Goal: Information Seeking & Learning: Learn about a topic

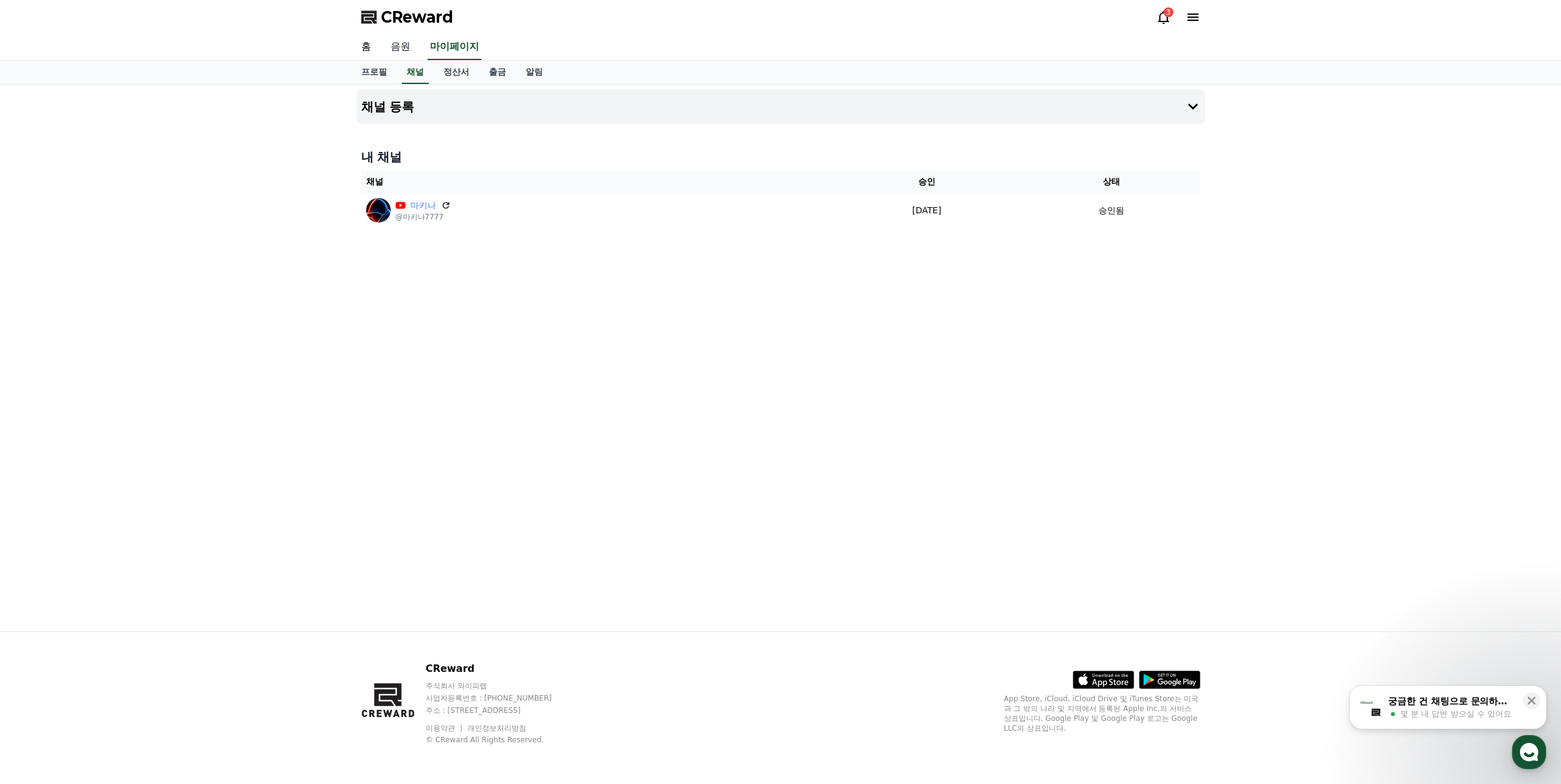
click at [397, 46] on link "음원" at bounding box center [400, 47] width 39 height 26
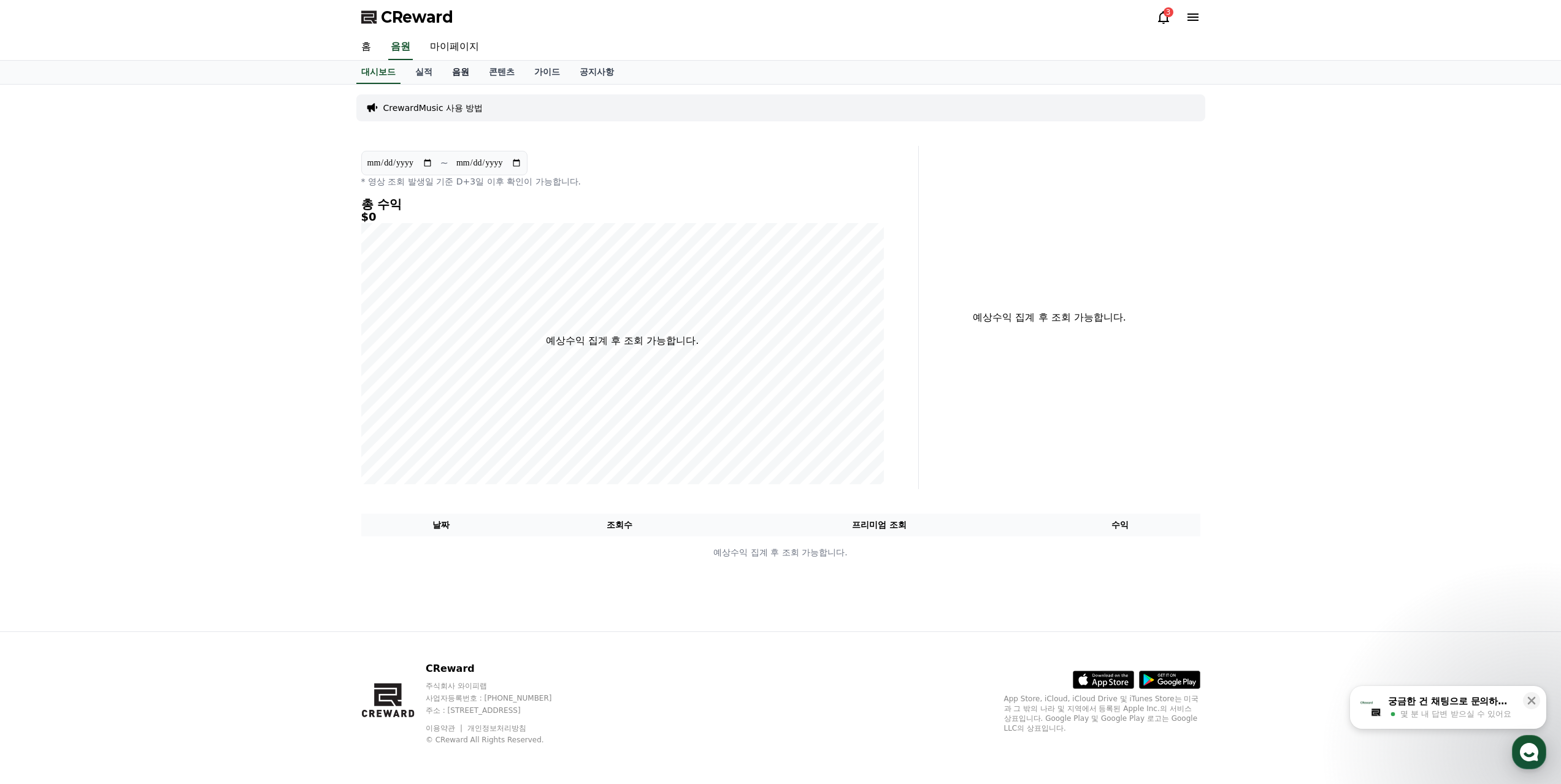
click at [462, 66] on link "음원" at bounding box center [460, 72] width 37 height 23
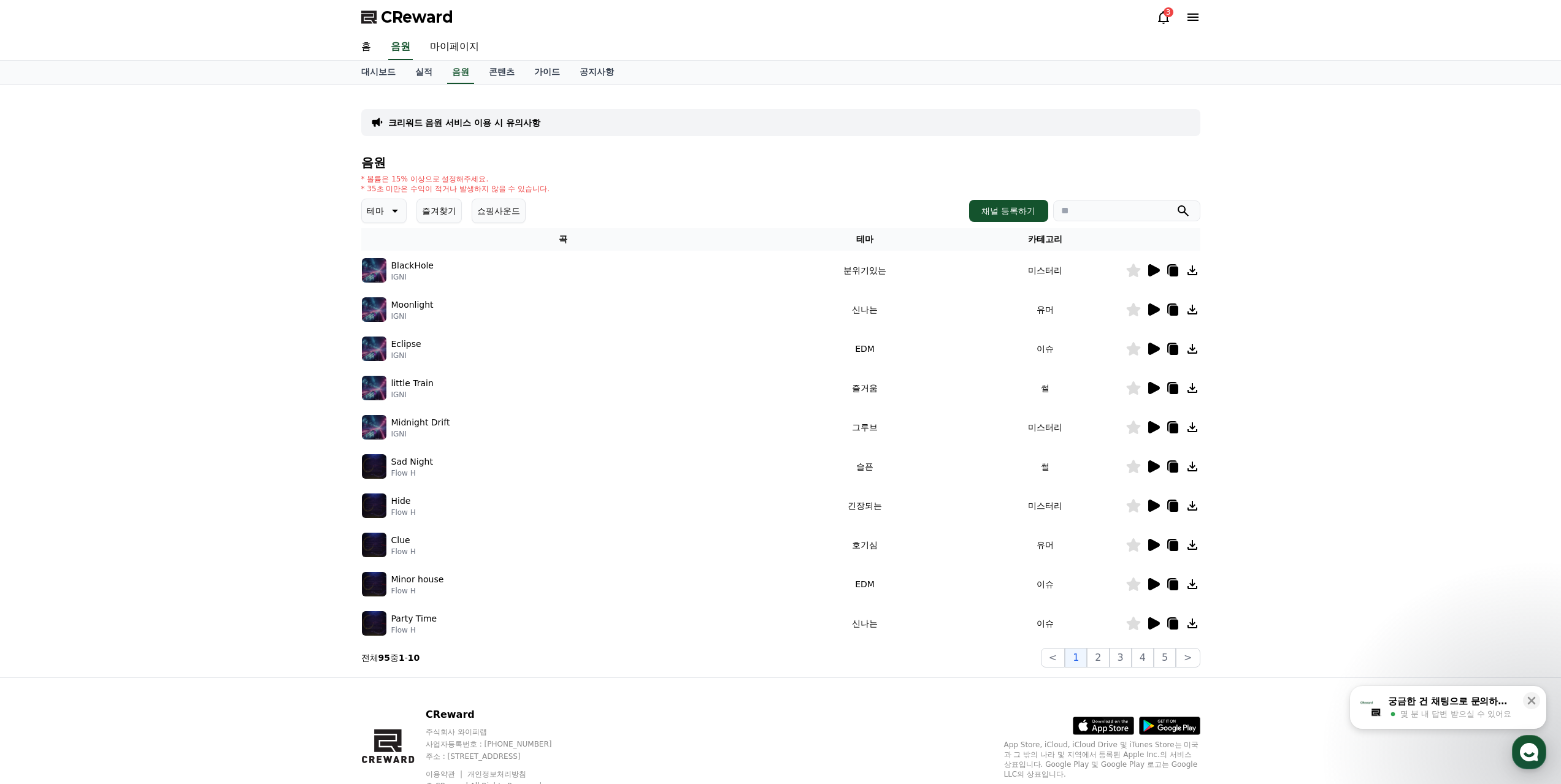
click at [1154, 268] on icon at bounding box center [1153, 270] width 11 height 12
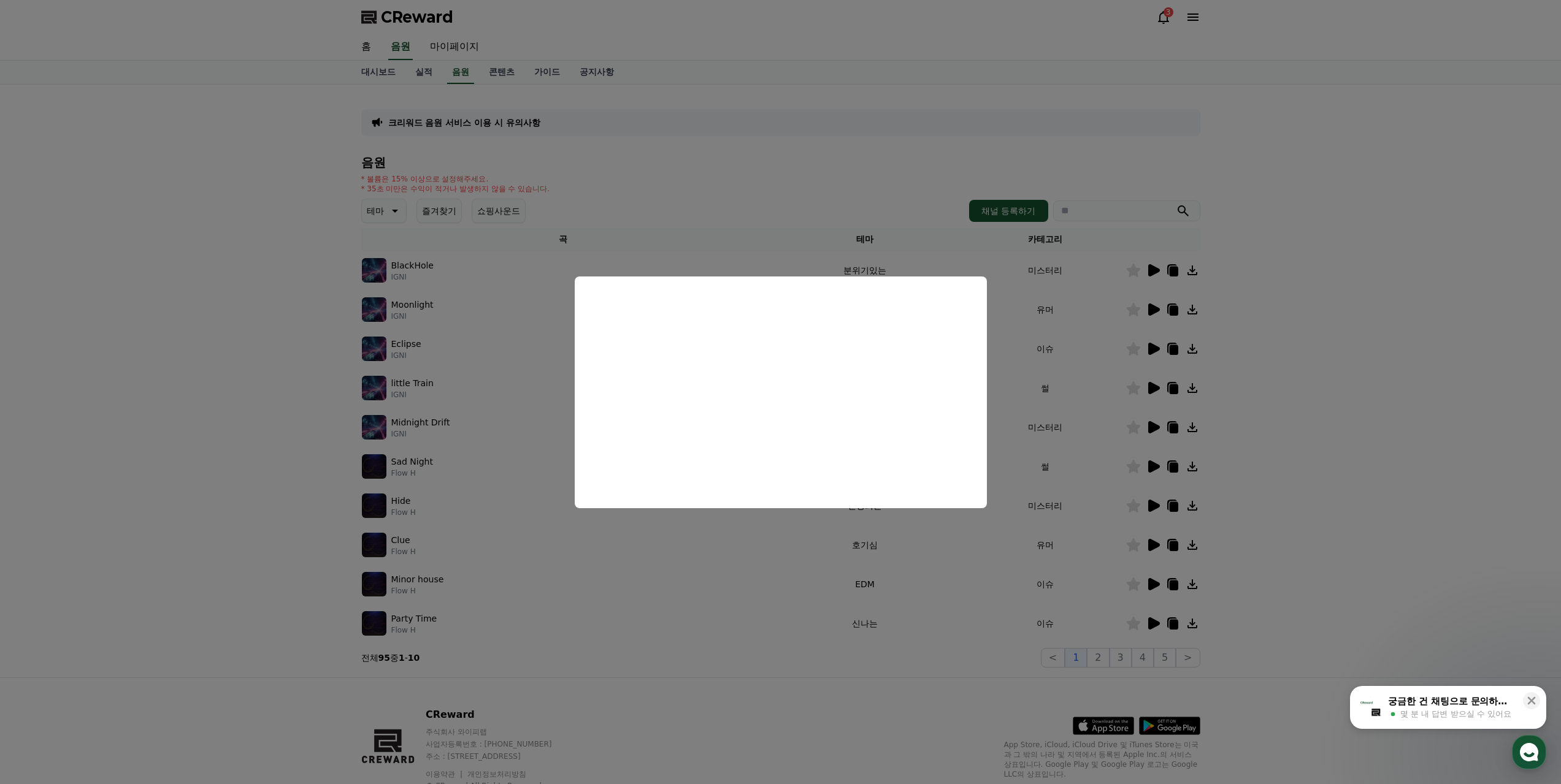
click at [1158, 307] on button "close modal" at bounding box center [780, 392] width 1561 height 784
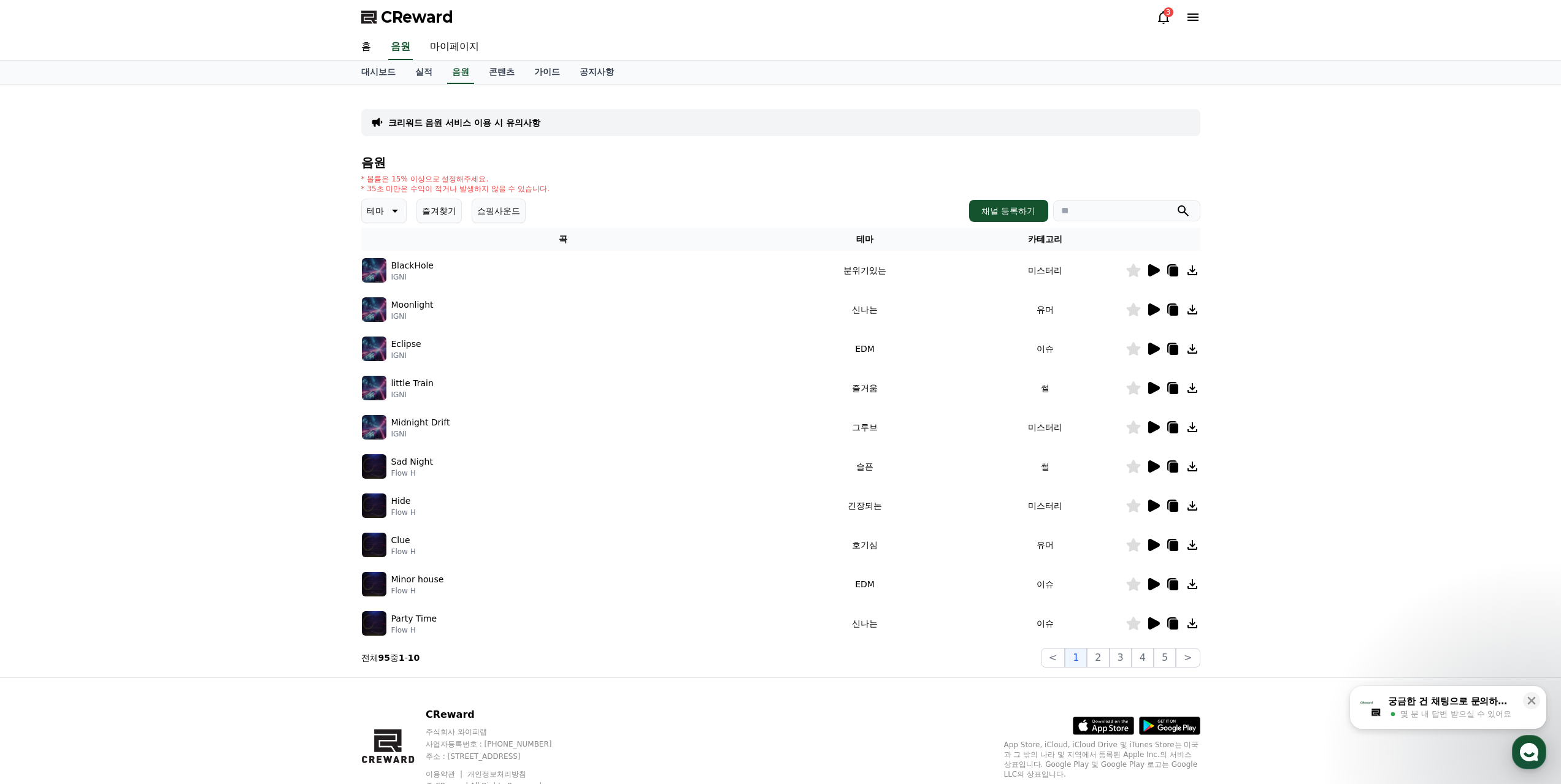
click at [1156, 304] on icon at bounding box center [1152, 309] width 15 height 15
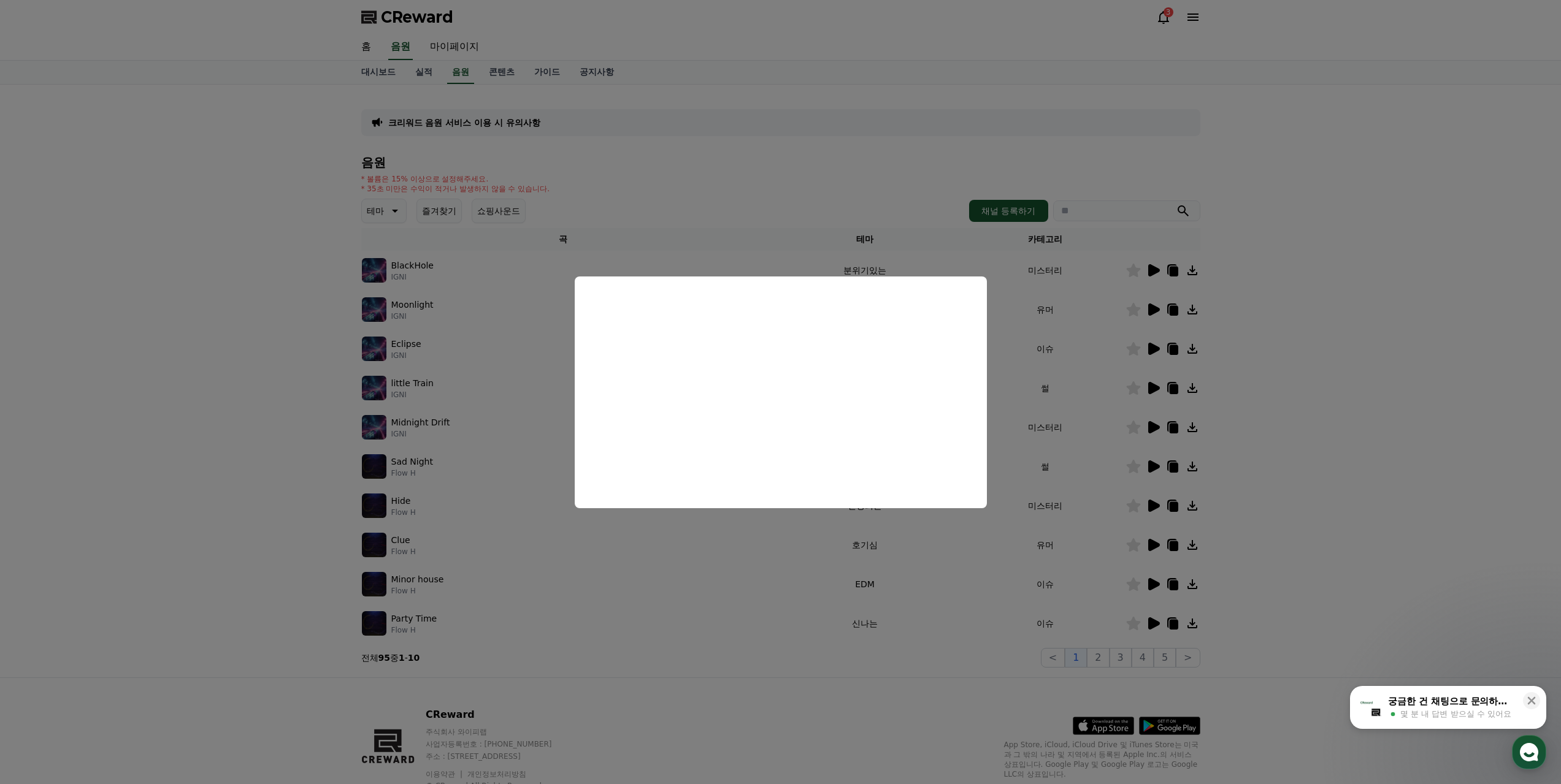
click at [388, 200] on button "close modal" at bounding box center [780, 392] width 1561 height 784
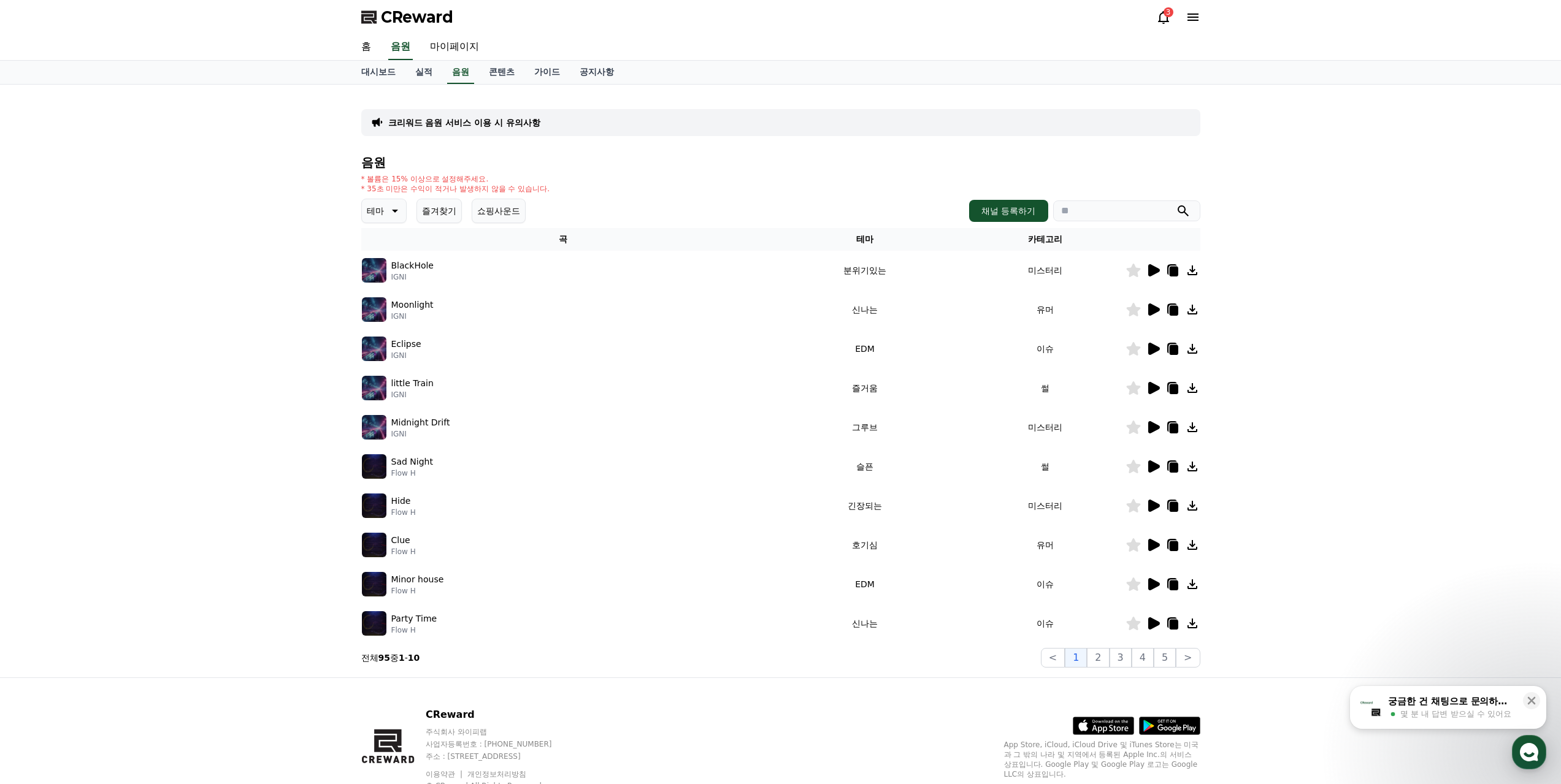
click at [390, 209] on icon at bounding box center [393, 210] width 15 height 15
click at [387, 280] on button "통통튀는" at bounding box center [385, 280] width 44 height 27
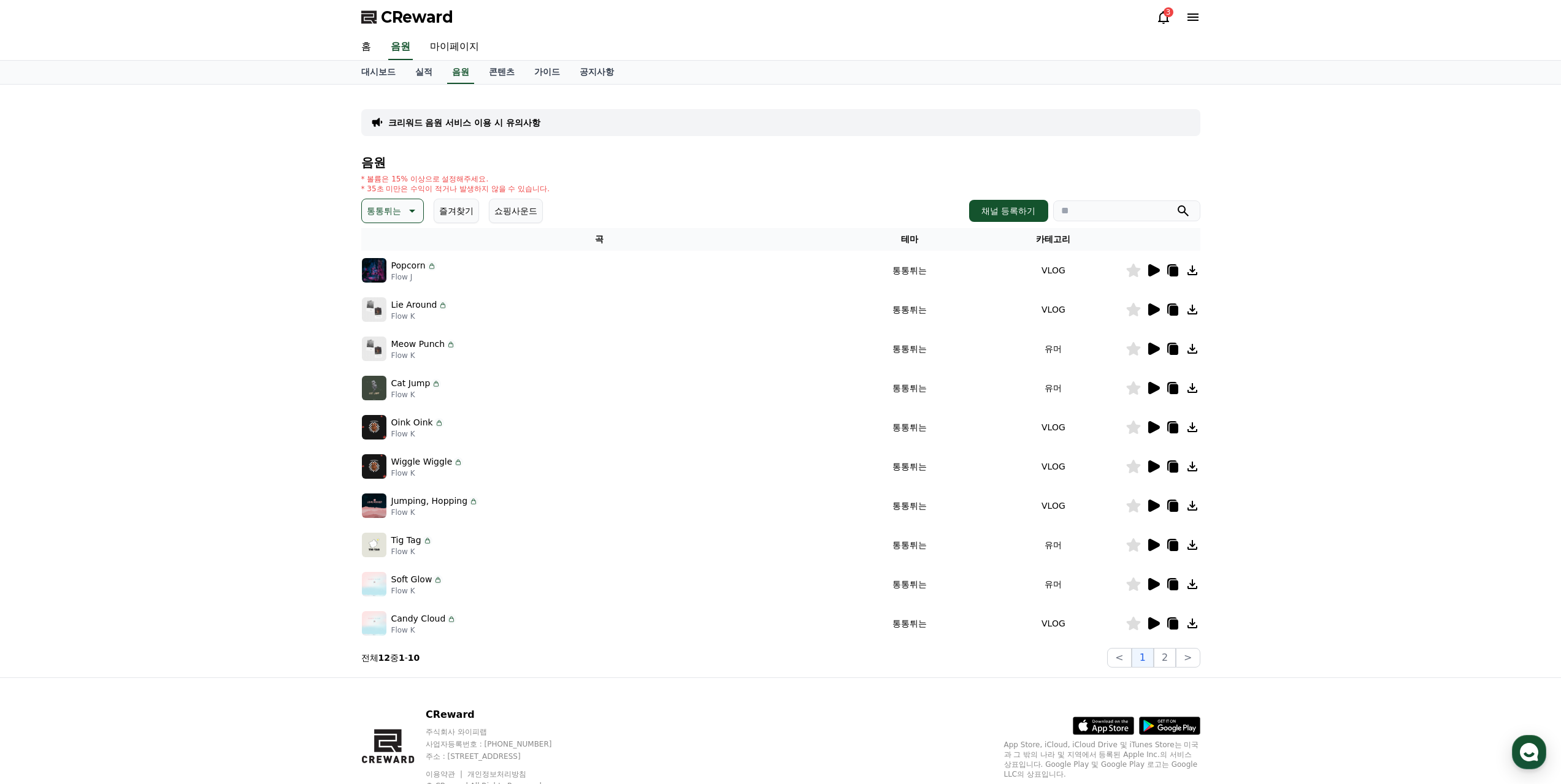
click at [1159, 269] on icon at bounding box center [1153, 270] width 11 height 12
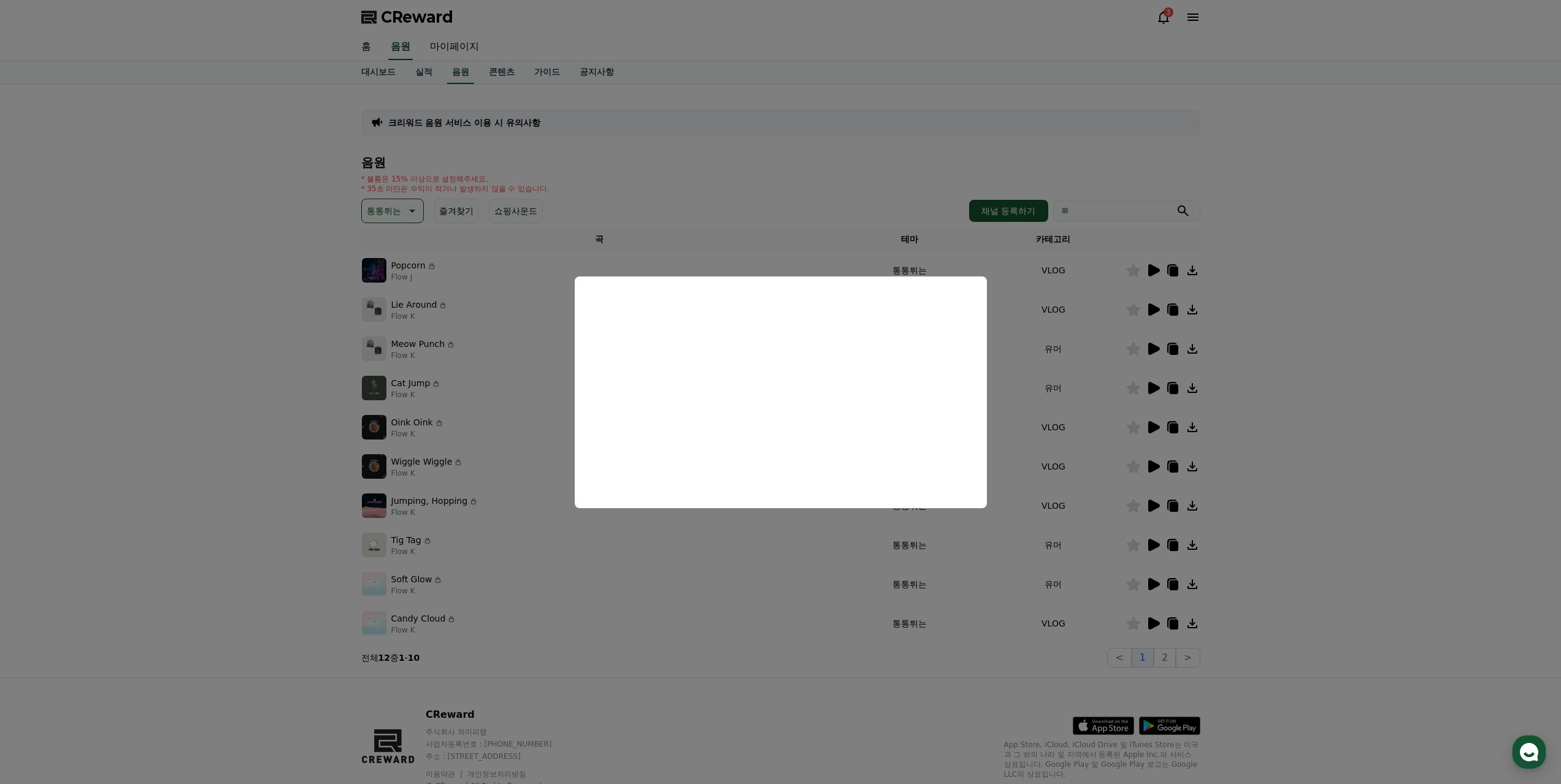
click at [1011, 322] on button "close modal" at bounding box center [780, 392] width 1561 height 784
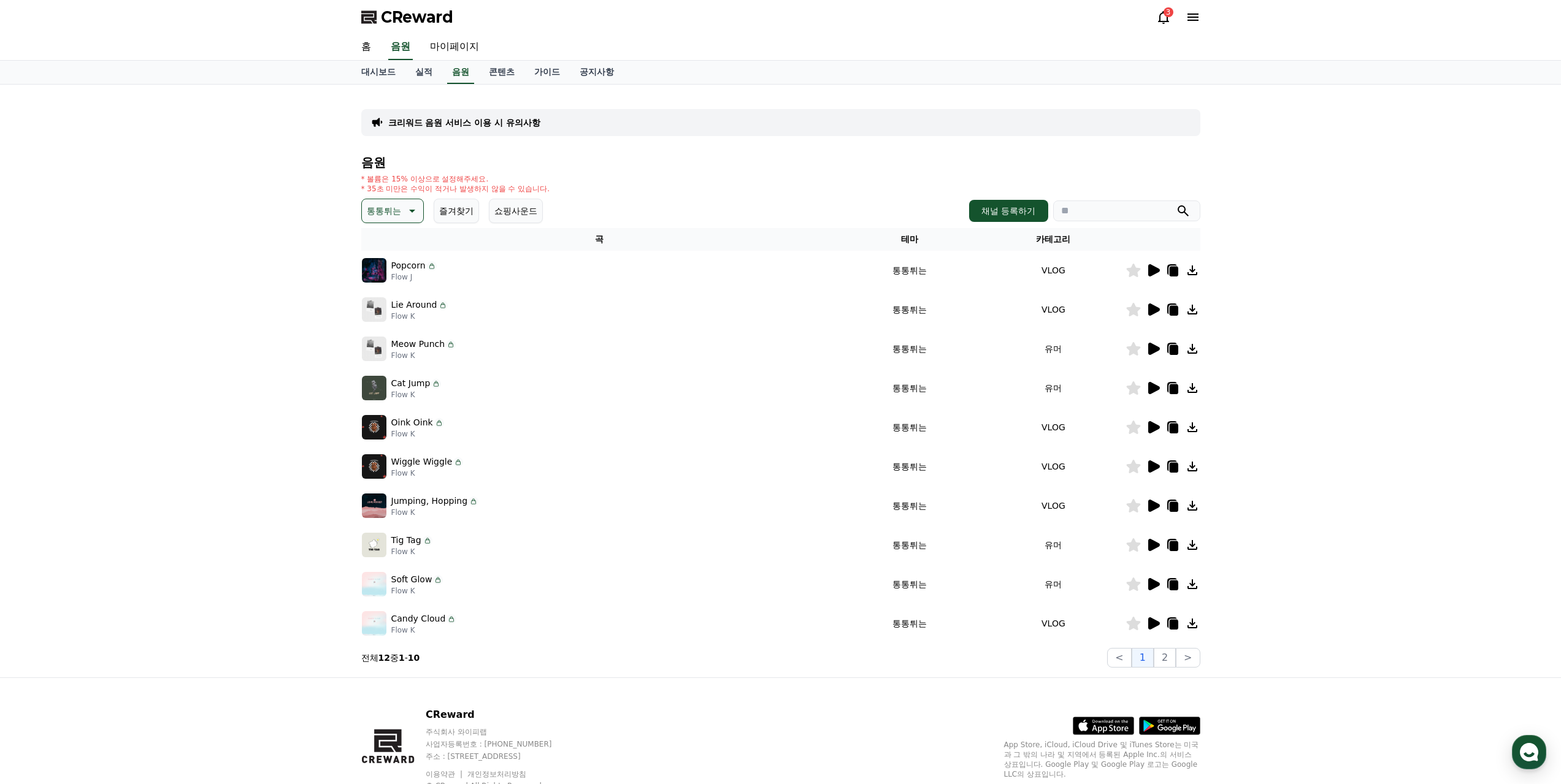
click at [1158, 307] on icon at bounding box center [1152, 309] width 15 height 15
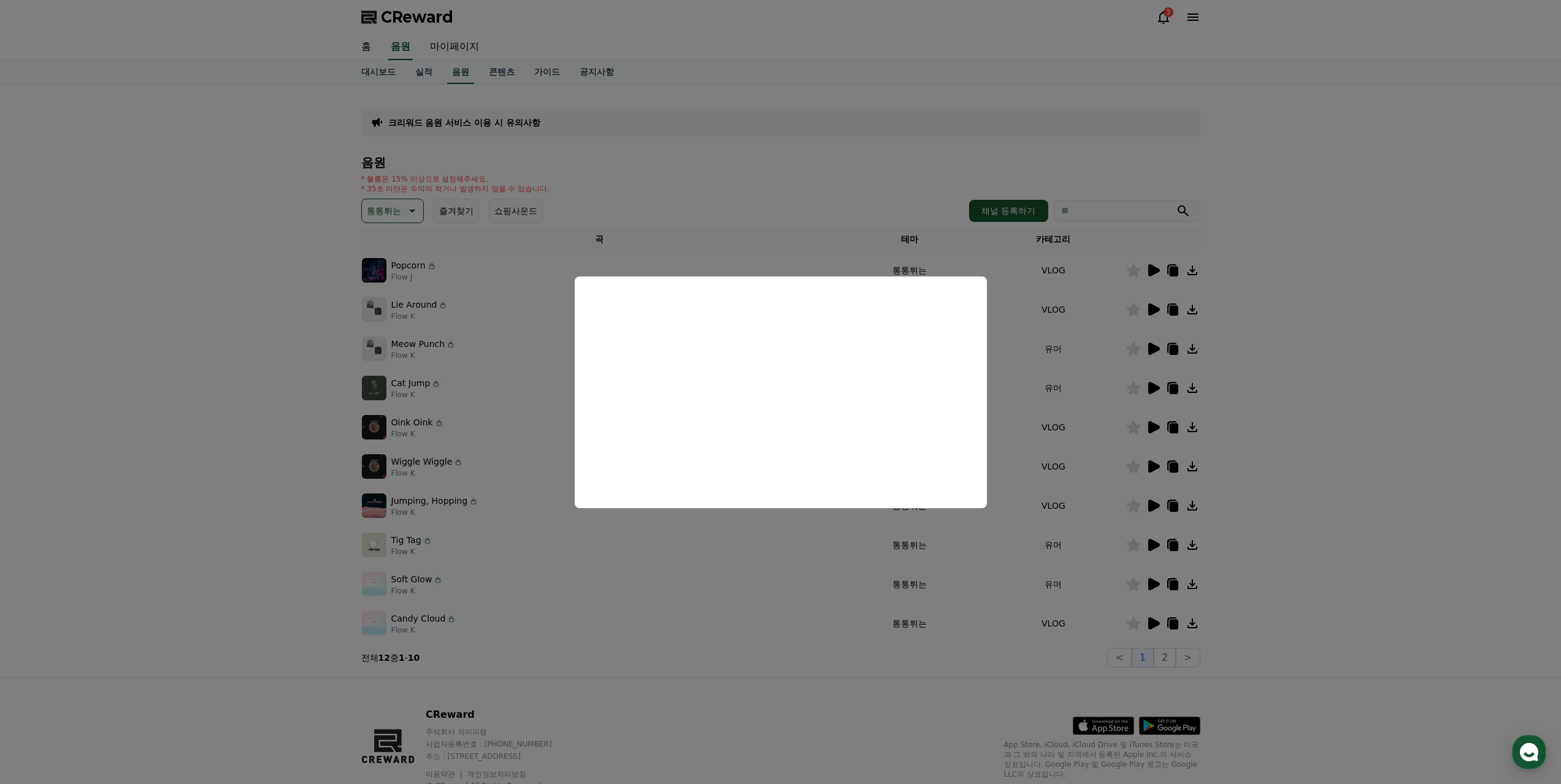
click at [1157, 346] on button "close modal" at bounding box center [780, 392] width 1561 height 784
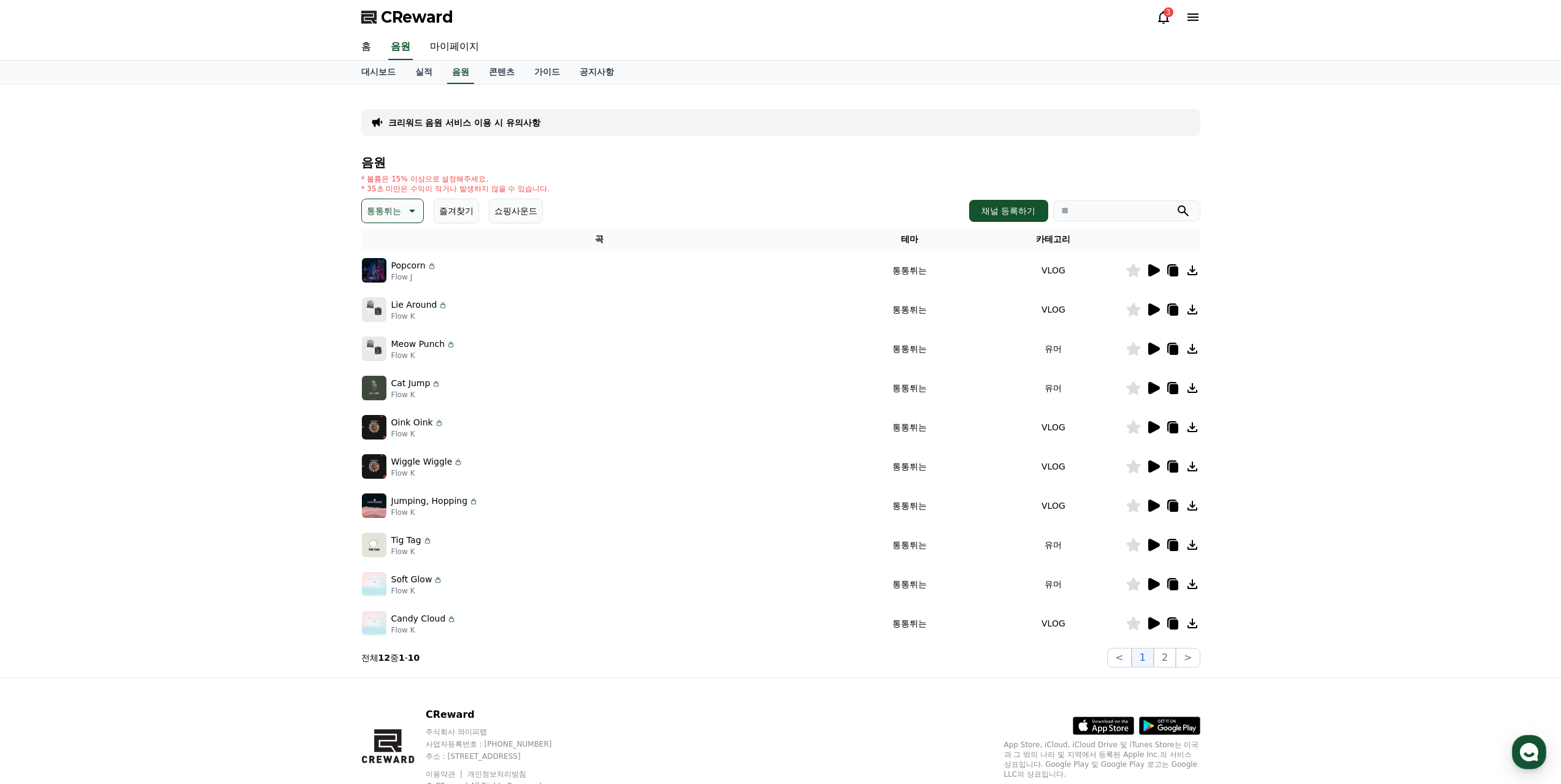
click at [1154, 349] on icon at bounding box center [1153, 349] width 11 height 12
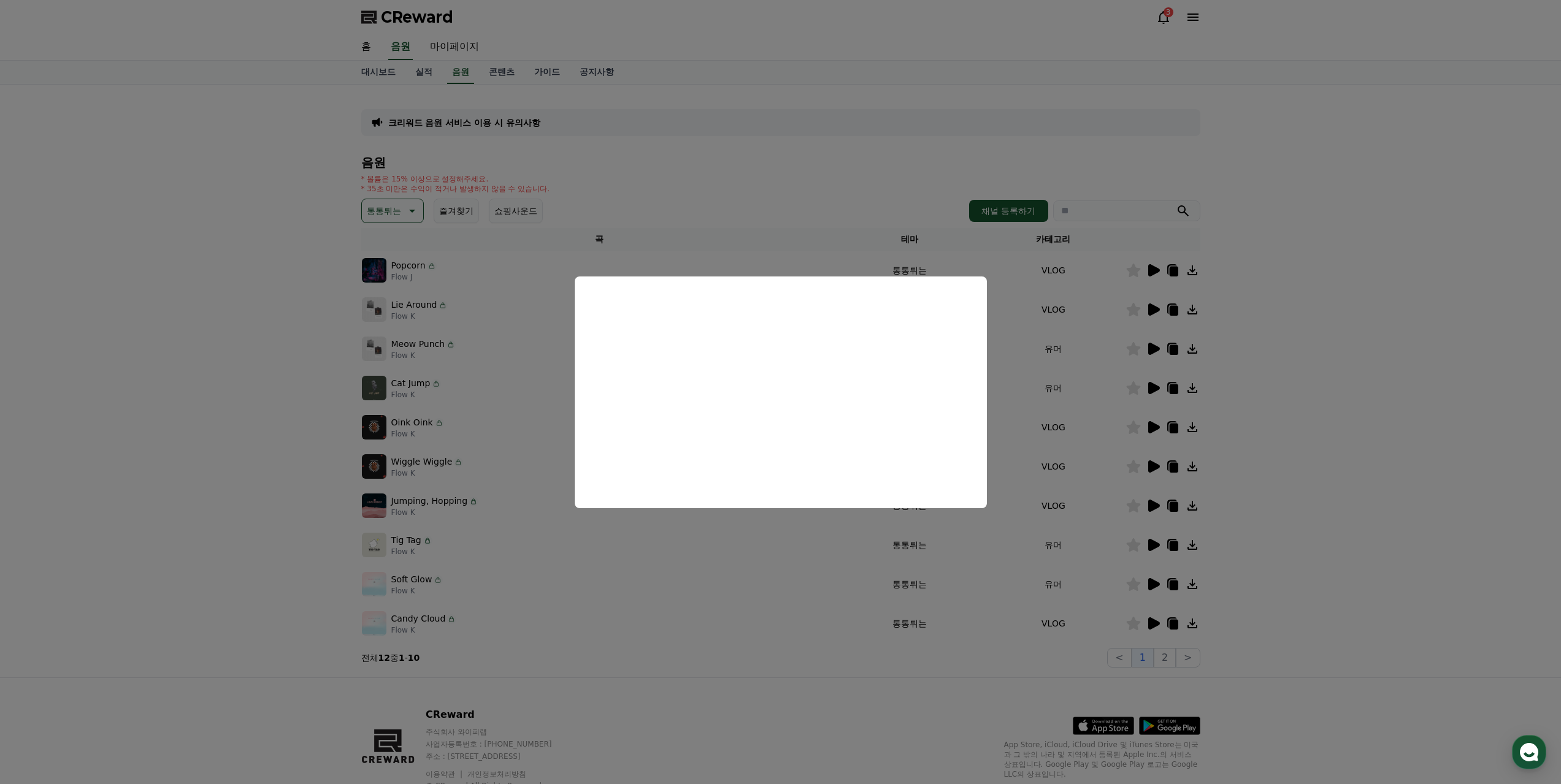
click at [1151, 386] on button "close modal" at bounding box center [780, 392] width 1561 height 784
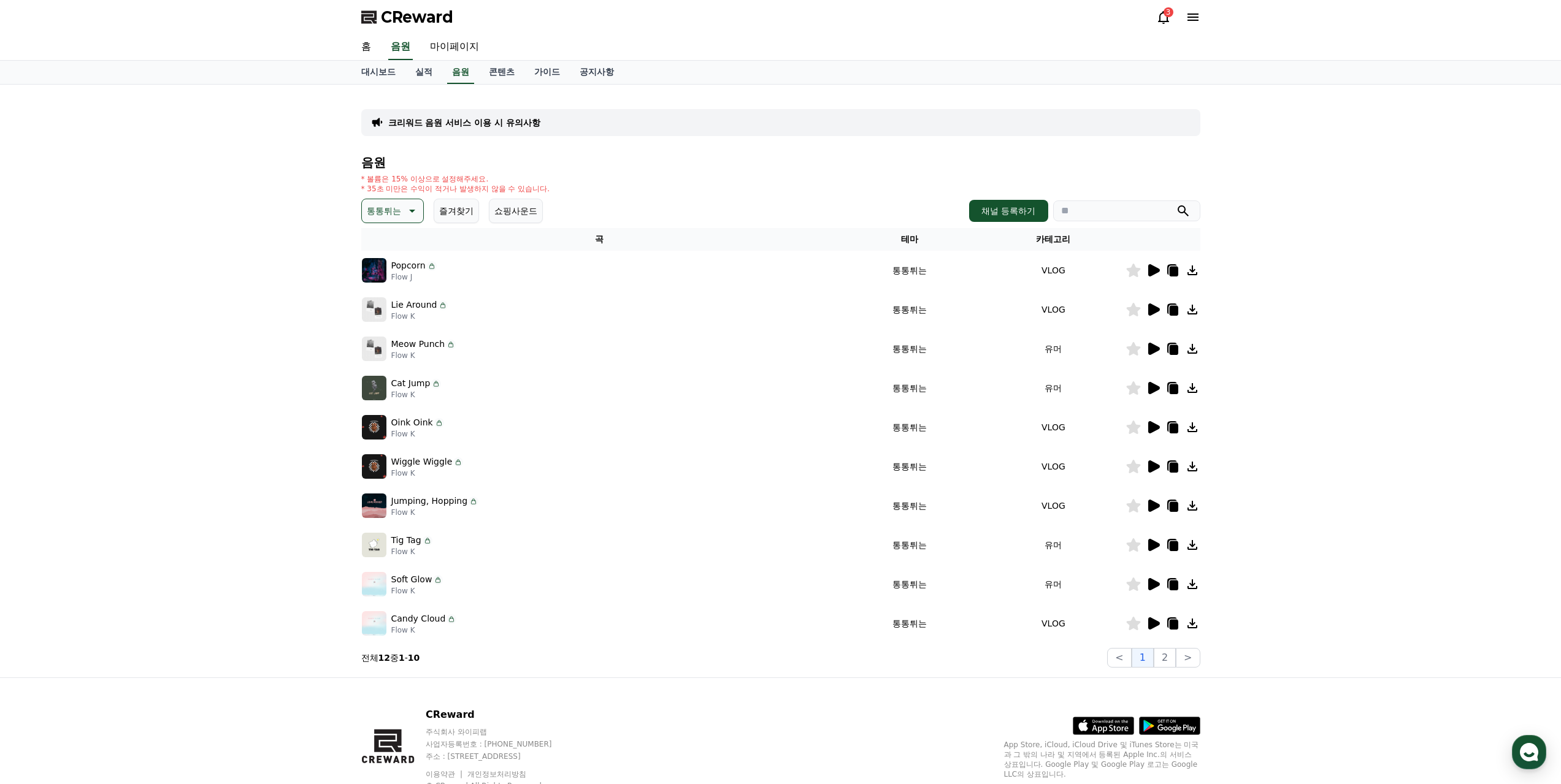
click at [1154, 385] on icon at bounding box center [1153, 388] width 11 height 12
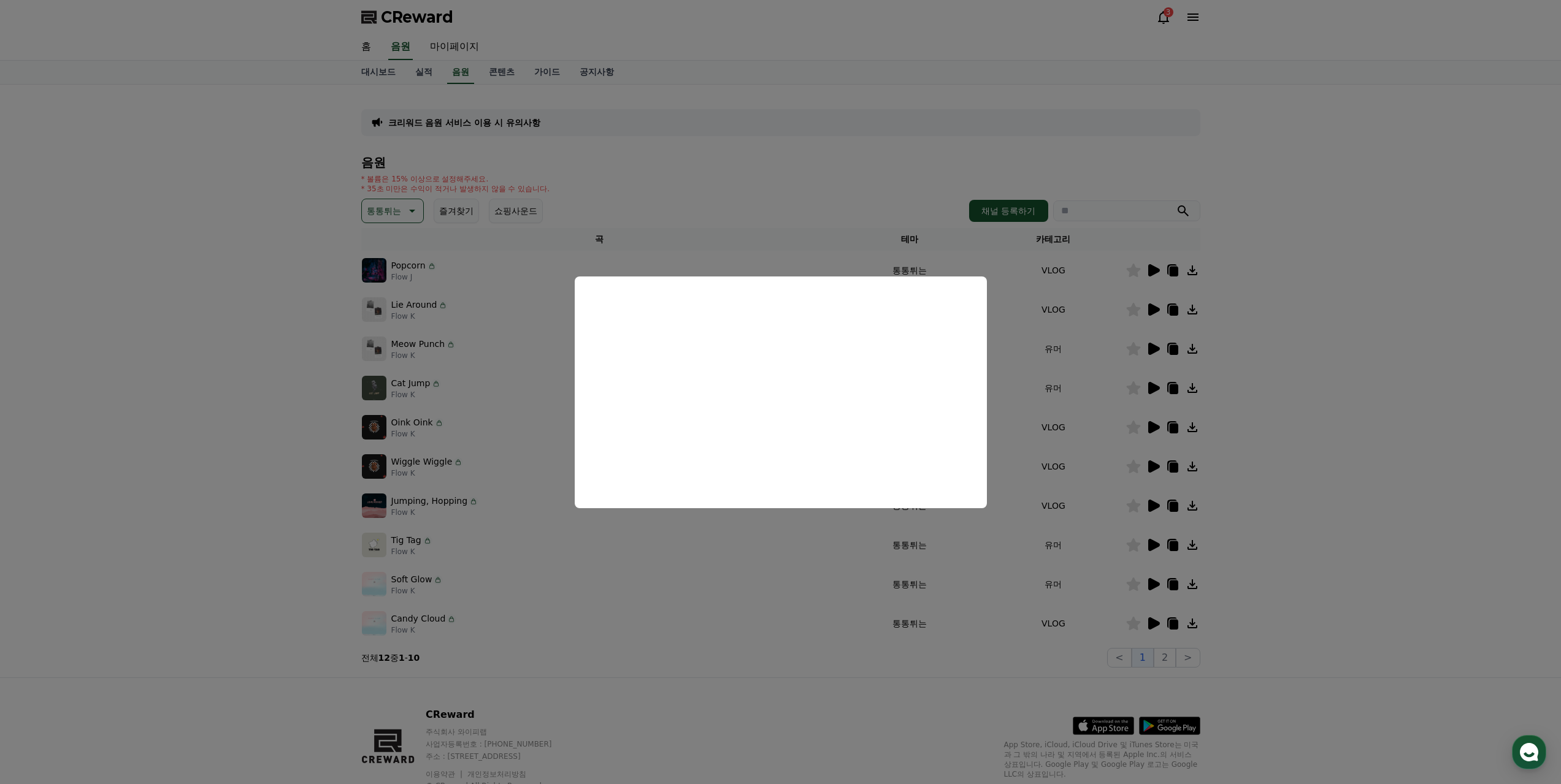
click at [1151, 427] on button "close modal" at bounding box center [780, 392] width 1561 height 784
click at [1151, 427] on icon at bounding box center [1153, 428] width 11 height 12
click at [1091, 476] on button "close modal" at bounding box center [780, 392] width 1561 height 784
click at [1158, 471] on icon at bounding box center [1152, 466] width 15 height 15
click at [1157, 503] on button "close modal" at bounding box center [780, 392] width 1561 height 784
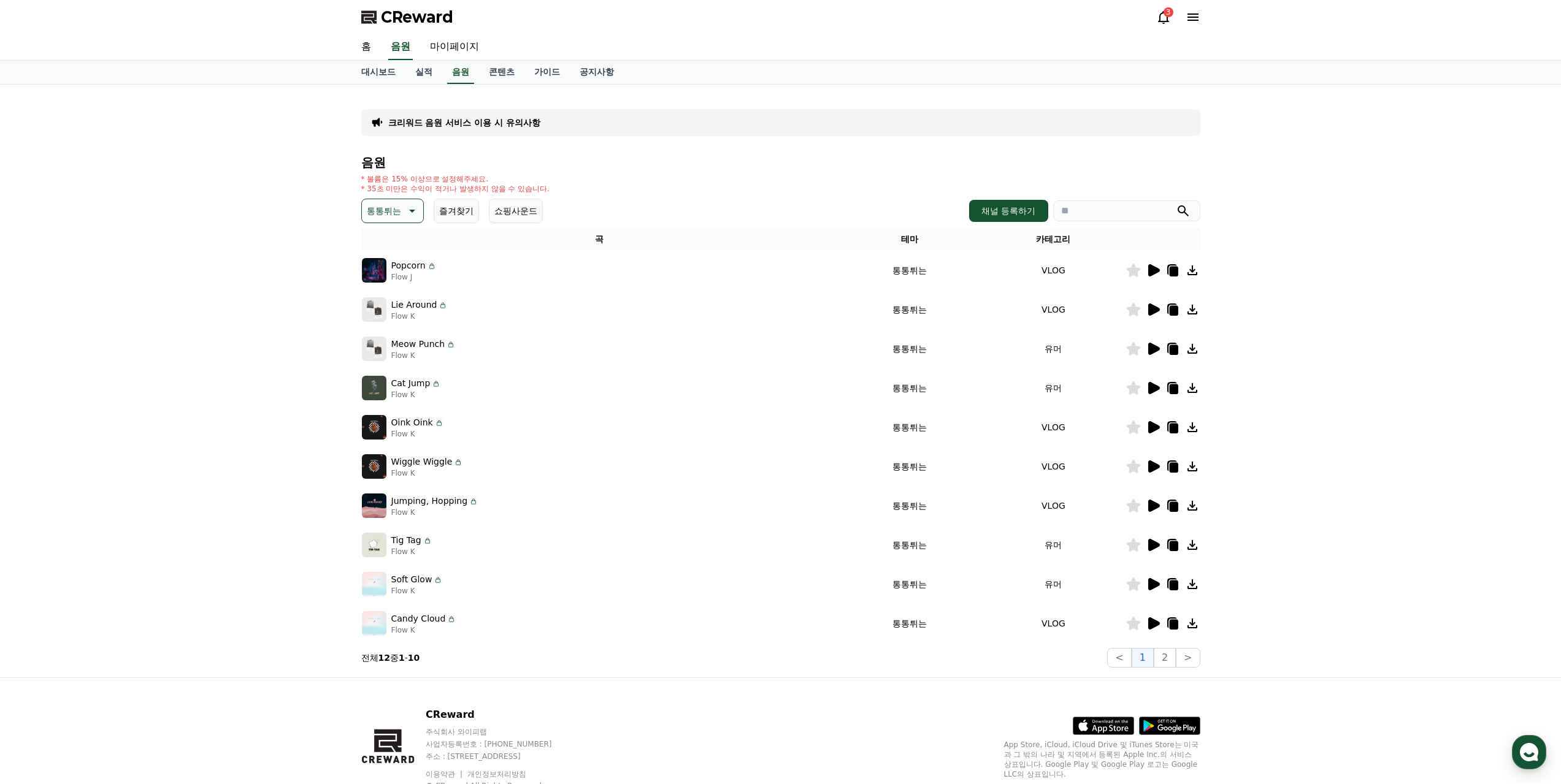
click at [1153, 504] on icon at bounding box center [1153, 506] width 11 height 12
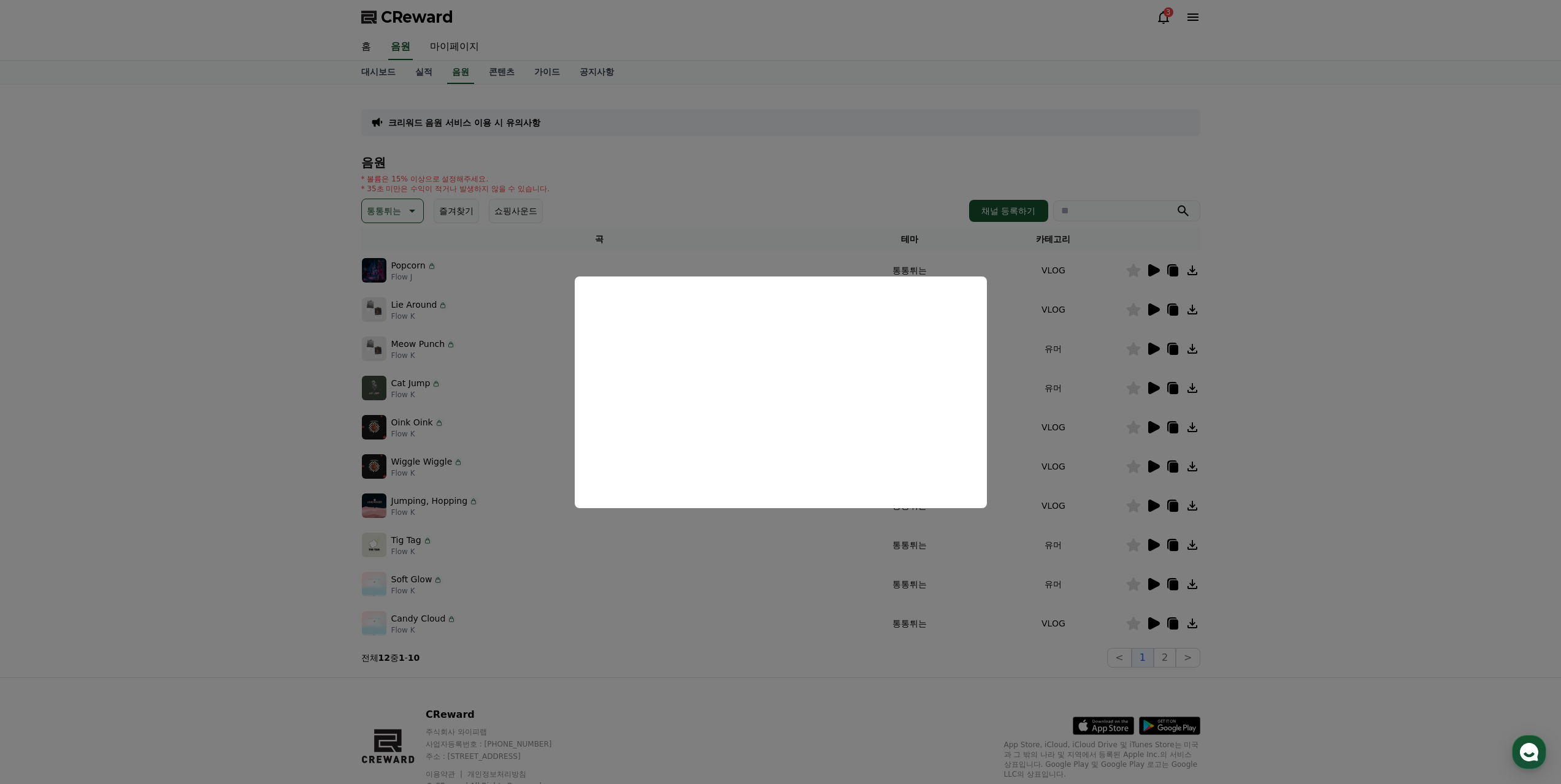
click at [1153, 546] on button "close modal" at bounding box center [780, 392] width 1561 height 784
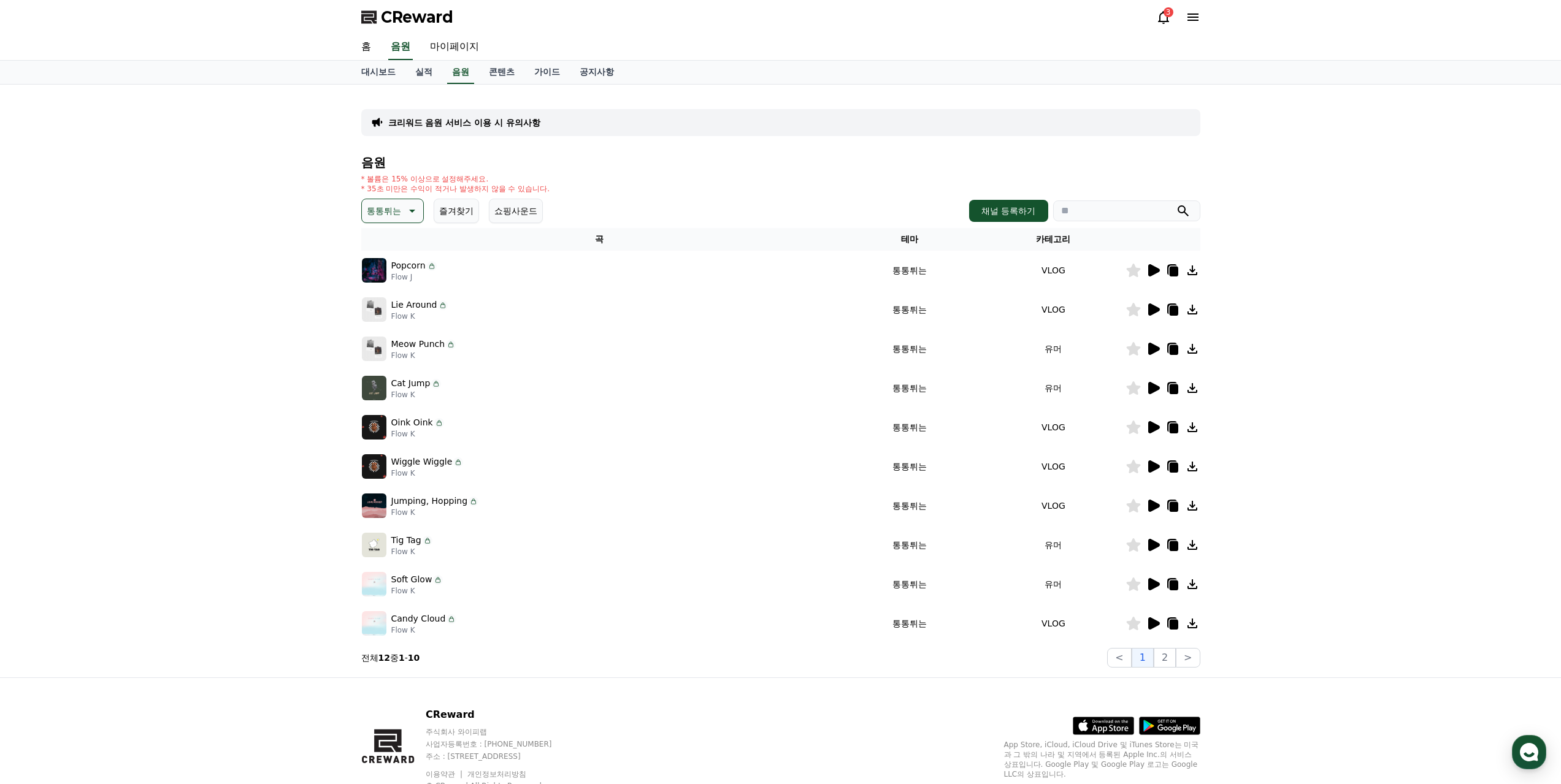
click at [1156, 544] on icon at bounding box center [1153, 545] width 11 height 12
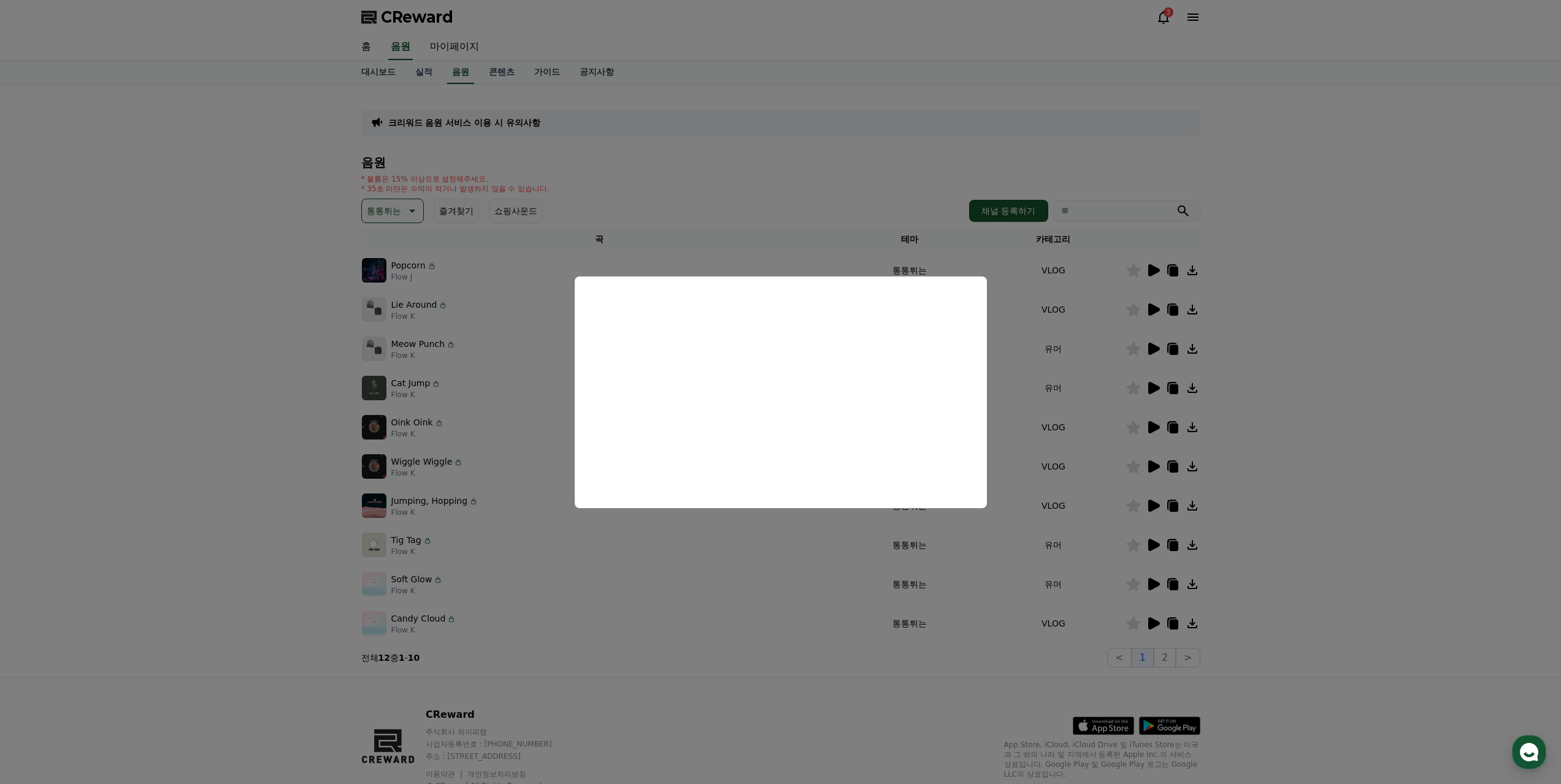
click at [1155, 578] on button "close modal" at bounding box center [780, 392] width 1561 height 784
click at [1157, 582] on icon at bounding box center [1153, 584] width 11 height 12
click at [1157, 622] on button "close modal" at bounding box center [780, 392] width 1561 height 784
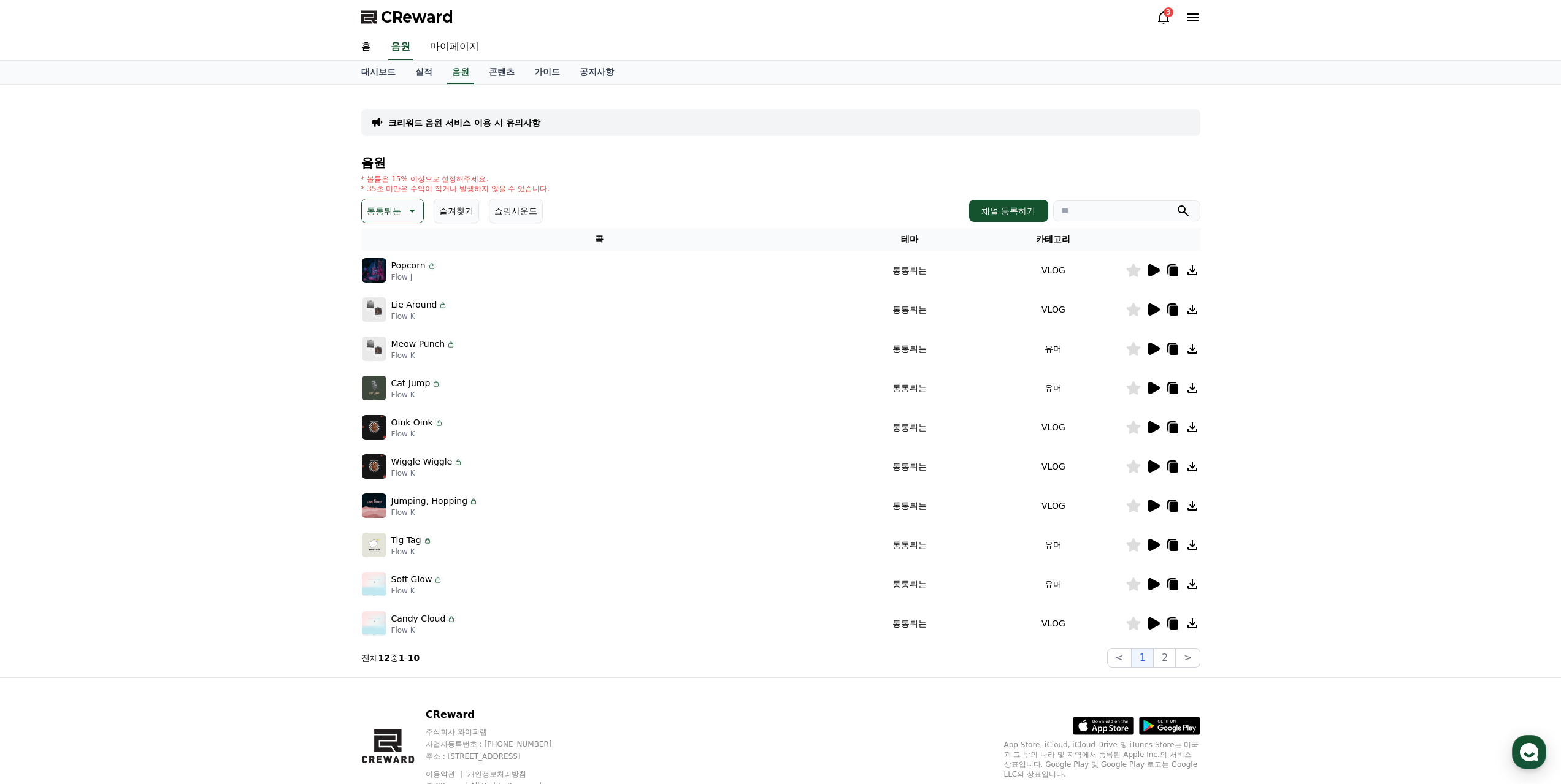
click at [1153, 621] on icon at bounding box center [1153, 623] width 11 height 12
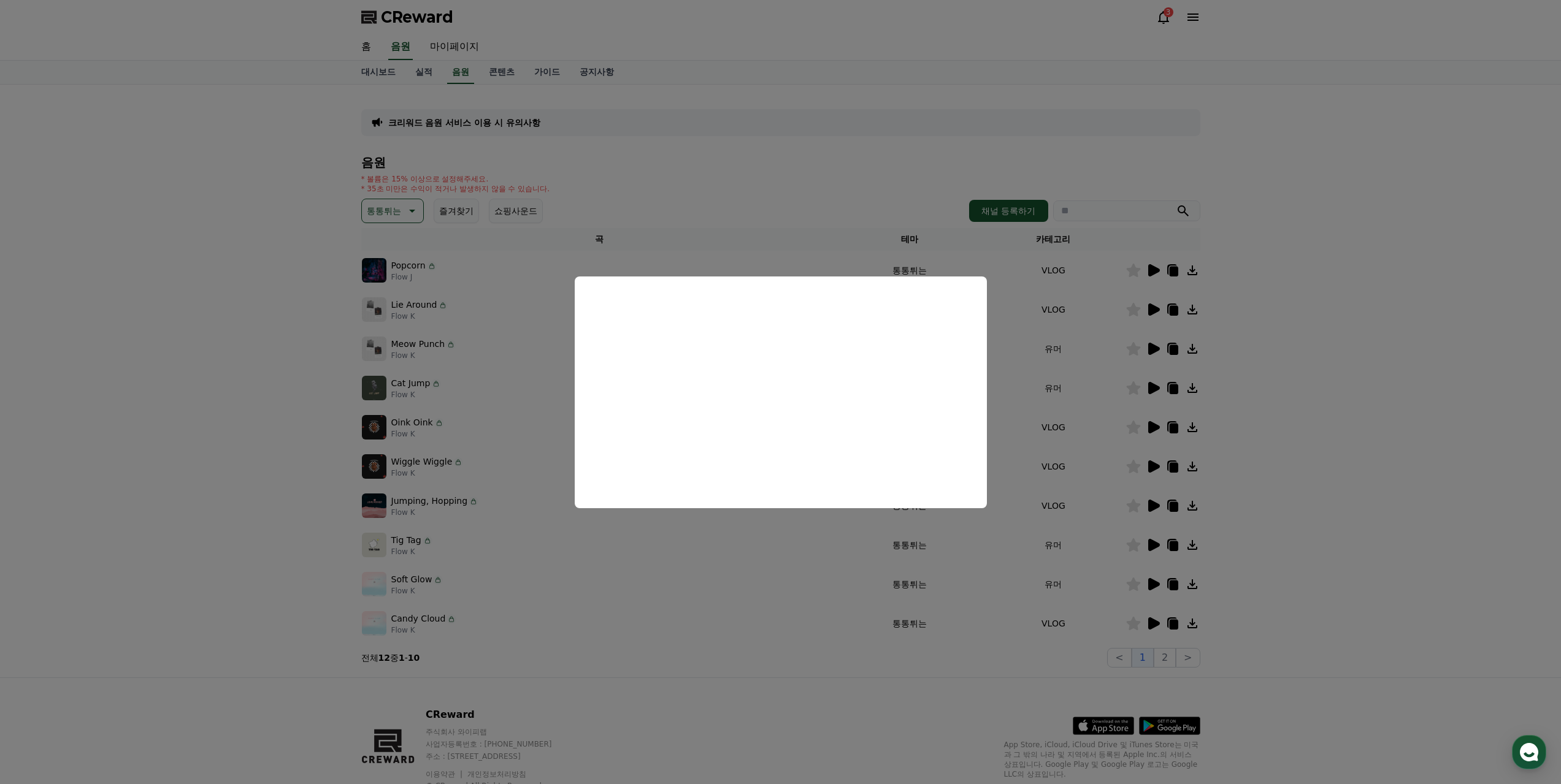
click at [397, 194] on button "close modal" at bounding box center [780, 392] width 1561 height 784
click at [401, 210] on button "통통튀는" at bounding box center [392, 211] width 63 height 24
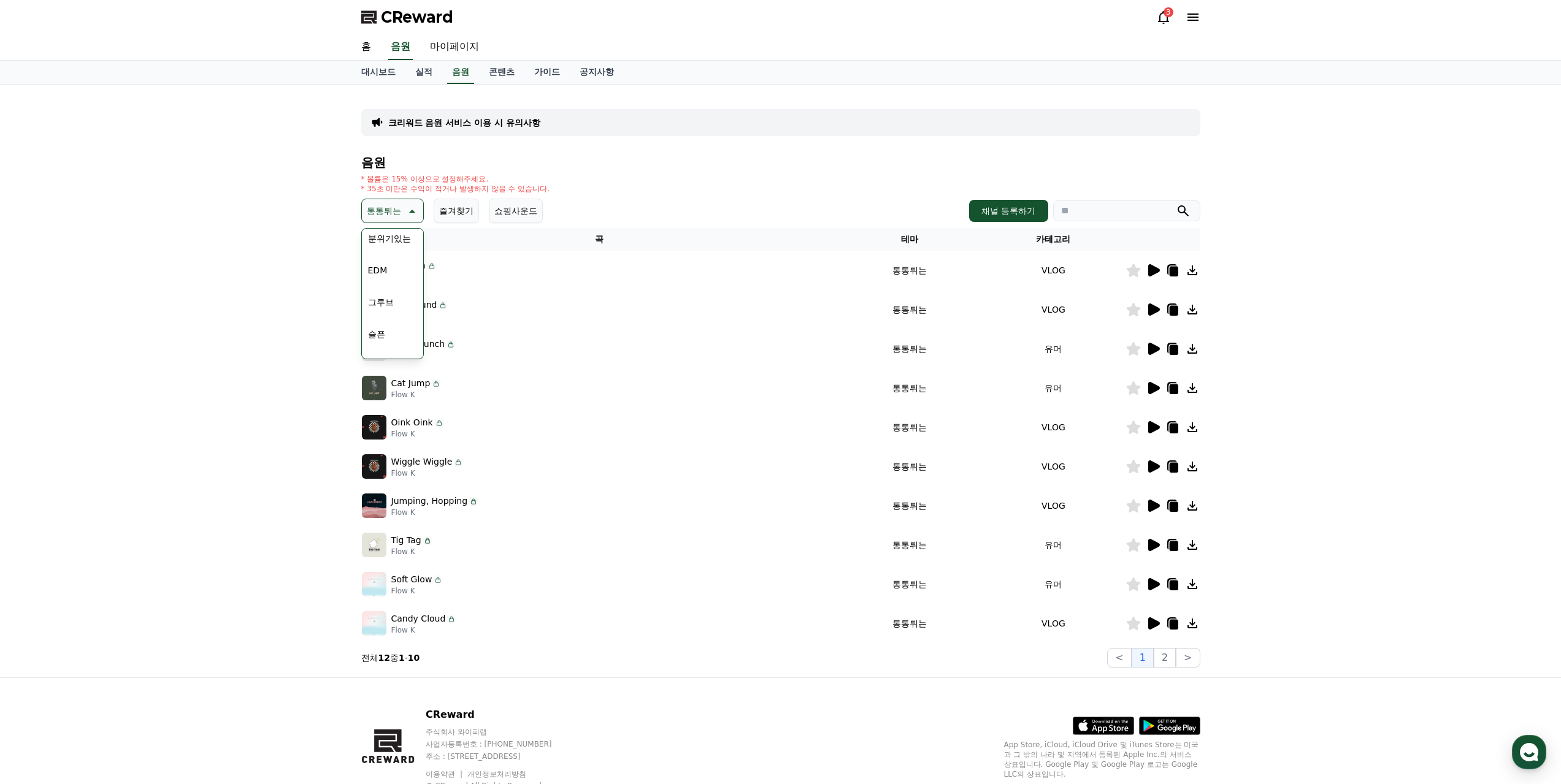
scroll to position [429, 0]
drag, startPoint x: 388, startPoint y: 325, endPoint x: 407, endPoint y: 322, distance: 19.2
click at [388, 324] on button "귀여운" at bounding box center [381, 324] width 36 height 27
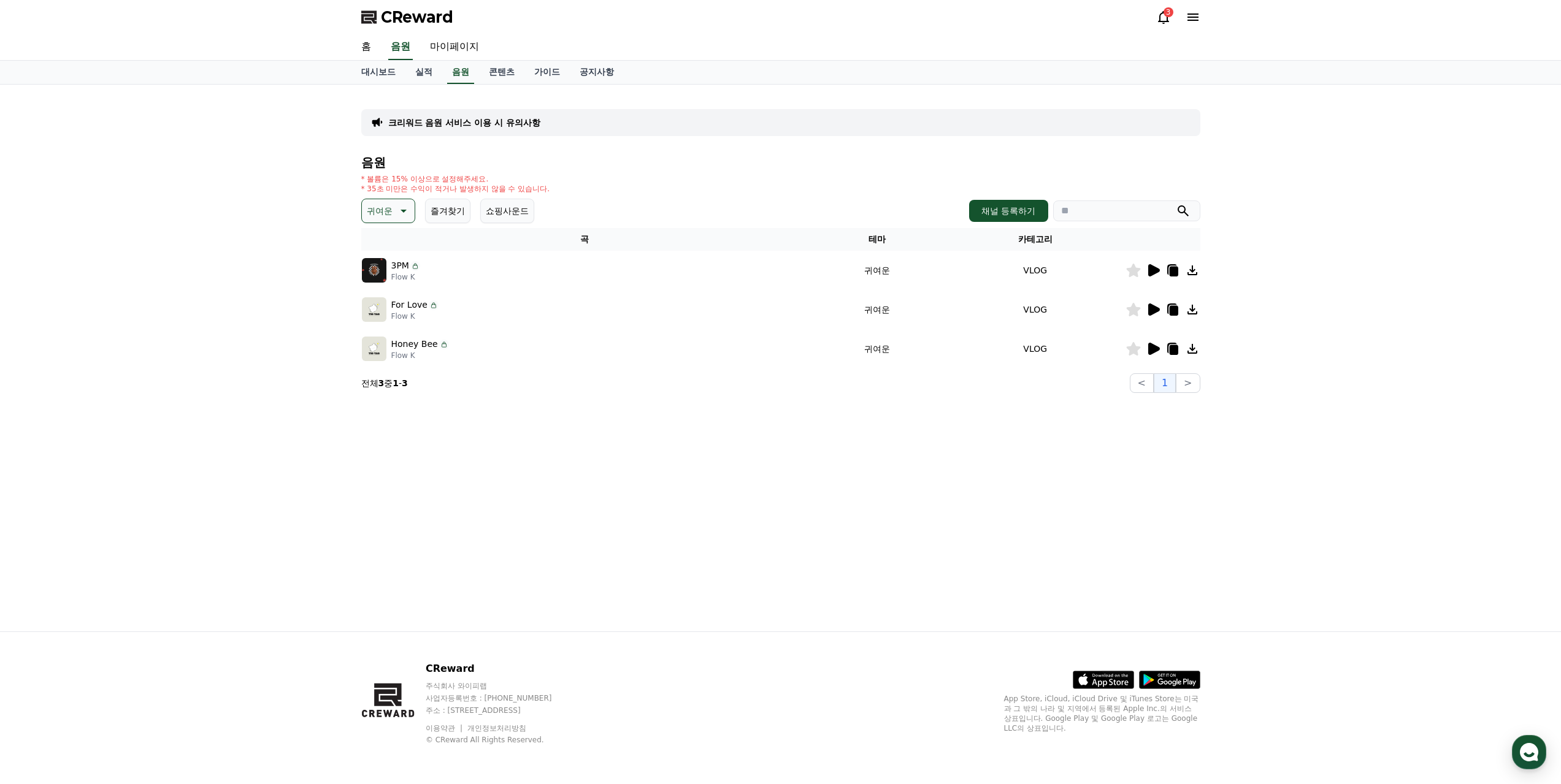
click at [1158, 268] on icon at bounding box center [1152, 270] width 15 height 15
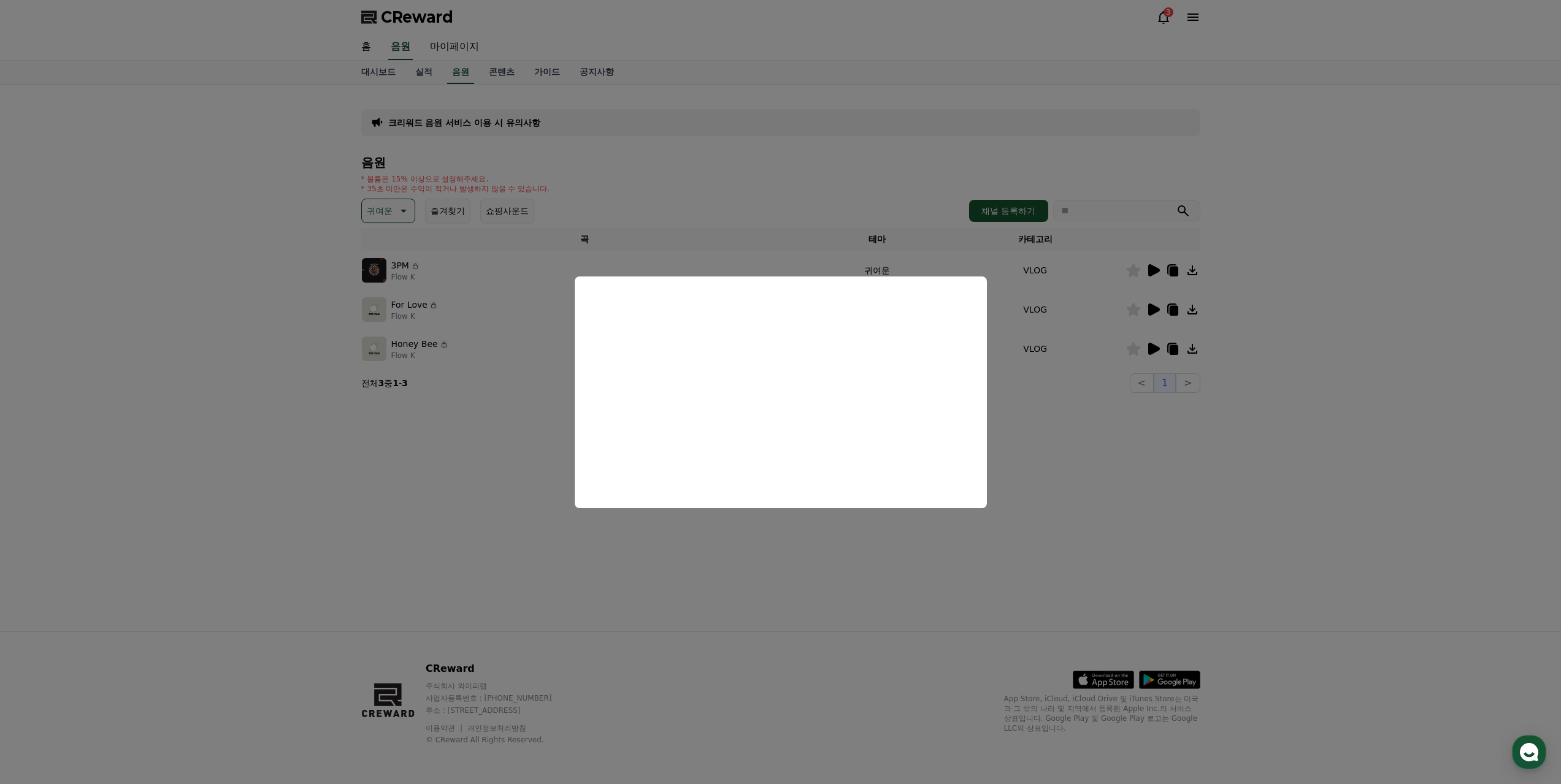
click at [1153, 307] on button "close modal" at bounding box center [780, 392] width 1561 height 784
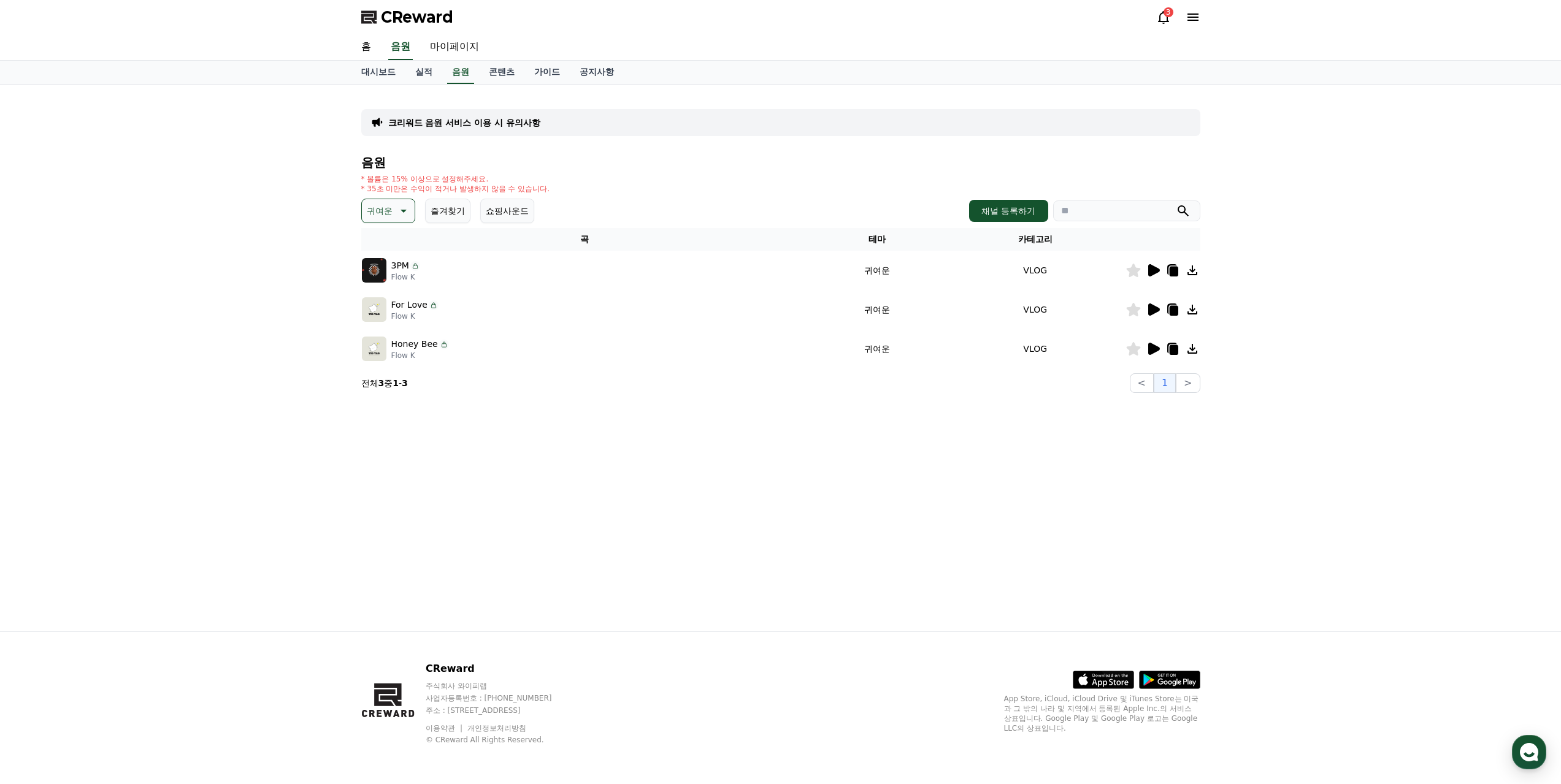
click at [1156, 304] on icon at bounding box center [1152, 309] width 15 height 15
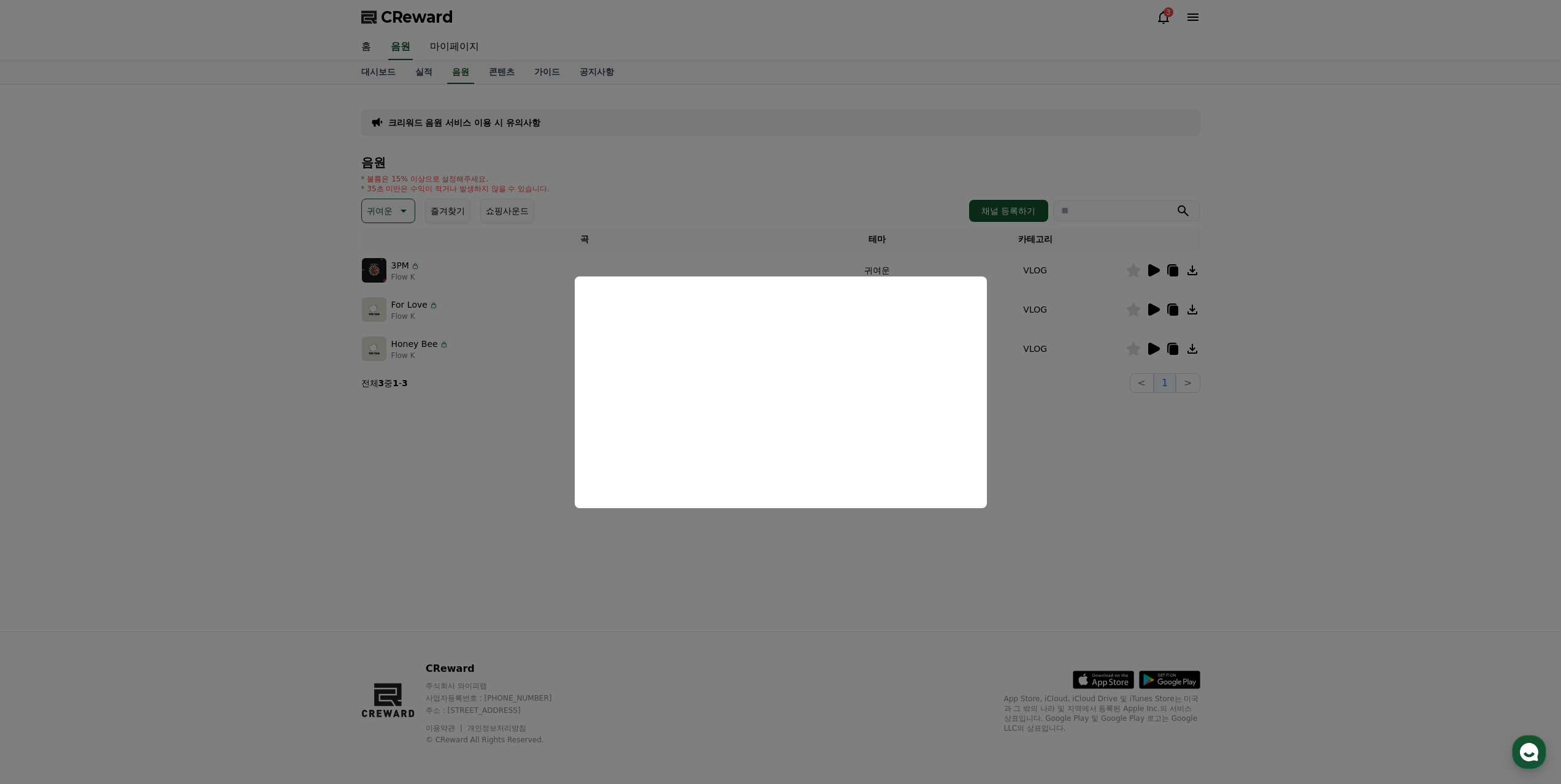
click at [1151, 349] on button "close modal" at bounding box center [780, 392] width 1561 height 784
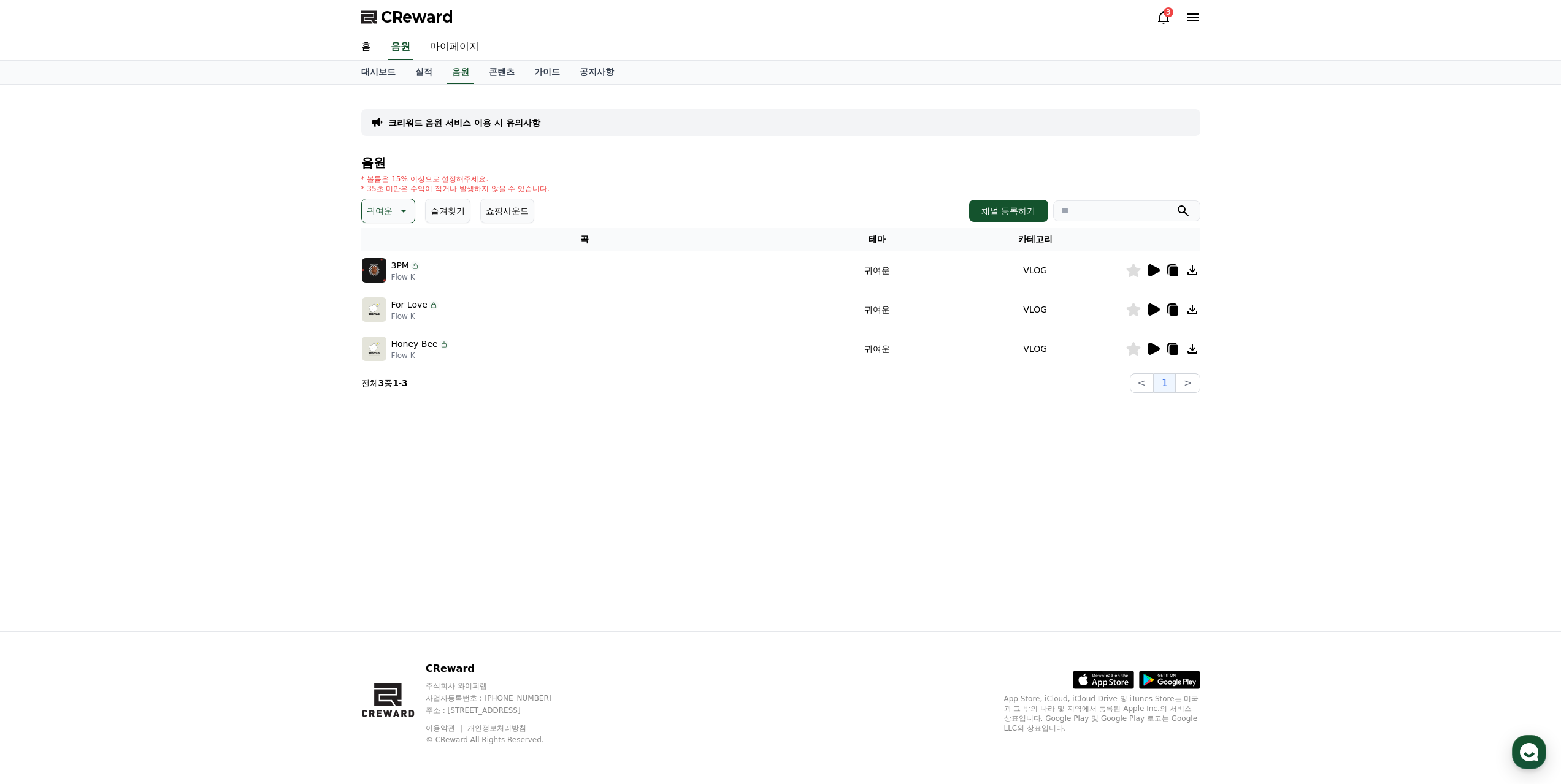
click at [1156, 346] on icon at bounding box center [1153, 349] width 11 height 12
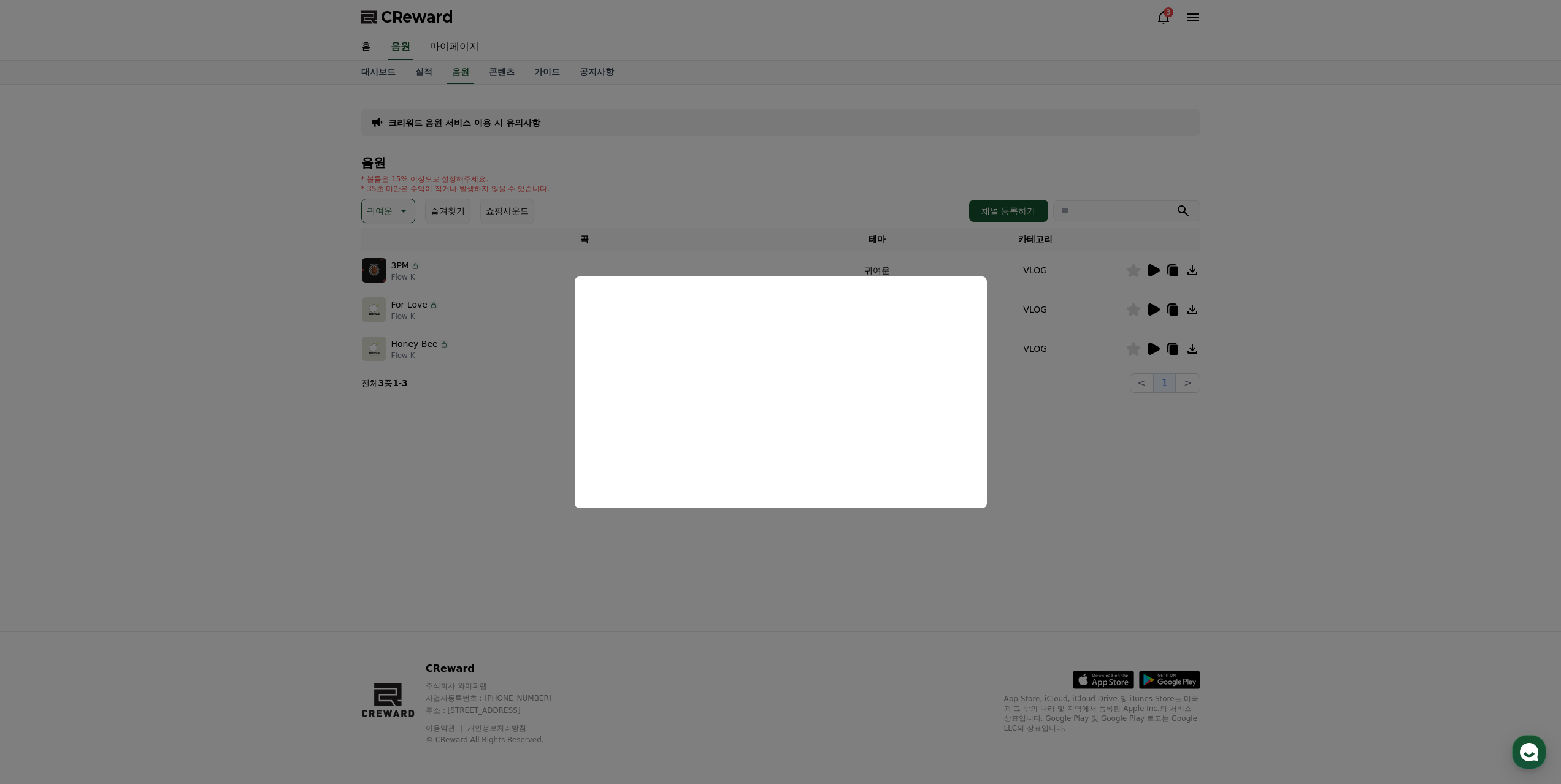
click at [558, 144] on button "close modal" at bounding box center [780, 392] width 1561 height 784
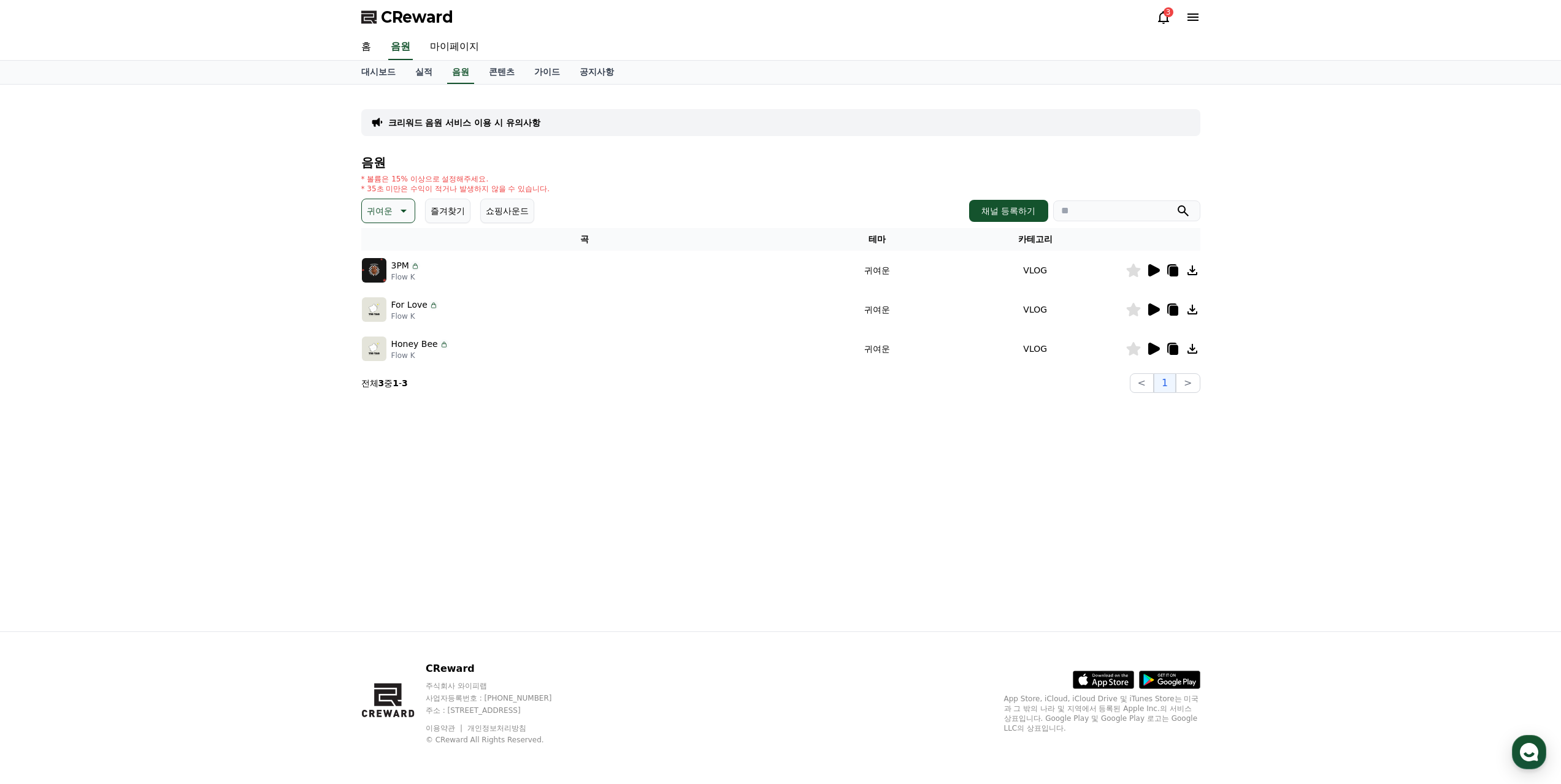
click at [393, 218] on button "귀여운" at bounding box center [388, 211] width 54 height 24
click at [390, 304] on button "호기심" at bounding box center [381, 307] width 36 height 27
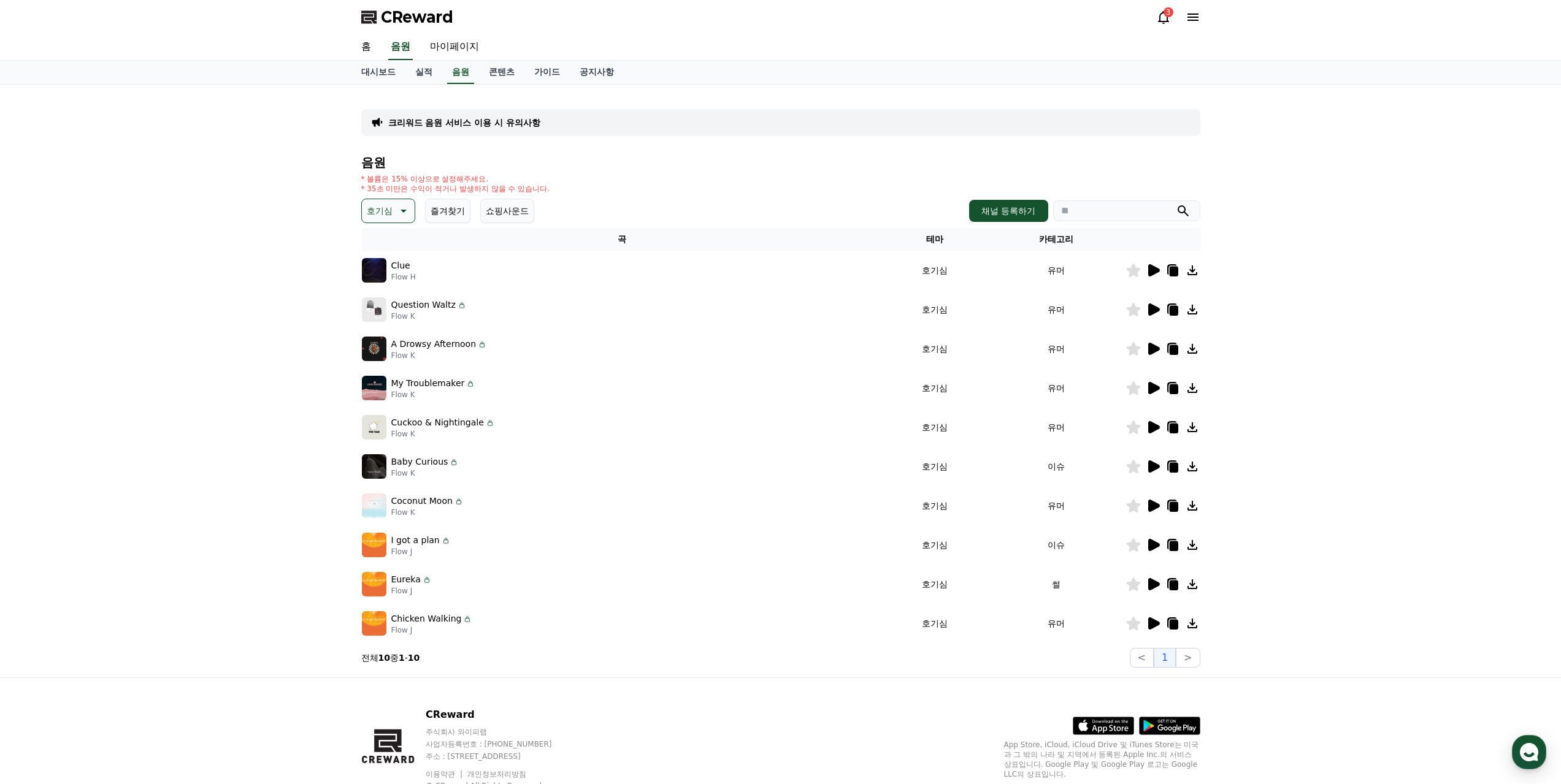
click at [1150, 267] on icon at bounding box center [1153, 270] width 11 height 12
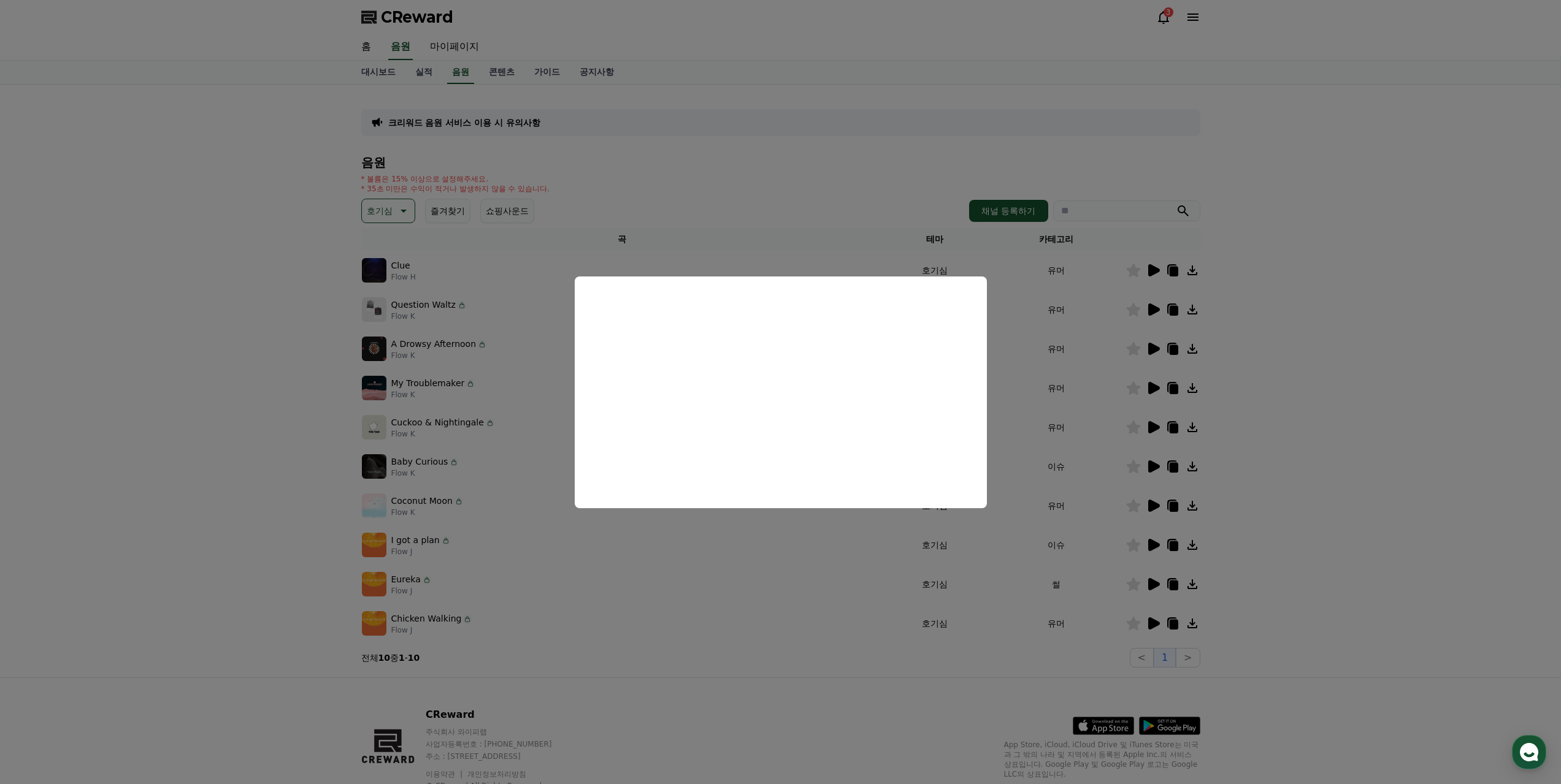
click at [1150, 308] on button "close modal" at bounding box center [780, 392] width 1561 height 784
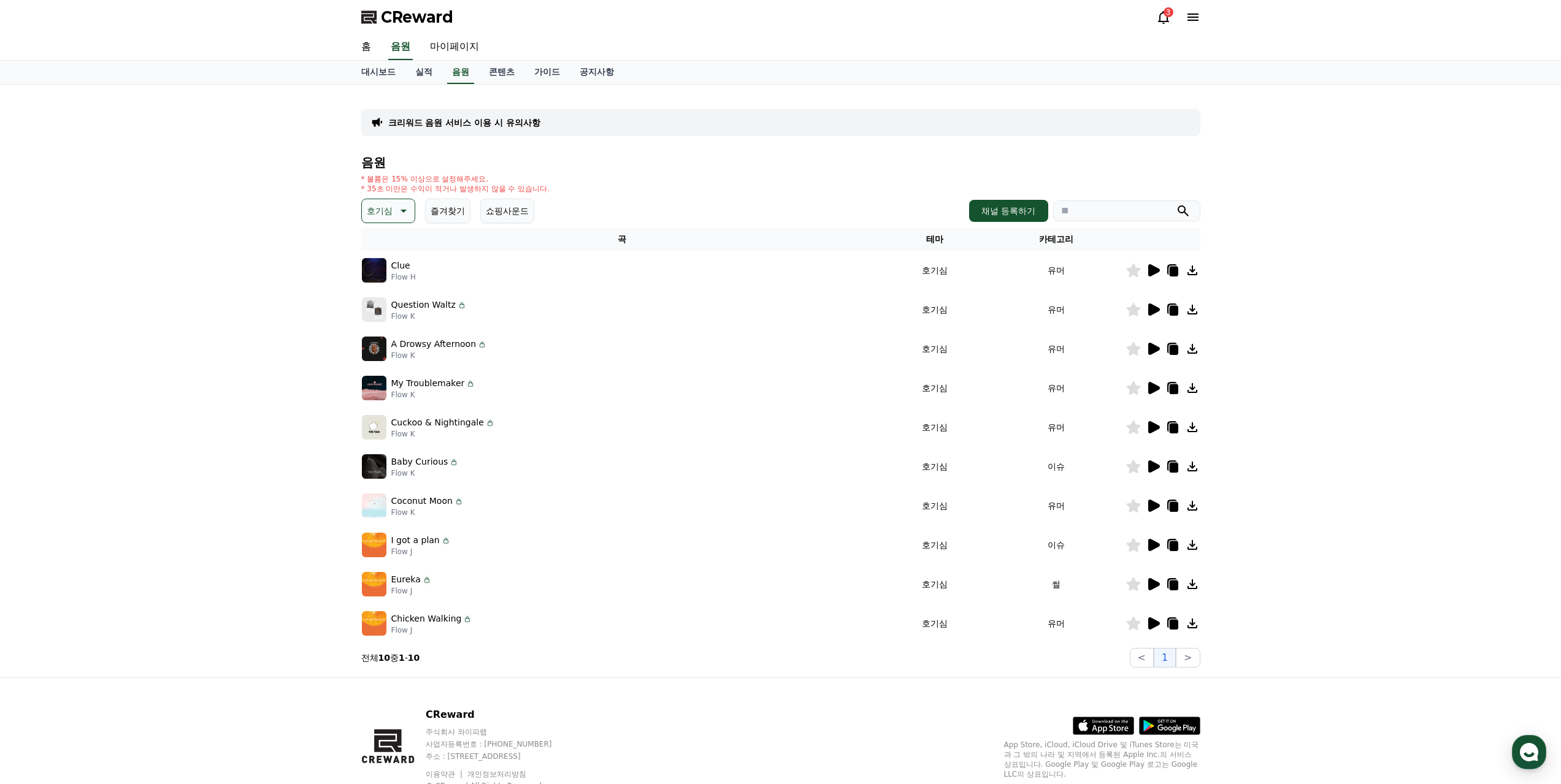
click at [1155, 305] on icon at bounding box center [1152, 309] width 15 height 15
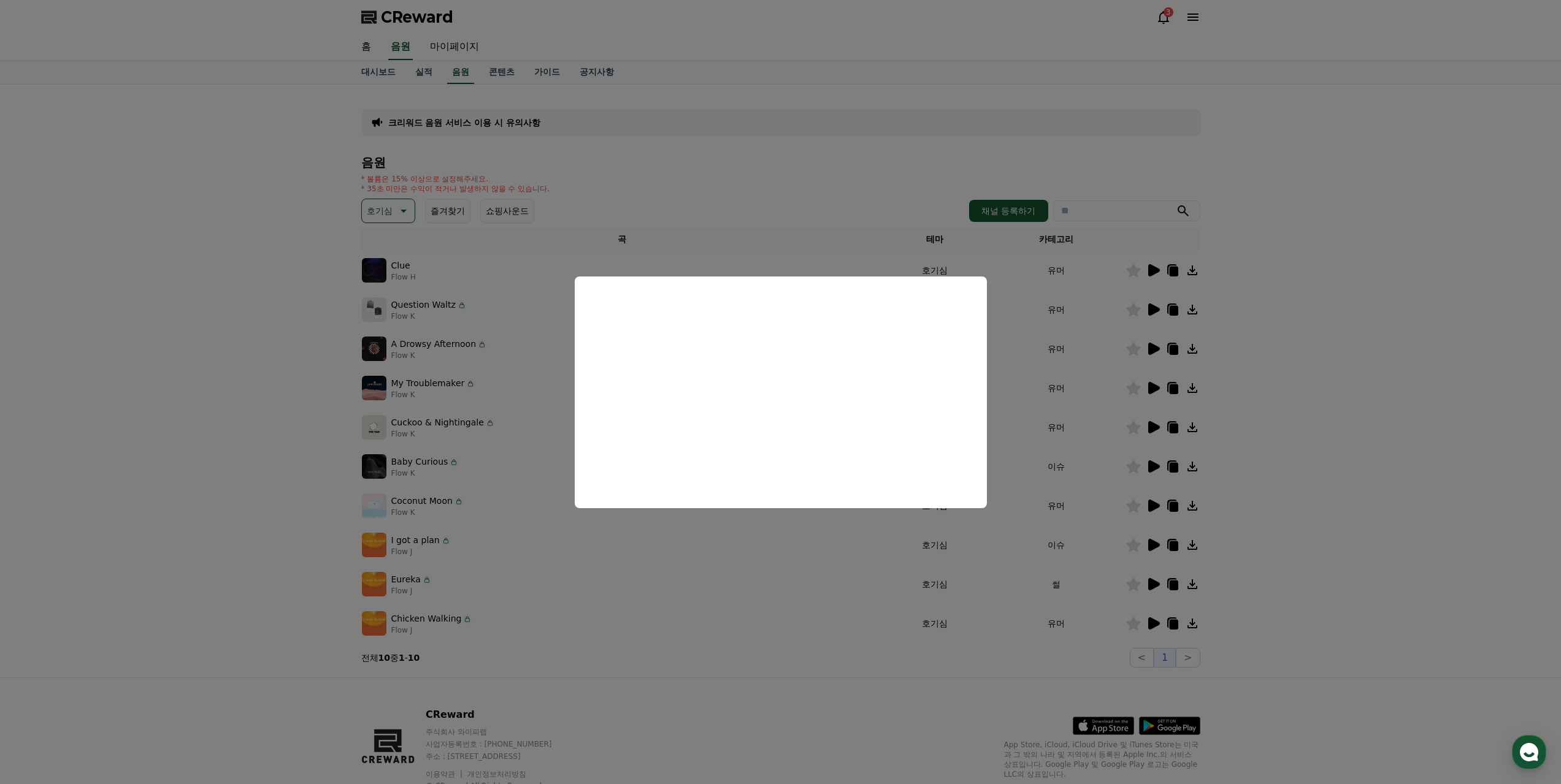
click at [788, 674] on button "close modal" at bounding box center [780, 392] width 1561 height 784
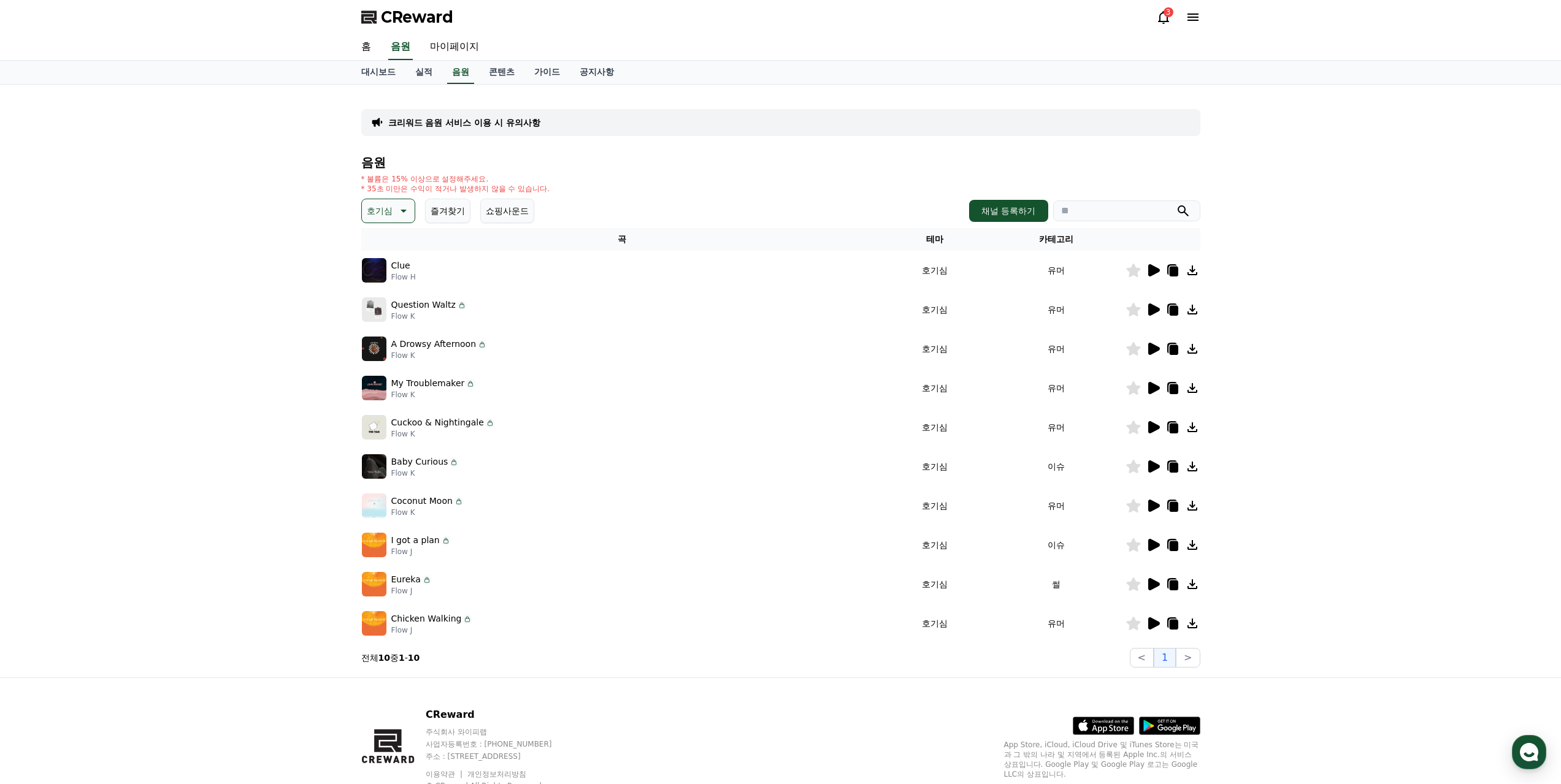
click at [1169, 306] on icon at bounding box center [1172, 309] width 15 height 15
drag, startPoint x: 1499, startPoint y: 33, endPoint x: 1393, endPoint y: 26, distance: 106.2
click at [1393, 26] on div "CReward 3" at bounding box center [780, 17] width 1561 height 34
click at [394, 209] on button "호기심" at bounding box center [388, 211] width 54 height 24
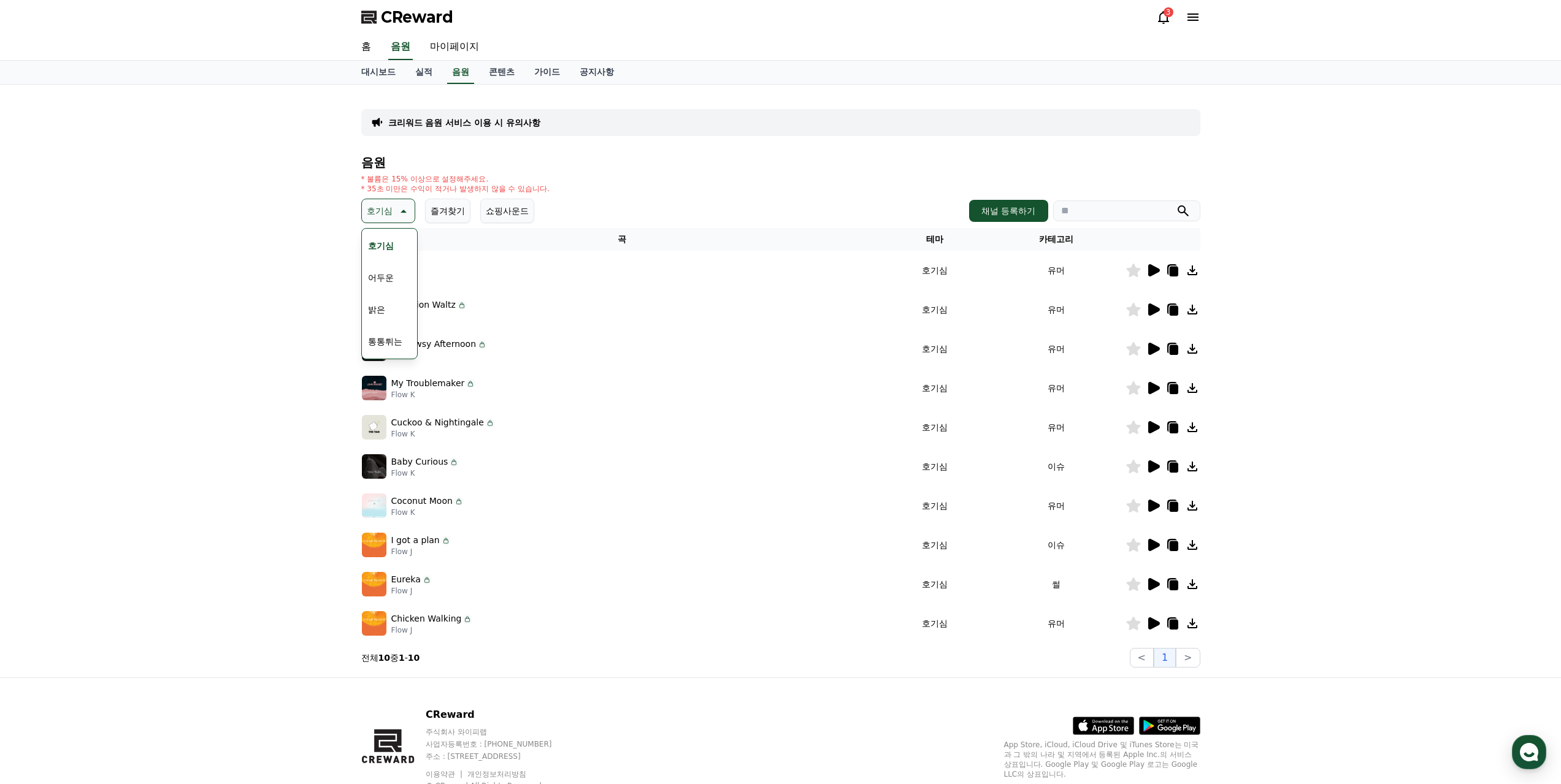
click at [503, 203] on button "쇼핑사운드" at bounding box center [507, 211] width 54 height 24
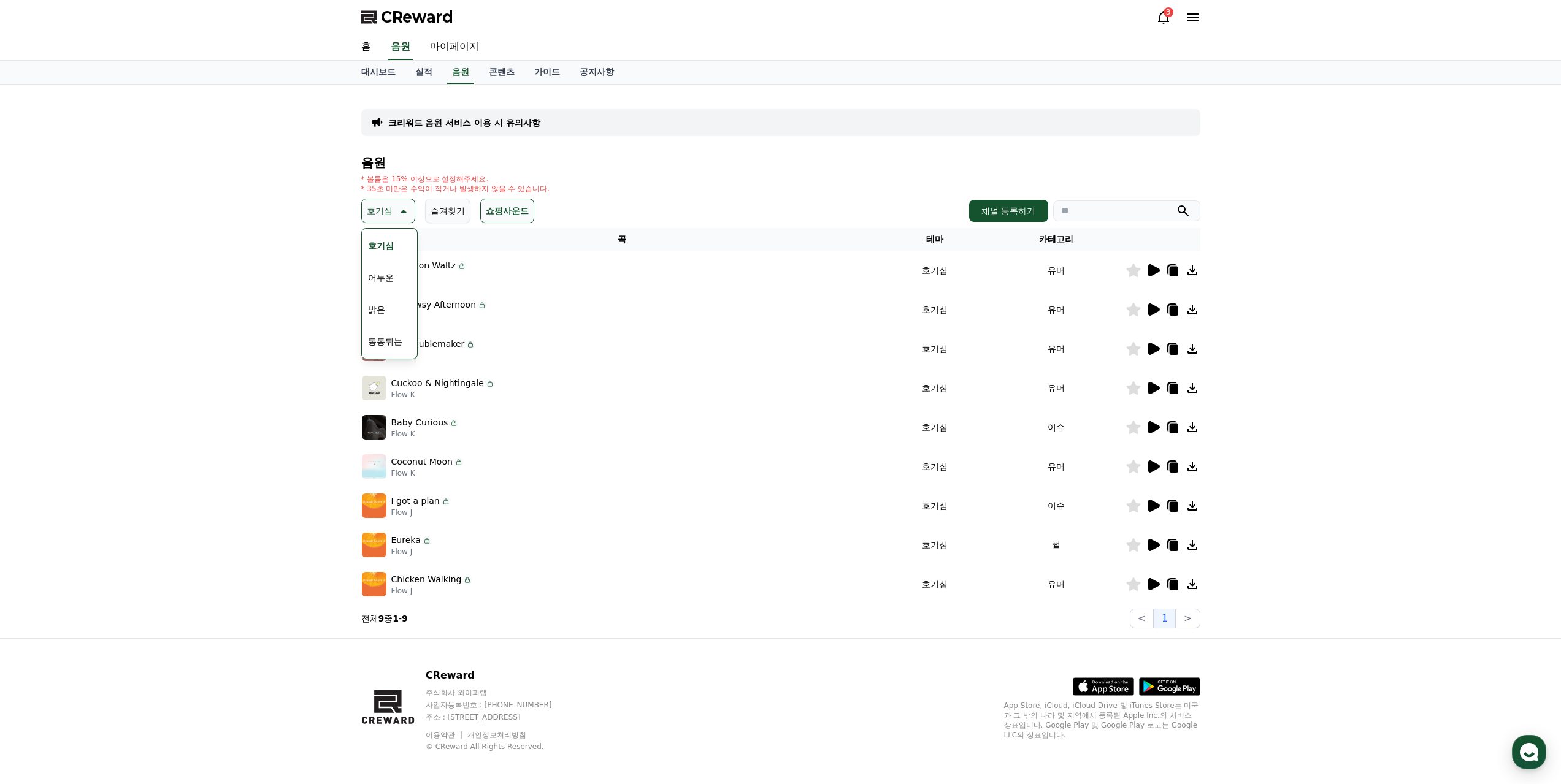
click at [715, 178] on div "* 볼륨은 15% 이상으로 설정해주세요. * 35초 미만은 수익이 적거나 발생하지 않을 수 있습니다." at bounding box center [780, 183] width 839 height 20
click at [402, 209] on icon at bounding box center [402, 210] width 15 height 15
click at [1151, 271] on icon at bounding box center [1153, 270] width 11 height 12
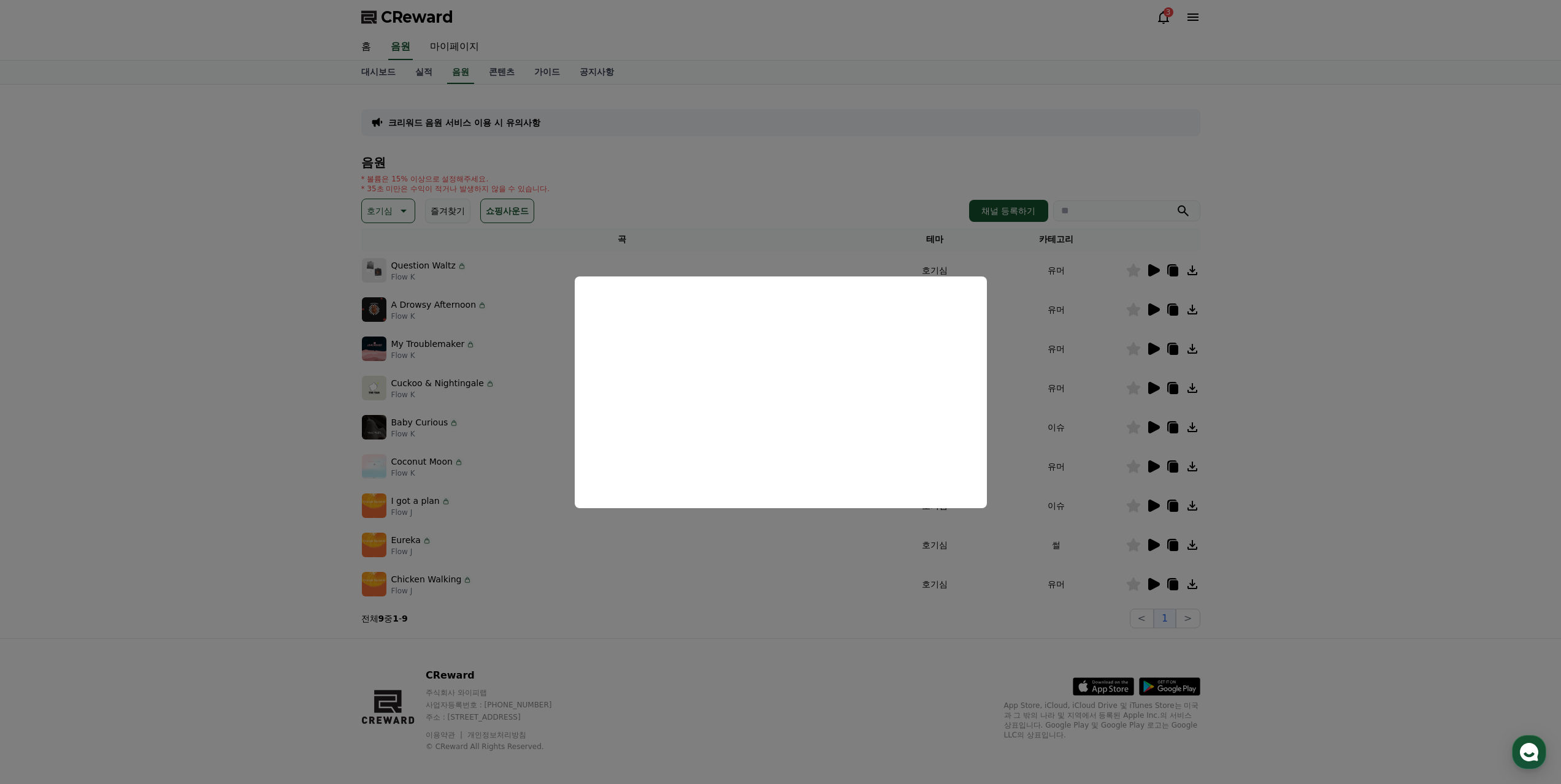
click at [1418, 392] on button "close modal" at bounding box center [780, 392] width 1561 height 784
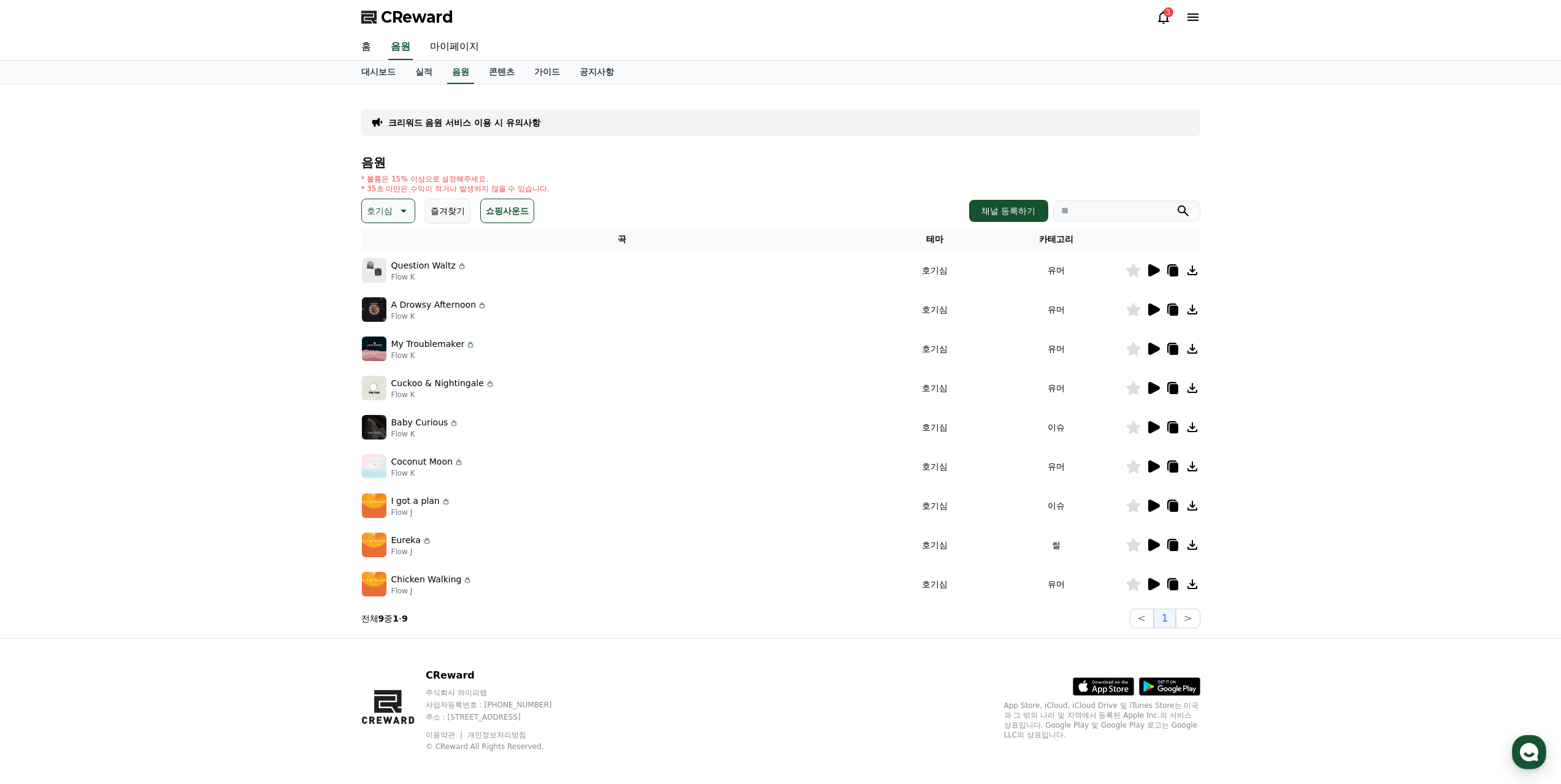
click at [1146, 307] on icon at bounding box center [1152, 309] width 15 height 15
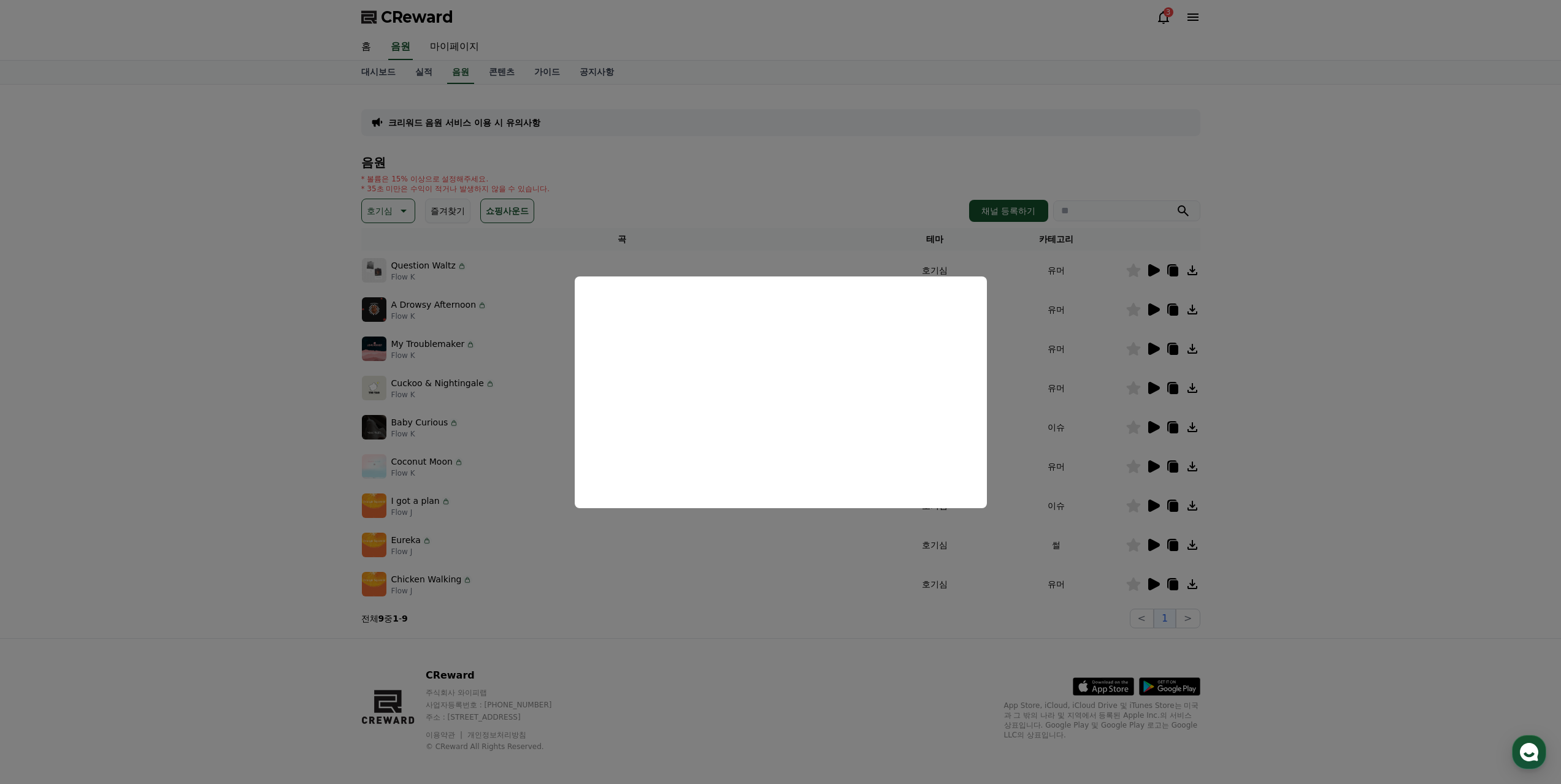
click at [1156, 342] on button "close modal" at bounding box center [780, 392] width 1561 height 784
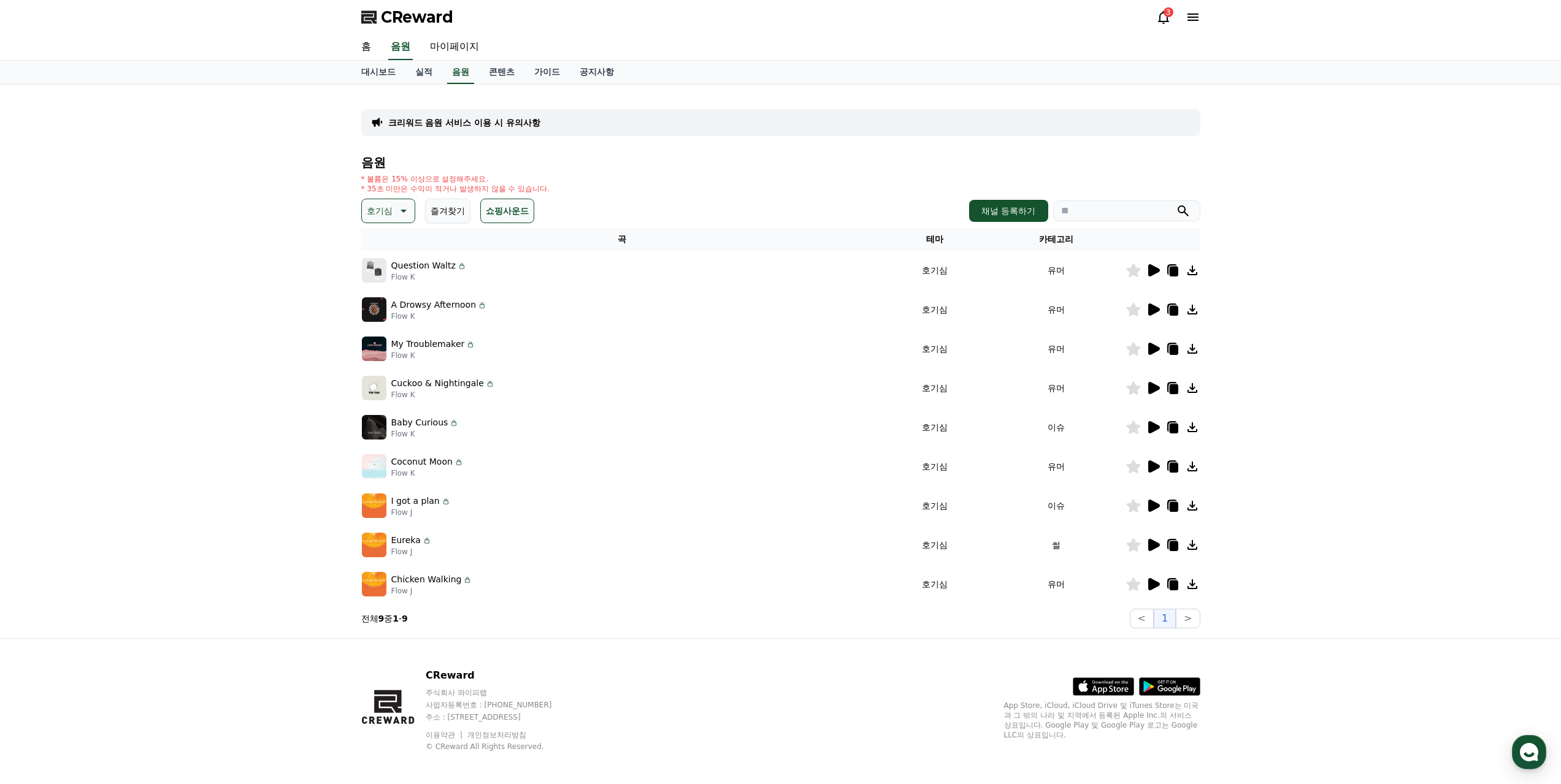
click at [1153, 346] on icon at bounding box center [1153, 349] width 11 height 12
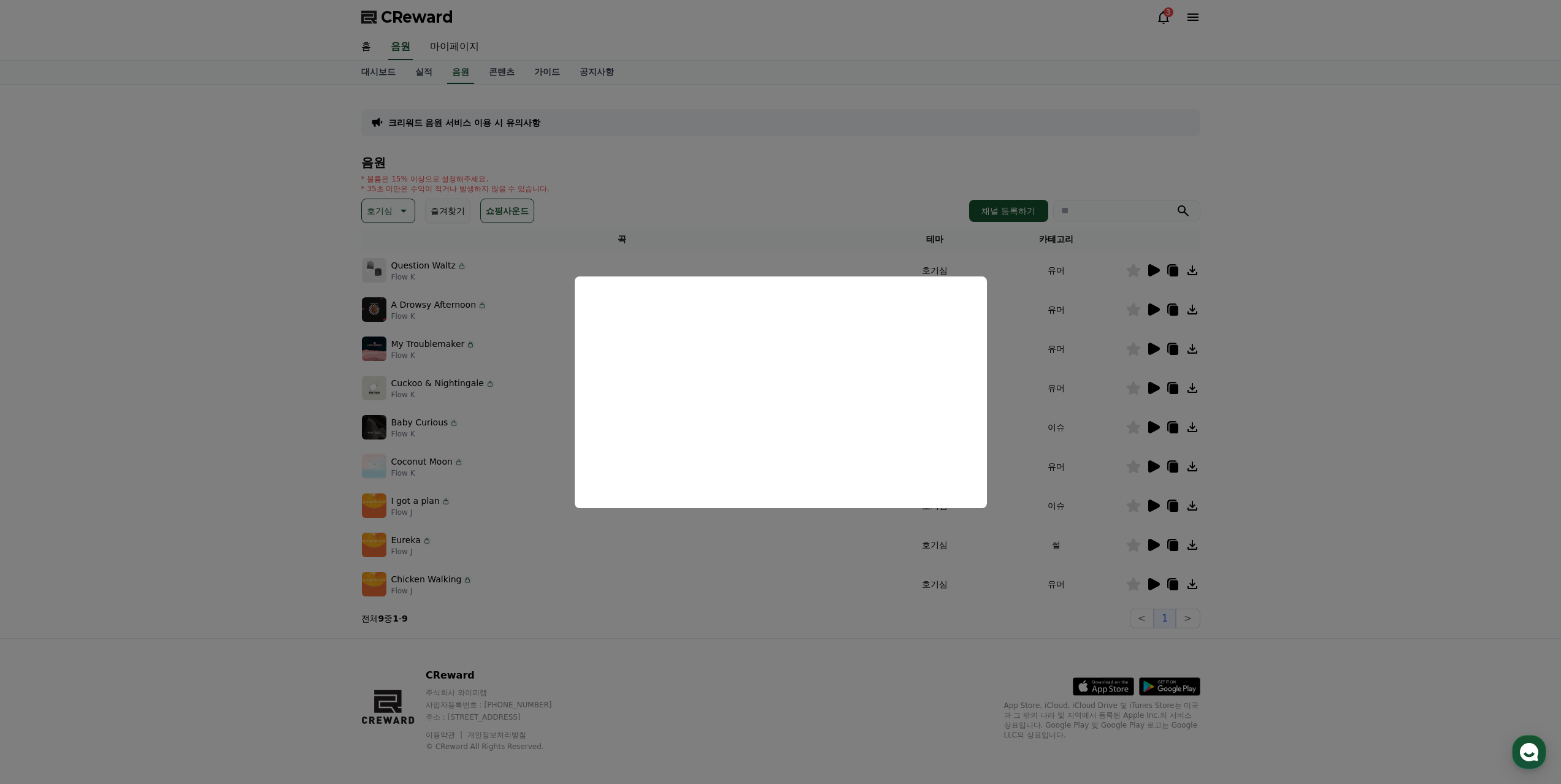
click at [1152, 386] on button "close modal" at bounding box center [780, 392] width 1561 height 784
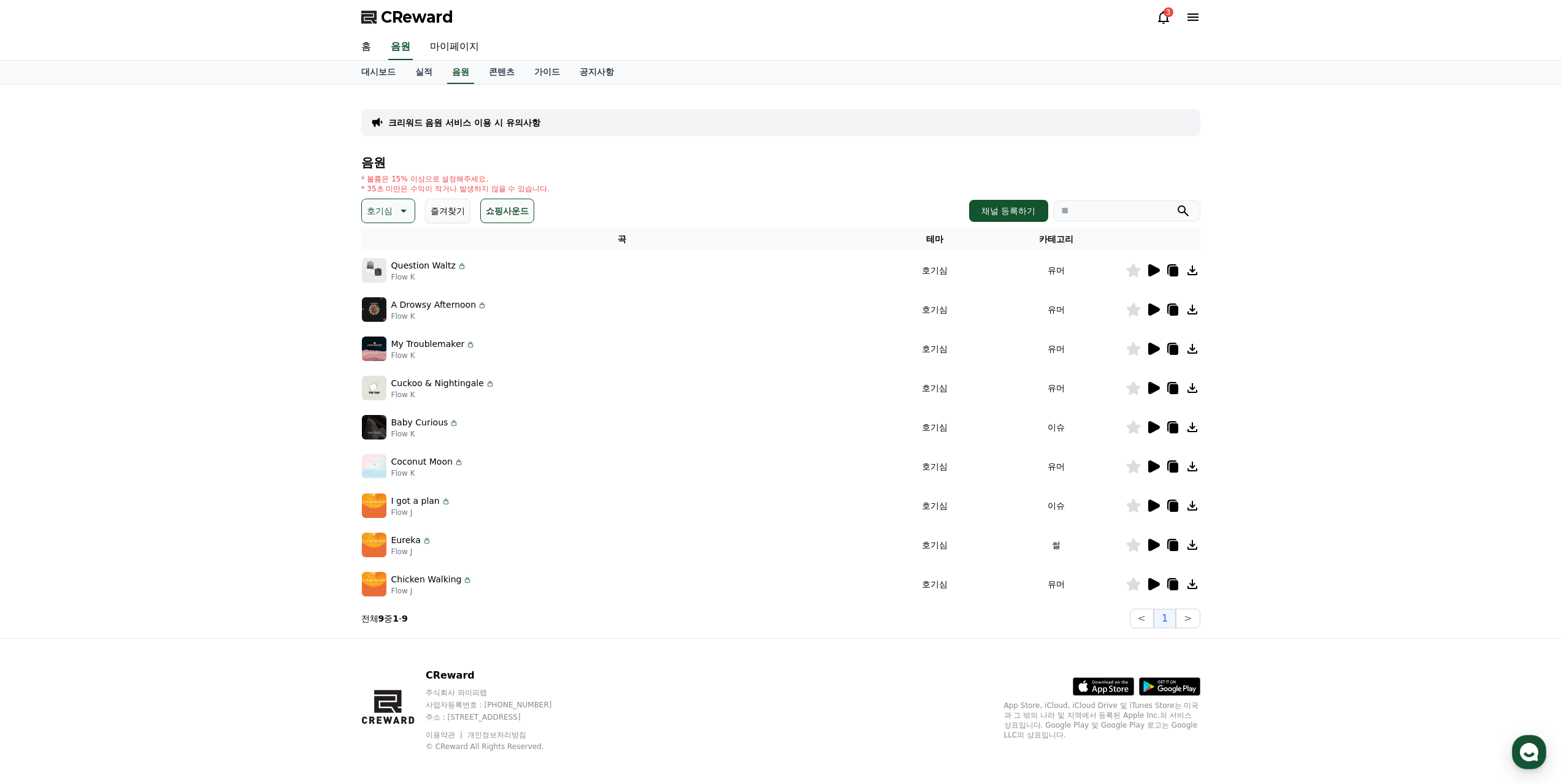
click at [1153, 387] on icon at bounding box center [1153, 388] width 11 height 12
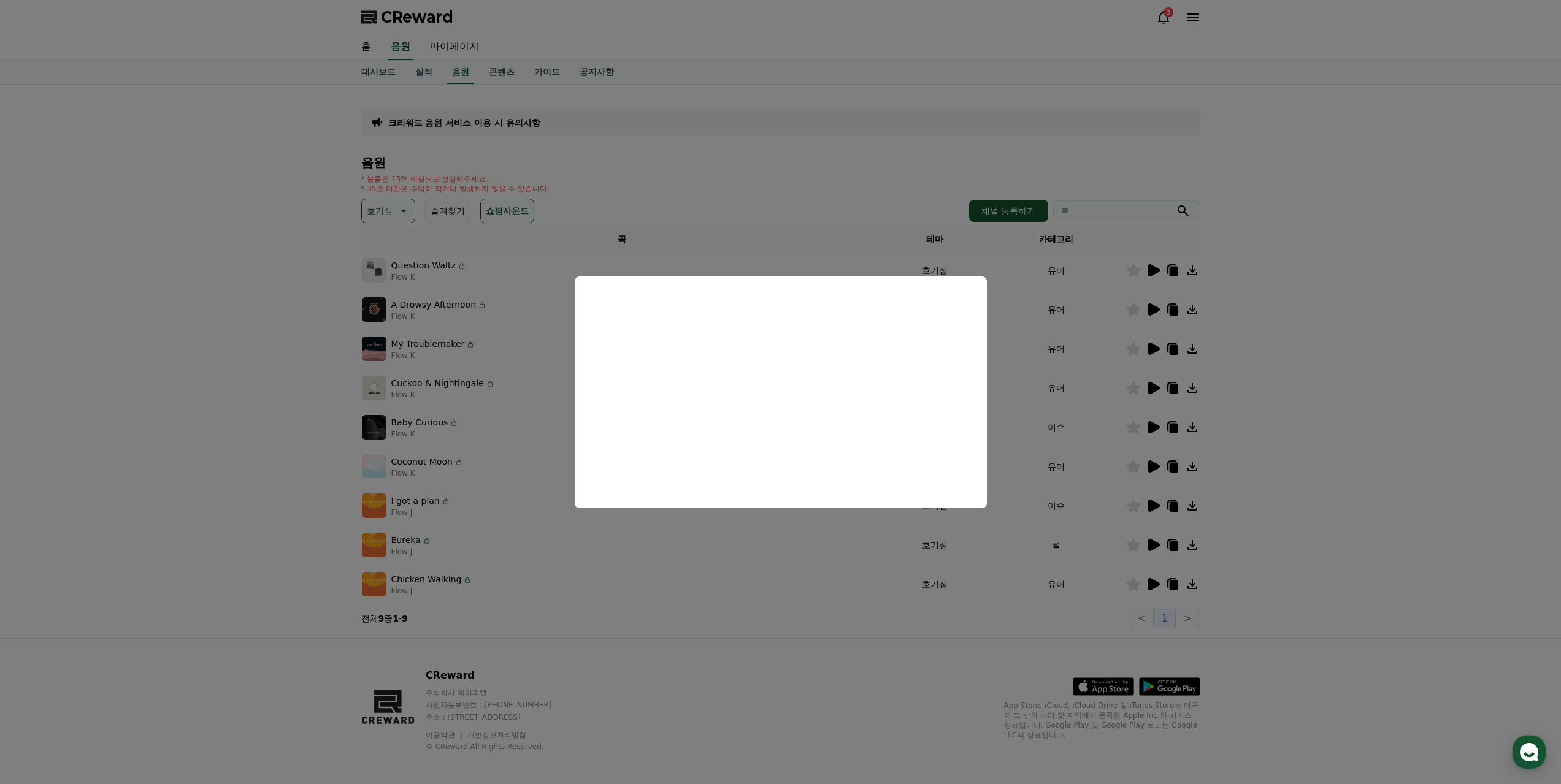
click at [1151, 427] on button "close modal" at bounding box center [780, 392] width 1561 height 784
click at [1151, 427] on icon at bounding box center [1153, 428] width 11 height 12
click at [1158, 464] on button "close modal" at bounding box center [780, 392] width 1561 height 784
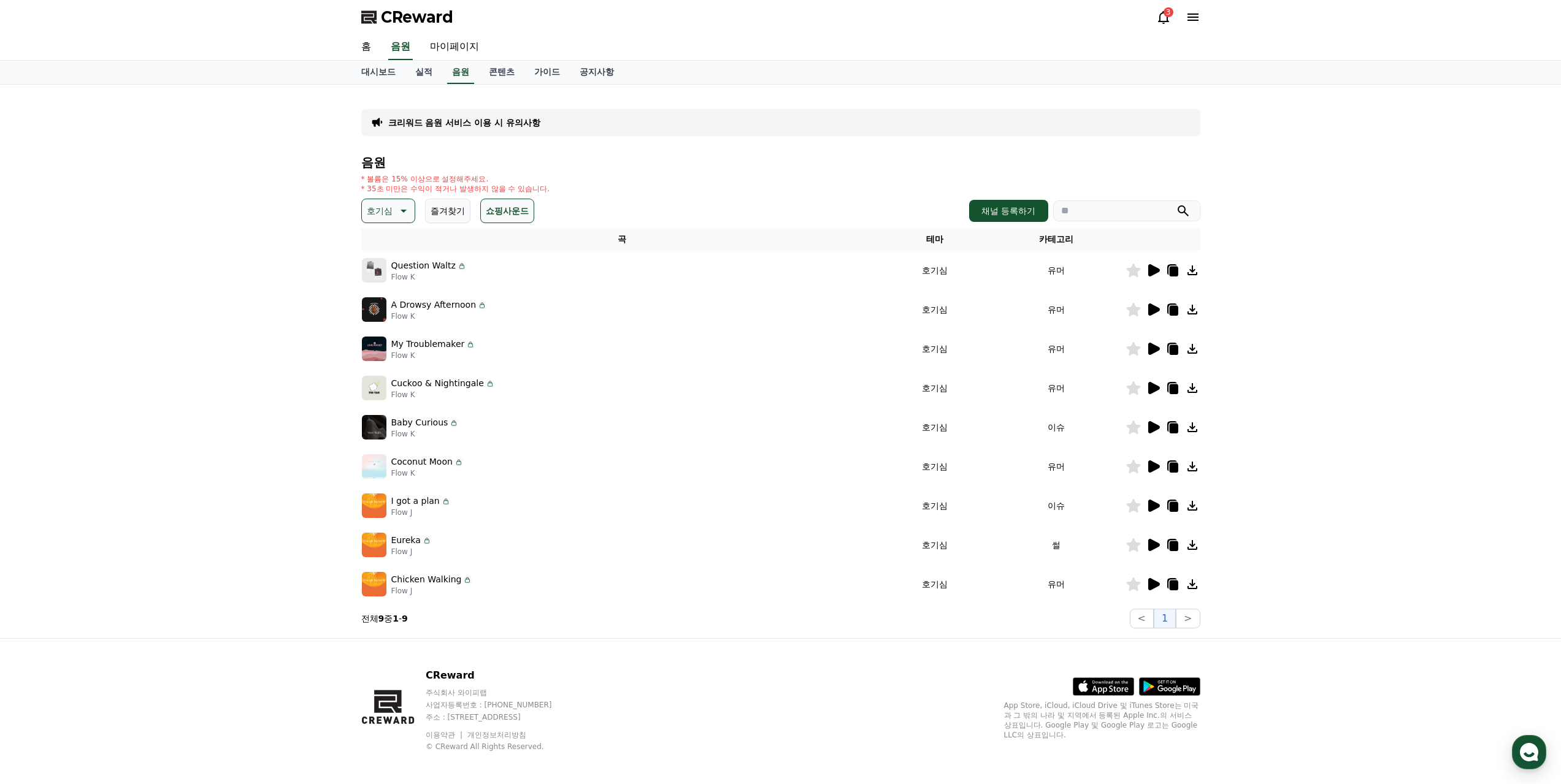
click at [1154, 429] on icon at bounding box center [1153, 428] width 11 height 12
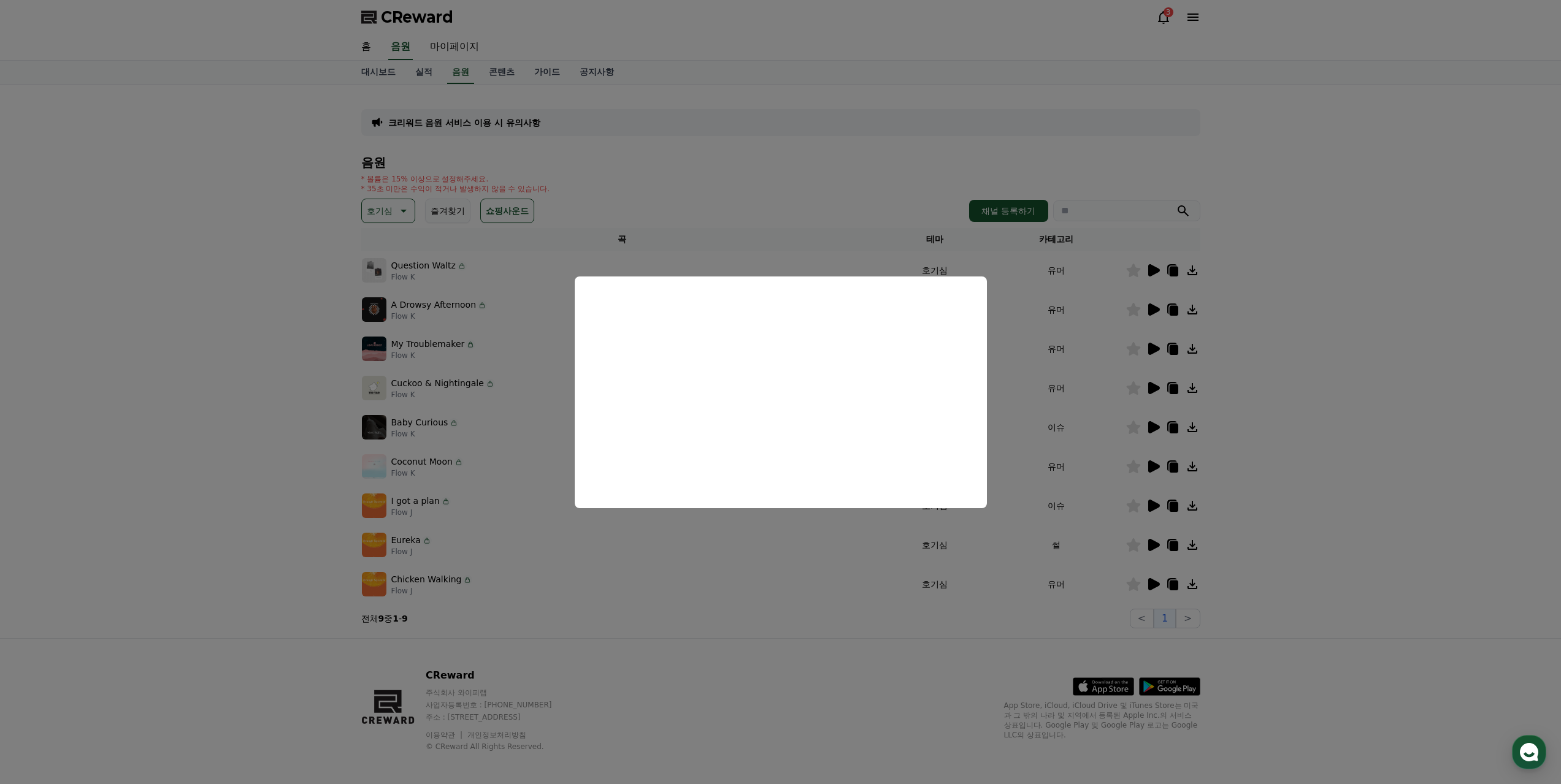
click at [1149, 467] on button "close modal" at bounding box center [780, 392] width 1561 height 784
click at [1153, 467] on icon at bounding box center [1153, 467] width 11 height 12
click at [1155, 505] on button "close modal" at bounding box center [780, 392] width 1561 height 784
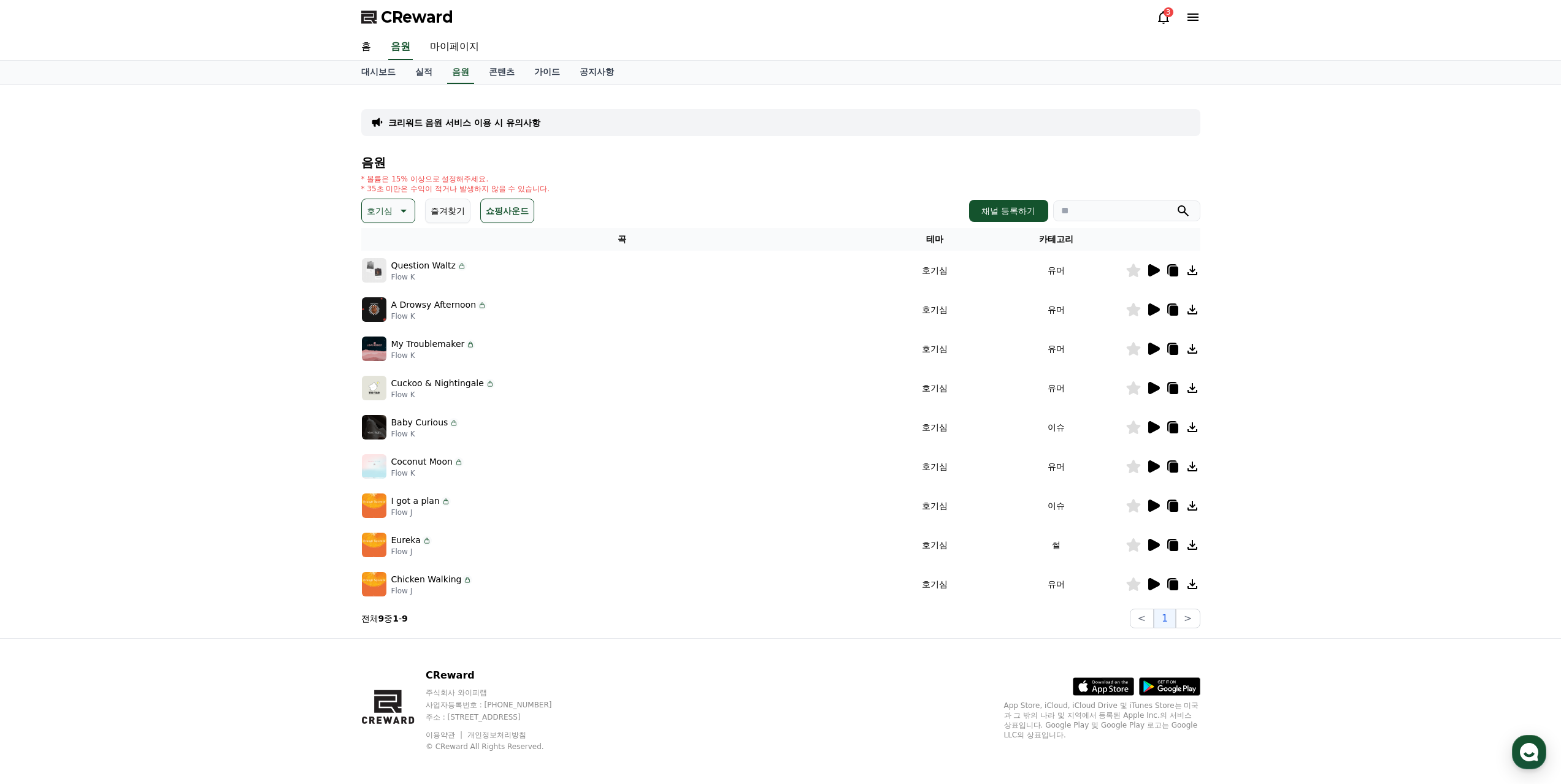
click at [1151, 502] on icon at bounding box center [1153, 506] width 11 height 12
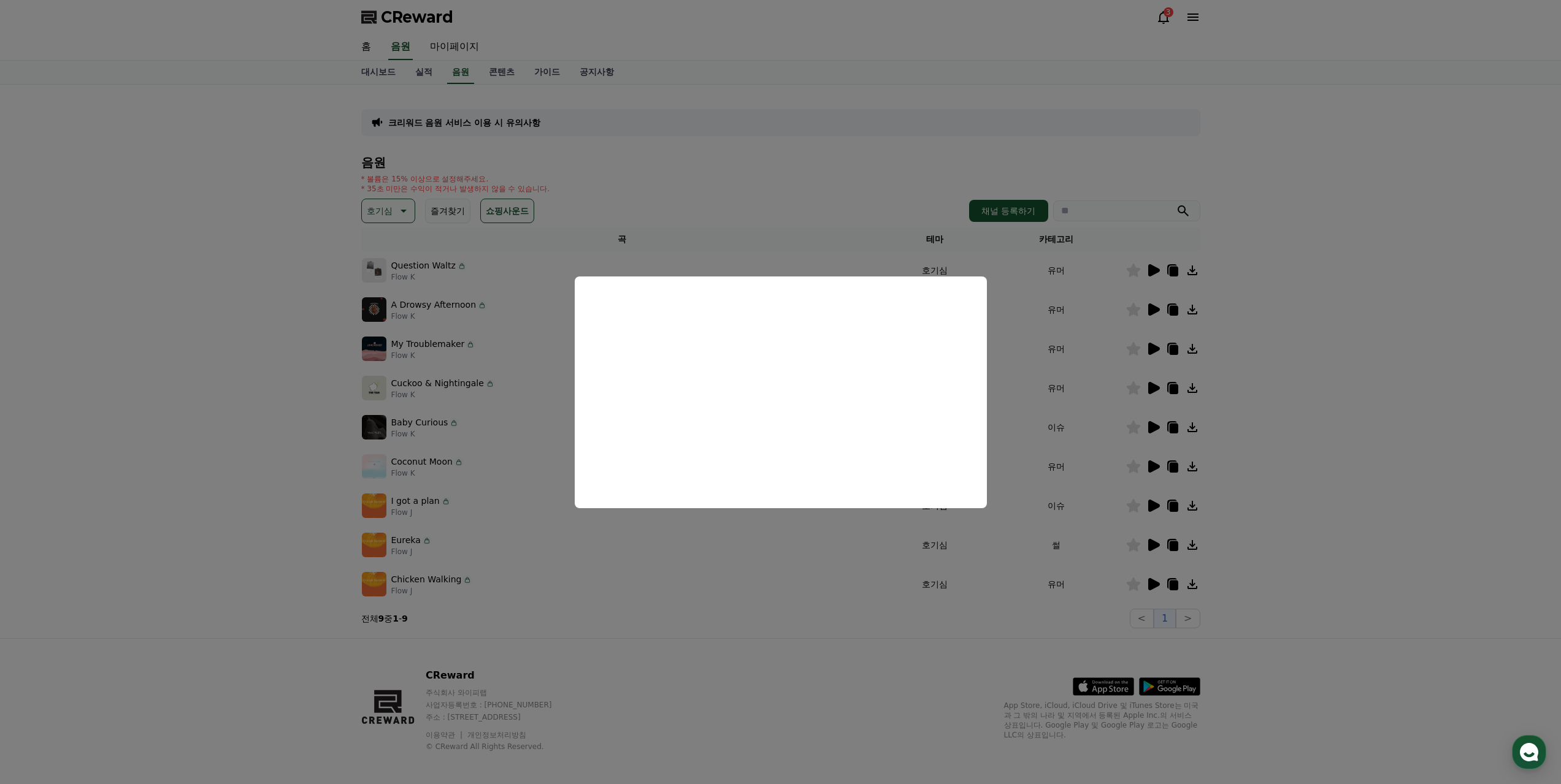
click at [1351, 507] on button "close modal" at bounding box center [780, 392] width 1561 height 784
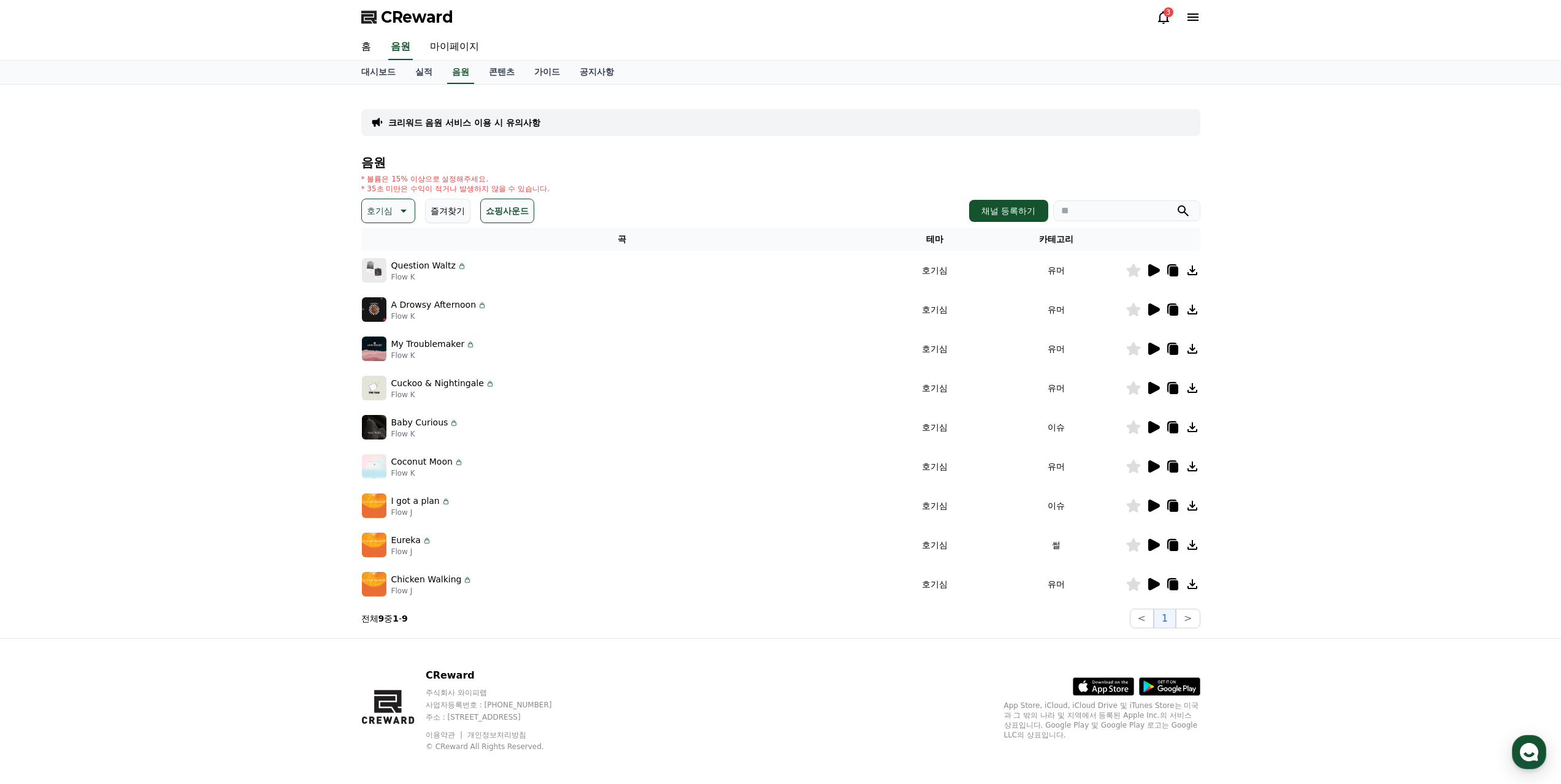
click at [1197, 507] on icon at bounding box center [1192, 505] width 15 height 15
click at [1174, 504] on icon at bounding box center [1173, 507] width 9 height 10
click at [1387, 471] on div "크리워드 음원 서비스 이용 시 유의사항 음원 * 볼륨은 15% 이상으로 설정해주세요. * 35초 미만은 수익이 적거나 발생하지 않을 수 있습니…" at bounding box center [780, 361] width 1561 height 554
click at [75, 591] on div "크리워드 음원 서비스 이용 시 유의사항 음원 * 볼륨은 15% 이상으로 설정해주세요. * 35초 미만은 수익이 적거나 발생하지 않을 수 있습니…" at bounding box center [780, 361] width 1561 height 554
click at [397, 213] on icon at bounding box center [402, 210] width 15 height 15
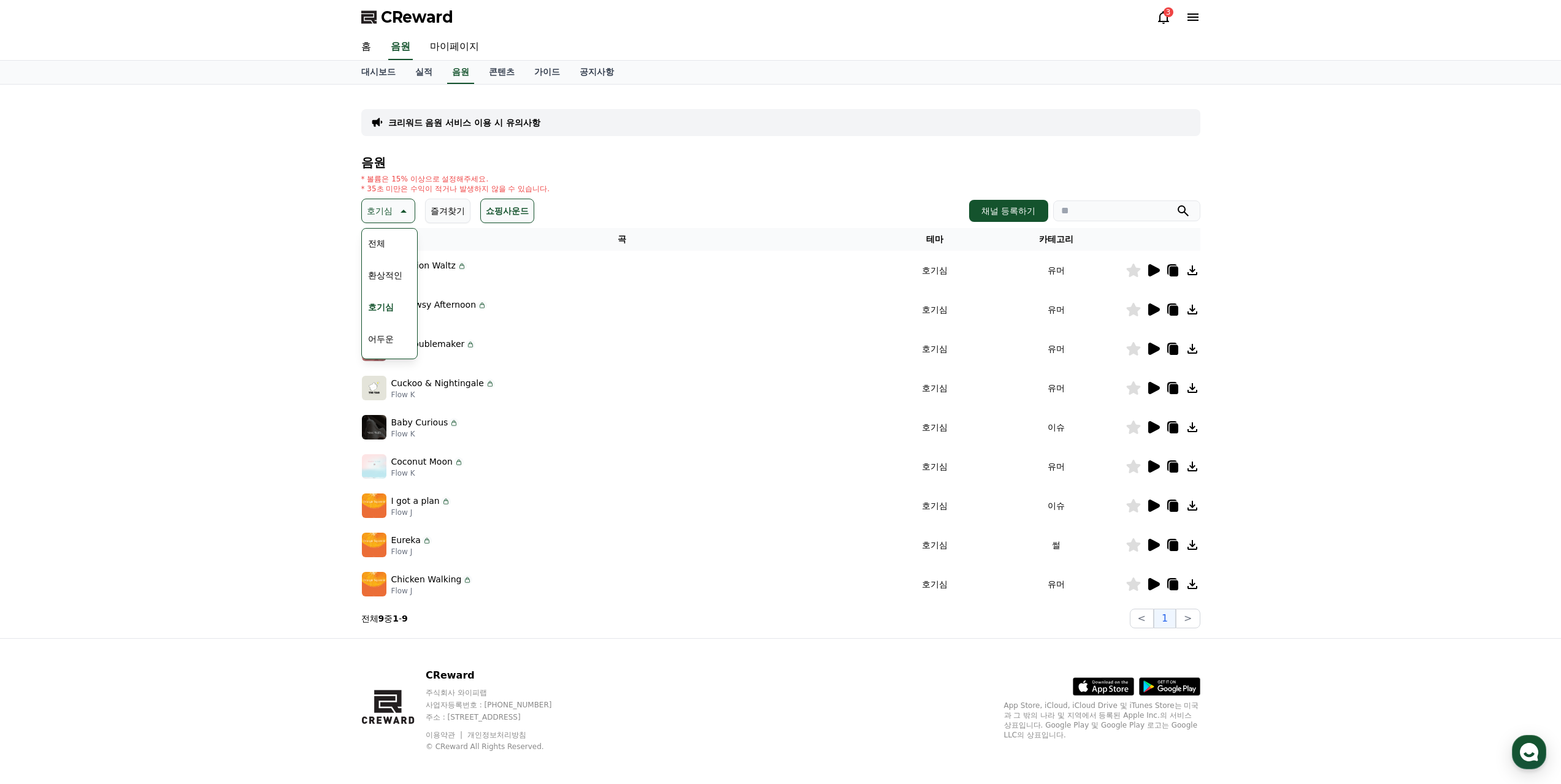
click at [396, 239] on div "전체 환상적인 호기심 어두운 밝은 통통튀는 신나는 반전 웅장한 드라마틱 즐거움 분위기있는 EDM 그루브 슬픈 잔잔한 귀여운 감동적인 긴장되는 …" at bounding box center [390, 546] width 53 height 633
click at [378, 244] on button "전체" at bounding box center [377, 243] width 27 height 27
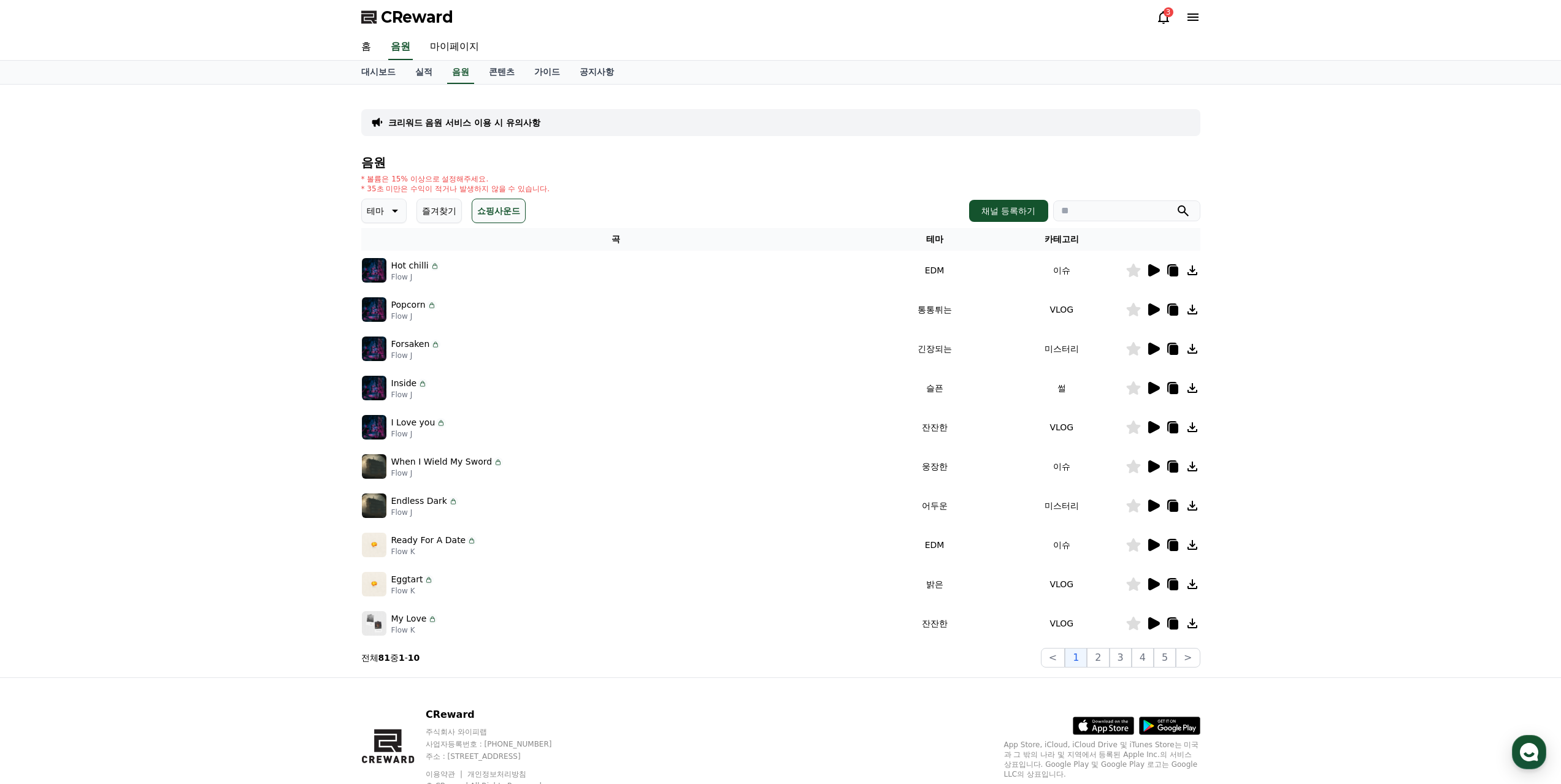
click at [567, 467] on div "When I Wield My Sword Flow J" at bounding box center [616, 467] width 509 height 24
click at [1160, 467] on div at bounding box center [1163, 466] width 74 height 15
click at [1150, 467] on icon at bounding box center [1153, 467] width 11 height 12
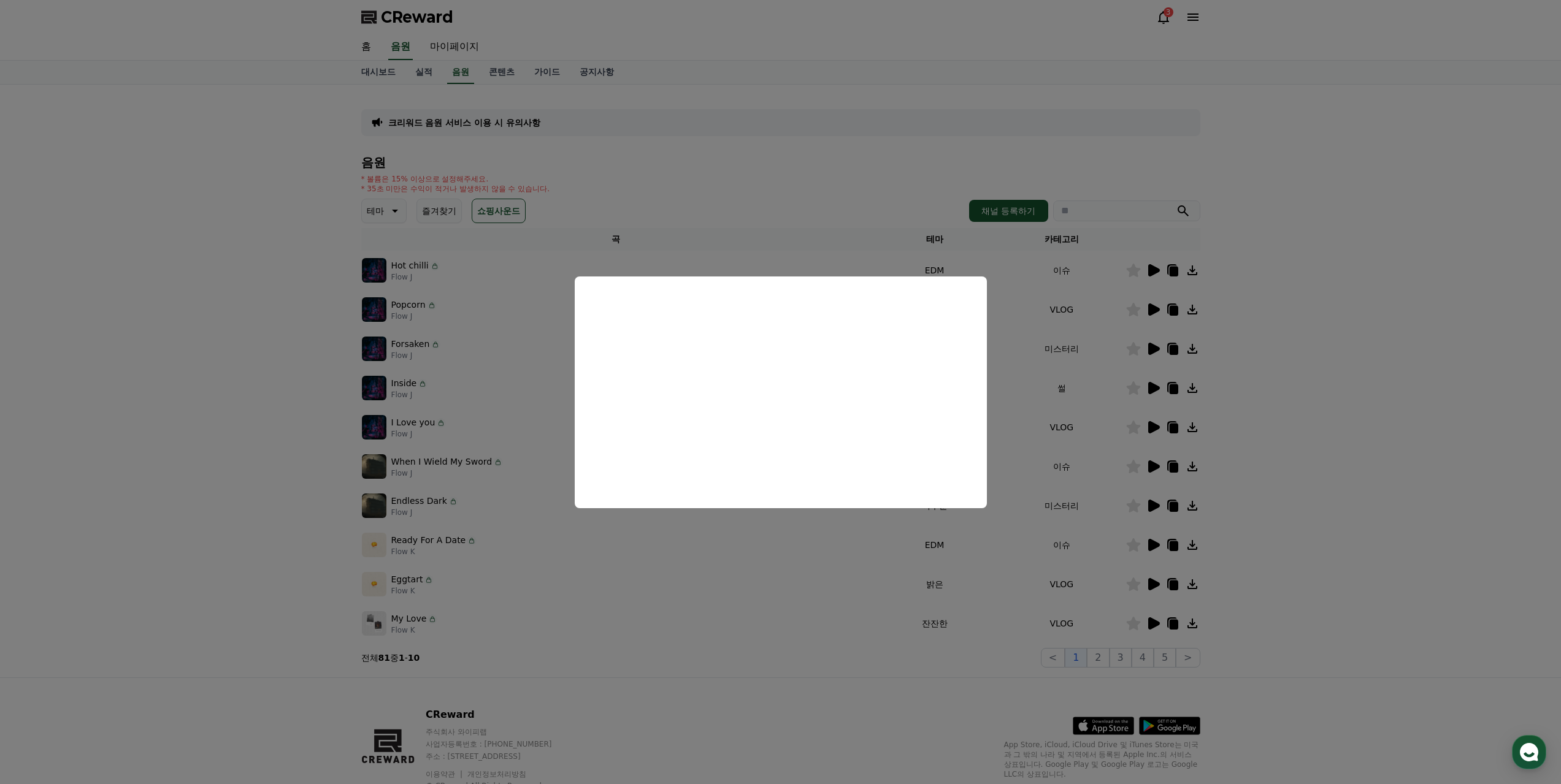
click at [392, 211] on button "close modal" at bounding box center [780, 392] width 1561 height 784
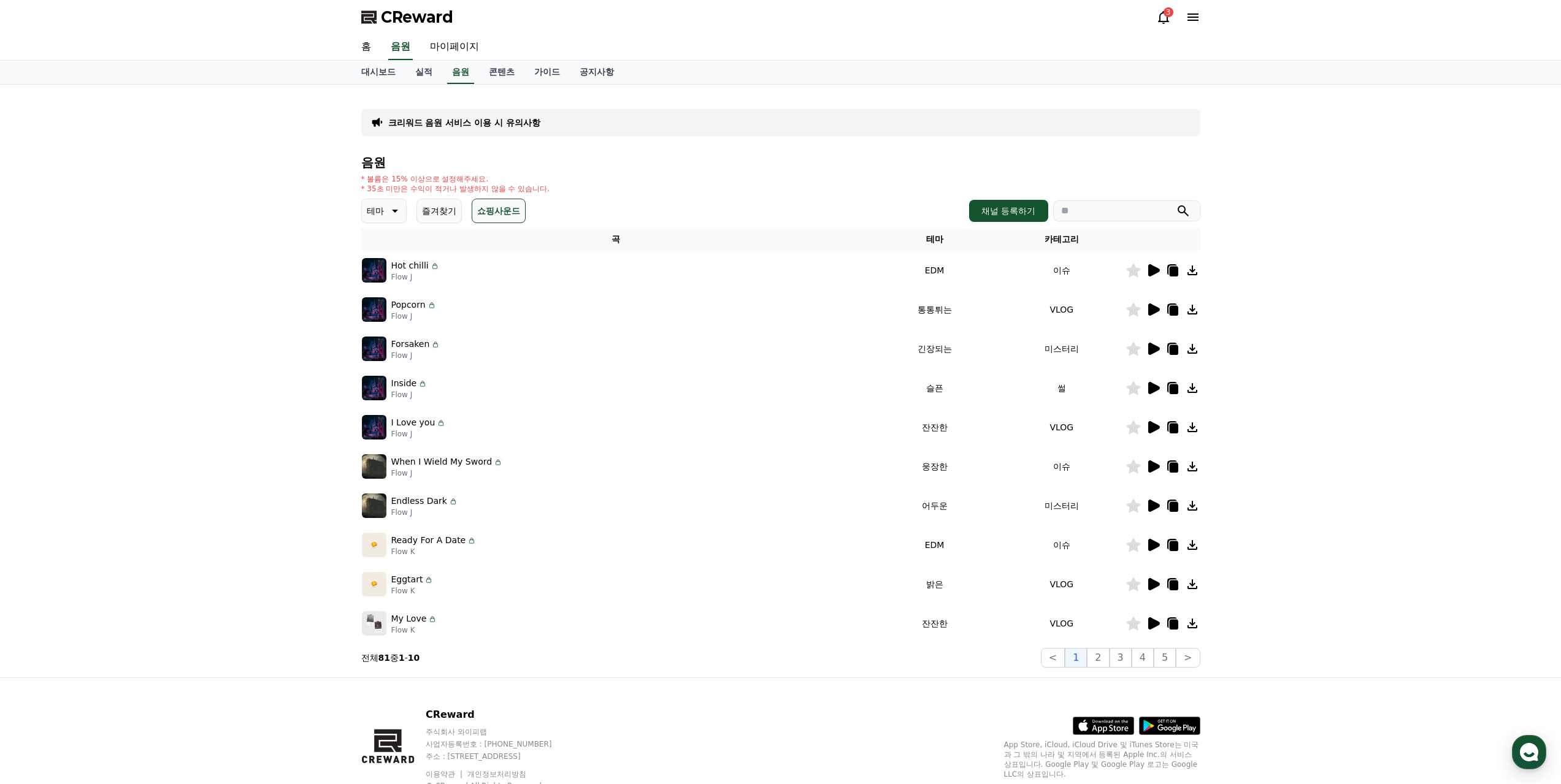
click at [374, 203] on p "테마" at bounding box center [376, 211] width 17 height 17
click at [386, 252] on button "즐거움" at bounding box center [381, 256] width 36 height 27
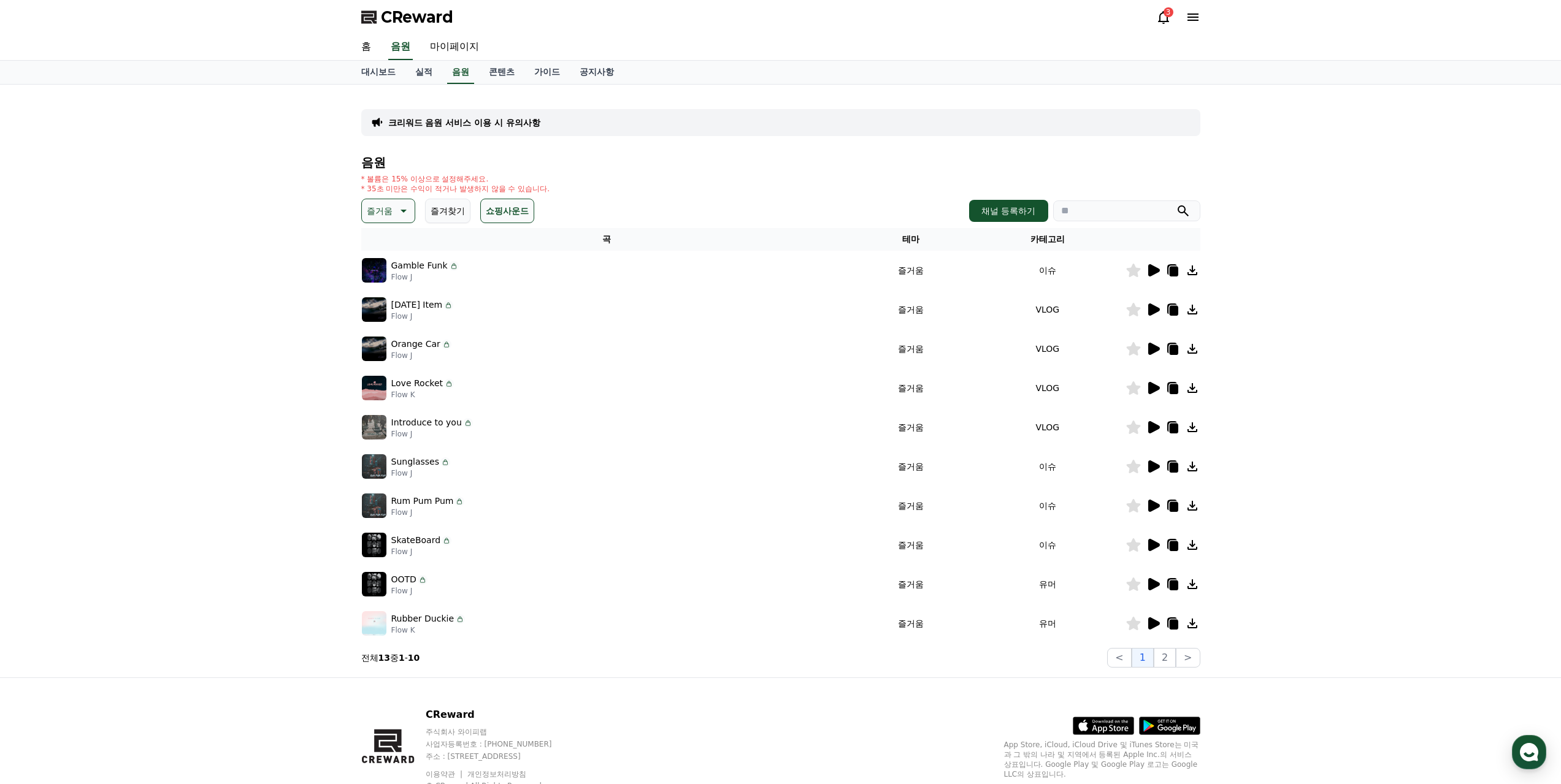
click at [1155, 268] on icon at bounding box center [1153, 270] width 11 height 12
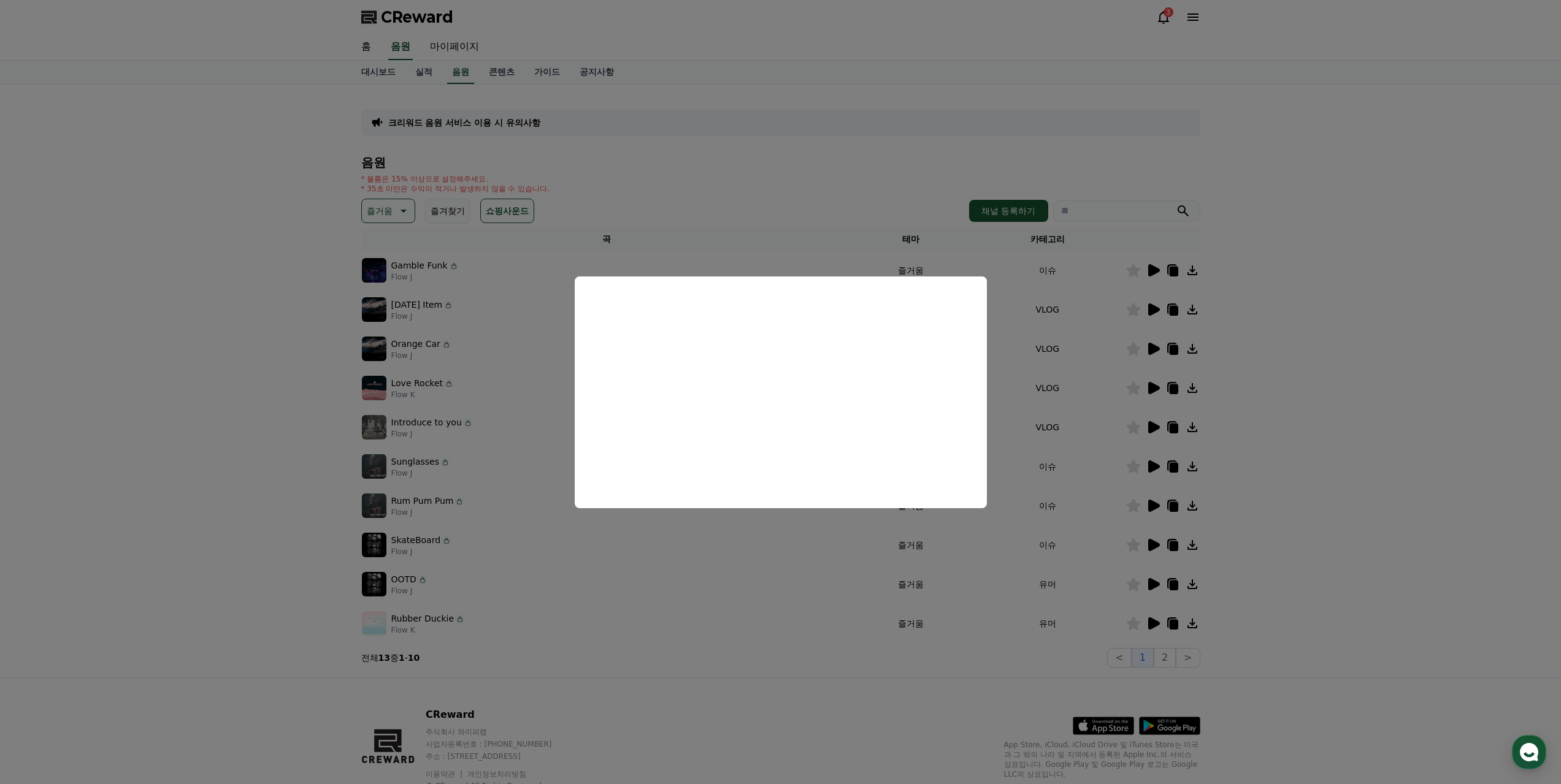
click at [1157, 464] on button "close modal" at bounding box center [780, 392] width 1561 height 784
click at [1156, 465] on icon at bounding box center [1153, 467] width 11 height 12
click at [1156, 620] on button "close modal" at bounding box center [780, 392] width 1561 height 784
click at [1156, 621] on icon at bounding box center [1153, 623] width 11 height 12
click at [397, 207] on button "close modal" at bounding box center [780, 392] width 1561 height 784
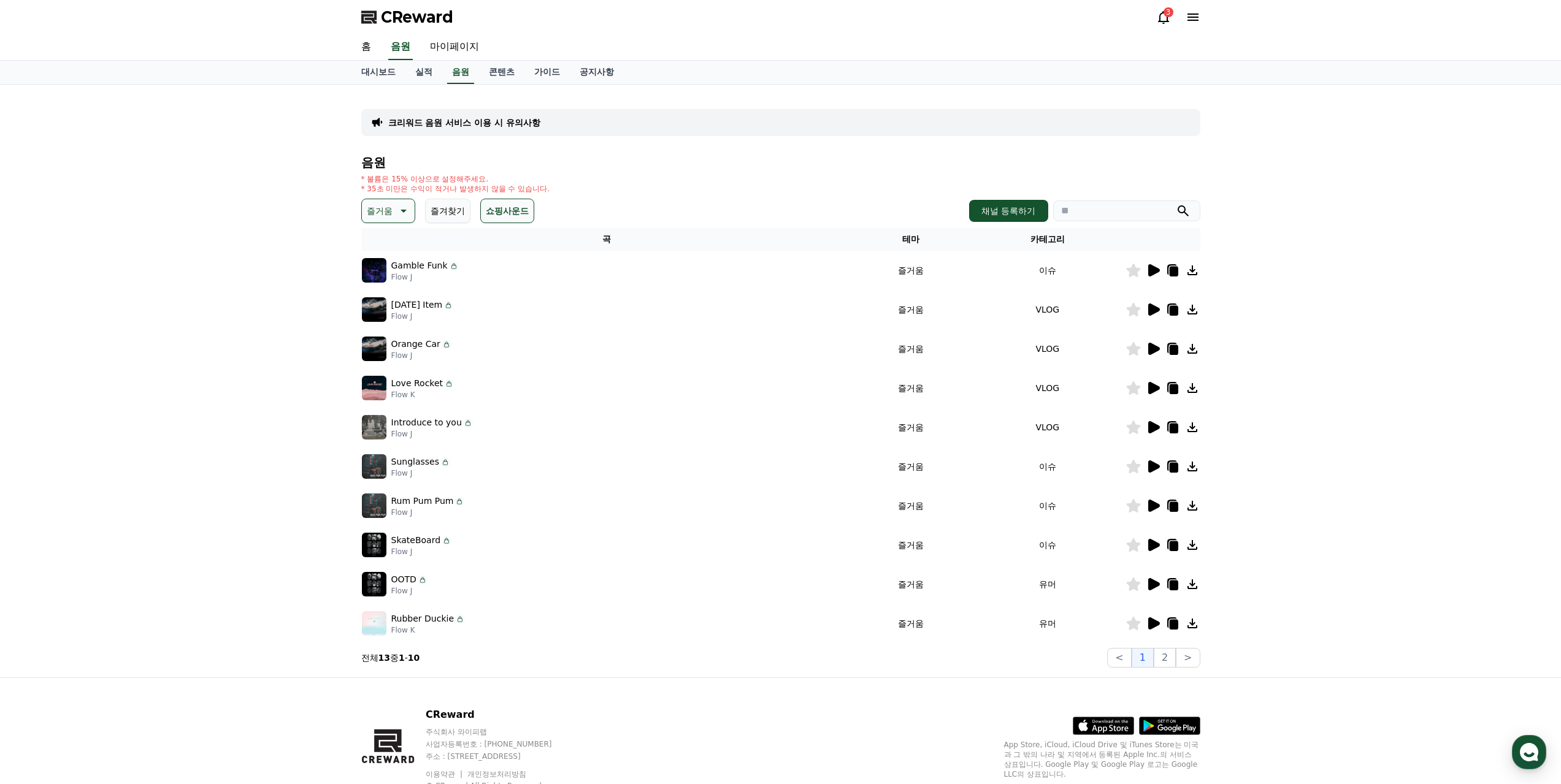
click at [398, 209] on icon at bounding box center [402, 210] width 15 height 15
click at [386, 338] on button "코믹한" at bounding box center [381, 343] width 36 height 27
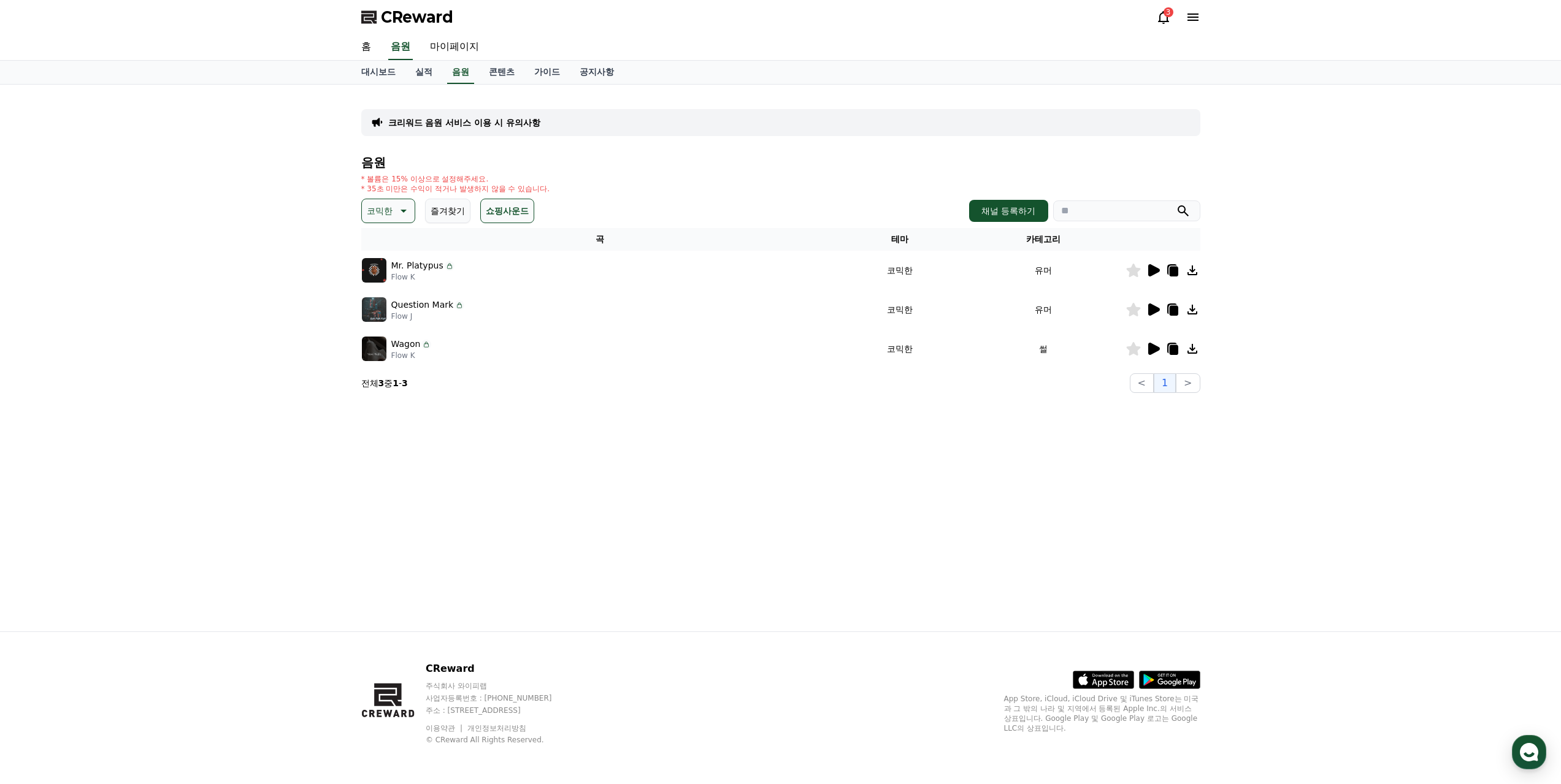
click at [1158, 271] on icon at bounding box center [1153, 270] width 11 height 12
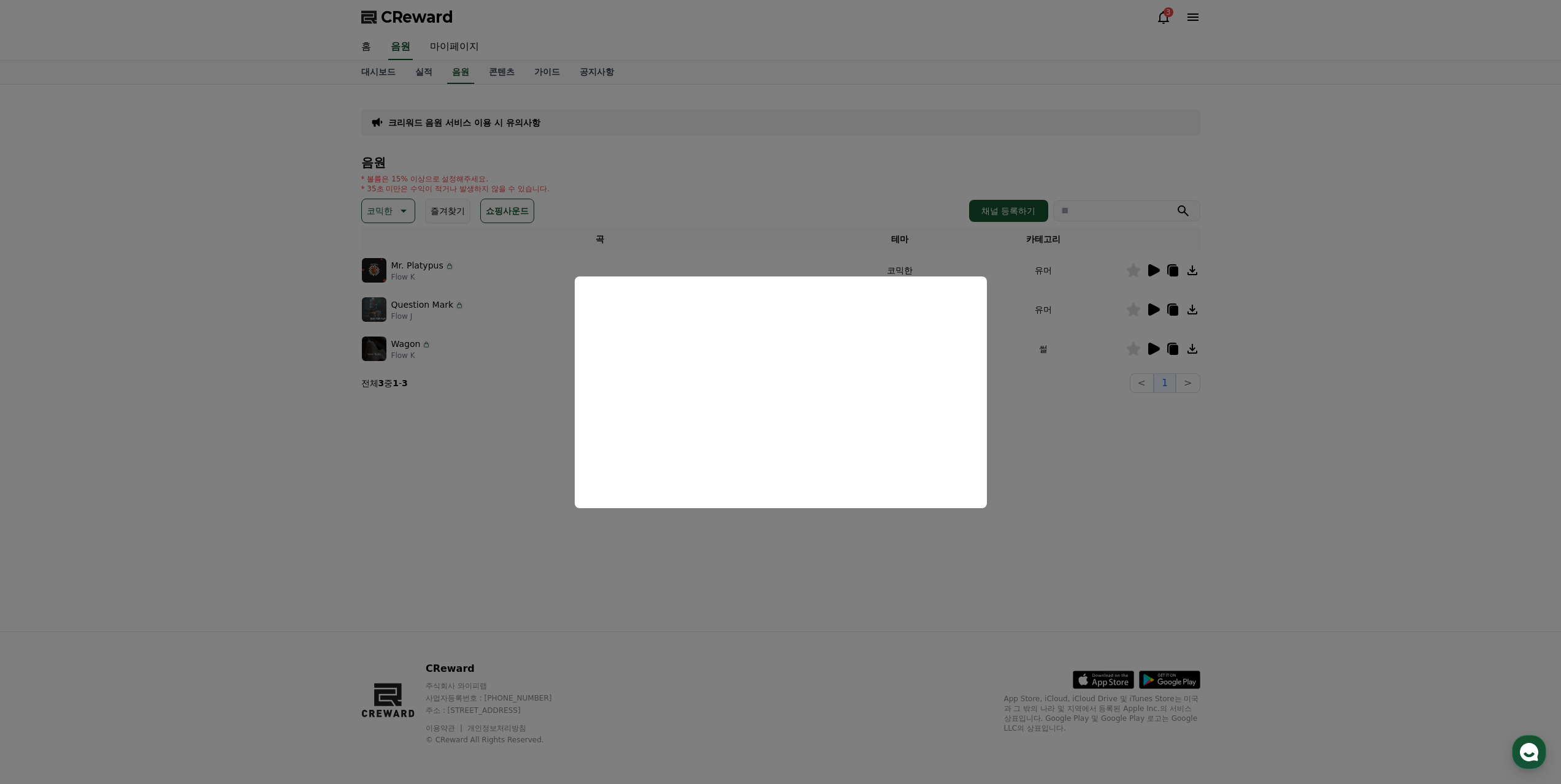
click at [1155, 307] on button "close modal" at bounding box center [780, 392] width 1561 height 784
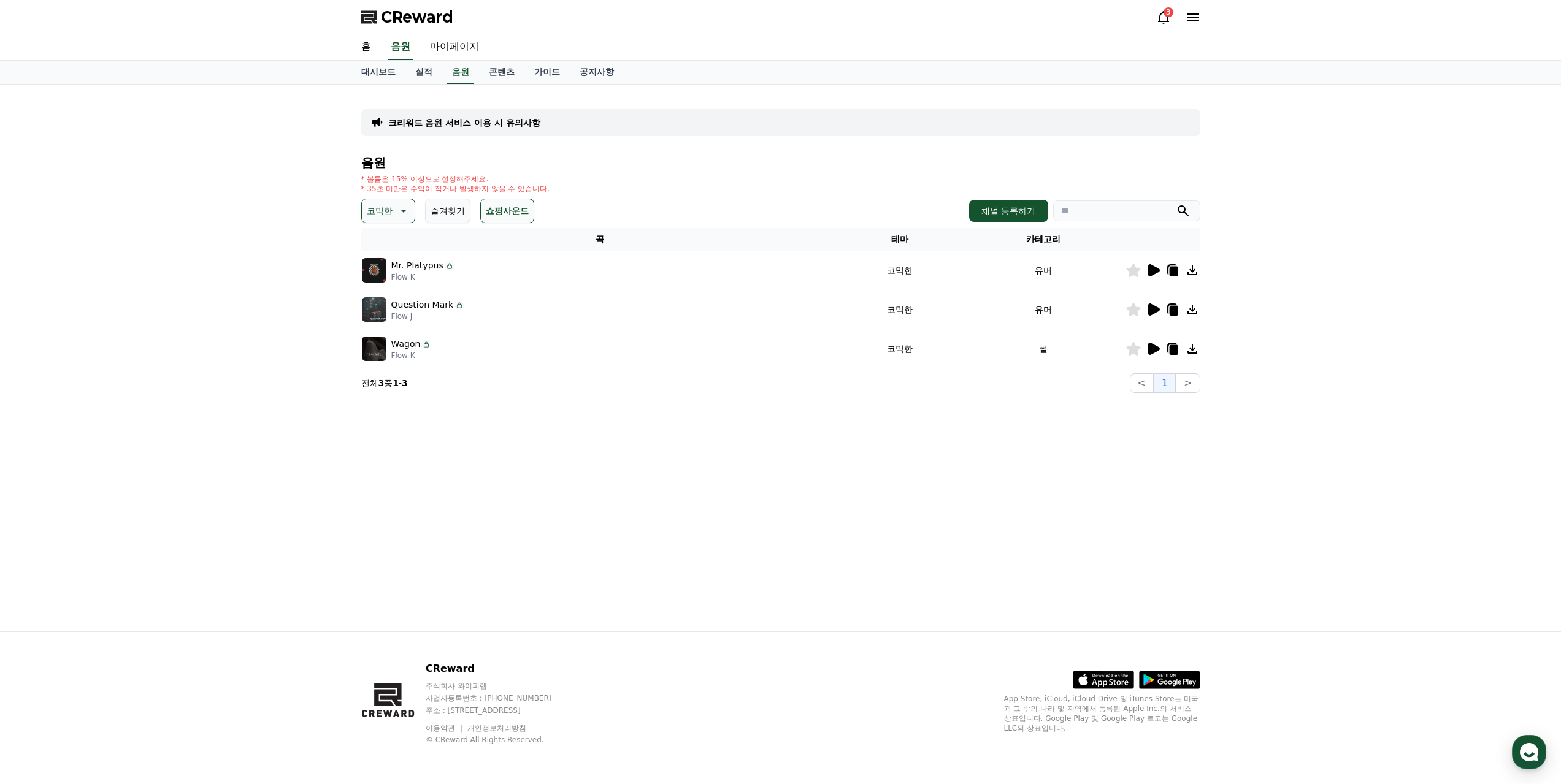
click at [1155, 307] on icon at bounding box center [1153, 309] width 11 height 12
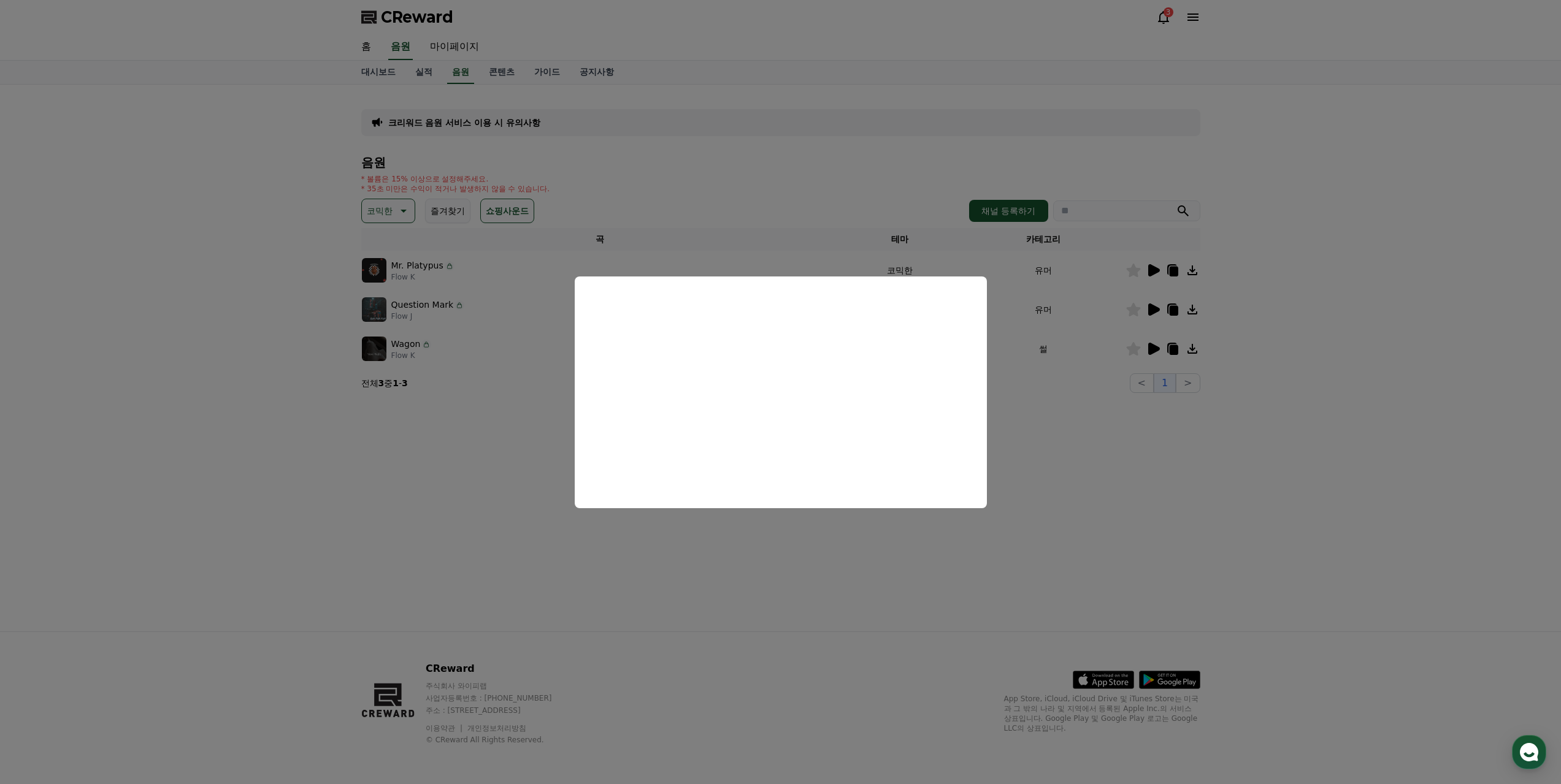
click at [1153, 350] on button "close modal" at bounding box center [780, 392] width 1561 height 784
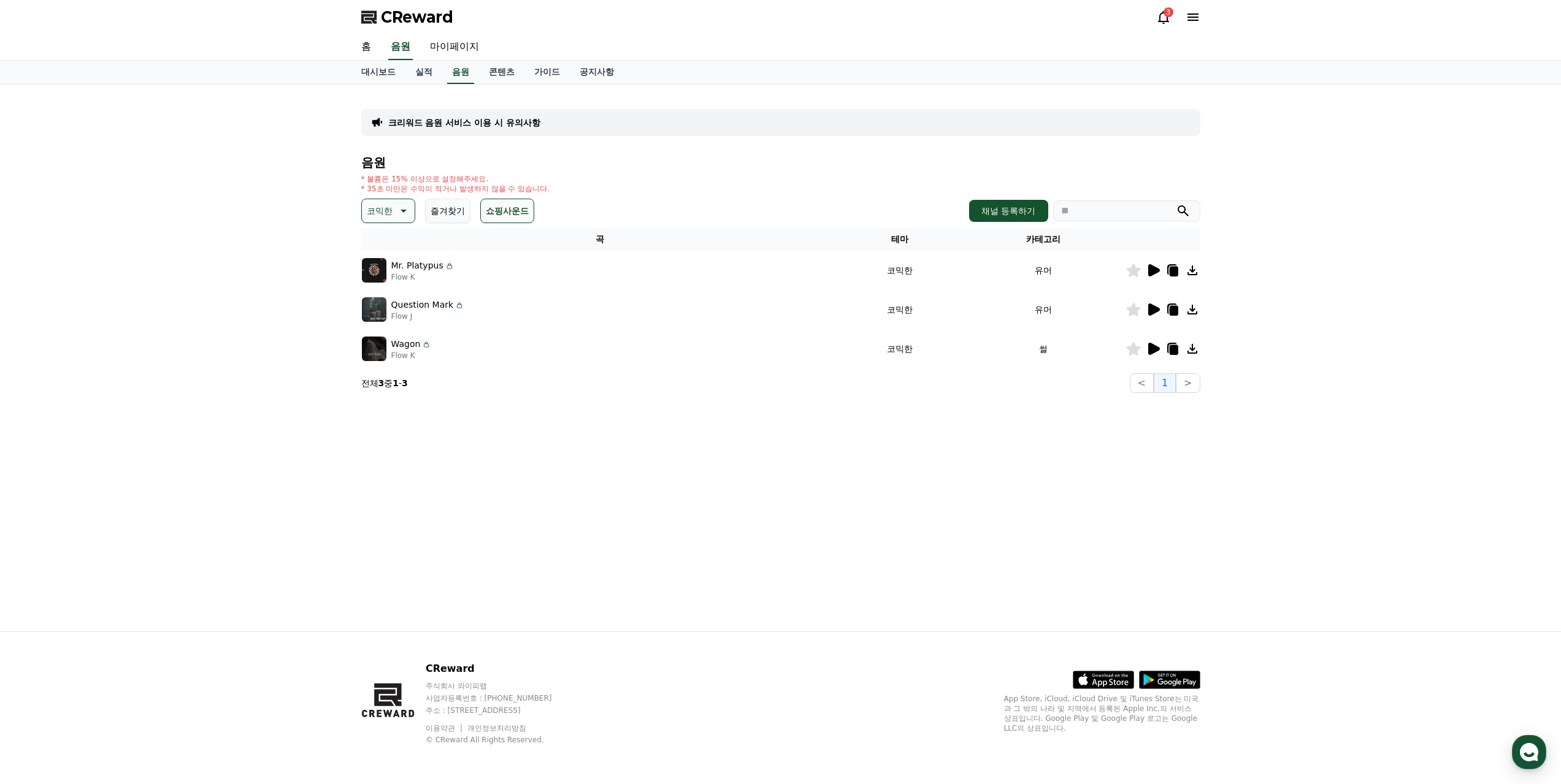
click at [1157, 347] on icon at bounding box center [1153, 349] width 11 height 12
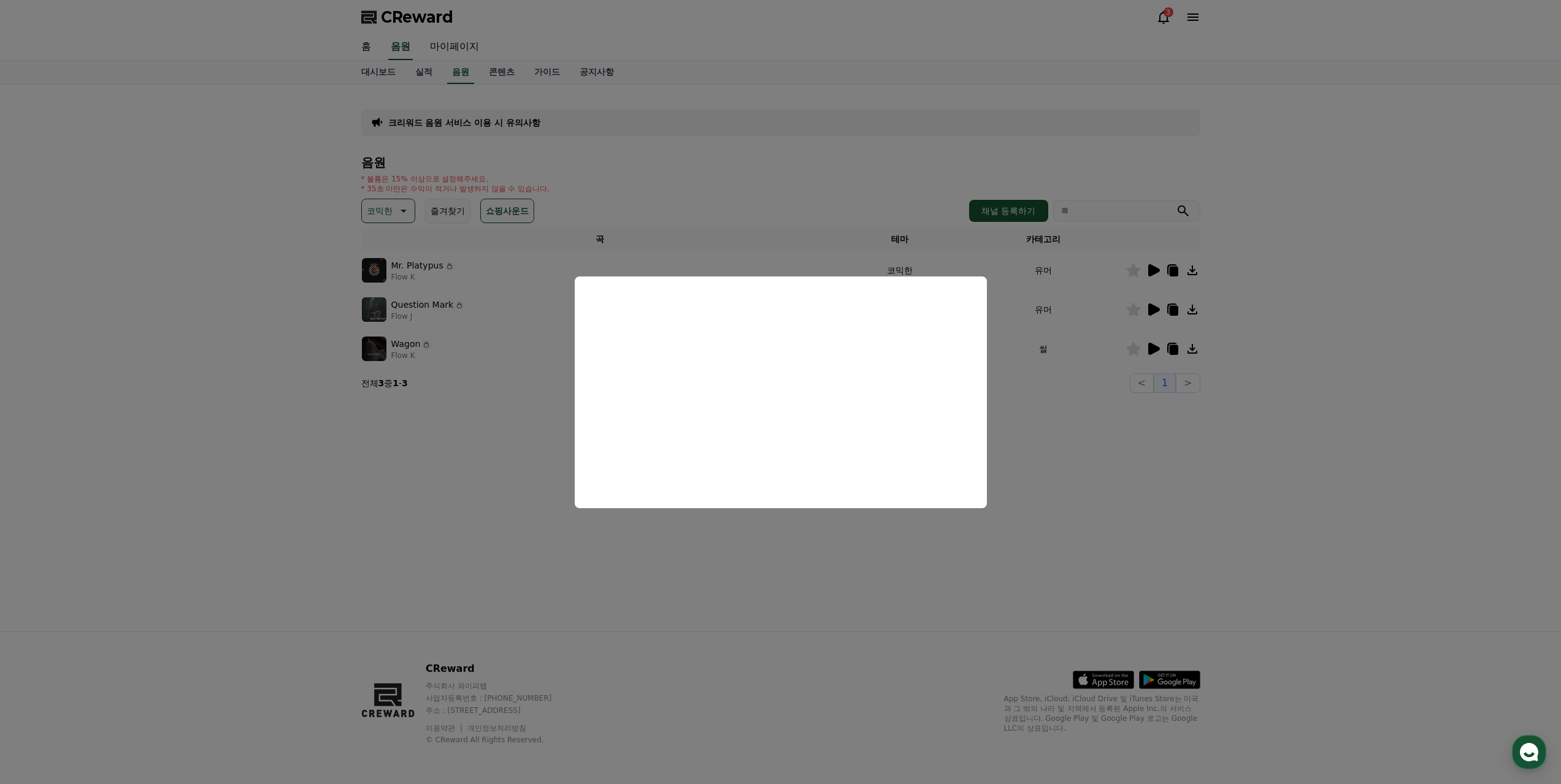
click at [1228, 482] on button "close modal" at bounding box center [780, 392] width 1561 height 784
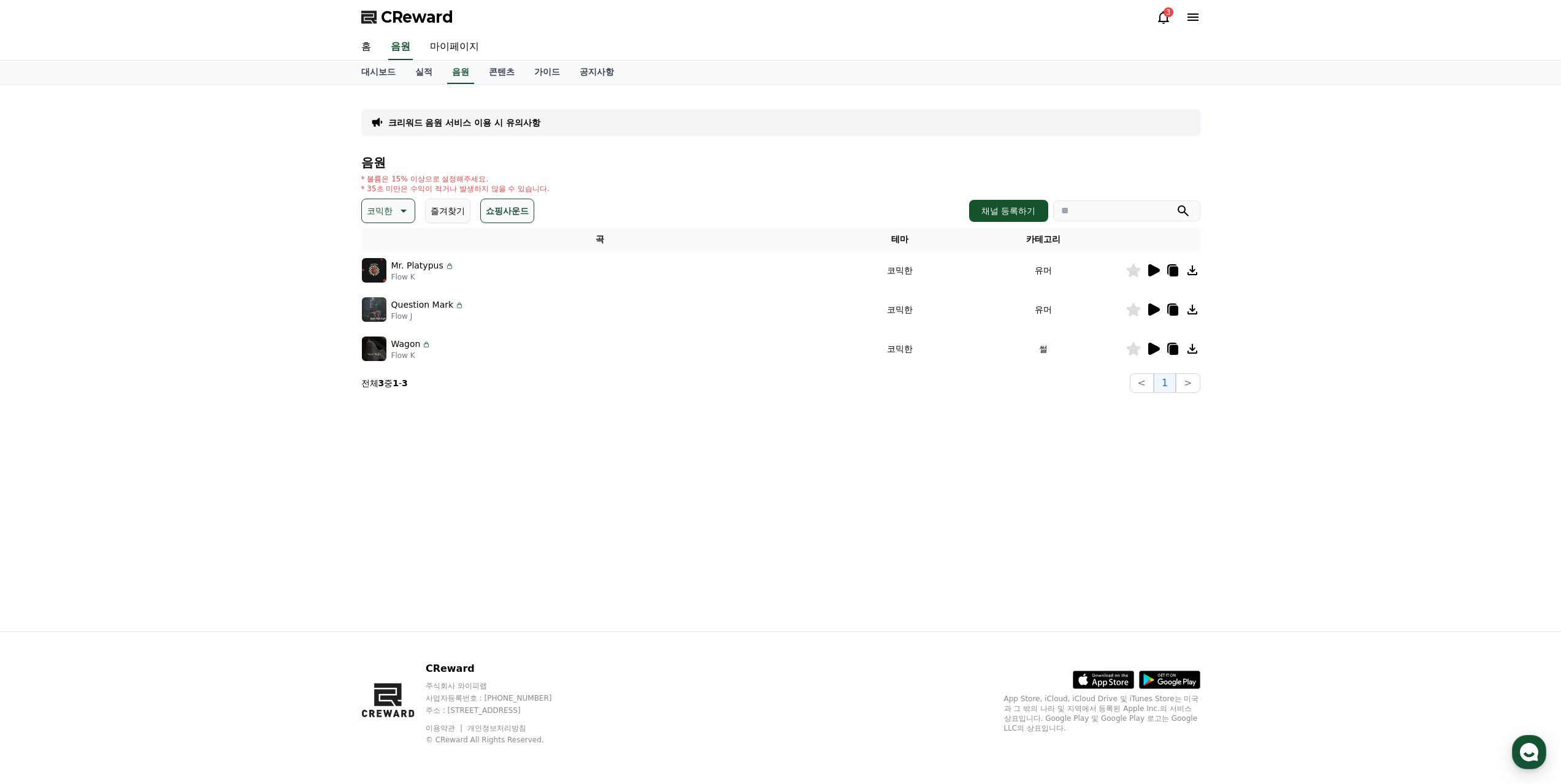
click at [406, 203] on icon at bounding box center [402, 210] width 15 height 15
click at [379, 244] on button "전체" at bounding box center [377, 243] width 27 height 27
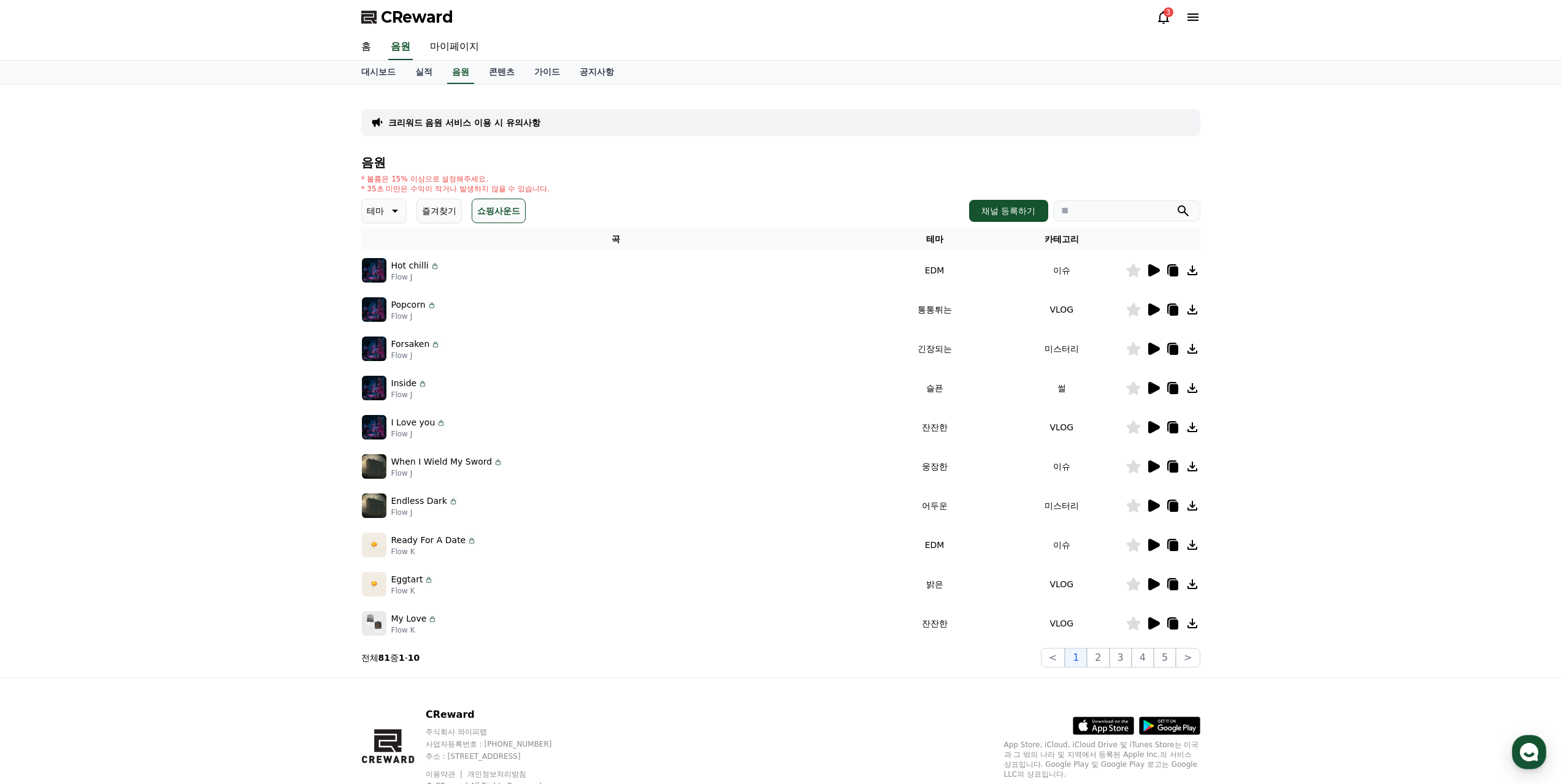
click at [383, 207] on p "테마" at bounding box center [376, 211] width 17 height 17
click at [1150, 621] on icon at bounding box center [1153, 623] width 11 height 12
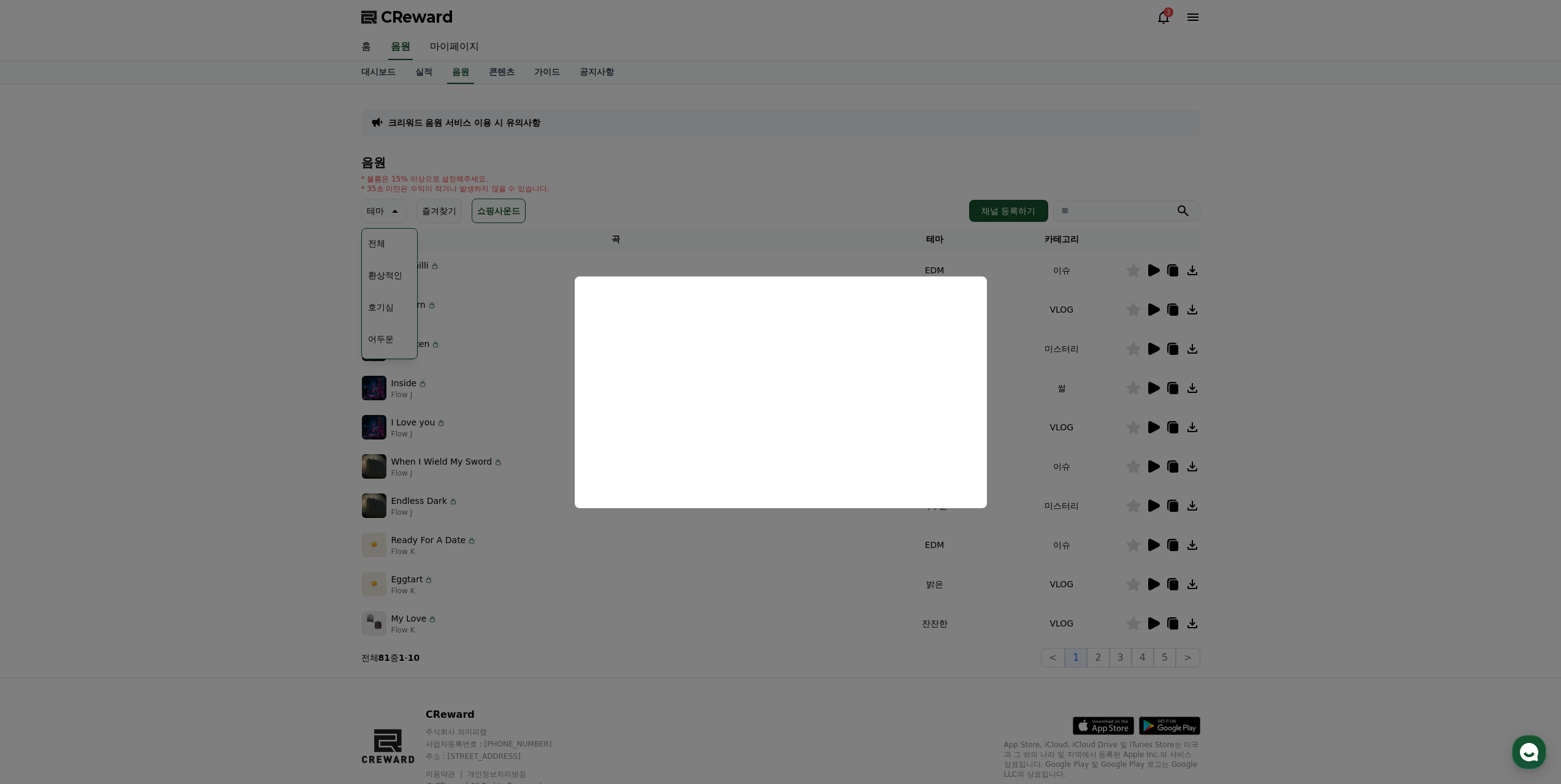
click at [729, 635] on button "close modal" at bounding box center [780, 392] width 1561 height 784
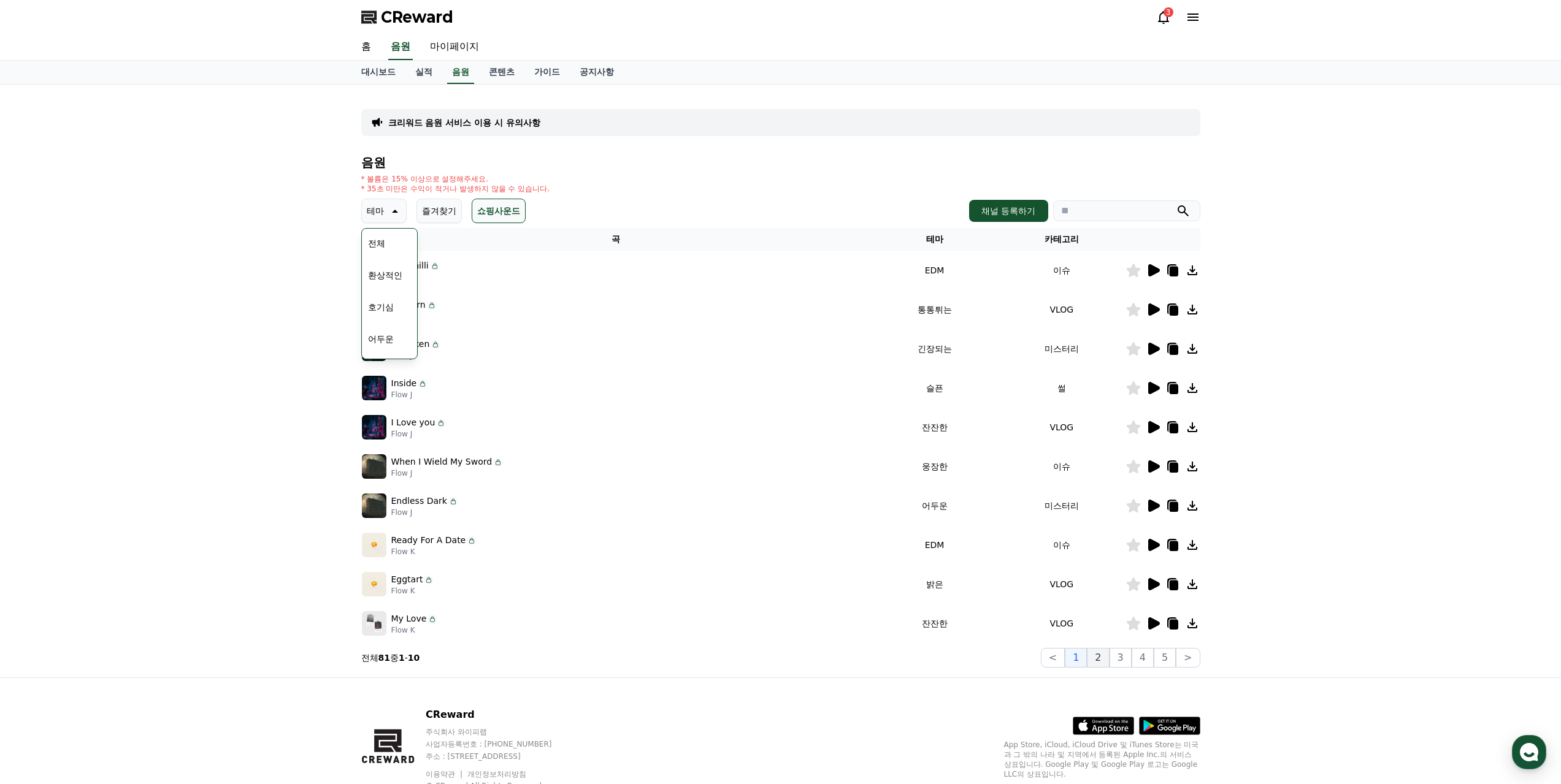
click at [1106, 656] on button "2" at bounding box center [1097, 657] width 22 height 20
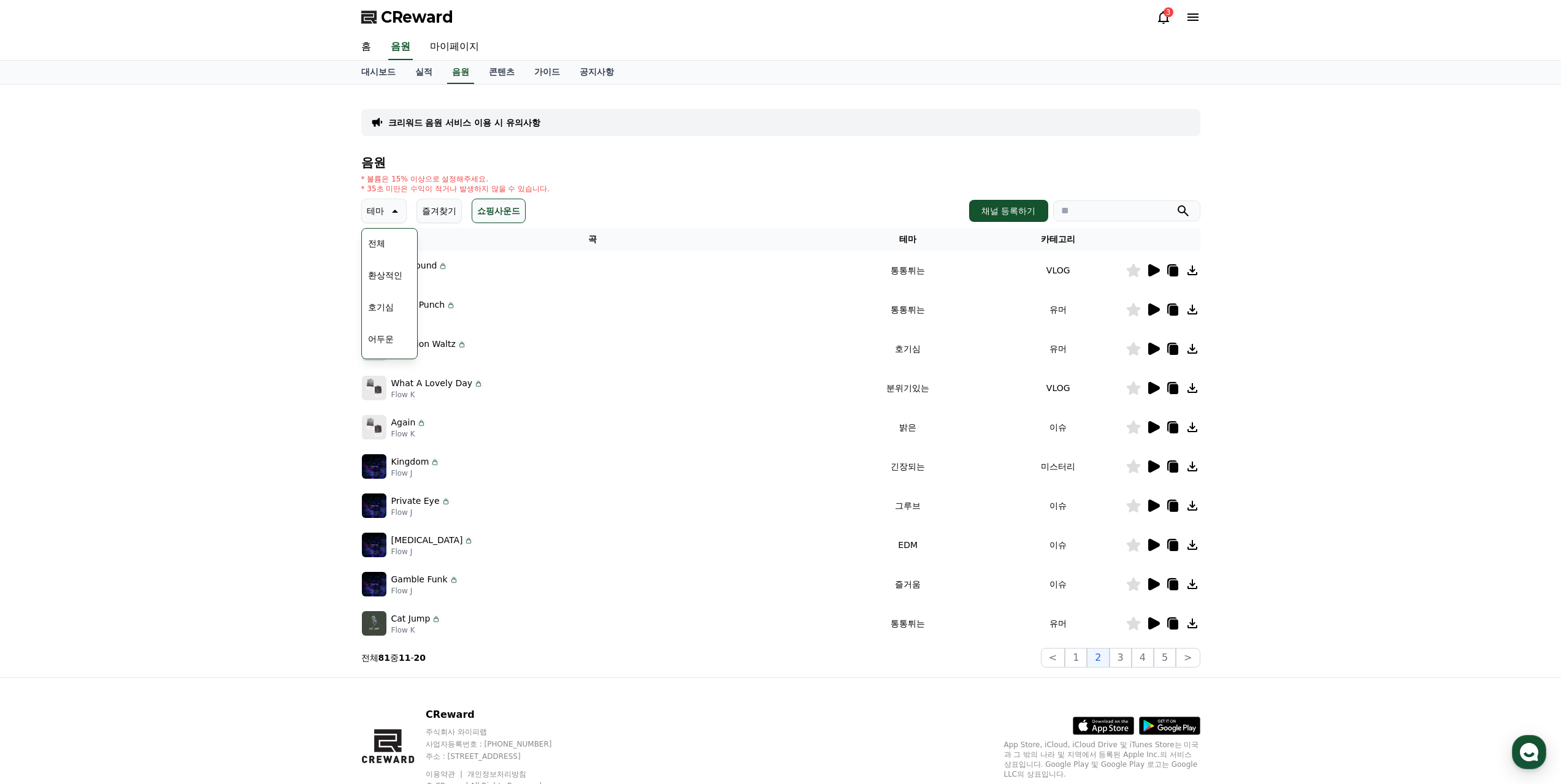
click at [1151, 270] on icon at bounding box center [1153, 270] width 11 height 12
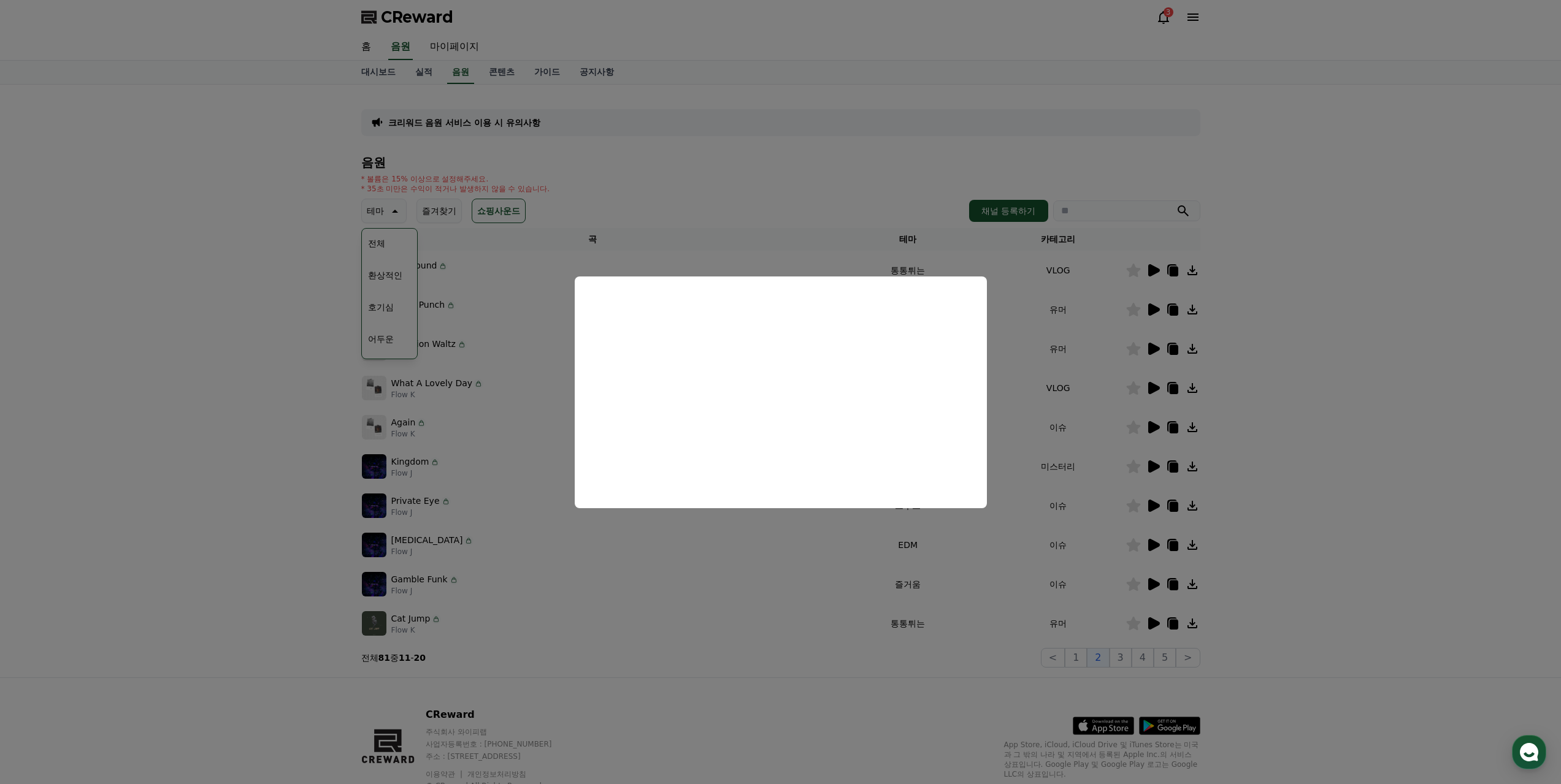
click at [1293, 369] on button "close modal" at bounding box center [780, 392] width 1561 height 784
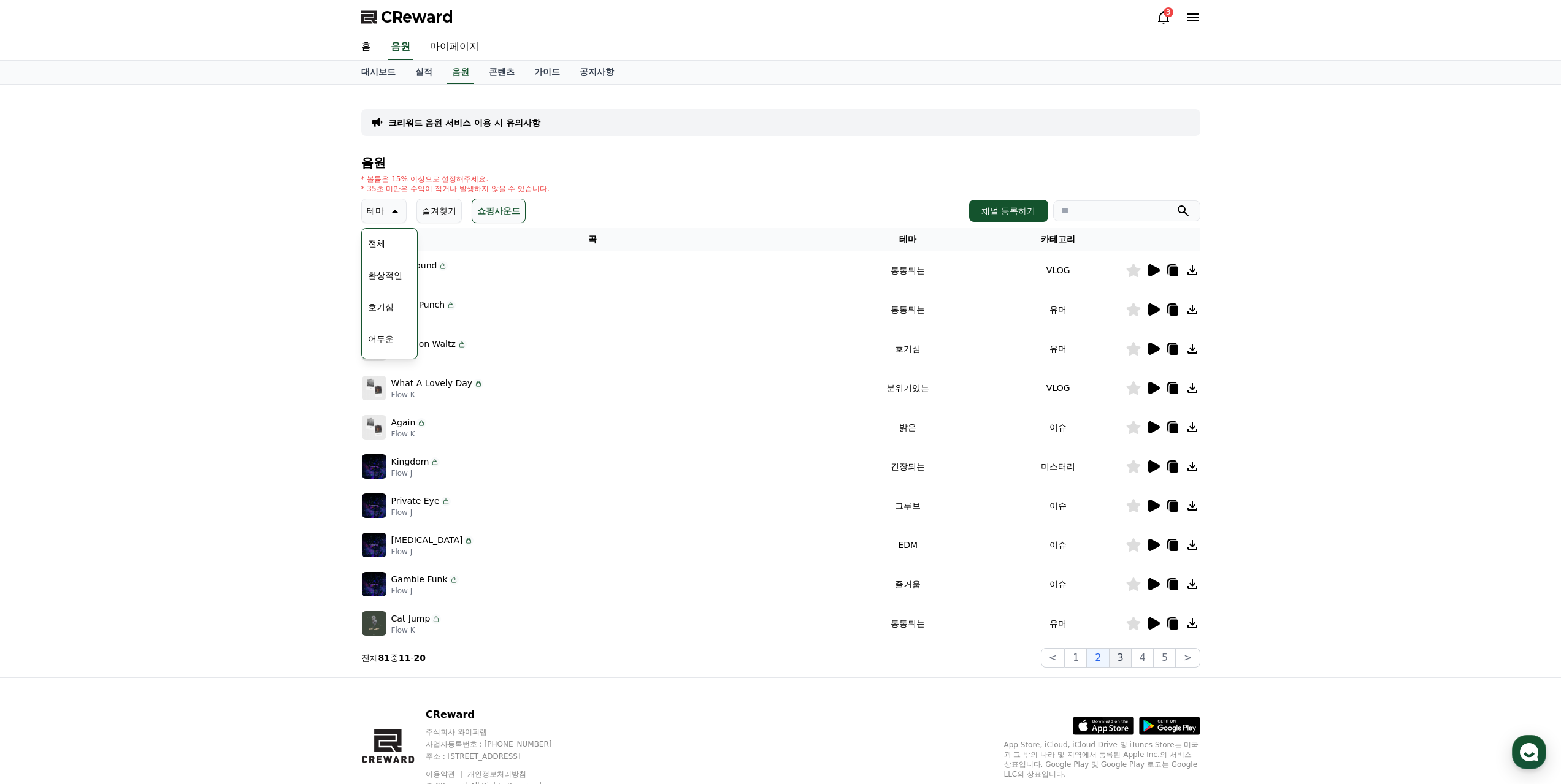
click at [1127, 665] on button "3" at bounding box center [1120, 657] width 22 height 20
click at [1145, 656] on button "4" at bounding box center [1142, 657] width 22 height 20
click at [1164, 655] on button "5" at bounding box center [1164, 657] width 22 height 20
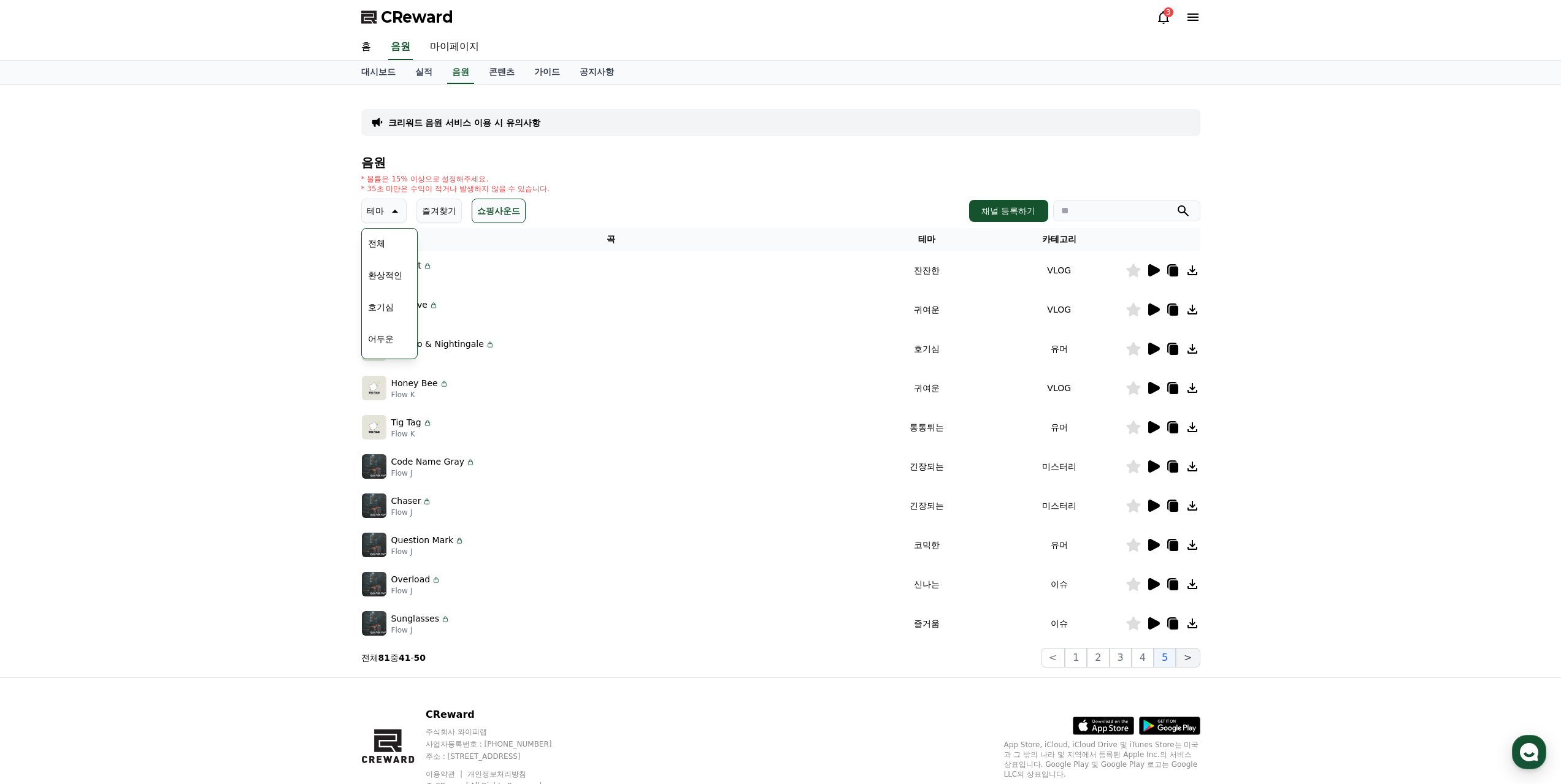
click at [1191, 659] on button ">" at bounding box center [1188, 657] width 24 height 20
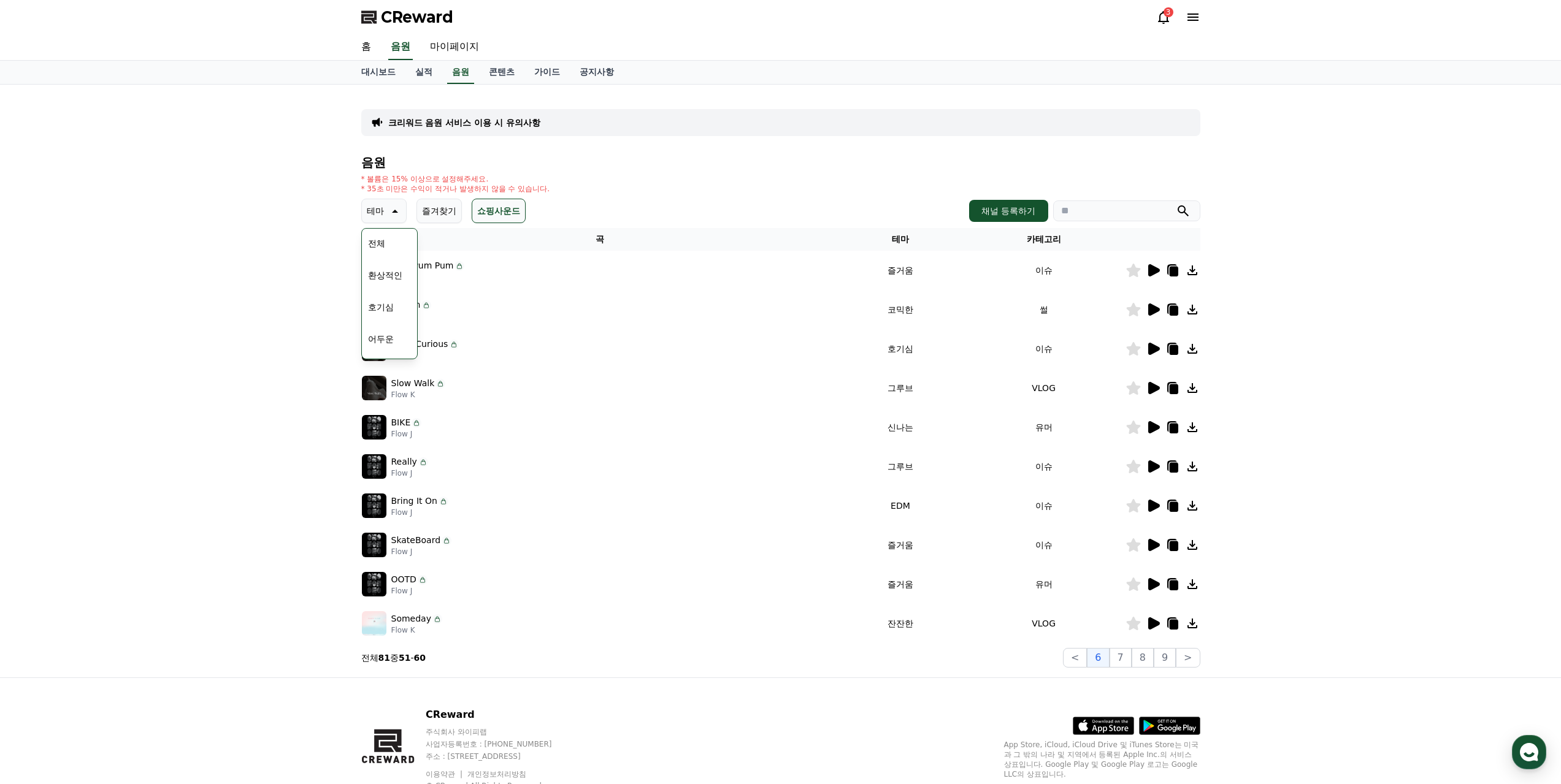
click at [1151, 304] on icon at bounding box center [1152, 309] width 15 height 15
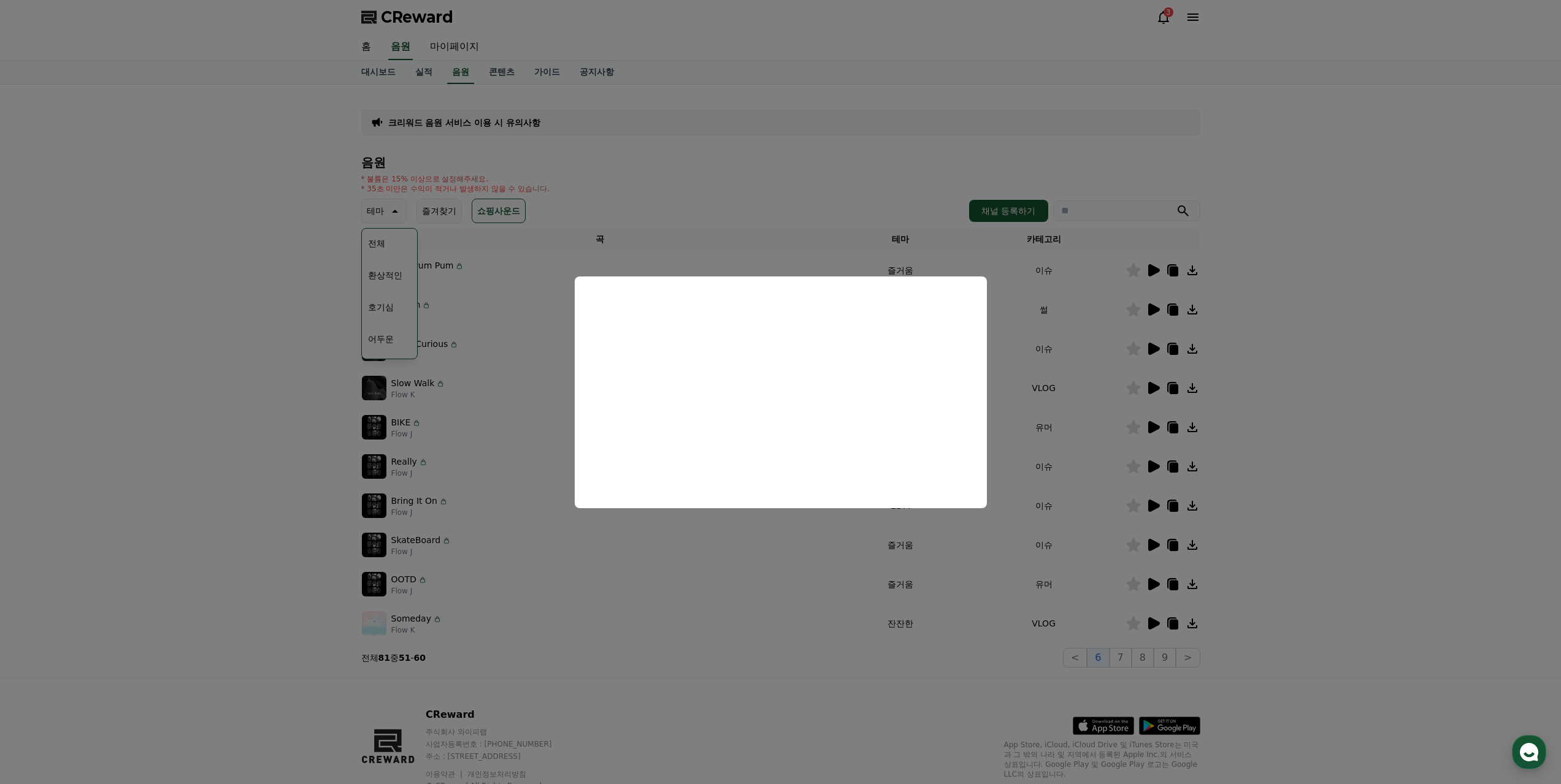
click at [1296, 538] on button "close modal" at bounding box center [780, 392] width 1561 height 784
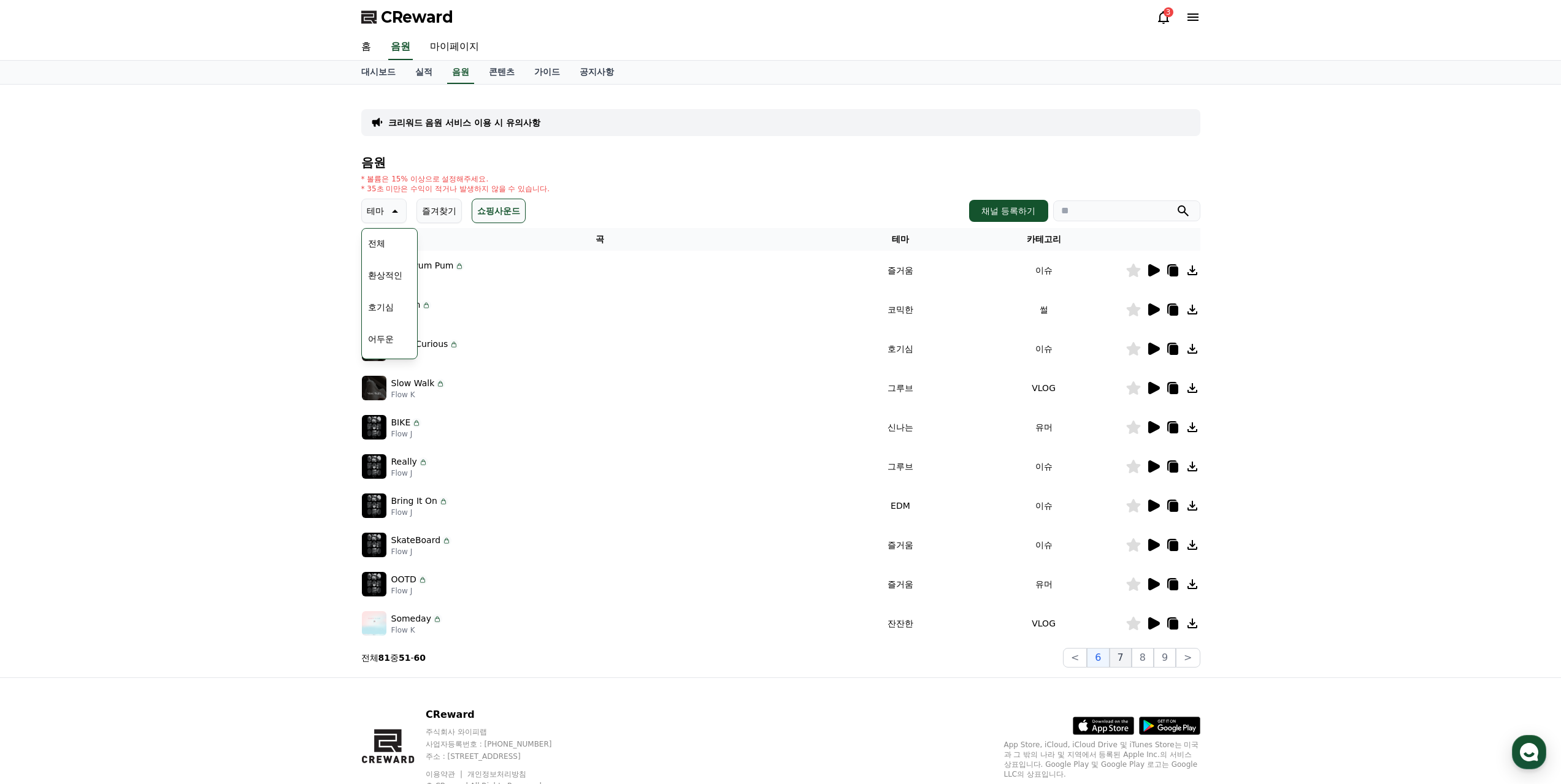
click at [1124, 657] on button "7" at bounding box center [1120, 657] width 22 height 20
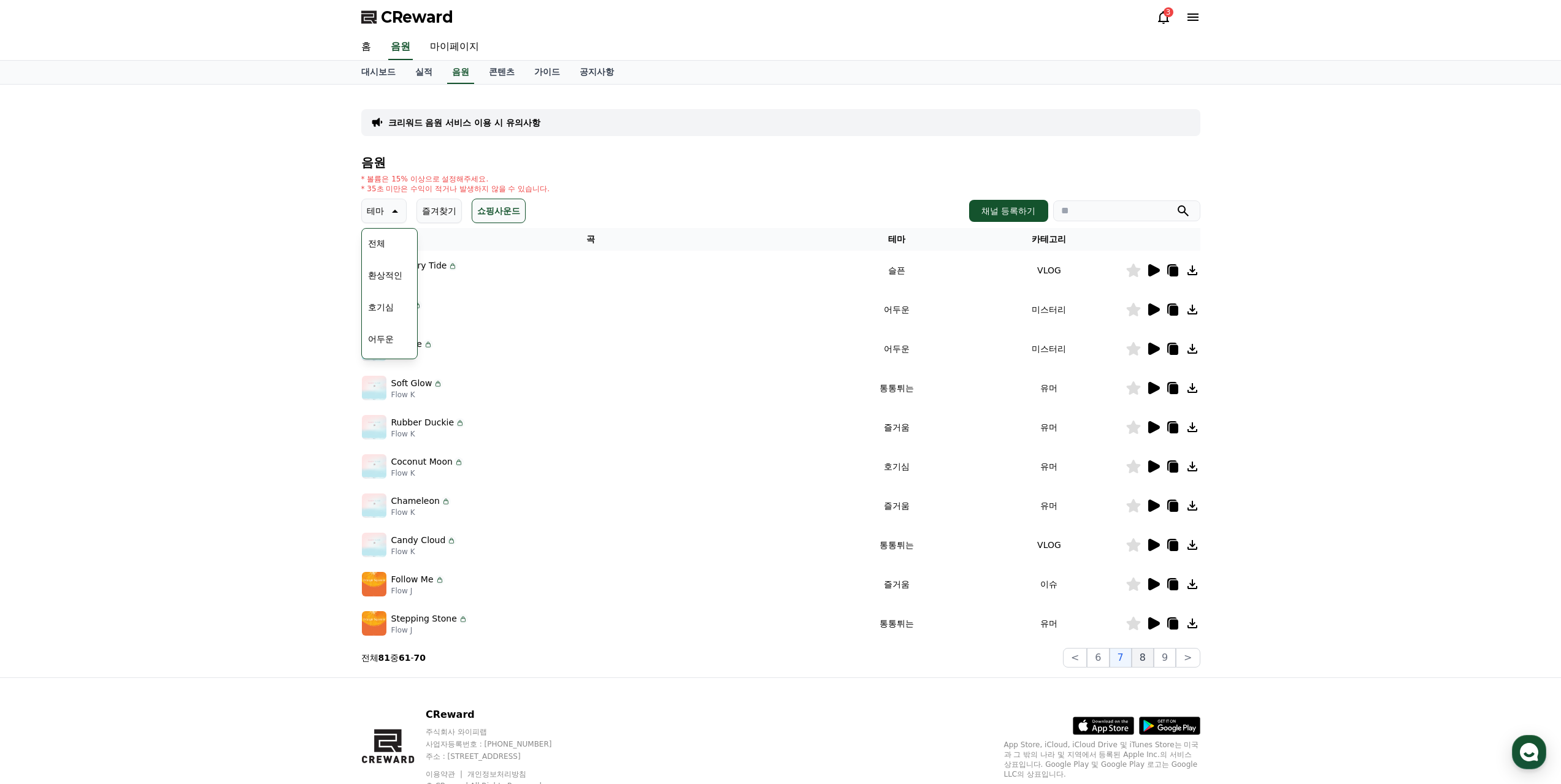
click at [1146, 657] on button "8" at bounding box center [1142, 657] width 22 height 20
click at [1154, 303] on icon at bounding box center [1152, 309] width 15 height 15
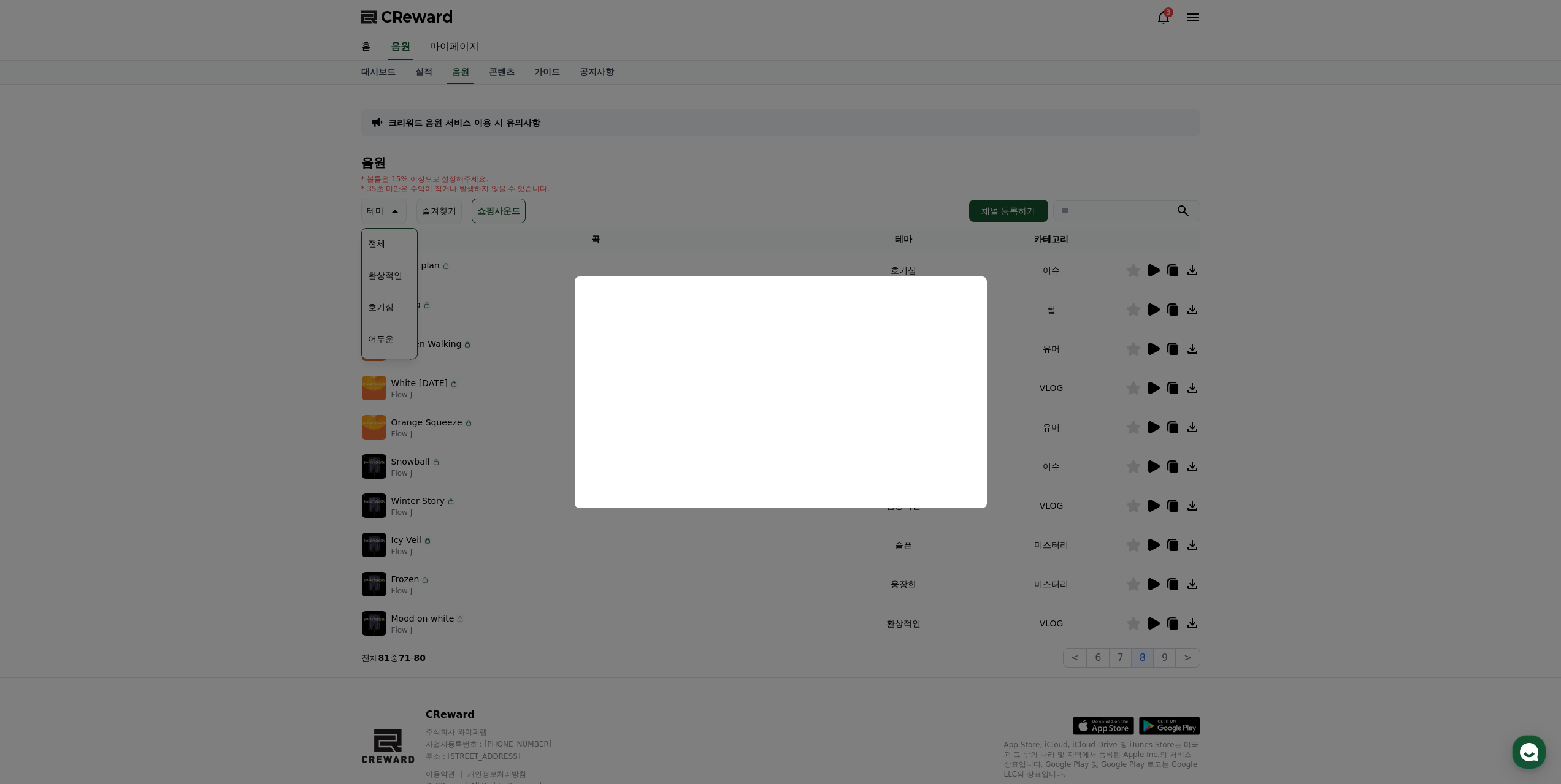
click at [1272, 402] on button "close modal" at bounding box center [780, 392] width 1561 height 784
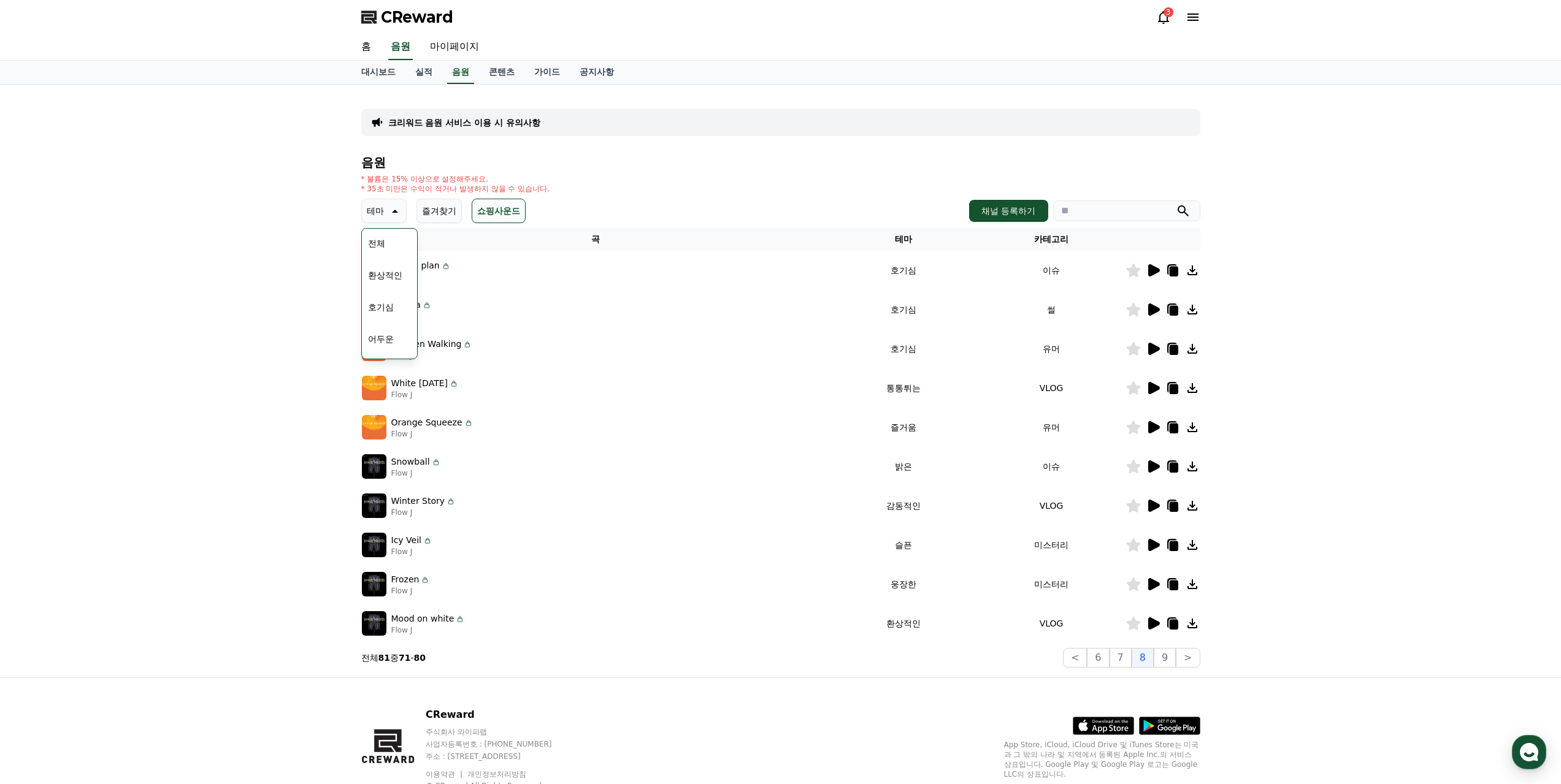
click at [1115, 209] on input "search" at bounding box center [1126, 211] width 147 height 21
type input "*"
type input "*****"
click at [1176, 203] on button "submit" at bounding box center [1183, 210] width 15 height 15
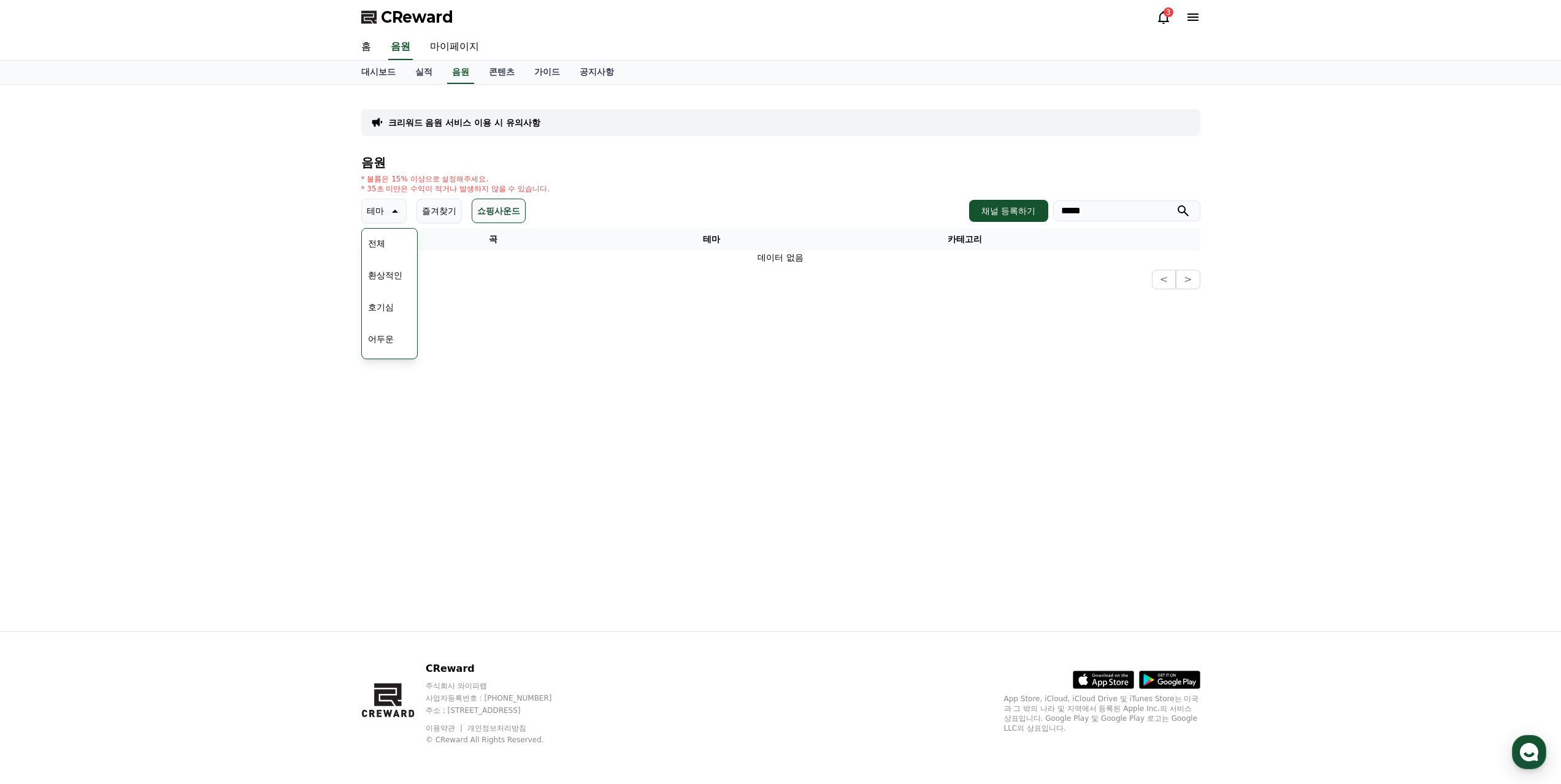
click at [675, 359] on div "크리워드 음원 서비스 이용 시 유의사항 음원 * 볼륨은 15% 이상으로 설정해주세요. * 35초 미만은 수익이 적거나 발생하지 않을 수 있습니…" at bounding box center [780, 357] width 858 height 547
click at [386, 236] on button "전체" at bounding box center [377, 243] width 27 height 27
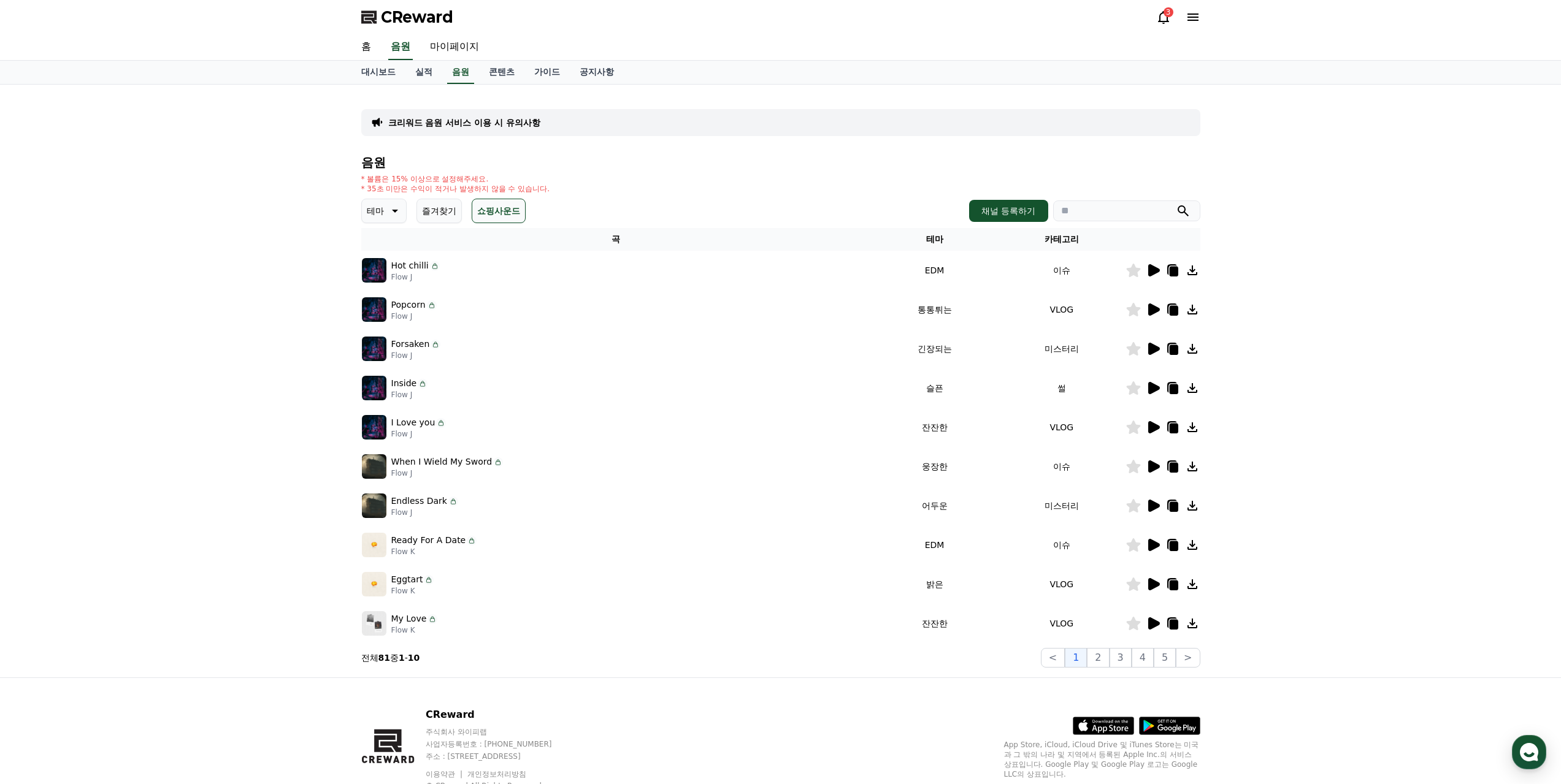
click at [384, 211] on p "테마" at bounding box center [376, 211] width 17 height 17
click at [390, 295] on button "잔잔한" at bounding box center [381, 292] width 36 height 27
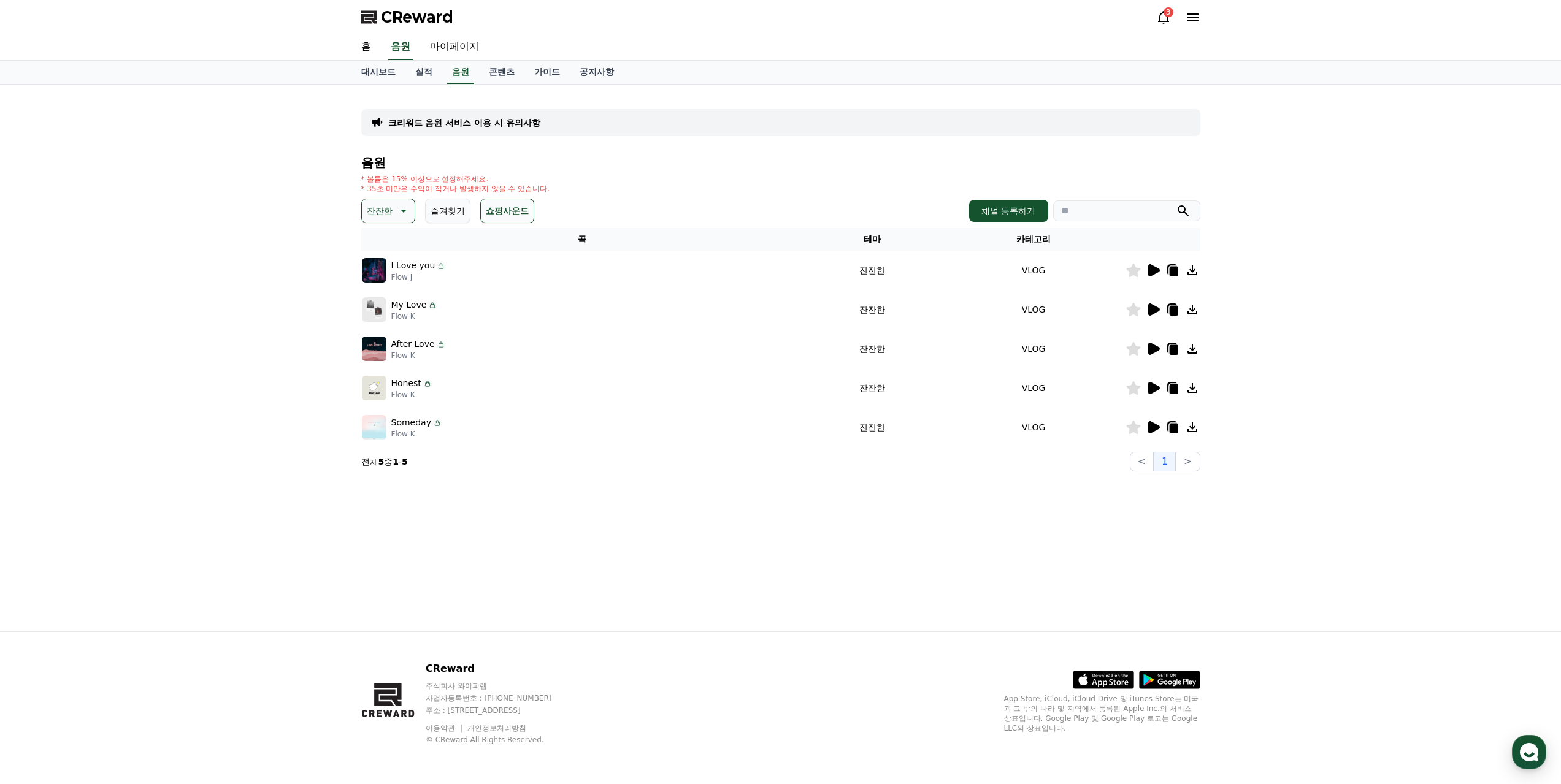
click at [1158, 265] on icon at bounding box center [1152, 270] width 15 height 15
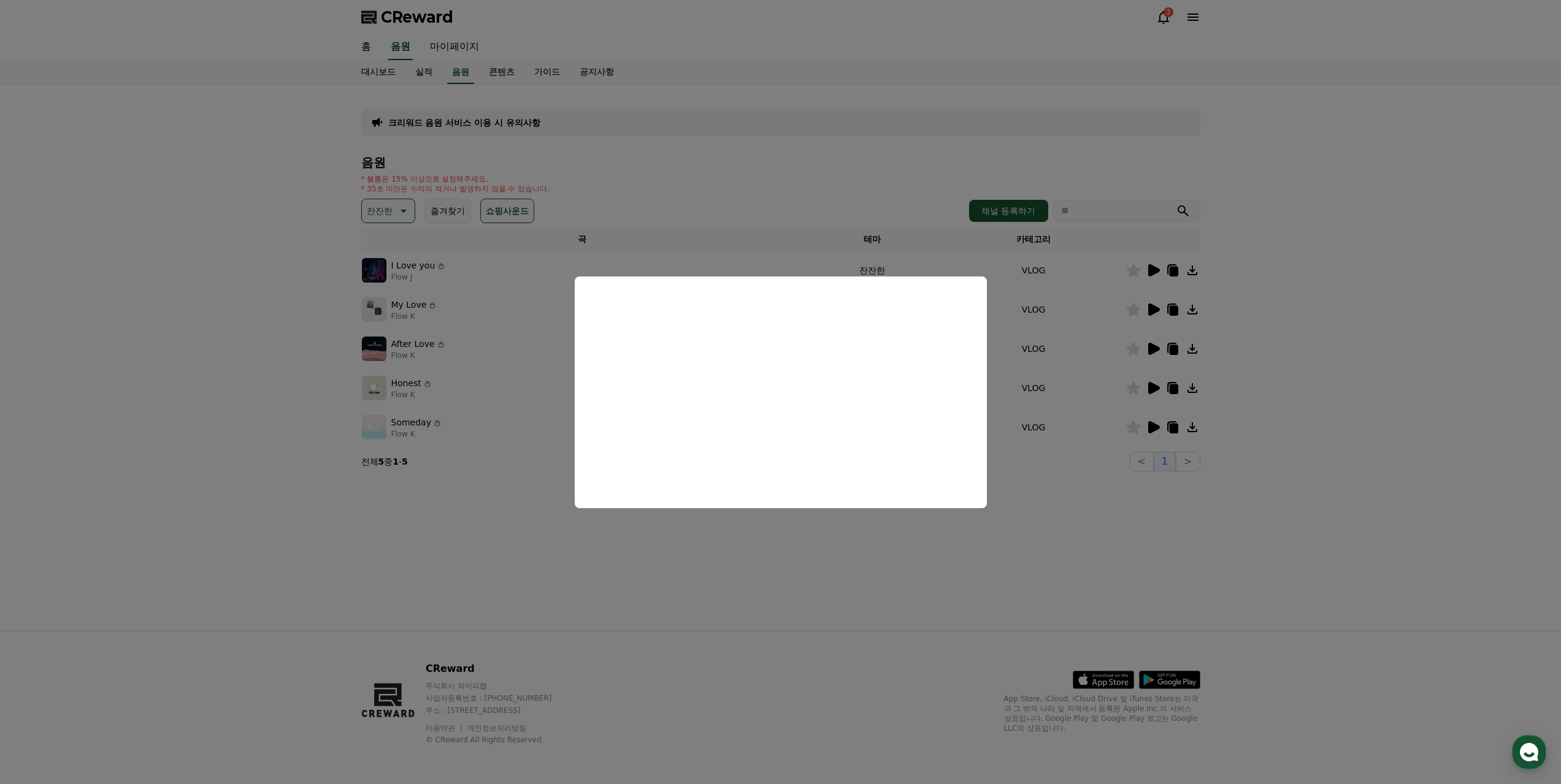
click at [1151, 309] on button "close modal" at bounding box center [780, 392] width 1561 height 784
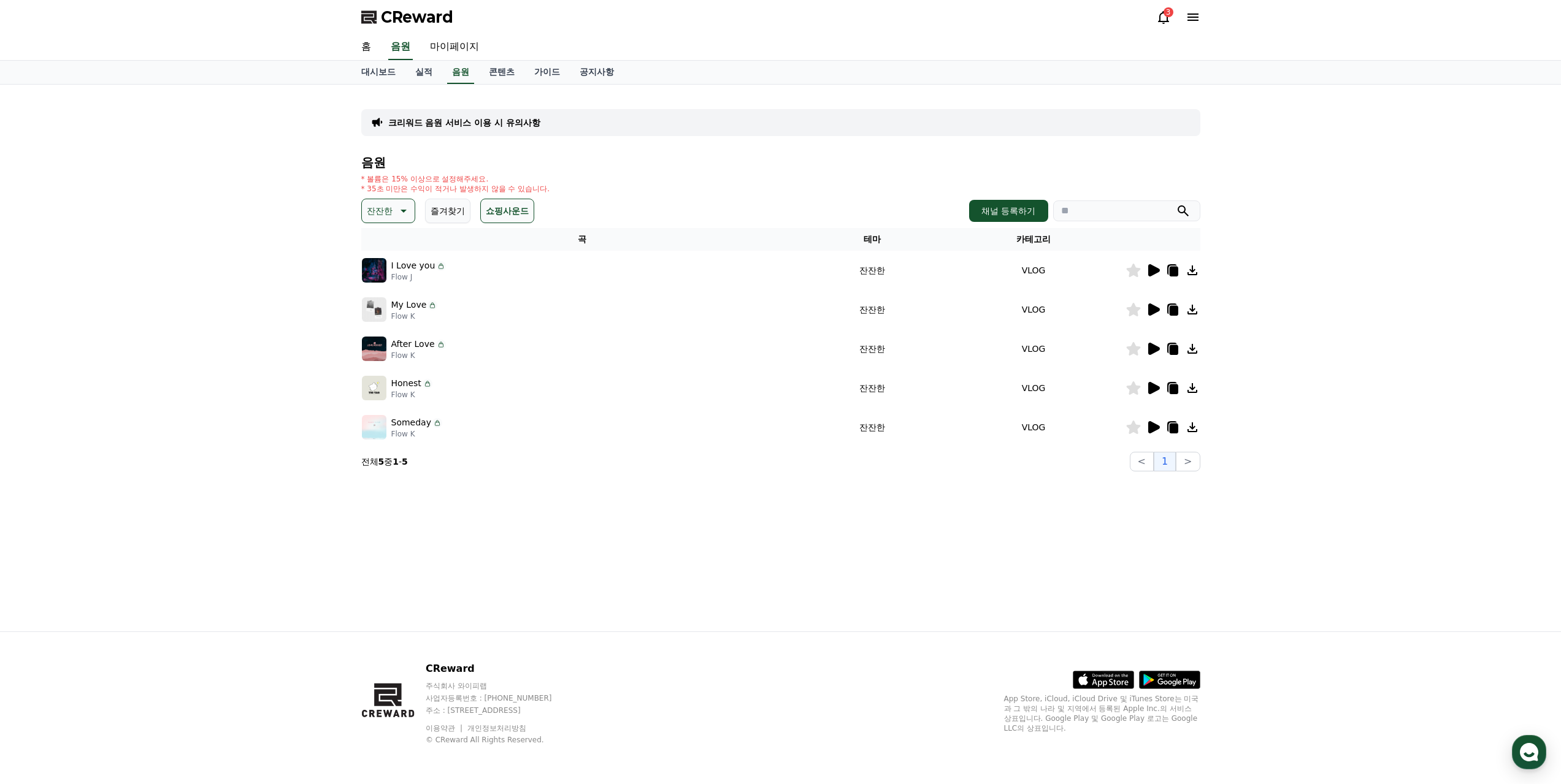
click at [1155, 307] on icon at bounding box center [1153, 309] width 11 height 12
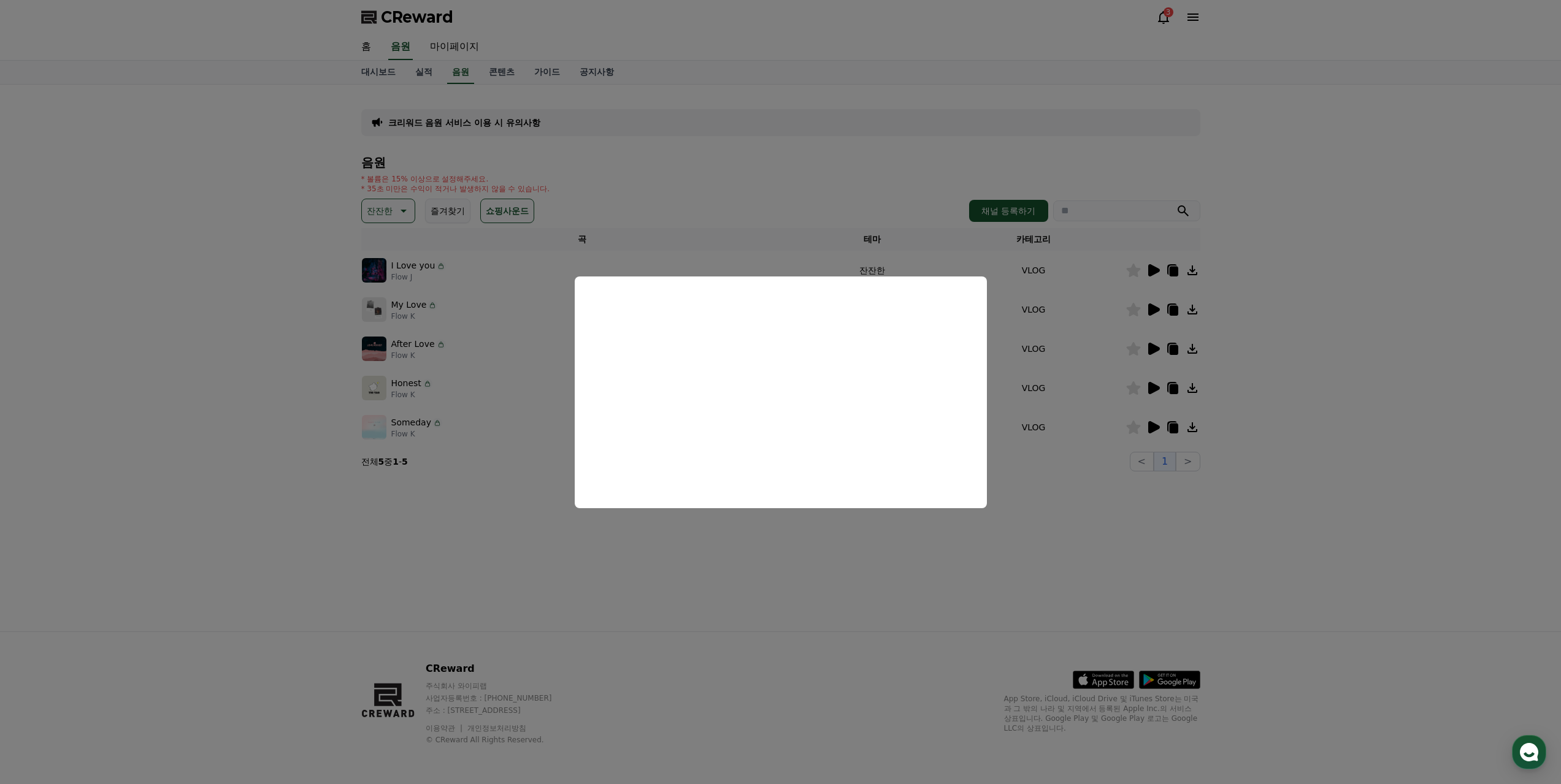
click at [1155, 345] on button "close modal" at bounding box center [780, 392] width 1561 height 784
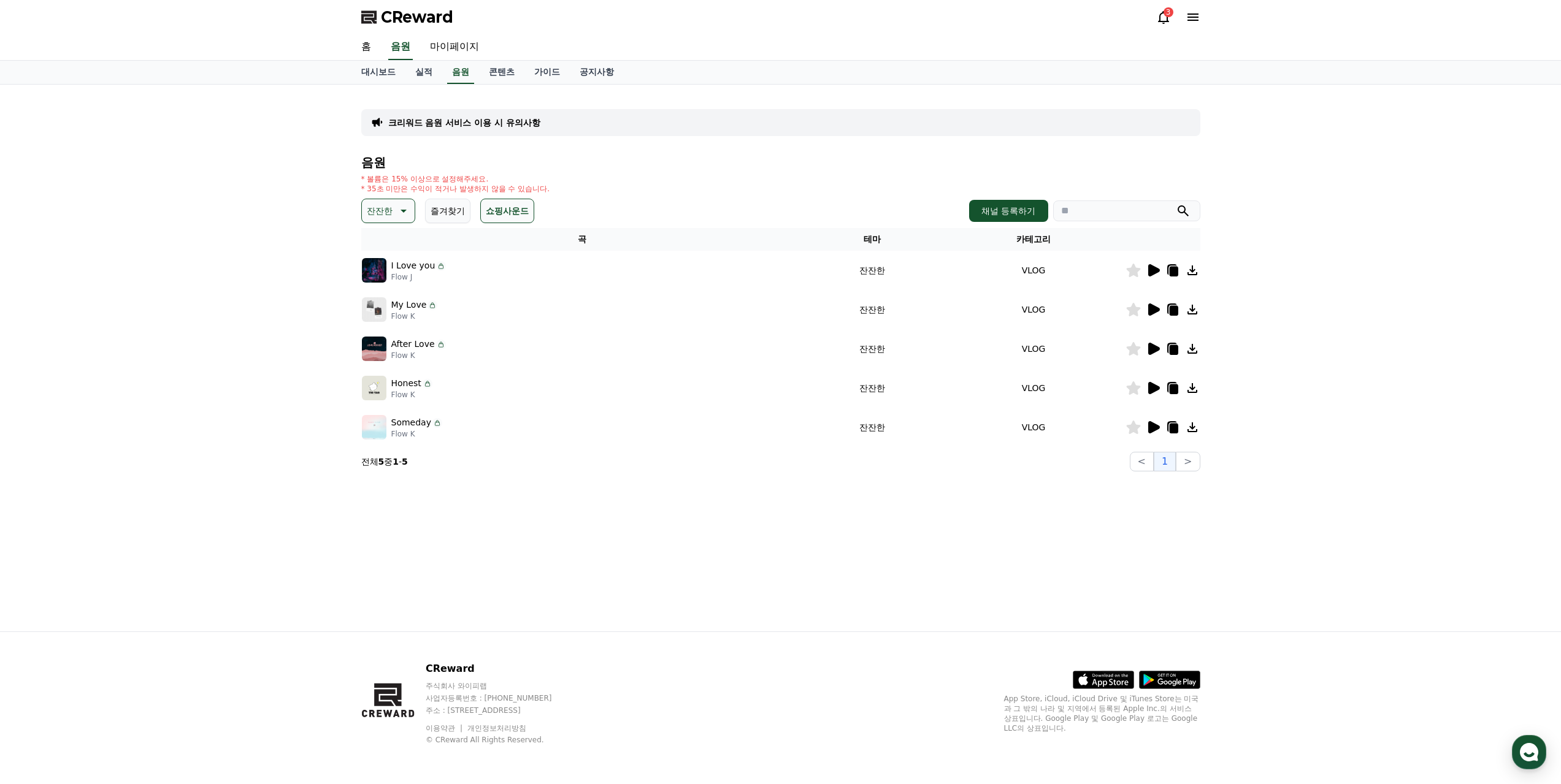
click at [1157, 350] on icon at bounding box center [1153, 349] width 11 height 12
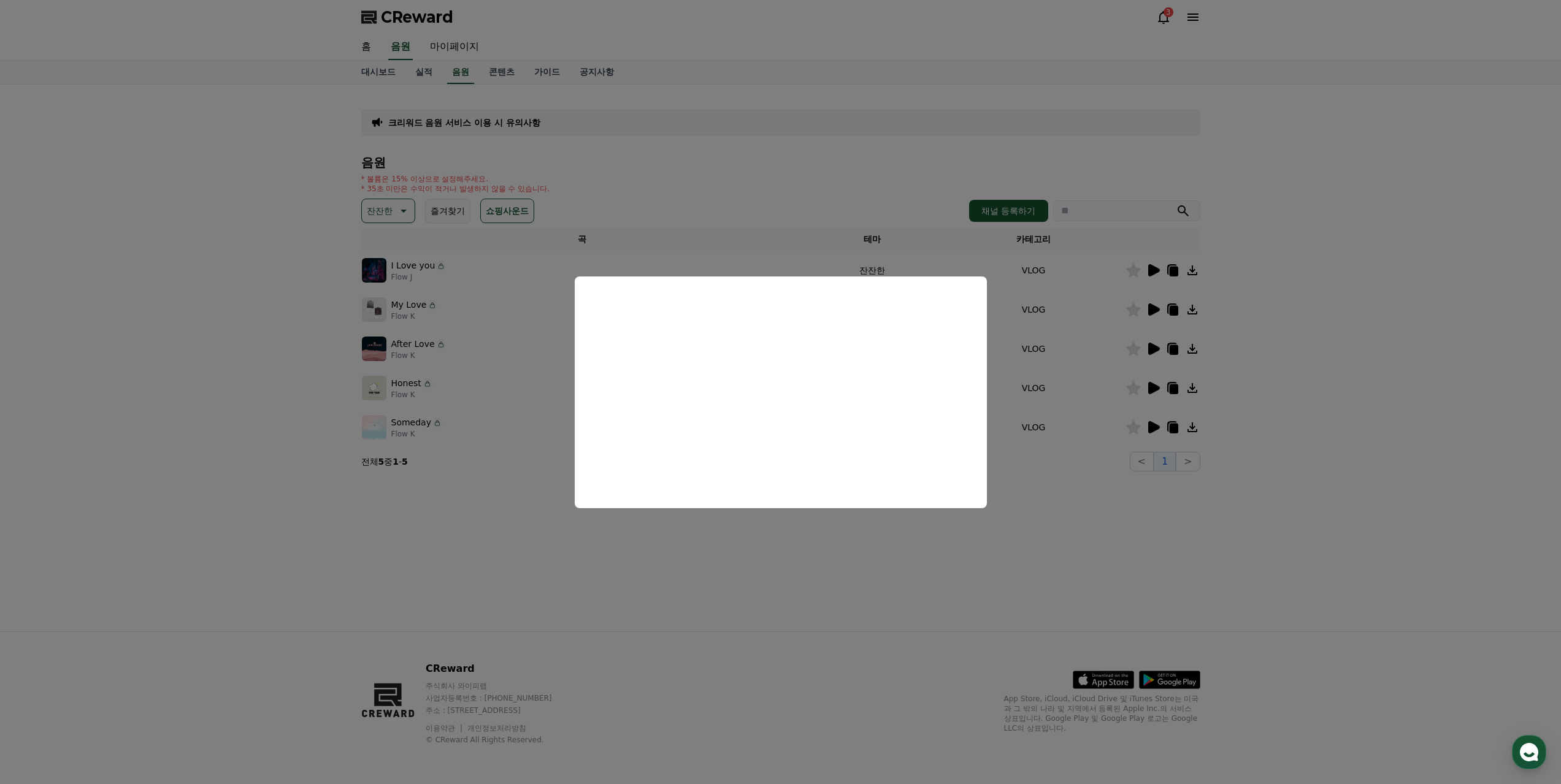
click at [1156, 384] on button "close modal" at bounding box center [780, 392] width 1561 height 784
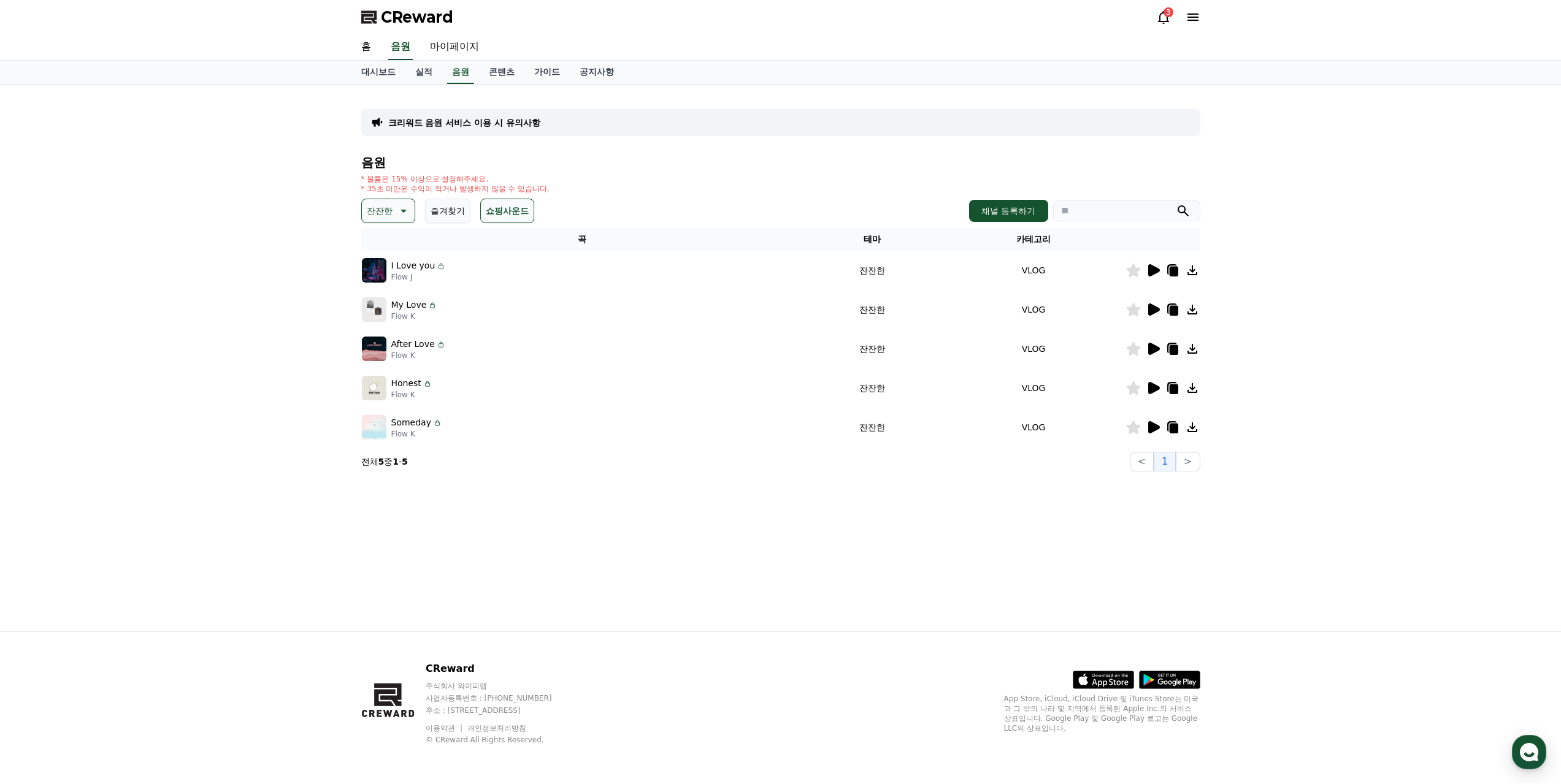
click at [1156, 388] on icon at bounding box center [1153, 388] width 11 height 12
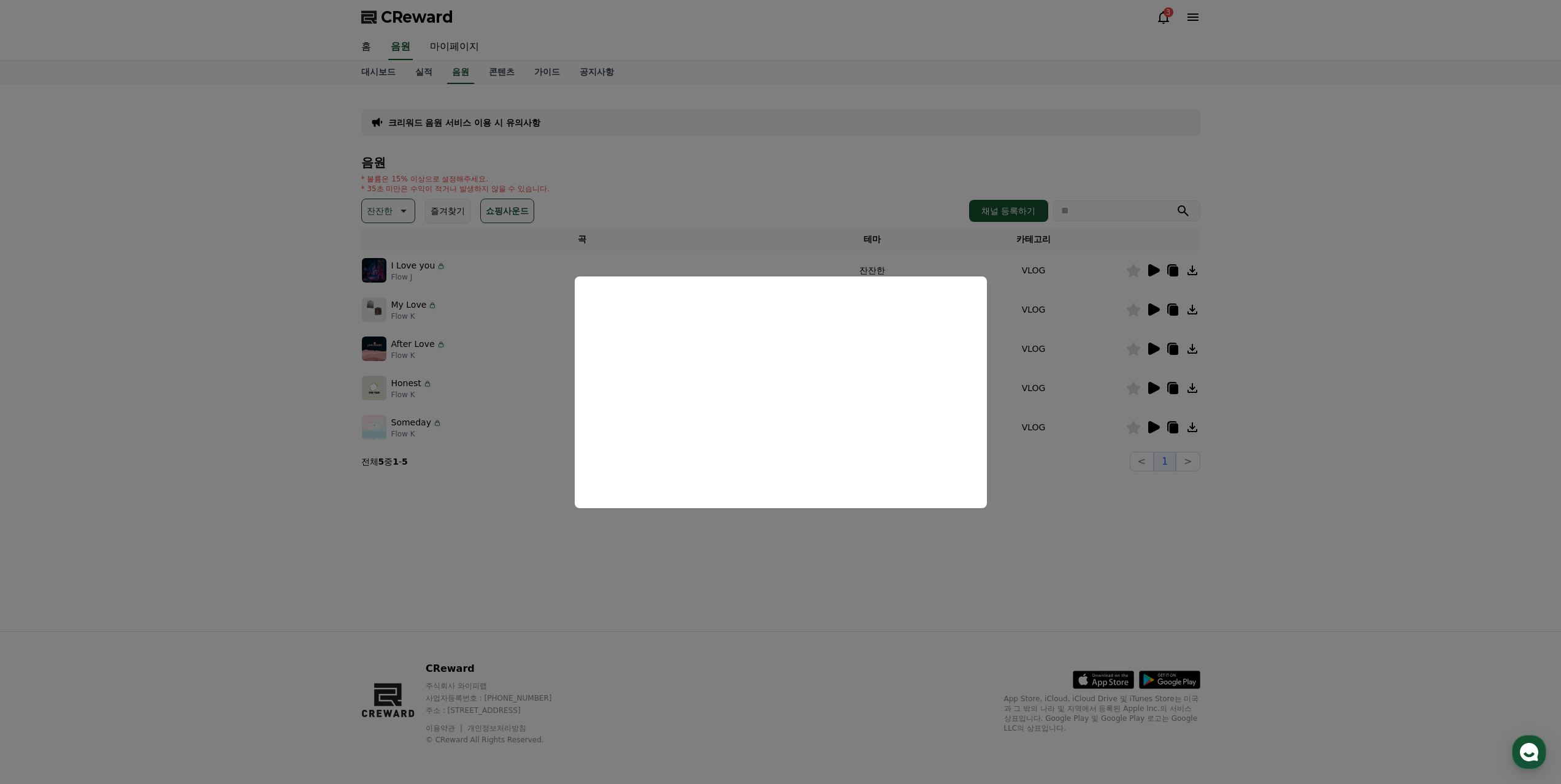
click at [1153, 427] on button "close modal" at bounding box center [780, 392] width 1561 height 784
click at [1157, 423] on icon at bounding box center [1152, 427] width 15 height 15
click at [397, 207] on button "close modal" at bounding box center [780, 392] width 1561 height 784
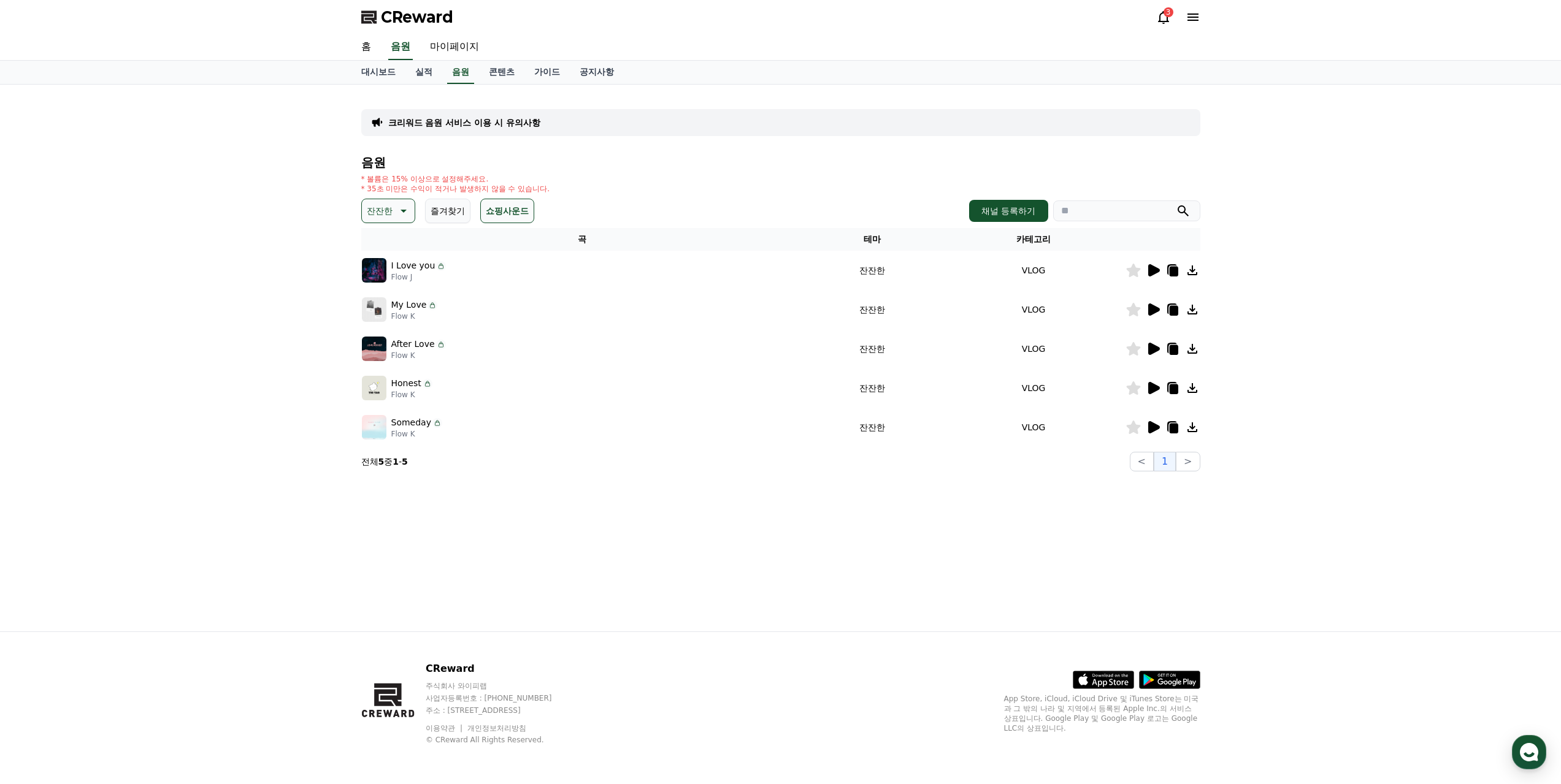
click at [397, 209] on icon at bounding box center [402, 210] width 15 height 15
click at [382, 282] on button "반전" at bounding box center [377, 282] width 27 height 27
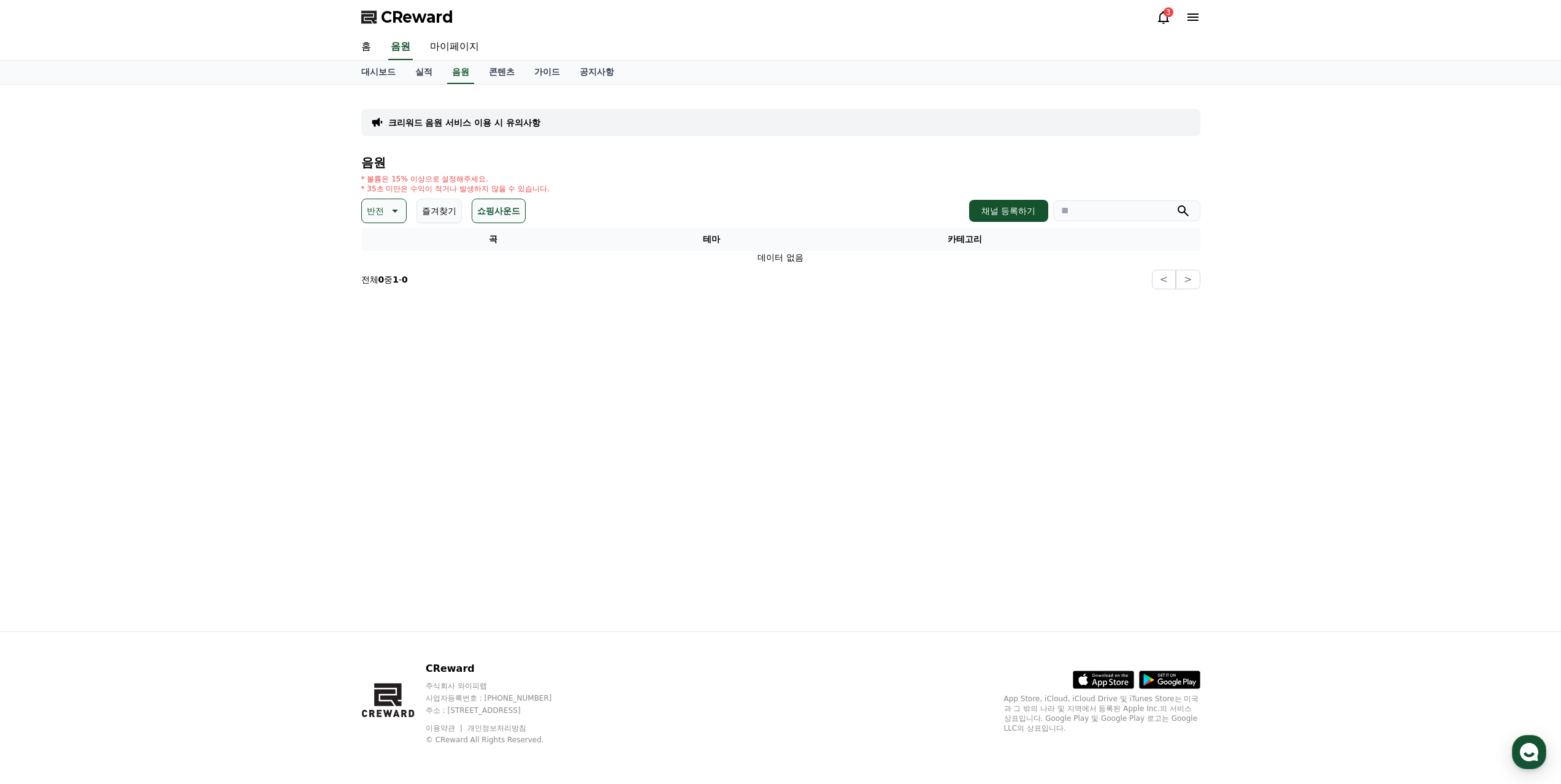
click at [399, 209] on icon at bounding box center [393, 210] width 15 height 15
click at [384, 307] on button "밝은" at bounding box center [377, 309] width 27 height 27
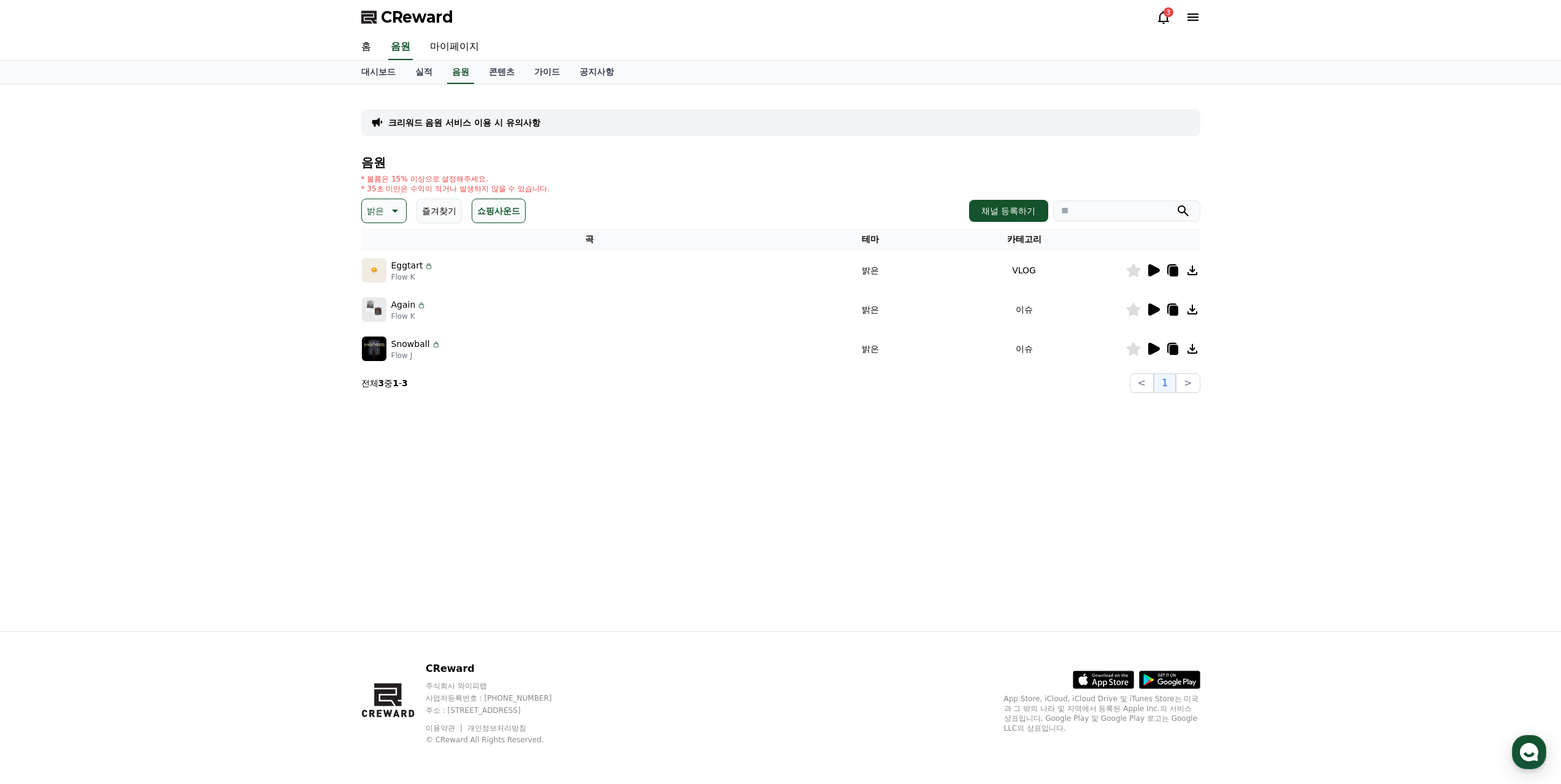
click at [1156, 269] on icon at bounding box center [1153, 270] width 11 height 12
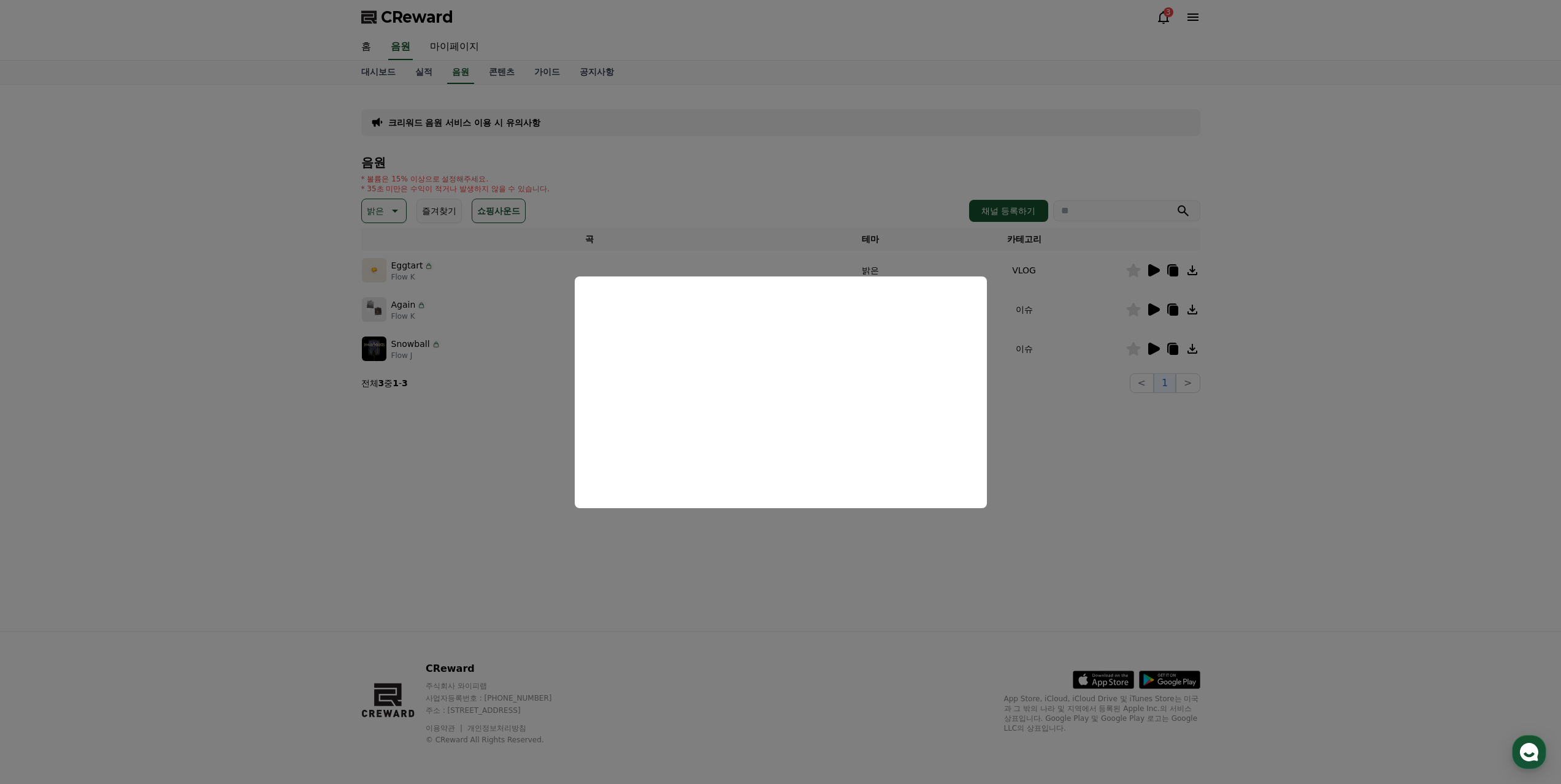
click at [1151, 309] on button "close modal" at bounding box center [780, 392] width 1561 height 784
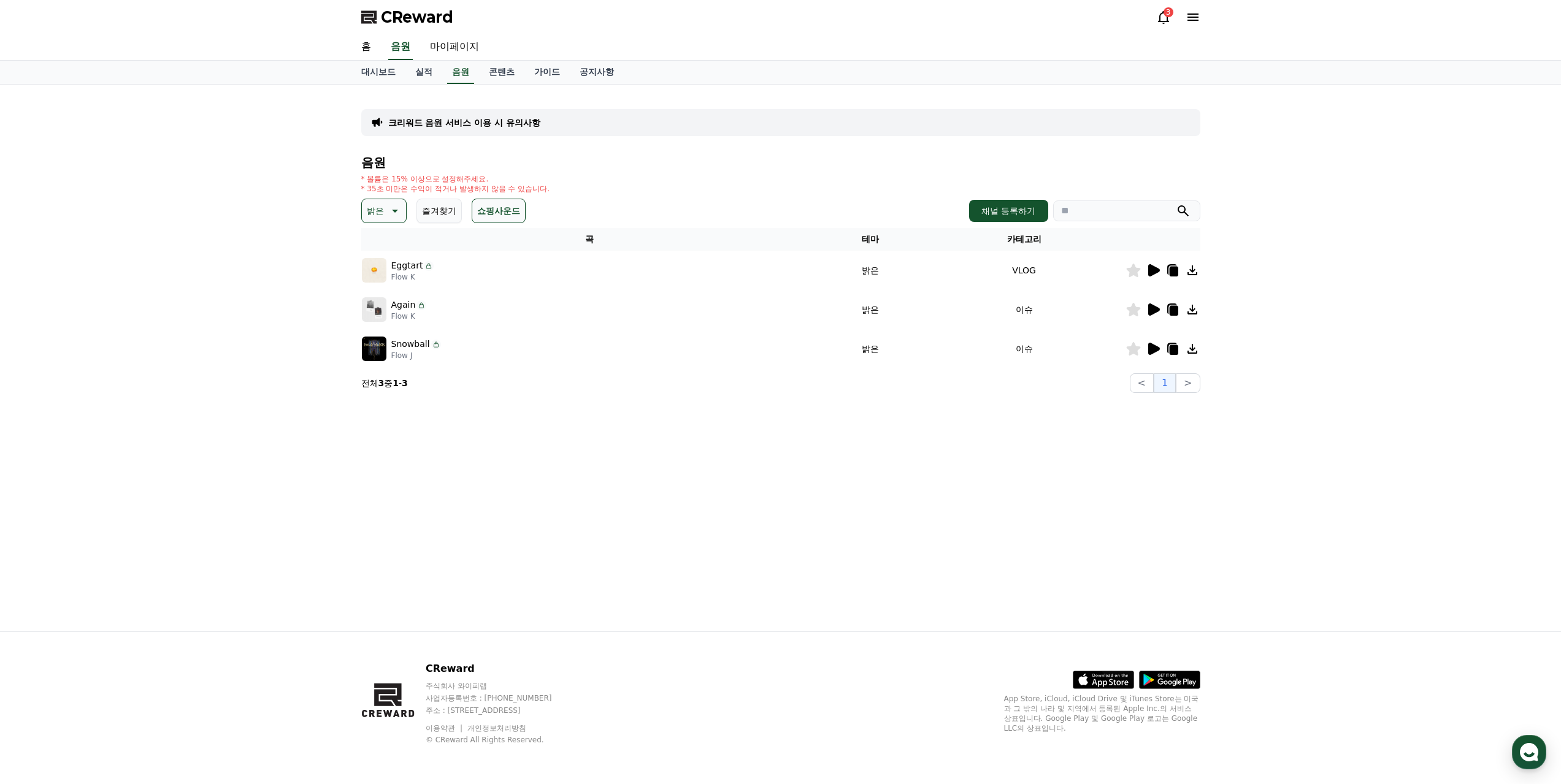
click at [1154, 309] on icon at bounding box center [1153, 309] width 11 height 12
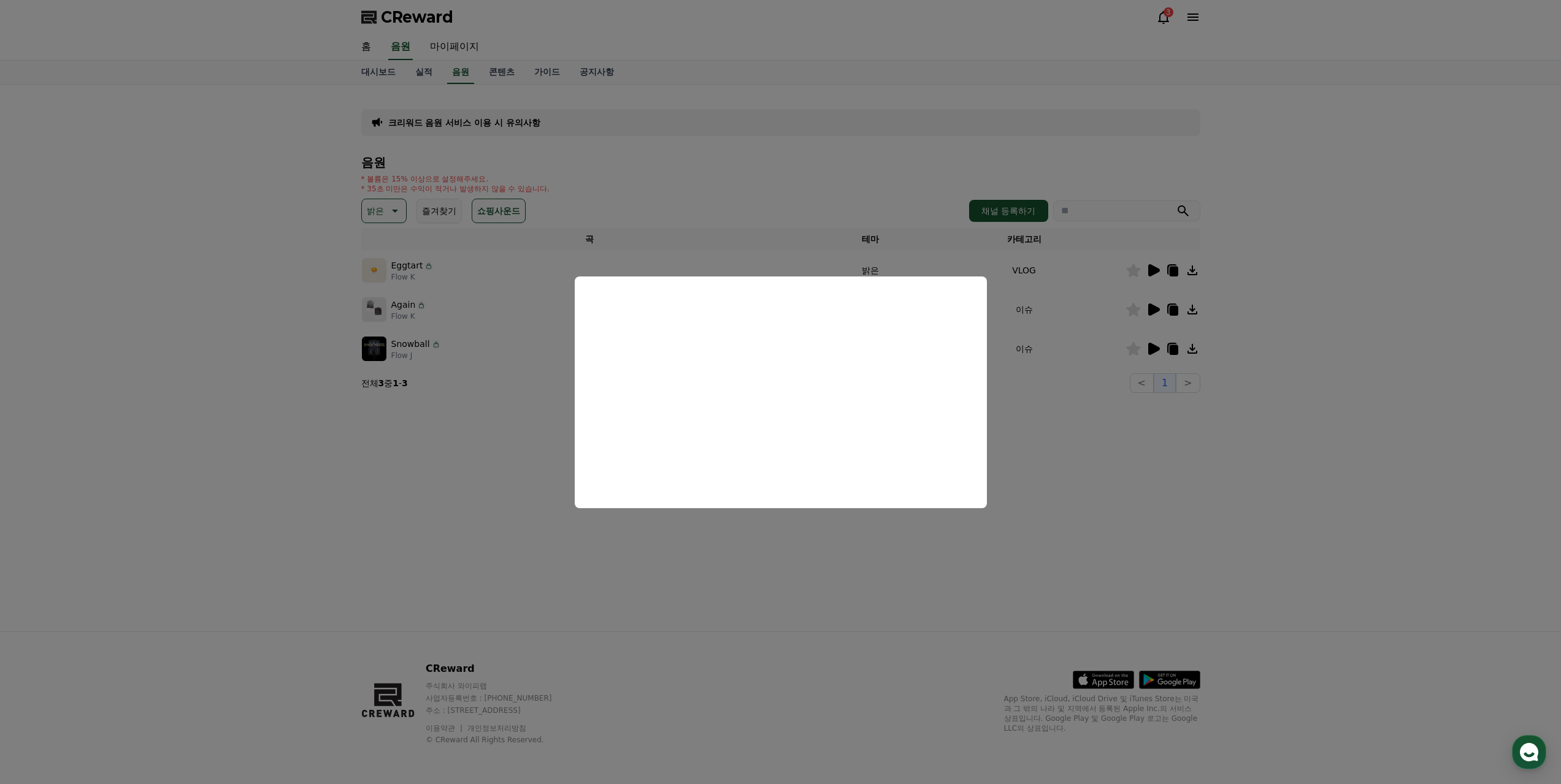
click at [1155, 345] on button "close modal" at bounding box center [780, 392] width 1561 height 784
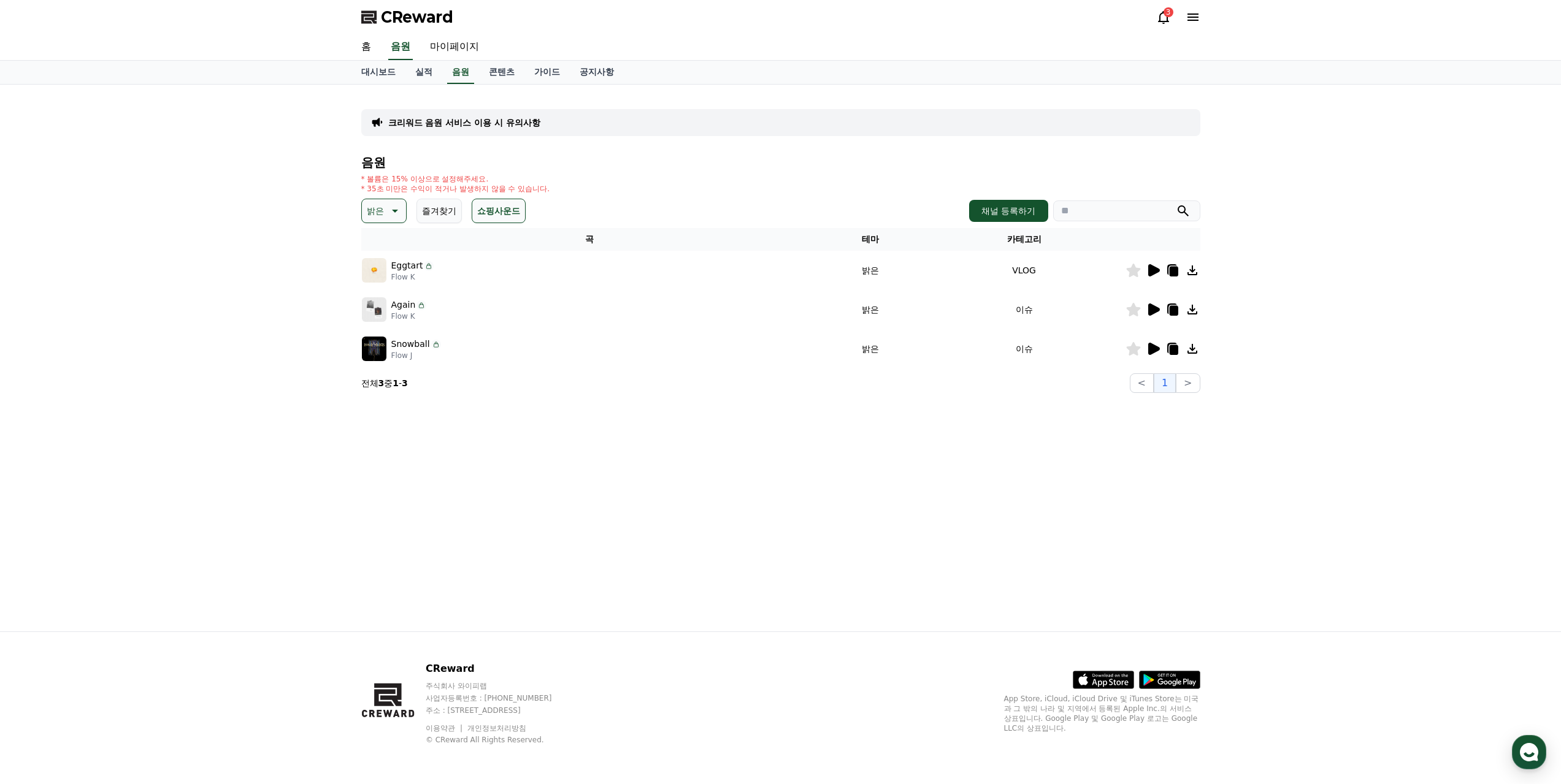
click at [1150, 346] on icon at bounding box center [1153, 349] width 11 height 12
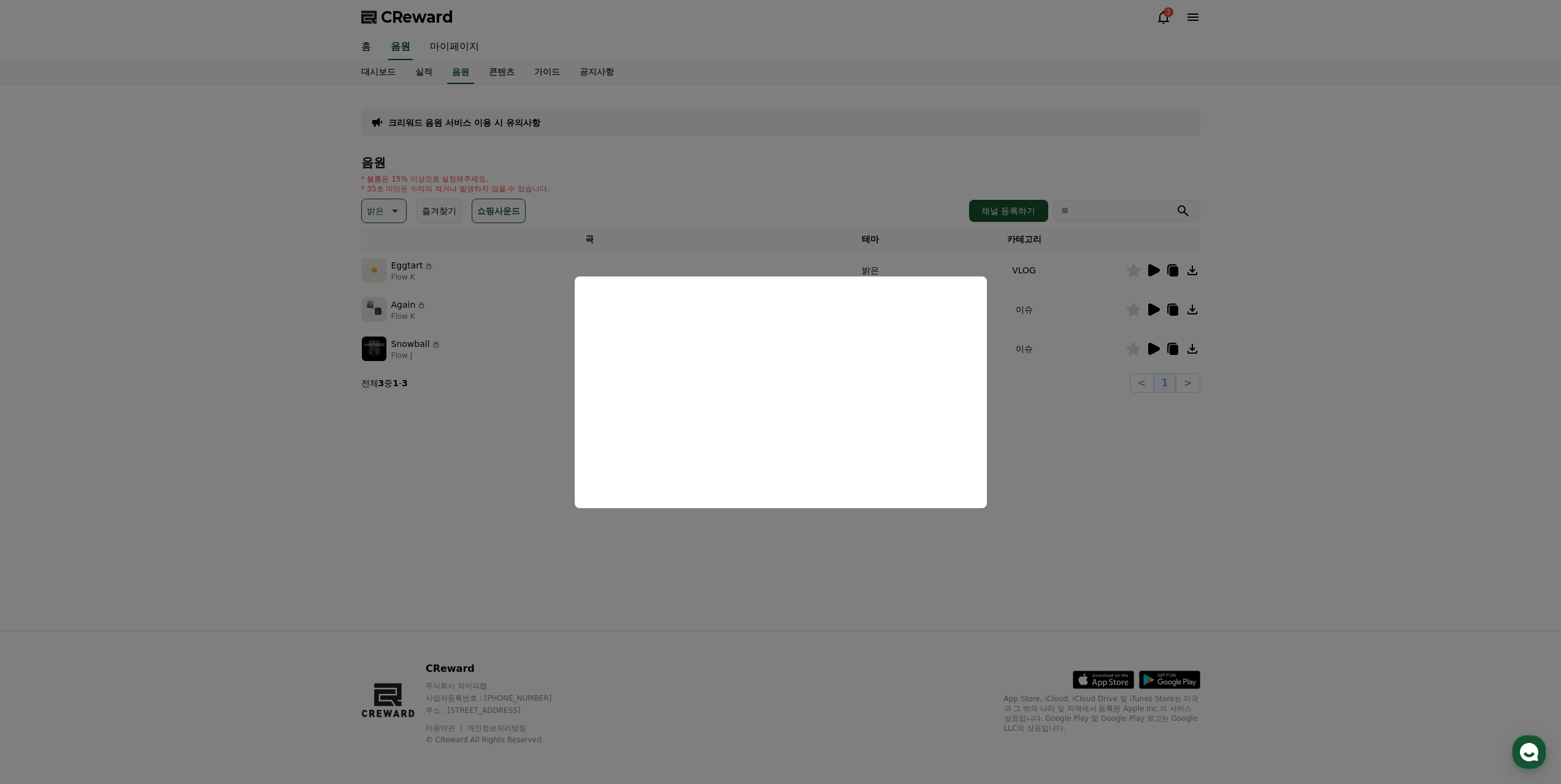
click at [700, 601] on button "close modal" at bounding box center [780, 392] width 1561 height 784
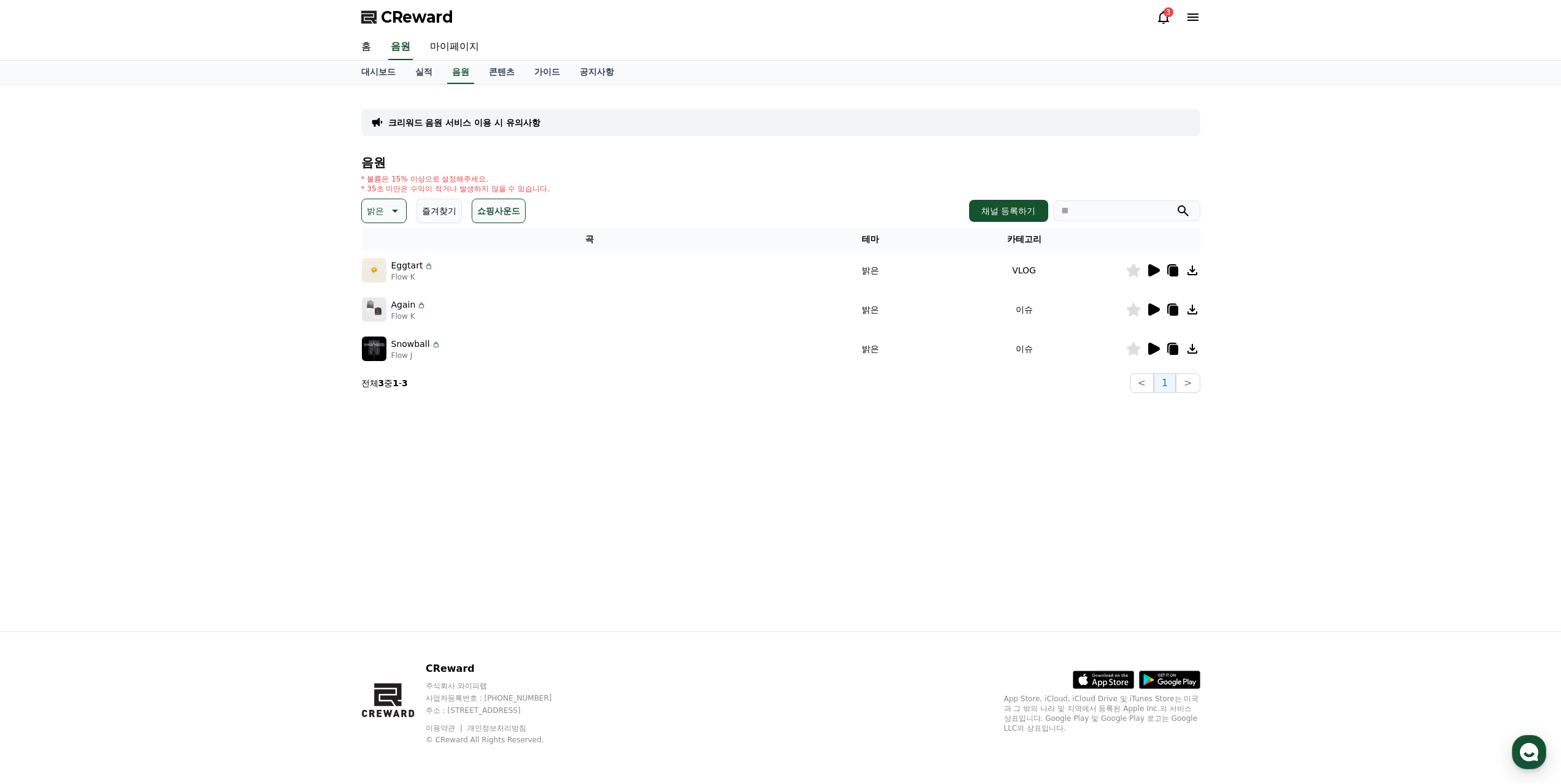
click at [386, 192] on p "* 35초 미만은 수익이 적거나 발생하지 않을 수 있습니다." at bounding box center [455, 189] width 189 height 10
click at [397, 212] on icon at bounding box center [393, 210] width 15 height 15
click at [393, 339] on button "코믹한" at bounding box center [381, 343] width 36 height 27
click at [403, 211] on icon at bounding box center [404, 211] width 6 height 3
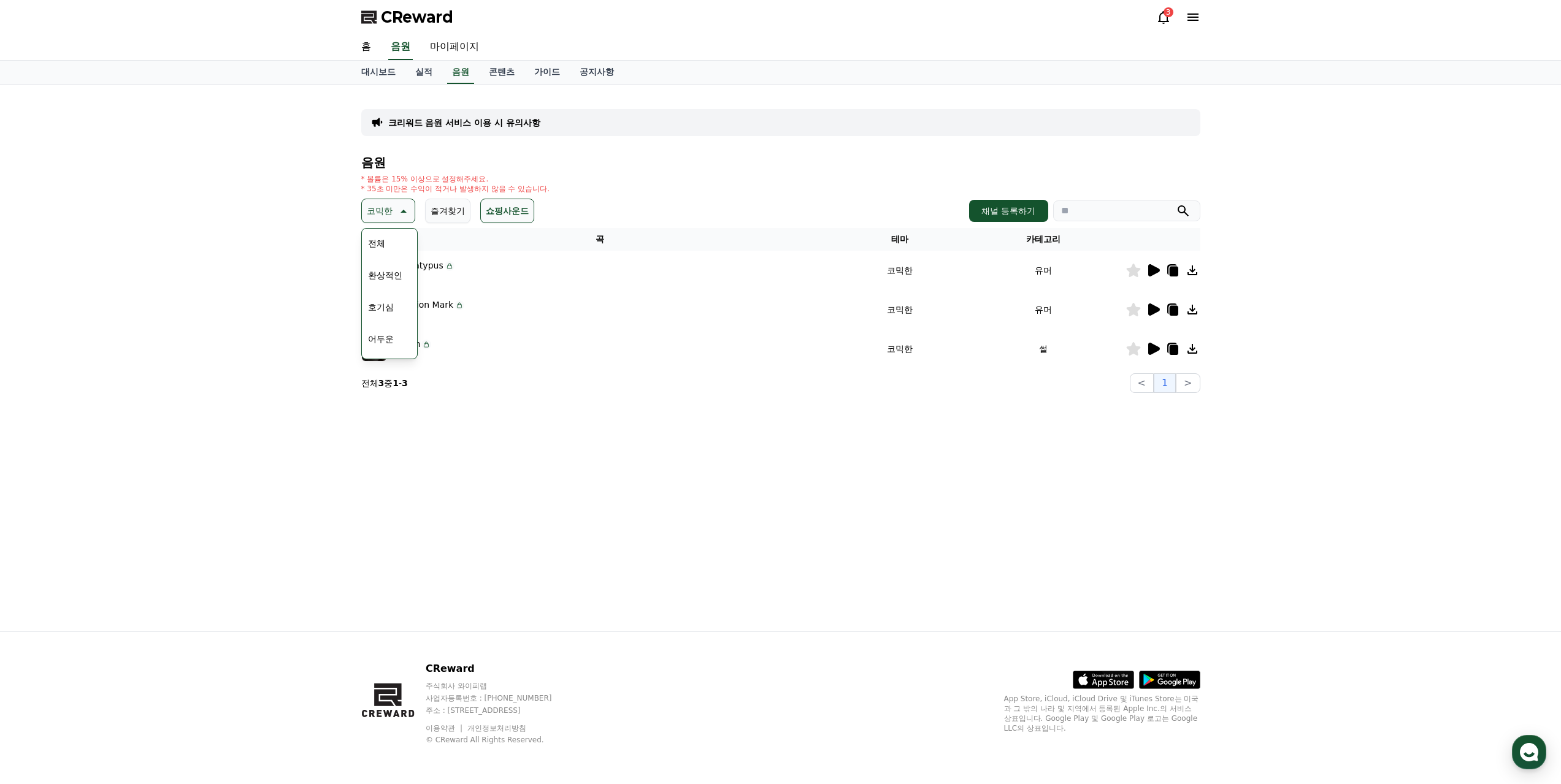
click at [384, 277] on button "환상적인" at bounding box center [385, 275] width 44 height 27
click at [384, 213] on p "환상적인" at bounding box center [384, 211] width 34 height 17
click at [389, 302] on button "호기심" at bounding box center [381, 307] width 36 height 27
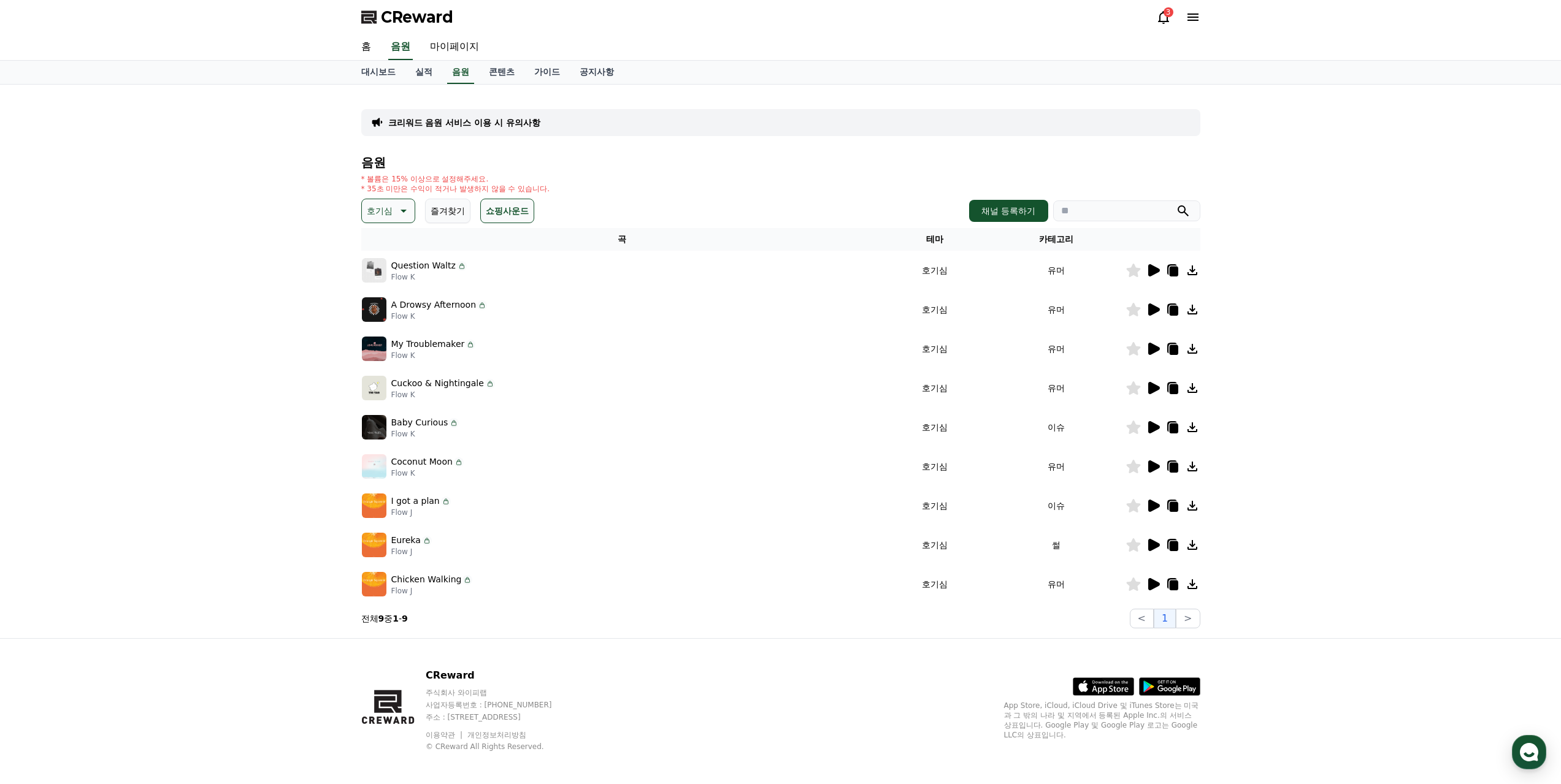
click at [1151, 311] on icon at bounding box center [1153, 309] width 11 height 12
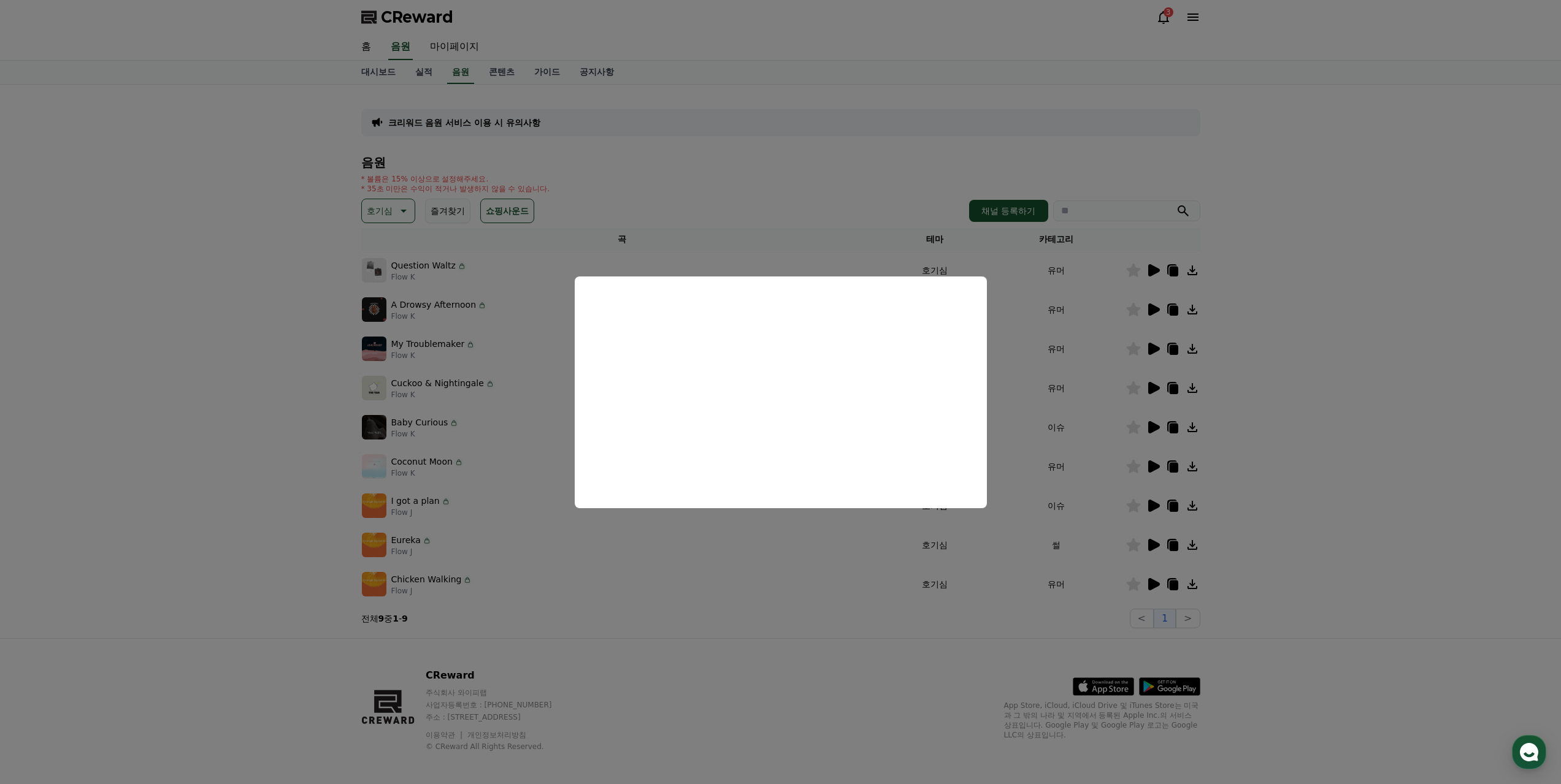
click at [1151, 427] on button "close modal" at bounding box center [780, 392] width 1561 height 784
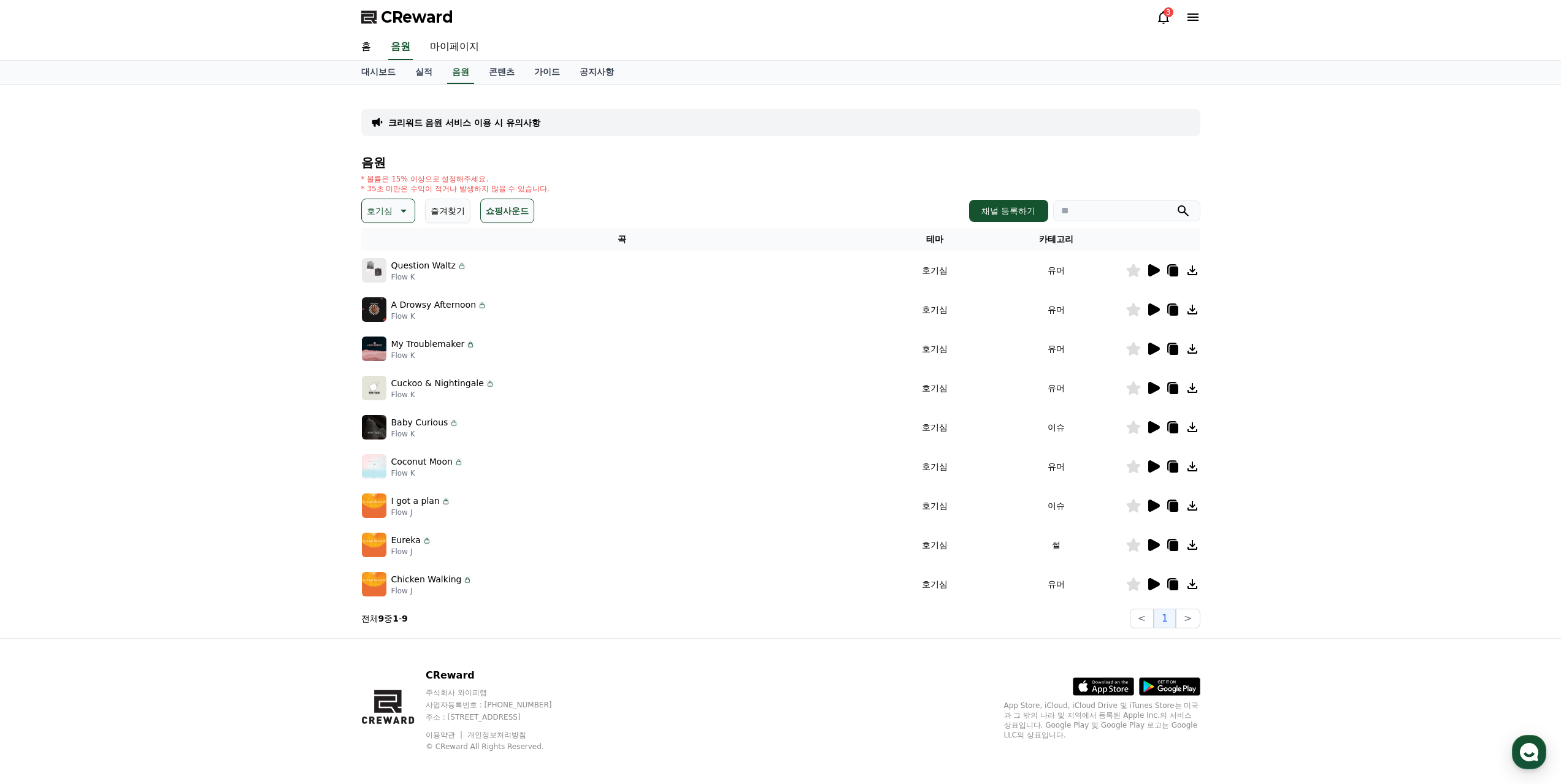
click at [1152, 419] on td at bounding box center [1163, 427] width 75 height 39
click at [1154, 429] on icon at bounding box center [1153, 428] width 11 height 12
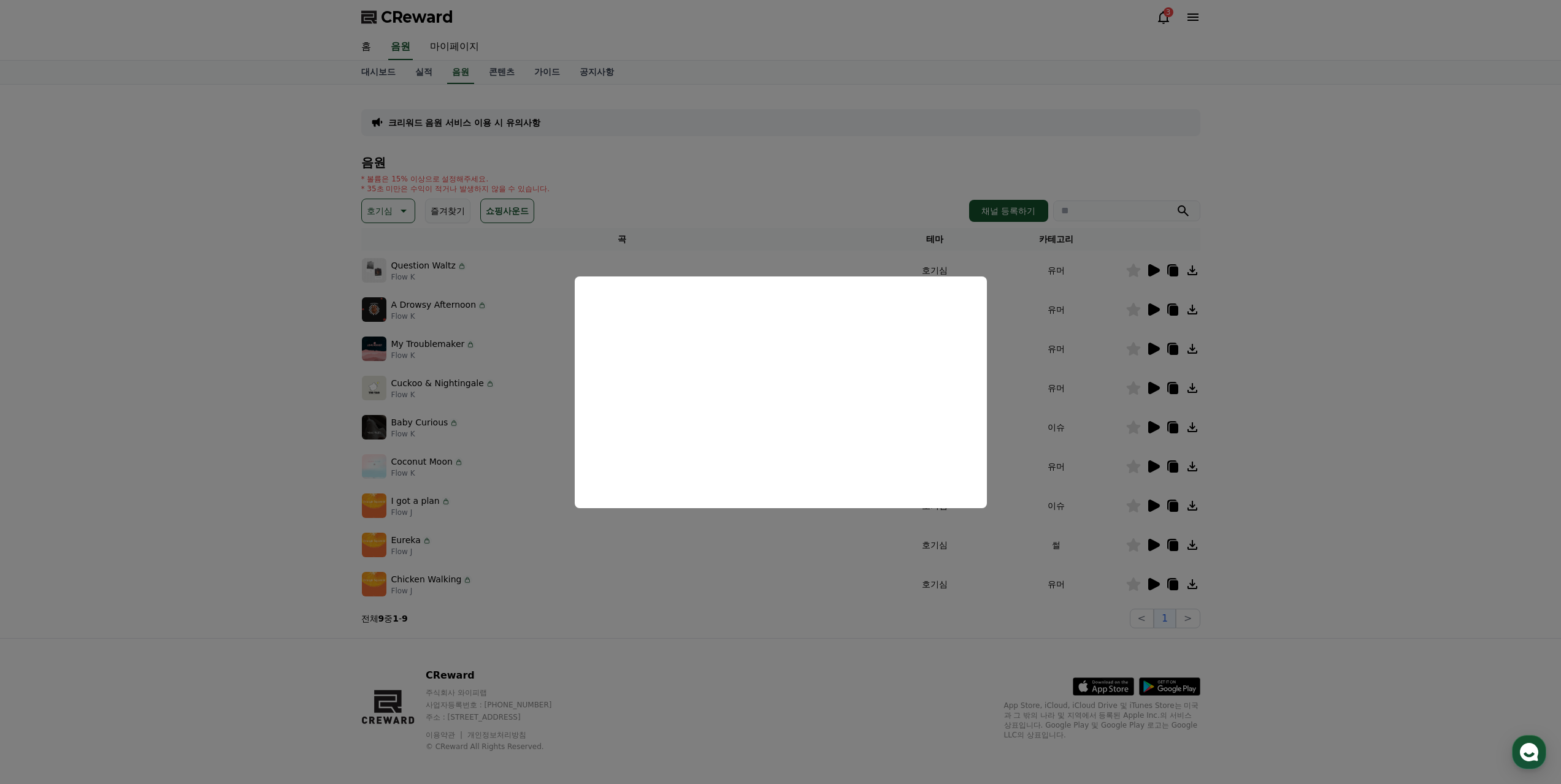
click at [1156, 471] on button "close modal" at bounding box center [780, 392] width 1561 height 784
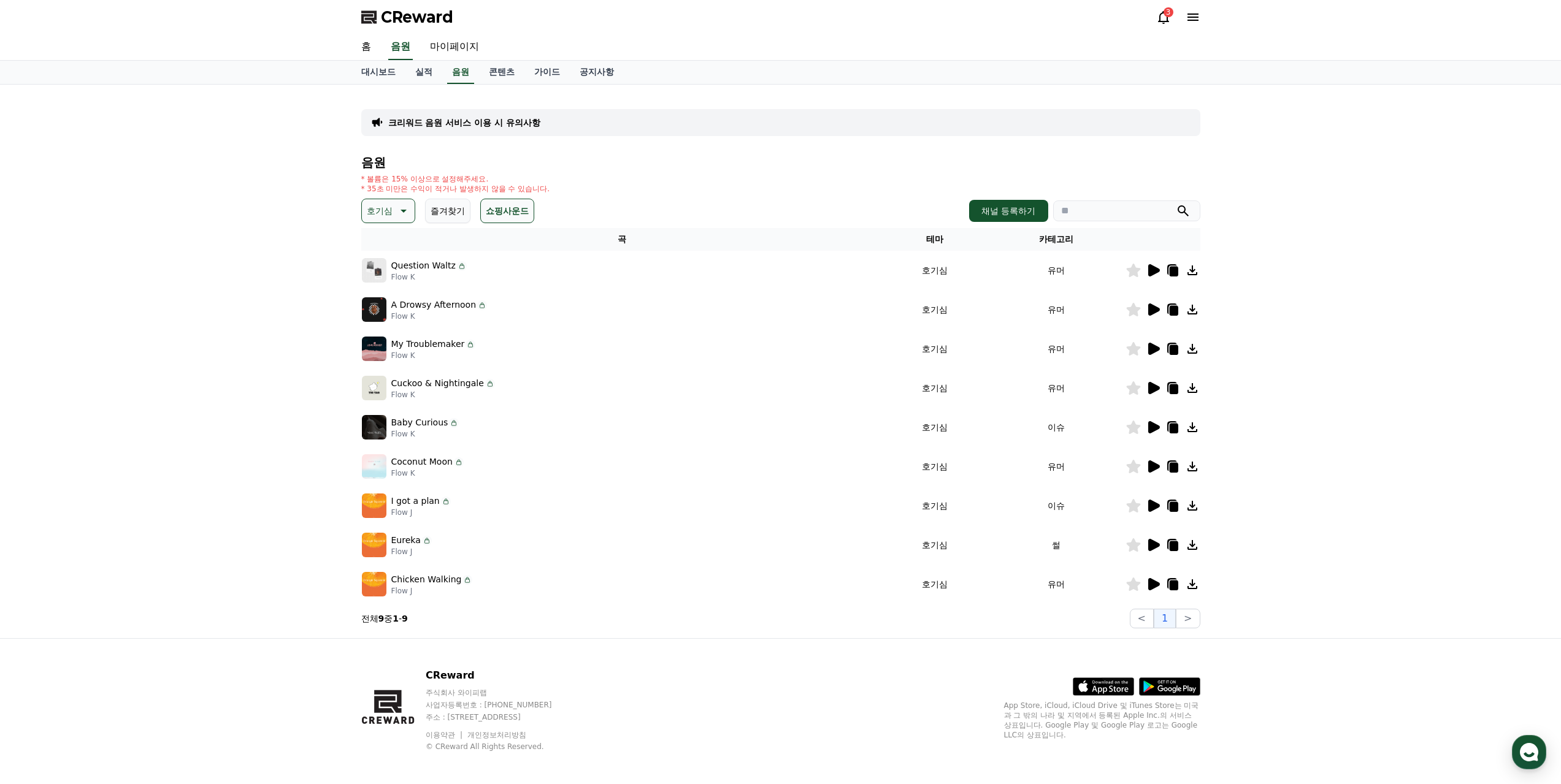
click at [1158, 463] on icon at bounding box center [1152, 466] width 15 height 15
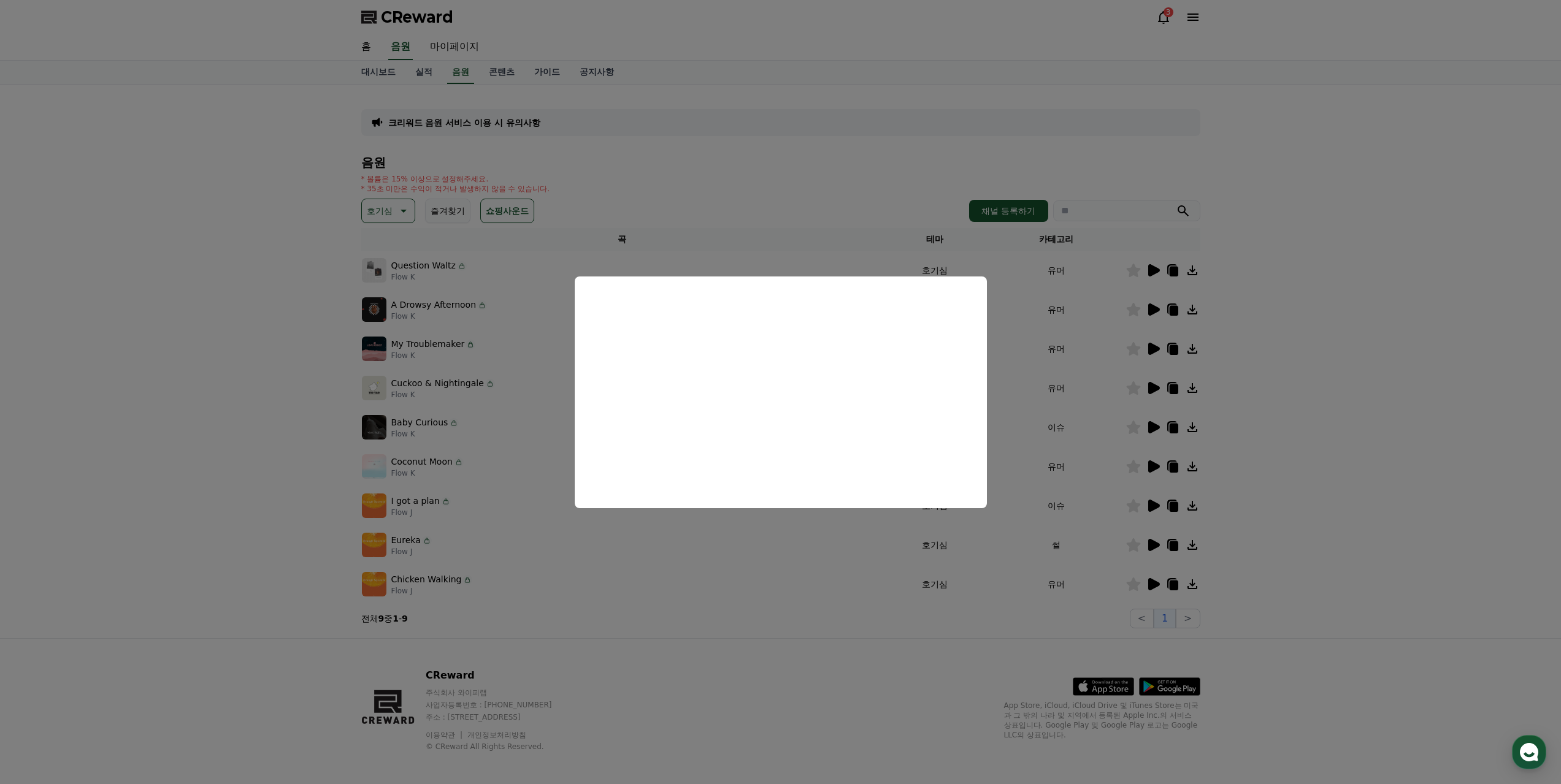
click at [891, 616] on button "close modal" at bounding box center [780, 392] width 1561 height 784
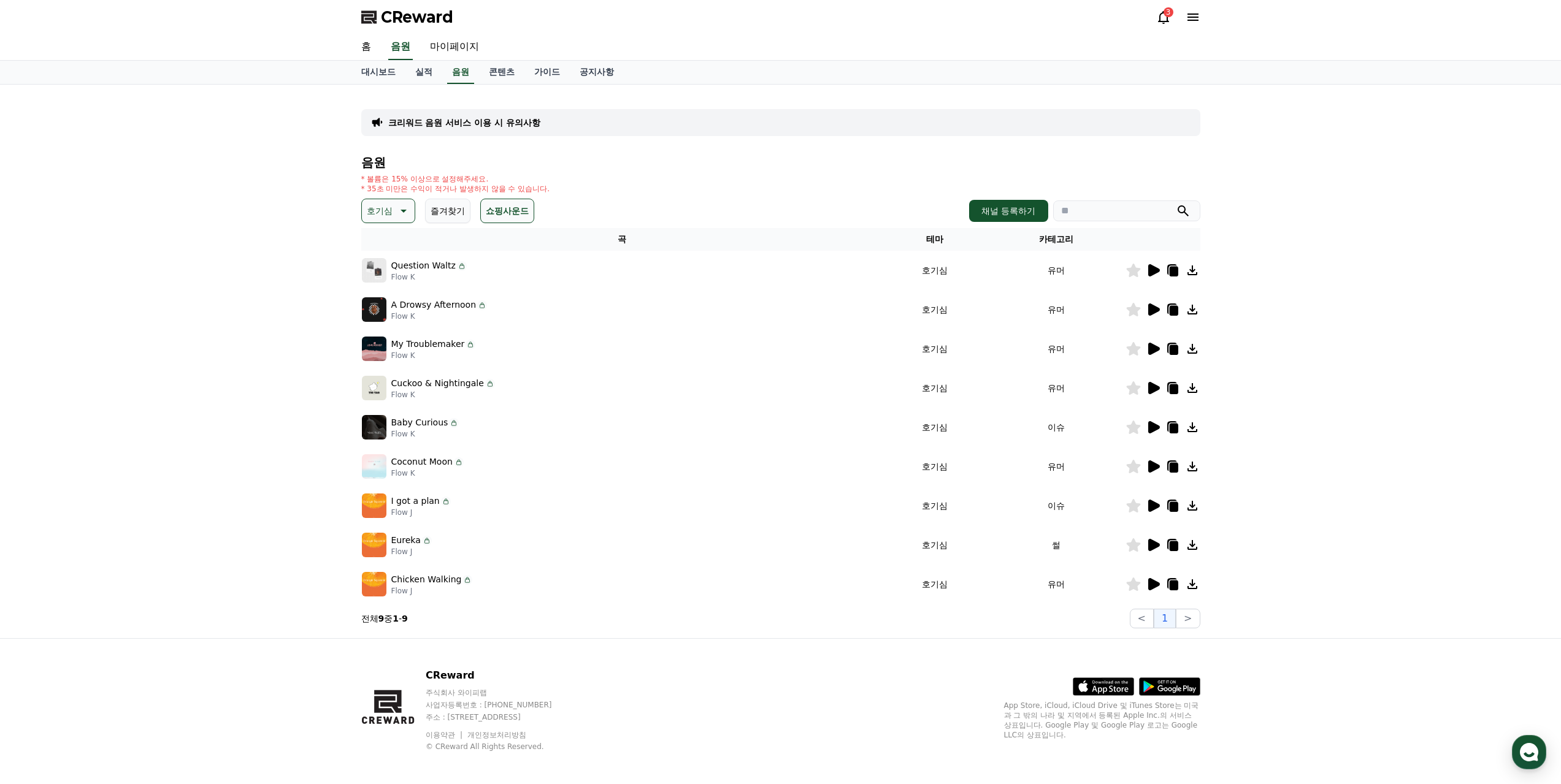
click at [1190, 464] on icon at bounding box center [1192, 466] width 15 height 15
click at [1175, 427] on icon at bounding box center [1173, 428] width 9 height 10
click at [1466, 463] on div "크리워드 음원 서비스 이용 시 유의사항 음원 * 볼륨은 15% 이상으로 설정해주세요. * 35초 미만은 수익이 적거나 발생하지 않을 수 있습니…" at bounding box center [780, 361] width 1561 height 554
click at [1156, 543] on icon at bounding box center [1153, 545] width 11 height 12
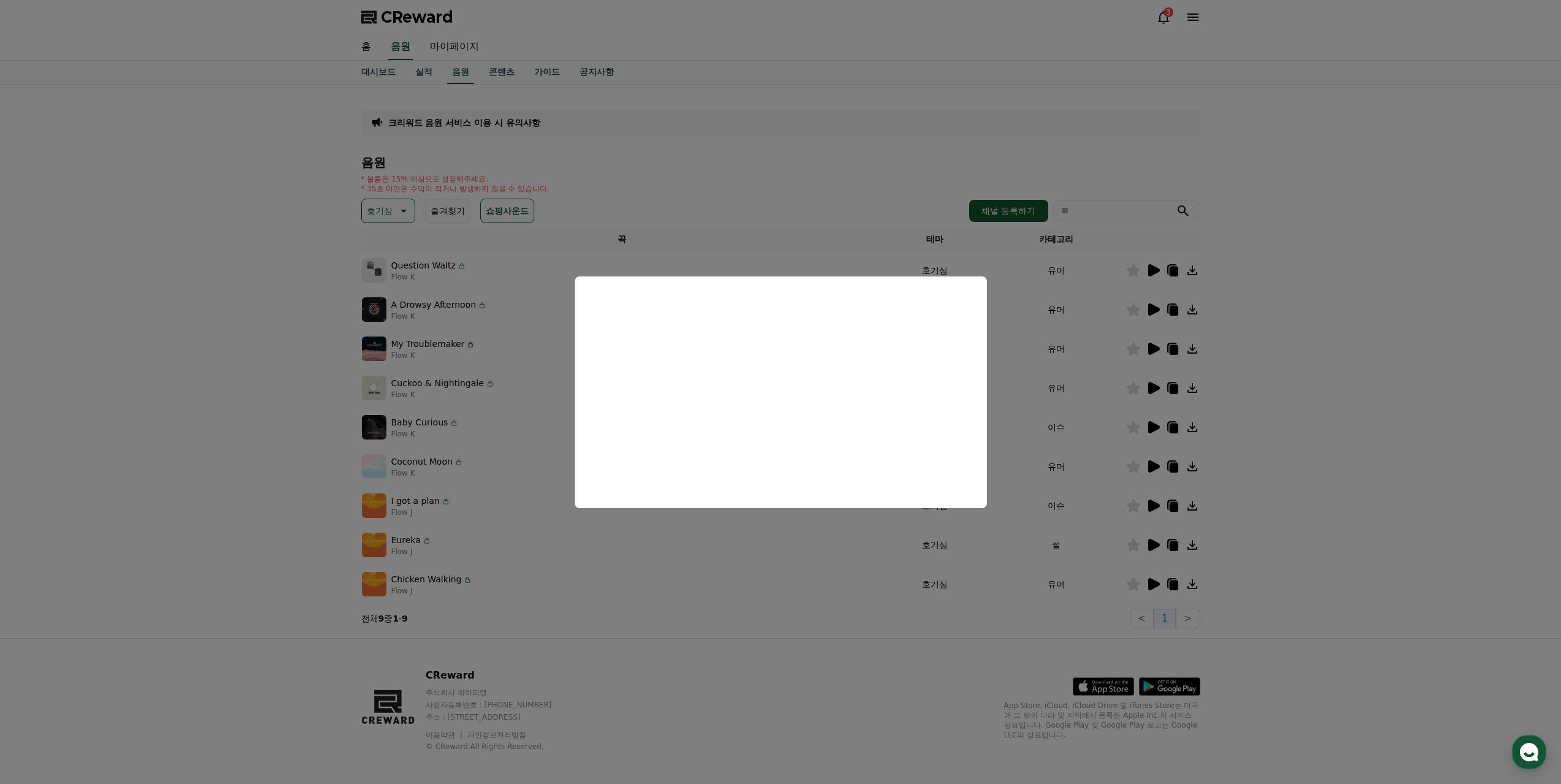
click at [1228, 534] on button "close modal" at bounding box center [780, 392] width 1561 height 784
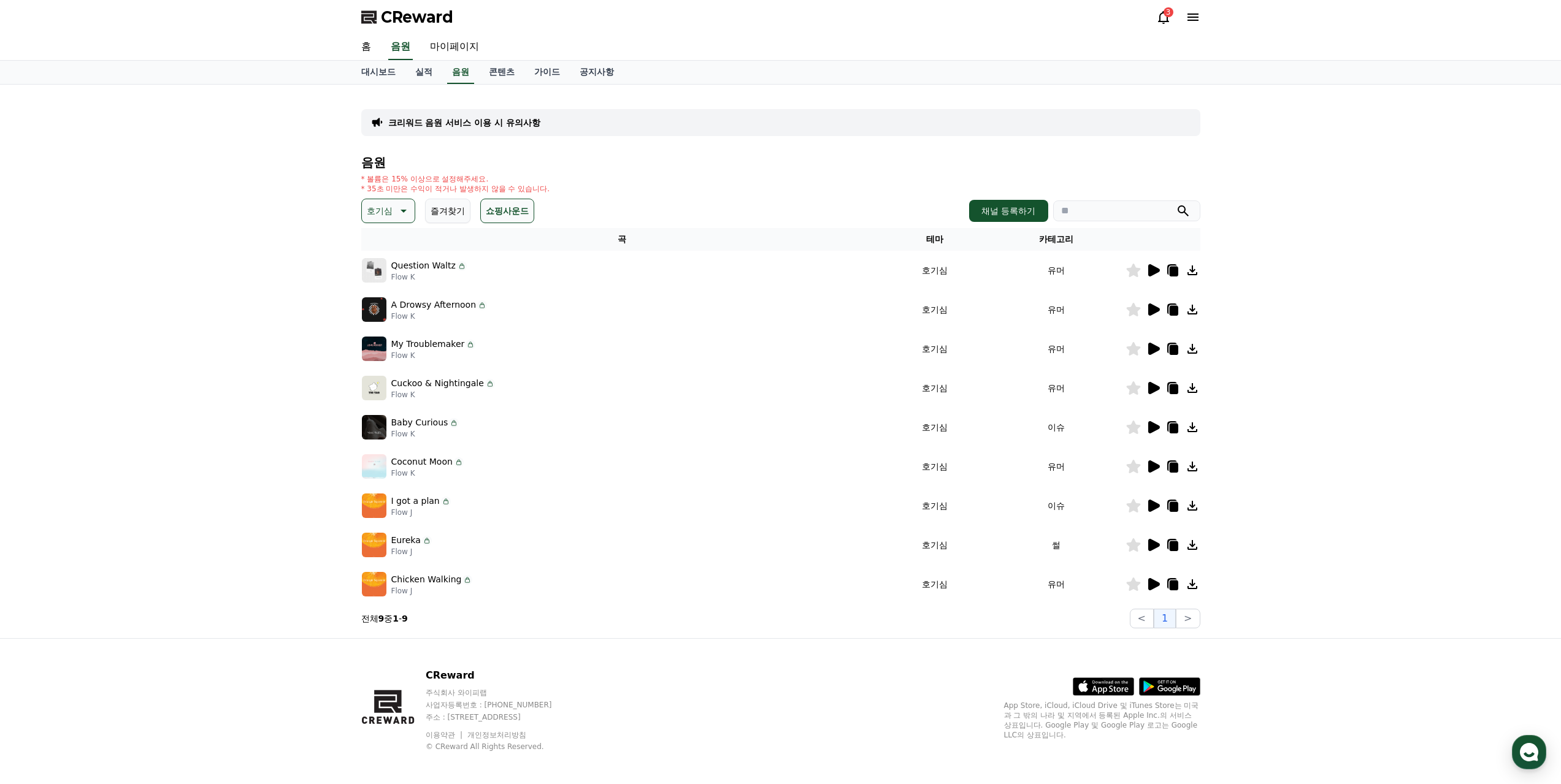
click at [1171, 548] on icon at bounding box center [1173, 546] width 9 height 10
click at [1155, 581] on icon at bounding box center [1152, 584] width 15 height 15
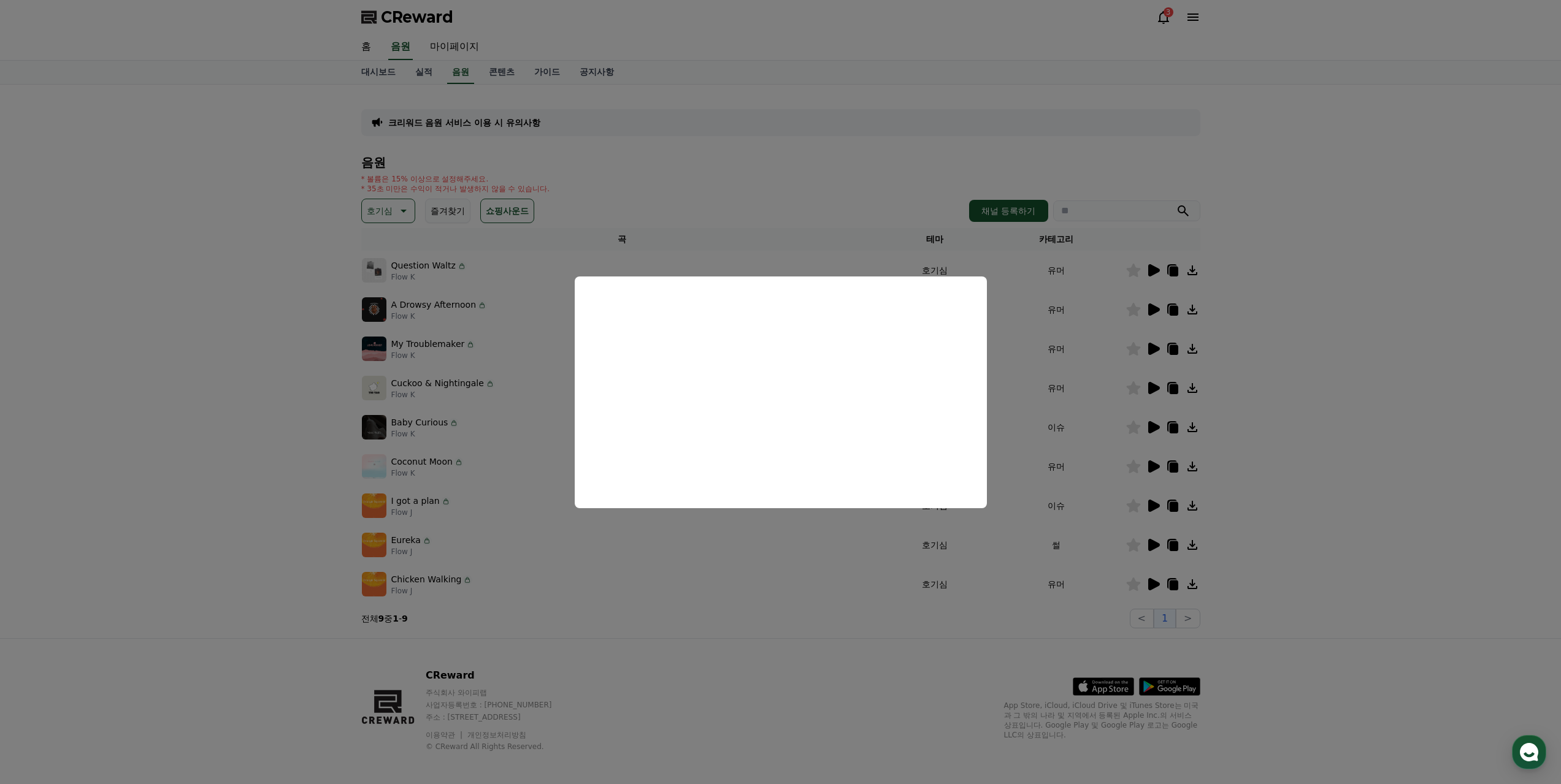
click at [802, 609] on button "close modal" at bounding box center [780, 392] width 1561 height 784
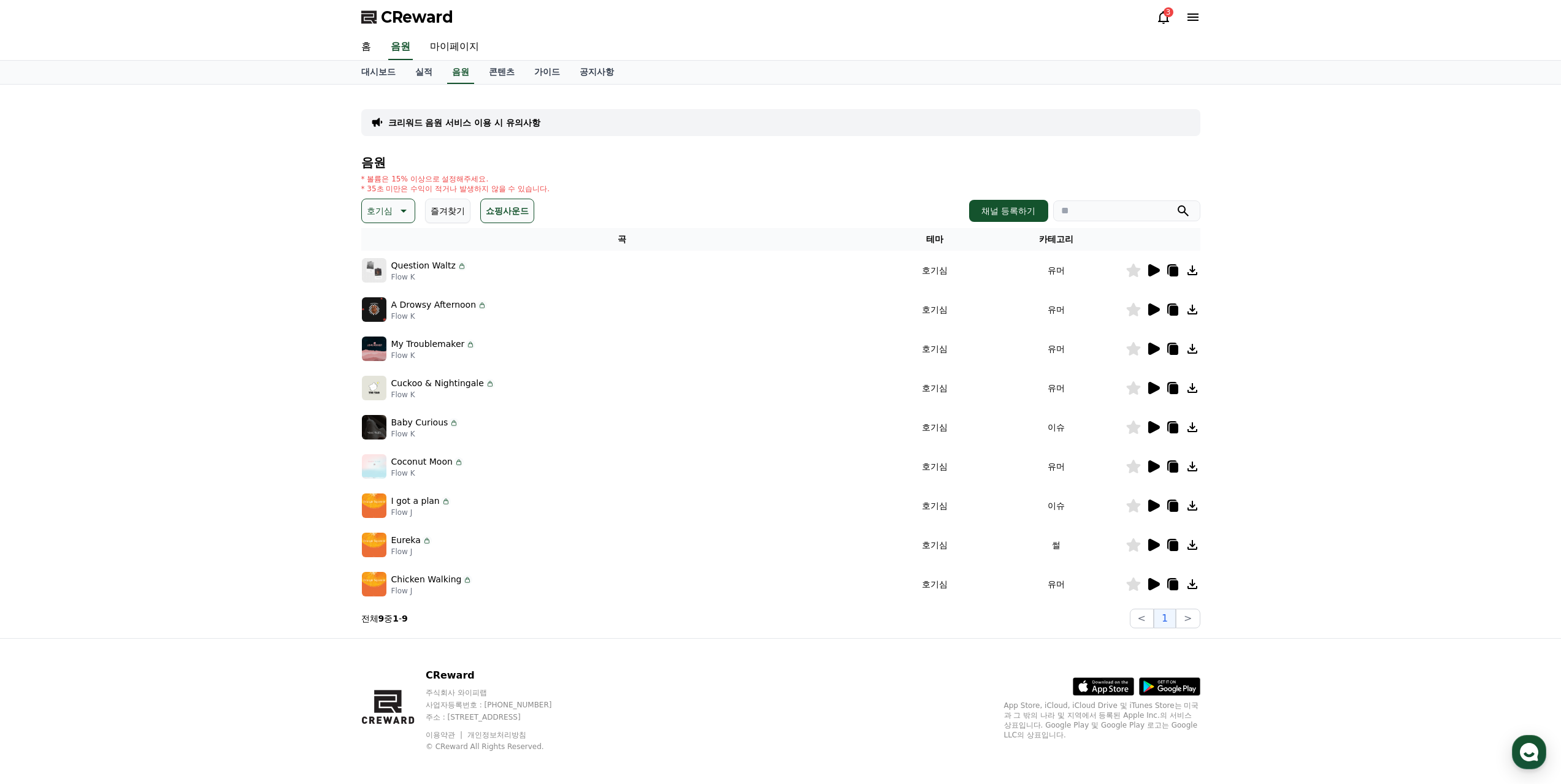
click at [403, 205] on icon at bounding box center [402, 210] width 15 height 15
drag, startPoint x: 391, startPoint y: 331, endPoint x: 388, endPoint y: 248, distance: 83.1
click at [391, 332] on button "어두운" at bounding box center [381, 338] width 36 height 27
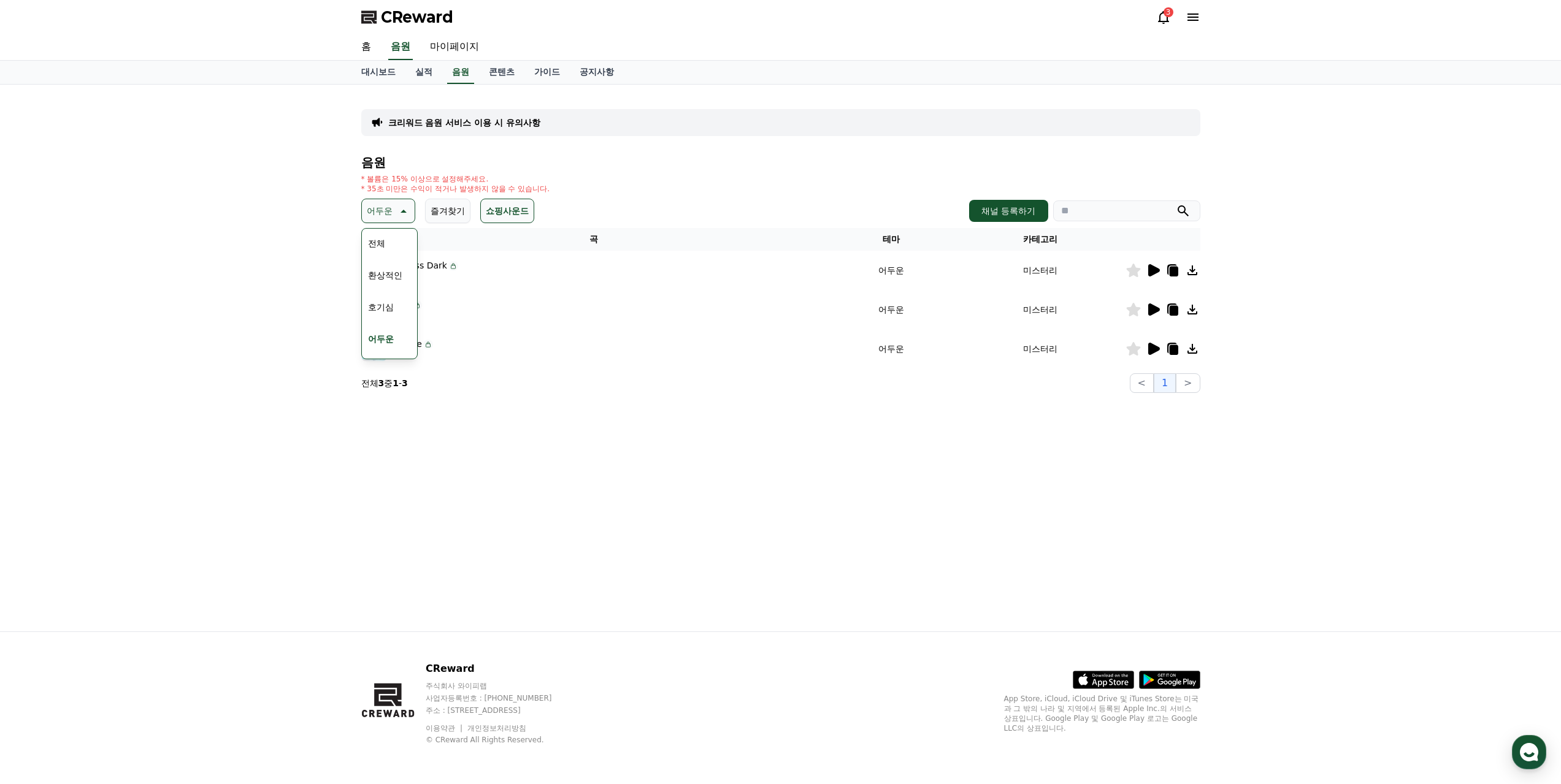
click at [1157, 268] on icon at bounding box center [1153, 270] width 11 height 12
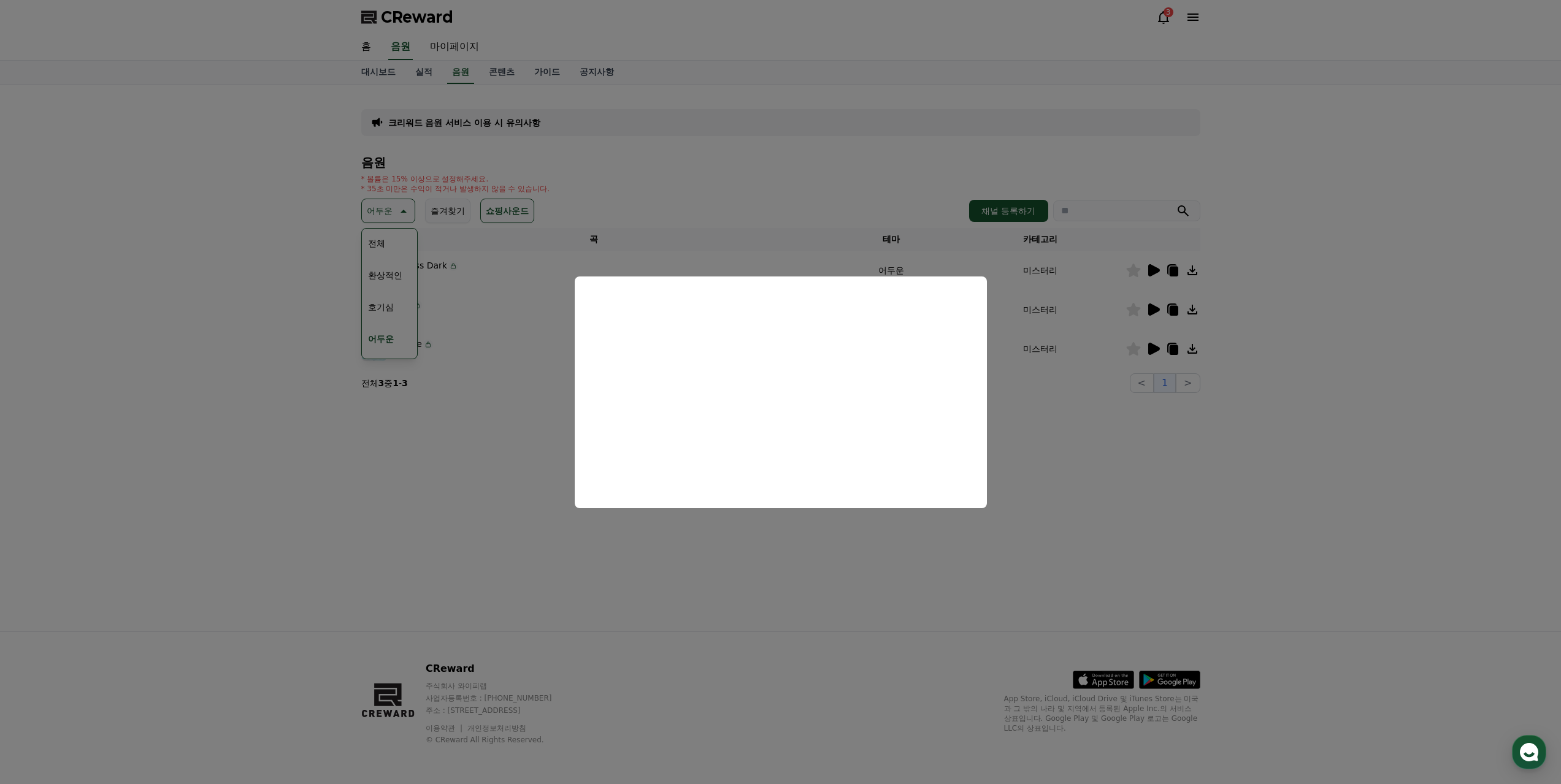
click at [1151, 314] on button "close modal" at bounding box center [780, 392] width 1561 height 784
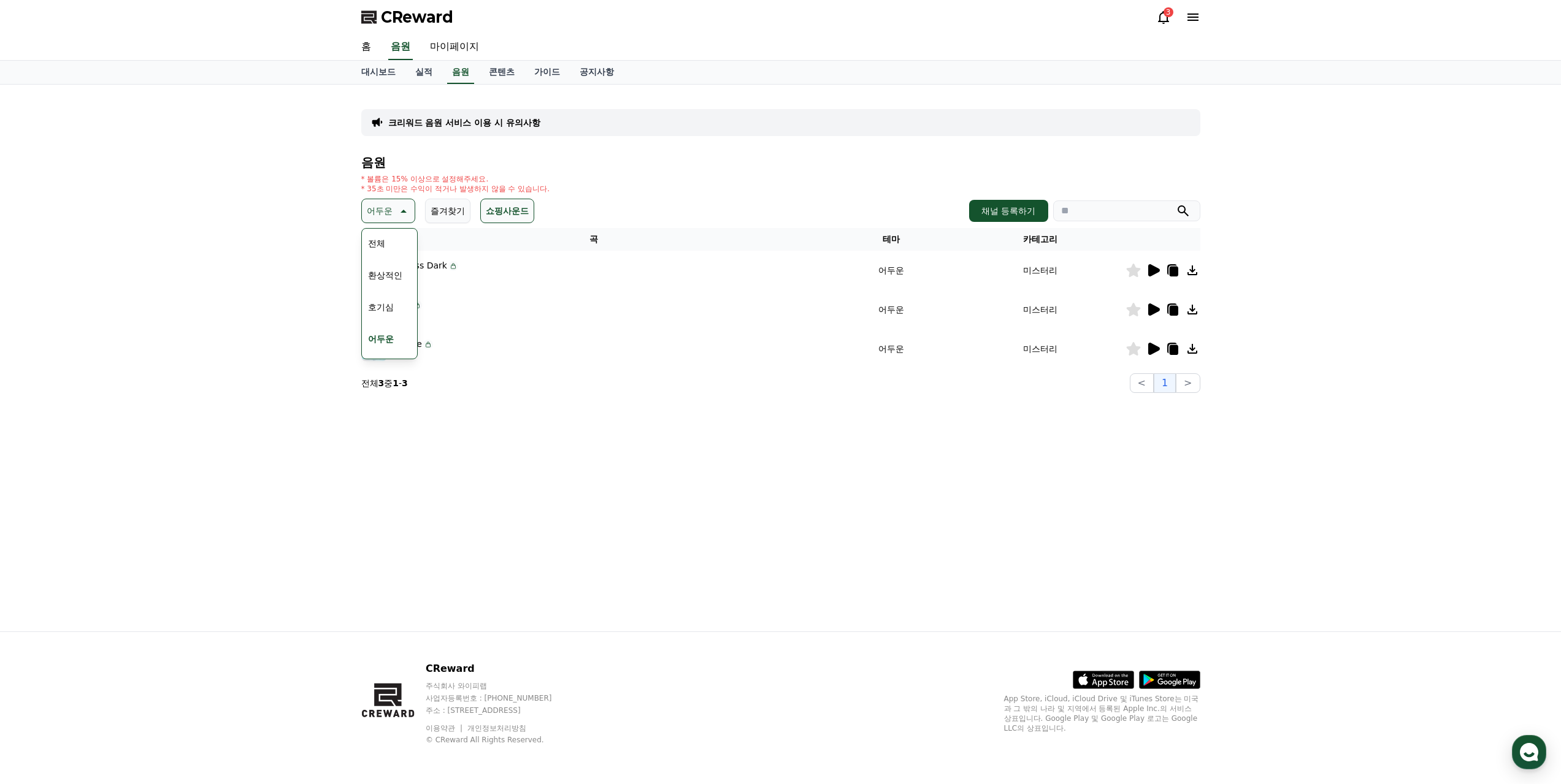
click at [1153, 306] on icon at bounding box center [1153, 309] width 11 height 12
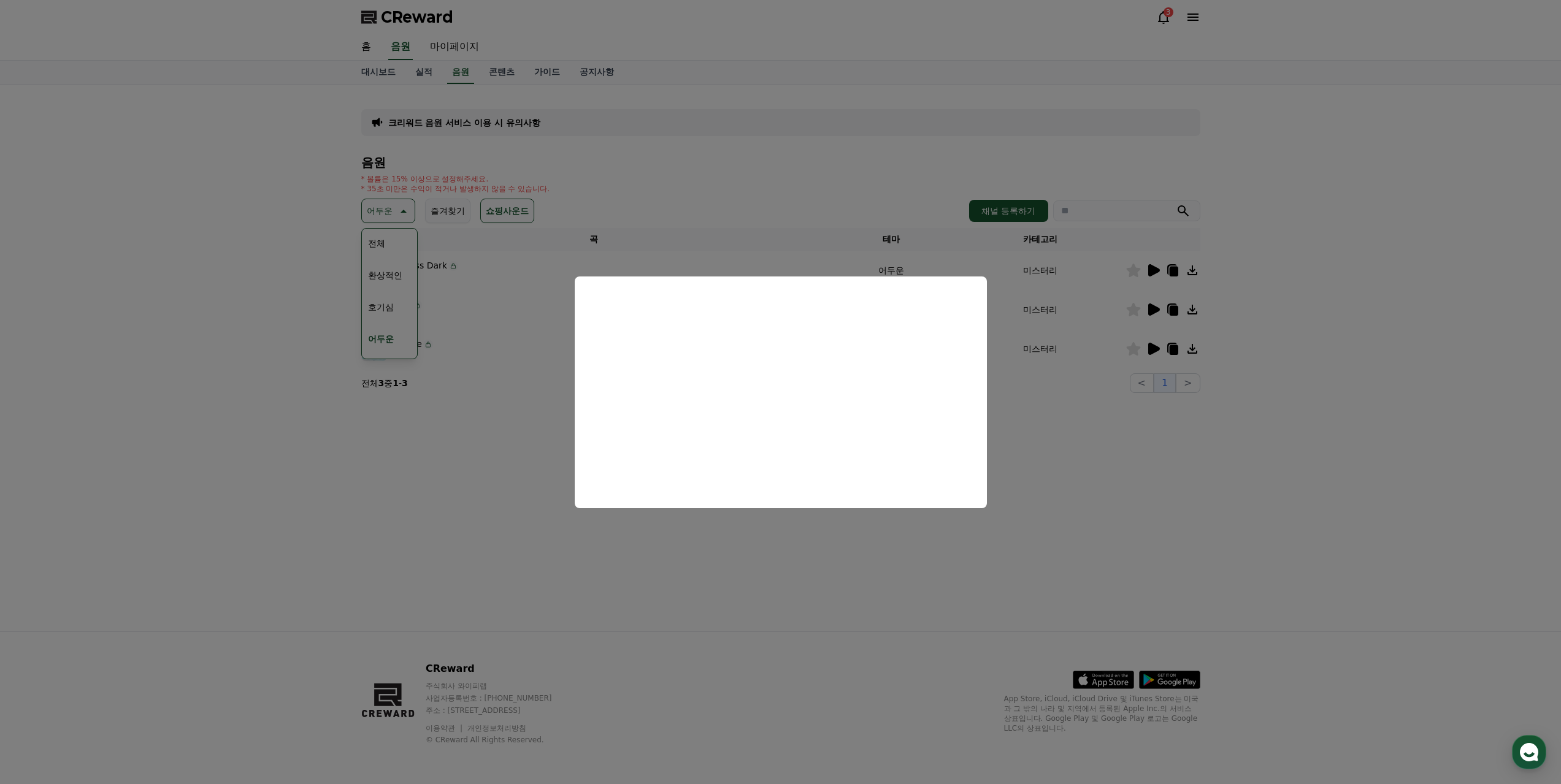
click at [1151, 351] on button "close modal" at bounding box center [780, 392] width 1561 height 784
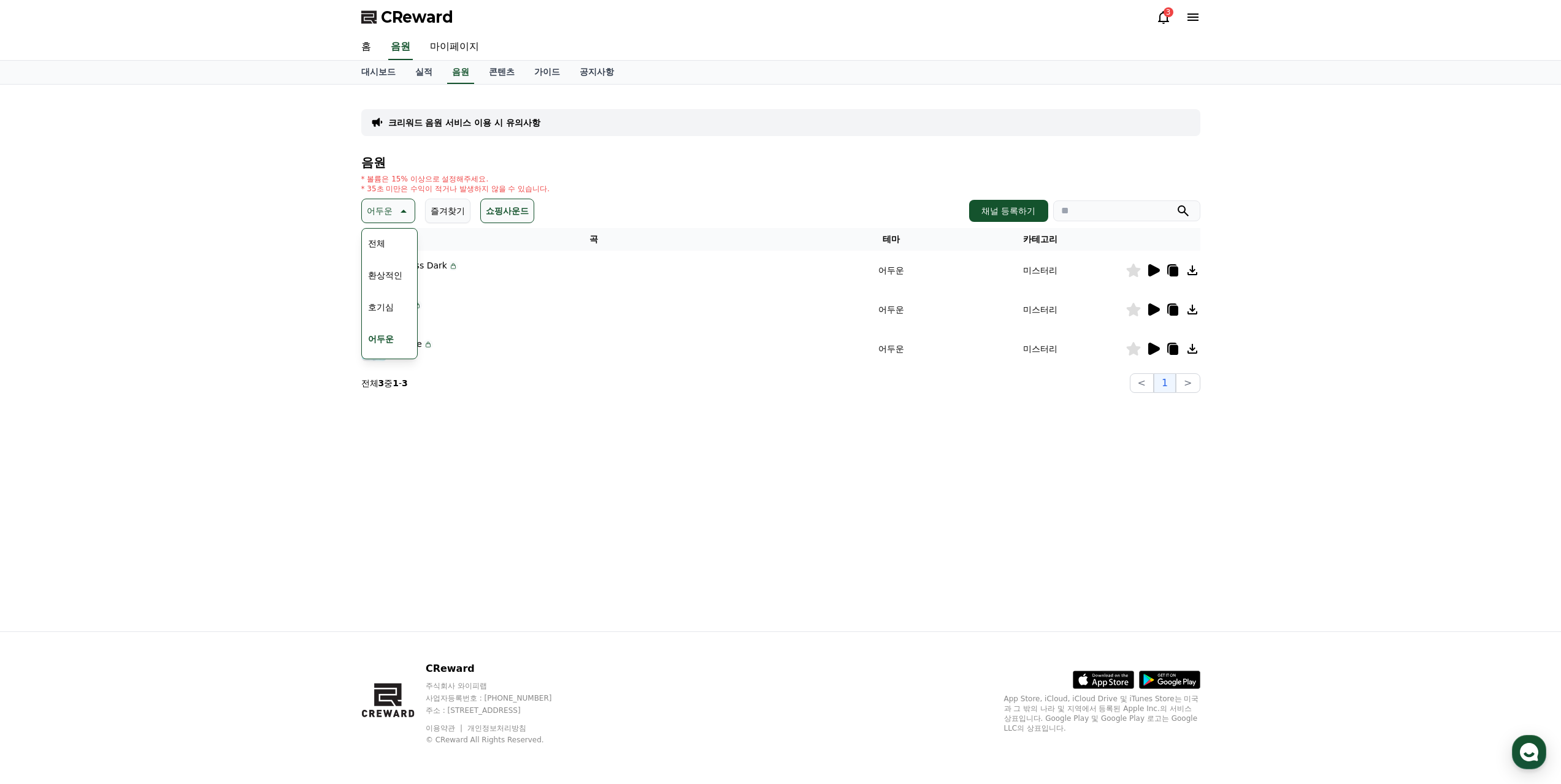
click at [1151, 353] on icon at bounding box center [1153, 349] width 11 height 12
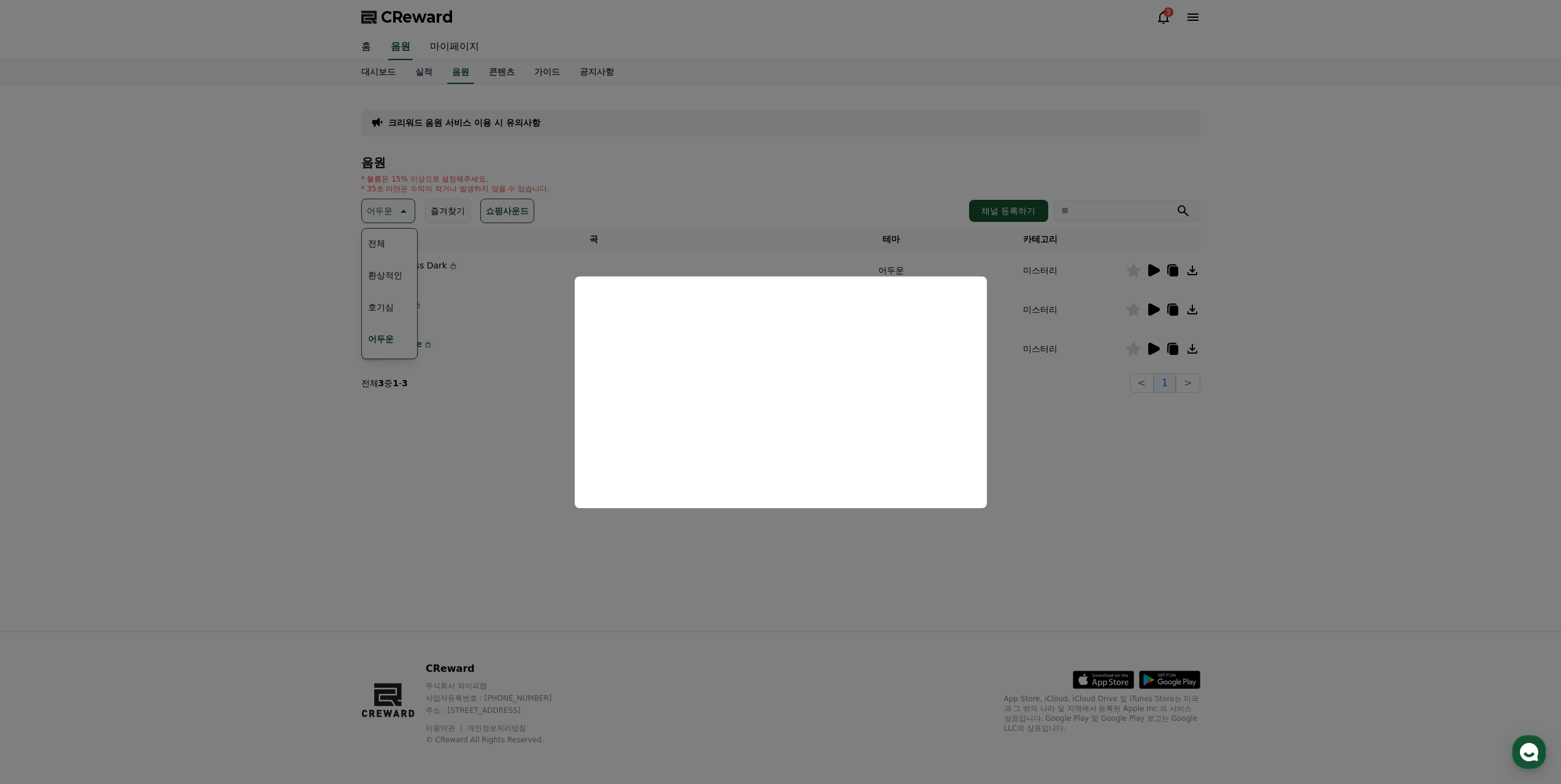
click at [452, 430] on button "close modal" at bounding box center [780, 392] width 1561 height 784
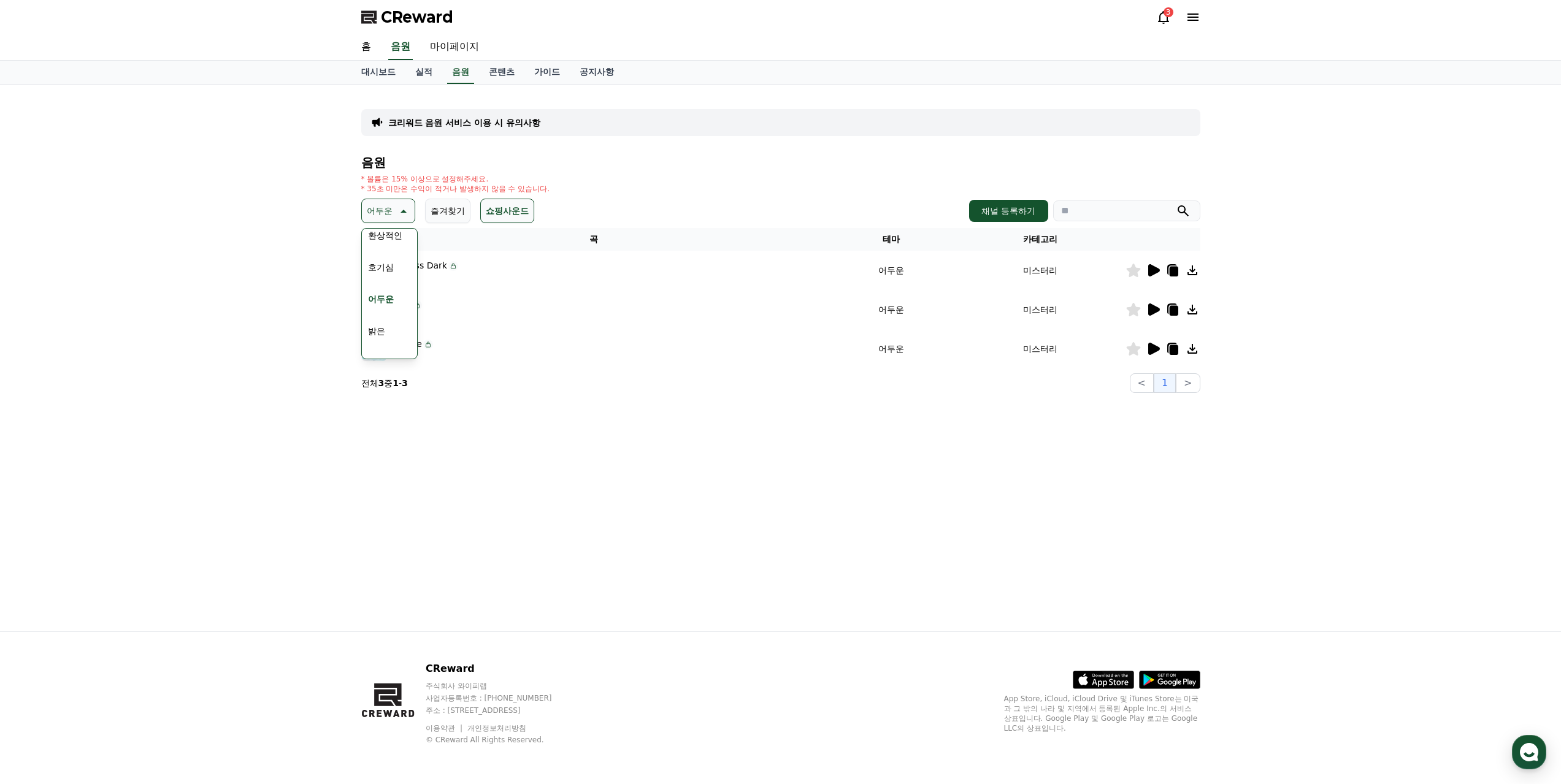
scroll to position [62, 0]
click at [377, 298] on button "밝은" at bounding box center [377, 309] width 27 height 27
click at [1161, 272] on div at bounding box center [1163, 270] width 74 height 15
click at [394, 214] on icon at bounding box center [393, 210] width 15 height 15
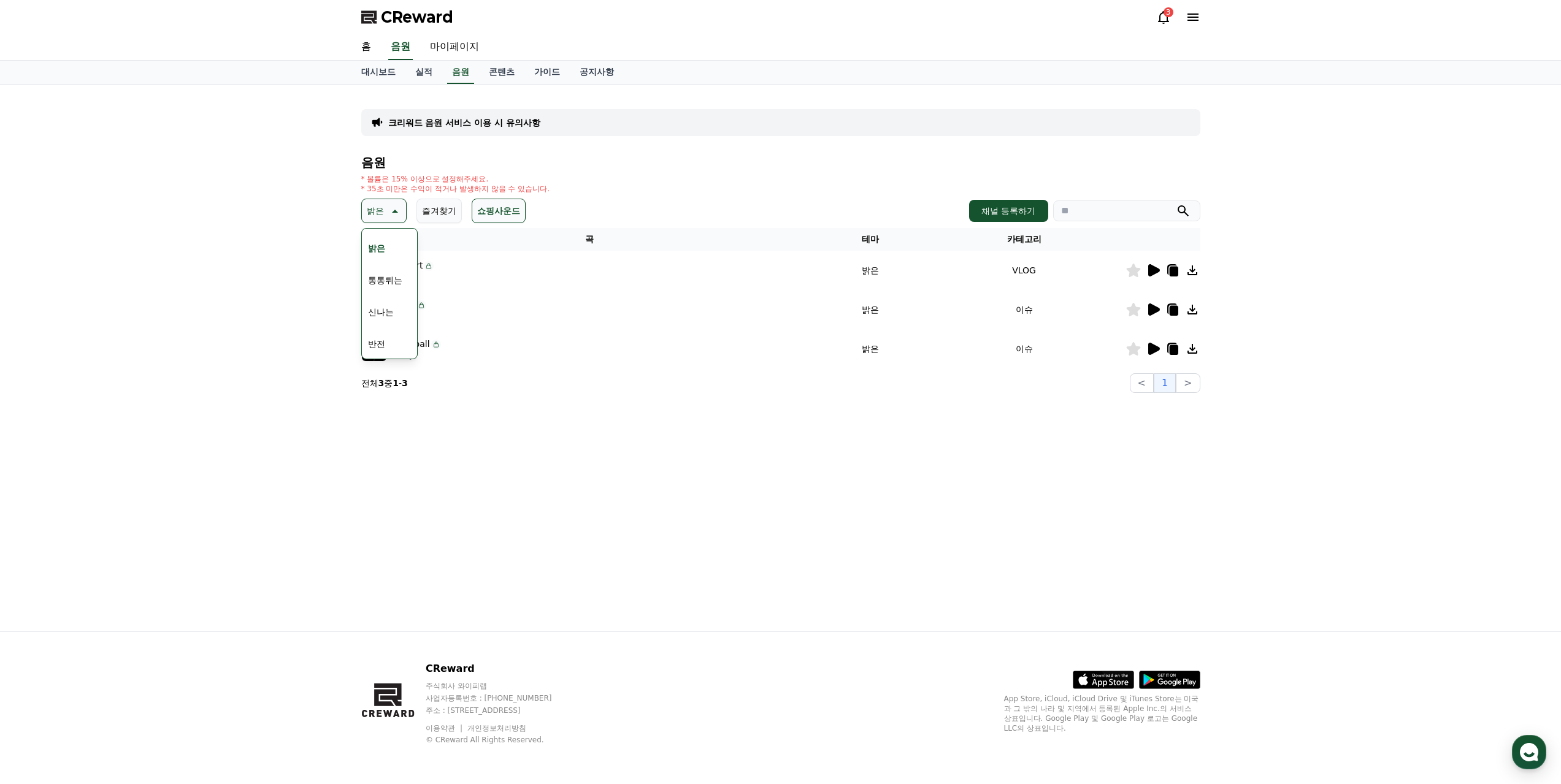
click at [384, 340] on button "반전" at bounding box center [377, 343] width 27 height 27
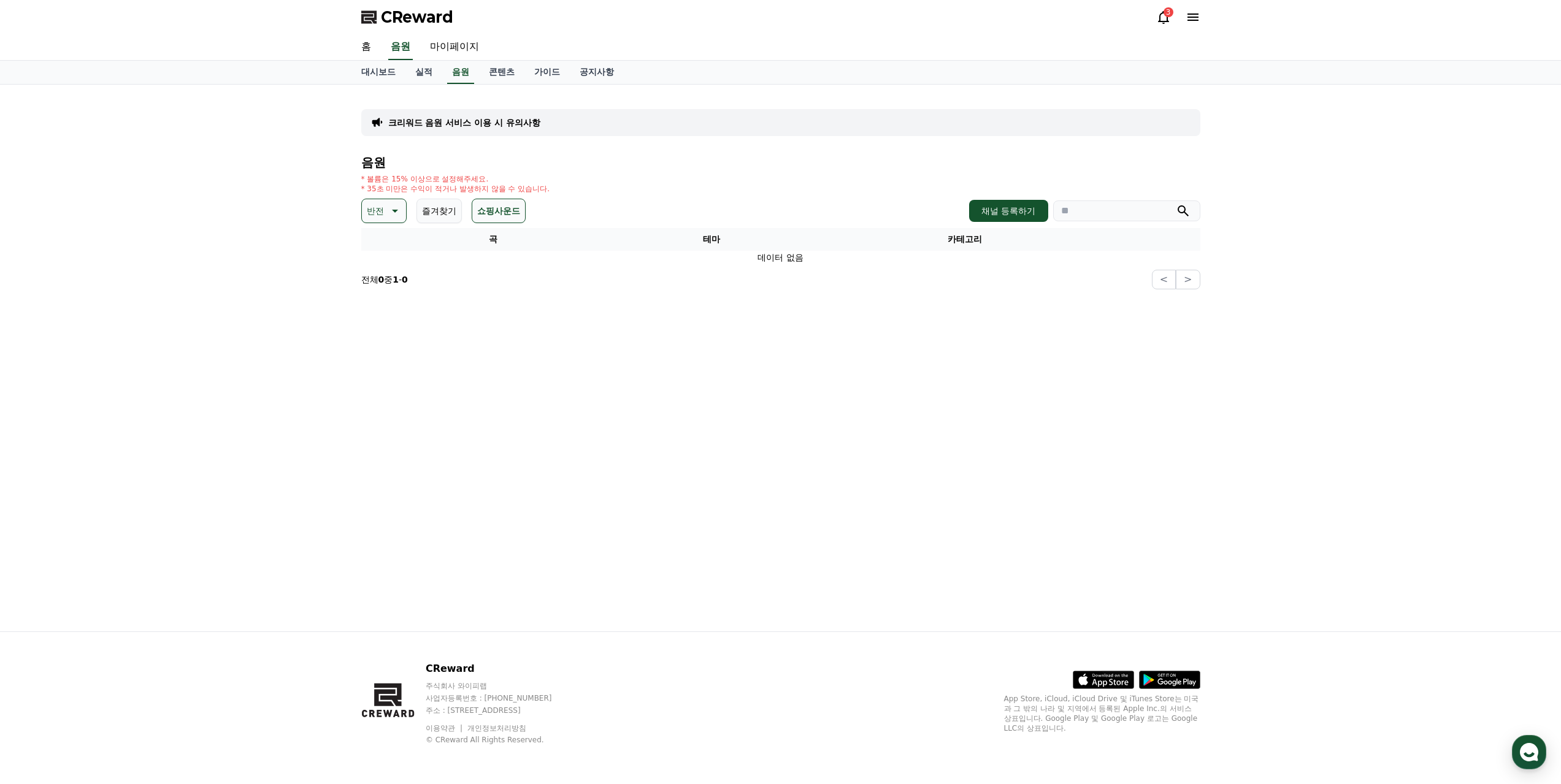
click at [381, 217] on p "반전" at bounding box center [376, 211] width 17 height 17
click at [386, 314] on button "웅장한" at bounding box center [381, 314] width 36 height 27
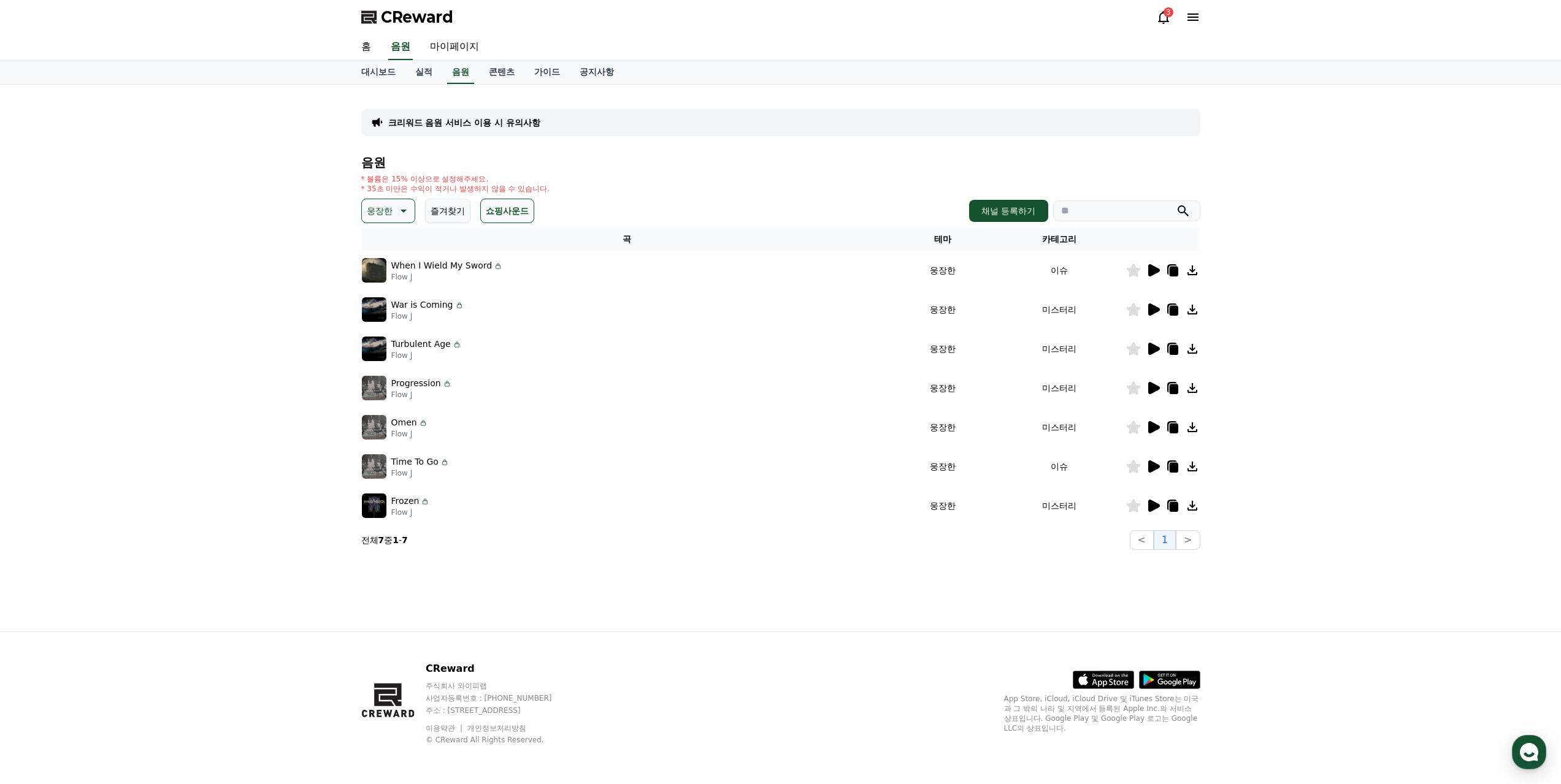
click at [388, 211] on p "웅장한" at bounding box center [380, 211] width 26 height 17
click at [387, 259] on button "즐거움" at bounding box center [381, 256] width 36 height 27
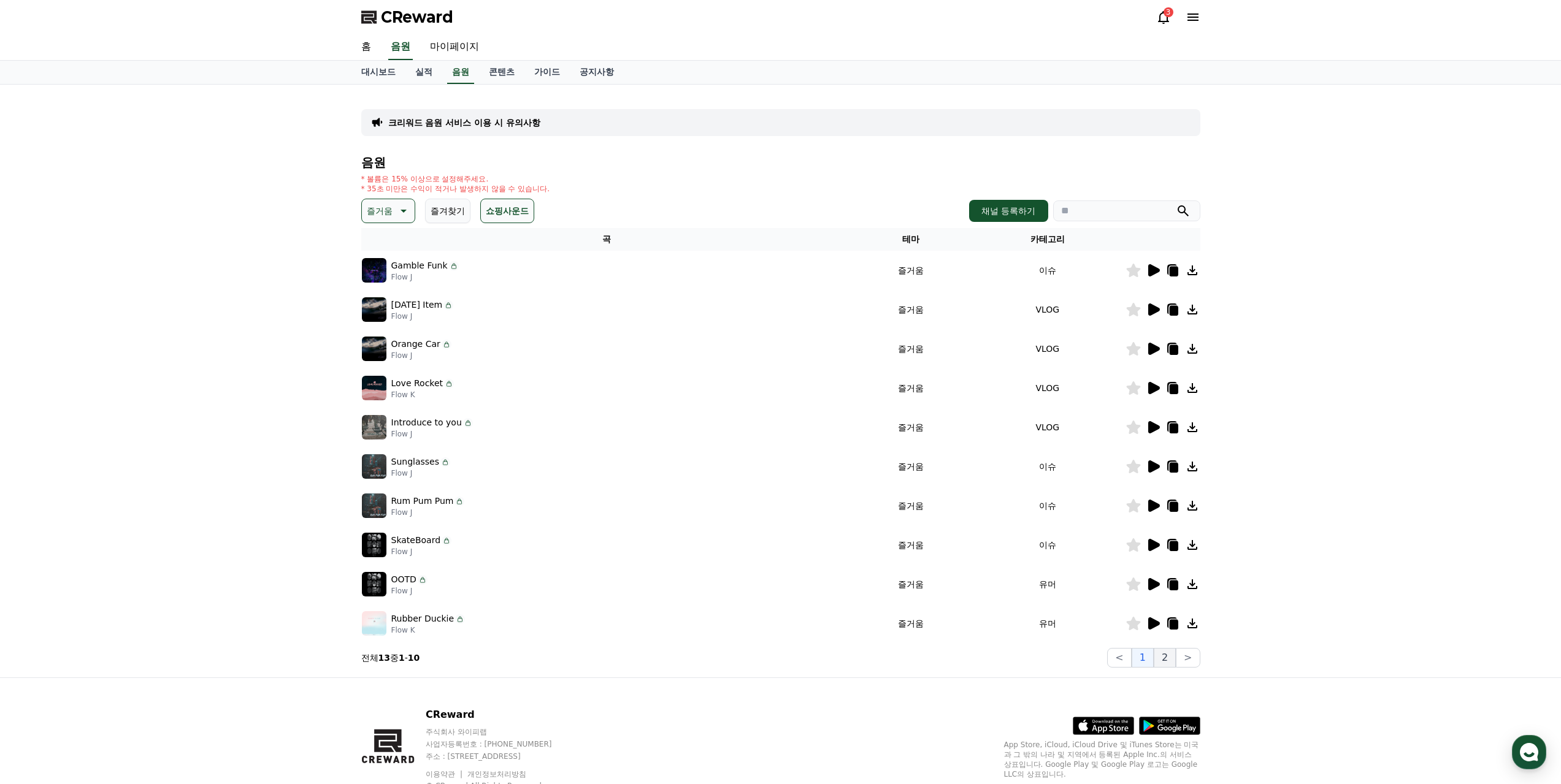
click at [1162, 651] on button "2" at bounding box center [1164, 657] width 22 height 20
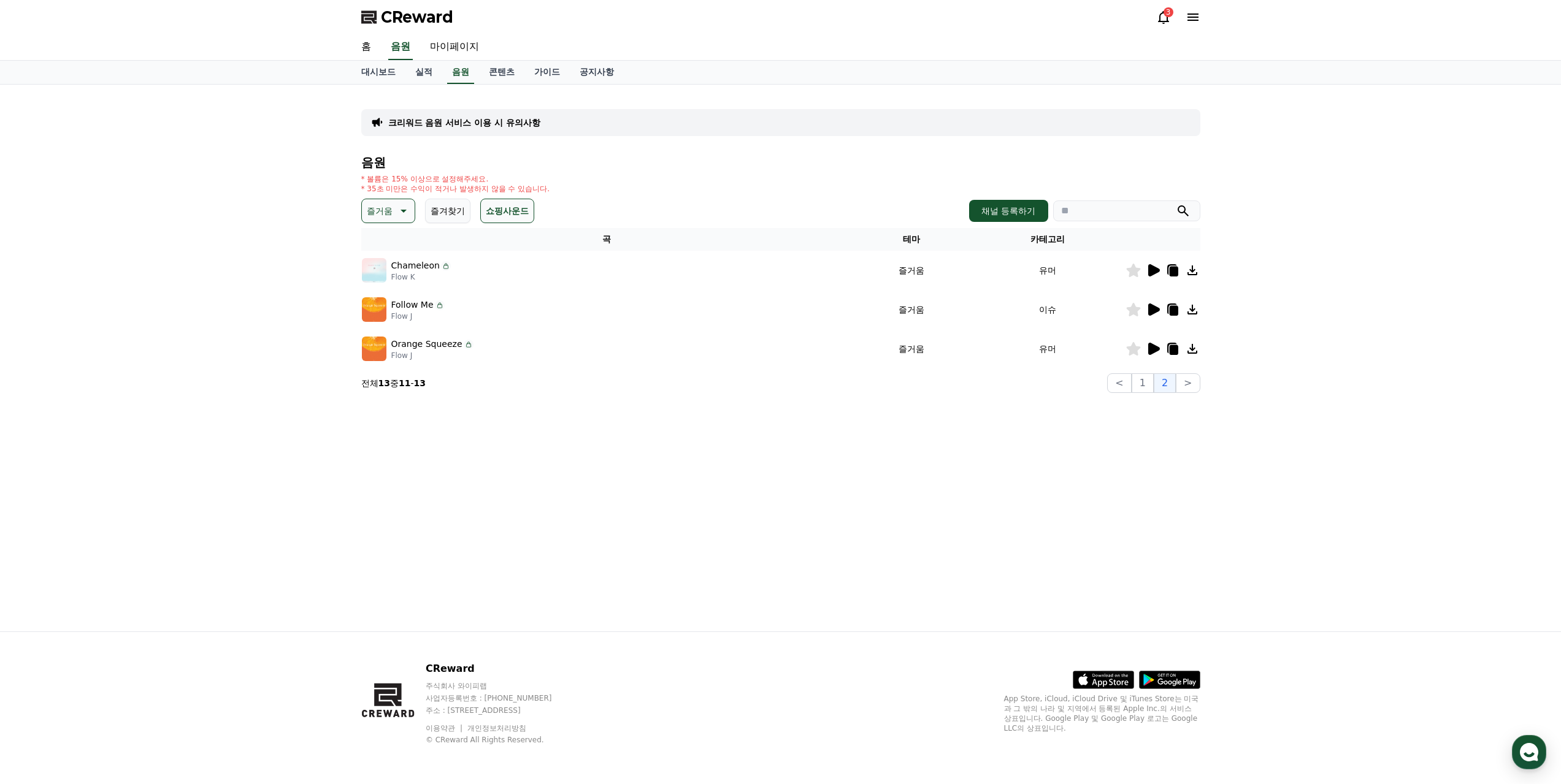
click at [1153, 350] on icon at bounding box center [1153, 349] width 11 height 12
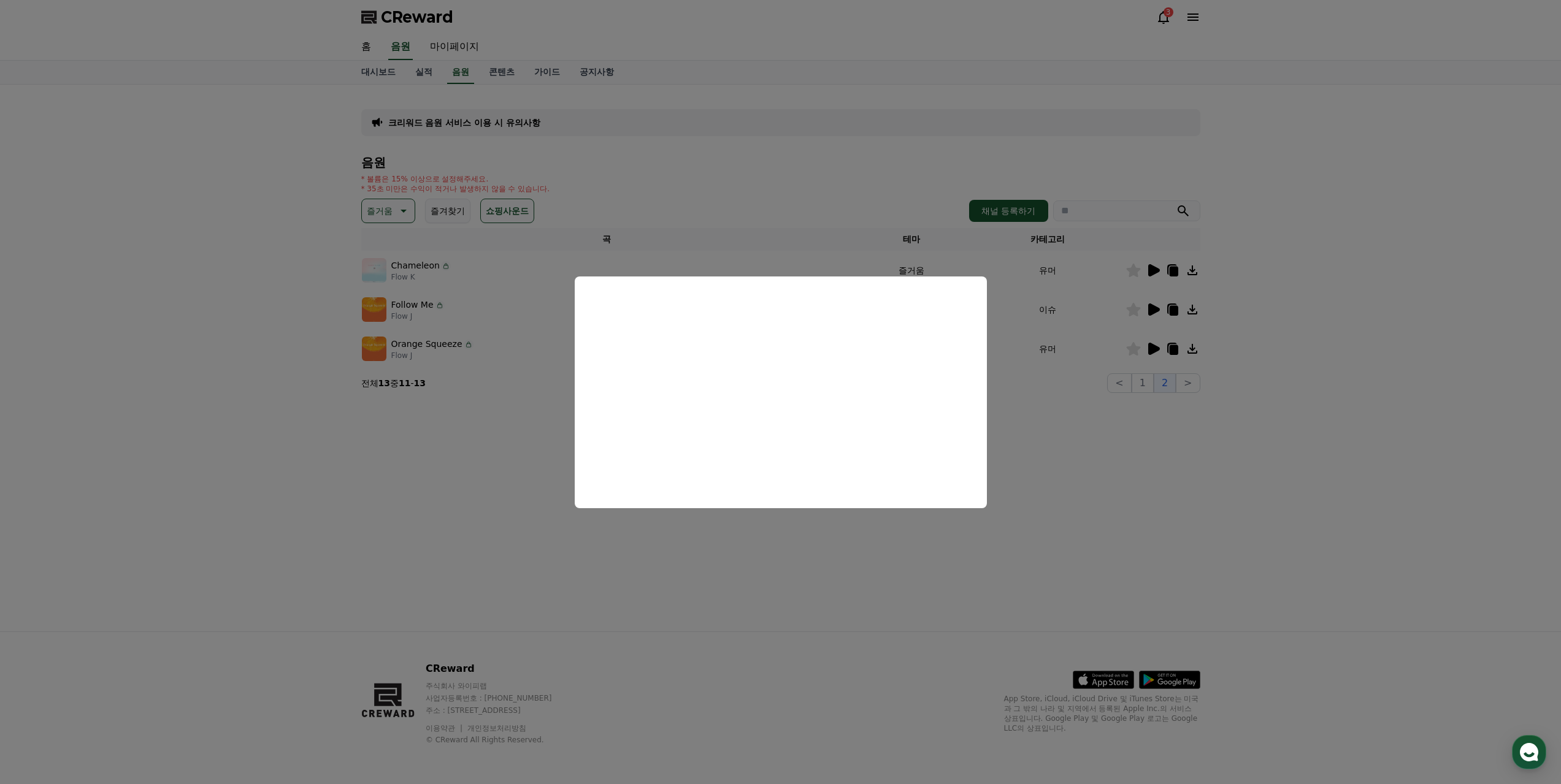
click at [779, 620] on button "close modal" at bounding box center [780, 392] width 1561 height 784
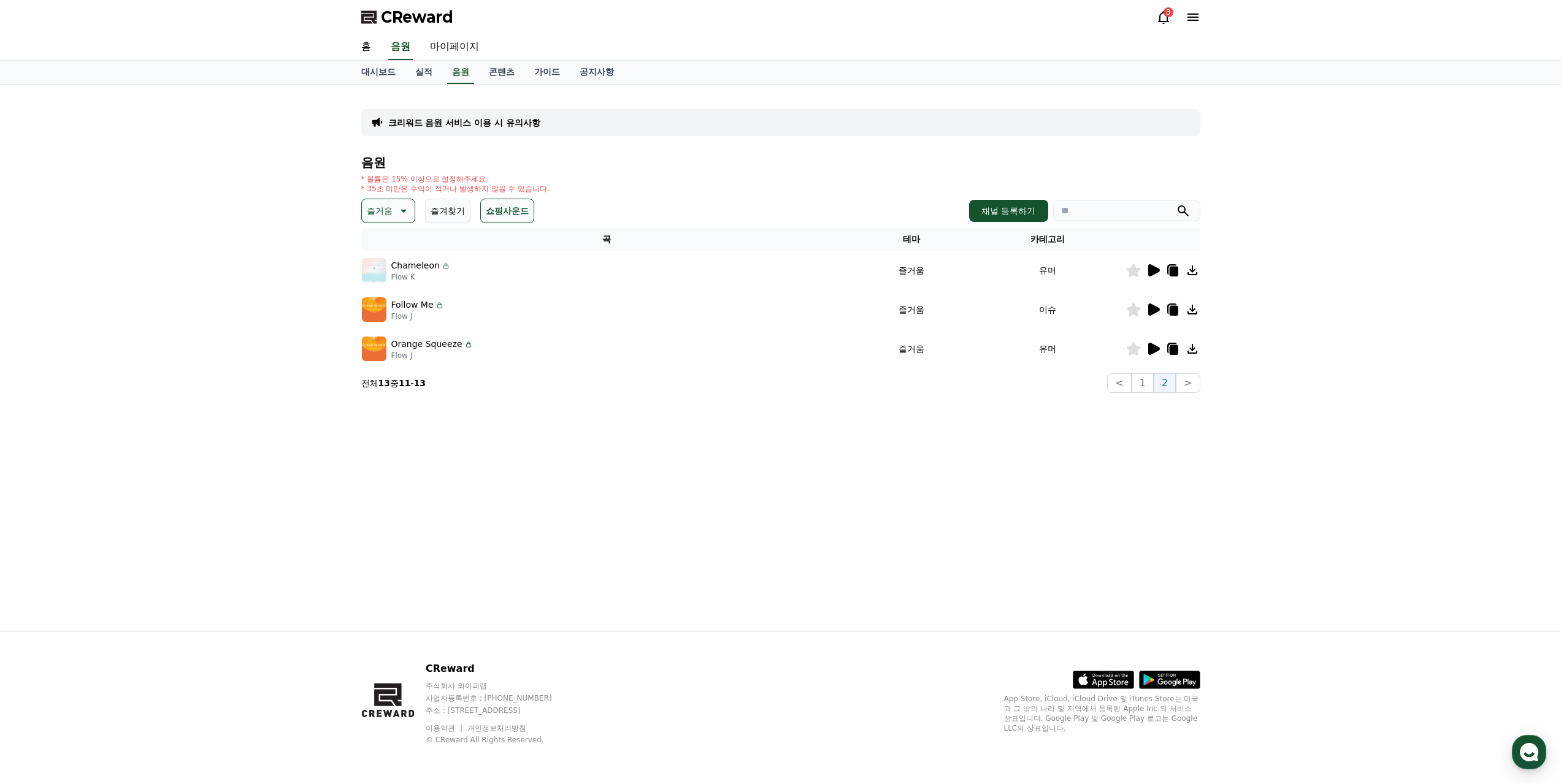
click at [1156, 304] on icon at bounding box center [1152, 309] width 15 height 15
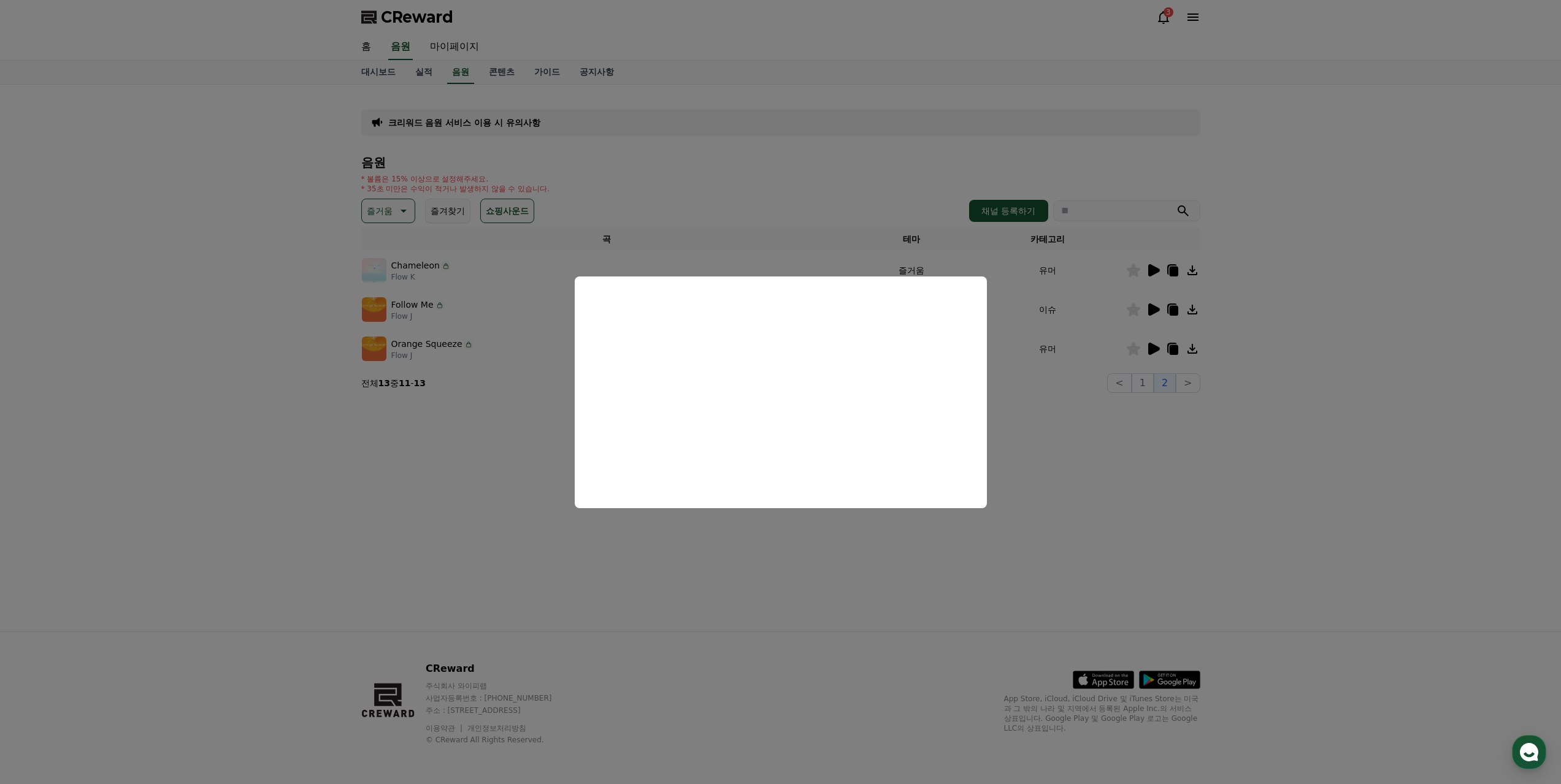
click at [1154, 270] on button "close modal" at bounding box center [780, 392] width 1561 height 784
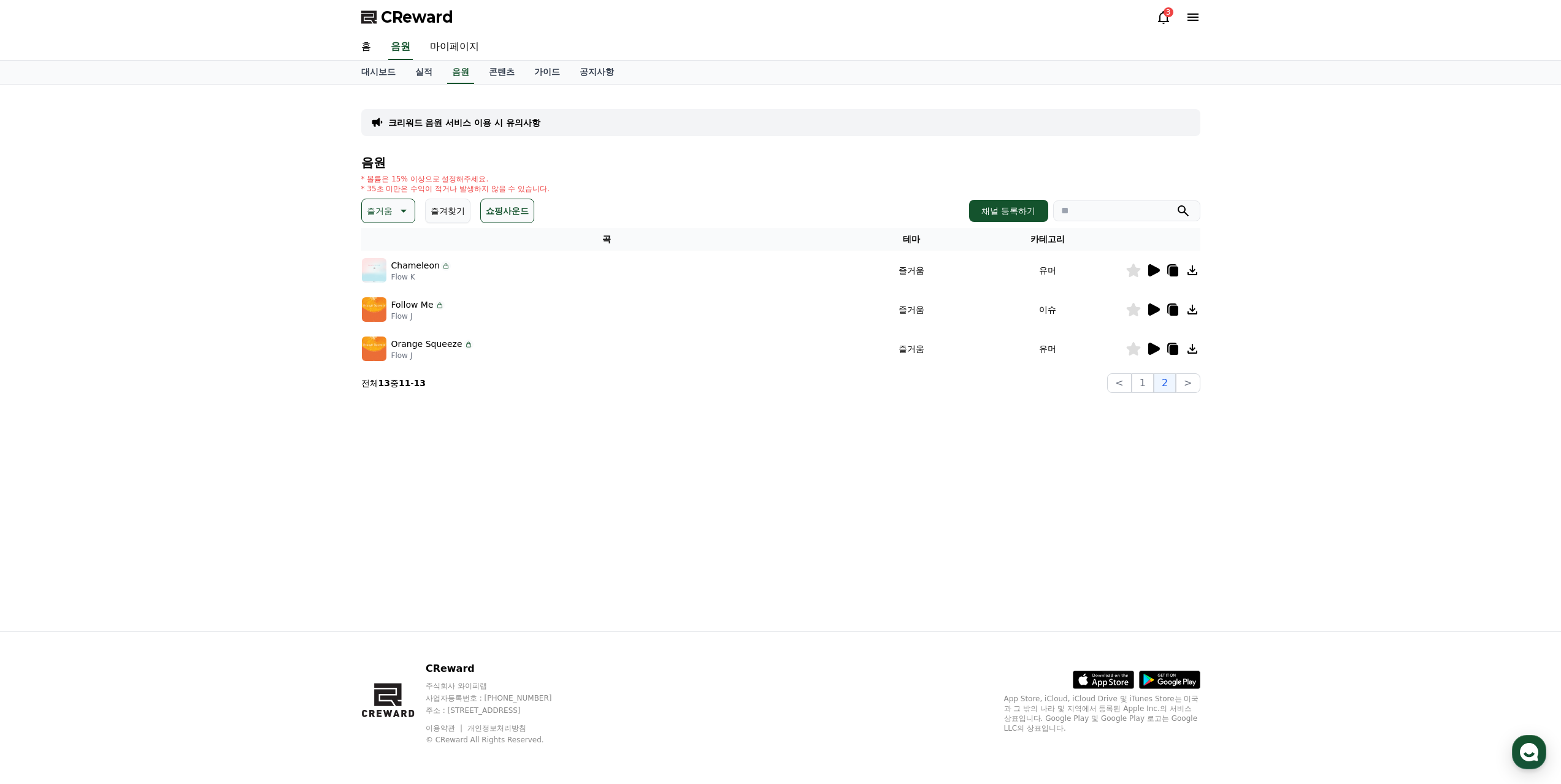
click at [1154, 276] on icon at bounding box center [1152, 270] width 15 height 15
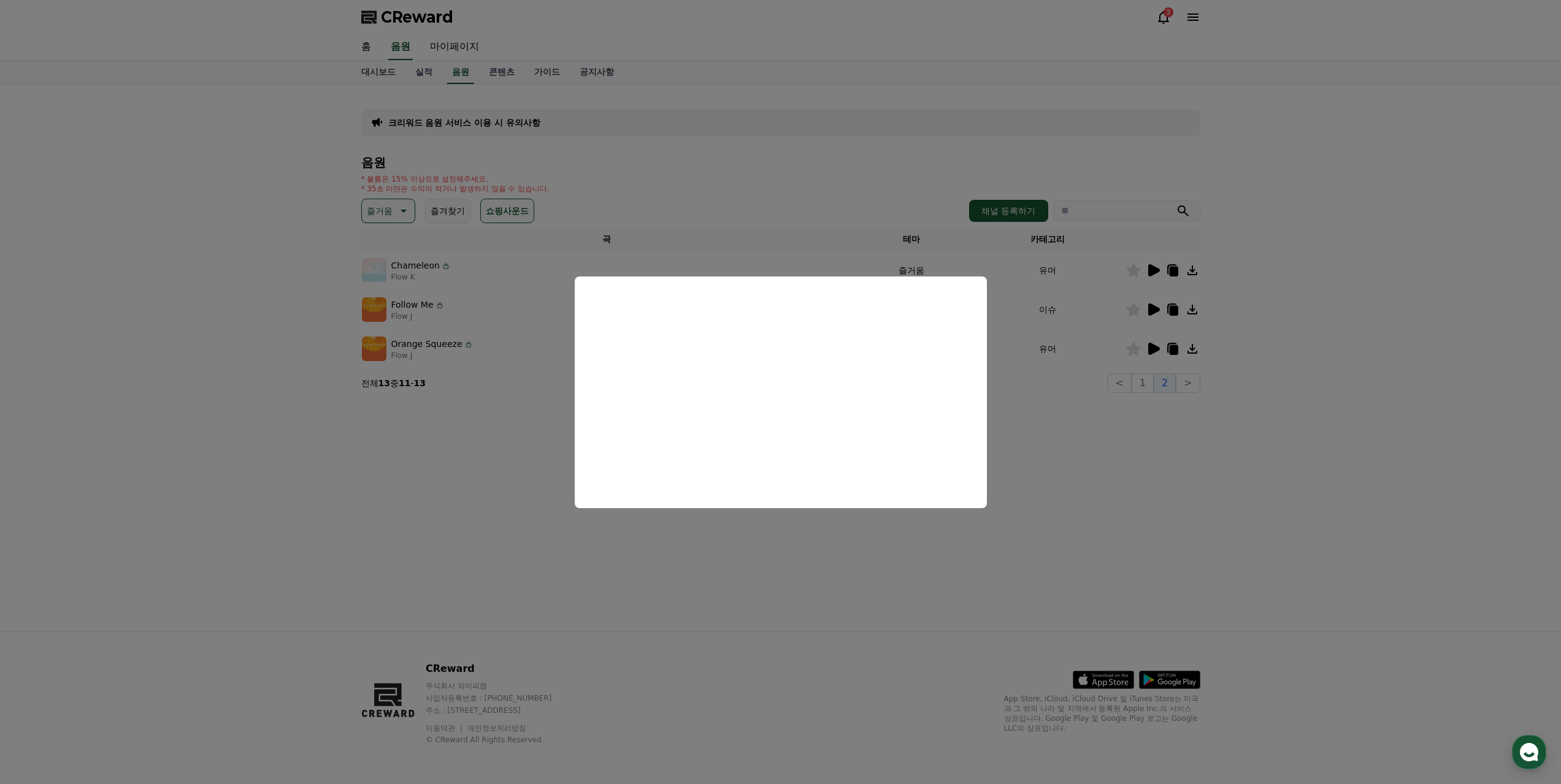
click at [450, 467] on button "close modal" at bounding box center [780, 392] width 1561 height 784
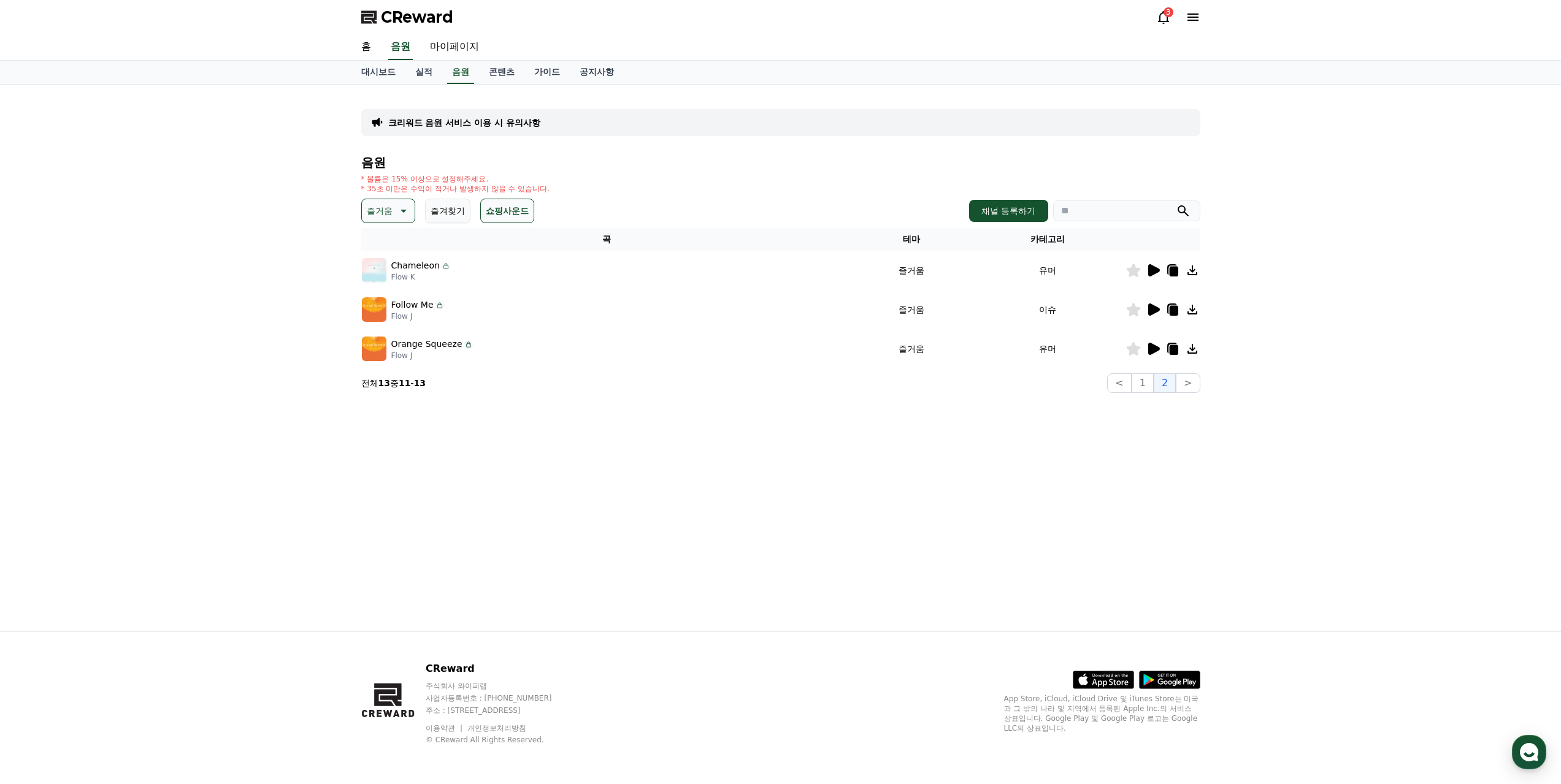
click at [401, 208] on icon at bounding box center [402, 210] width 15 height 15
click at [387, 342] on button "코믹한" at bounding box center [381, 343] width 36 height 27
click at [1154, 340] on td at bounding box center [1163, 349] width 75 height 39
click at [1154, 349] on icon at bounding box center [1153, 349] width 11 height 12
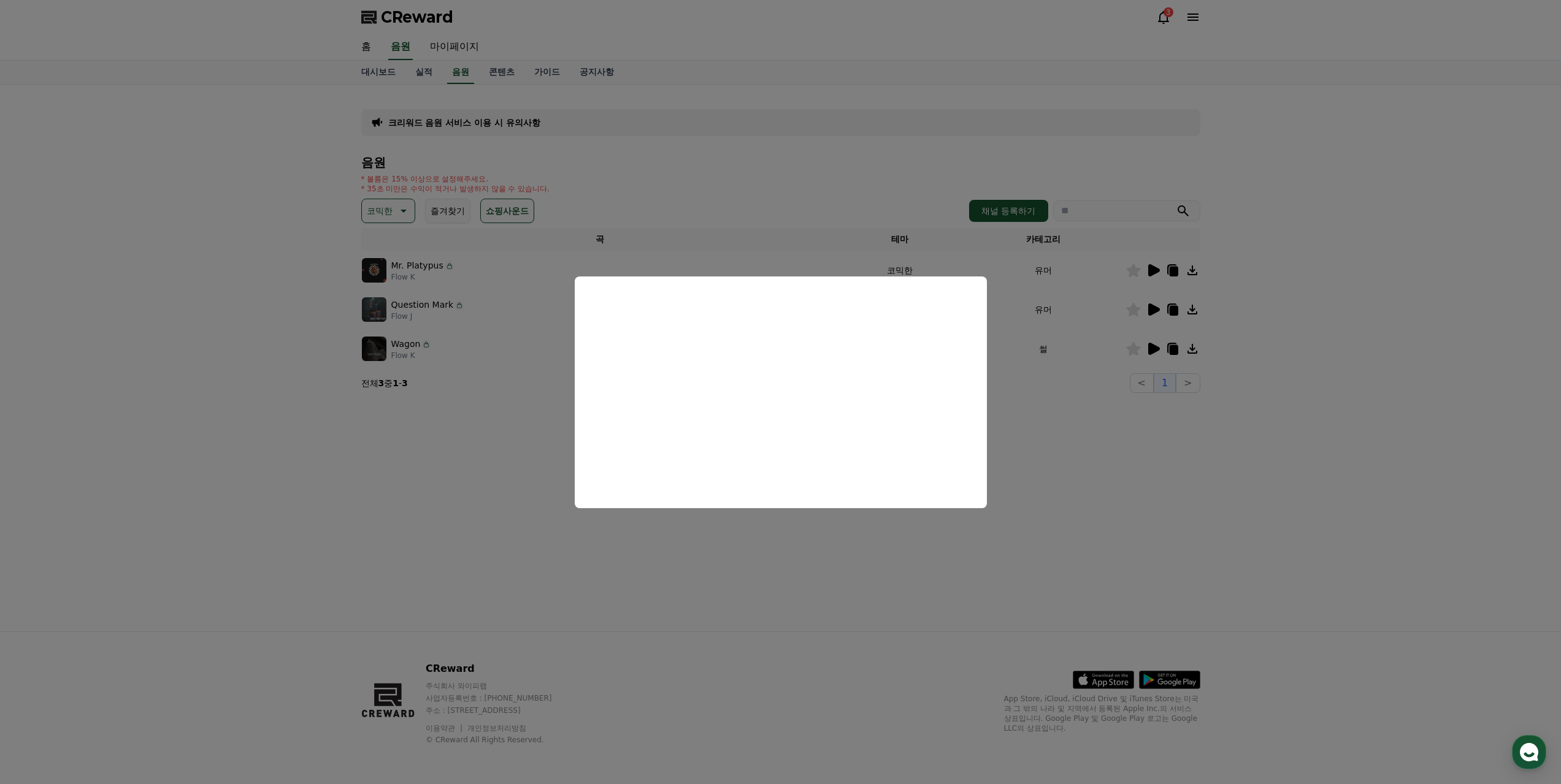
click at [867, 549] on button "close modal" at bounding box center [780, 392] width 1561 height 784
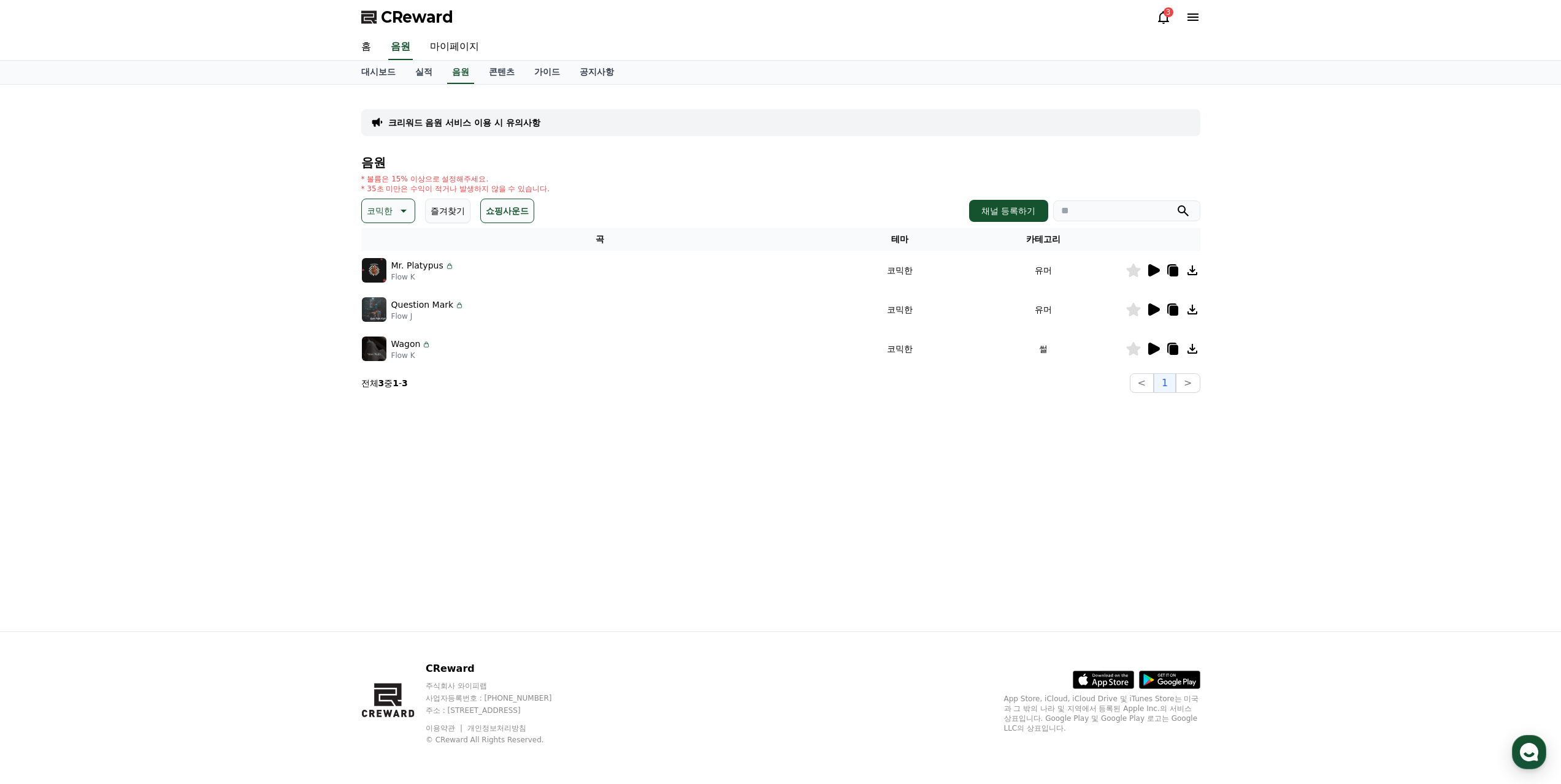
click at [394, 203] on button "코믹한" at bounding box center [388, 211] width 54 height 24
click at [455, 70] on link "음원" at bounding box center [460, 72] width 27 height 23
click at [513, 116] on div "크리워드 음원 서비스 이용 시 유의사항" at bounding box center [780, 123] width 839 height 27
click at [514, 120] on p "크리워드 음원 서비스 이용 시 유의사항" at bounding box center [464, 123] width 152 height 12
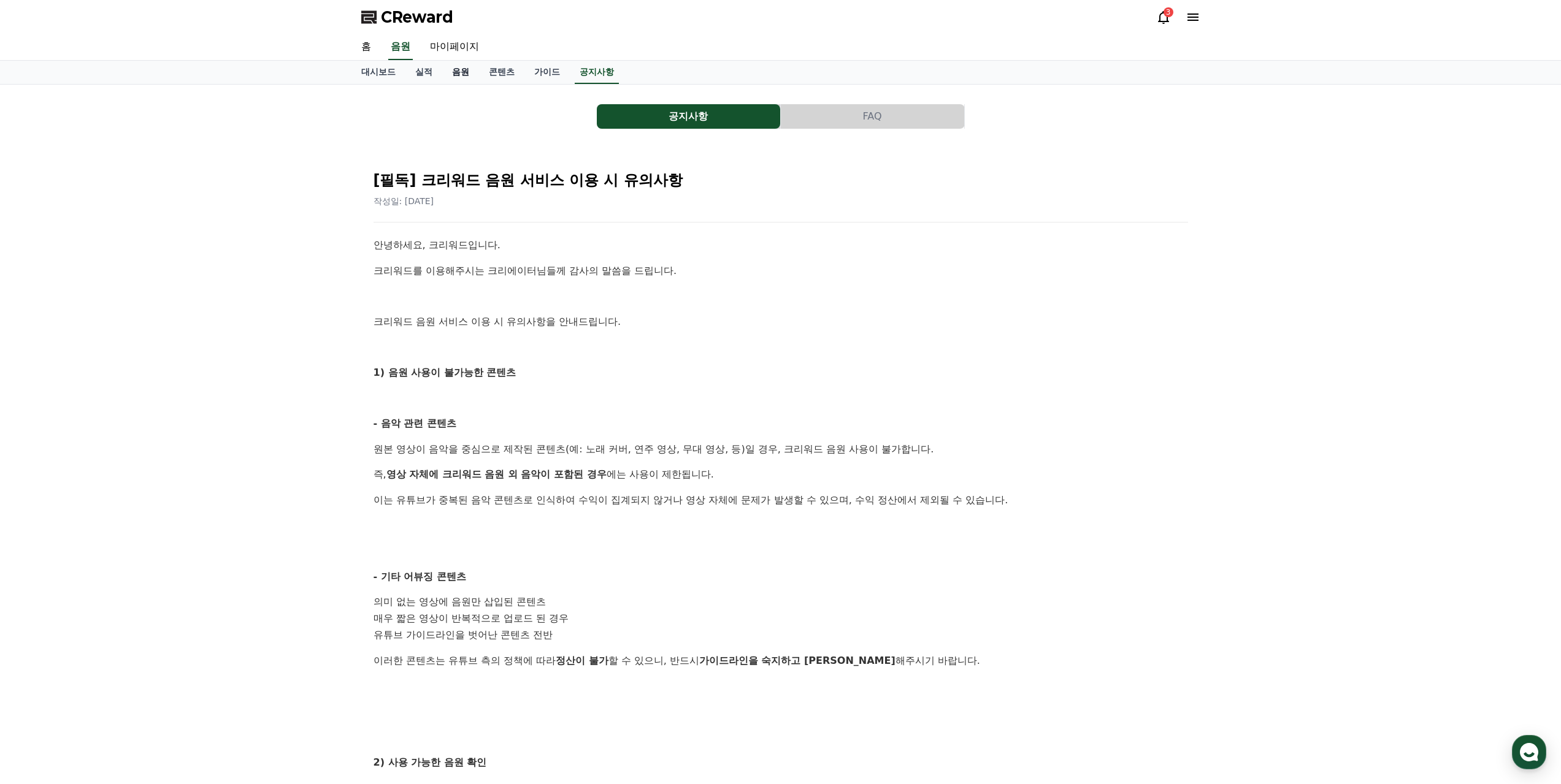
click at [457, 78] on link "음원" at bounding box center [460, 72] width 37 height 23
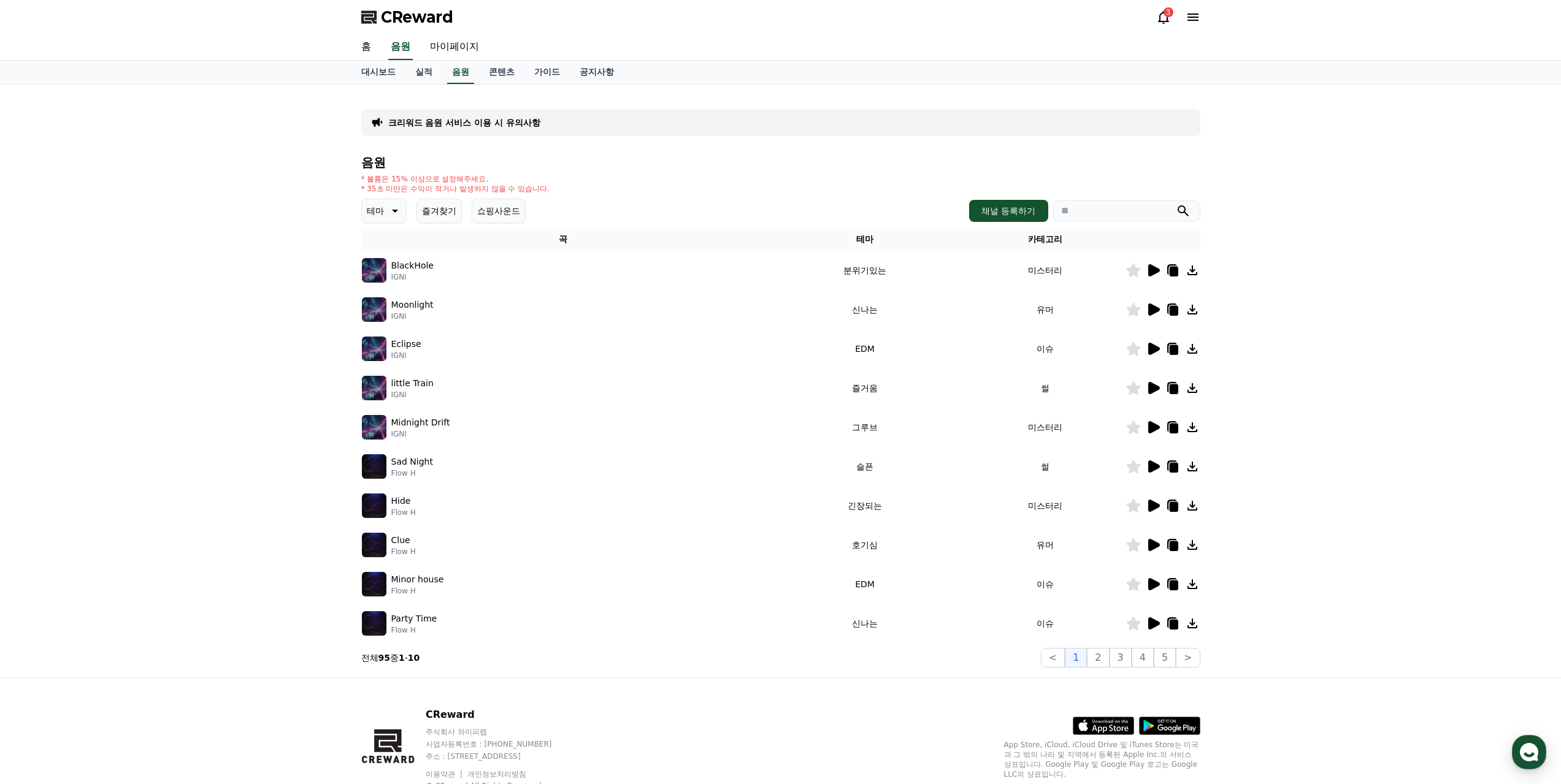
click at [1152, 469] on icon at bounding box center [1153, 467] width 11 height 12
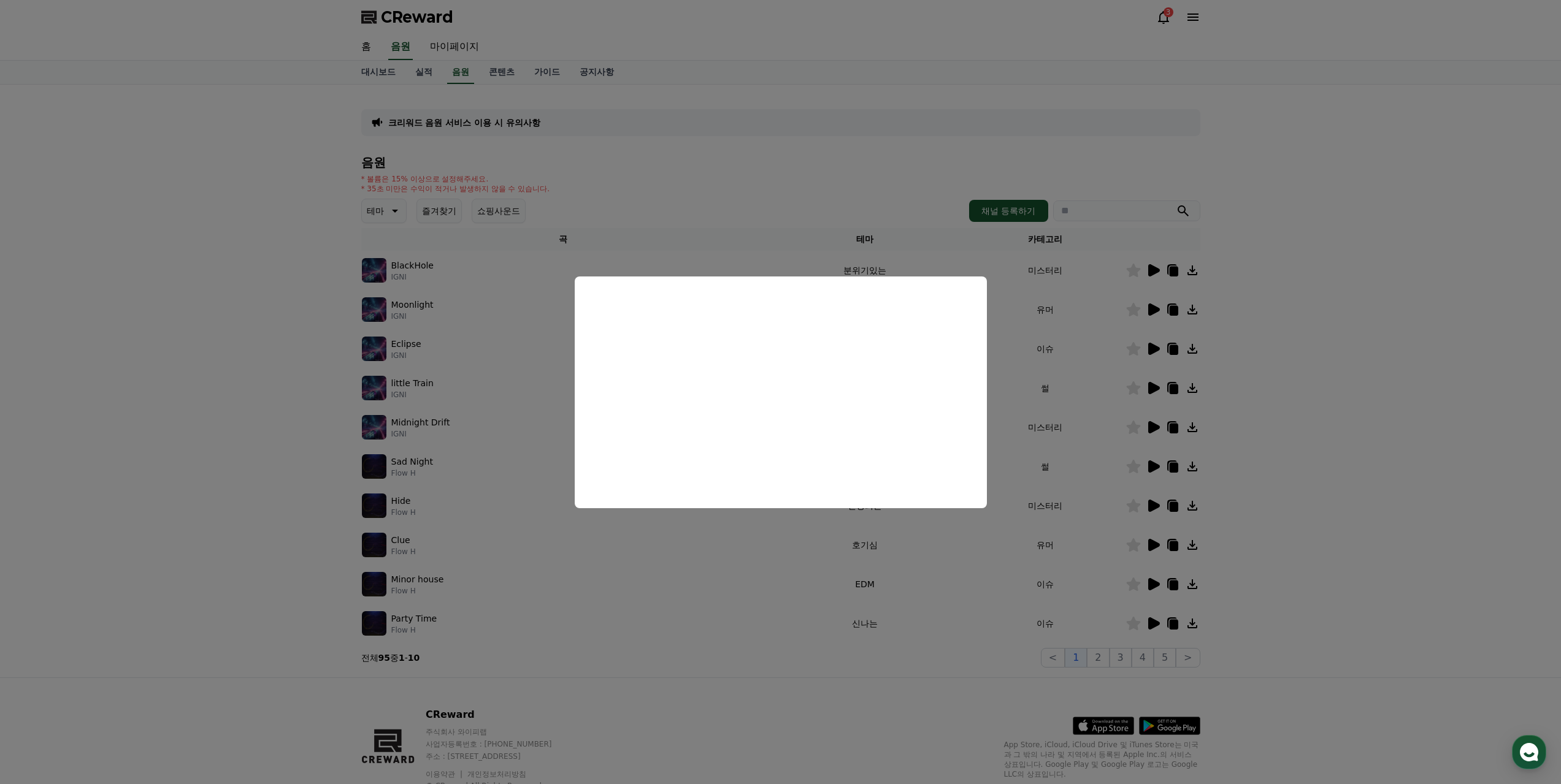
click at [1351, 464] on button "close modal" at bounding box center [780, 392] width 1561 height 784
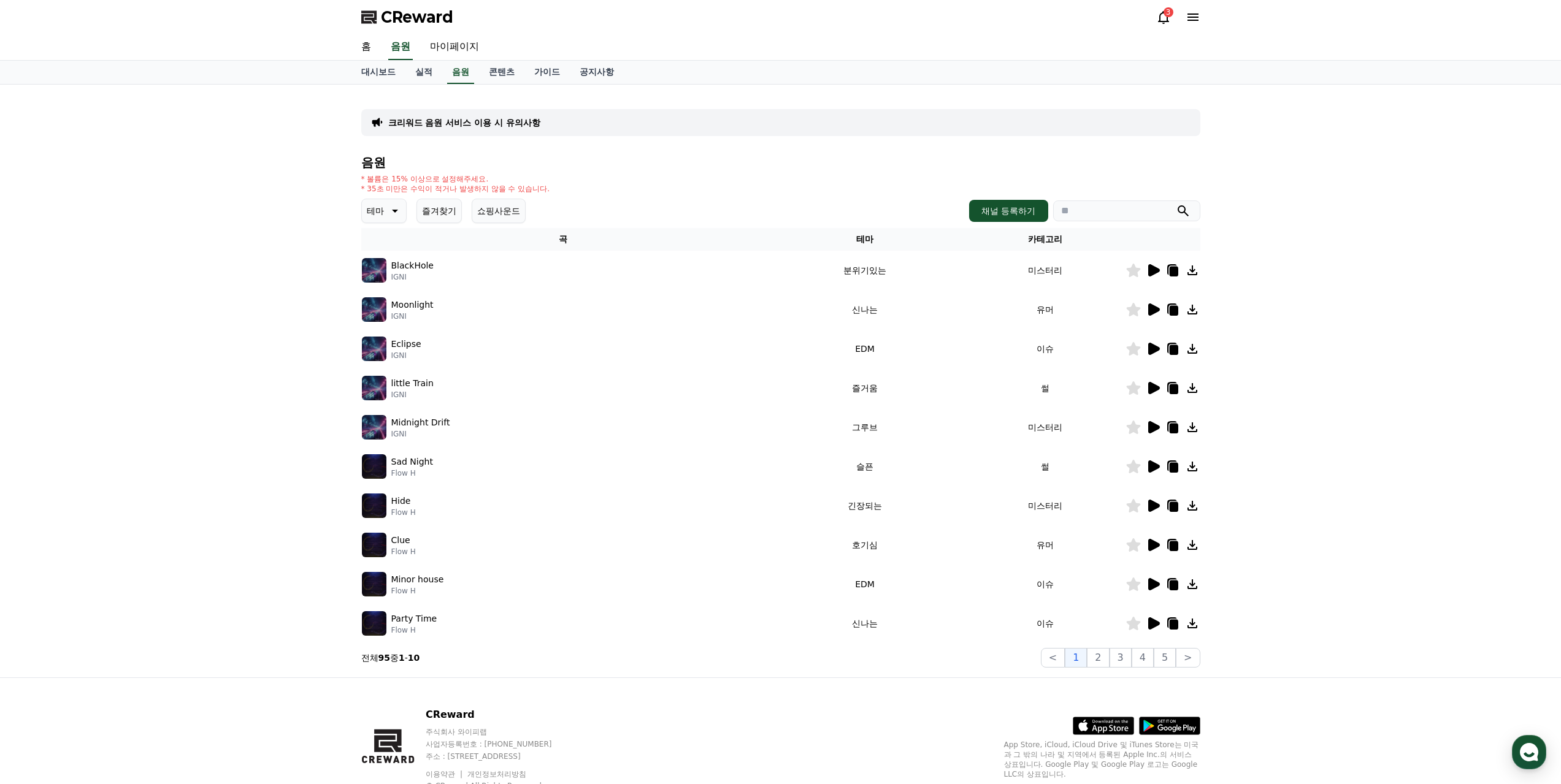
click at [1156, 383] on icon at bounding box center [1152, 388] width 15 height 15
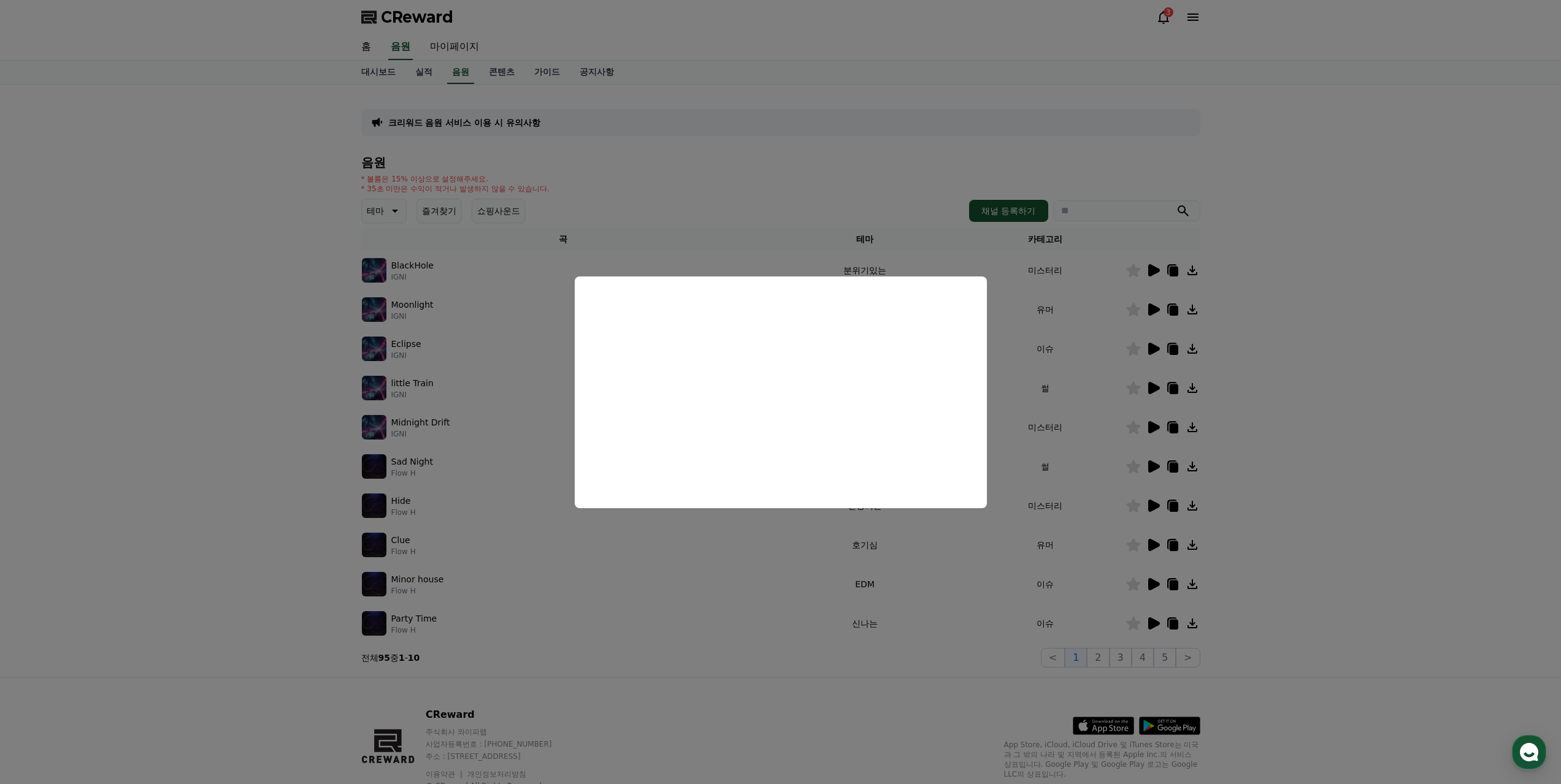
click at [1011, 740] on button "close modal" at bounding box center [780, 392] width 1561 height 784
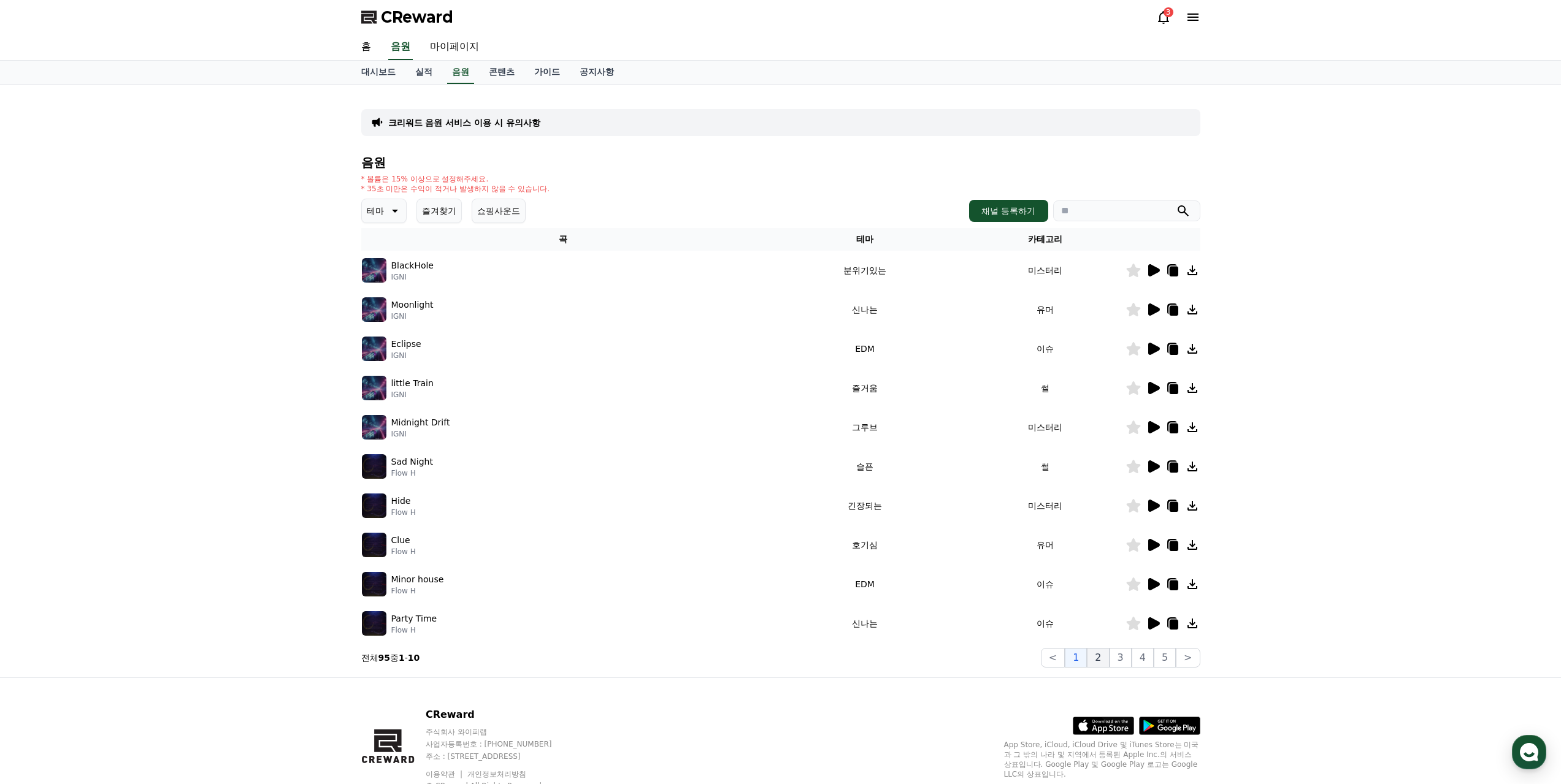
click at [1108, 656] on button "2" at bounding box center [1097, 657] width 22 height 20
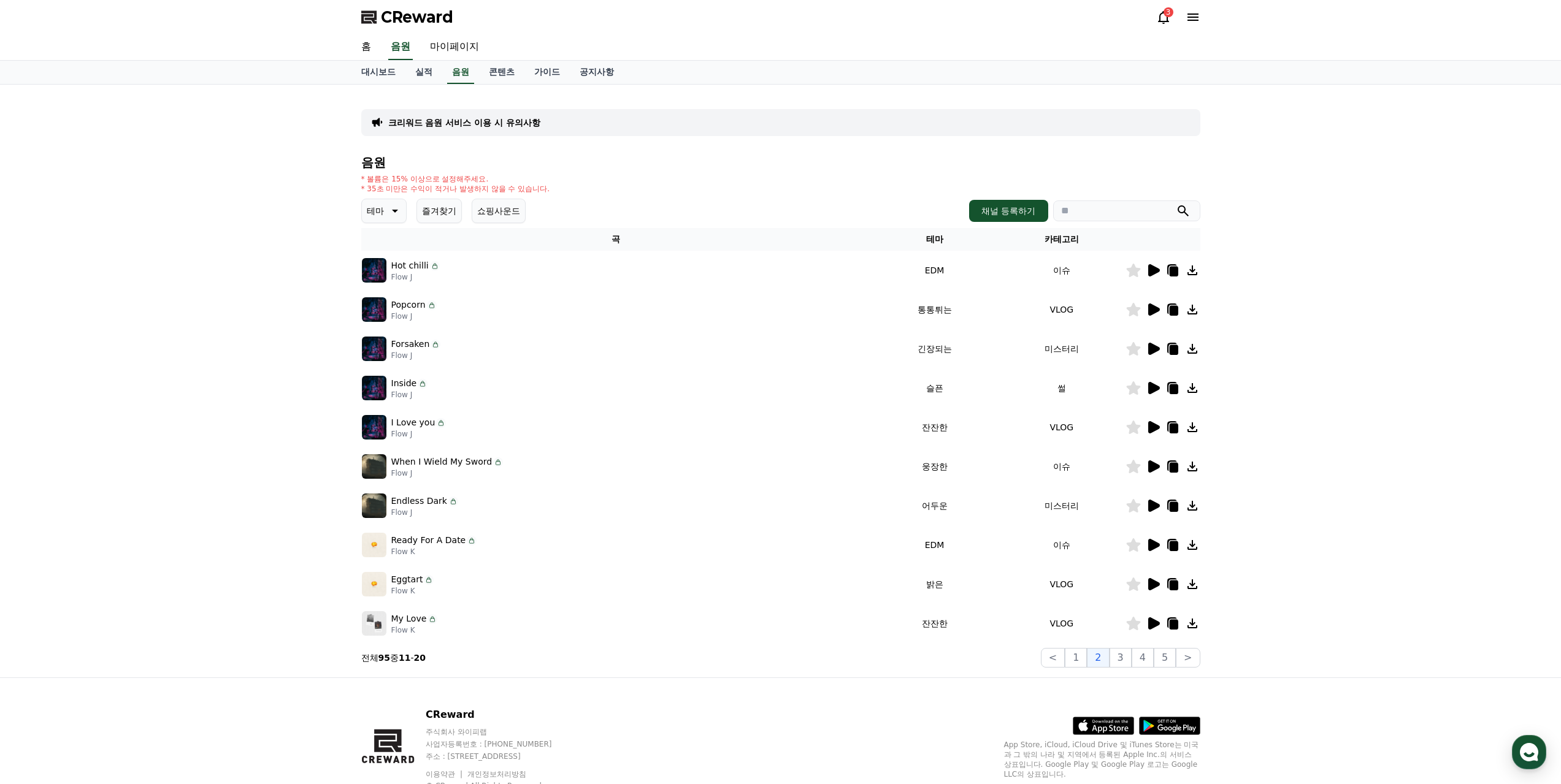
click at [1159, 390] on icon at bounding box center [1152, 388] width 15 height 15
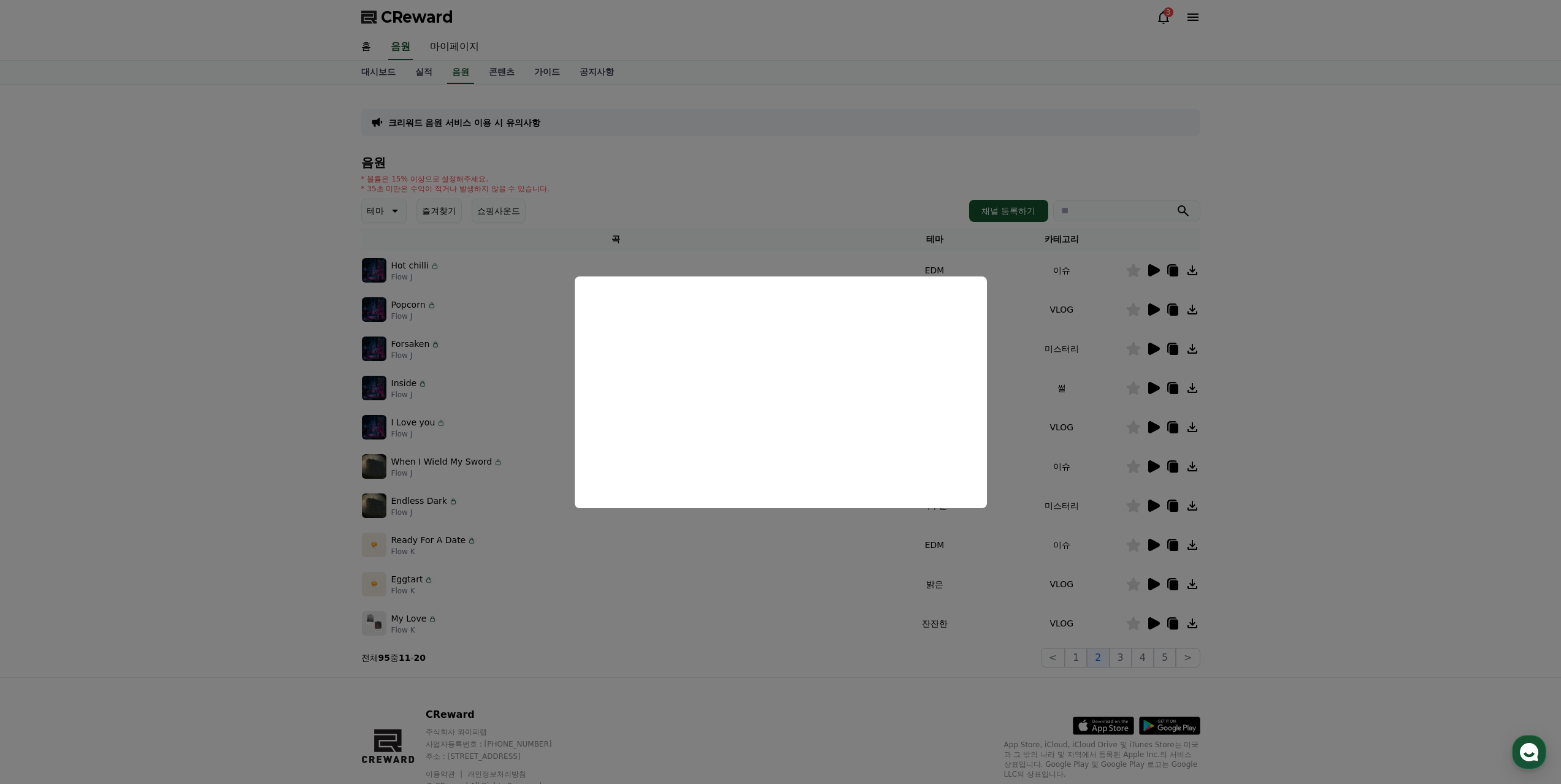
click at [1122, 657] on button "close modal" at bounding box center [780, 392] width 1561 height 784
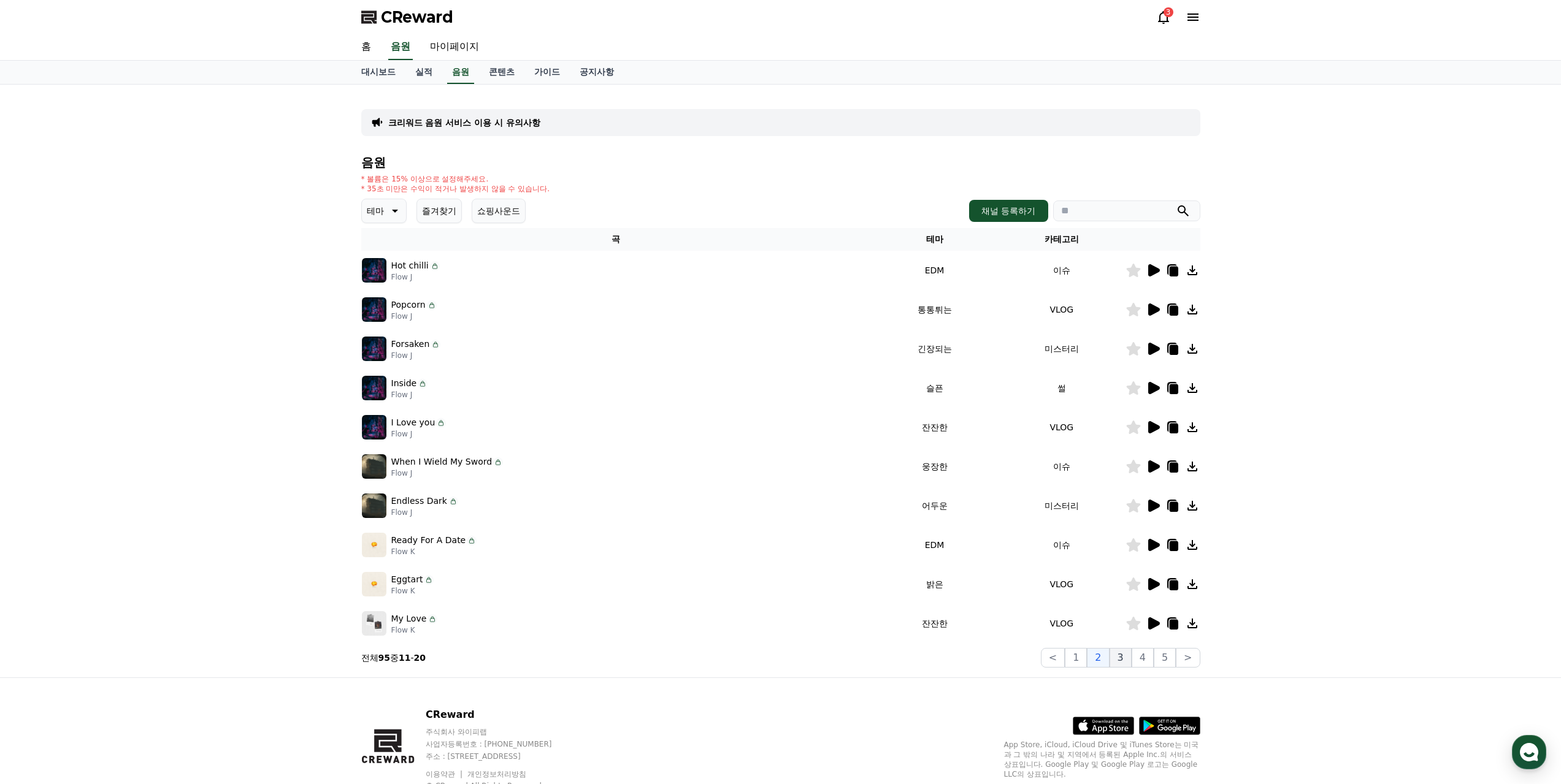
click at [1124, 655] on button "3" at bounding box center [1120, 657] width 22 height 20
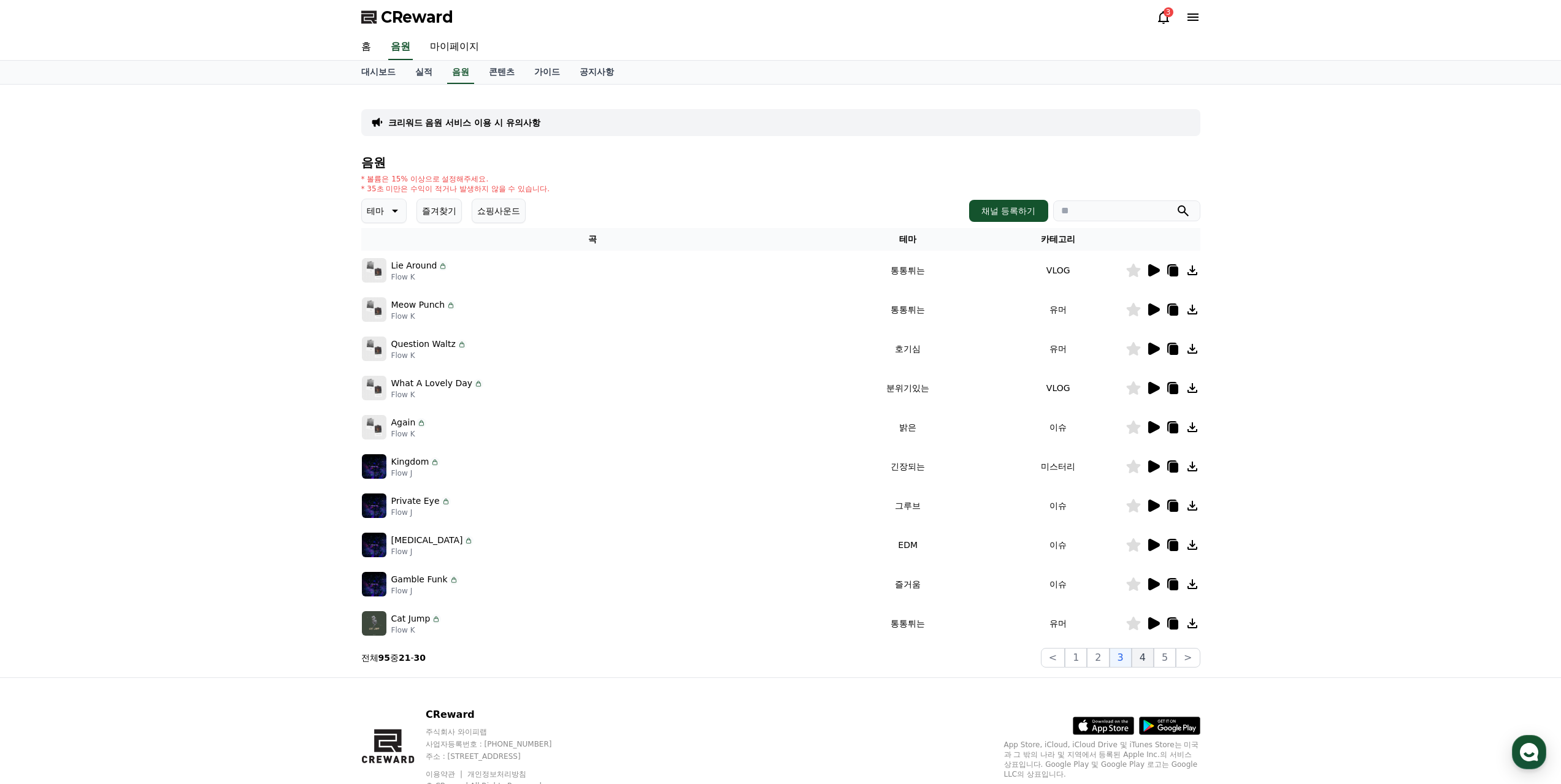
click at [1144, 652] on button "4" at bounding box center [1142, 657] width 22 height 20
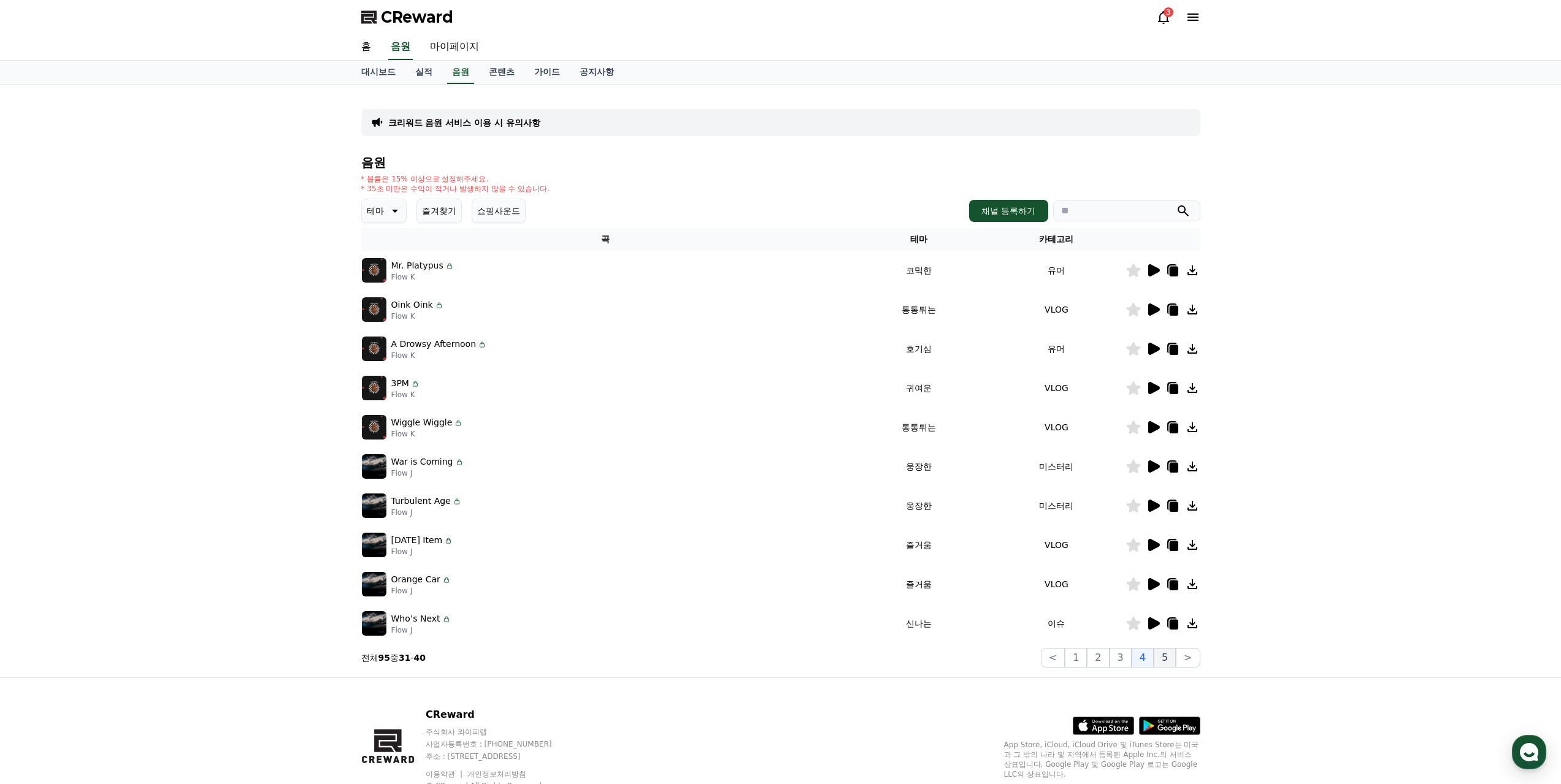
click at [1166, 654] on button "5" at bounding box center [1164, 657] width 22 height 20
click at [1199, 652] on button ">" at bounding box center [1188, 657] width 24 height 20
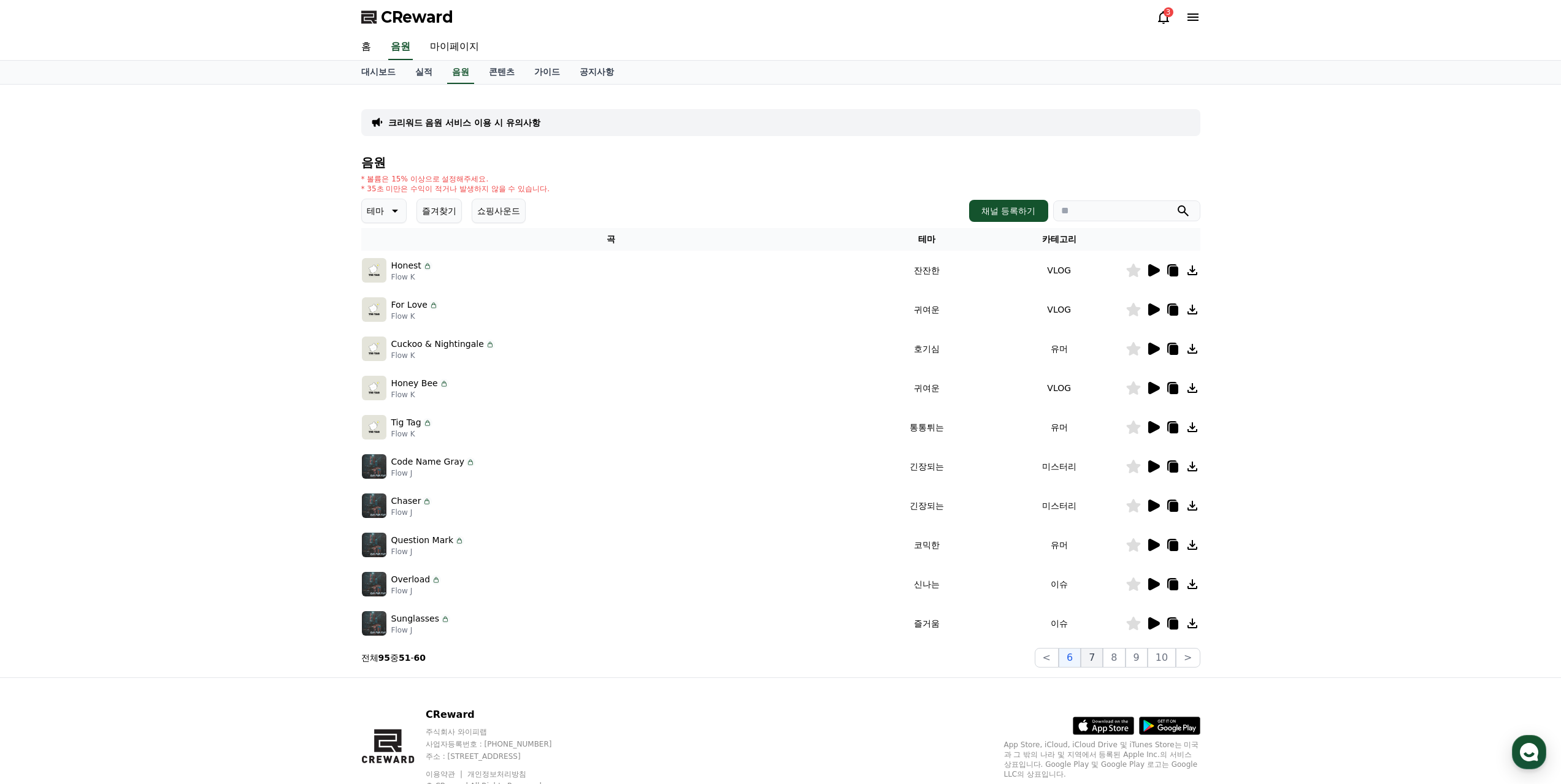
click at [1092, 656] on button "7" at bounding box center [1091, 657] width 22 height 20
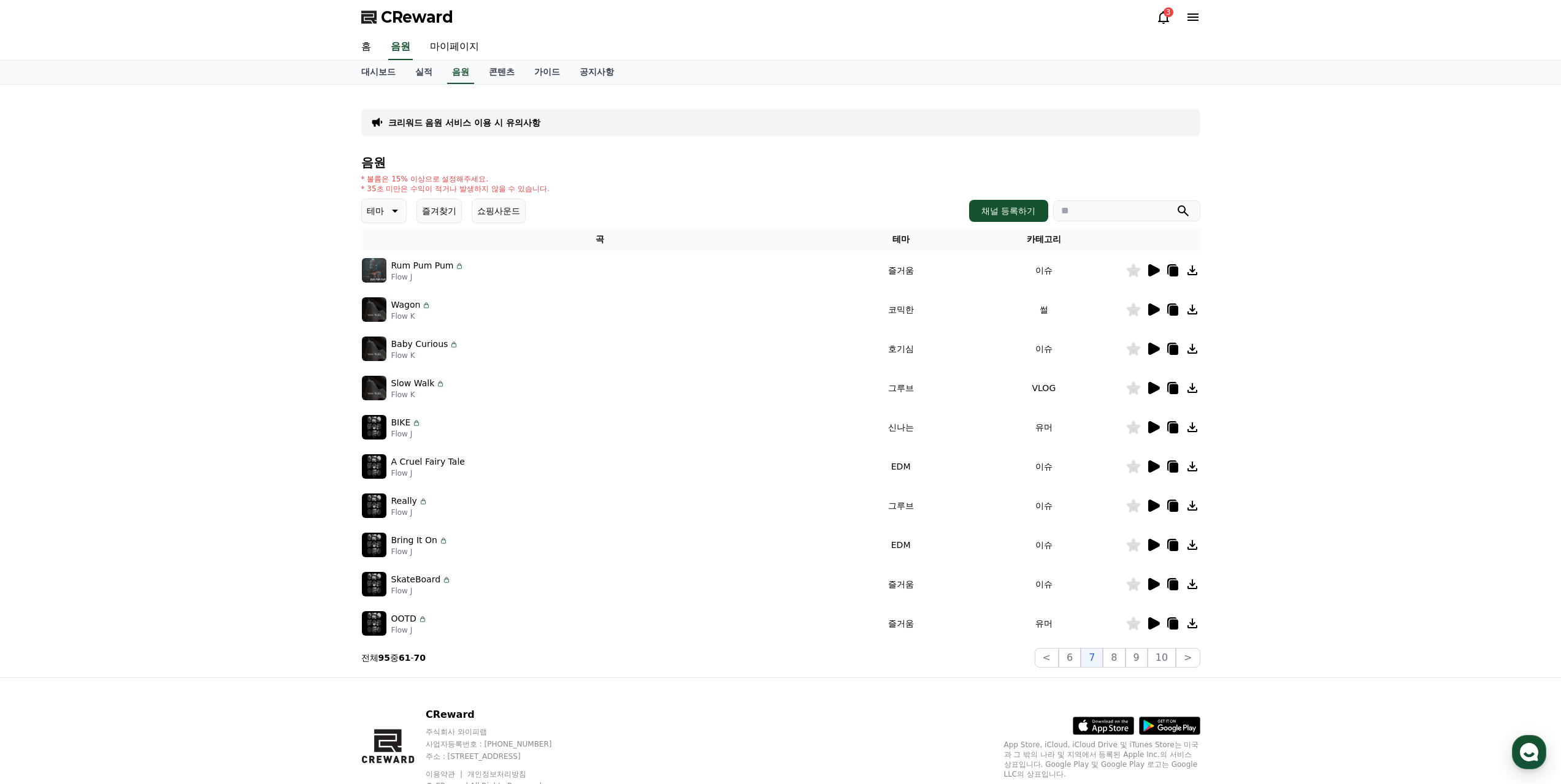
click at [1154, 309] on icon at bounding box center [1153, 309] width 11 height 12
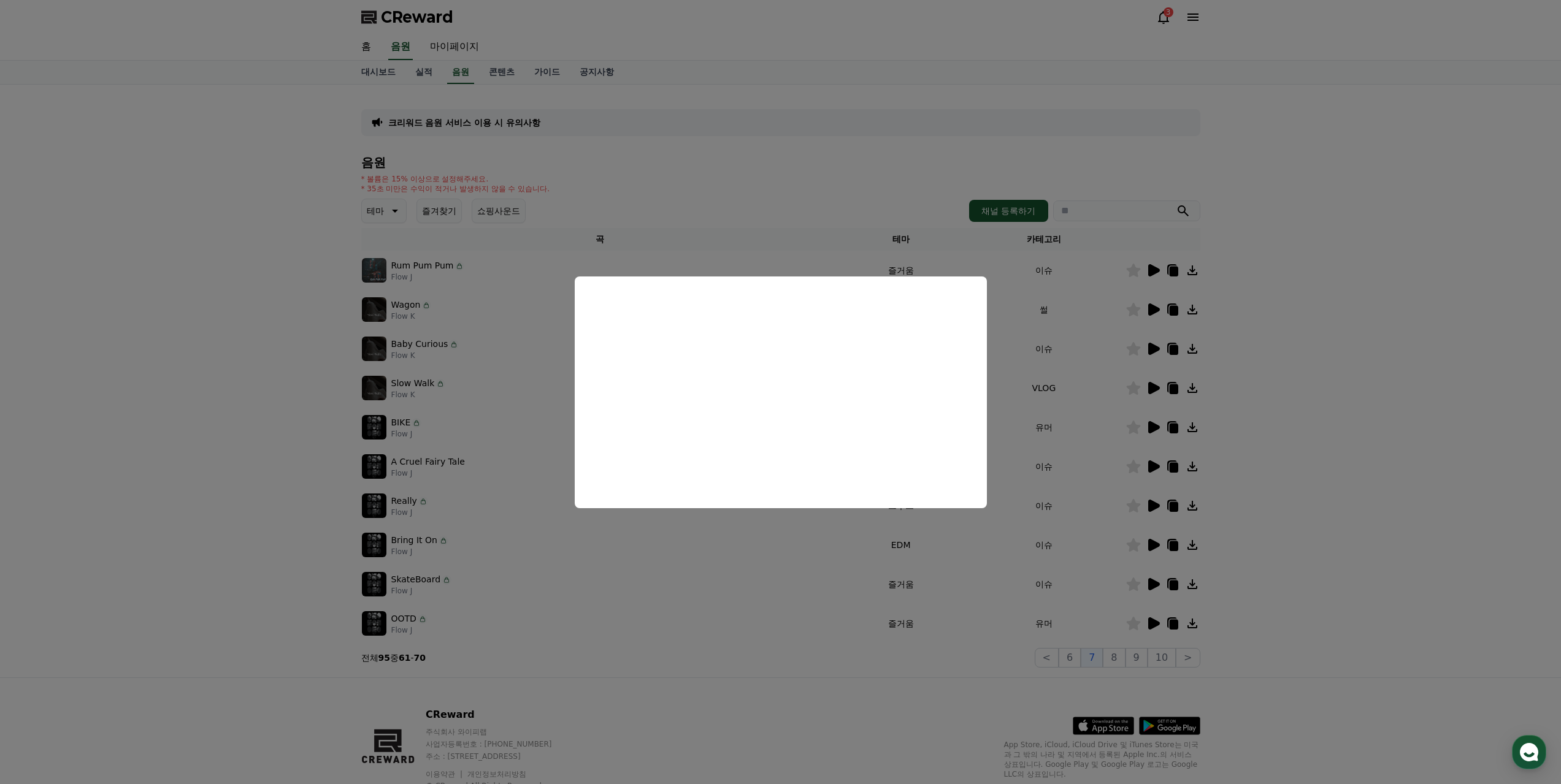
click at [1058, 699] on button "close modal" at bounding box center [780, 392] width 1561 height 784
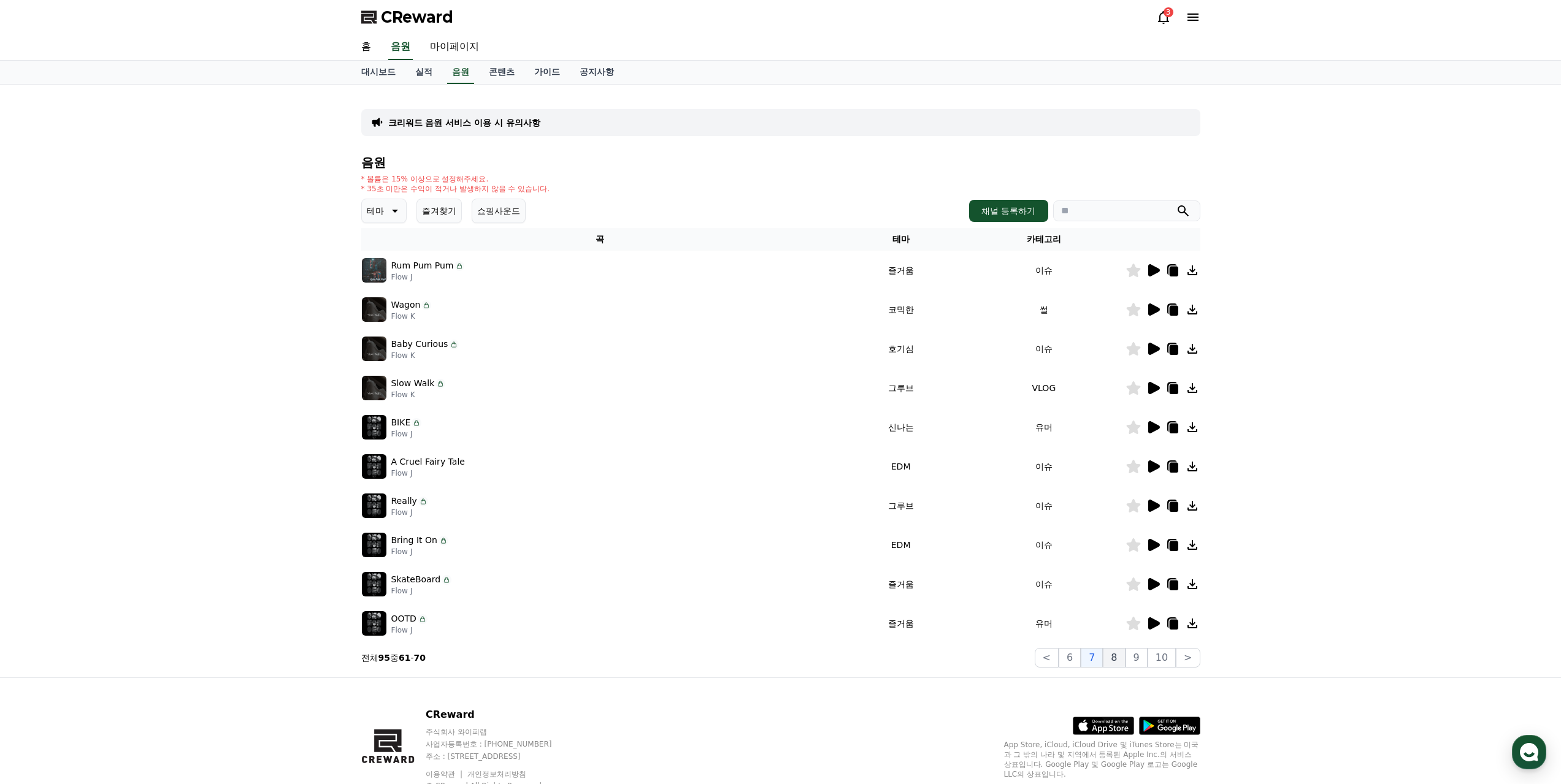
click at [1124, 655] on button "8" at bounding box center [1113, 657] width 22 height 20
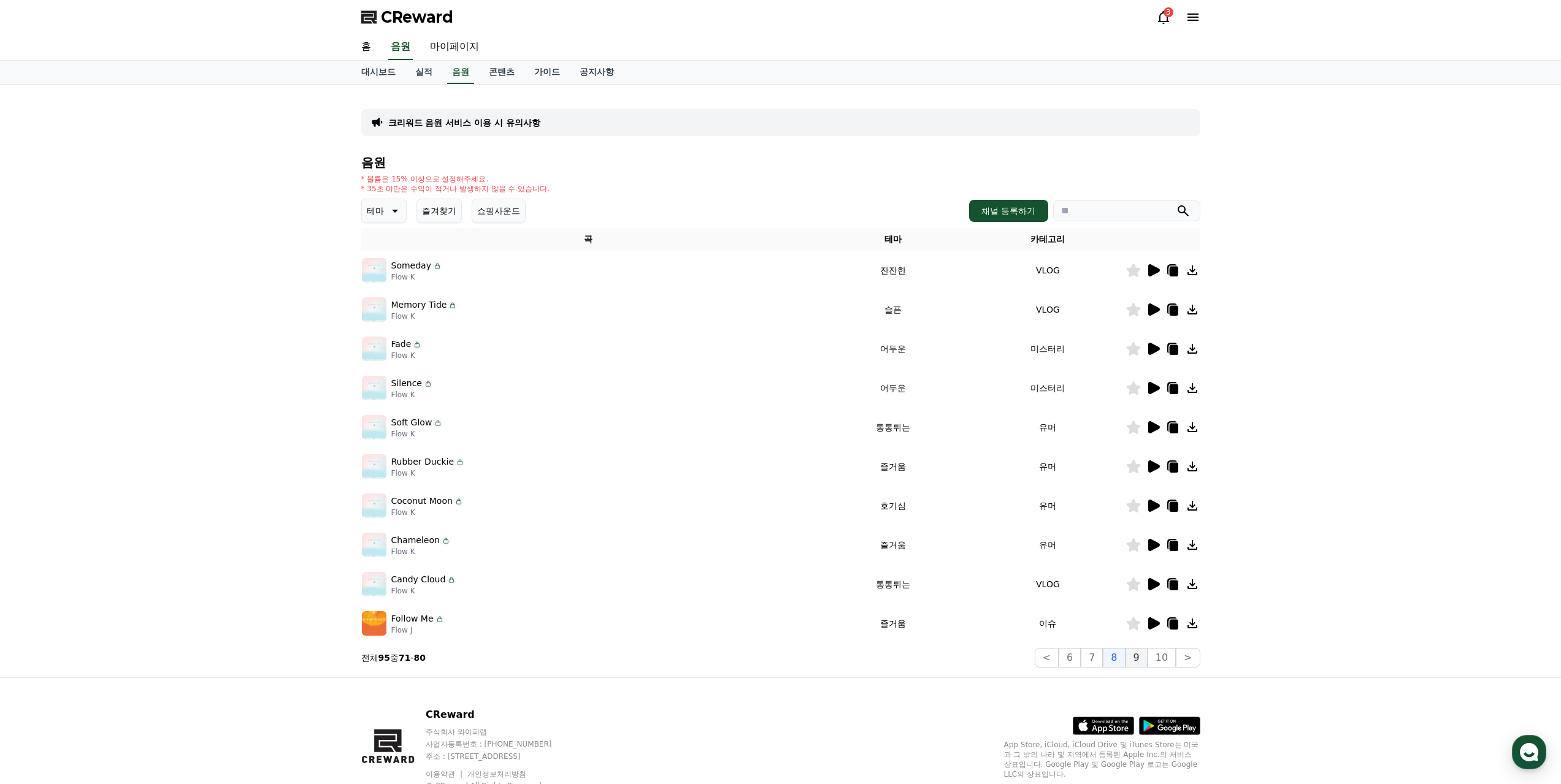
click at [1139, 665] on button "9" at bounding box center [1136, 657] width 22 height 20
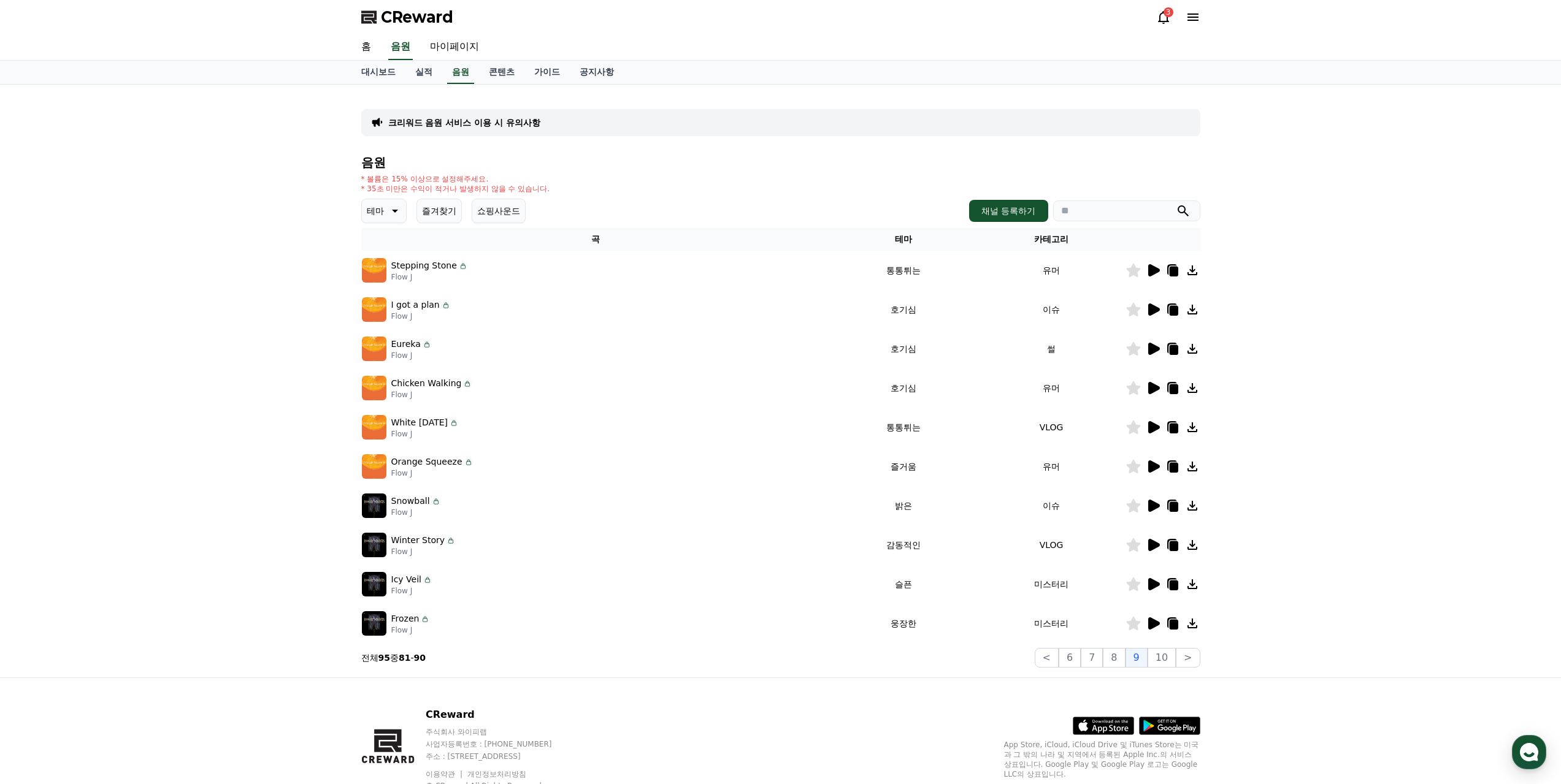
click at [1160, 353] on div at bounding box center [1163, 349] width 74 height 15
click at [1154, 344] on icon at bounding box center [1152, 349] width 15 height 15
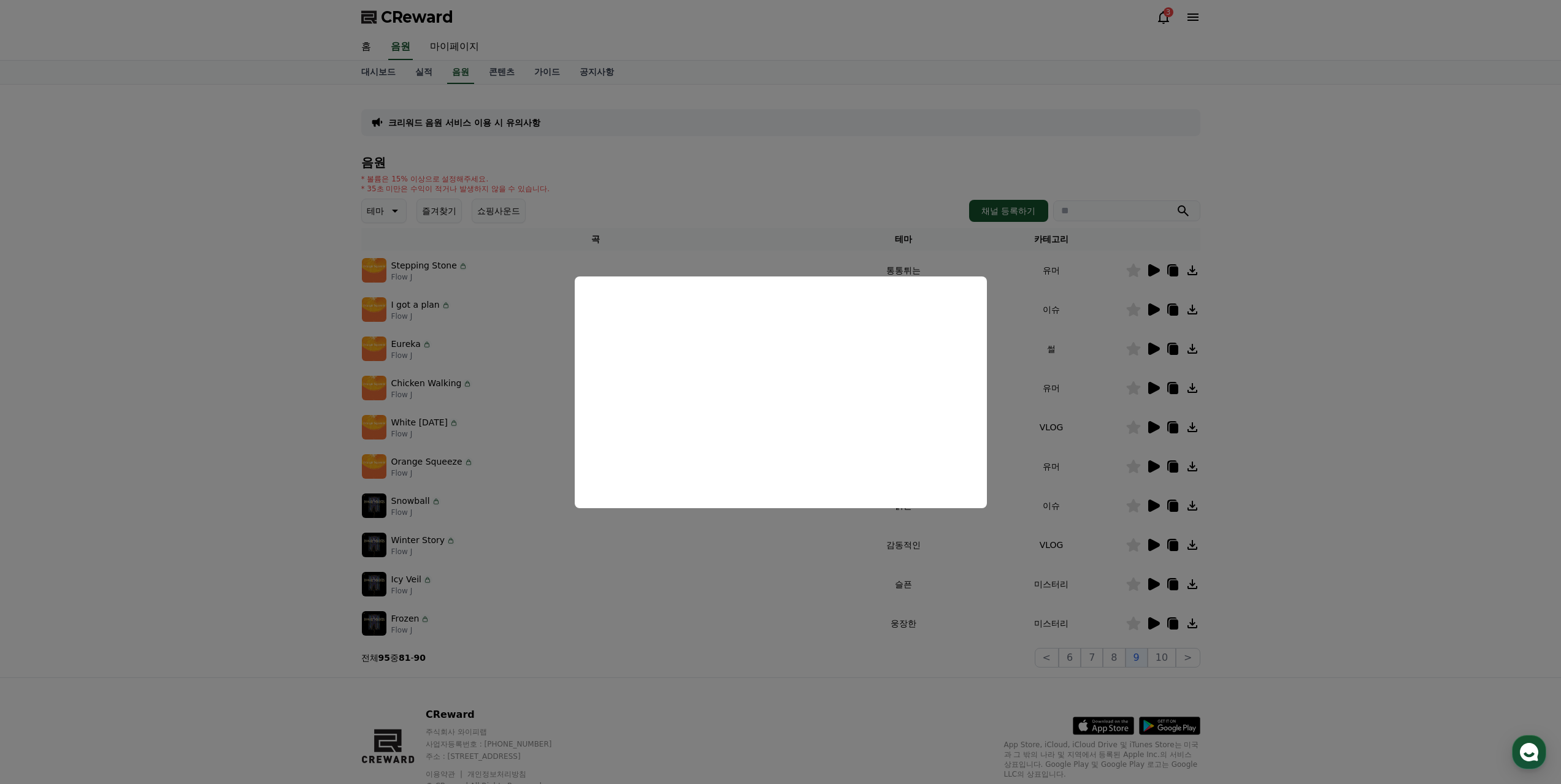
click at [1168, 656] on button "close modal" at bounding box center [780, 392] width 1561 height 784
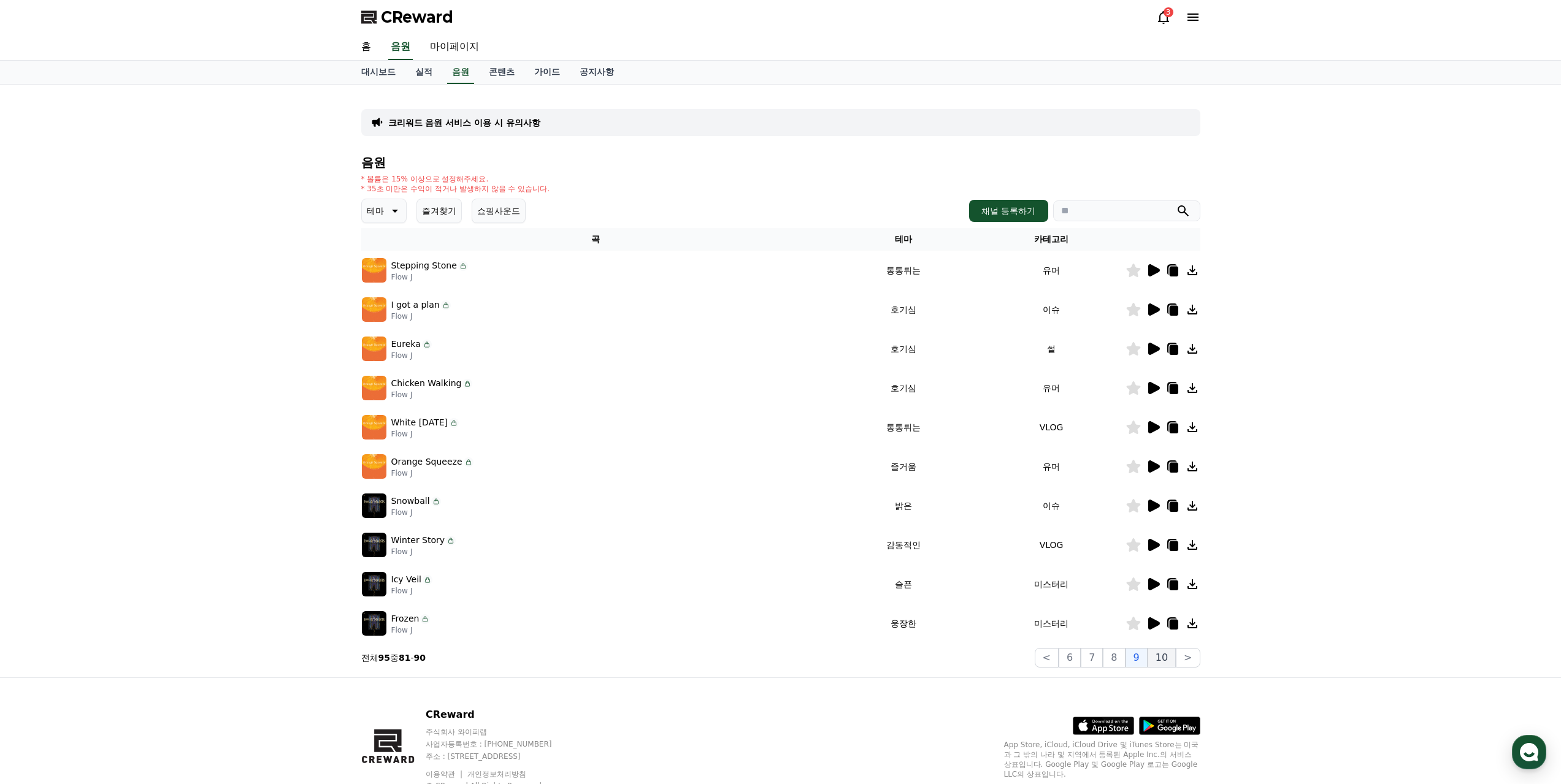
click at [1165, 651] on button "10" at bounding box center [1162, 657] width 28 height 20
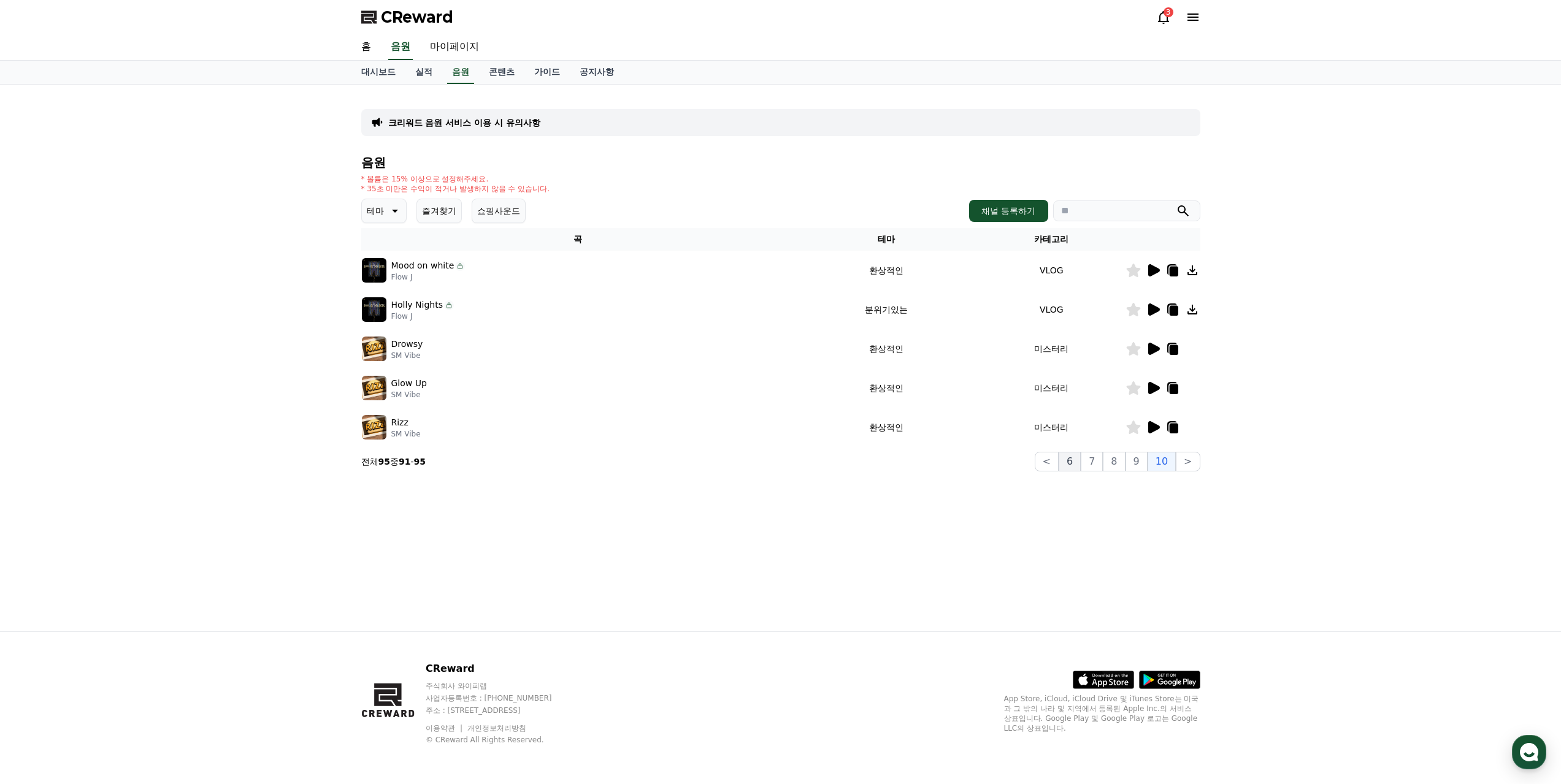
click at [1081, 459] on button "6" at bounding box center [1069, 462] width 22 height 20
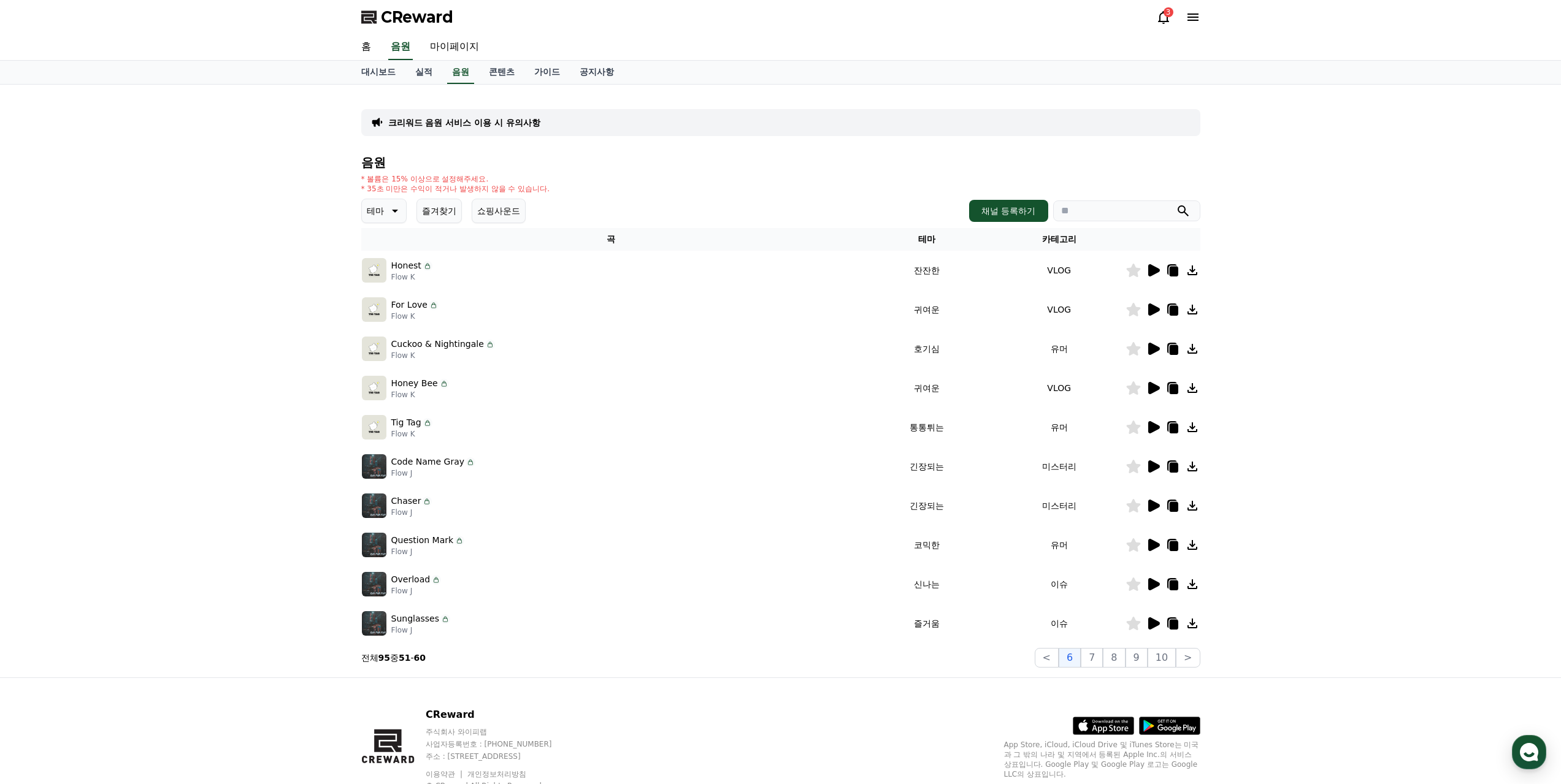
click at [1154, 351] on icon at bounding box center [1153, 349] width 11 height 12
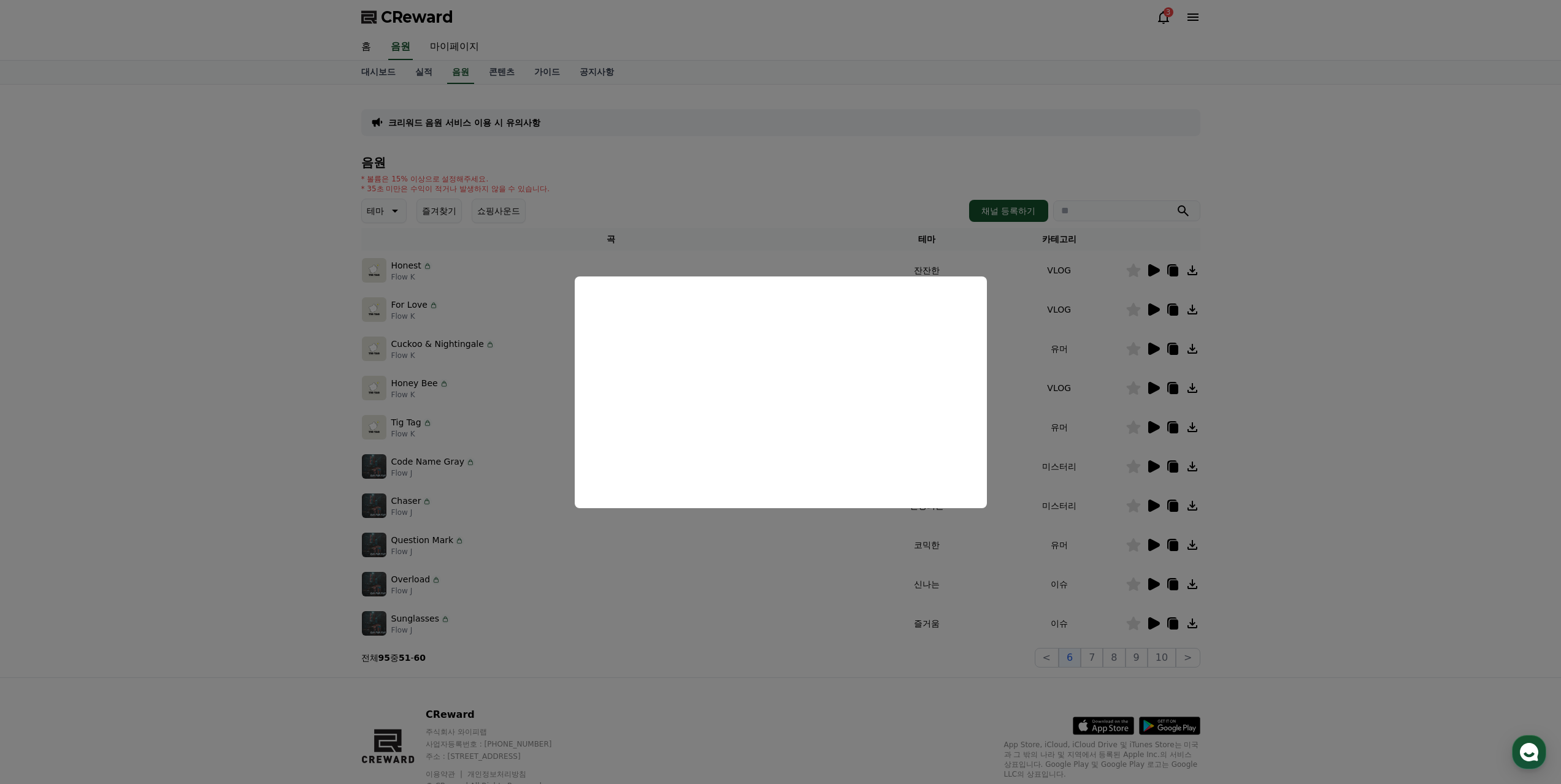
click at [1157, 544] on button "close modal" at bounding box center [780, 392] width 1561 height 784
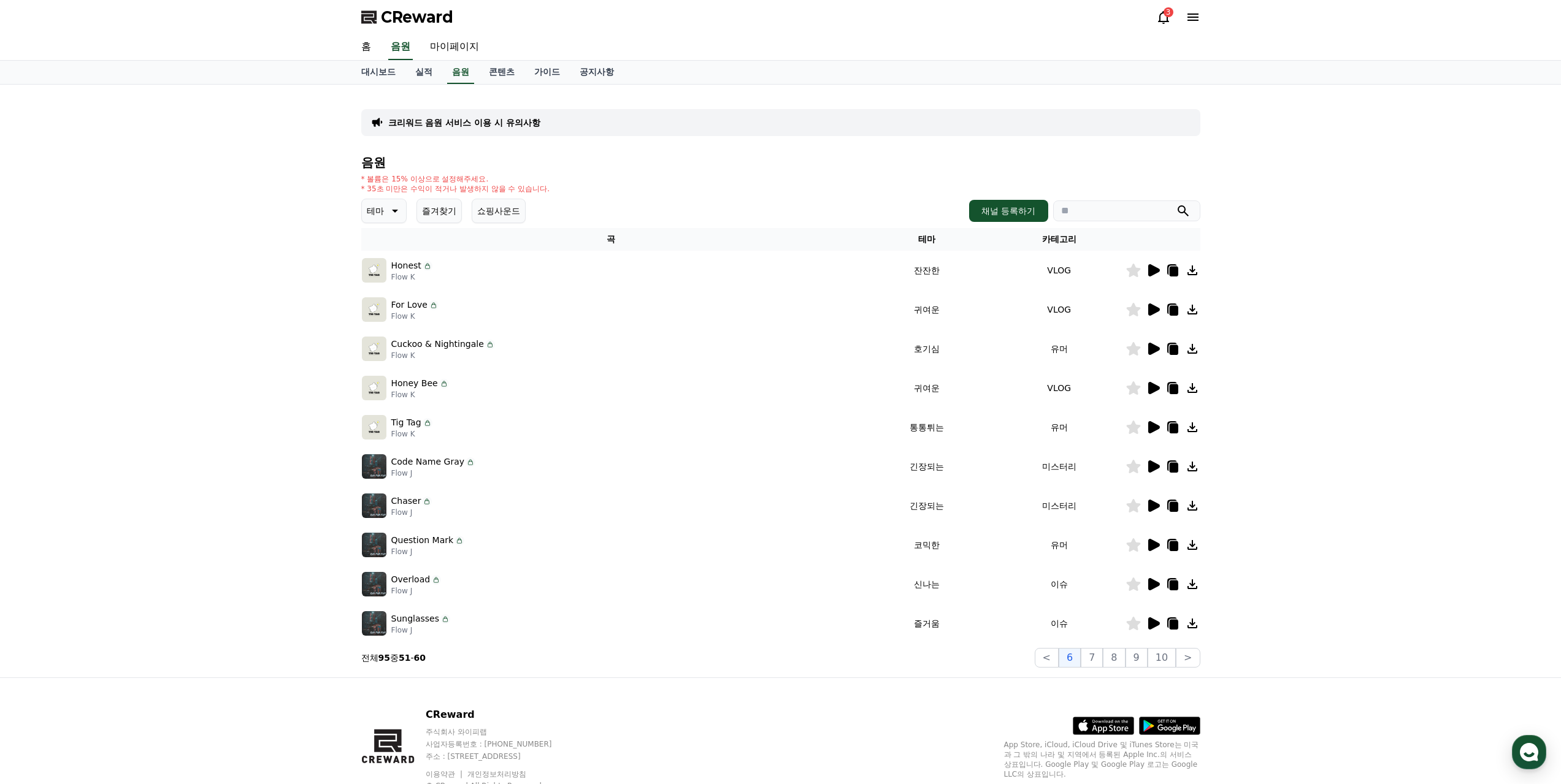
click at [1157, 536] on td at bounding box center [1163, 544] width 75 height 39
click at [1150, 543] on icon at bounding box center [1153, 545] width 11 height 12
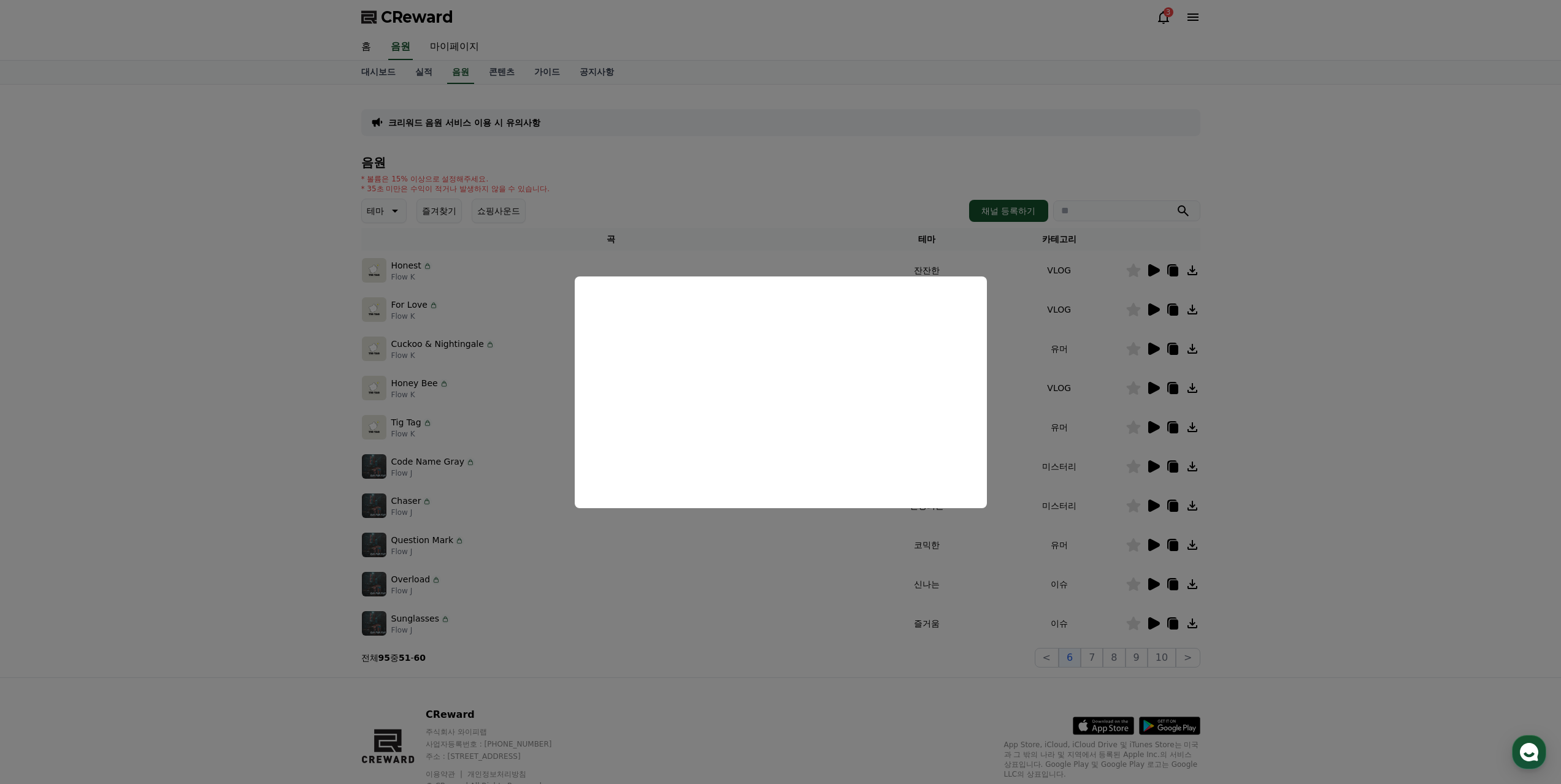
click at [1060, 654] on button "close modal" at bounding box center [780, 392] width 1561 height 784
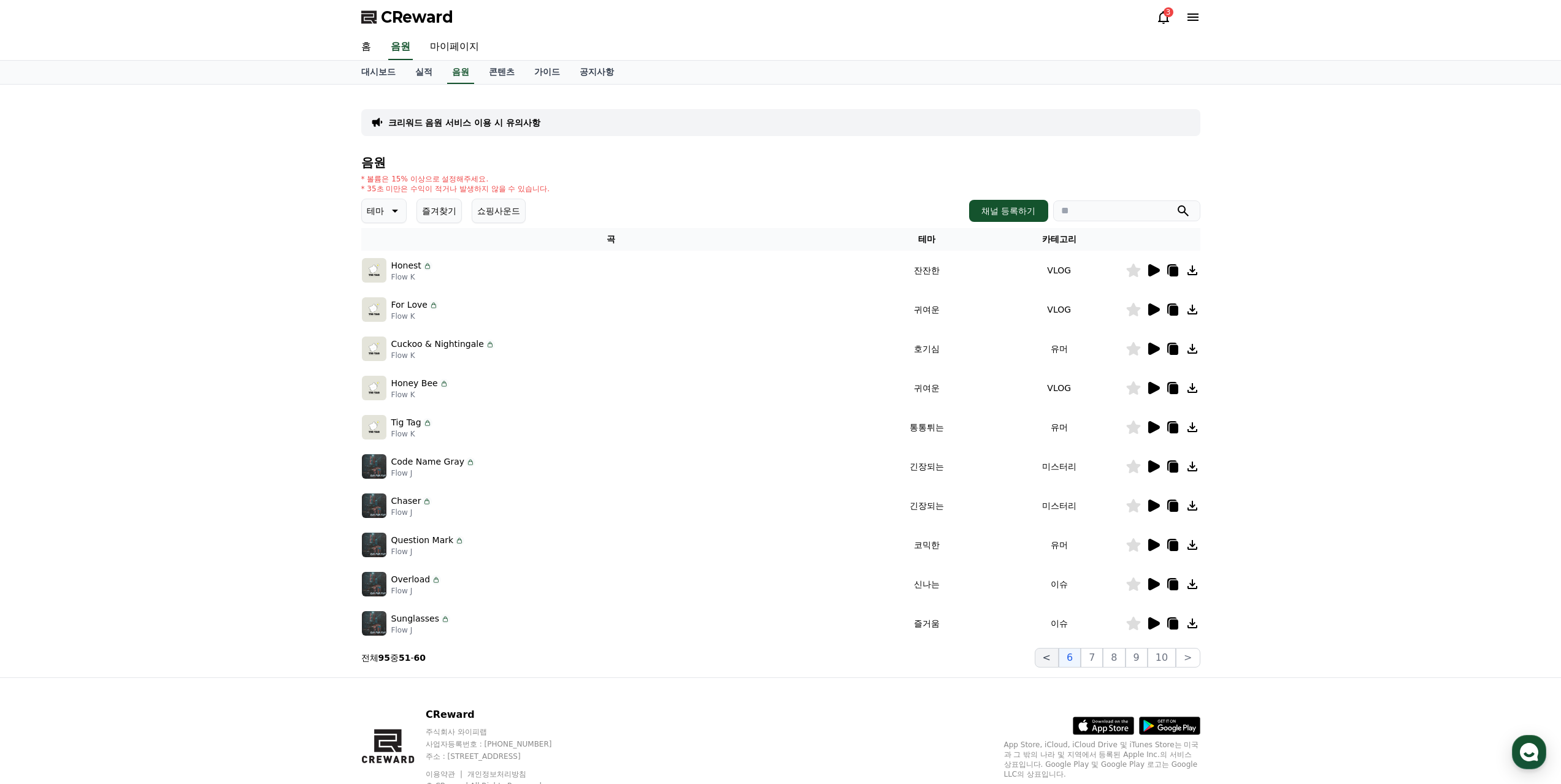
click at [1049, 662] on button "<" at bounding box center [1047, 657] width 24 height 20
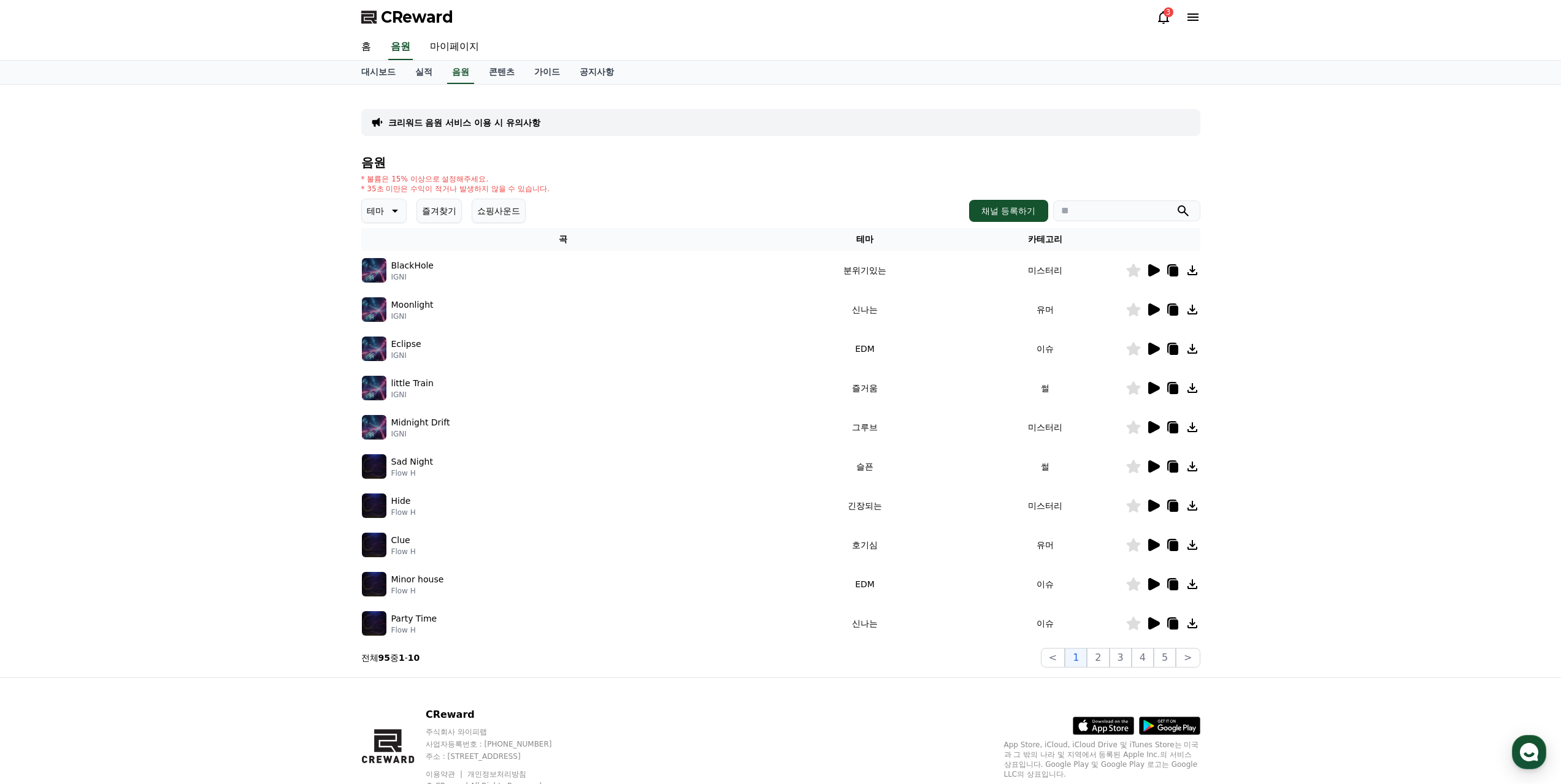
click at [1158, 540] on icon at bounding box center [1152, 545] width 15 height 15
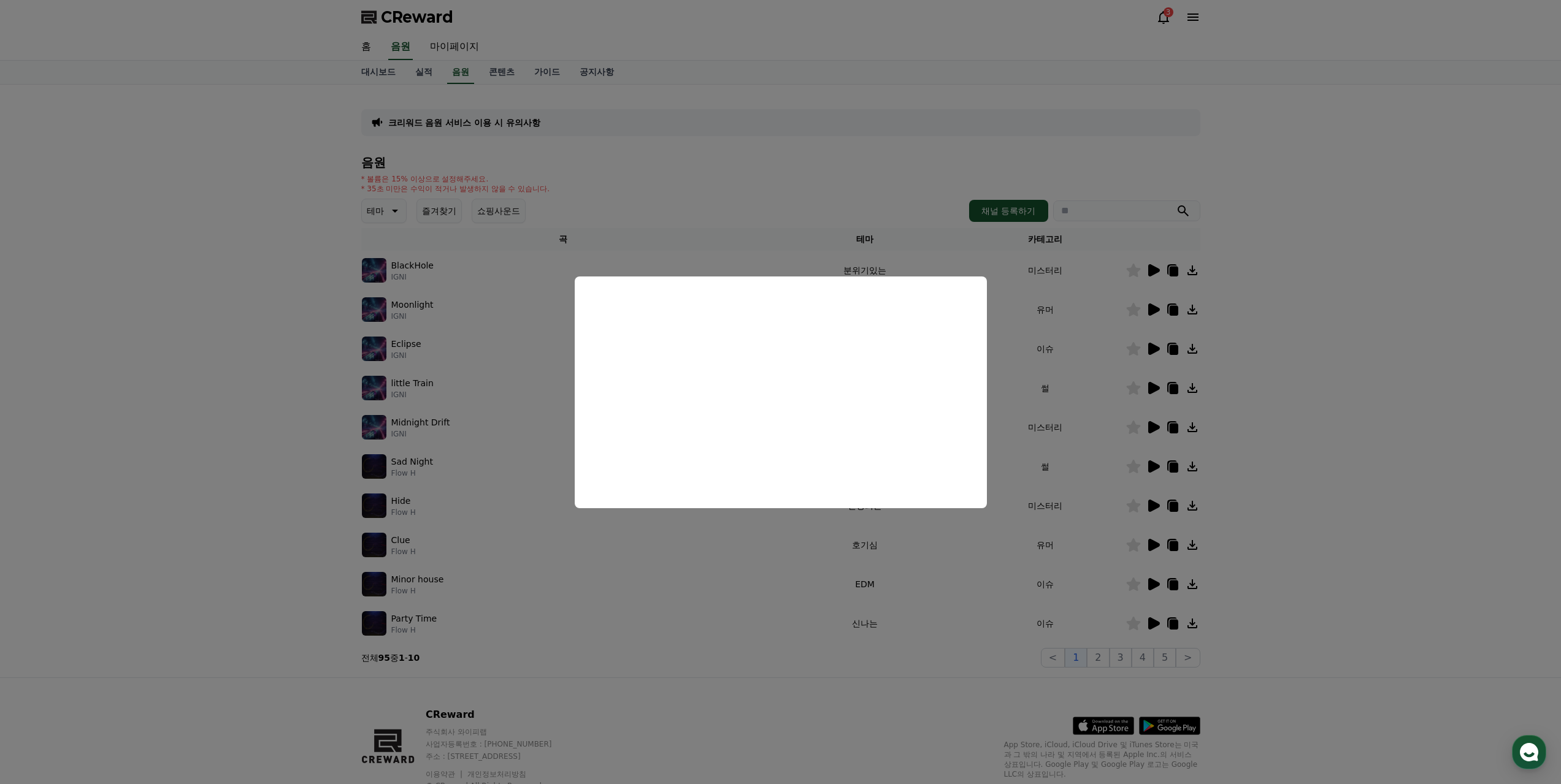
click at [898, 685] on button "close modal" at bounding box center [780, 392] width 1561 height 784
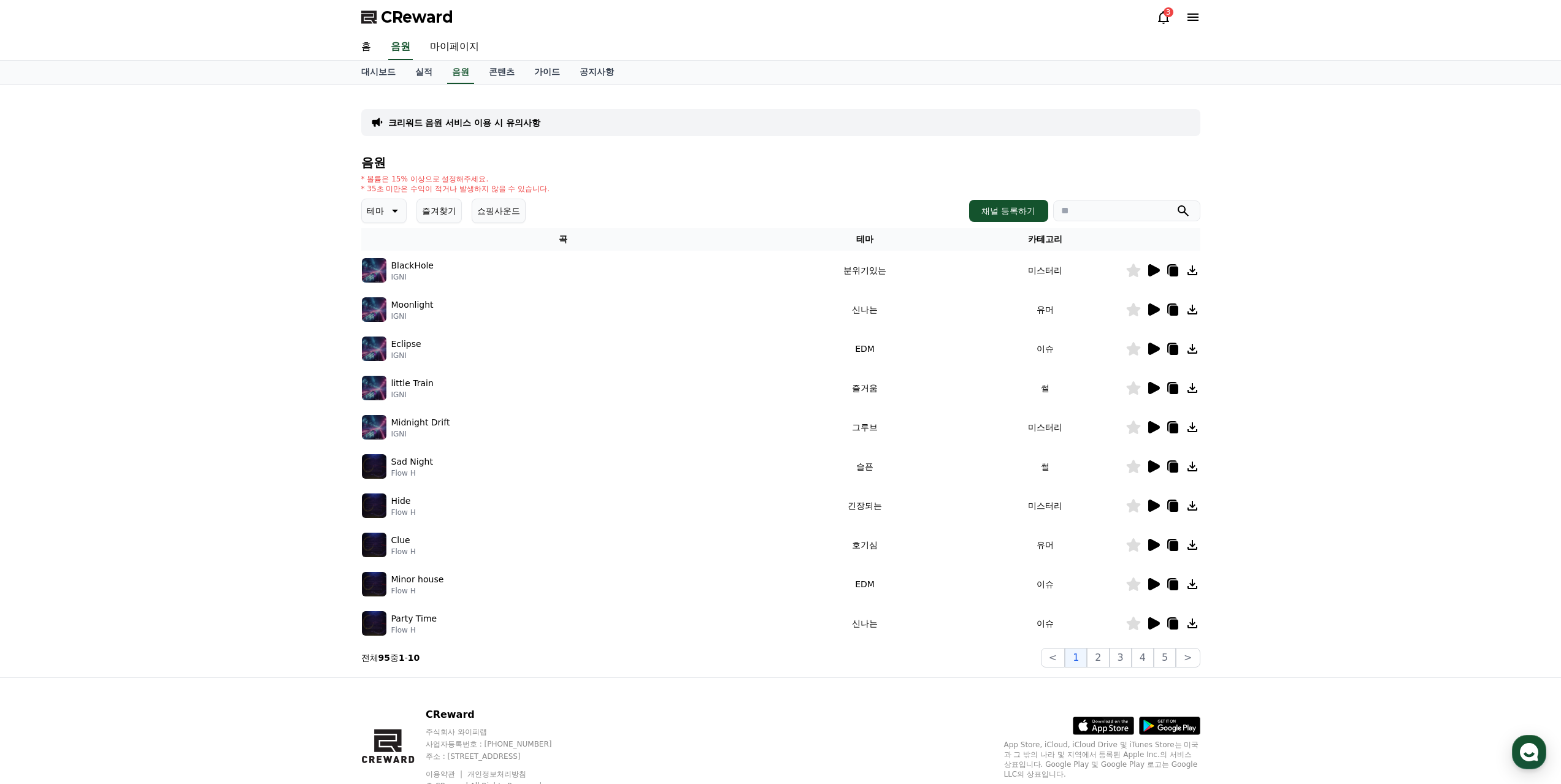
click at [1171, 541] on icon at bounding box center [1173, 546] width 9 height 10
click at [1153, 580] on icon at bounding box center [1153, 584] width 11 height 12
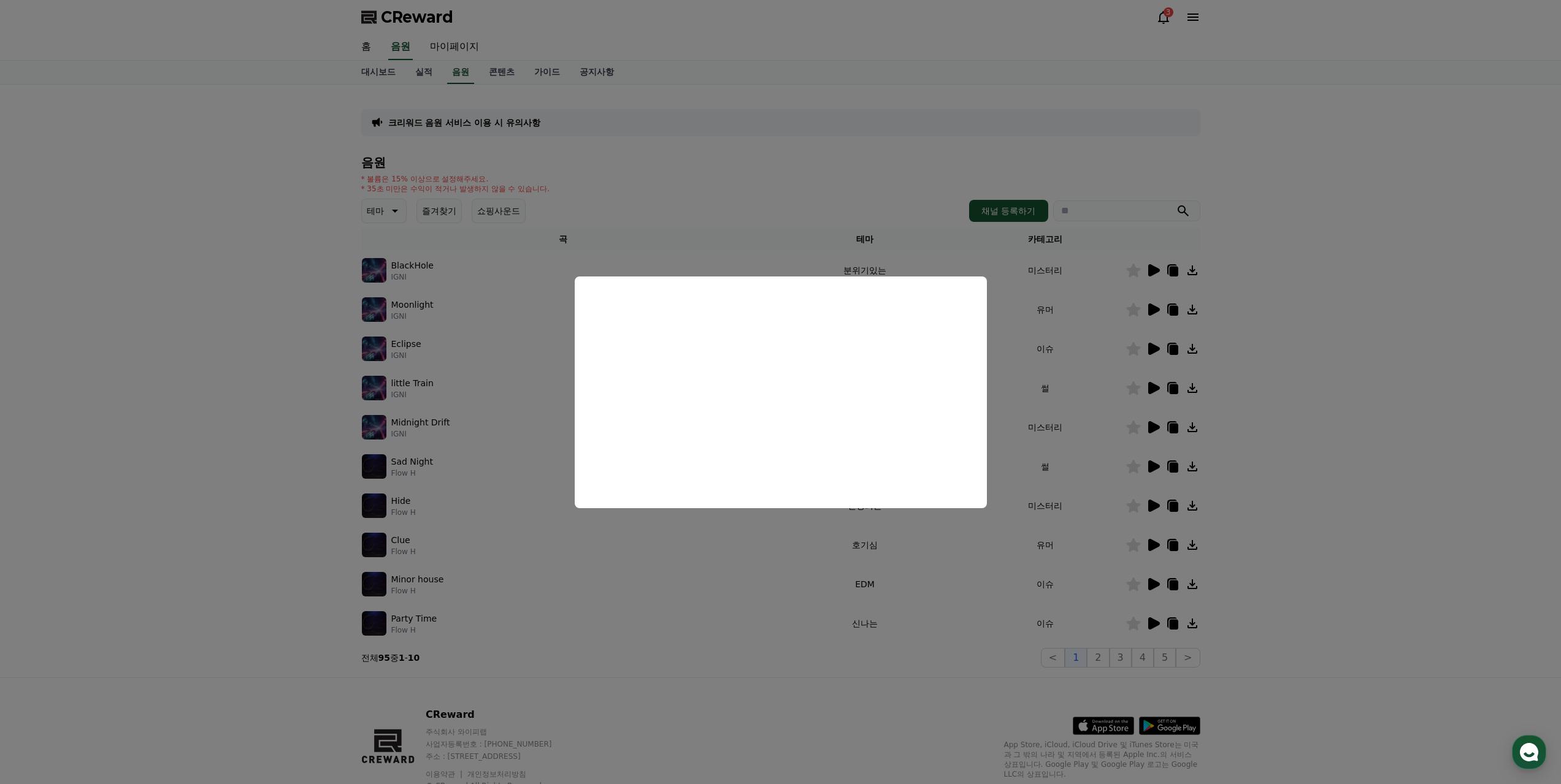
click at [1157, 622] on button "close modal" at bounding box center [780, 392] width 1561 height 784
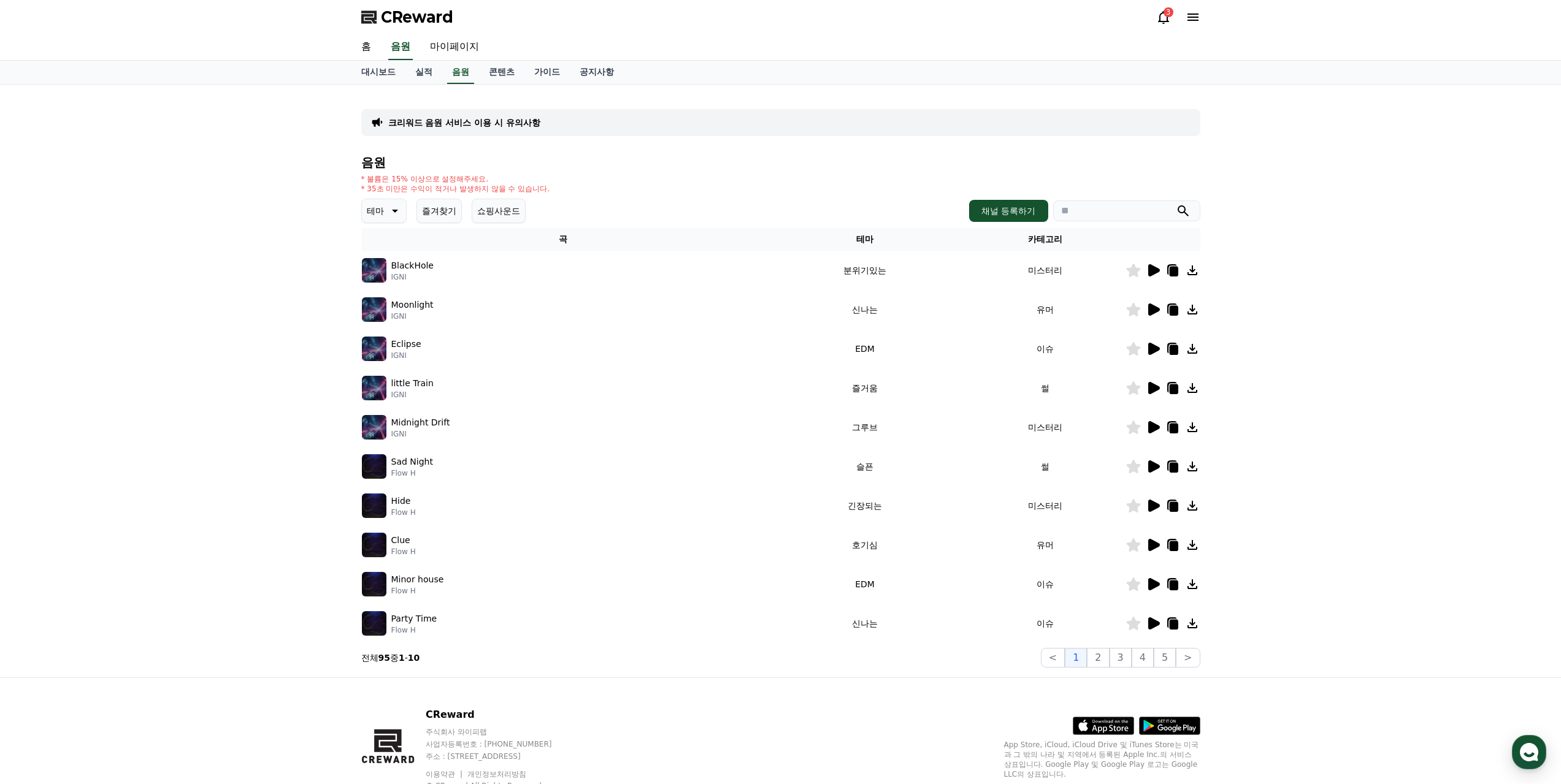
click at [1154, 619] on icon at bounding box center [1152, 623] width 15 height 15
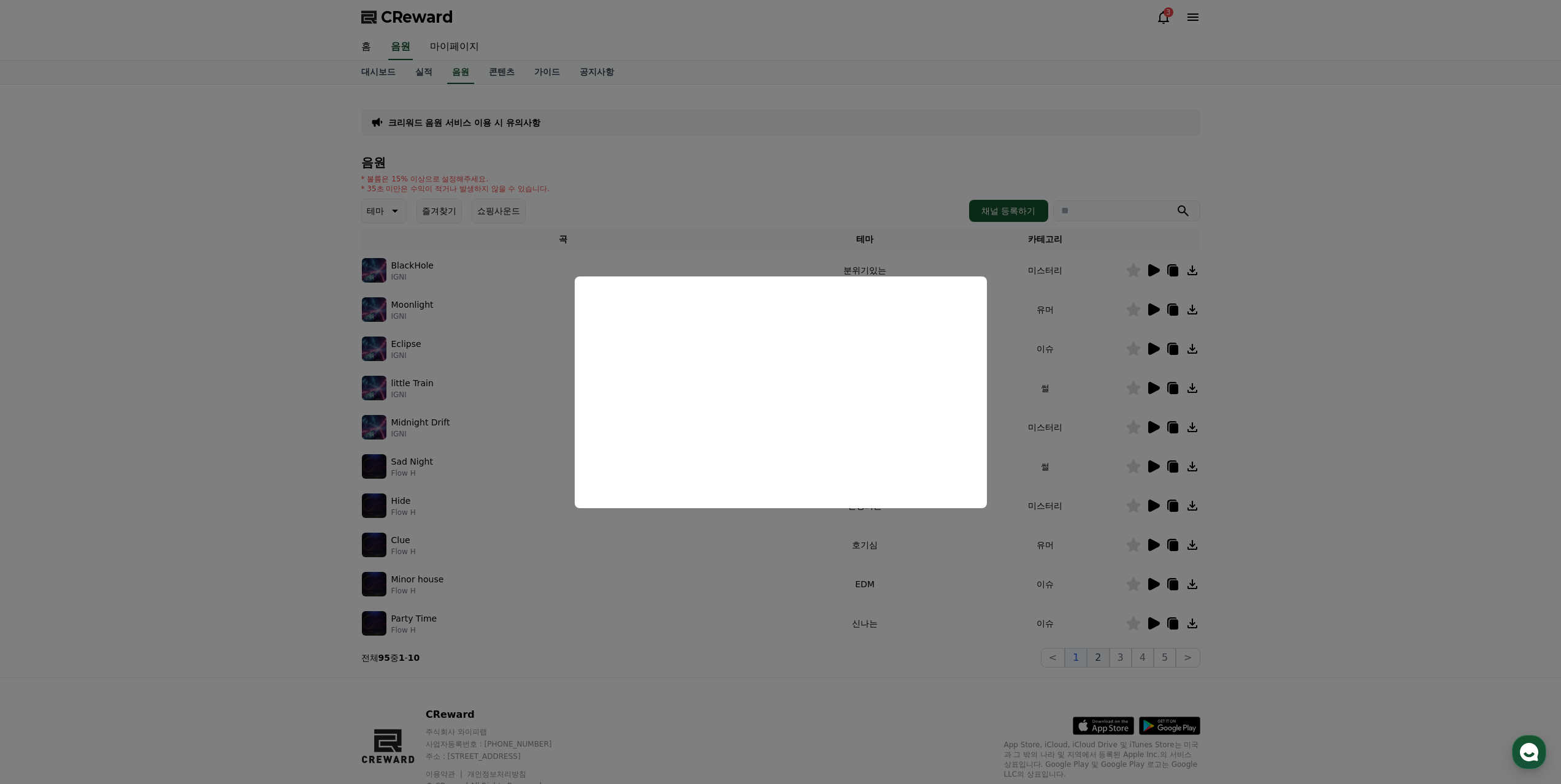
click at [1106, 654] on button "close modal" at bounding box center [780, 392] width 1561 height 784
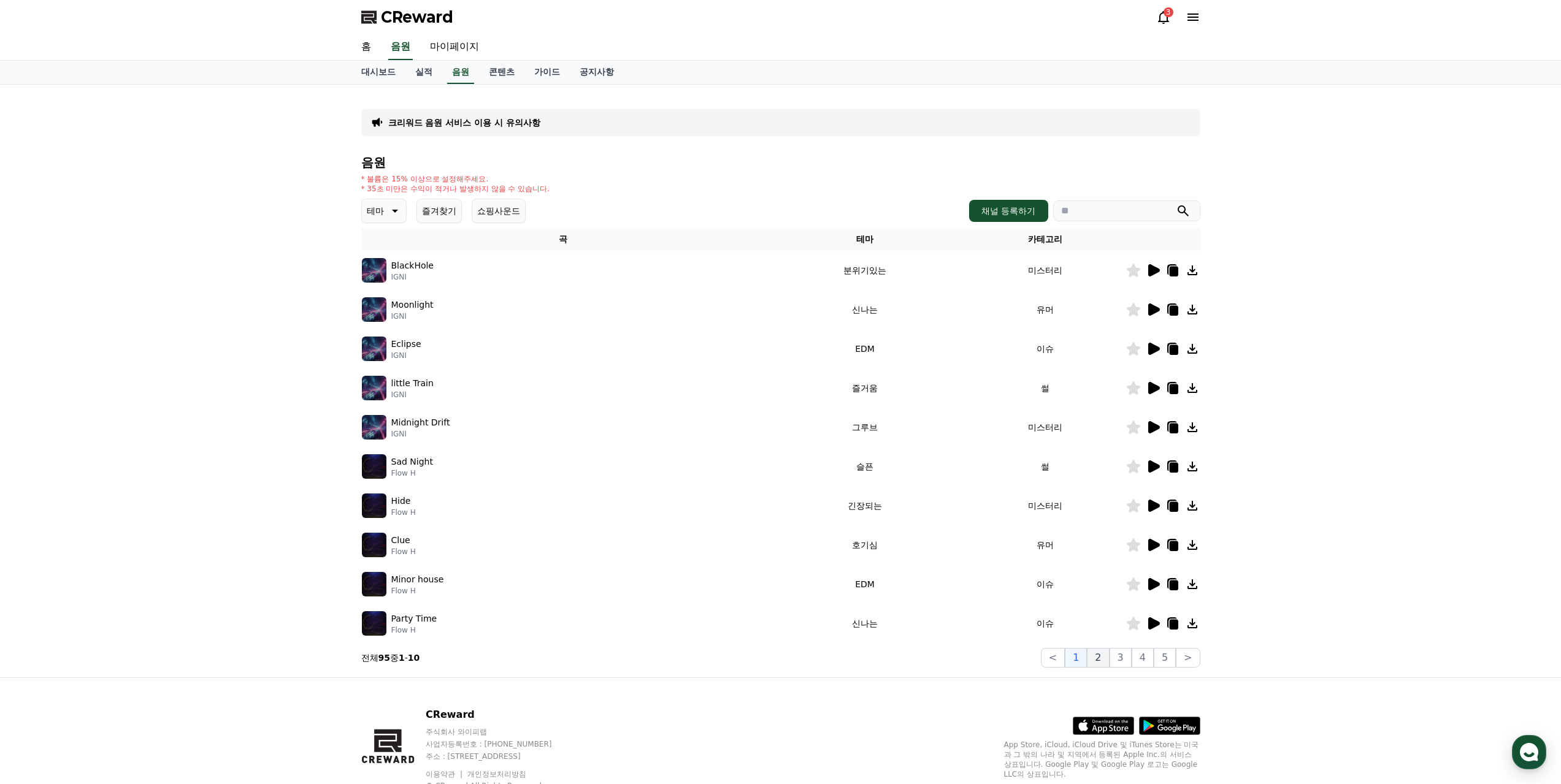
click at [1104, 650] on button "2" at bounding box center [1097, 657] width 22 height 20
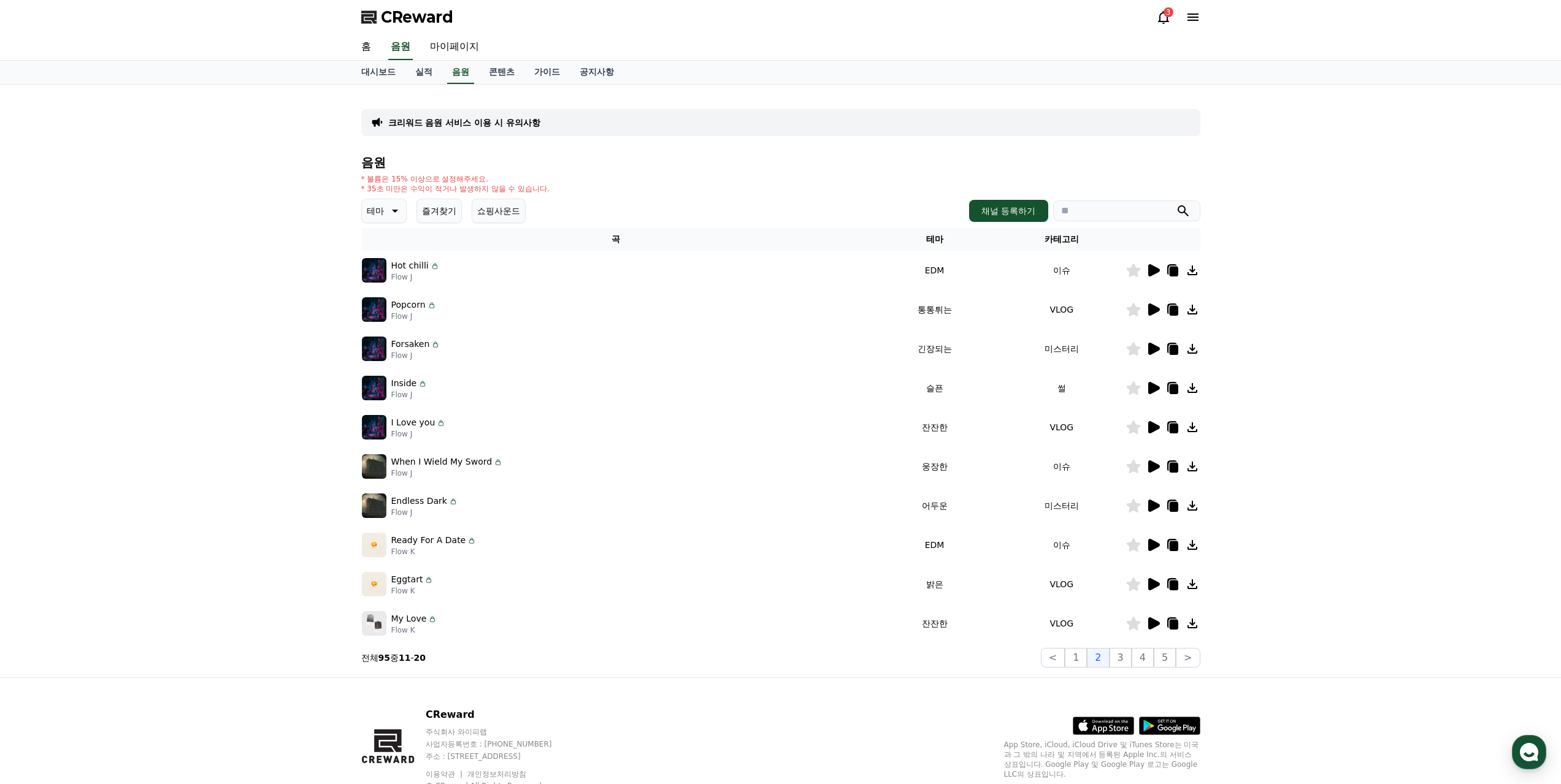
click at [1151, 383] on icon at bounding box center [1153, 388] width 11 height 12
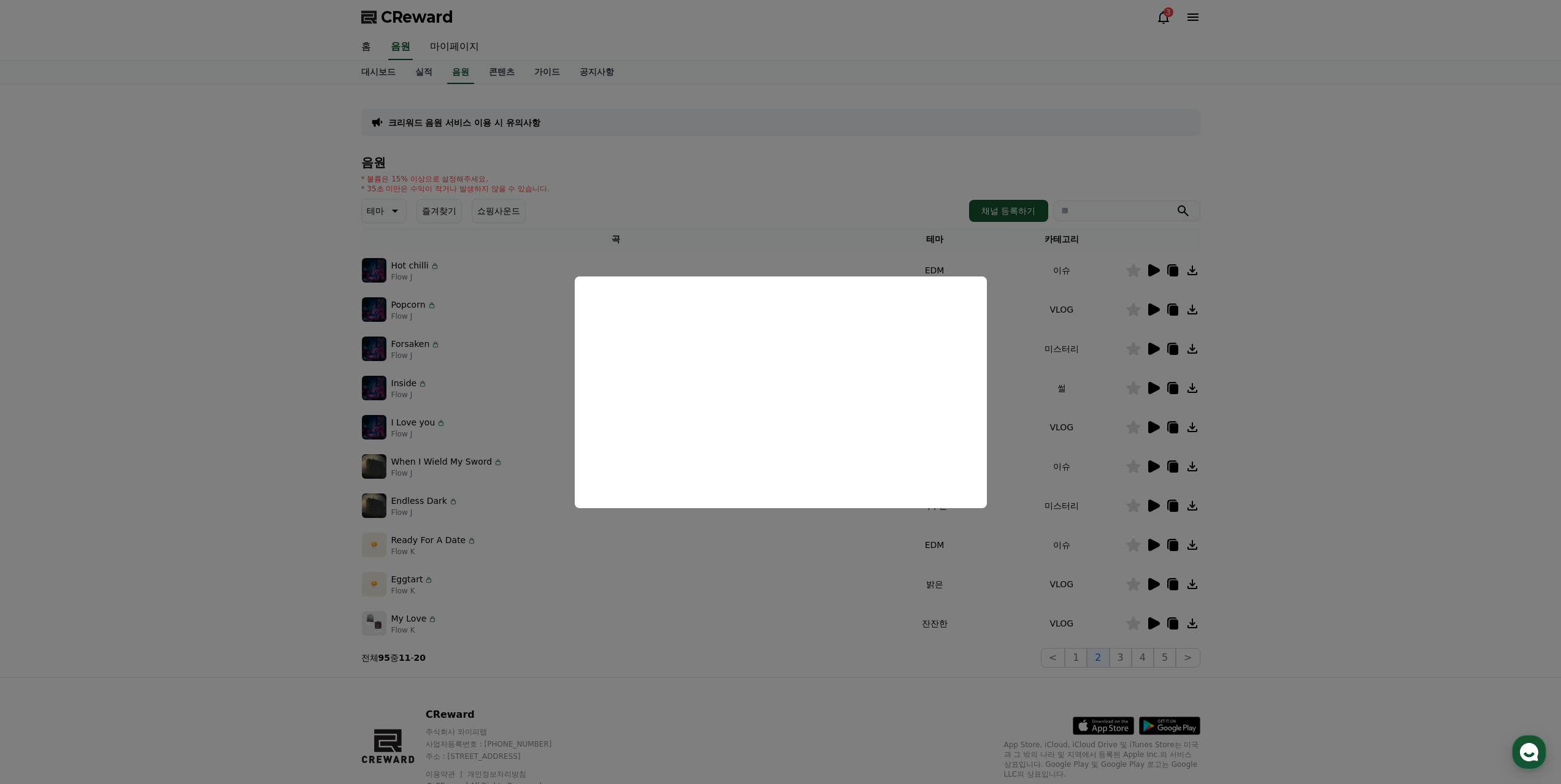
click at [897, 679] on button "close modal" at bounding box center [780, 392] width 1561 height 784
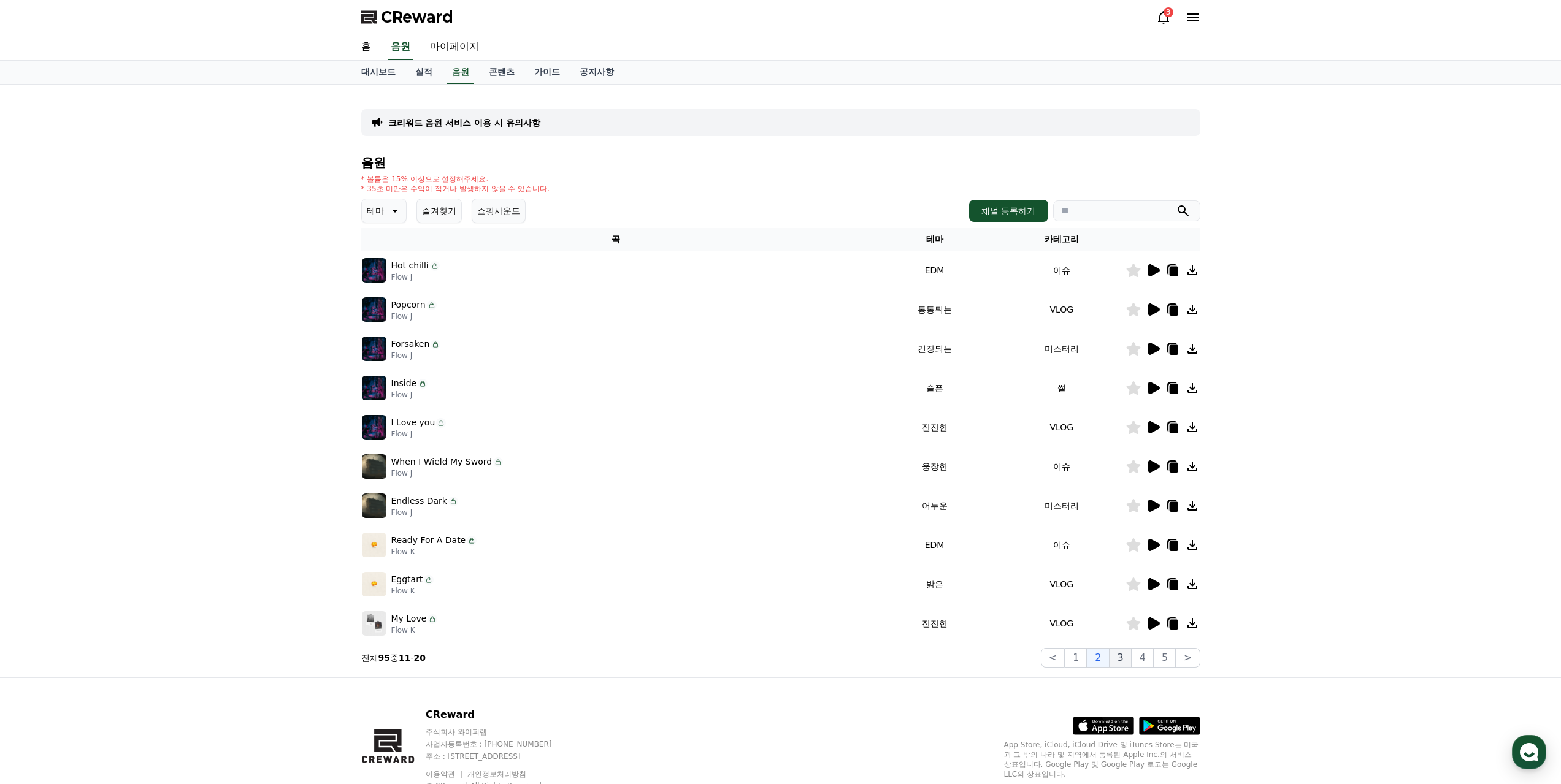
click at [1131, 658] on button "3" at bounding box center [1120, 657] width 22 height 20
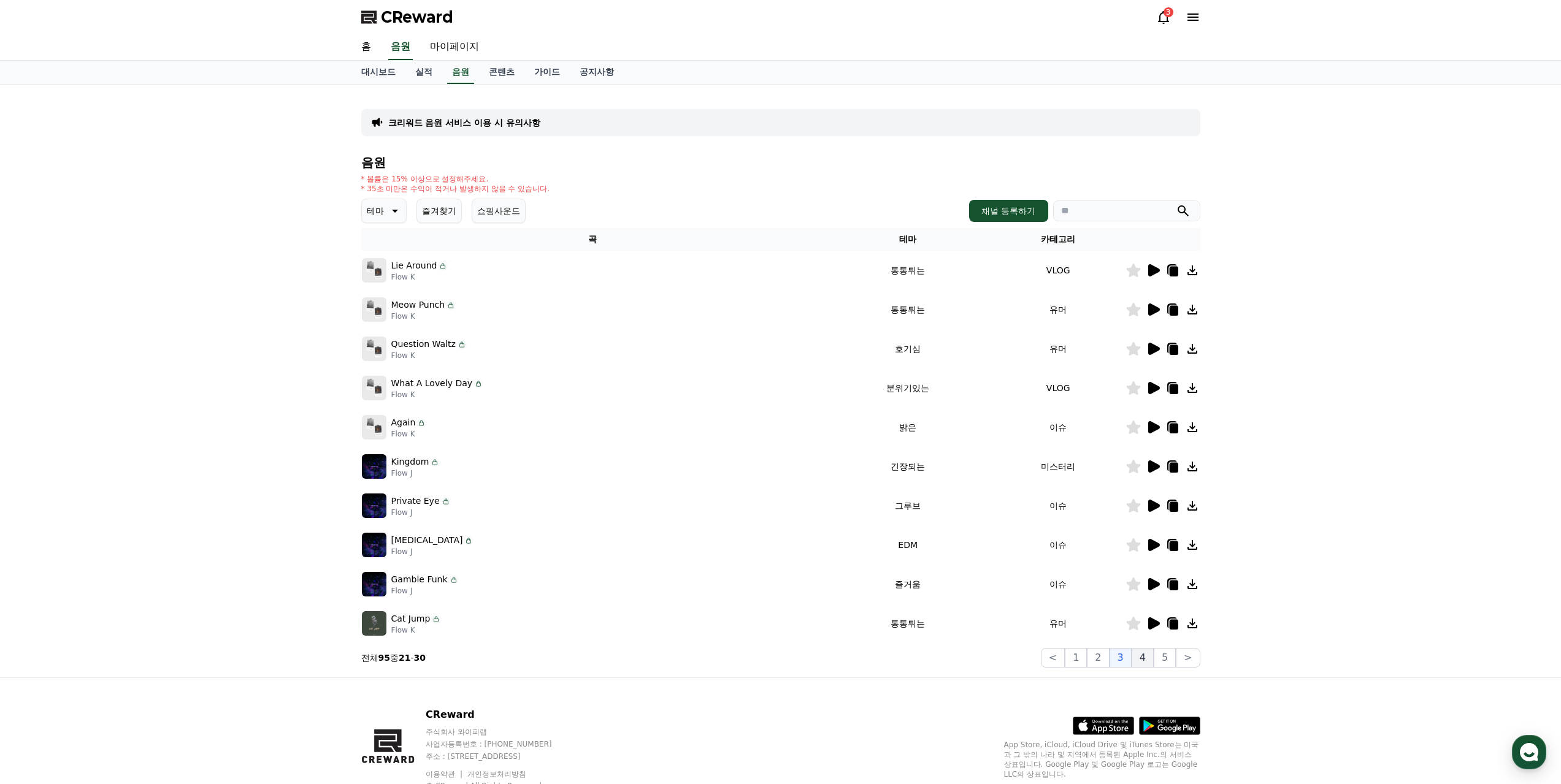
click at [1144, 654] on button "4" at bounding box center [1142, 657] width 22 height 20
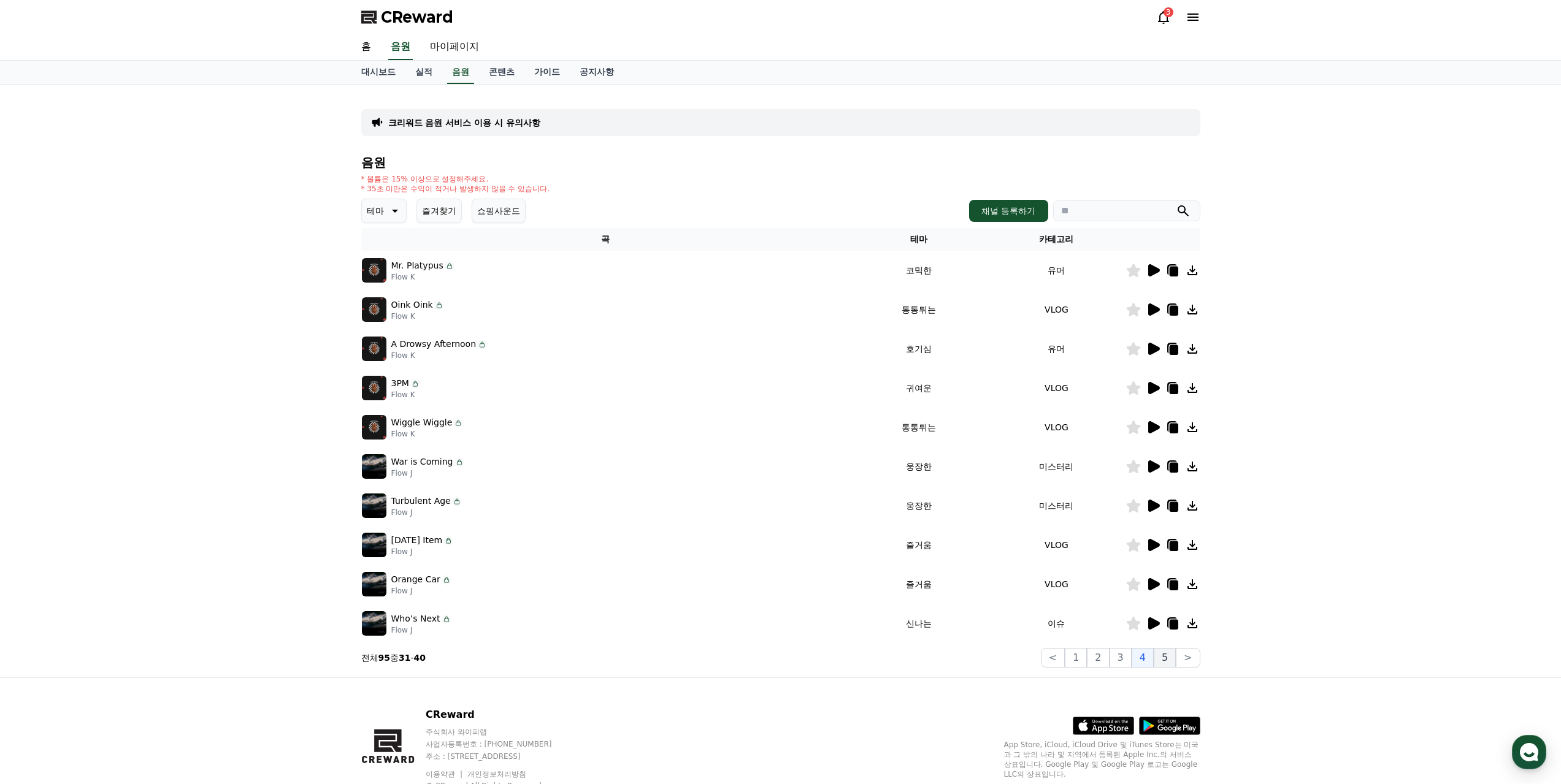
click at [1170, 656] on button "5" at bounding box center [1164, 657] width 22 height 20
click at [1158, 314] on icon at bounding box center [1152, 309] width 15 height 15
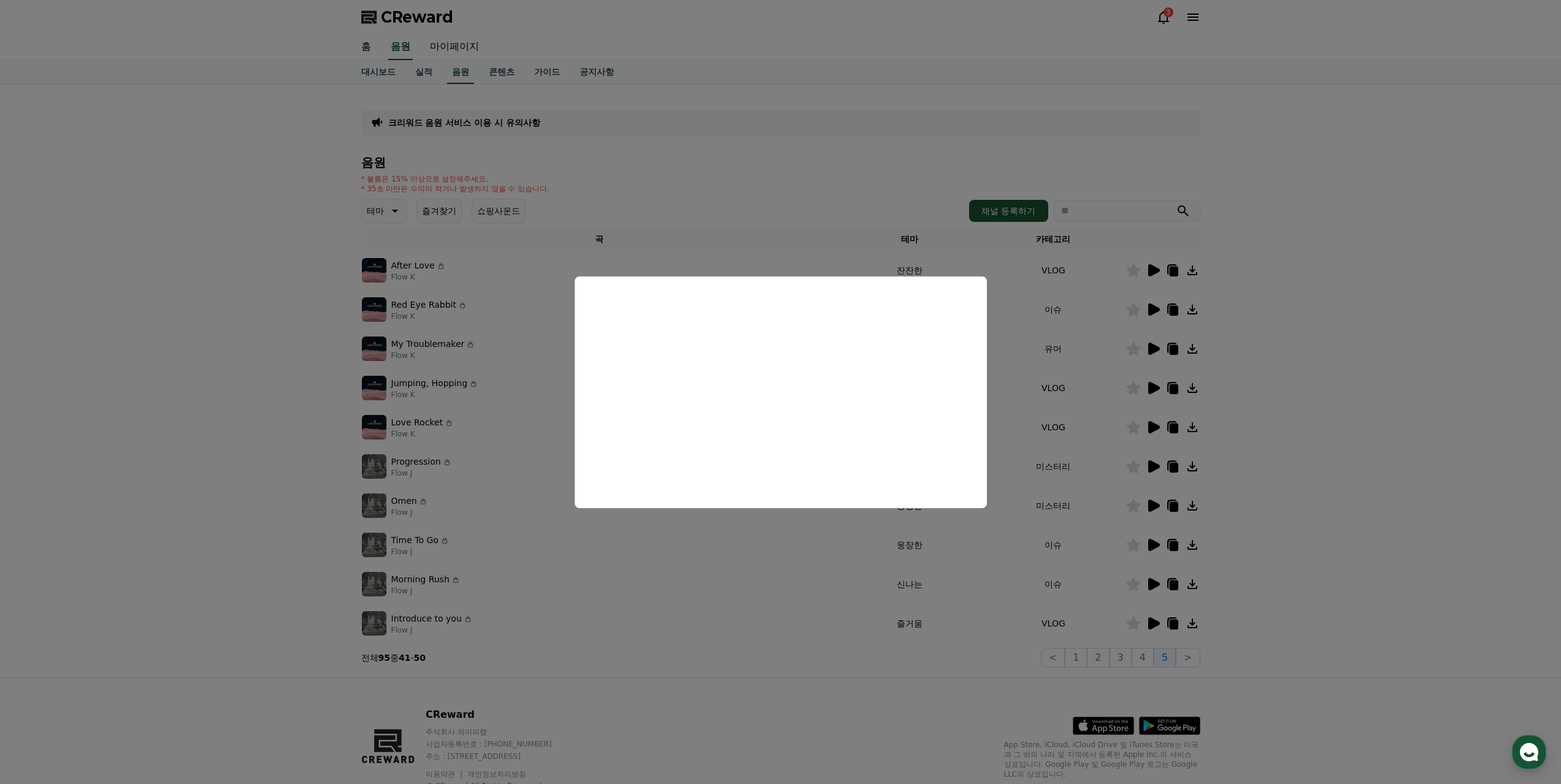
click at [1304, 473] on button "close modal" at bounding box center [780, 392] width 1561 height 784
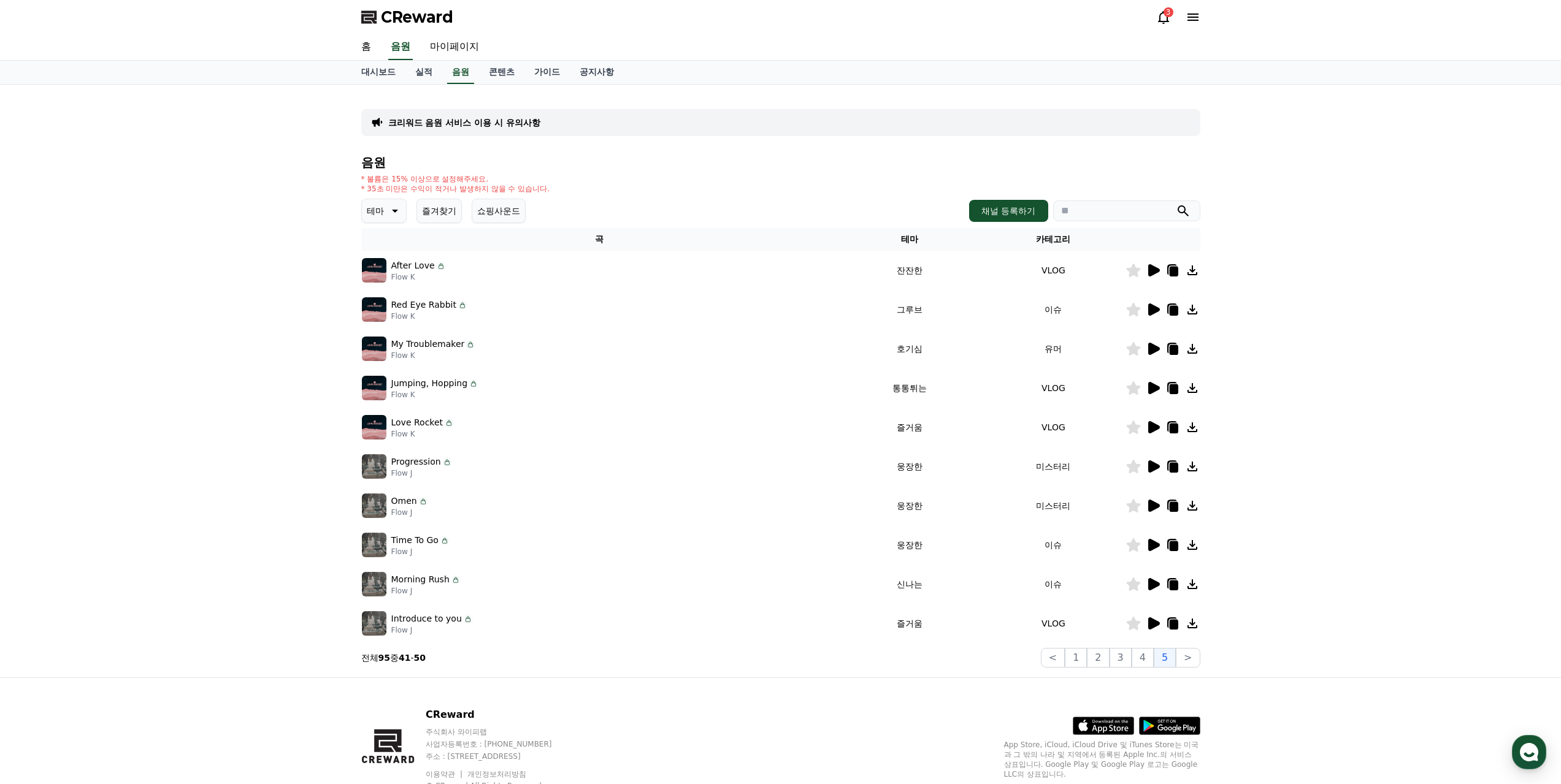
click at [1153, 578] on icon at bounding box center [1152, 584] width 15 height 15
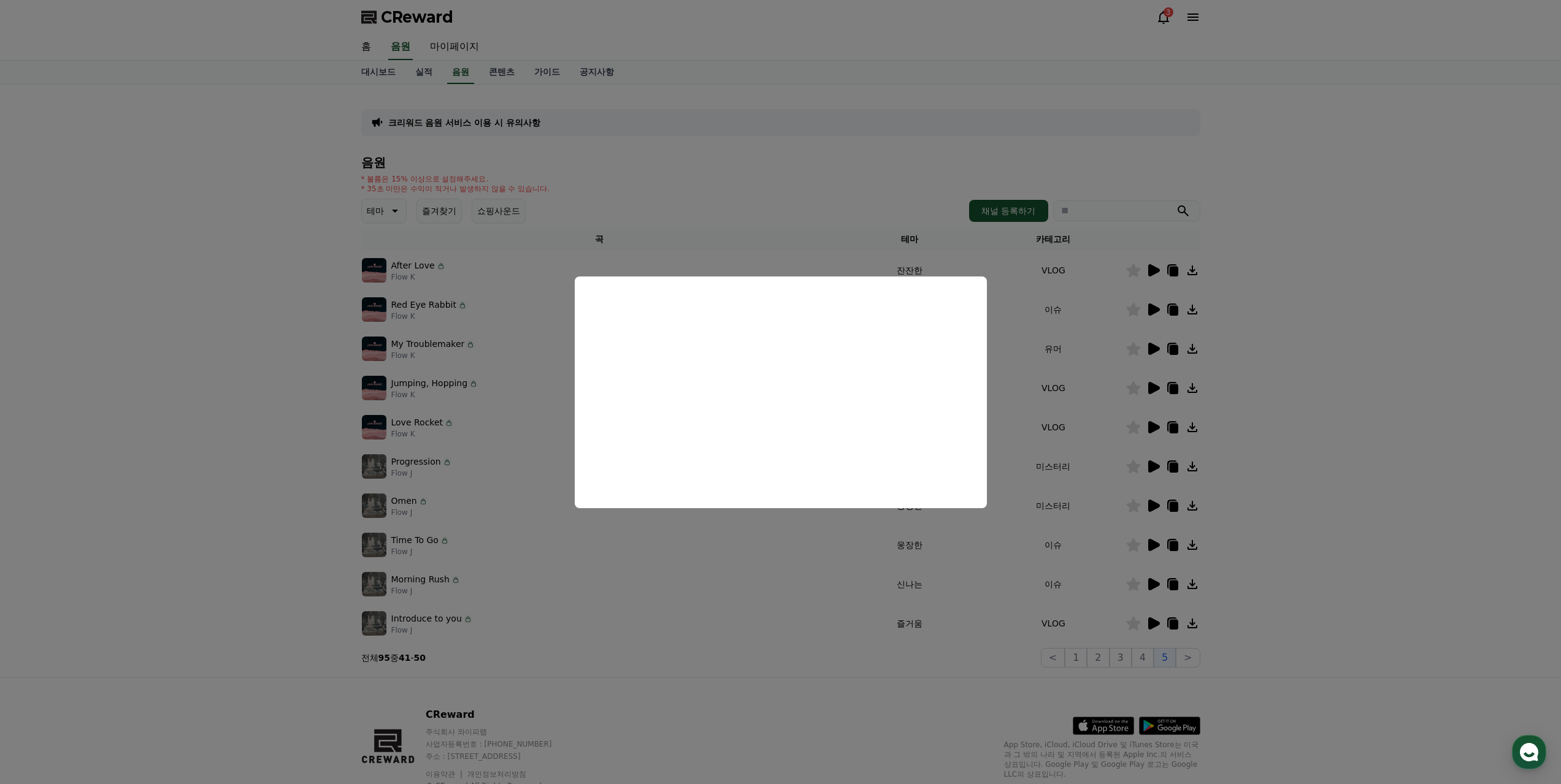
click at [1191, 656] on button "close modal" at bounding box center [780, 392] width 1561 height 784
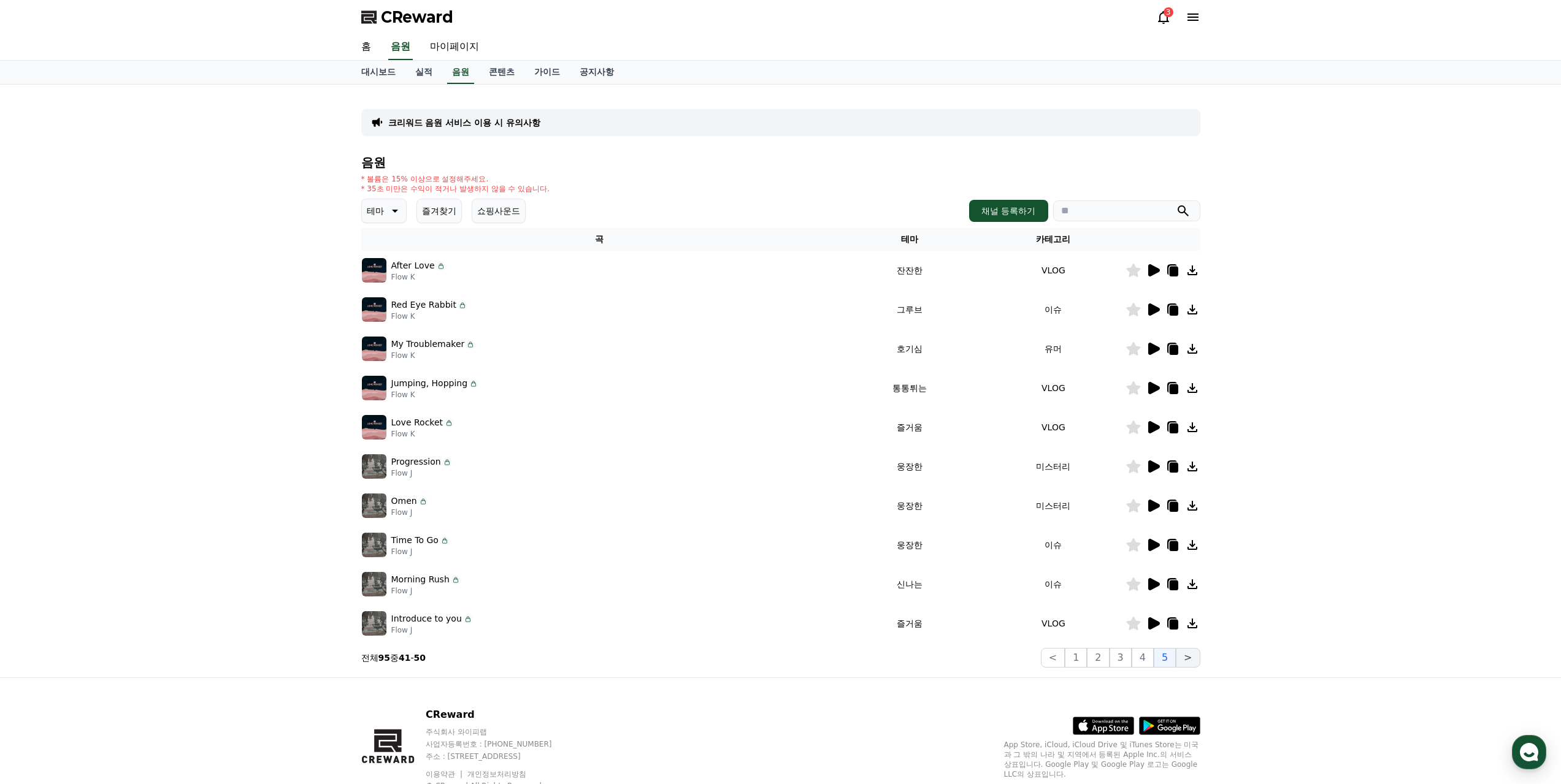
click at [1194, 652] on button ">" at bounding box center [1188, 657] width 24 height 20
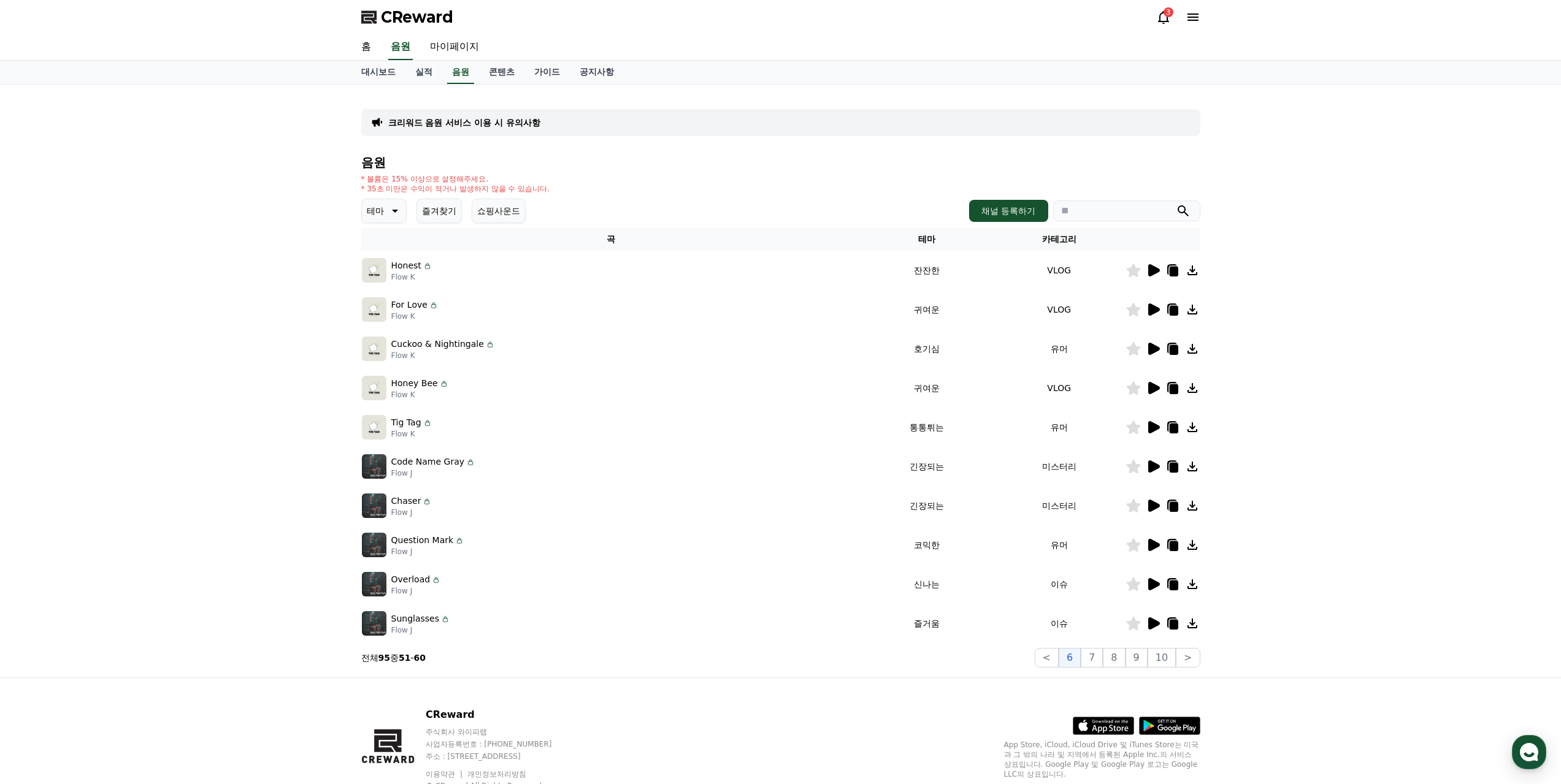
click at [1158, 349] on icon at bounding box center [1153, 349] width 11 height 12
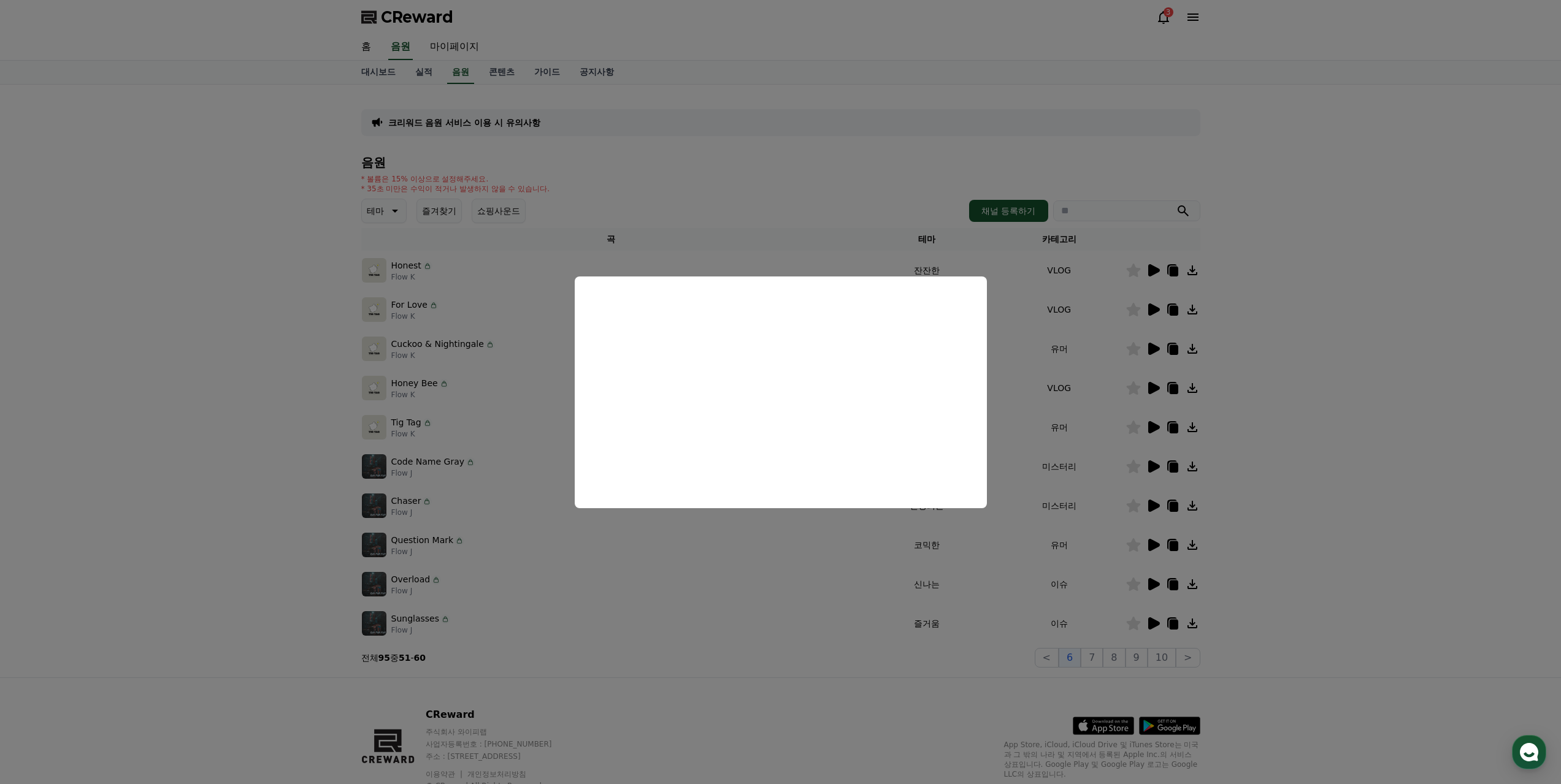
click at [1149, 426] on button "close modal" at bounding box center [780, 392] width 1561 height 784
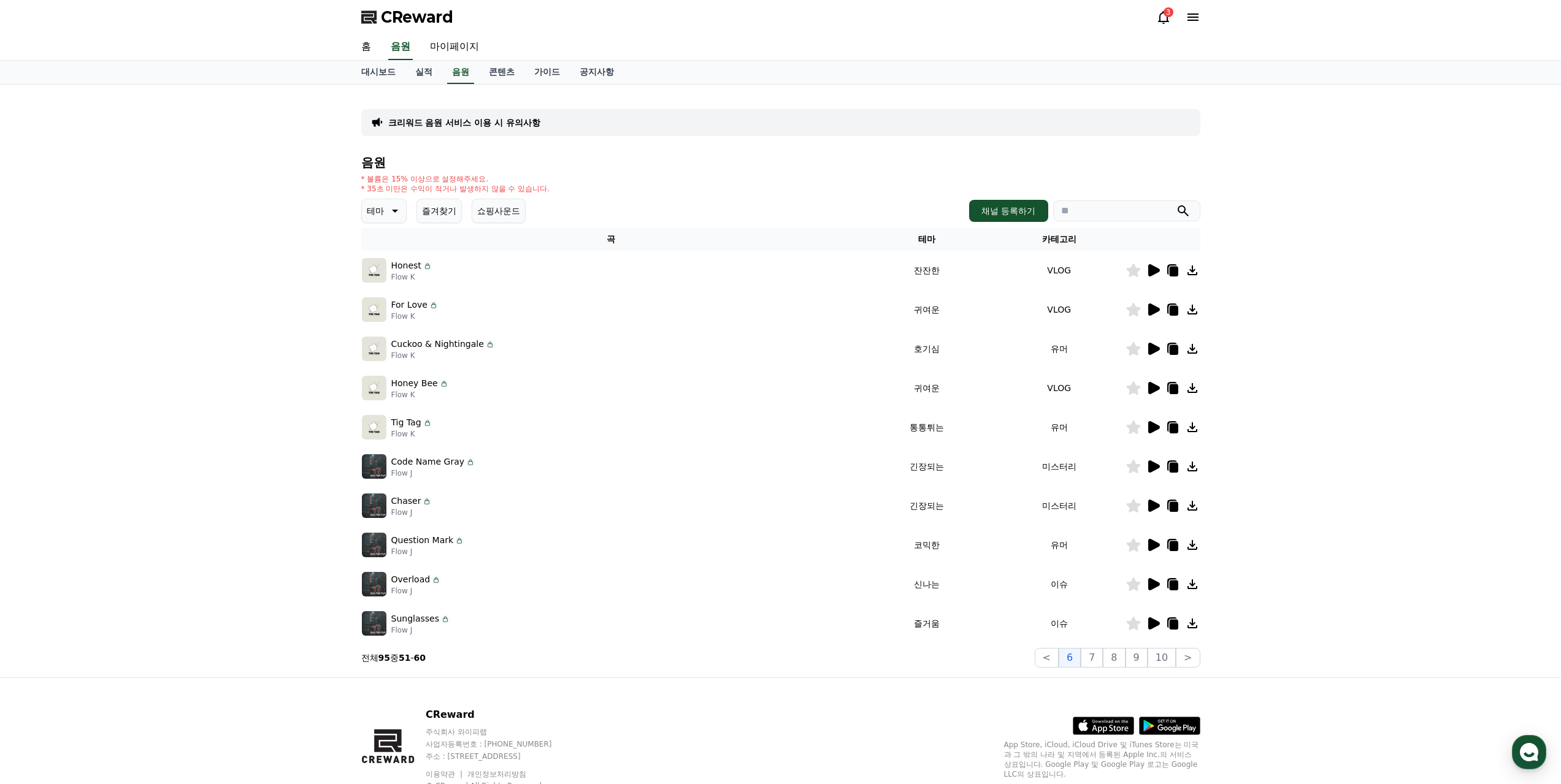
click at [1156, 423] on icon at bounding box center [1152, 427] width 15 height 15
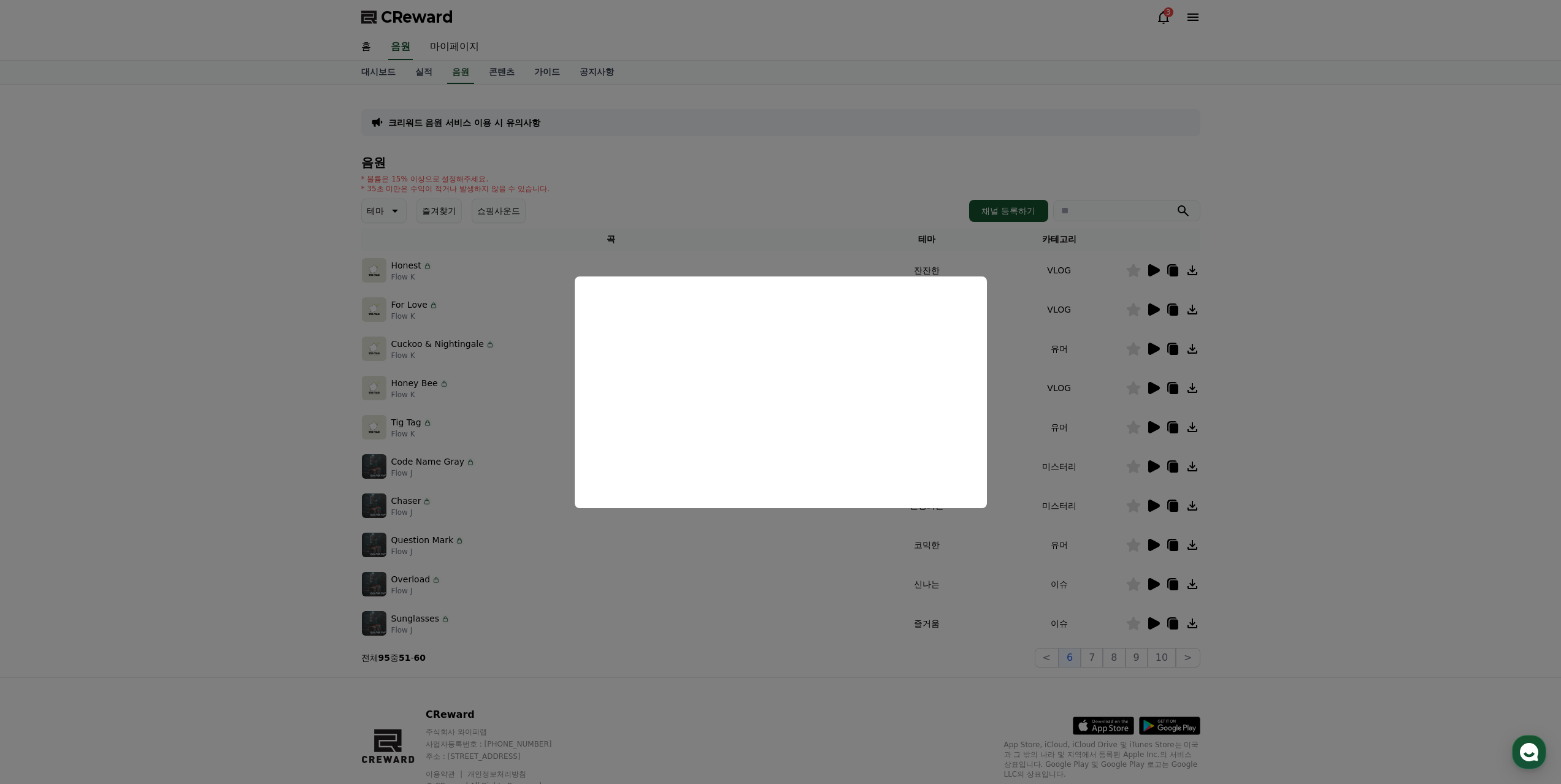
click at [1091, 656] on button "close modal" at bounding box center [780, 392] width 1561 height 784
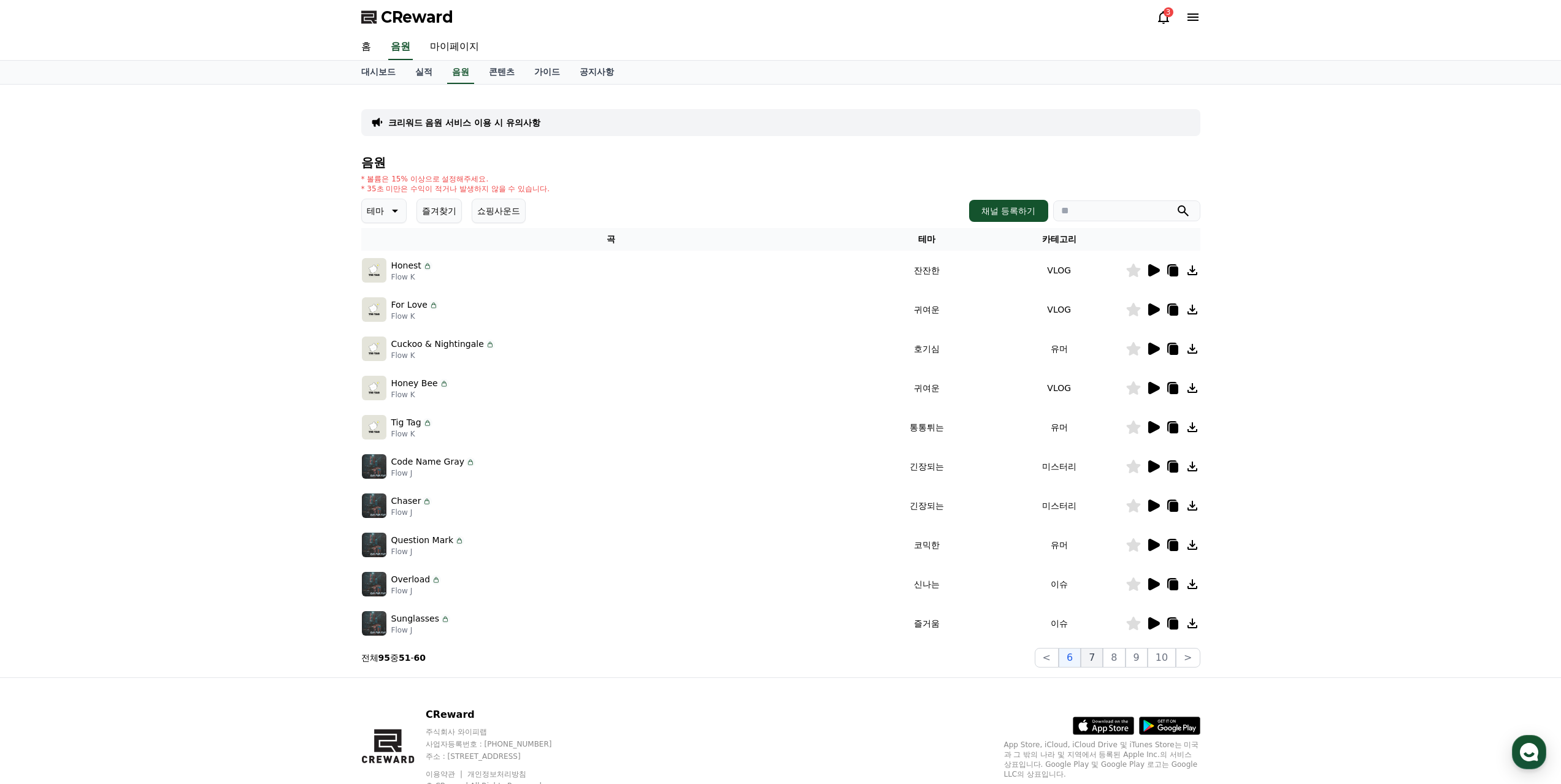
click at [1095, 659] on button "7" at bounding box center [1091, 657] width 22 height 20
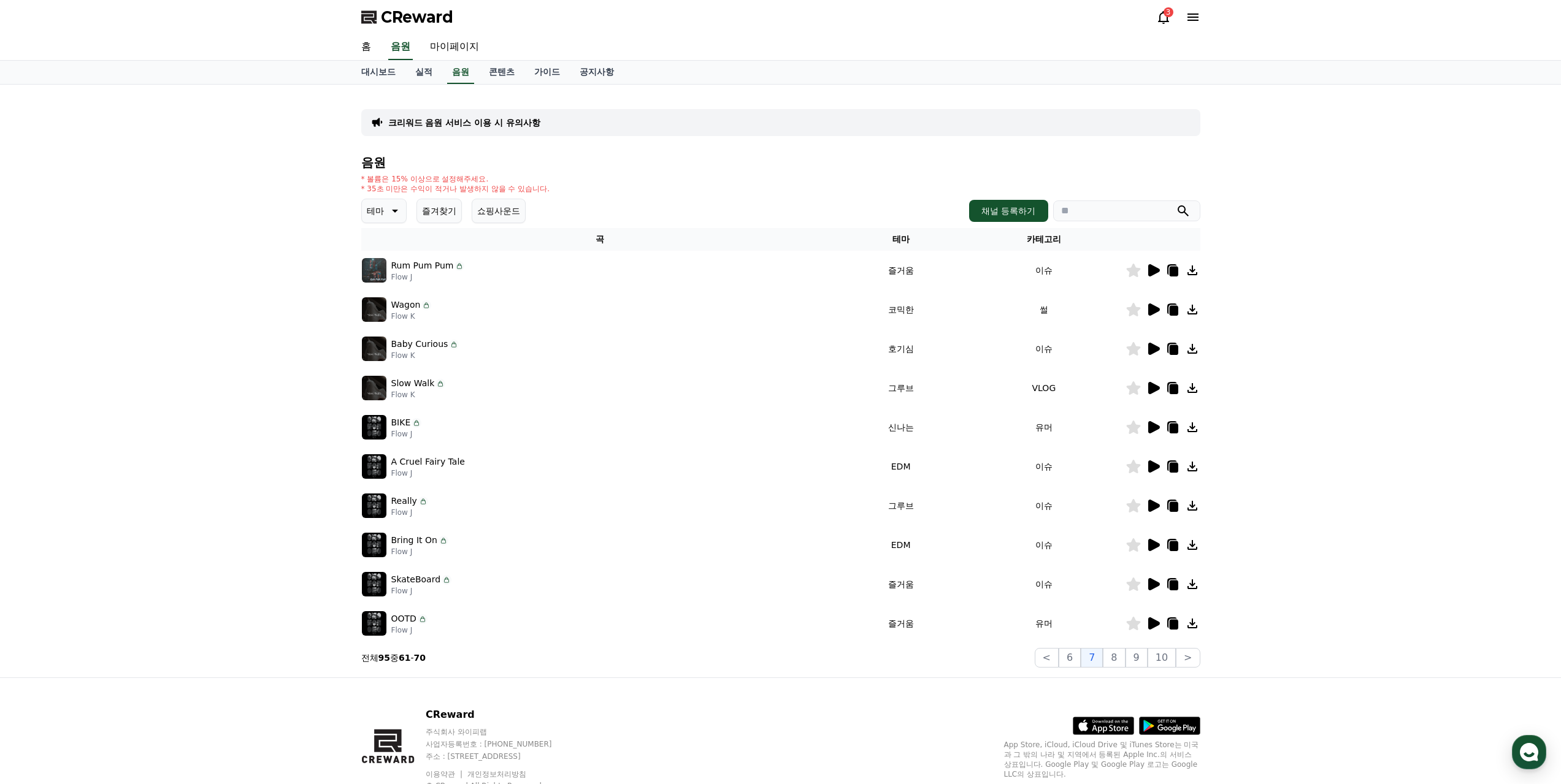
click at [1156, 305] on icon at bounding box center [1152, 309] width 15 height 15
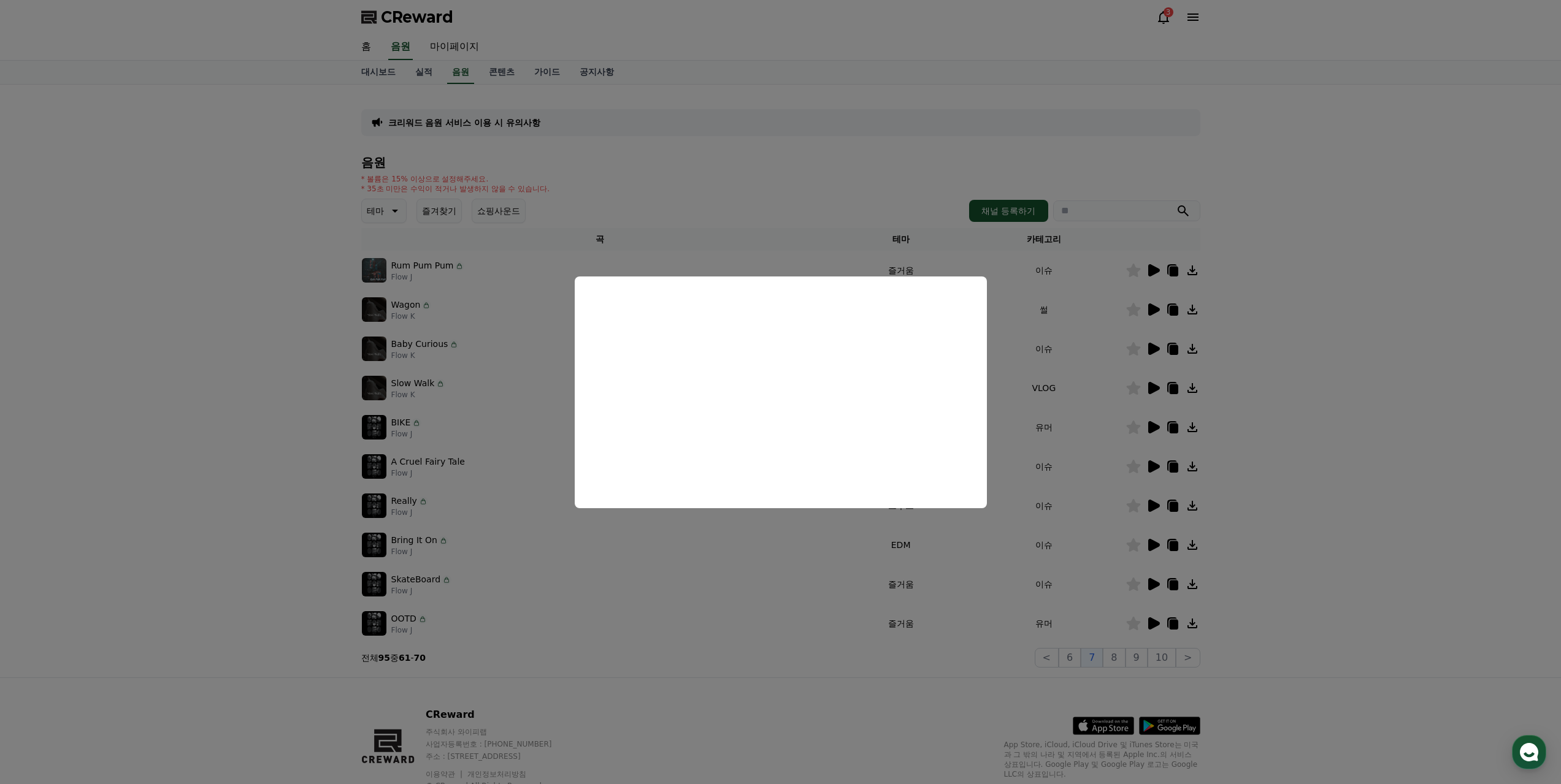
click at [1005, 658] on button "close modal" at bounding box center [780, 392] width 1561 height 784
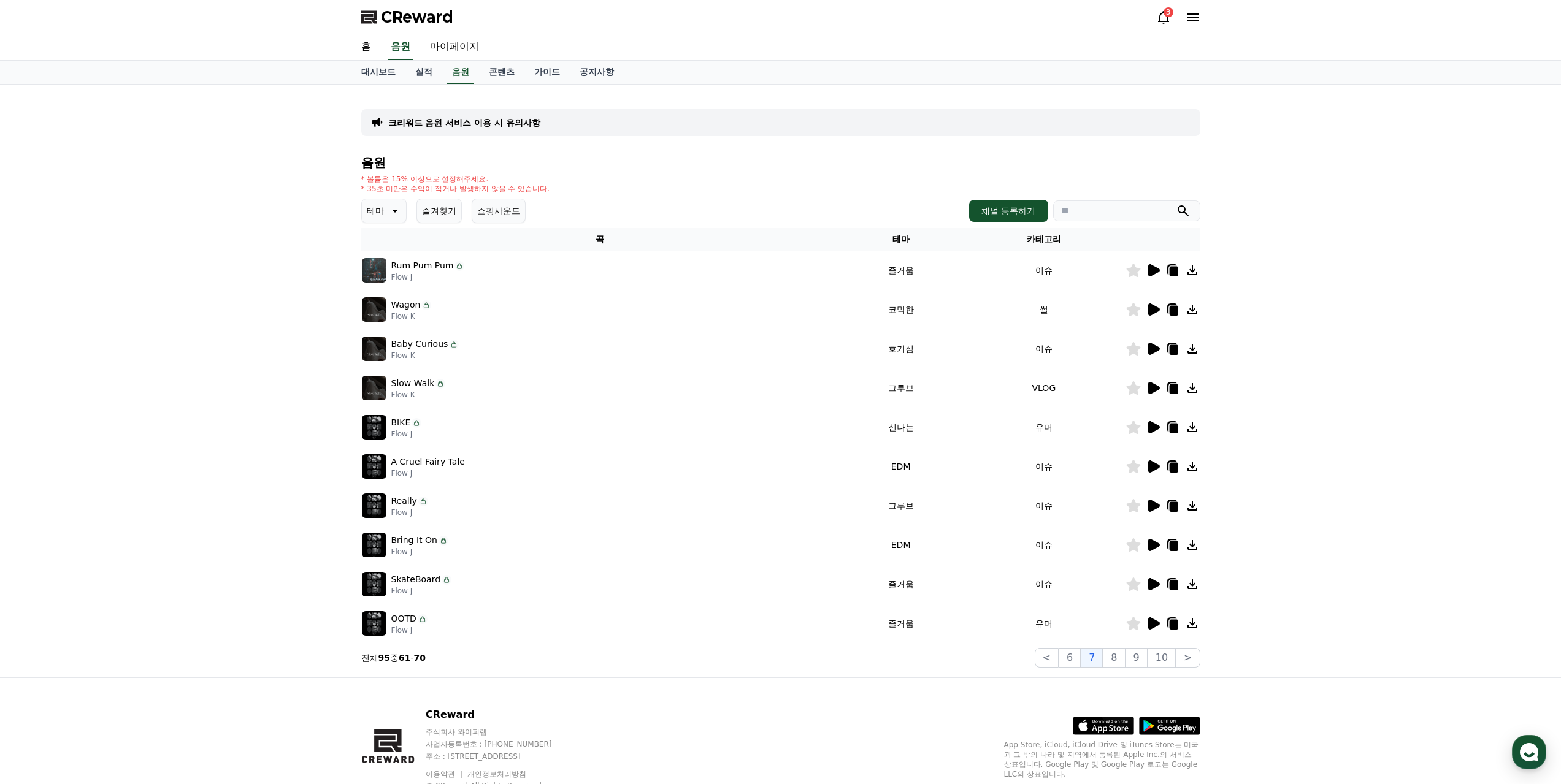
click at [1160, 624] on icon at bounding box center [1152, 623] width 15 height 15
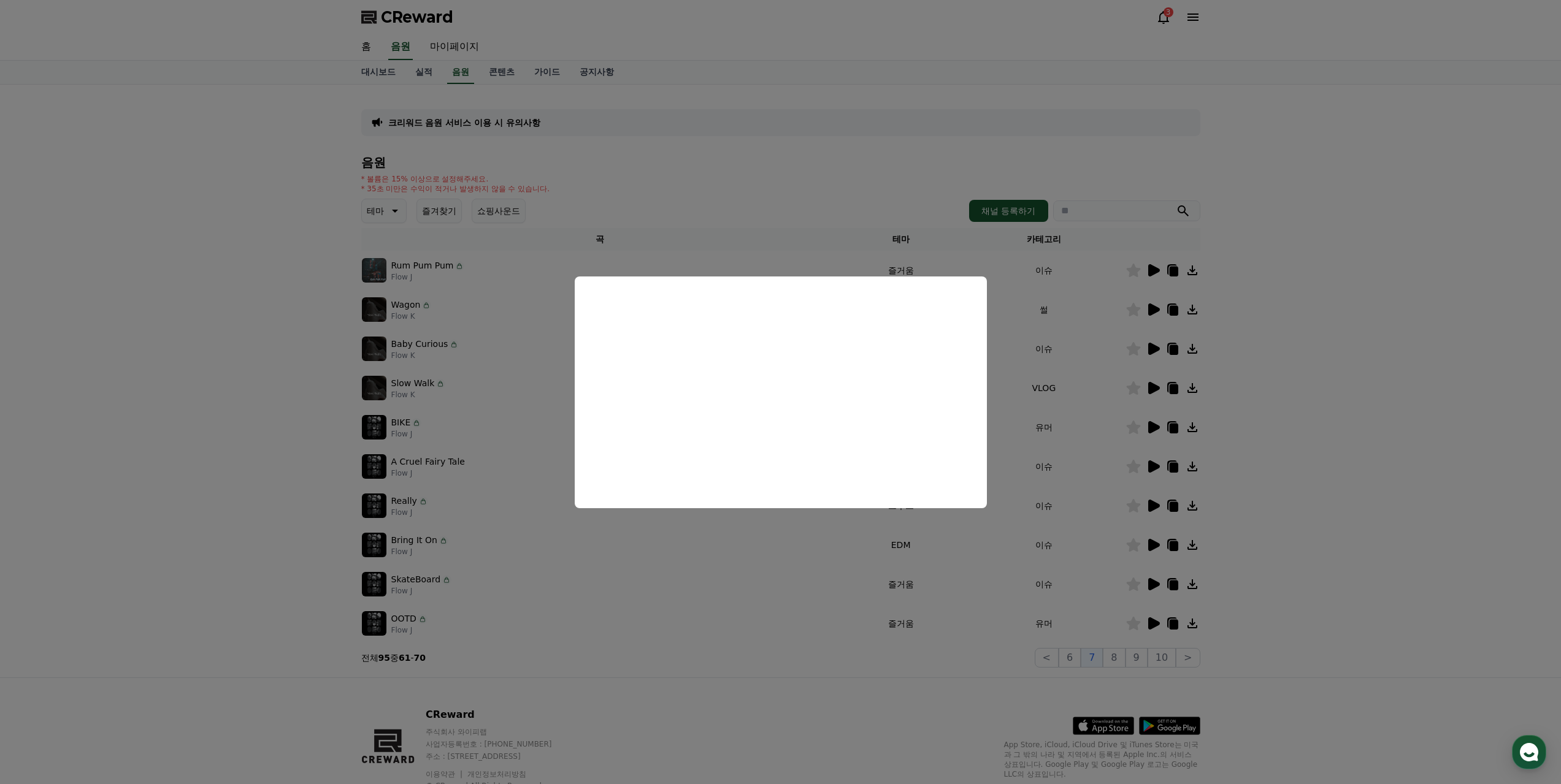
click at [1154, 583] on button "close modal" at bounding box center [780, 392] width 1561 height 784
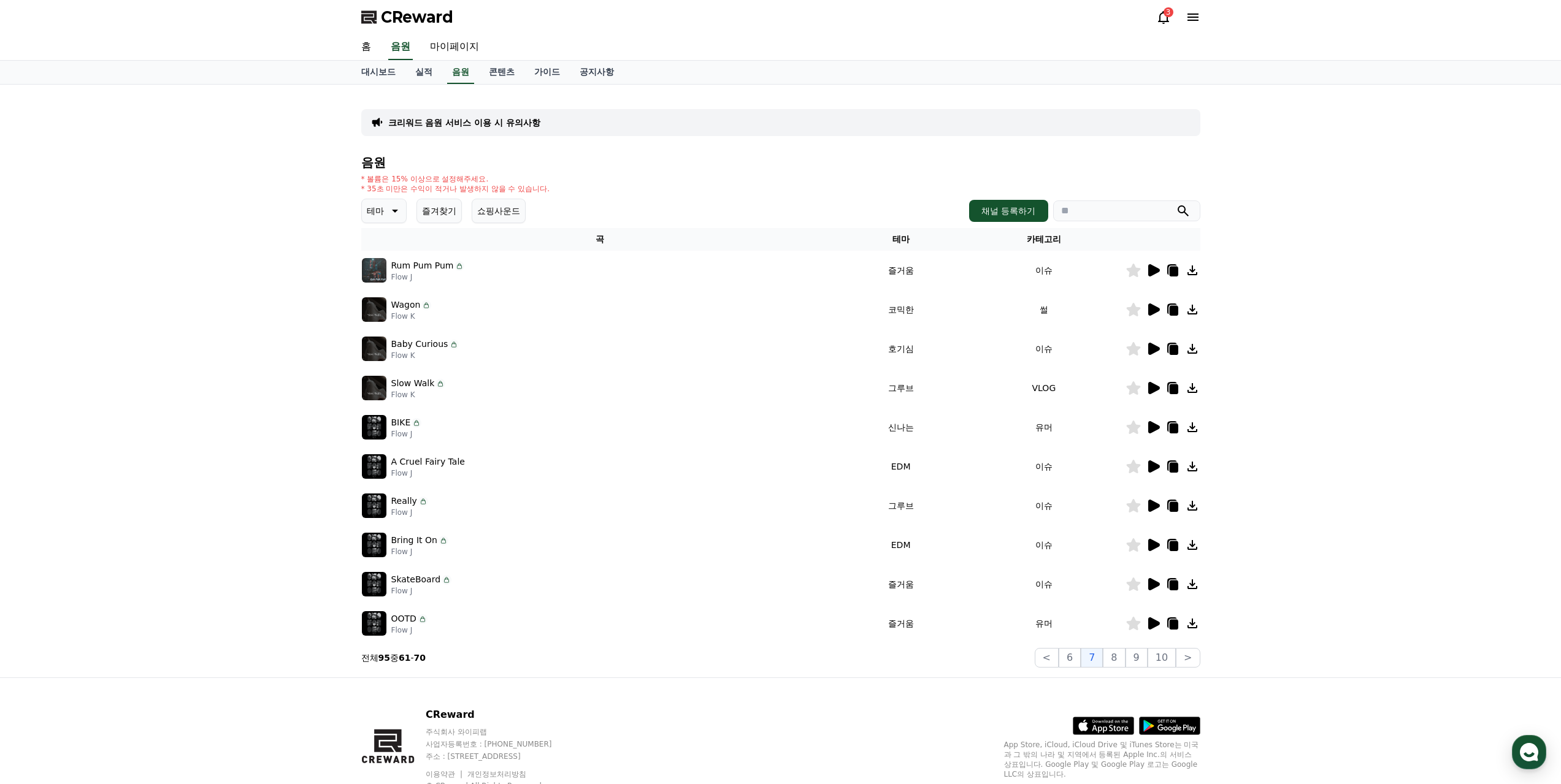
click at [1154, 583] on icon at bounding box center [1153, 584] width 11 height 12
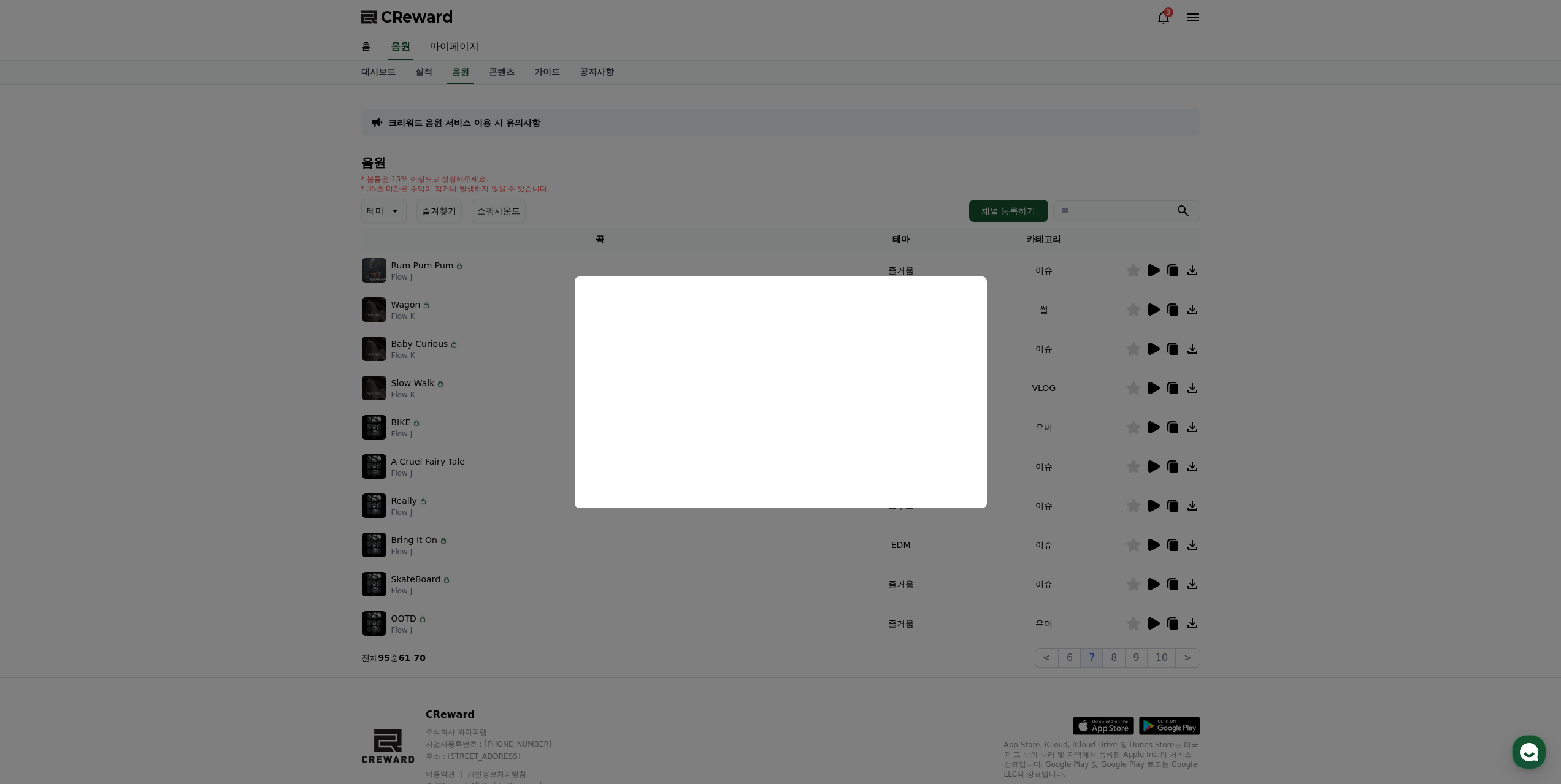
click at [1124, 662] on button "close modal" at bounding box center [780, 392] width 1561 height 784
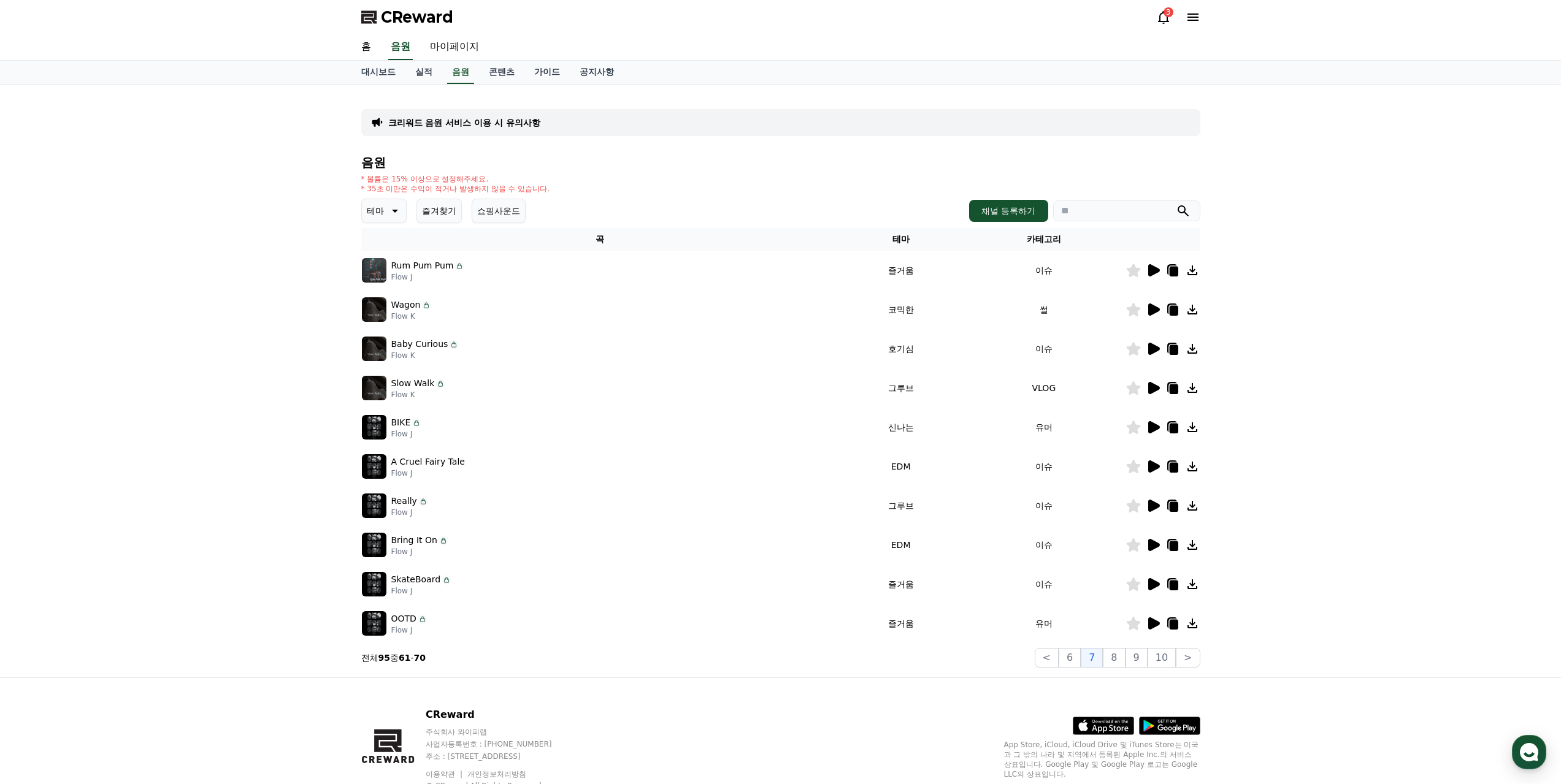
click at [1124, 662] on button "8" at bounding box center [1113, 657] width 22 height 20
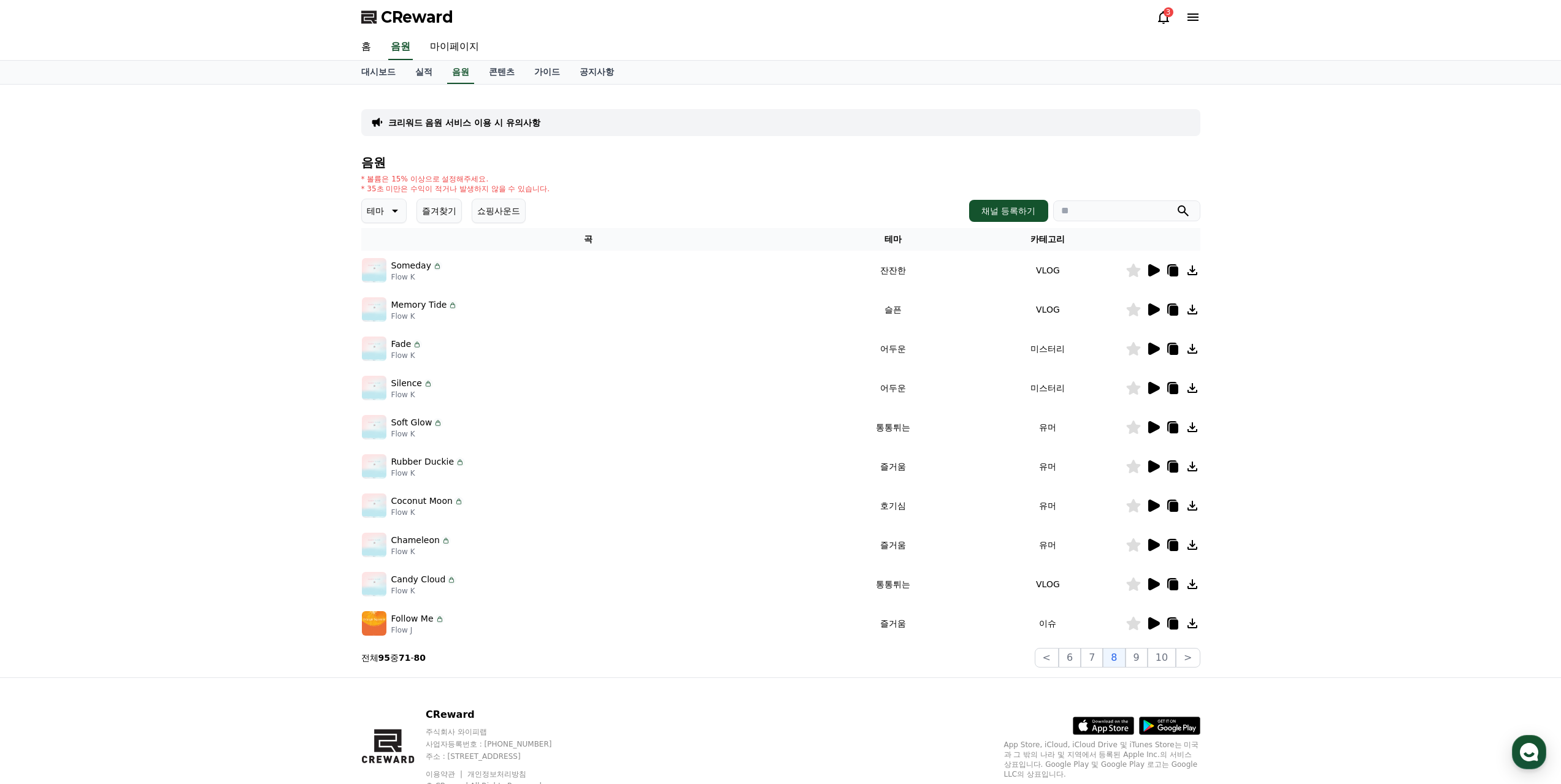
click at [1158, 429] on icon at bounding box center [1153, 428] width 11 height 12
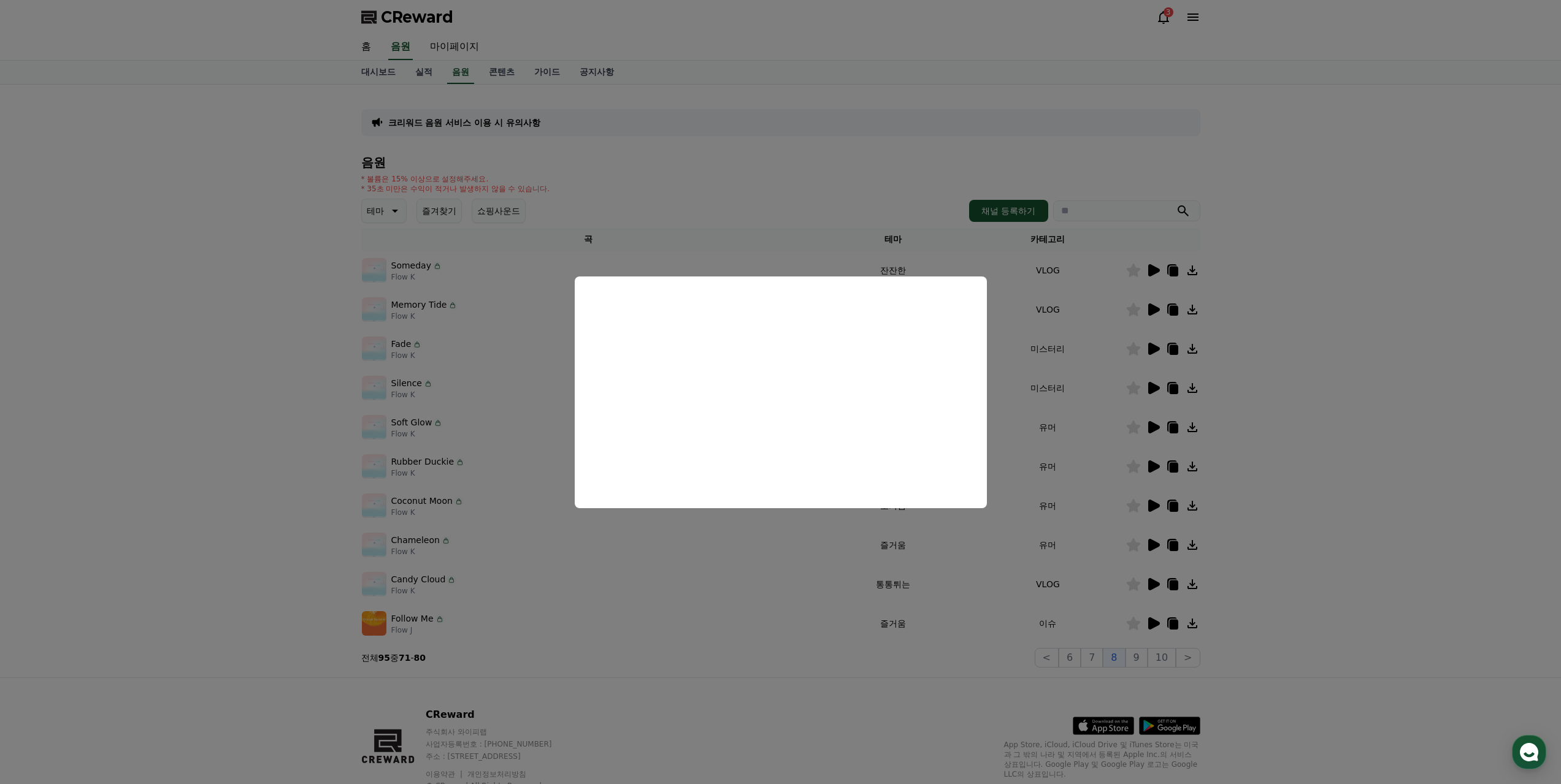
click at [1156, 461] on button "close modal" at bounding box center [780, 392] width 1561 height 784
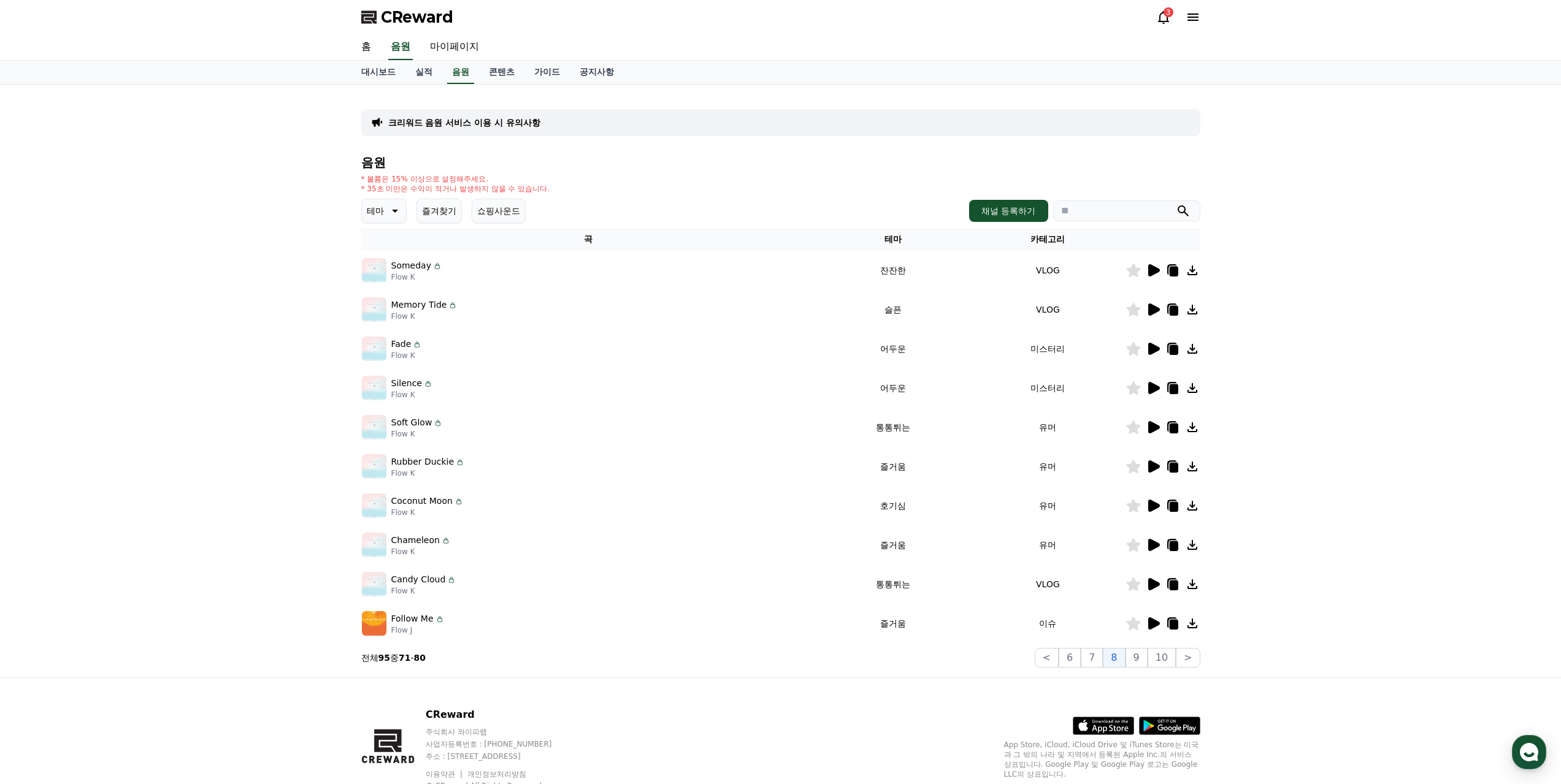
click at [1154, 464] on icon at bounding box center [1153, 467] width 11 height 12
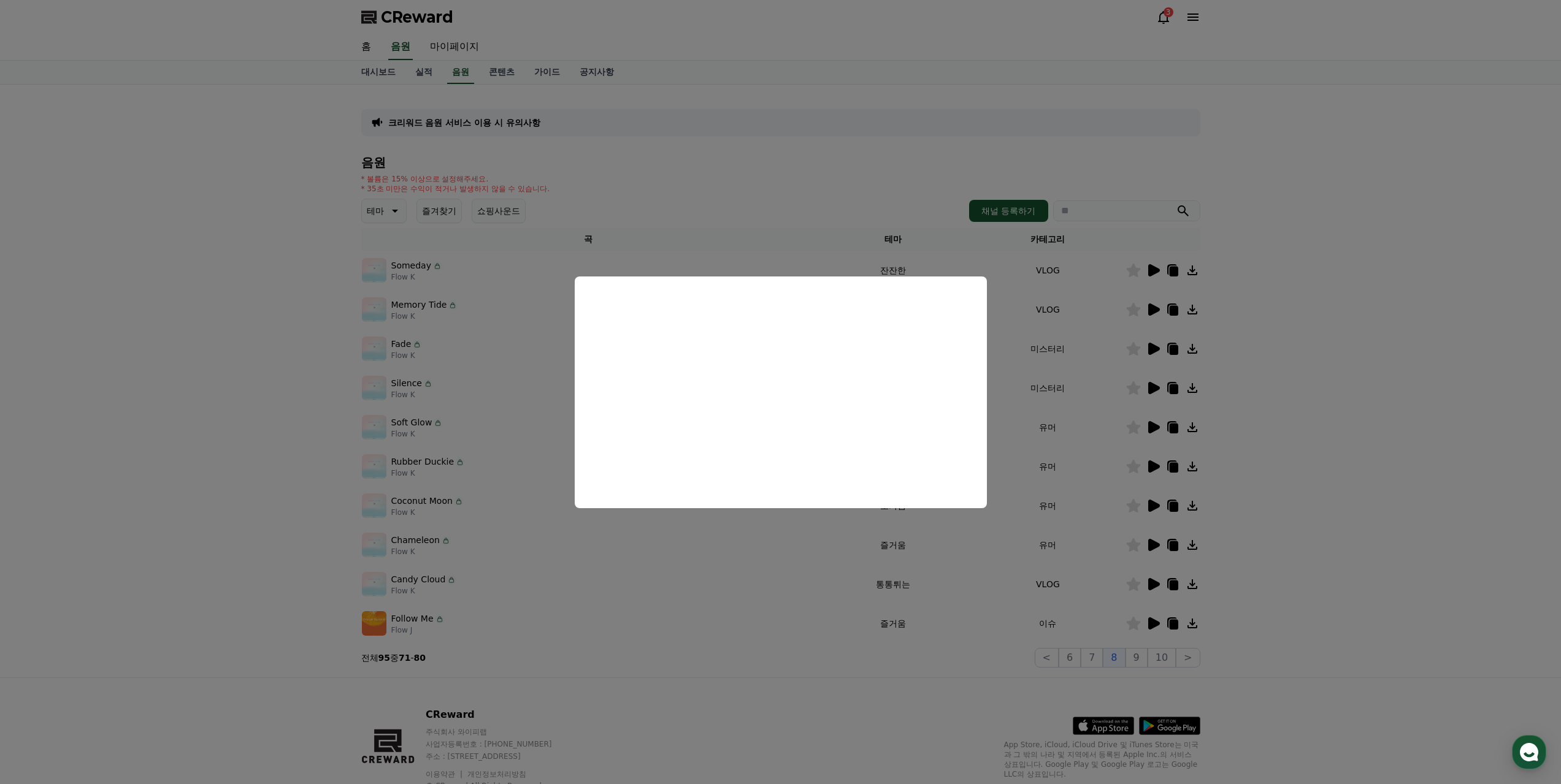
click at [1154, 544] on button "close modal" at bounding box center [780, 392] width 1561 height 784
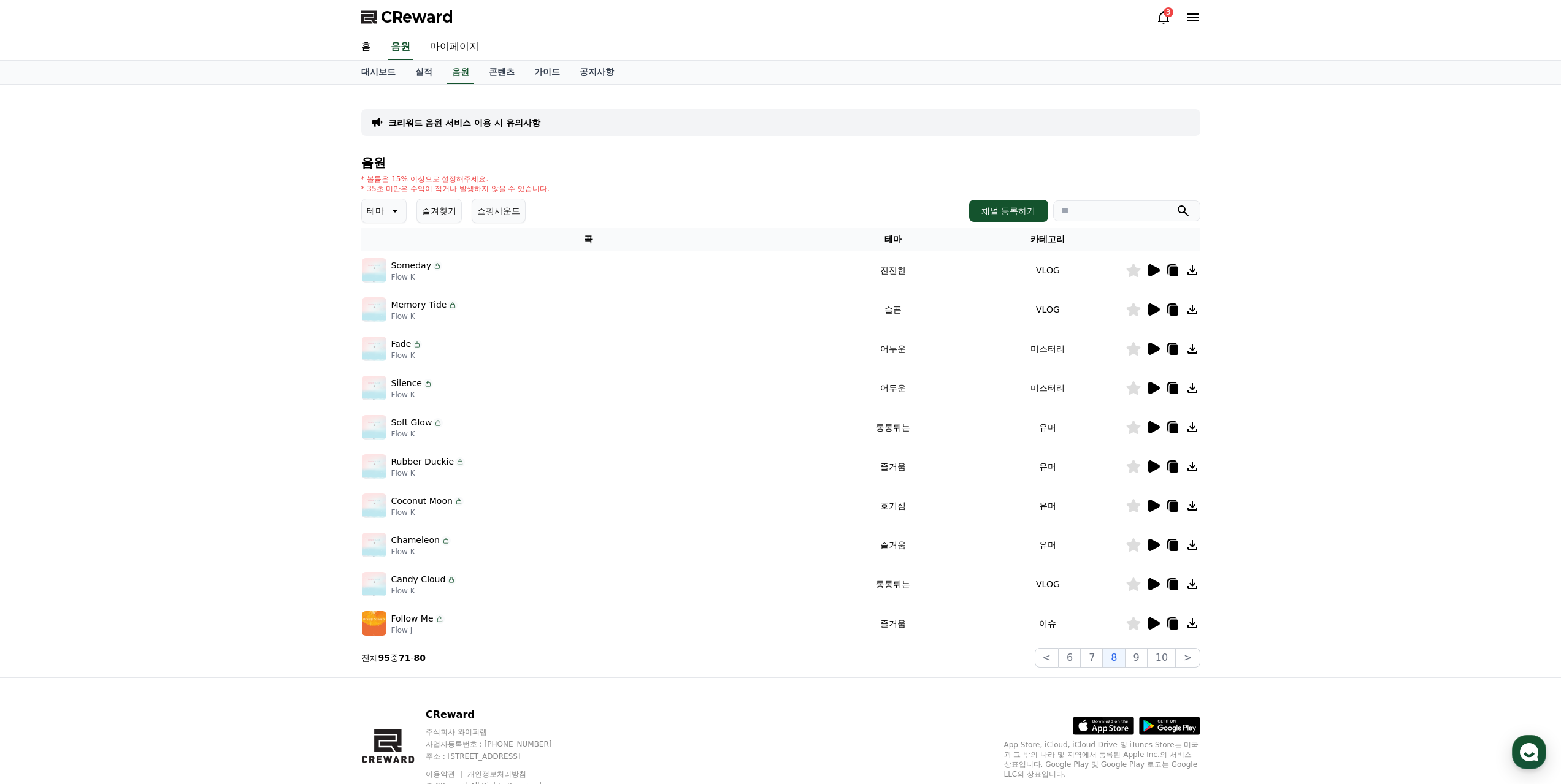
click at [1155, 542] on icon at bounding box center [1153, 545] width 11 height 12
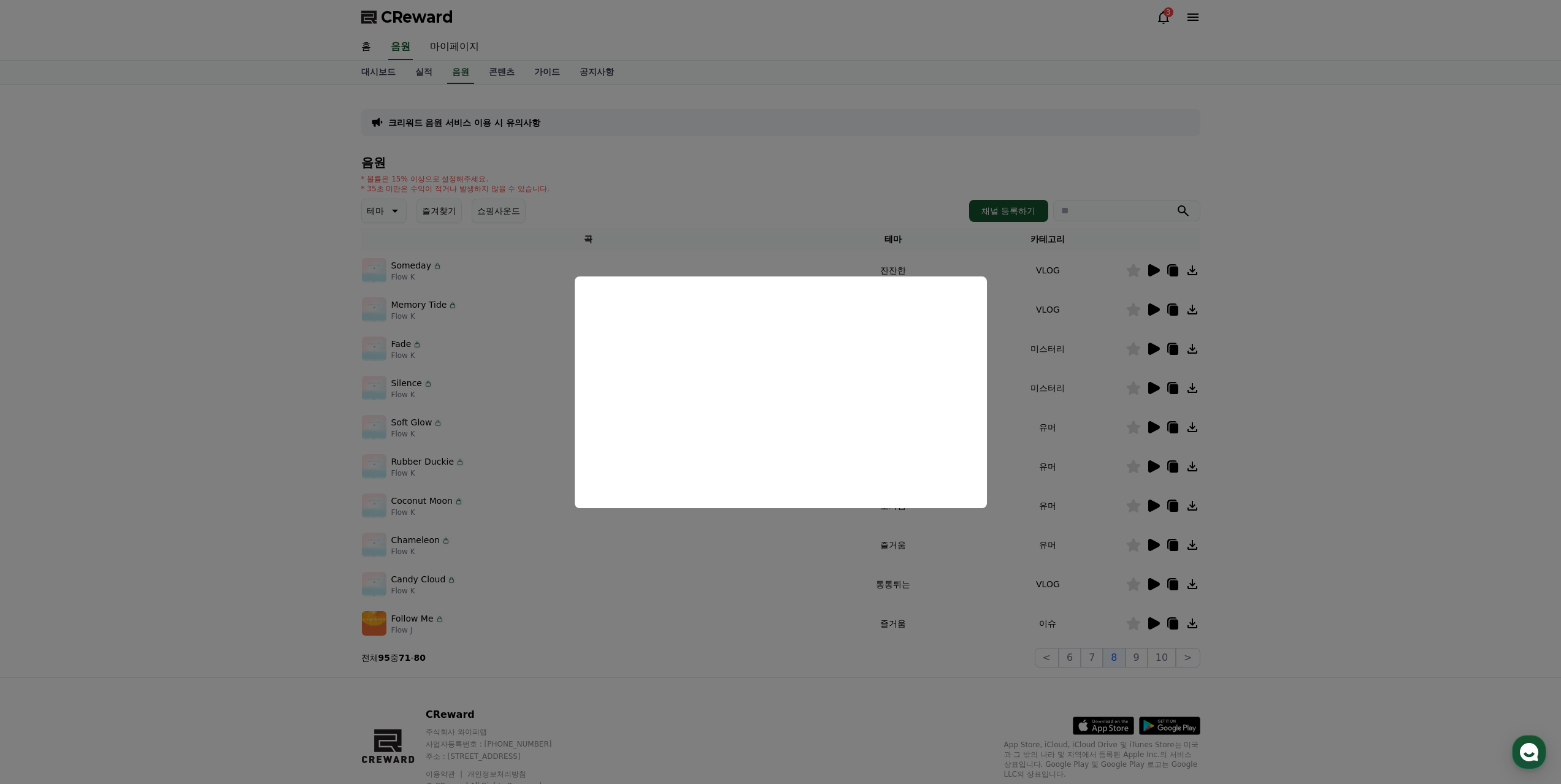
click at [1161, 619] on button "close modal" at bounding box center [780, 392] width 1561 height 784
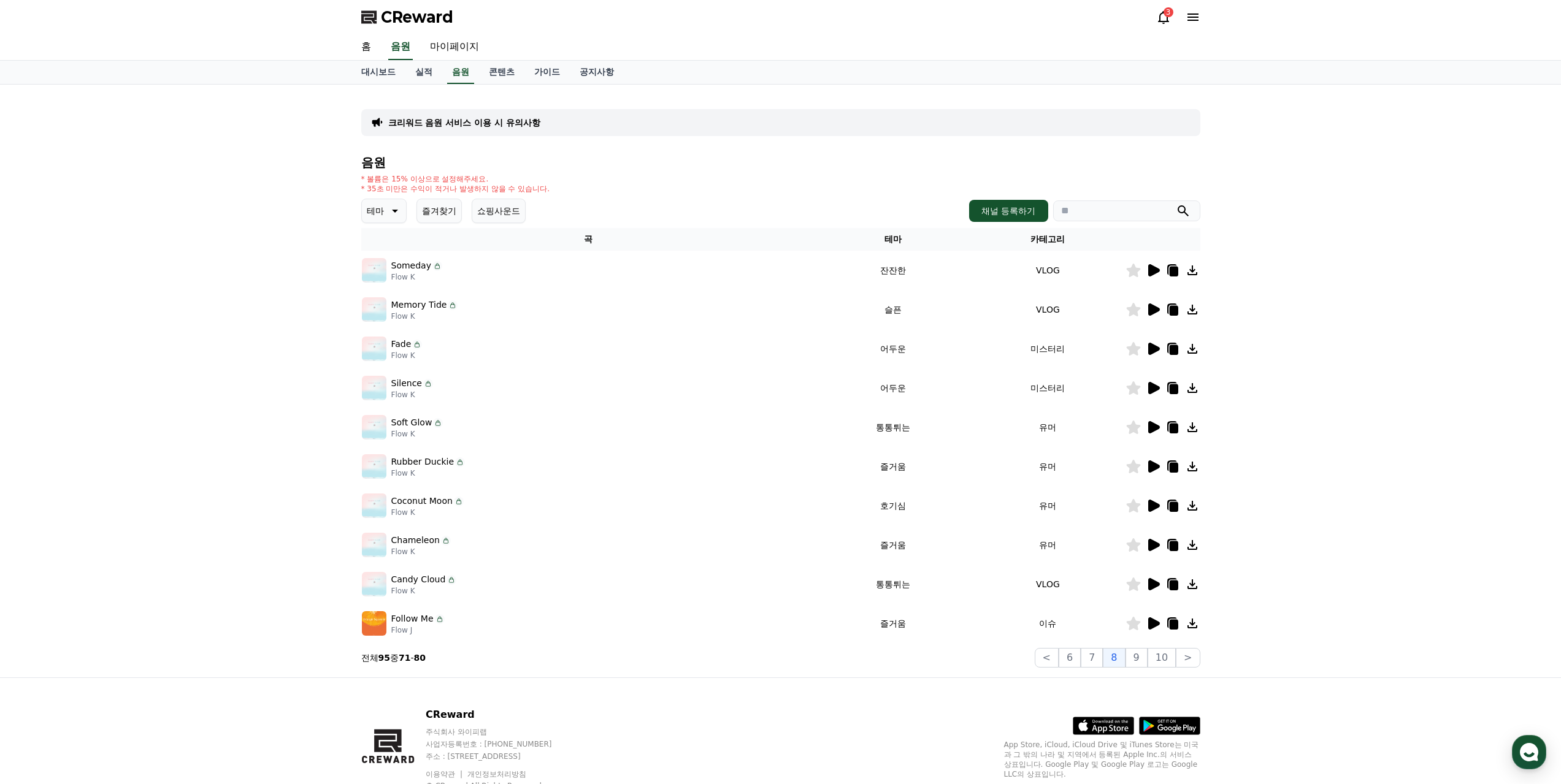
click at [1156, 621] on icon at bounding box center [1152, 623] width 15 height 15
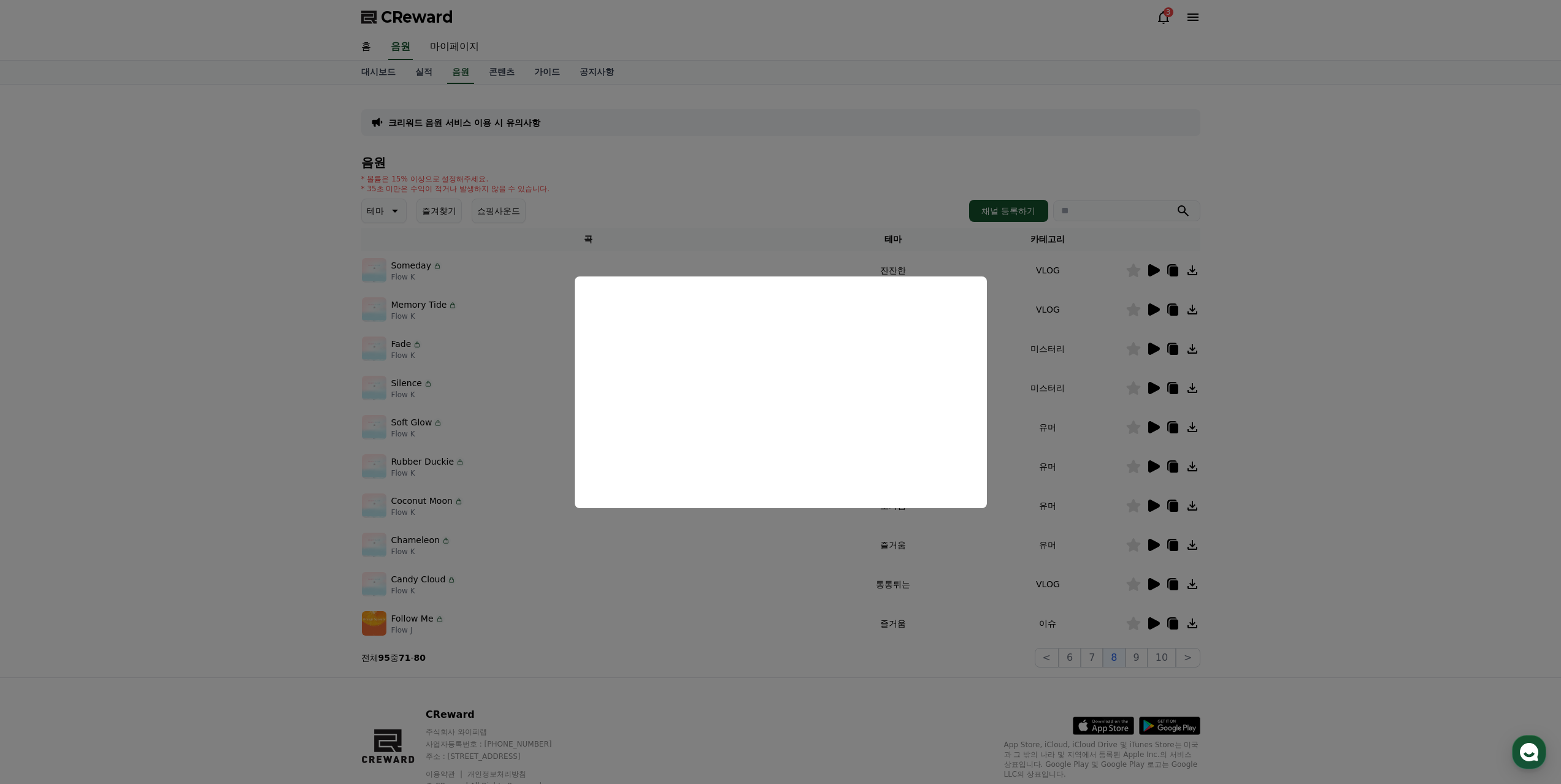
click at [1146, 657] on button "close modal" at bounding box center [780, 392] width 1561 height 784
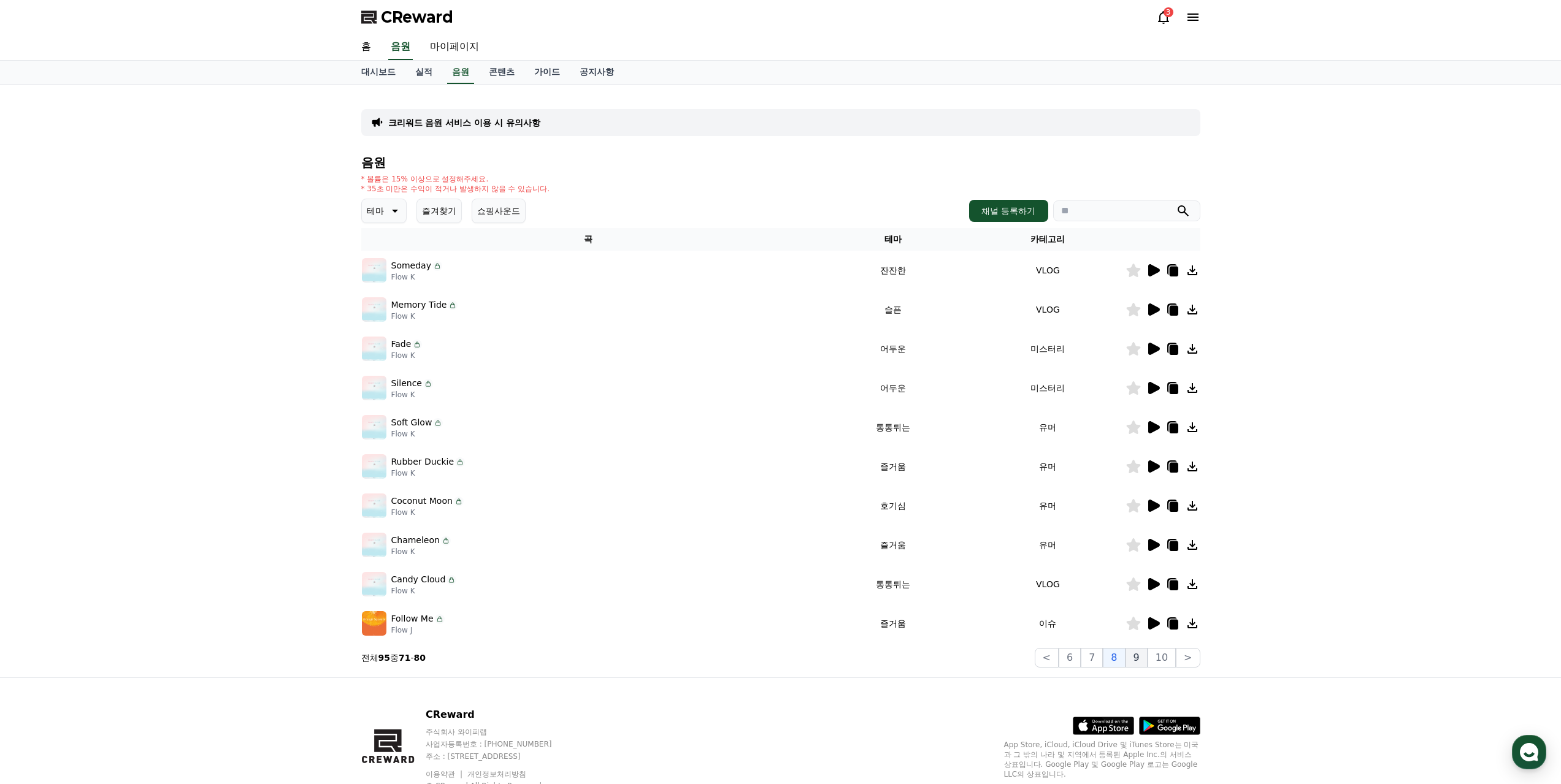
click at [1139, 652] on button "9" at bounding box center [1136, 657] width 22 height 20
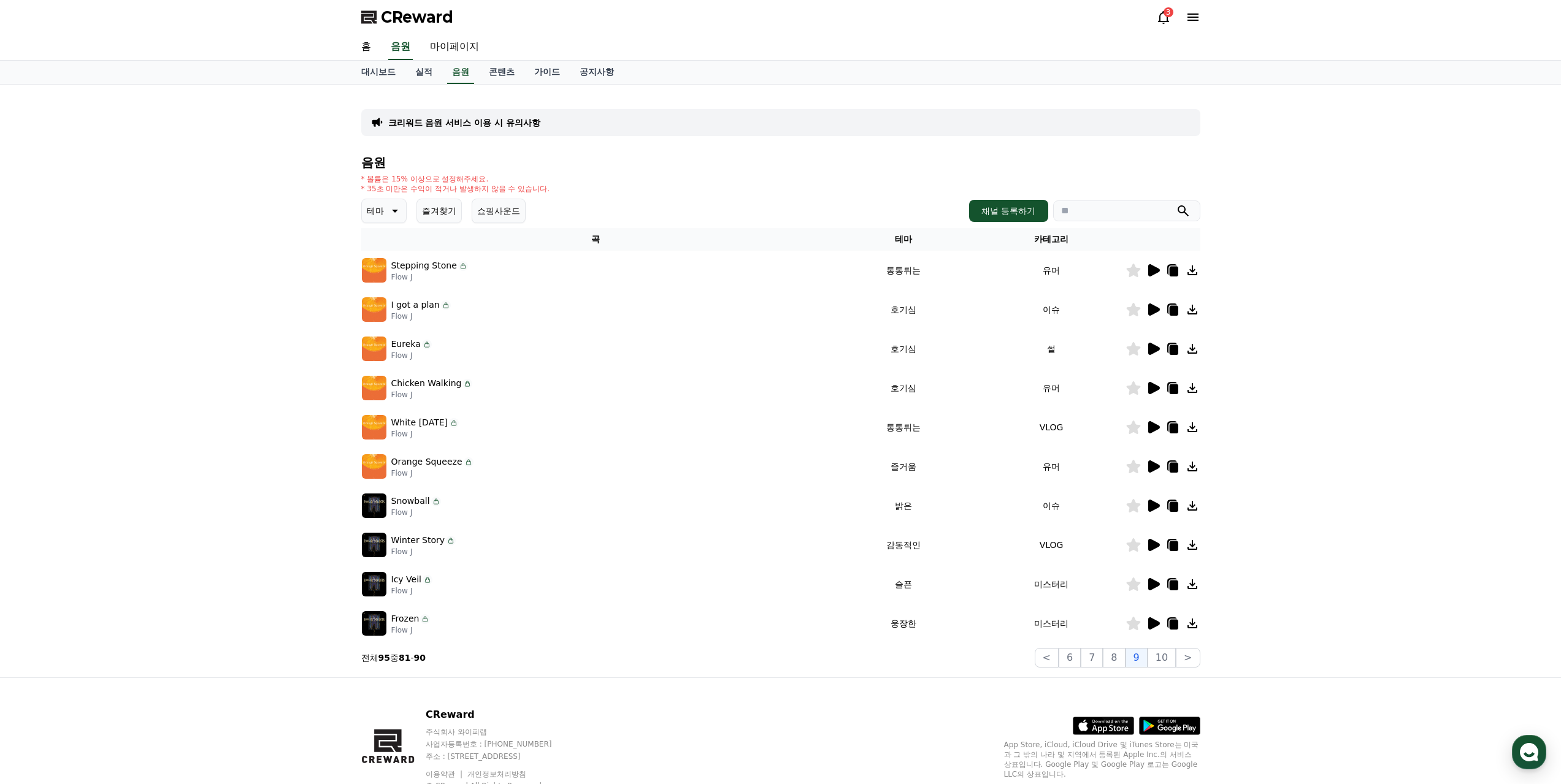
click at [1152, 269] on icon at bounding box center [1153, 270] width 11 height 12
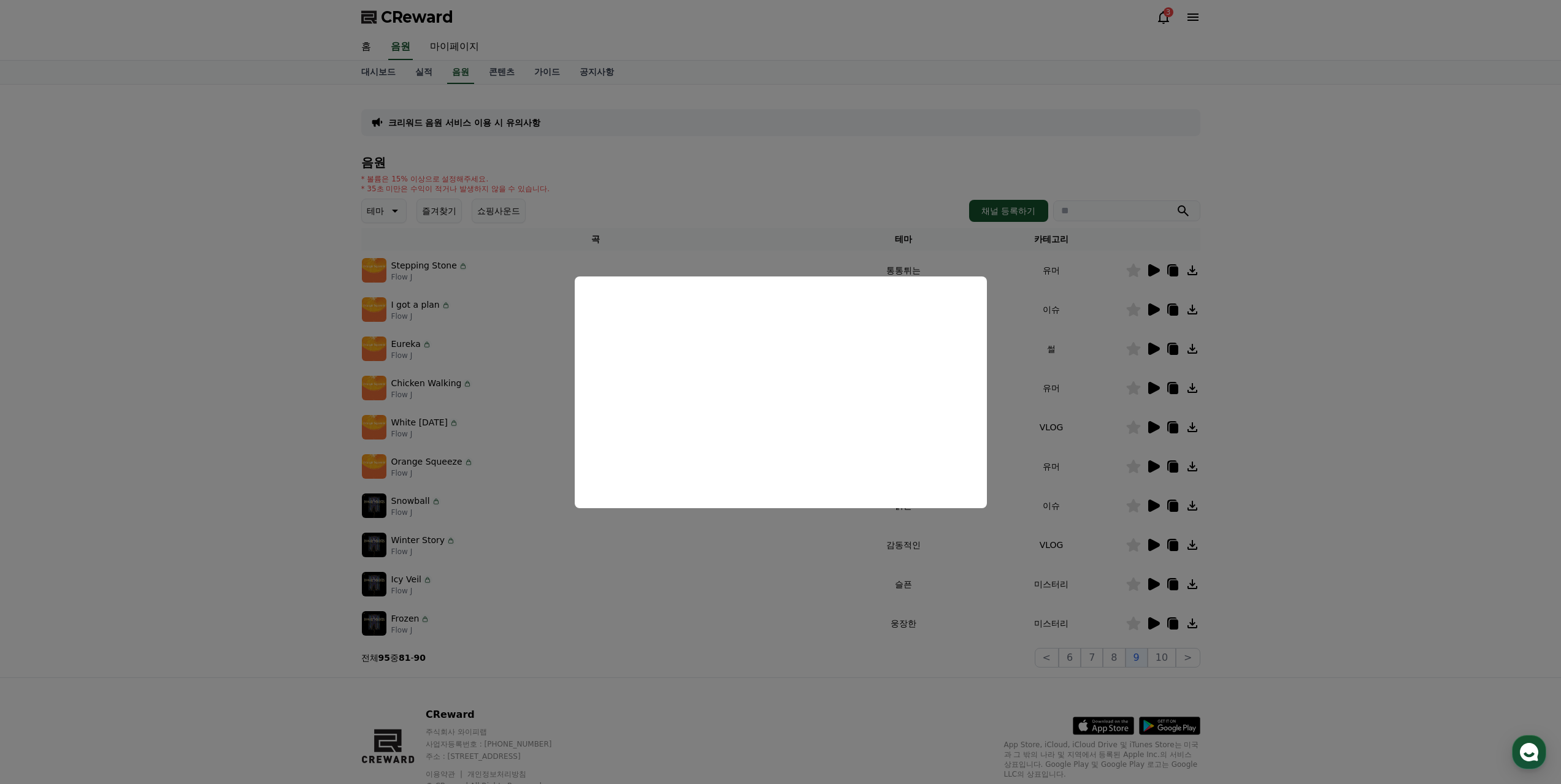
click at [1151, 344] on button "close modal" at bounding box center [780, 392] width 1561 height 784
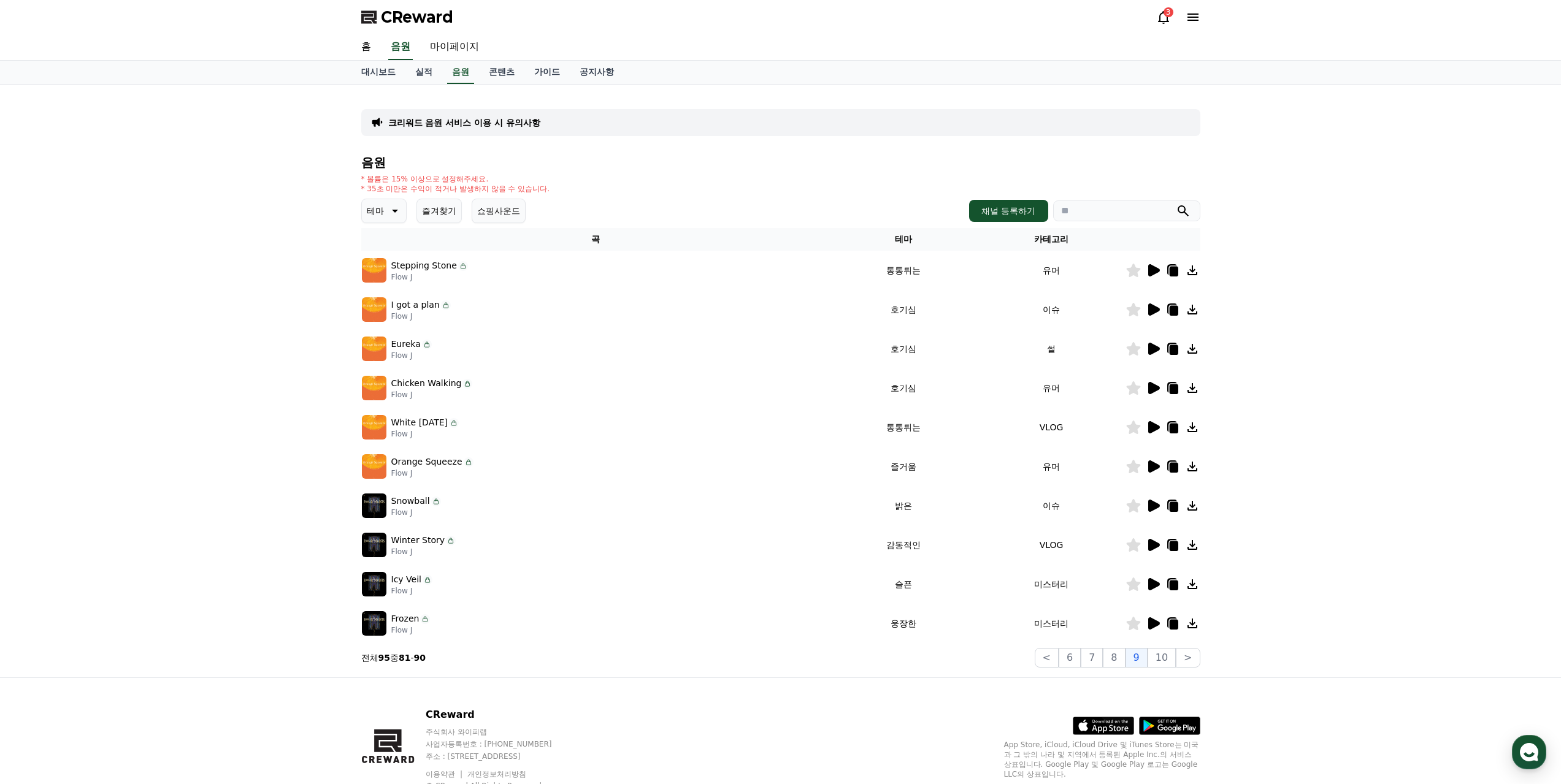
click at [1174, 269] on icon at bounding box center [1173, 271] width 9 height 10
click at [1157, 305] on icon at bounding box center [1152, 309] width 15 height 15
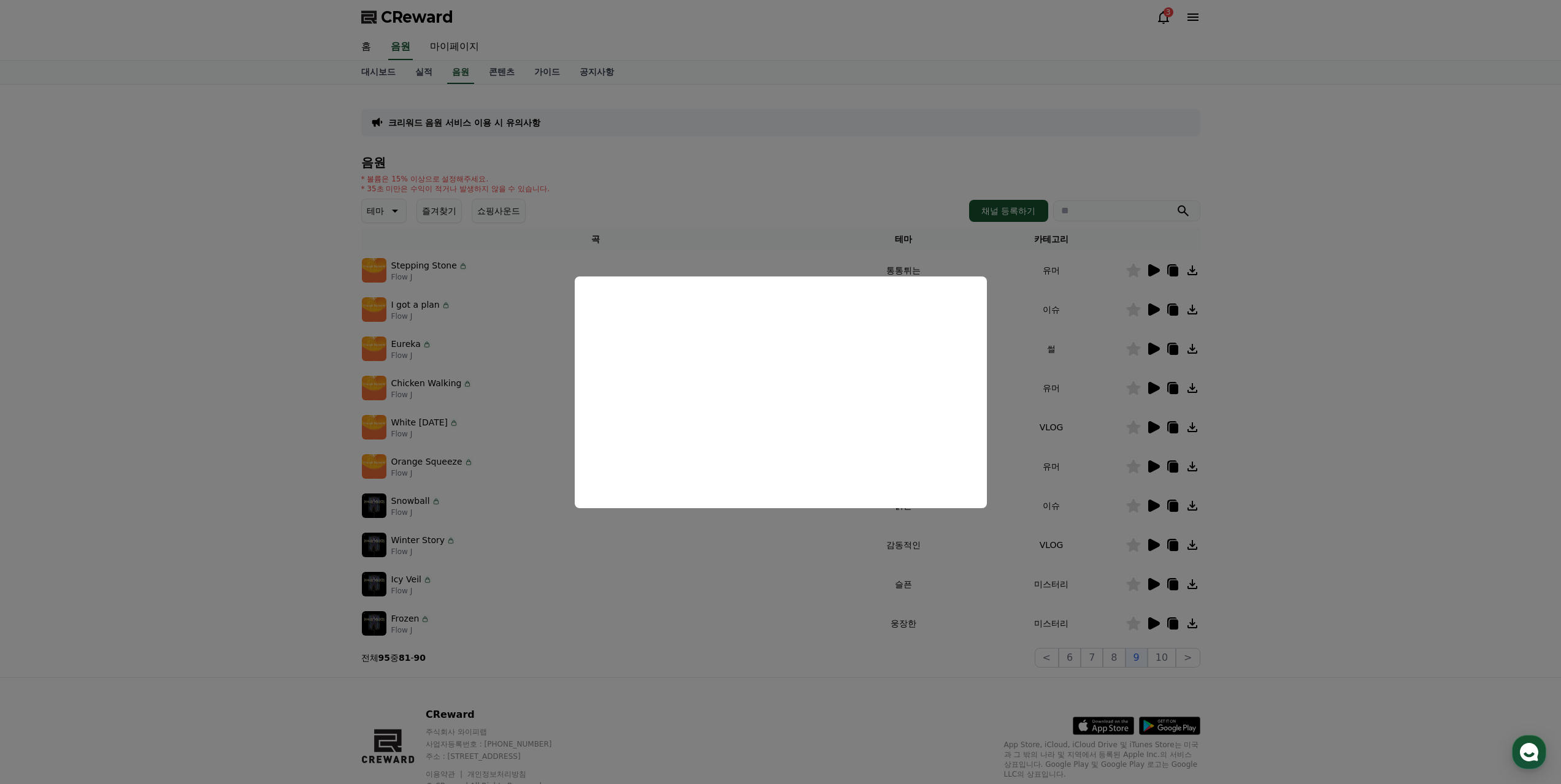
click at [1460, 359] on button "close modal" at bounding box center [780, 392] width 1561 height 784
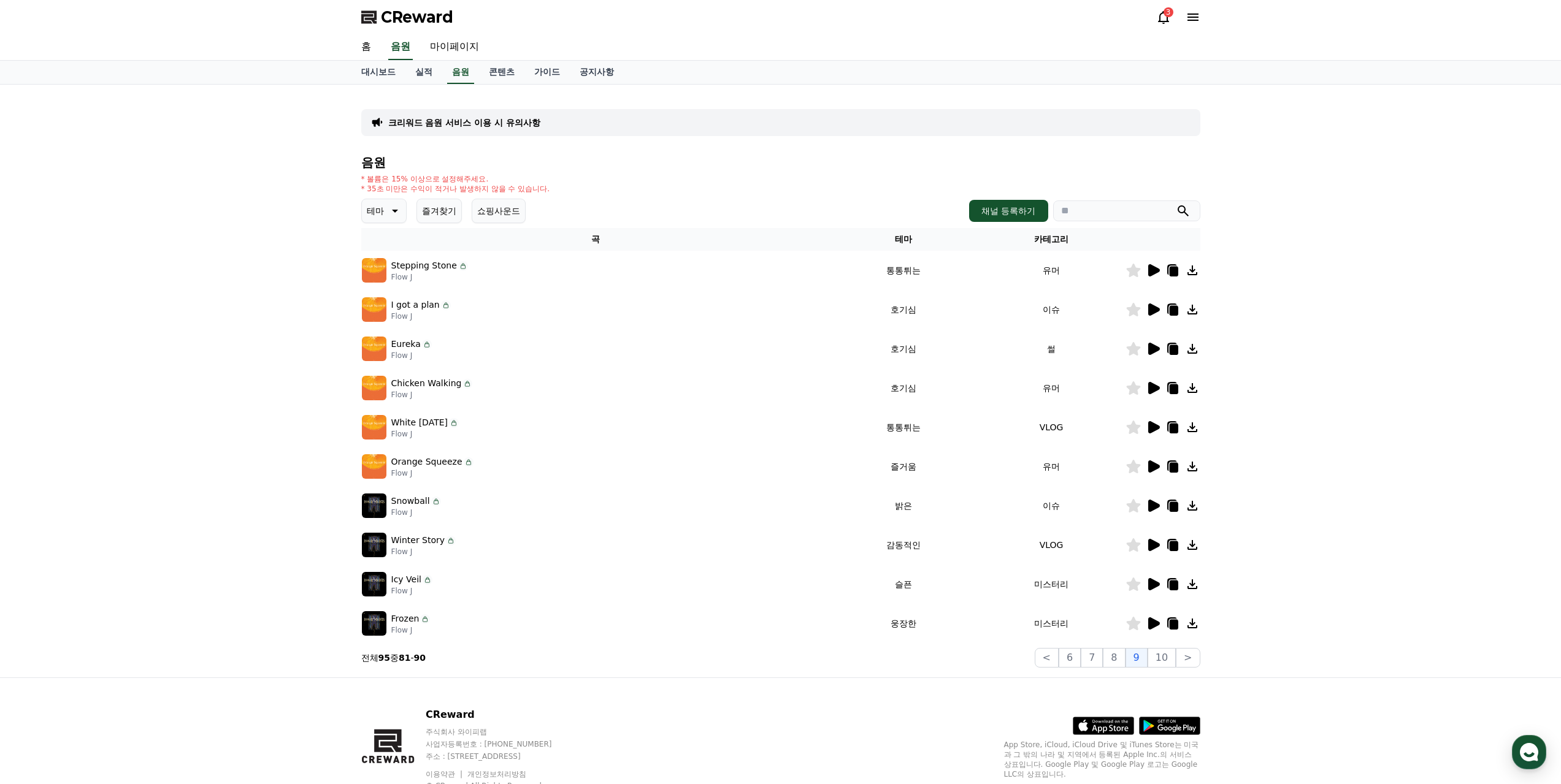
click at [1171, 307] on icon at bounding box center [1173, 310] width 9 height 10
click at [1157, 345] on icon at bounding box center [1152, 349] width 15 height 15
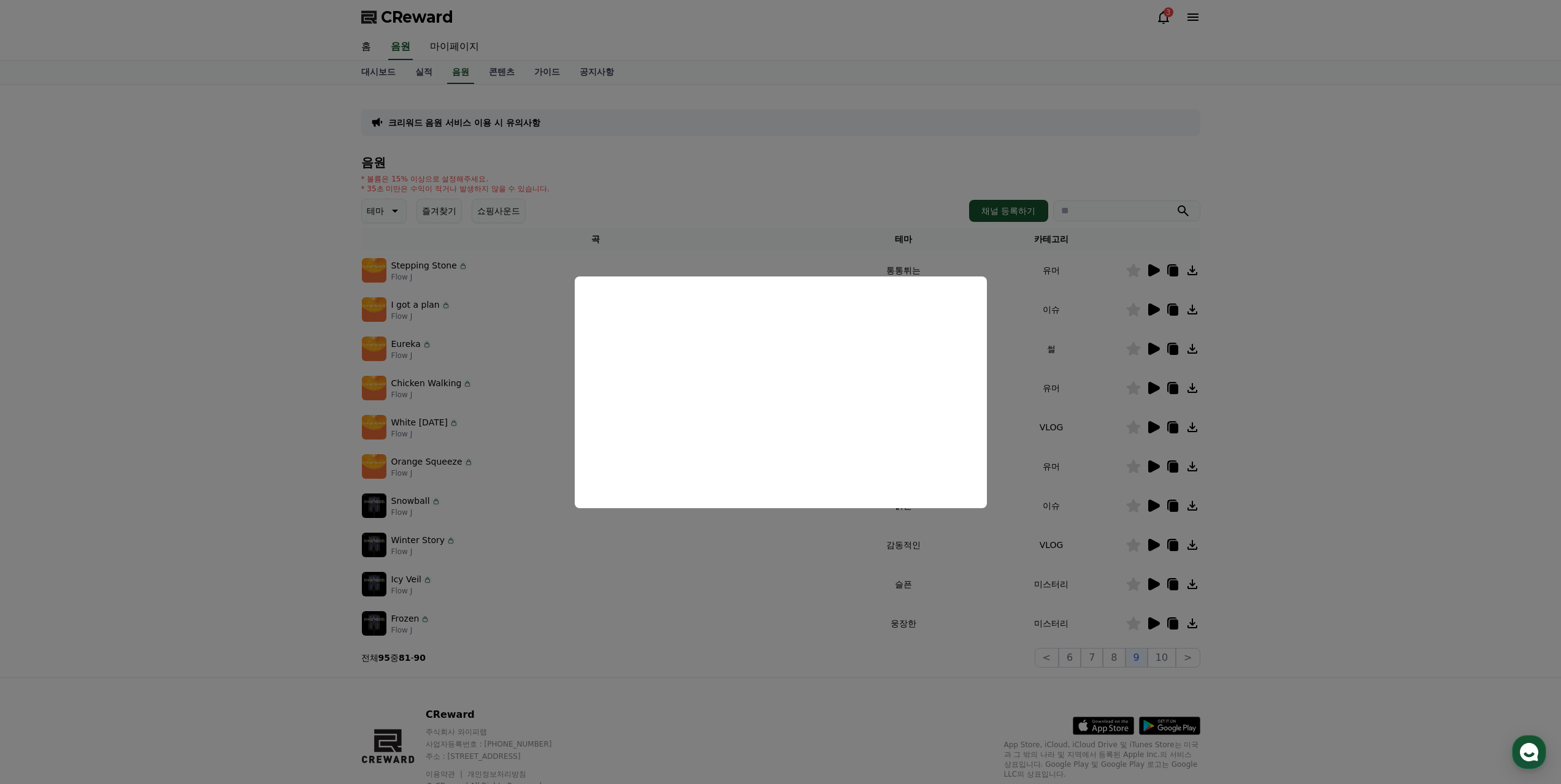
click at [911, 708] on button "close modal" at bounding box center [780, 392] width 1561 height 784
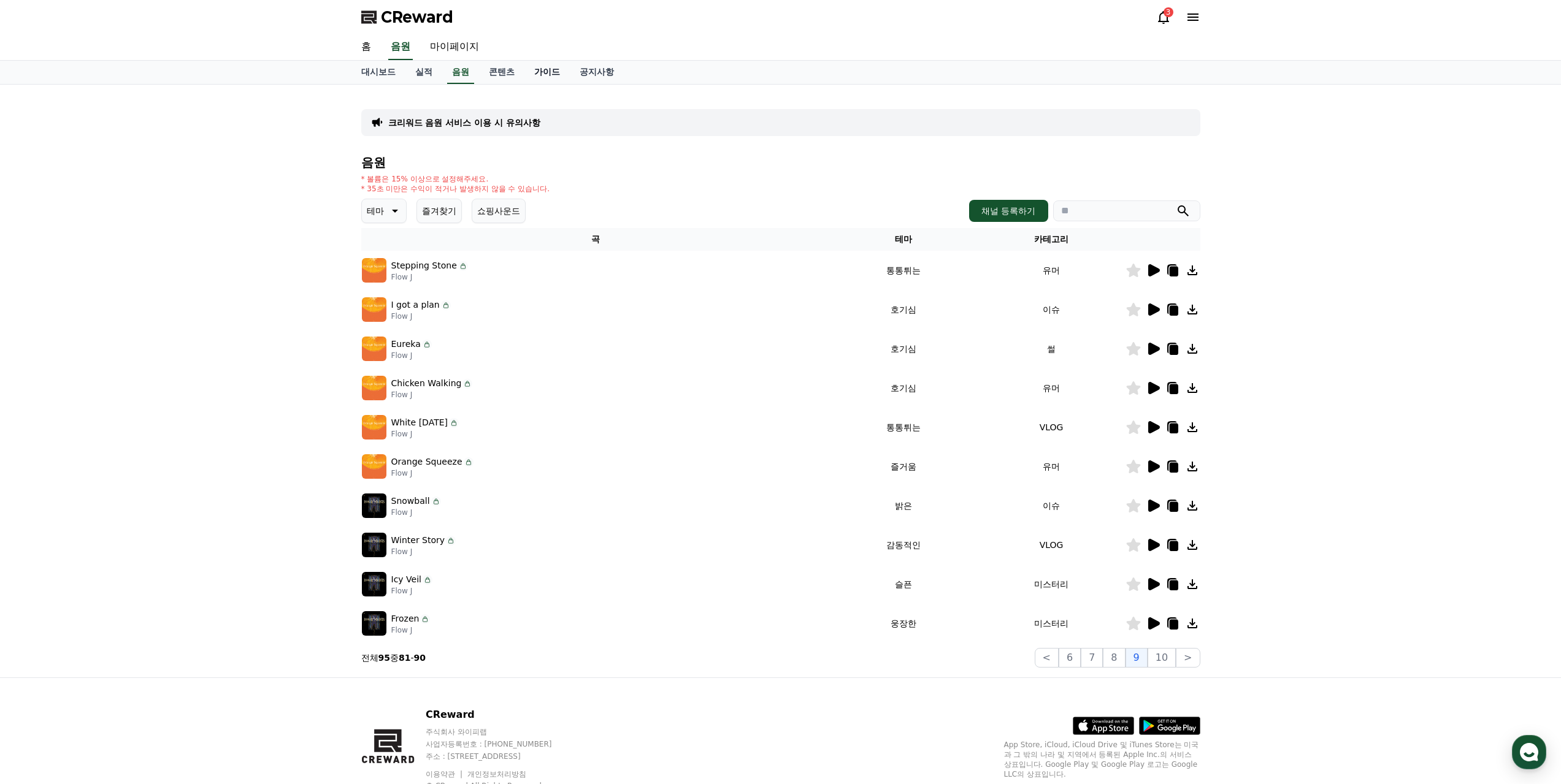
click at [544, 68] on link "가이드" at bounding box center [547, 72] width 45 height 23
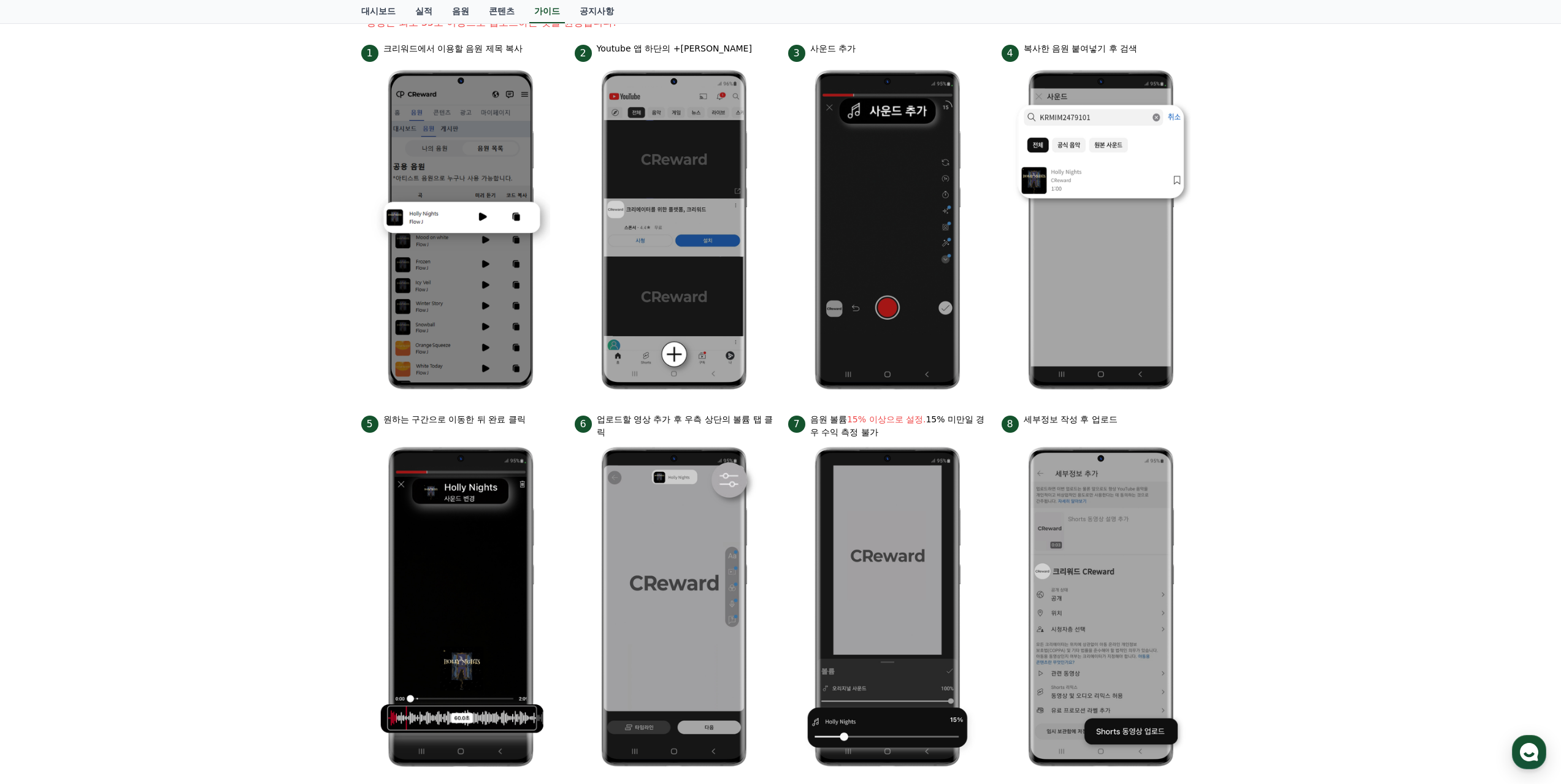
scroll to position [62, 0]
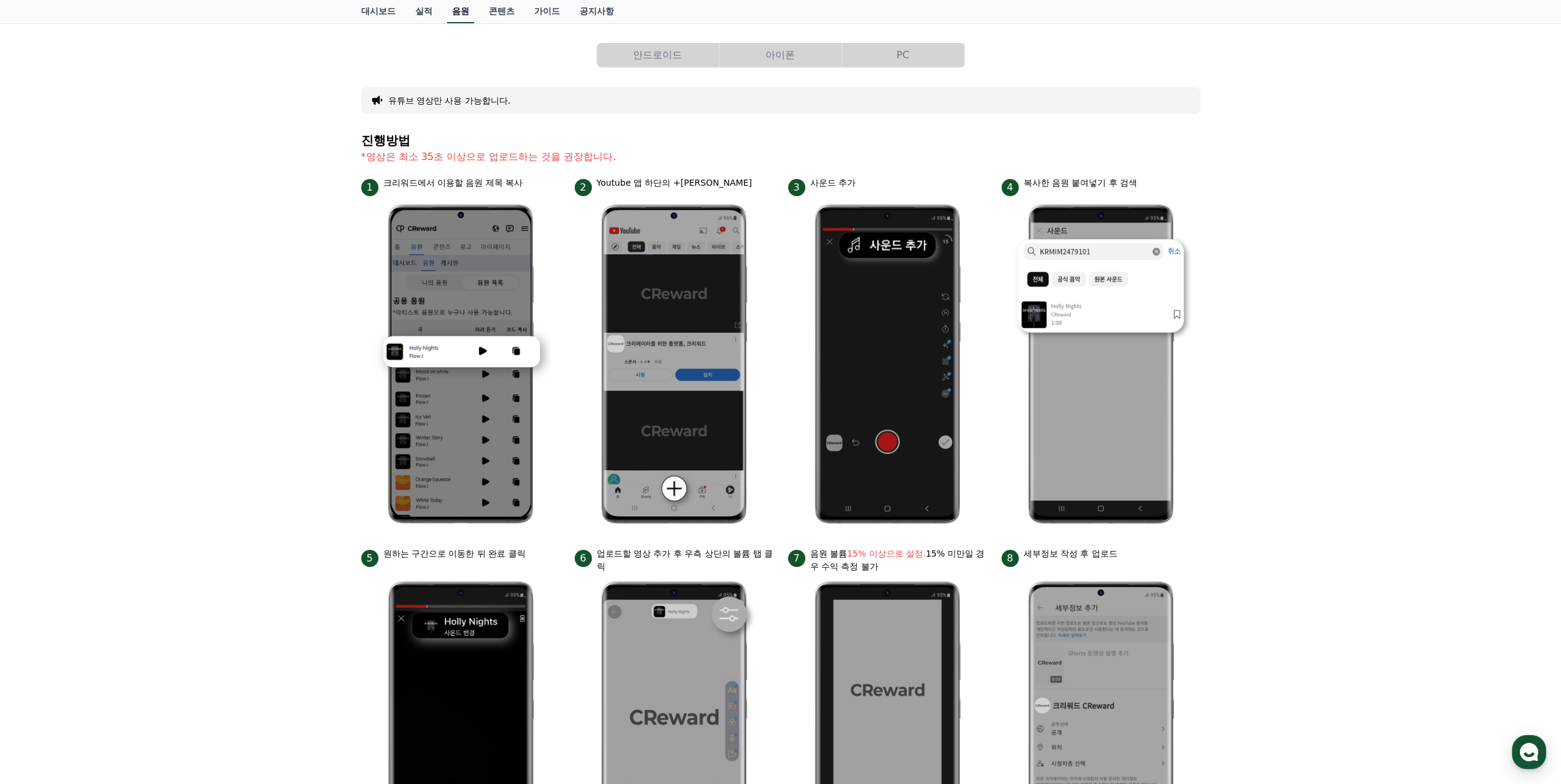
click at [458, 17] on link "음원" at bounding box center [460, 11] width 27 height 23
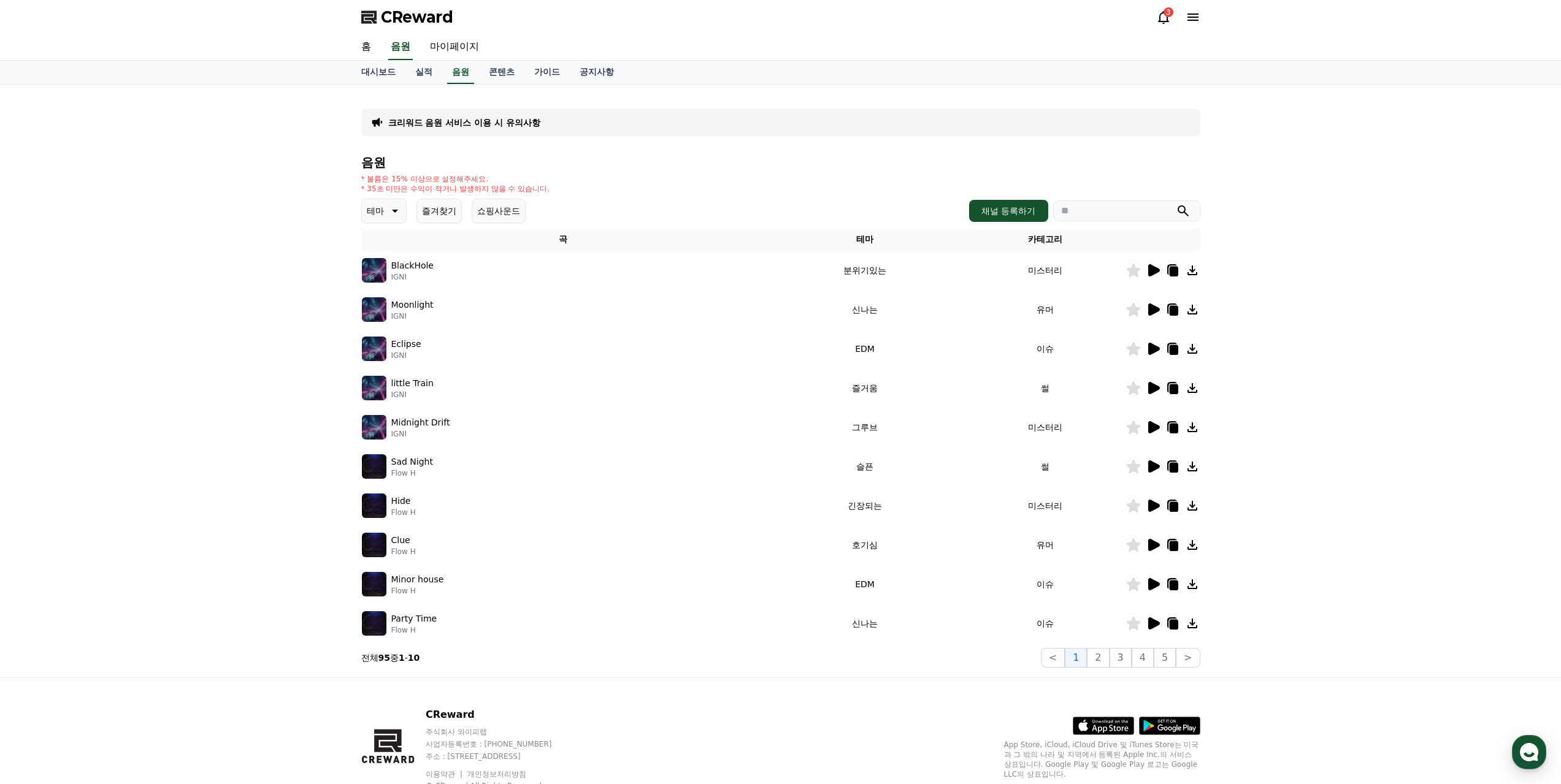
click at [381, 201] on button "테마" at bounding box center [384, 211] width 45 height 24
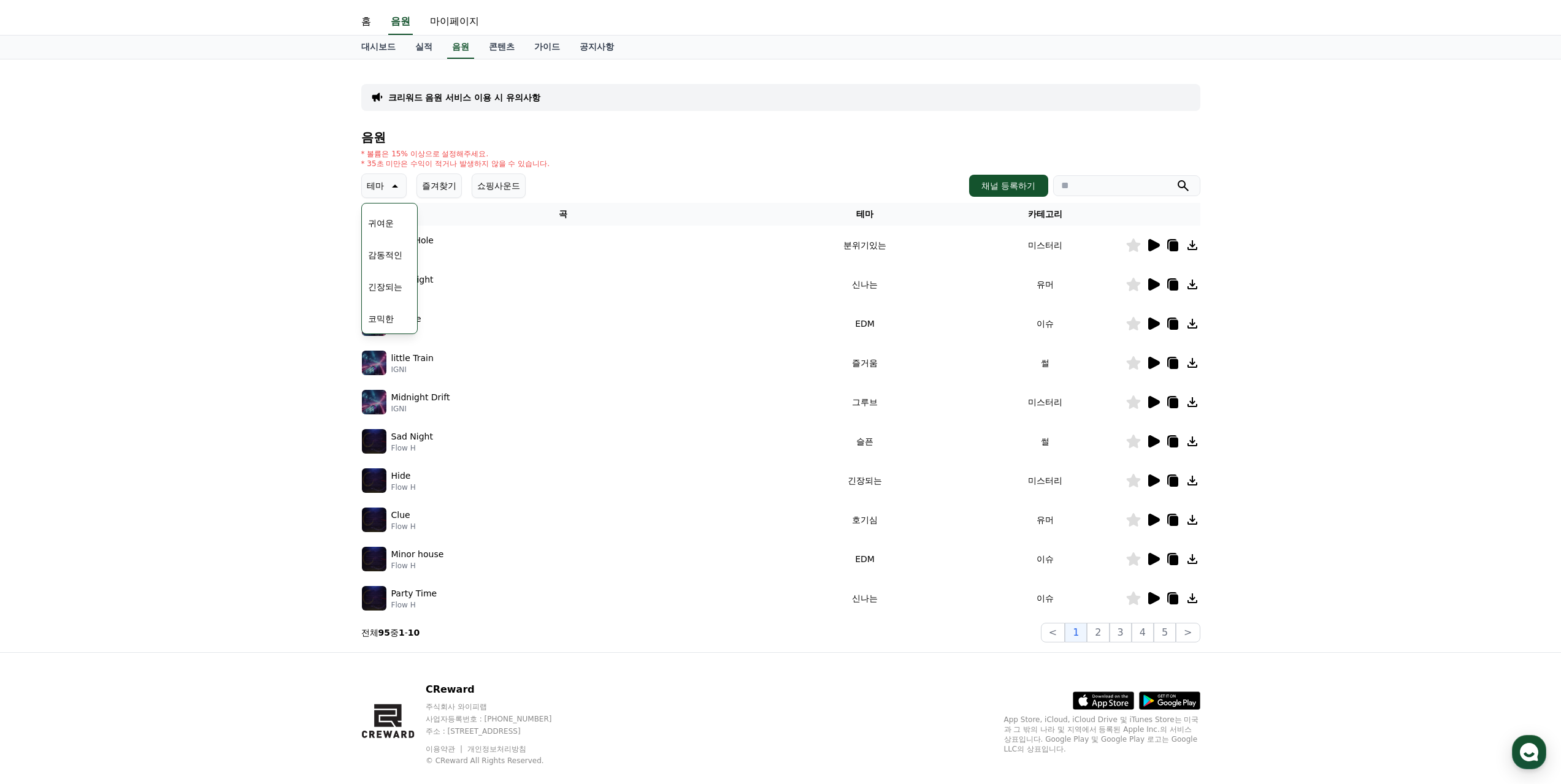
scroll to position [46, 0]
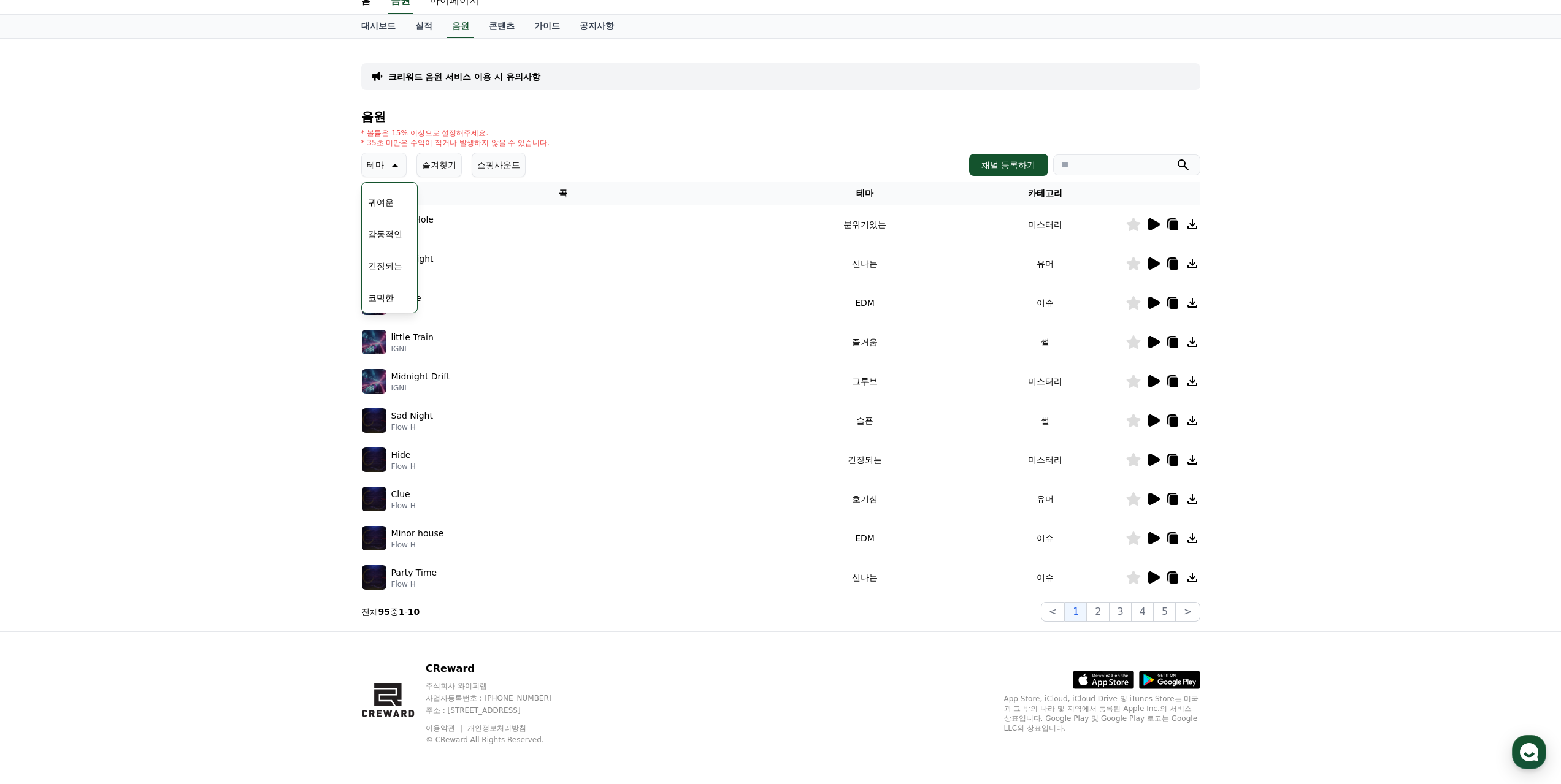
click at [387, 290] on button "코믹한" at bounding box center [381, 297] width 36 height 27
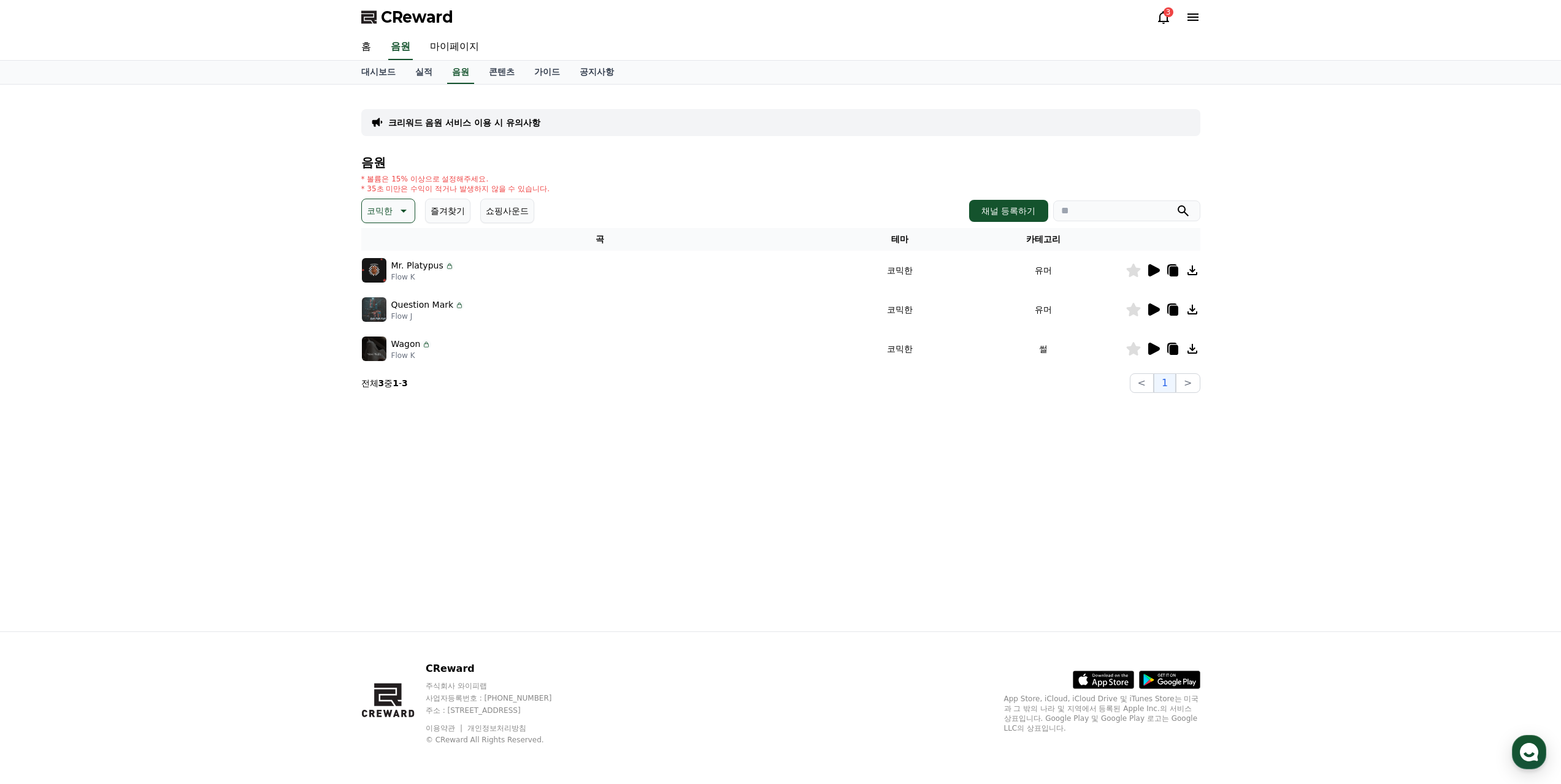
click at [1158, 266] on icon at bounding box center [1152, 270] width 15 height 15
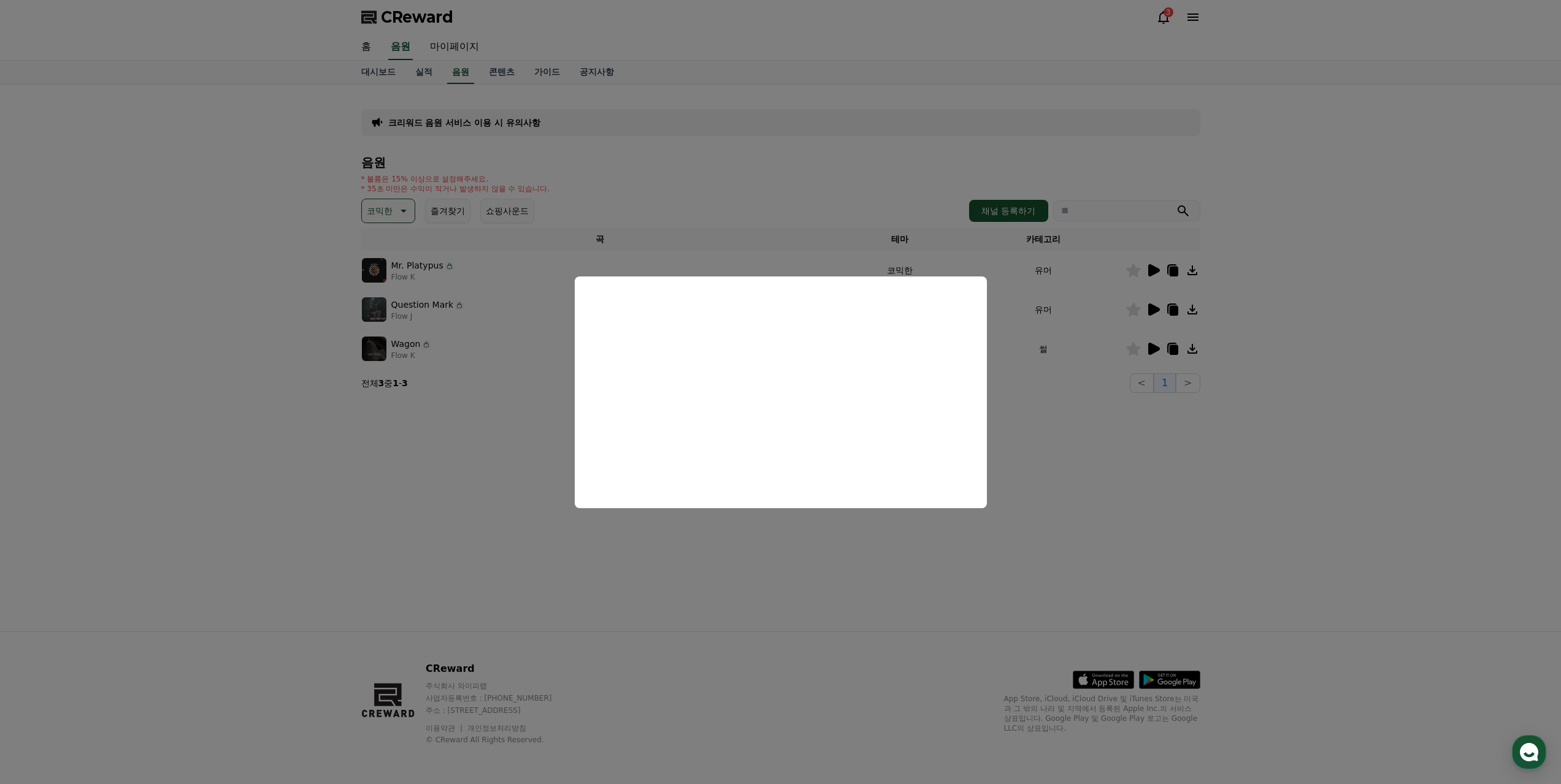
click at [860, 581] on button "close modal" at bounding box center [780, 392] width 1561 height 784
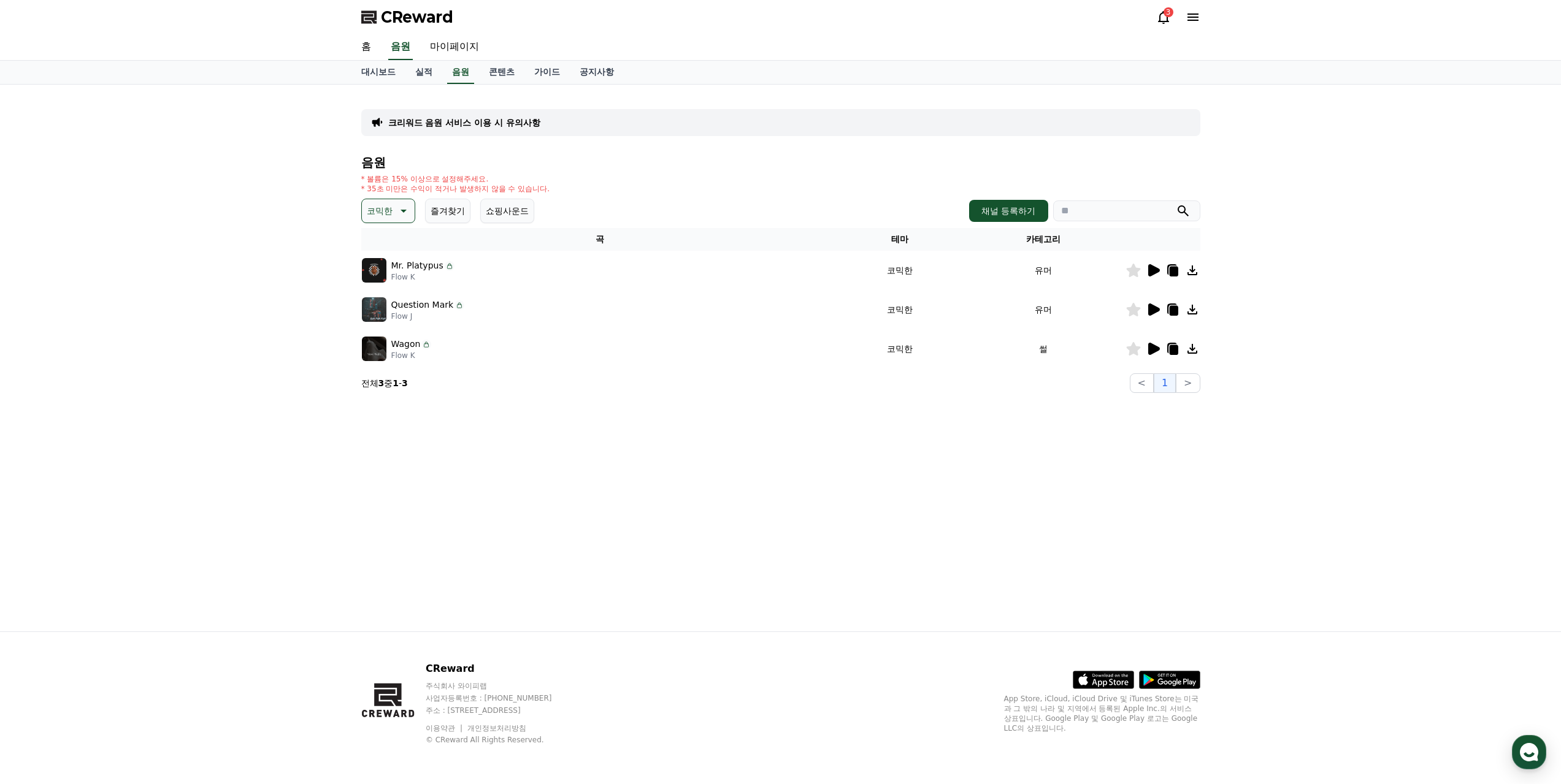
click at [398, 199] on button "코믹한" at bounding box center [388, 211] width 54 height 24
click at [404, 277] on button "통통튀는" at bounding box center [385, 280] width 44 height 27
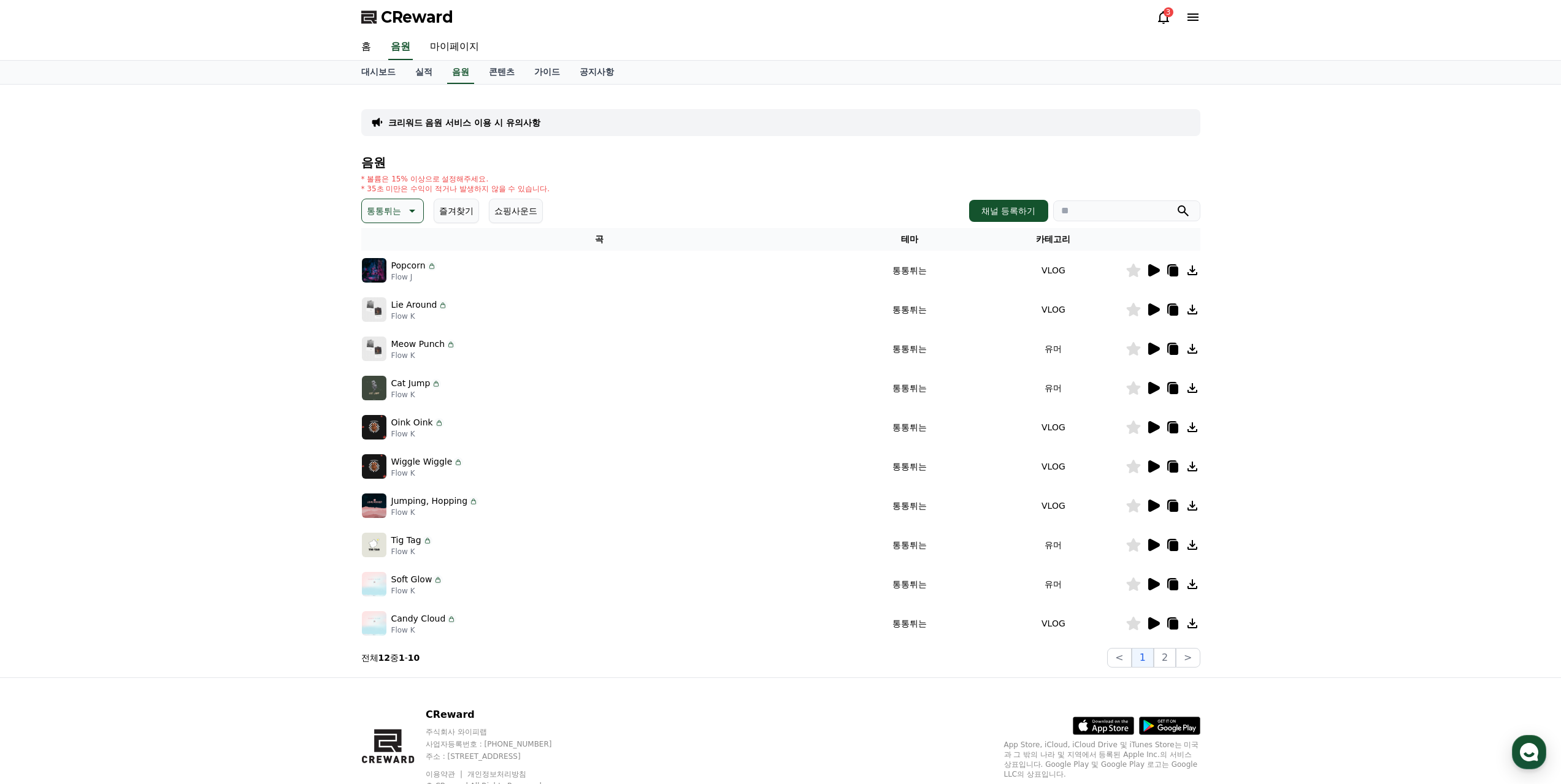
click at [1151, 269] on icon at bounding box center [1153, 270] width 11 height 12
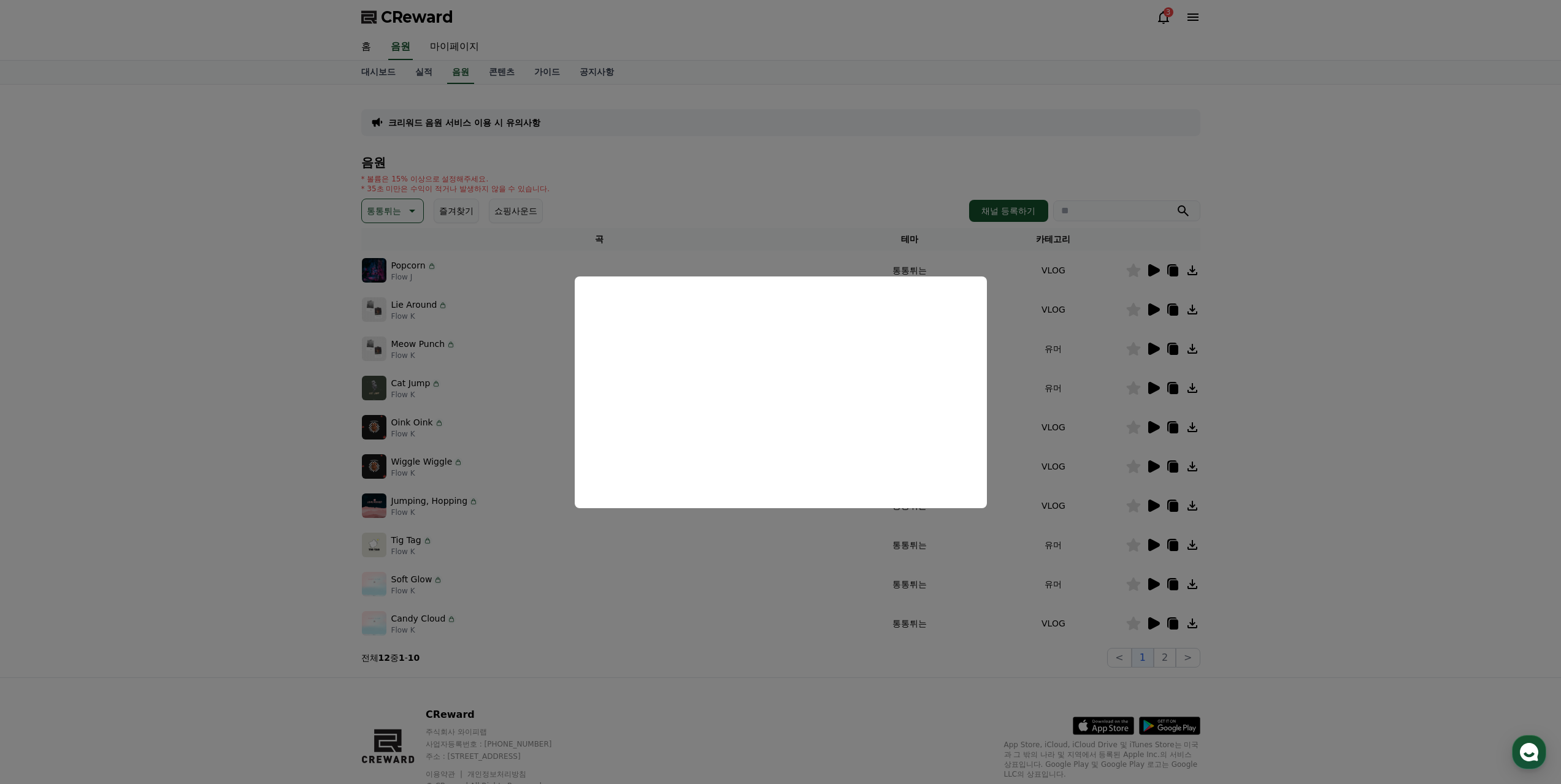
click at [1156, 313] on button "close modal" at bounding box center [780, 392] width 1561 height 784
click at [1151, 302] on icon at bounding box center [1152, 309] width 15 height 15
click at [858, 682] on button "close modal" at bounding box center [780, 392] width 1561 height 784
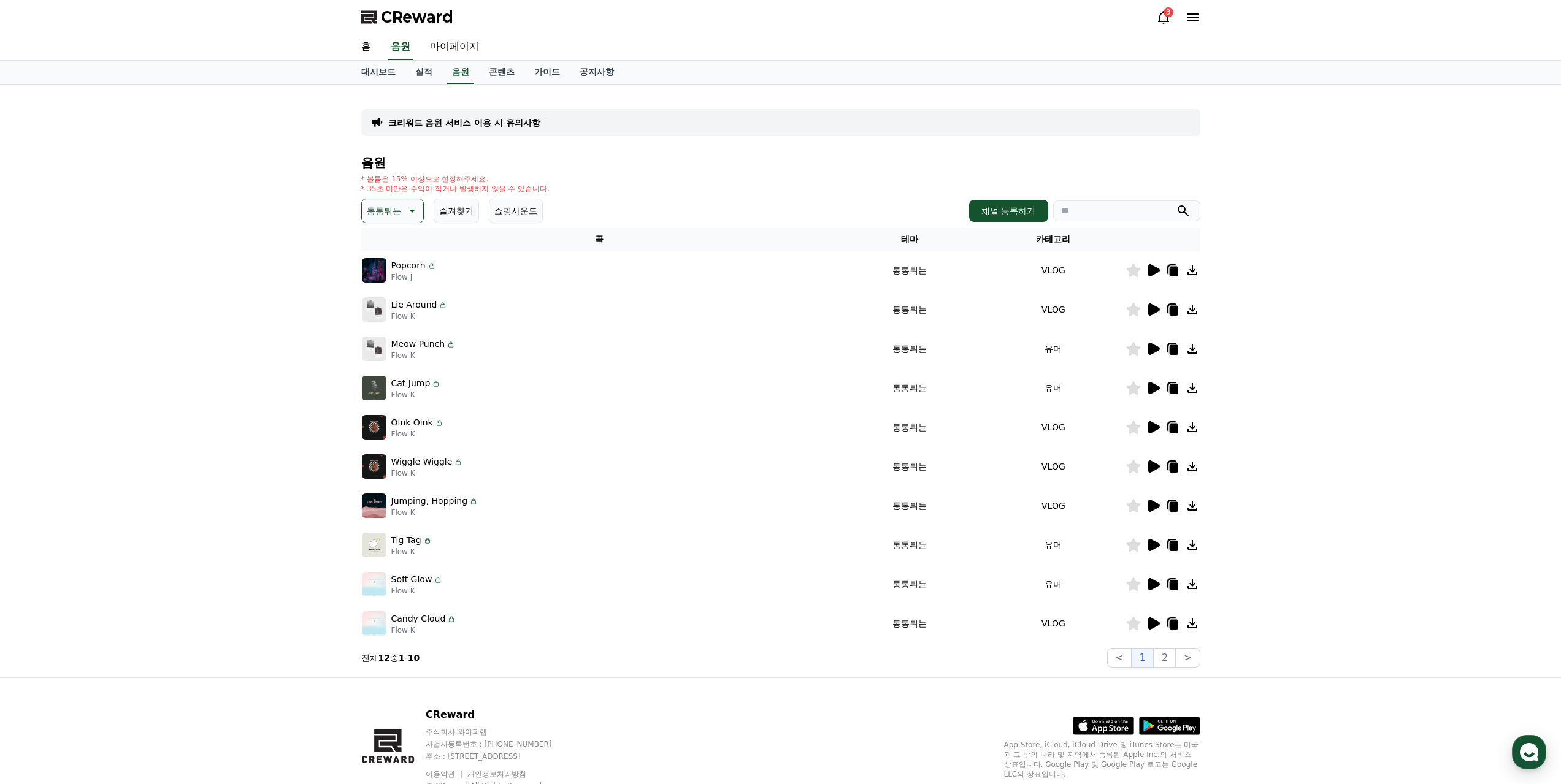
click at [1160, 343] on icon at bounding box center [1152, 349] width 15 height 15
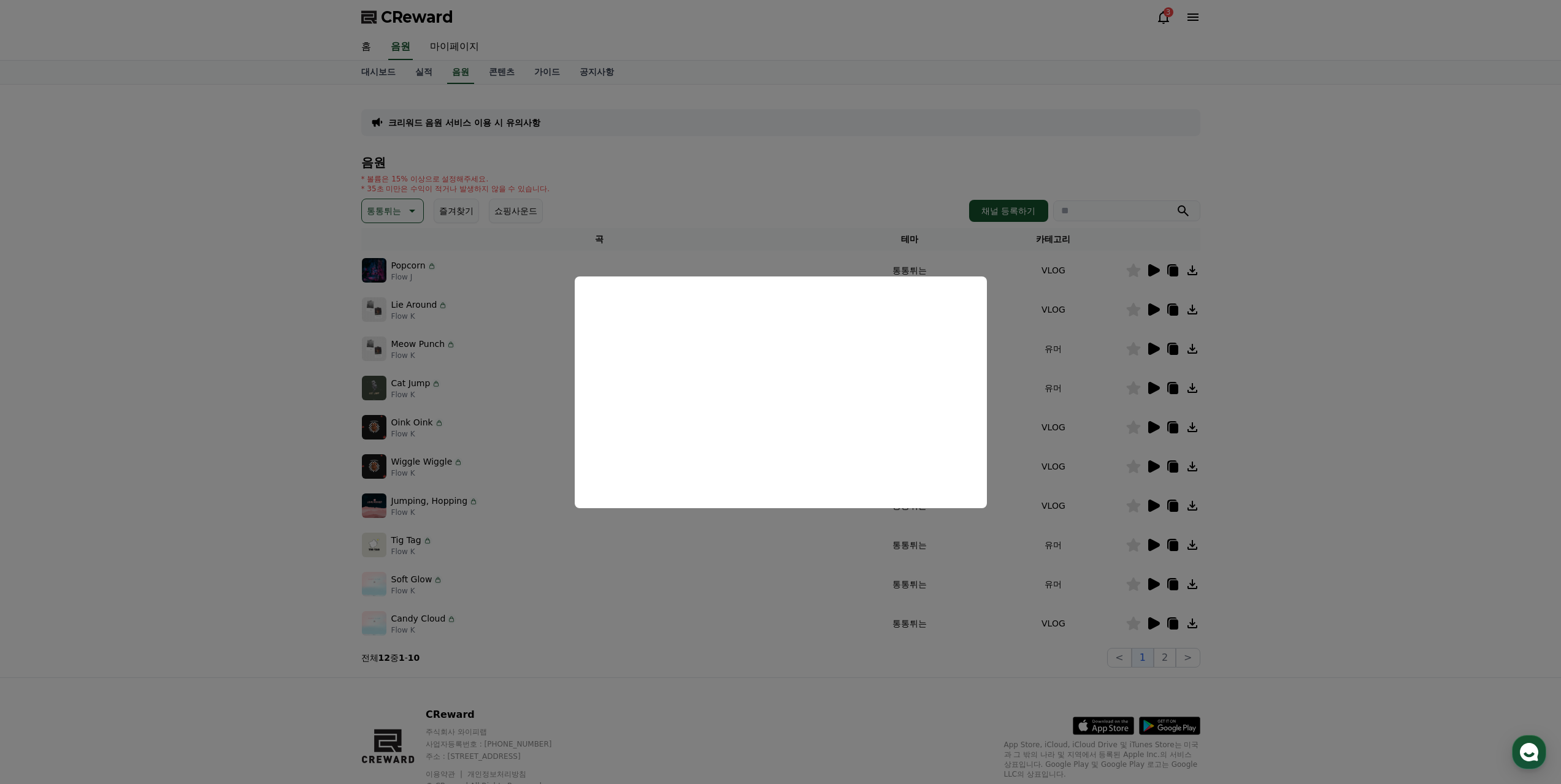
click at [852, 639] on button "close modal" at bounding box center [780, 392] width 1561 height 784
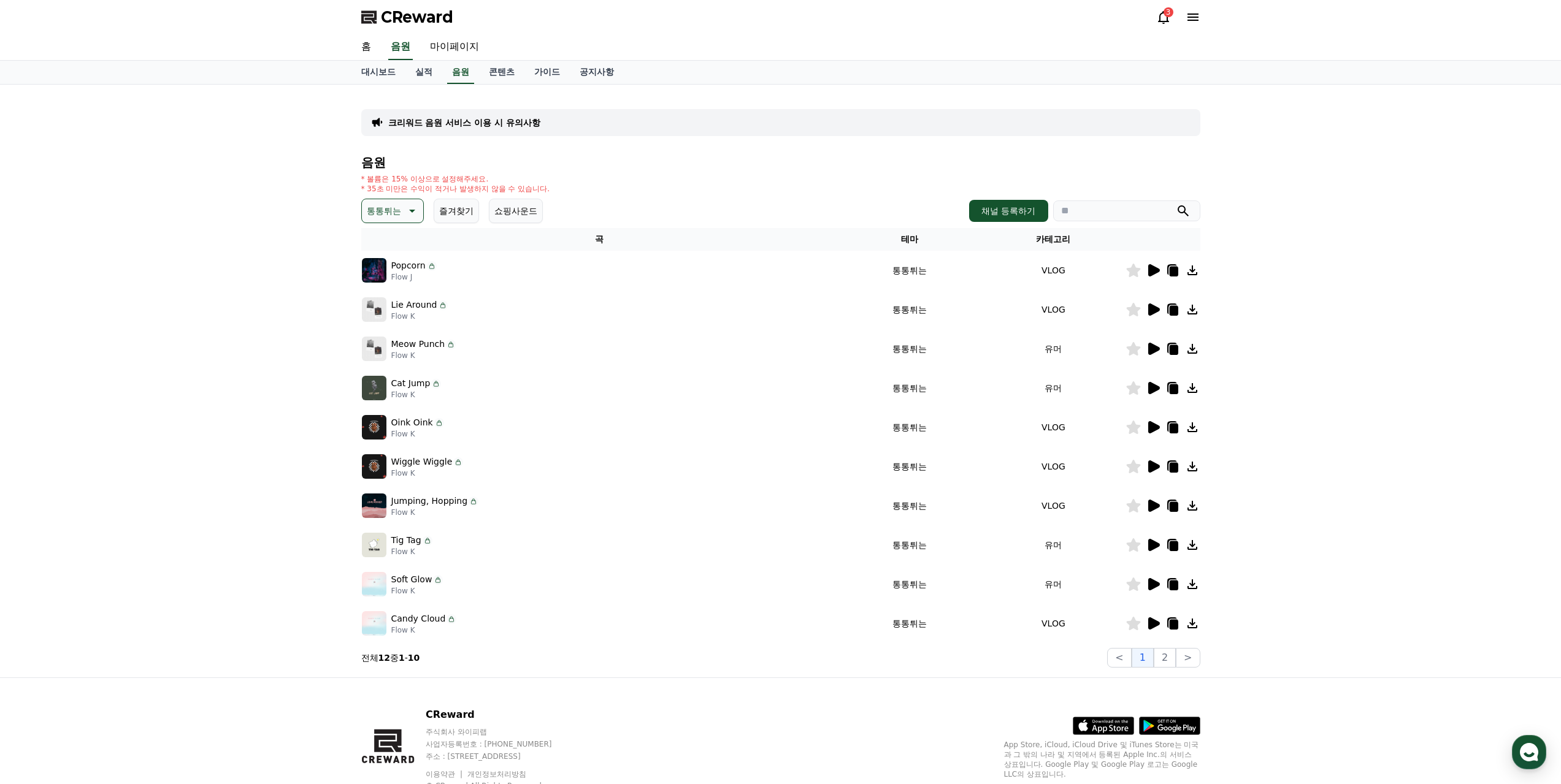
click at [1145, 390] on icon at bounding box center [1152, 388] width 15 height 15
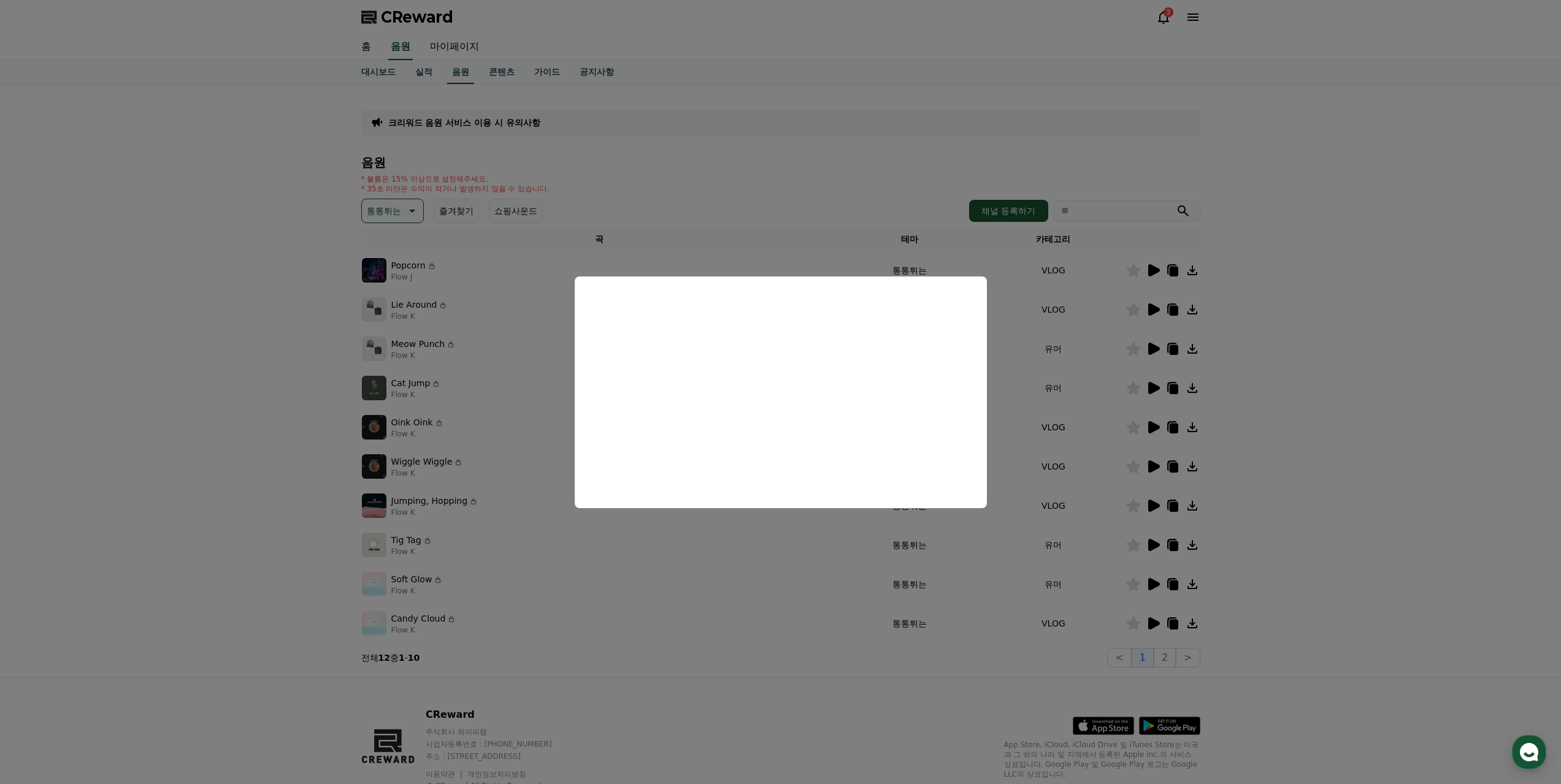
drag, startPoint x: 866, startPoint y: 706, endPoint x: 884, endPoint y: 696, distance: 20.6
click at [867, 706] on button "close modal" at bounding box center [780, 392] width 1561 height 784
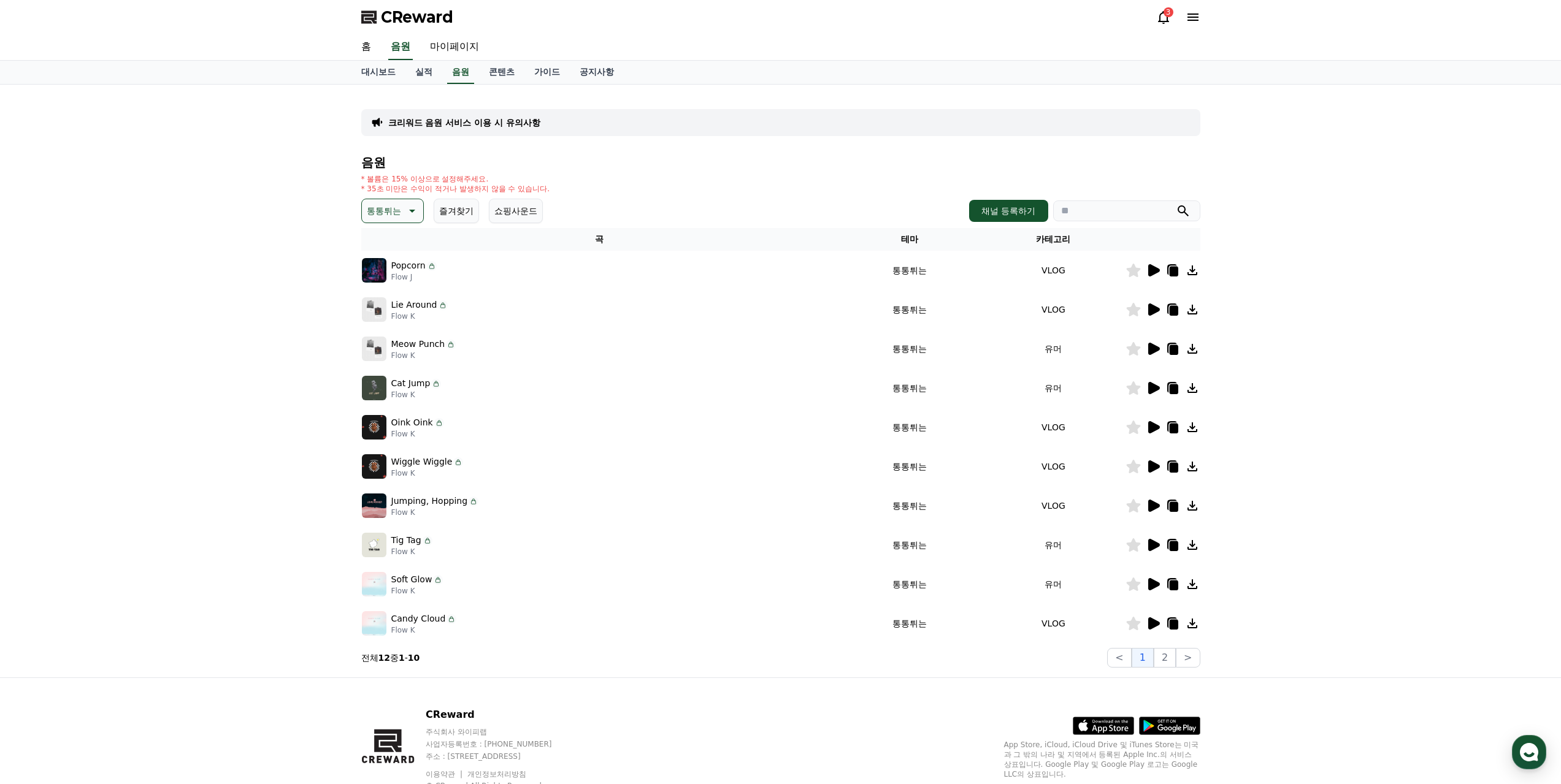
click at [1158, 428] on icon at bounding box center [1153, 428] width 11 height 12
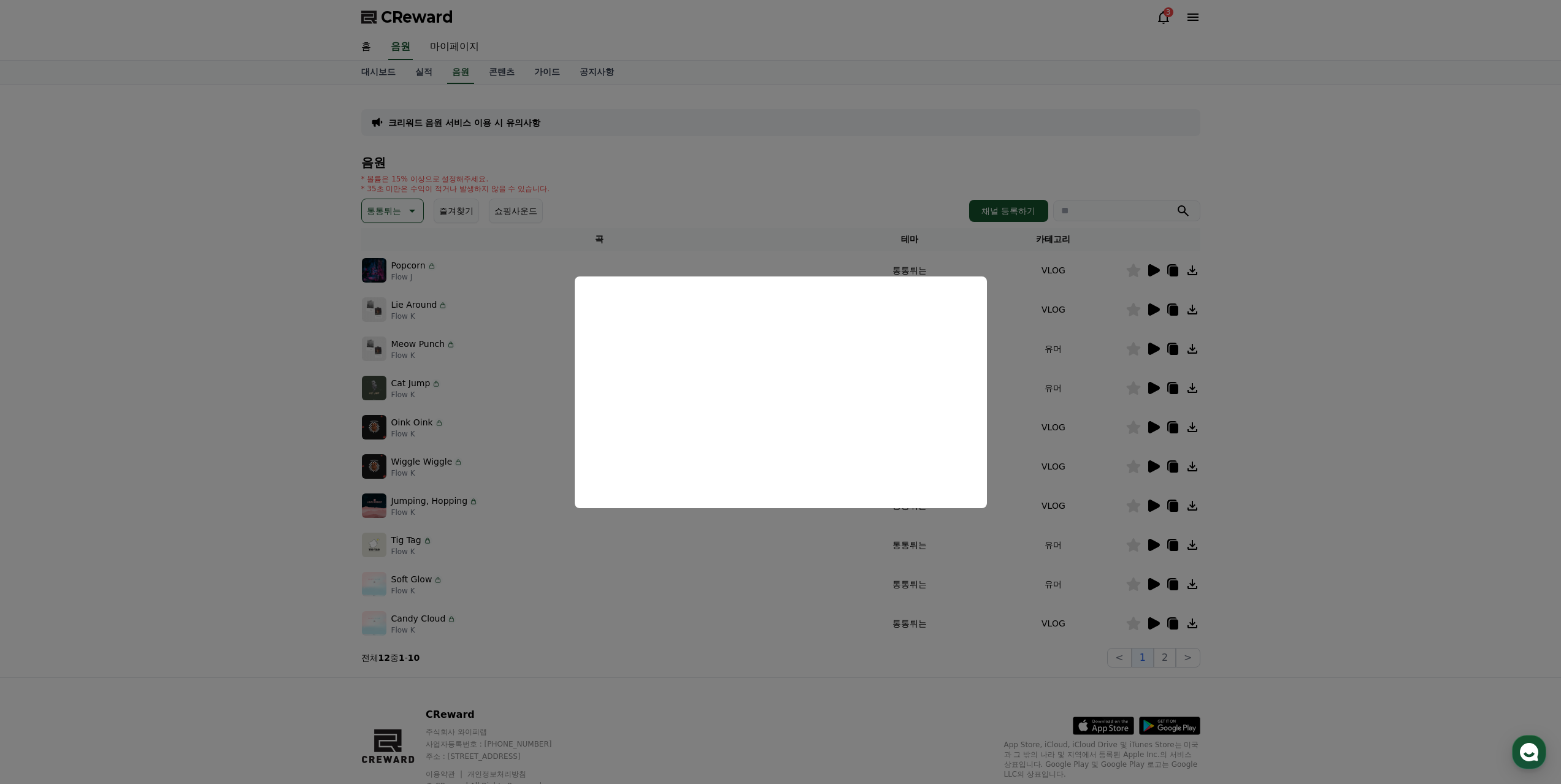
click at [942, 690] on button "close modal" at bounding box center [780, 392] width 1561 height 784
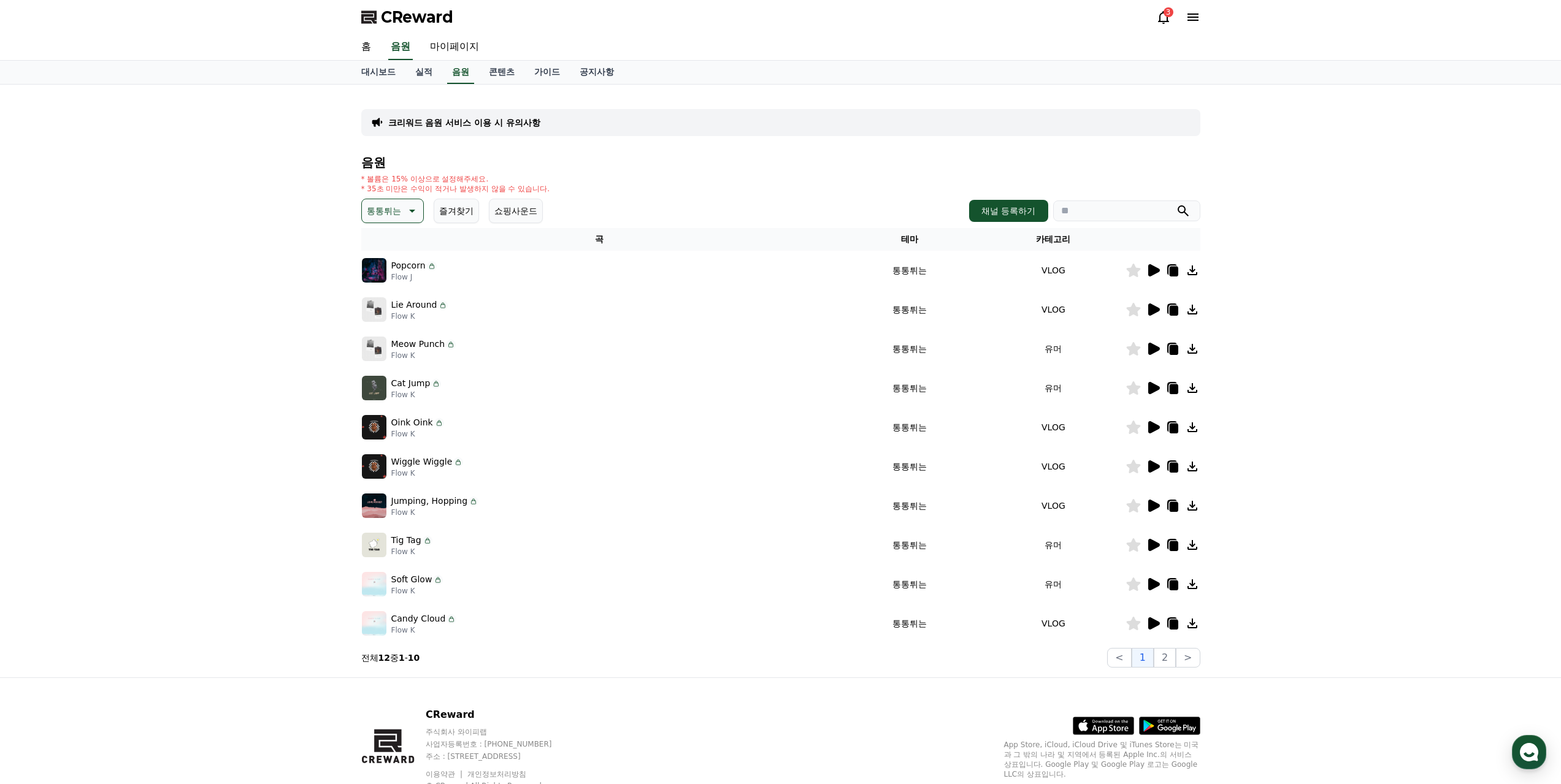
click at [1153, 462] on icon at bounding box center [1152, 466] width 15 height 15
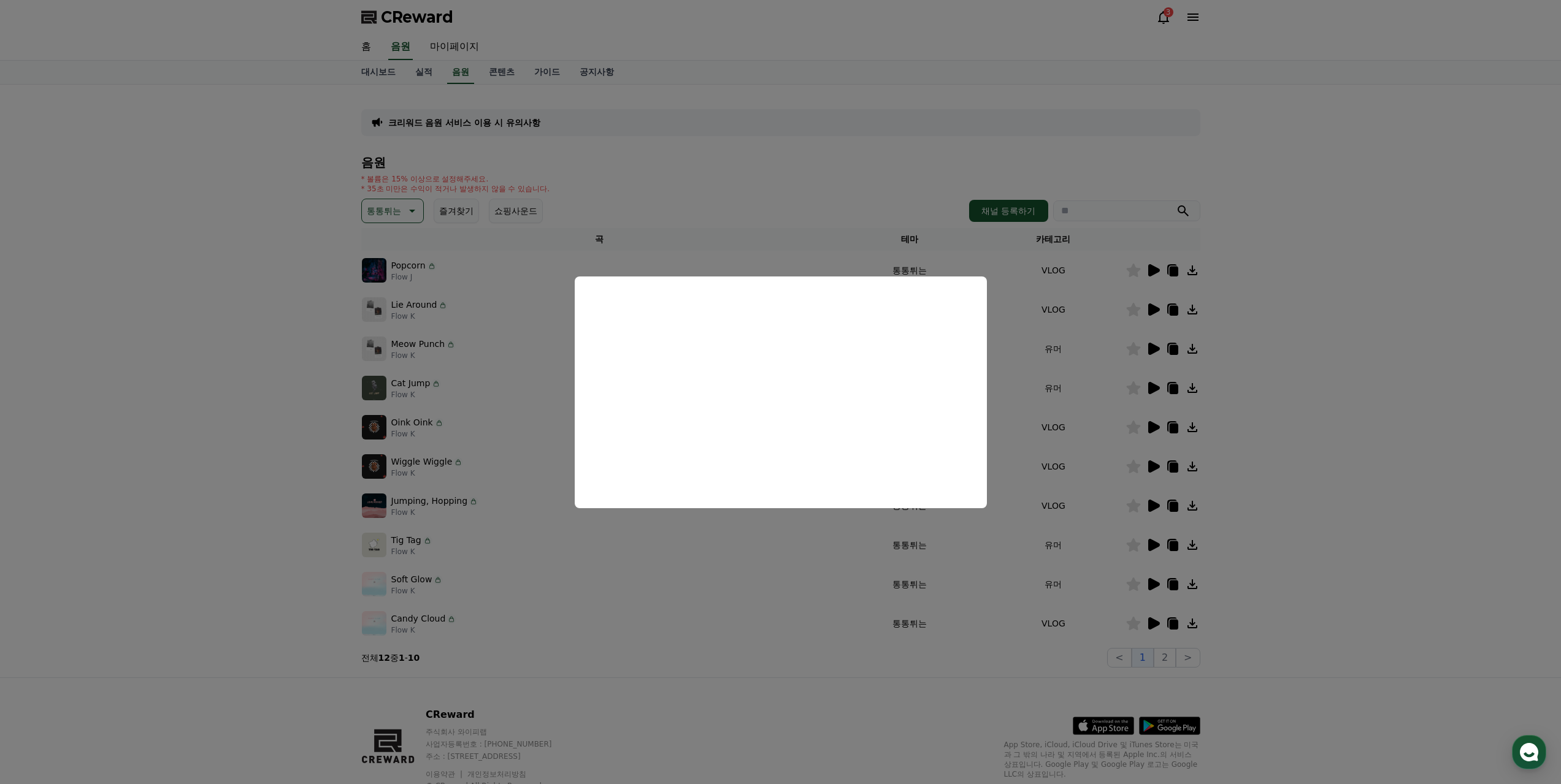
click at [1156, 509] on button "close modal" at bounding box center [780, 392] width 1561 height 784
click at [1156, 500] on icon at bounding box center [1152, 505] width 15 height 15
click at [1152, 542] on button "close modal" at bounding box center [780, 392] width 1561 height 784
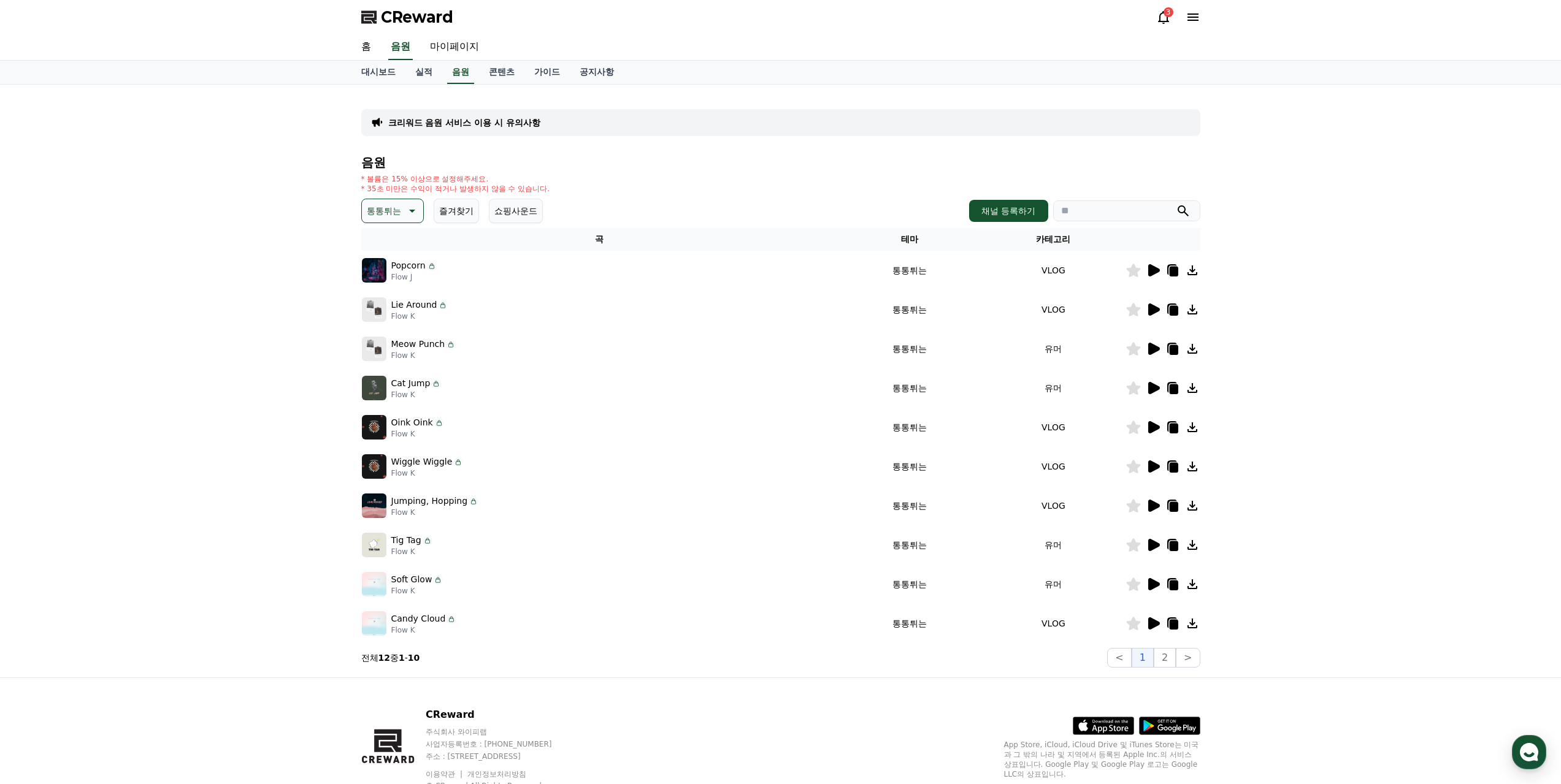
click at [1152, 542] on icon at bounding box center [1153, 545] width 11 height 12
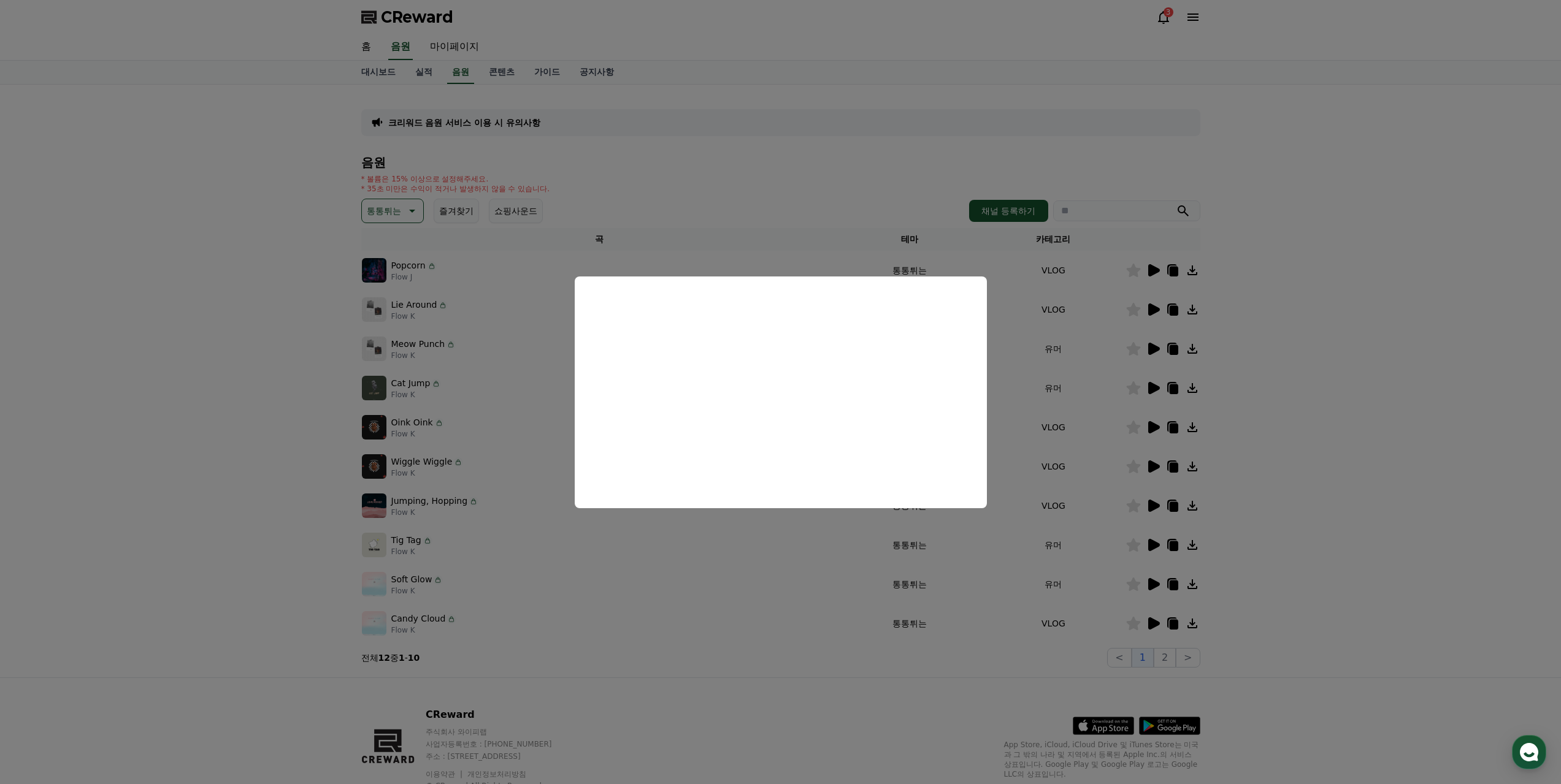
click at [1149, 580] on button "close modal" at bounding box center [780, 392] width 1561 height 784
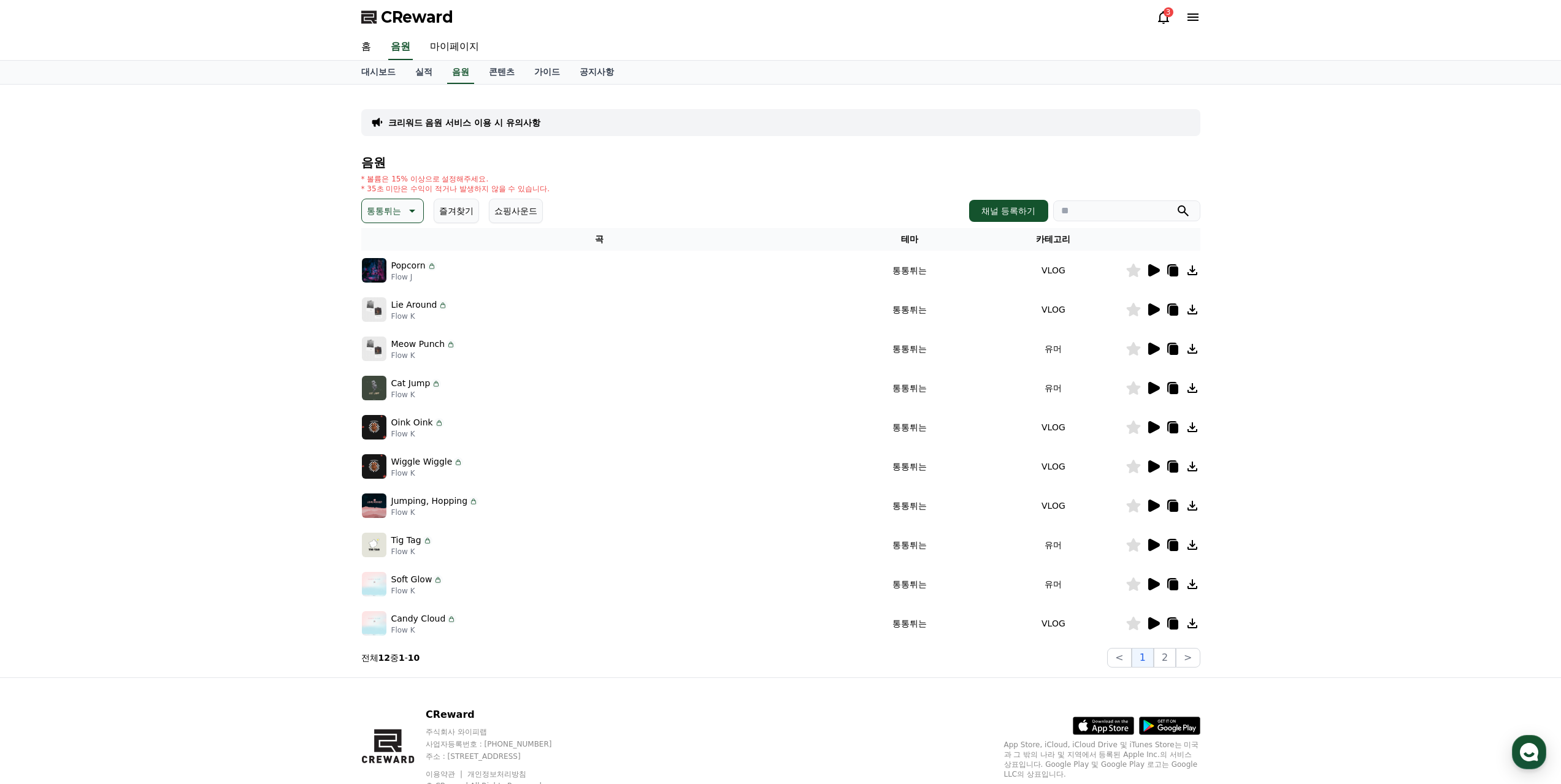
click at [1157, 586] on icon at bounding box center [1153, 584] width 11 height 12
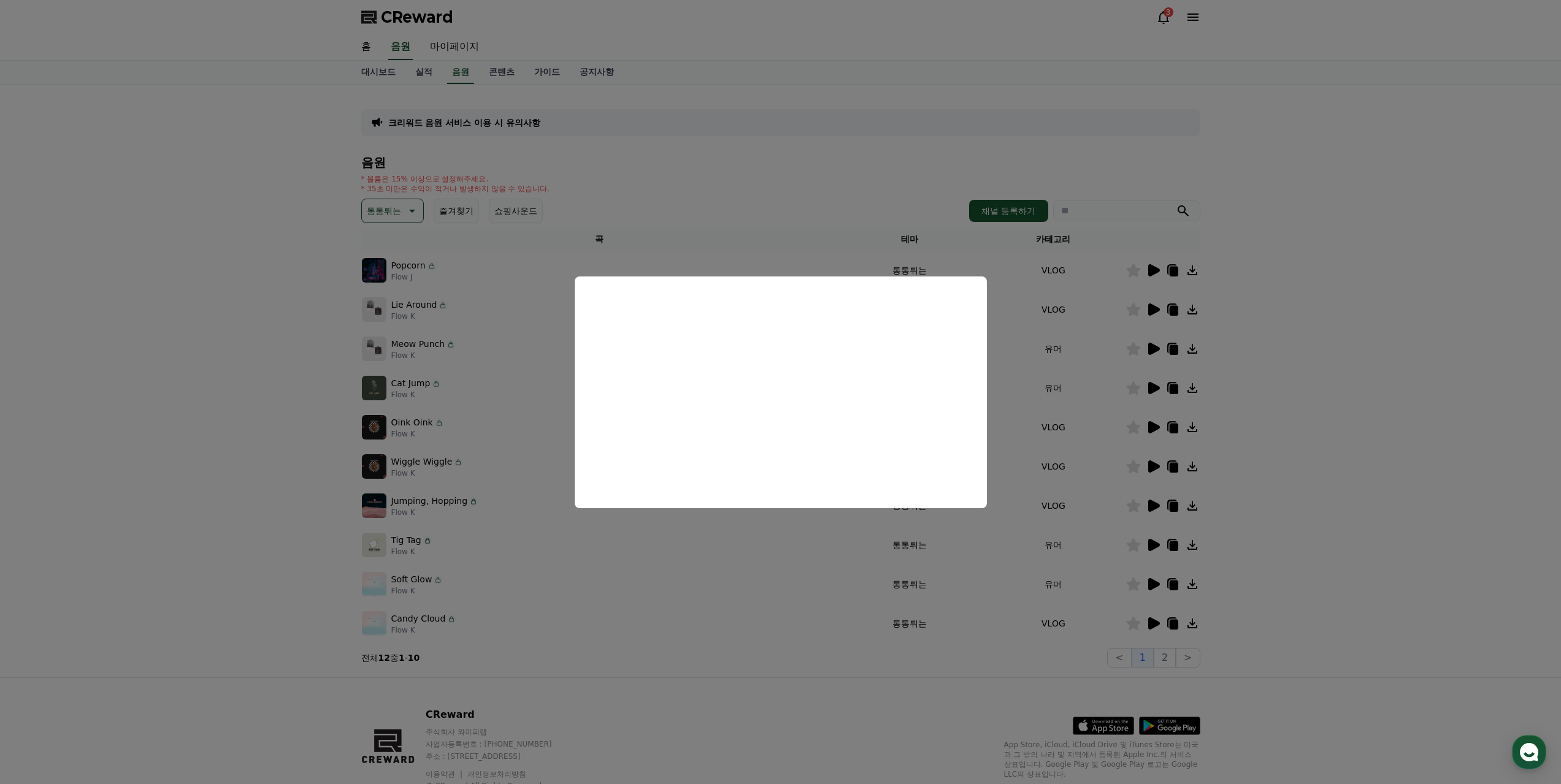
click at [1164, 655] on button "close modal" at bounding box center [780, 392] width 1561 height 784
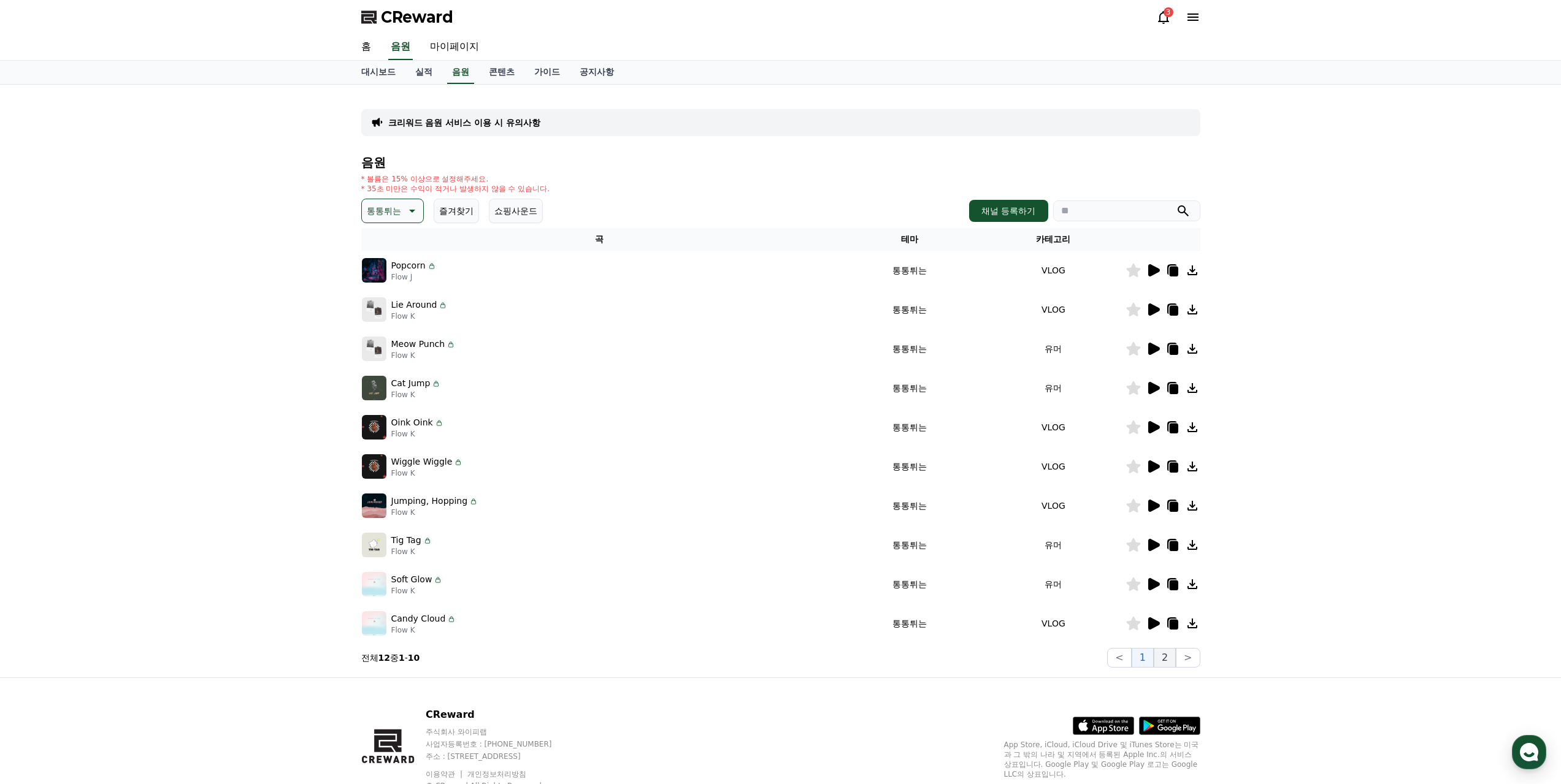
click at [1169, 657] on button "2" at bounding box center [1164, 657] width 22 height 20
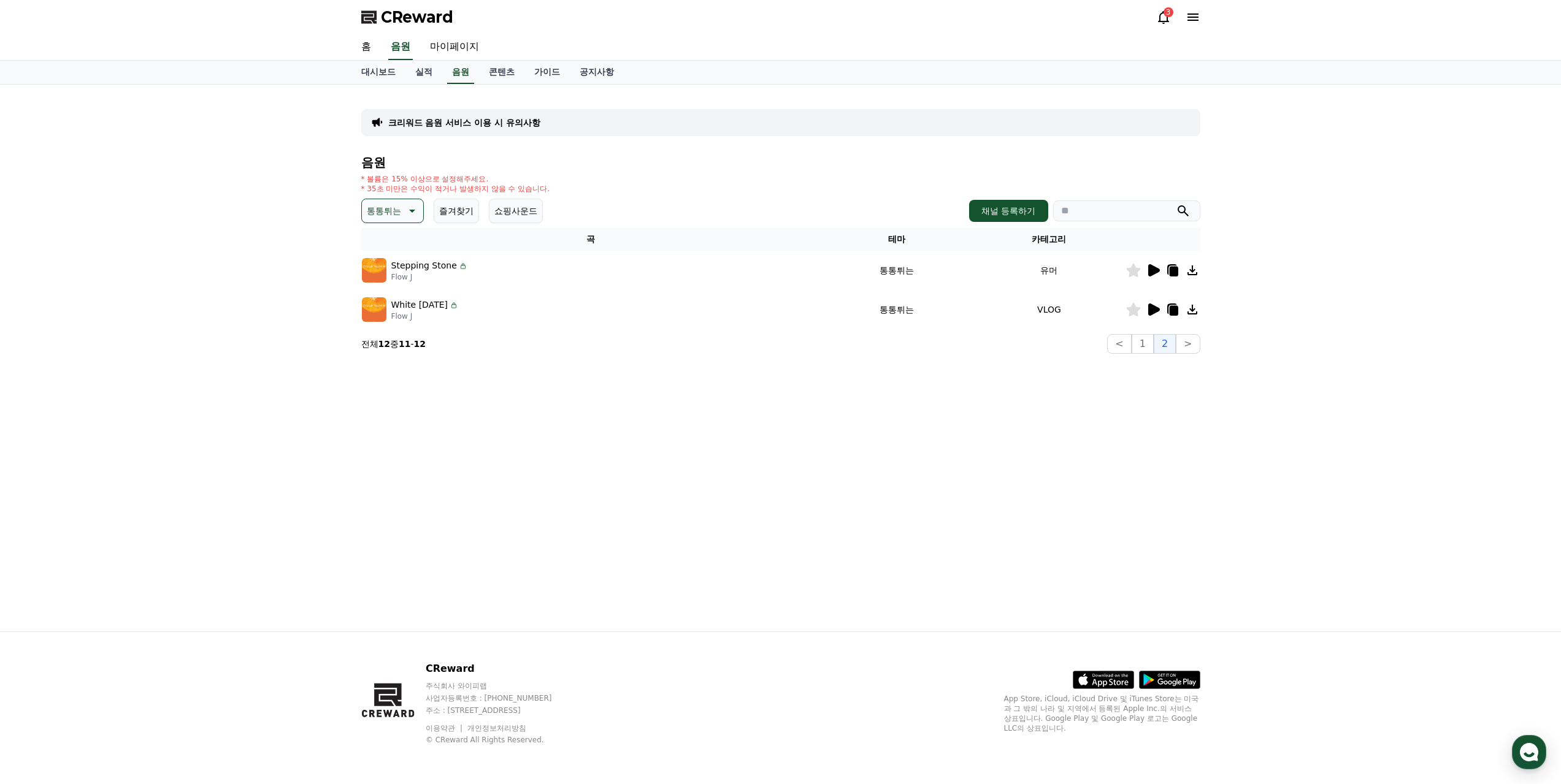
click at [1153, 269] on icon at bounding box center [1153, 270] width 11 height 12
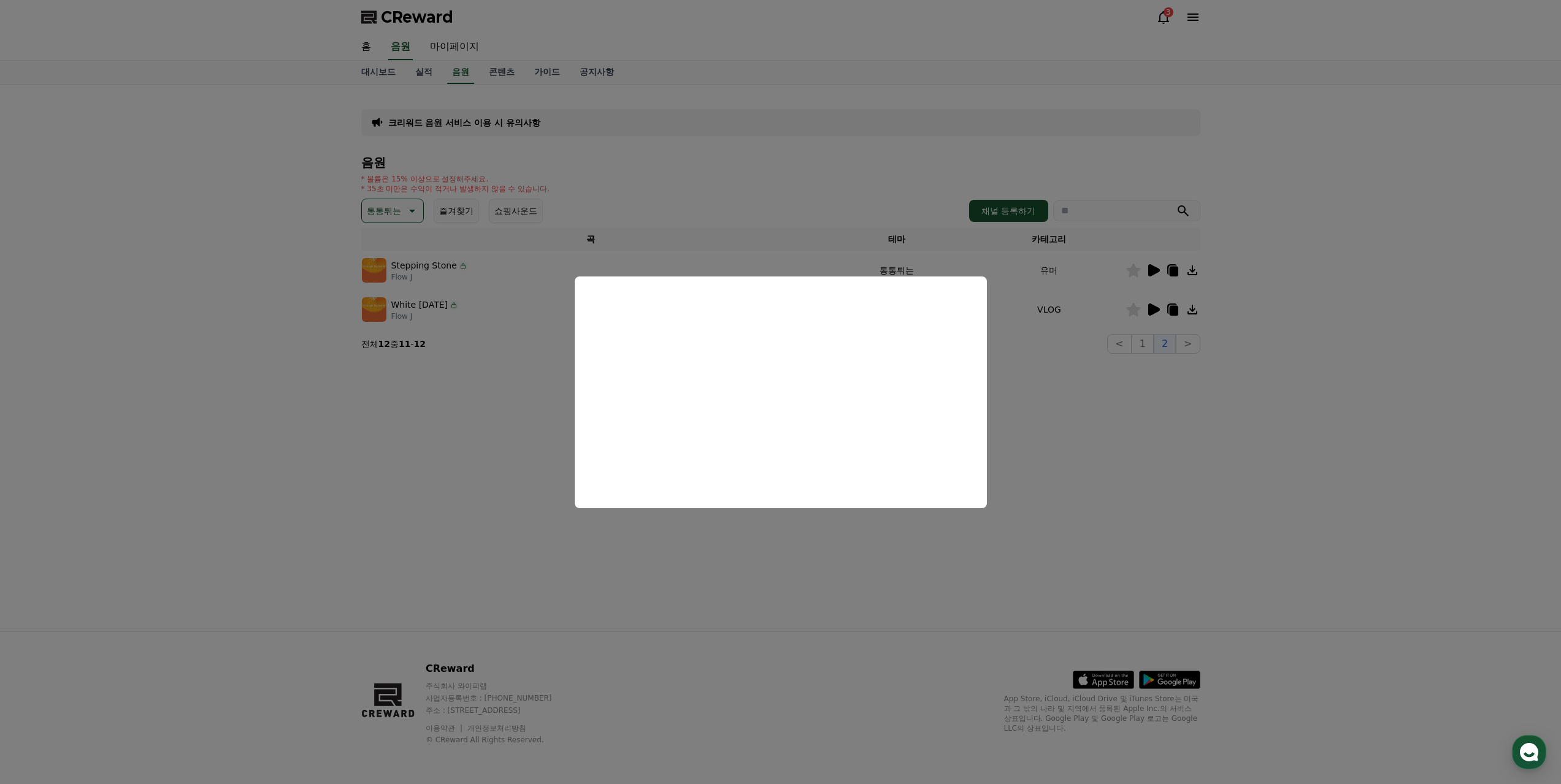
click at [1210, 444] on button "close modal" at bounding box center [780, 392] width 1561 height 784
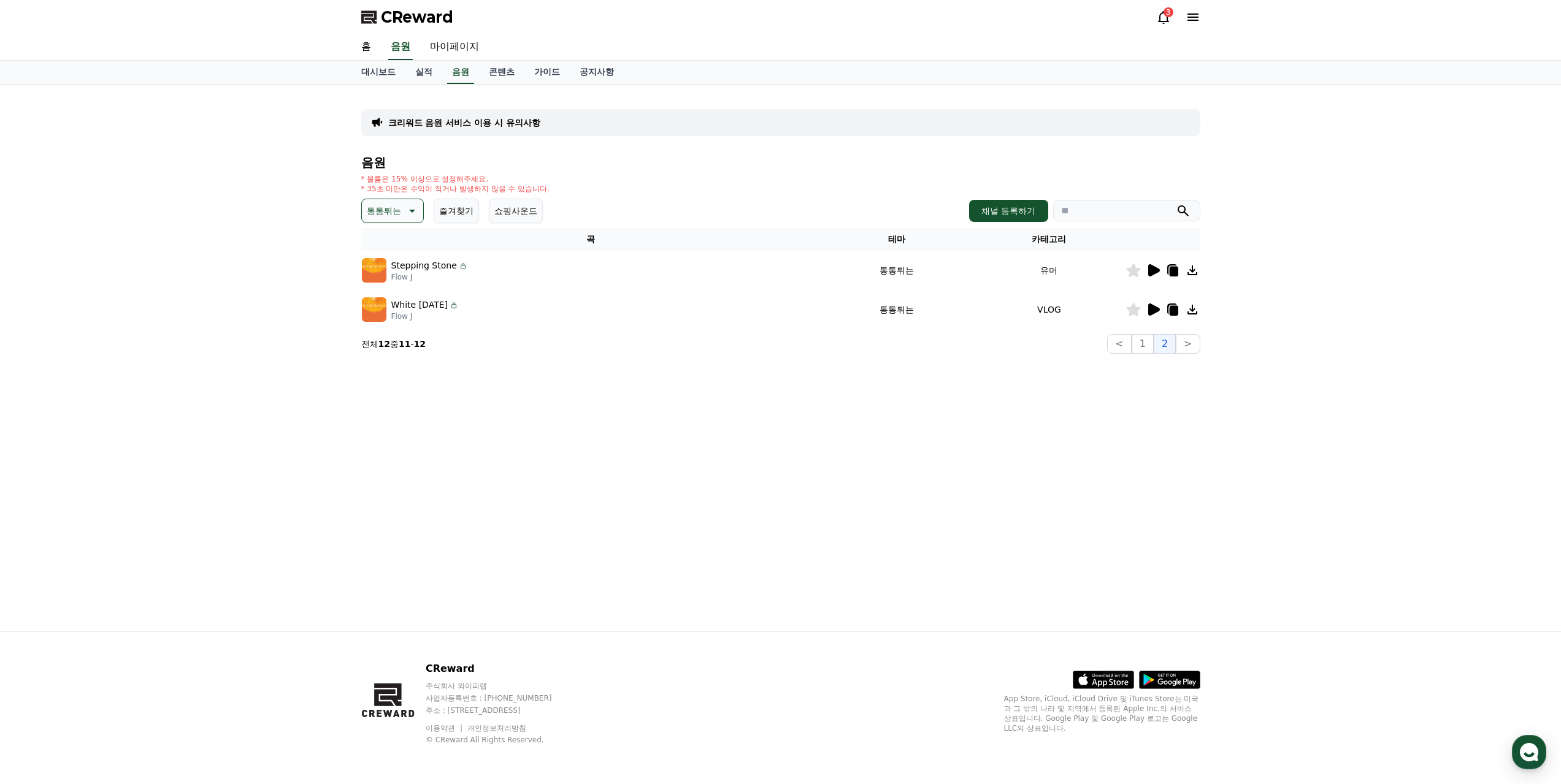
click at [1151, 302] on icon at bounding box center [1152, 309] width 15 height 15
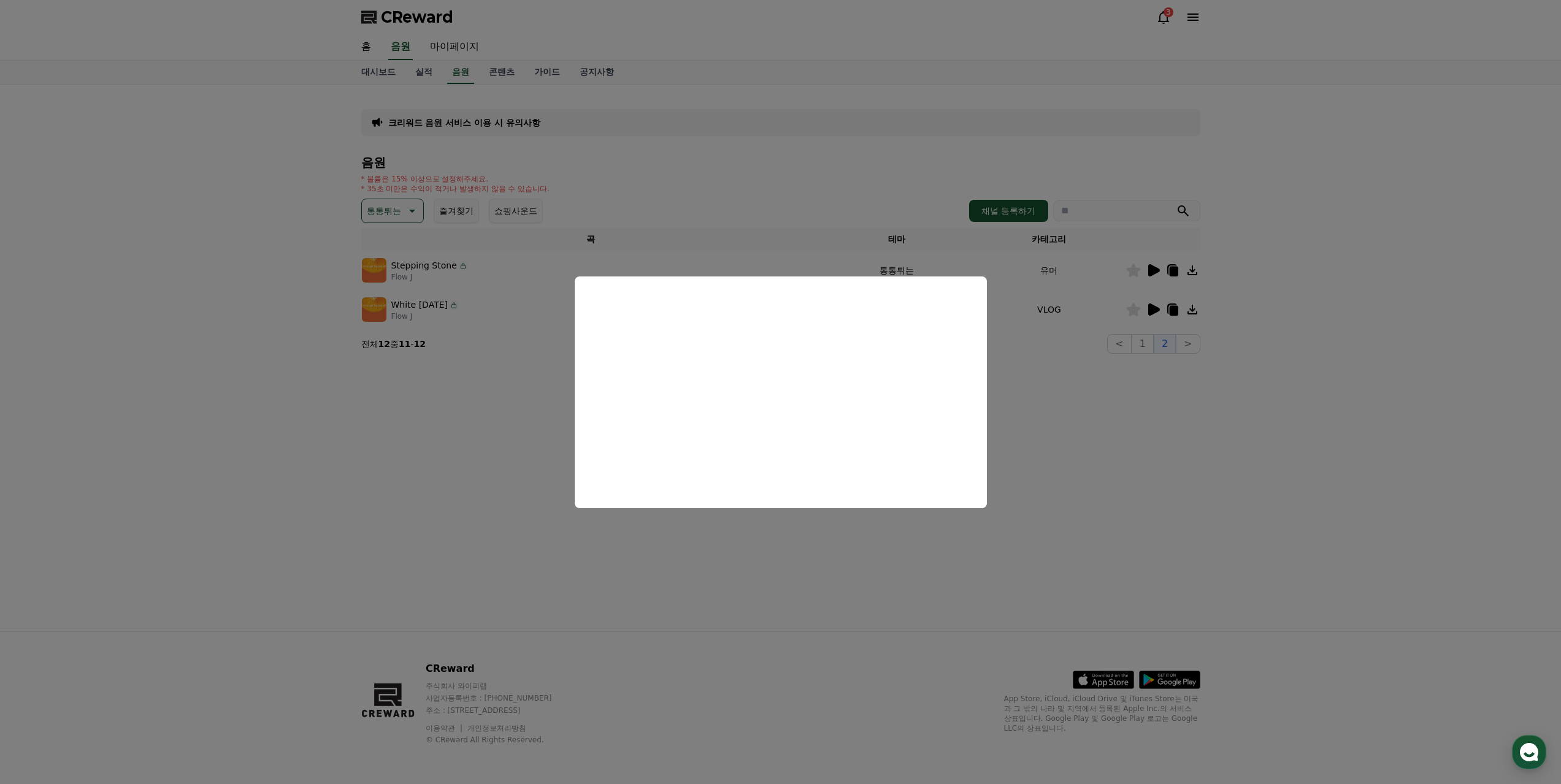
click at [403, 216] on button "close modal" at bounding box center [780, 392] width 1561 height 784
click at [398, 203] on p "통통튀는" at bounding box center [384, 211] width 34 height 17
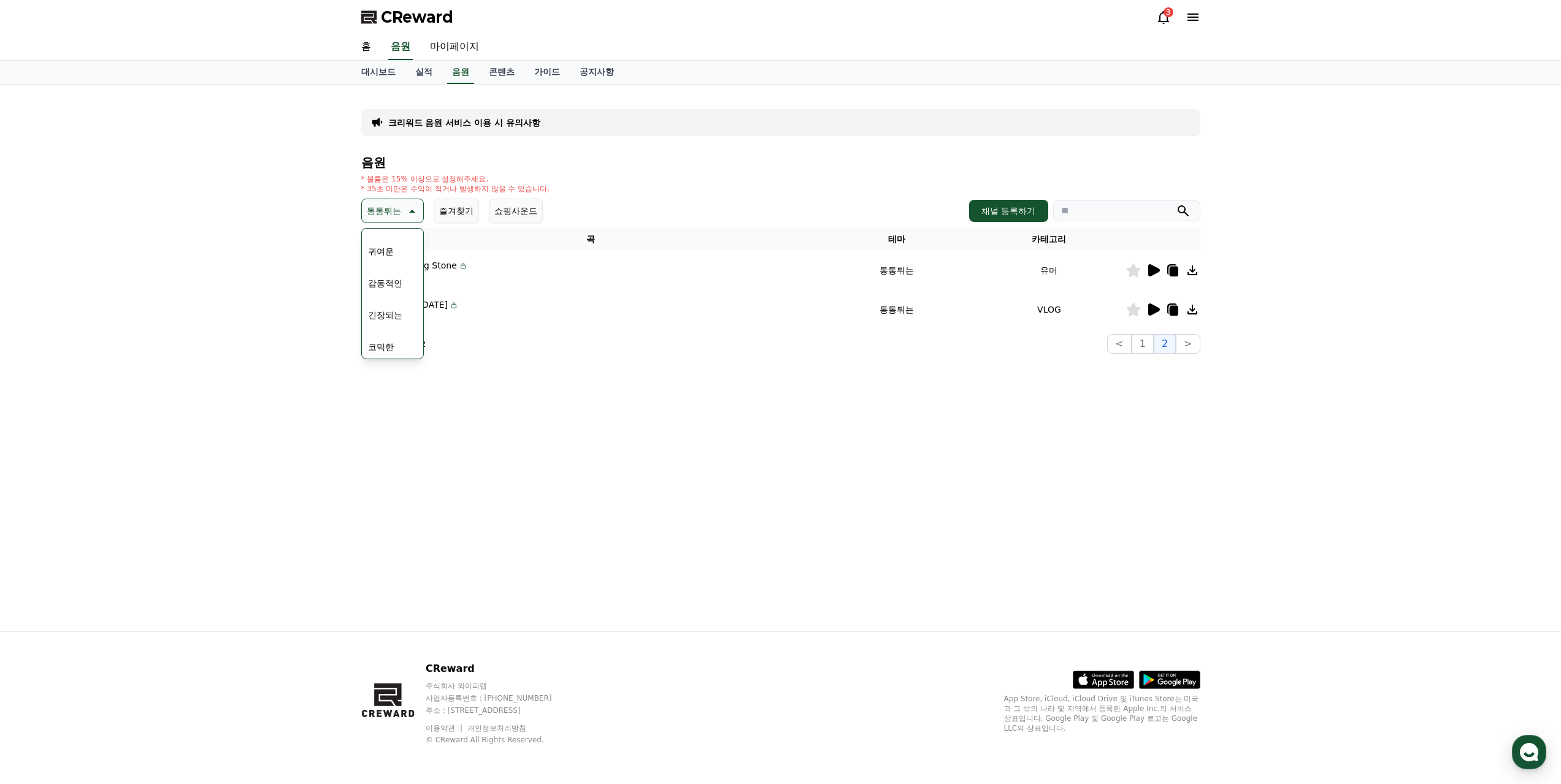
scroll to position [505, 0]
click at [395, 346] on button "코믹한" at bounding box center [381, 343] width 36 height 27
click at [1152, 348] on icon at bounding box center [1153, 349] width 11 height 12
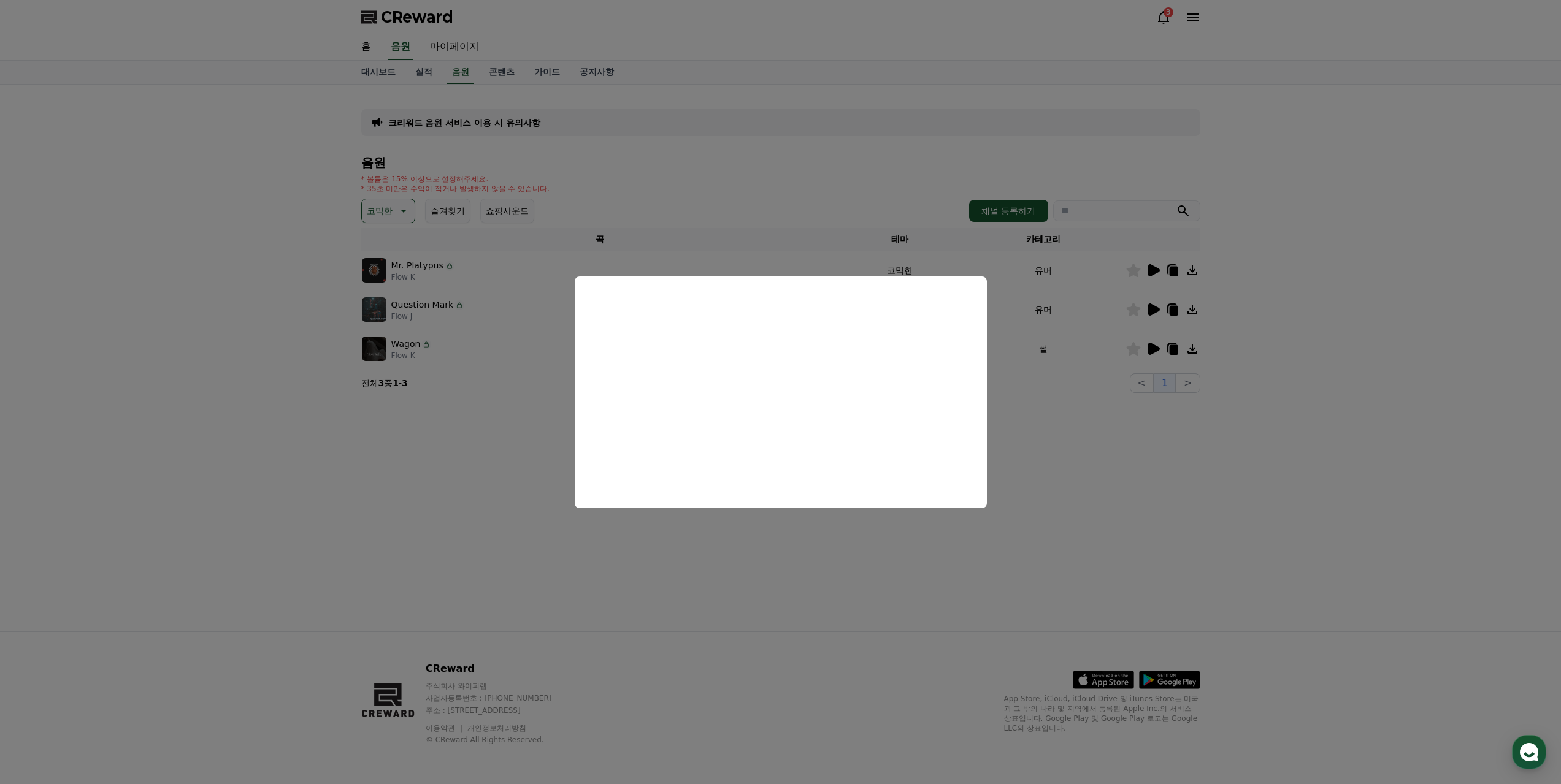
click at [465, 474] on button "close modal" at bounding box center [780, 392] width 1561 height 784
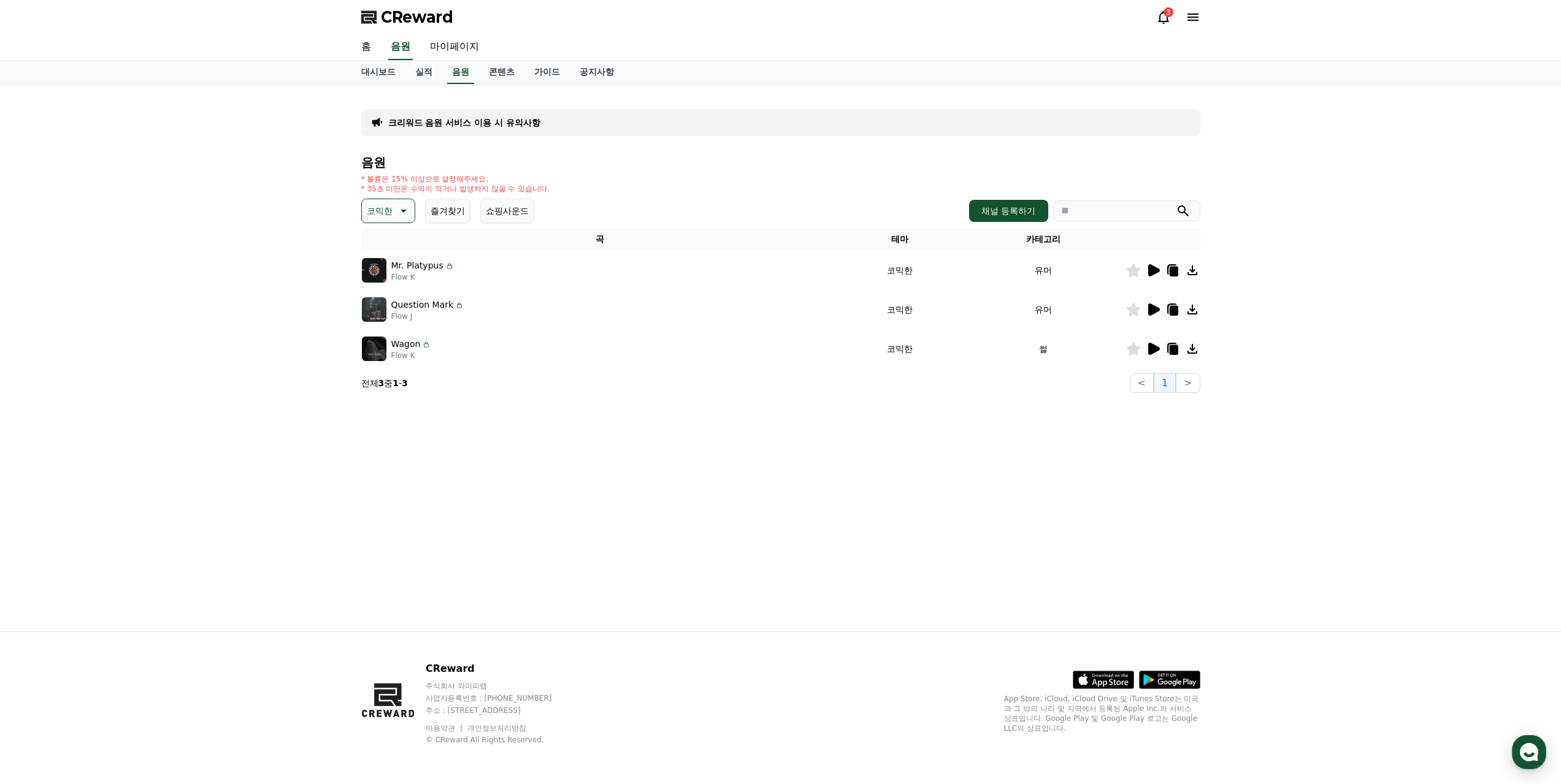
click at [388, 209] on p "코믹한" at bounding box center [380, 211] width 26 height 17
click at [392, 315] on button "즐거움" at bounding box center [381, 316] width 36 height 27
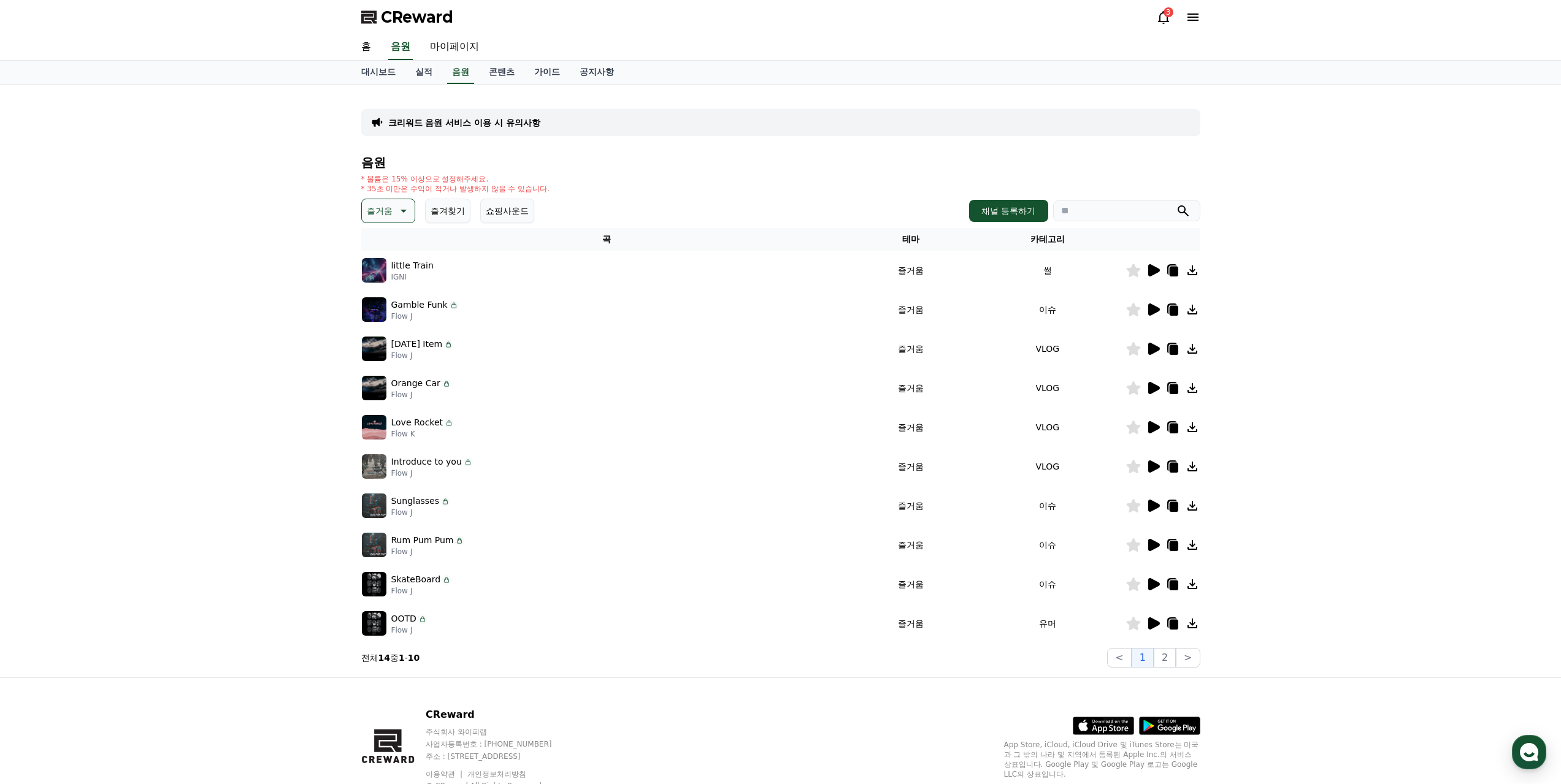
click at [1152, 272] on icon at bounding box center [1153, 270] width 11 height 12
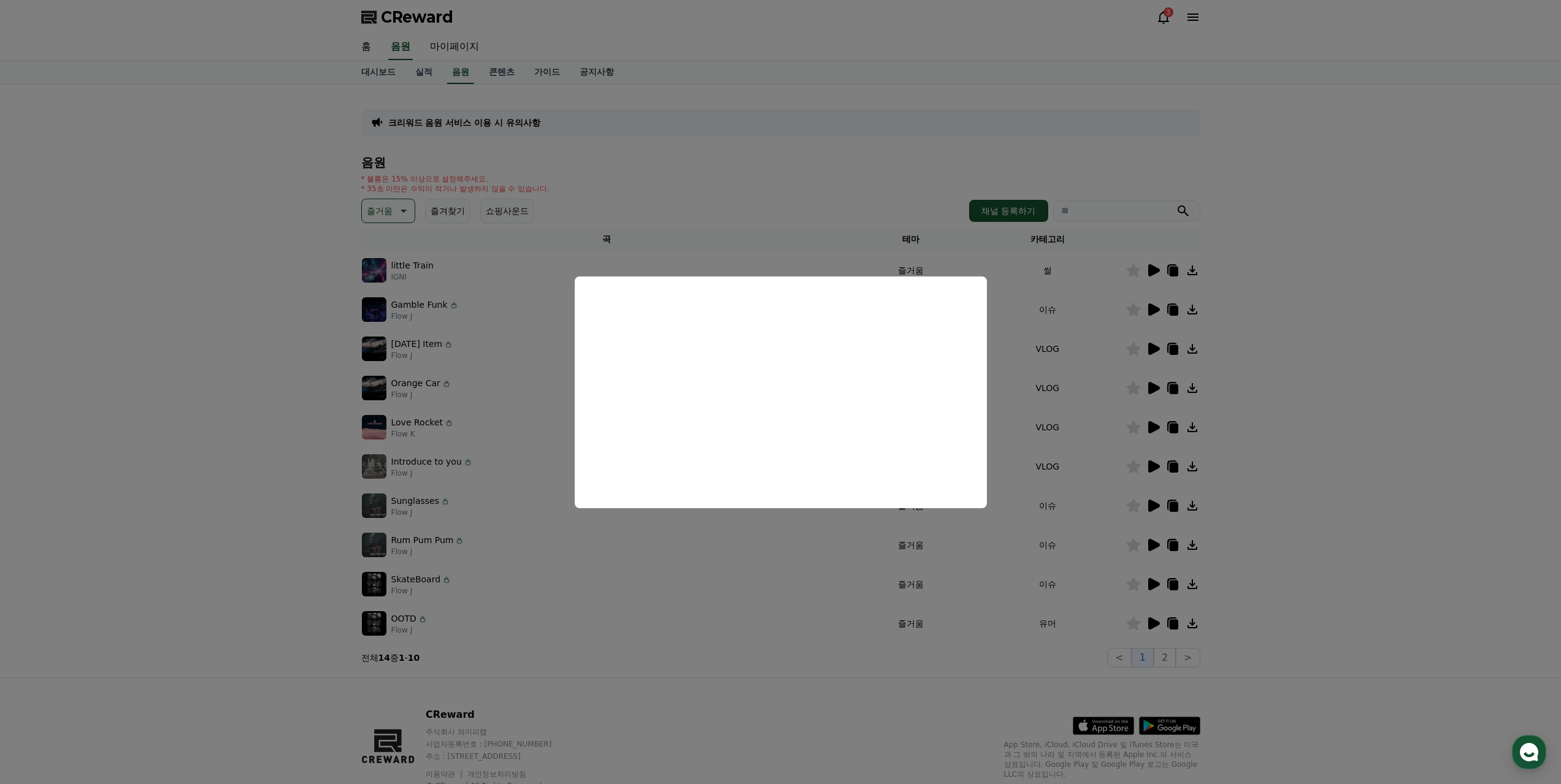
drag, startPoint x: 864, startPoint y: 647, endPoint x: 1105, endPoint y: 523, distance: 271.0
click at [864, 648] on button "close modal" at bounding box center [780, 392] width 1561 height 784
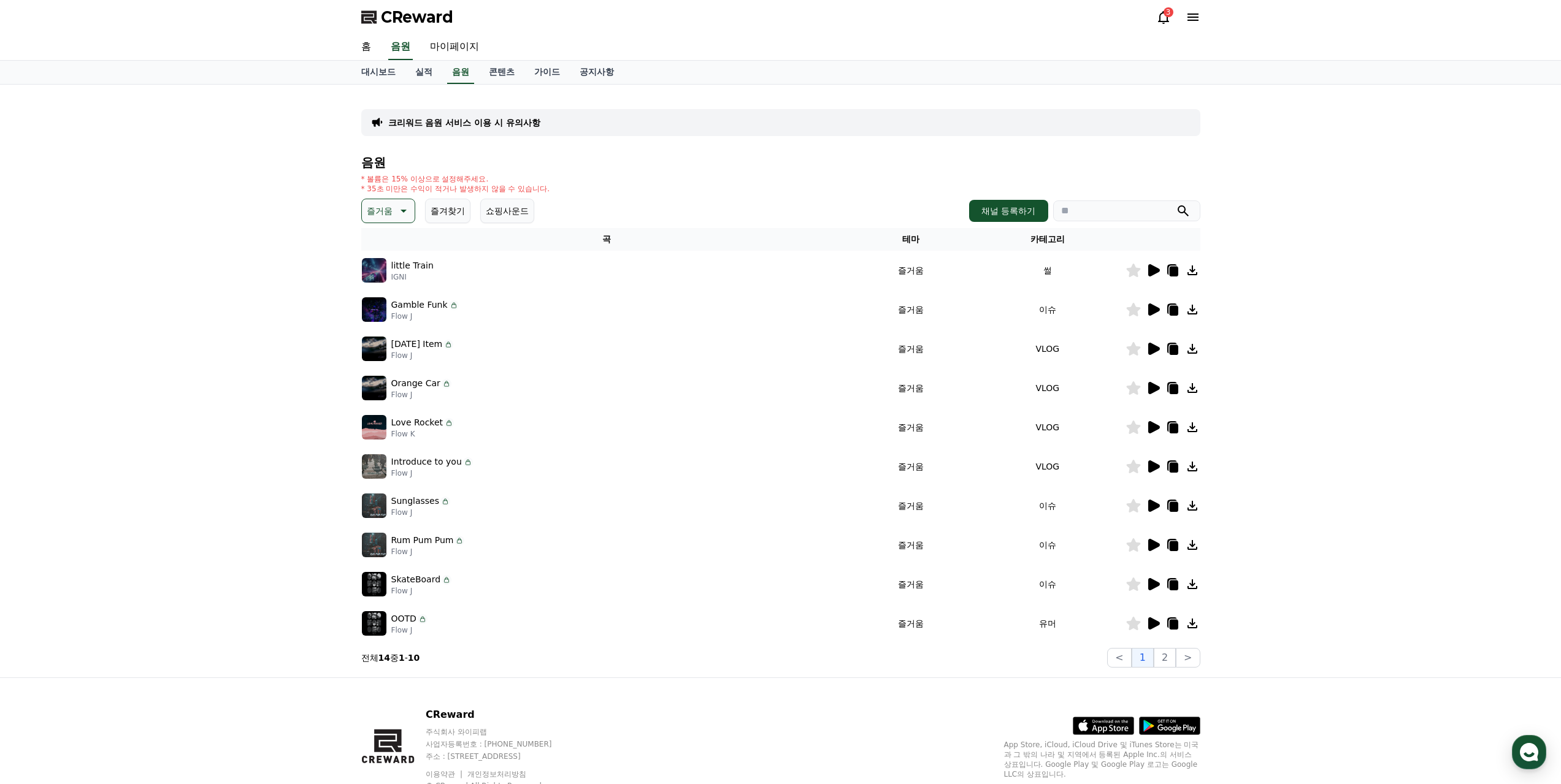
click at [1169, 267] on icon at bounding box center [1171, 269] width 10 height 11
click at [1160, 576] on td at bounding box center [1163, 584] width 75 height 39
click at [1145, 577] on icon at bounding box center [1152, 584] width 15 height 15
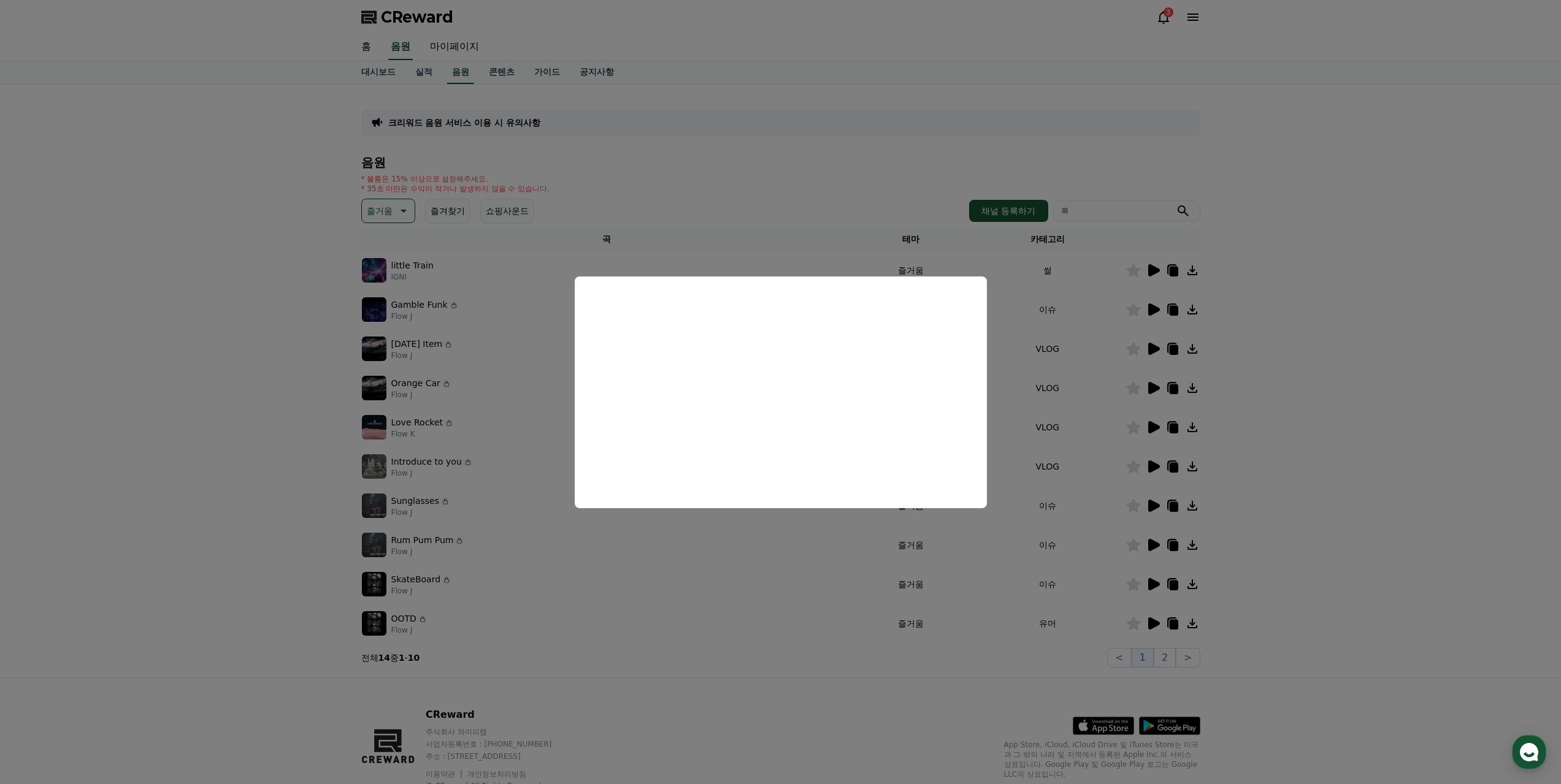
click at [1154, 541] on button "close modal" at bounding box center [780, 392] width 1561 height 784
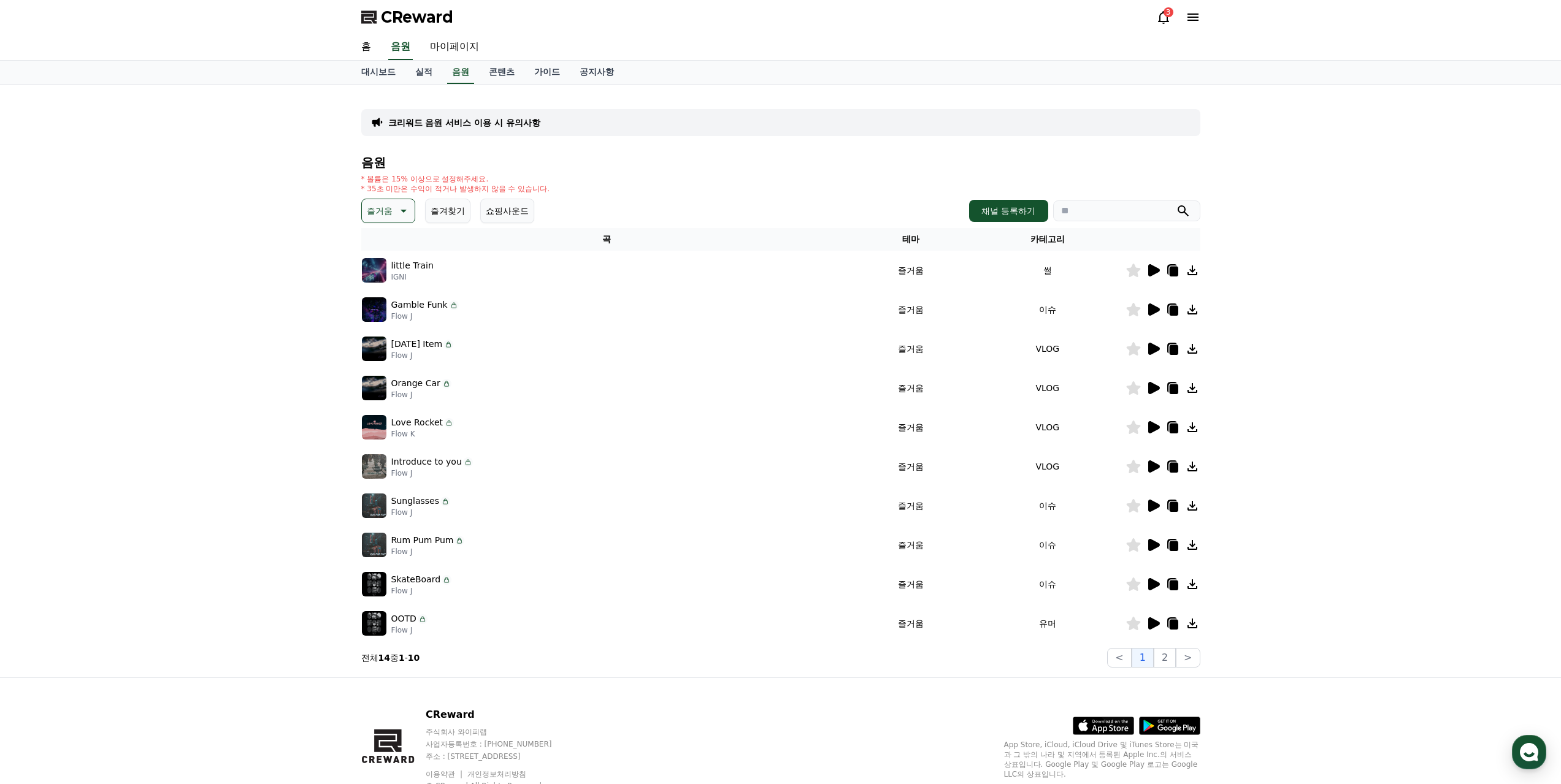
click at [1152, 541] on icon at bounding box center [1153, 545] width 11 height 12
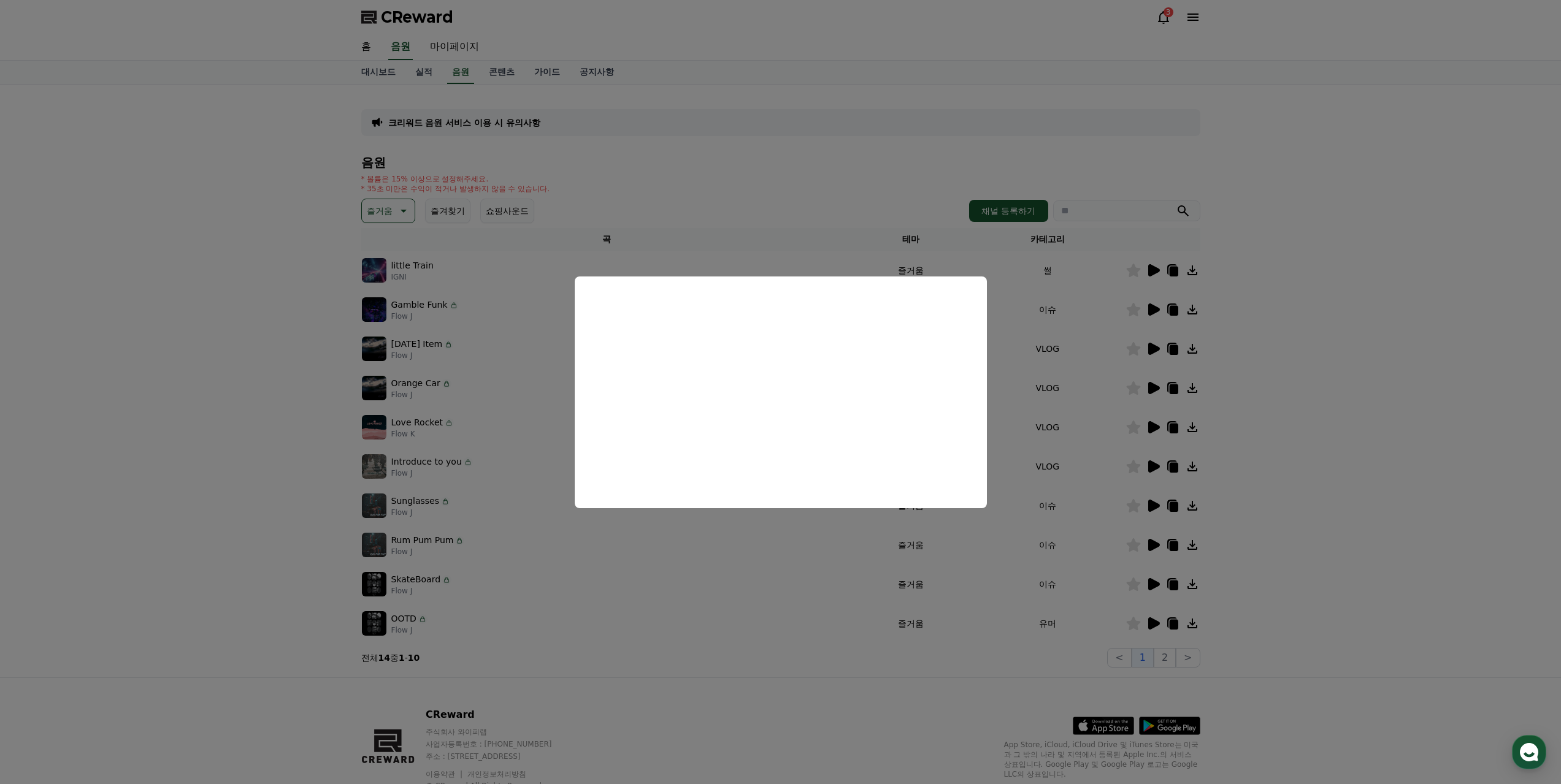
click at [1154, 500] on button "close modal" at bounding box center [780, 392] width 1561 height 784
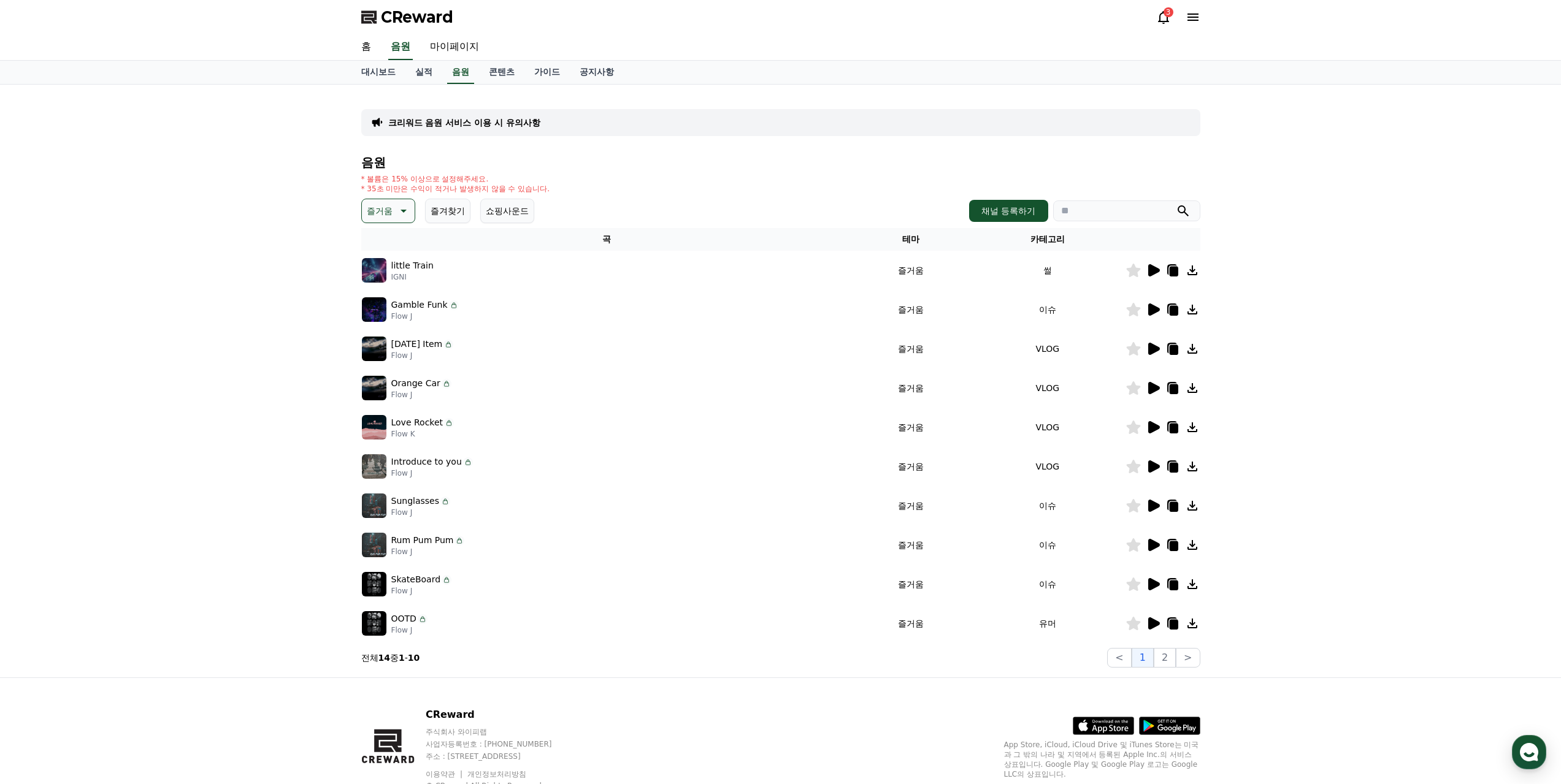
click at [1151, 504] on icon at bounding box center [1153, 506] width 11 height 12
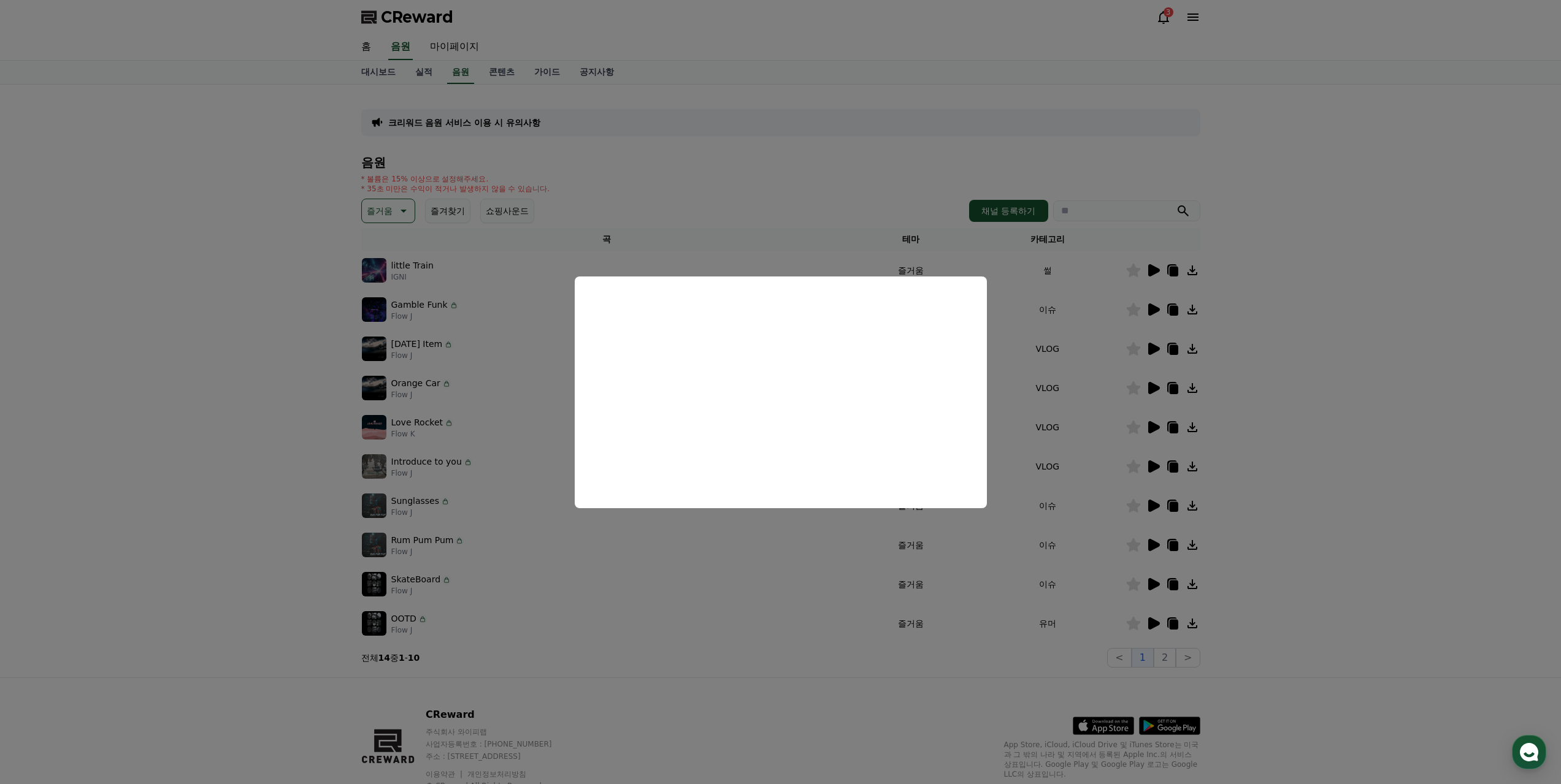
click at [1169, 654] on button "close modal" at bounding box center [780, 392] width 1561 height 784
click at [1169, 653] on button "2" at bounding box center [1164, 657] width 22 height 20
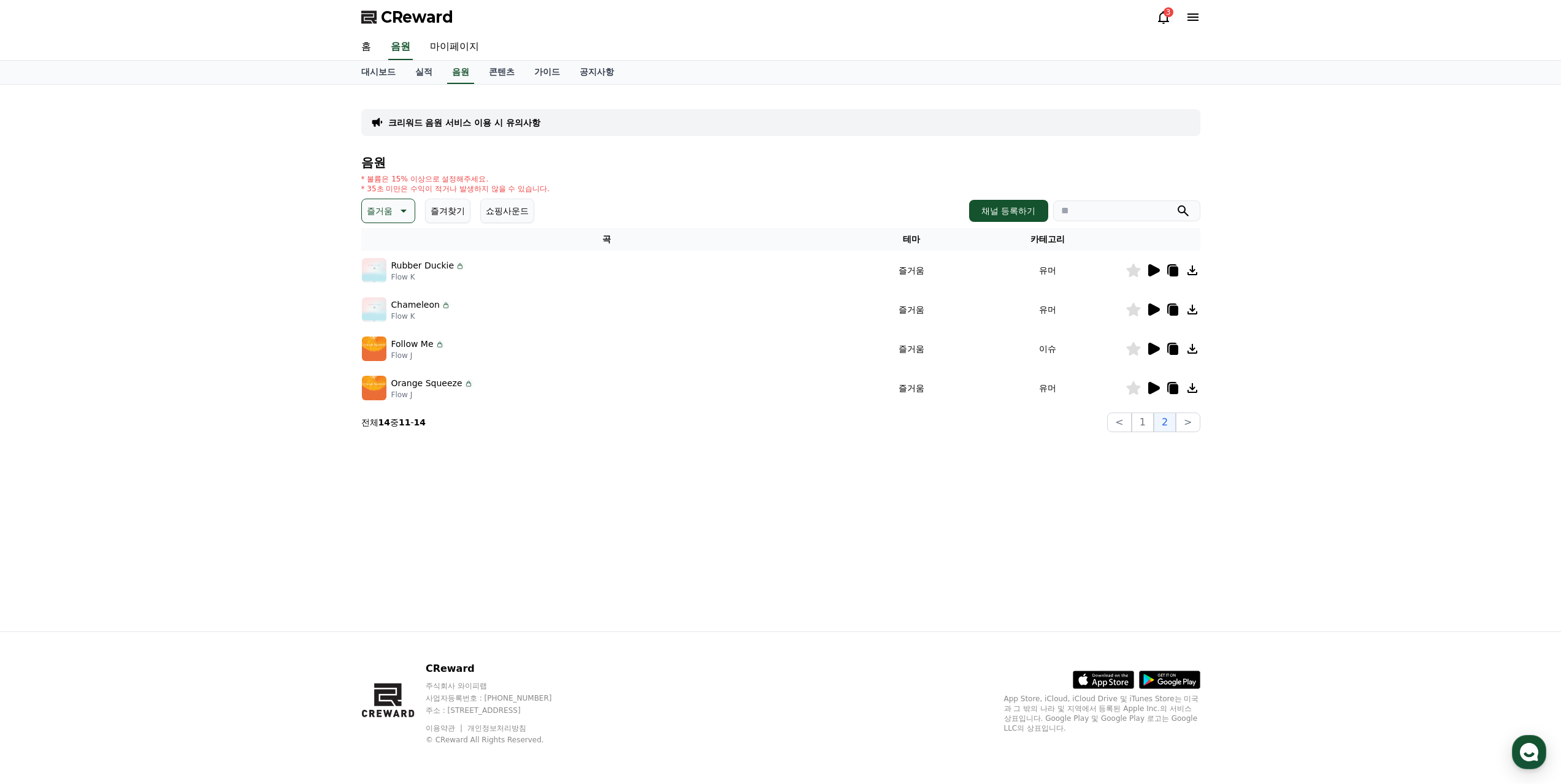
click at [1155, 388] on icon at bounding box center [1153, 388] width 11 height 12
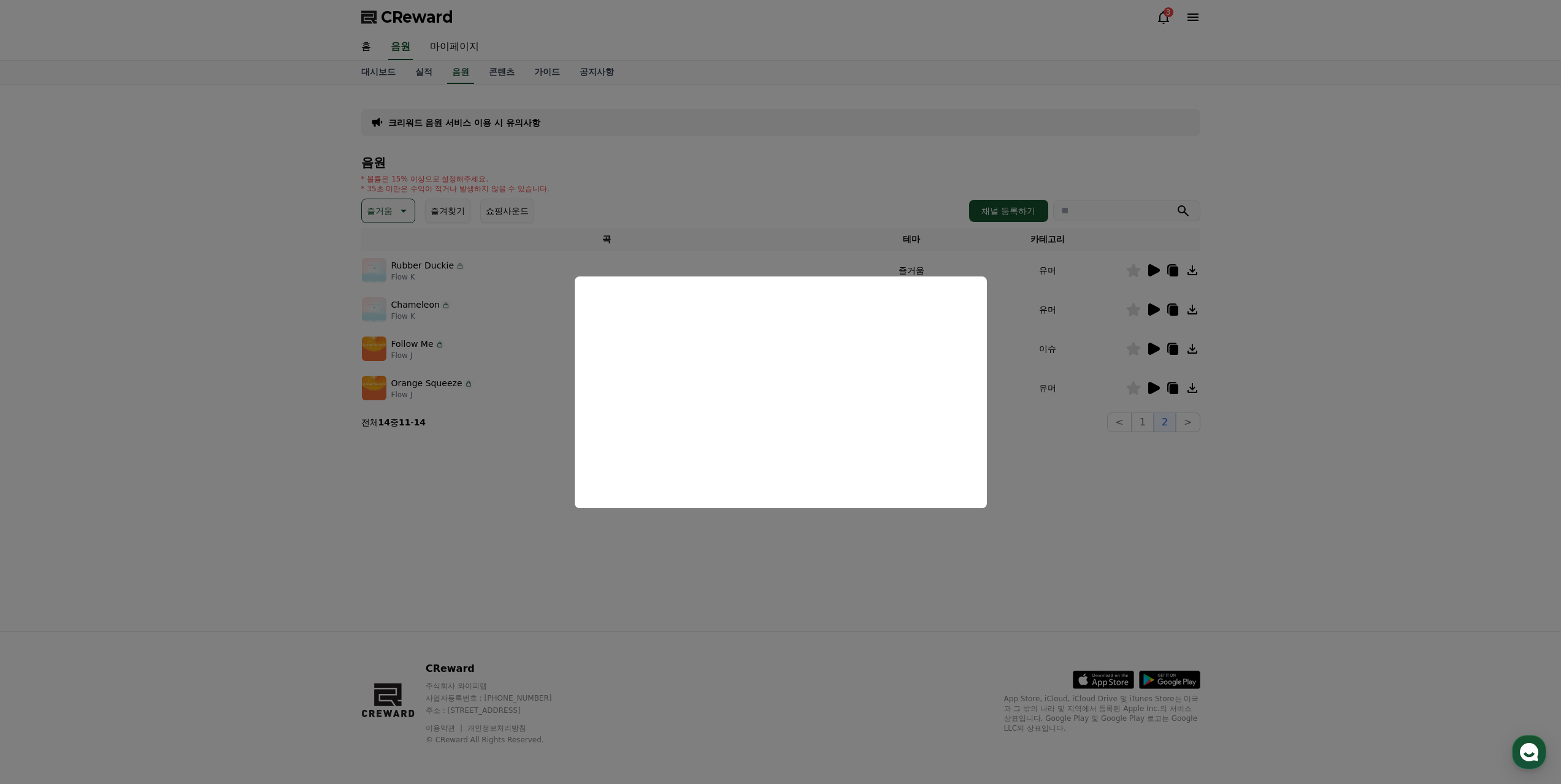
click at [406, 221] on button "close modal" at bounding box center [780, 392] width 1561 height 784
click at [395, 212] on icon at bounding box center [402, 210] width 15 height 15
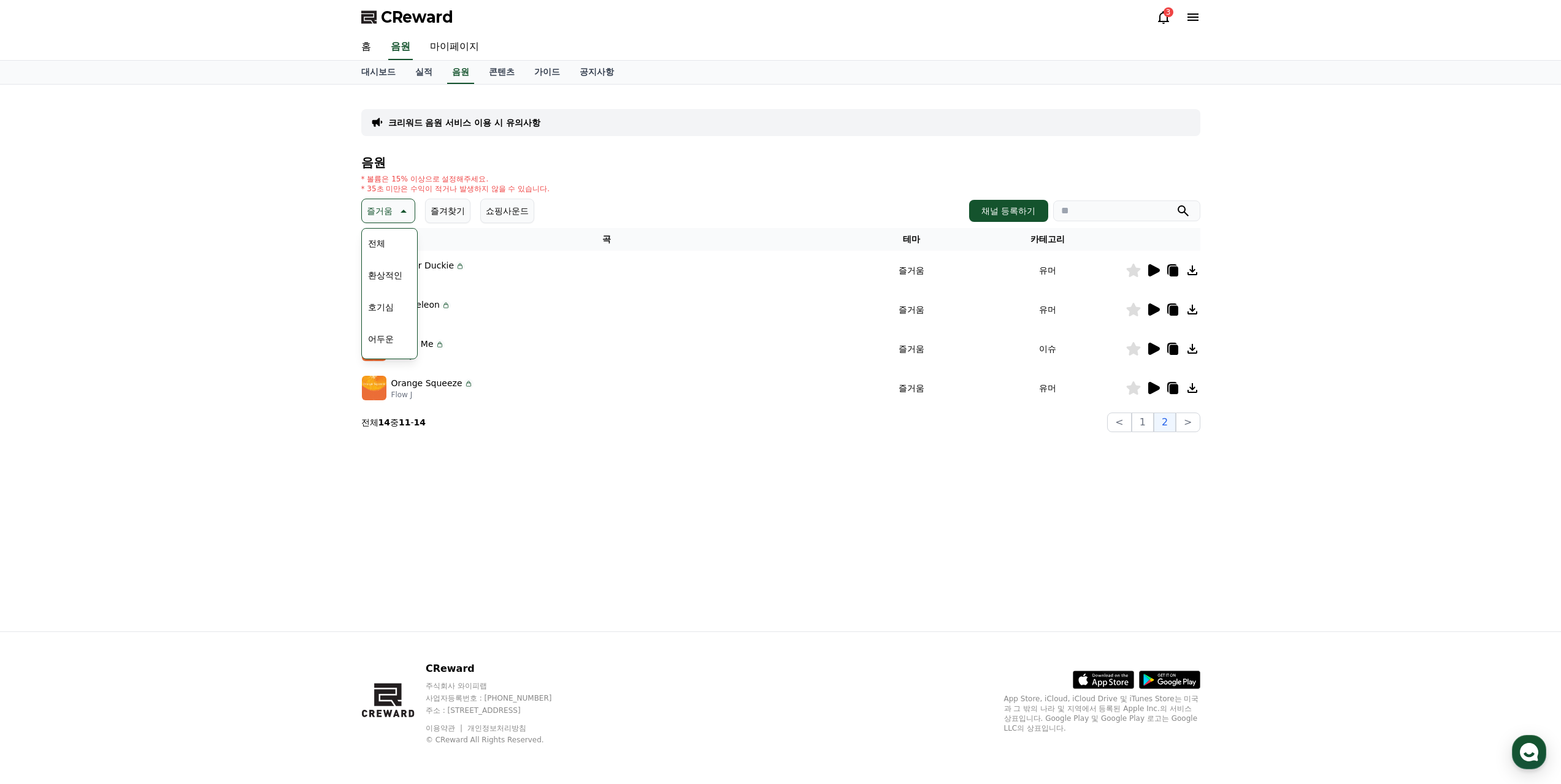
click at [388, 269] on button "환상적인" at bounding box center [385, 275] width 44 height 27
click at [1153, 261] on td at bounding box center [1163, 269] width 75 height 39
click at [1154, 269] on icon at bounding box center [1153, 270] width 11 height 12
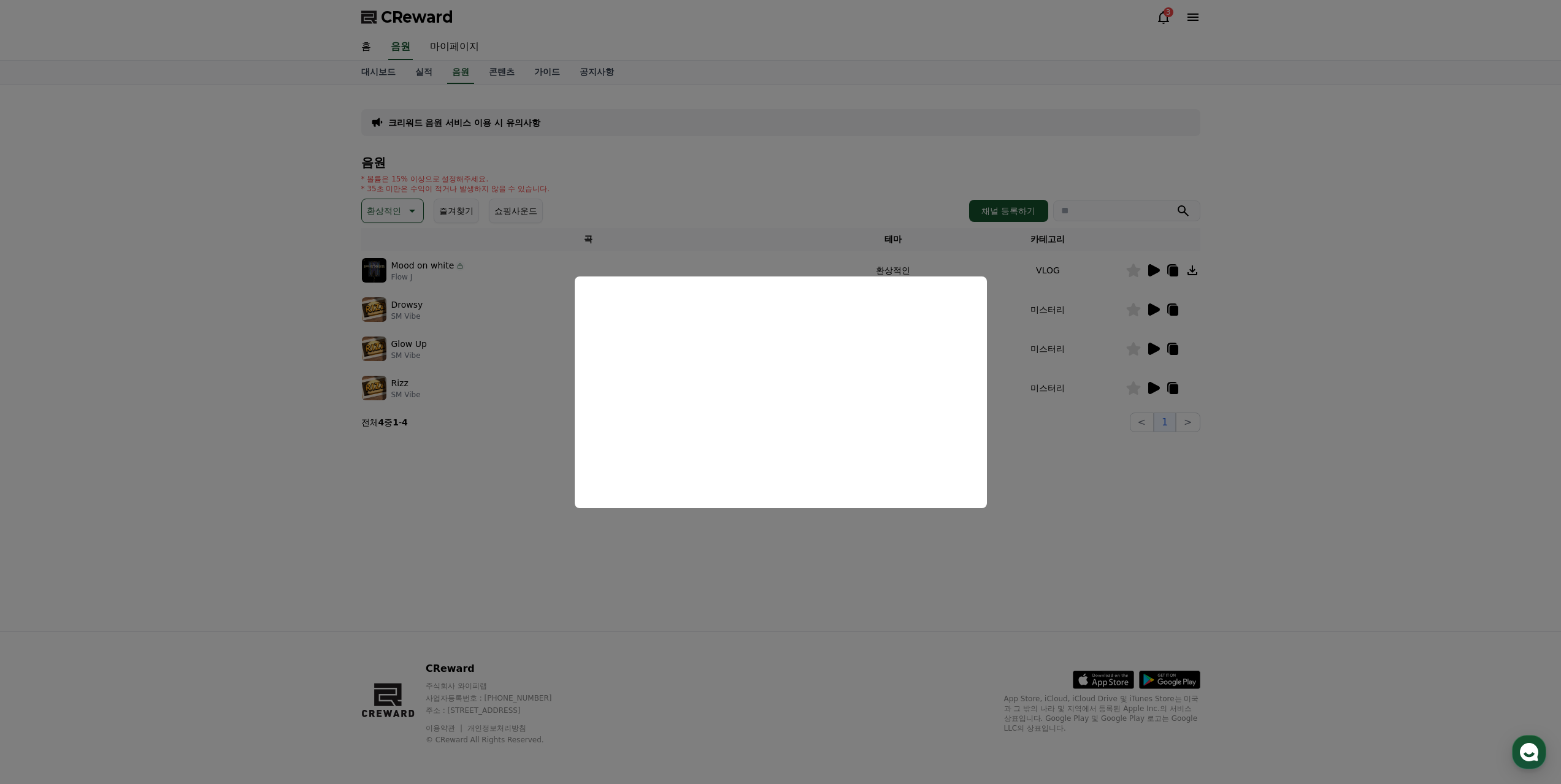
click at [1152, 383] on button "close modal" at bounding box center [780, 392] width 1561 height 784
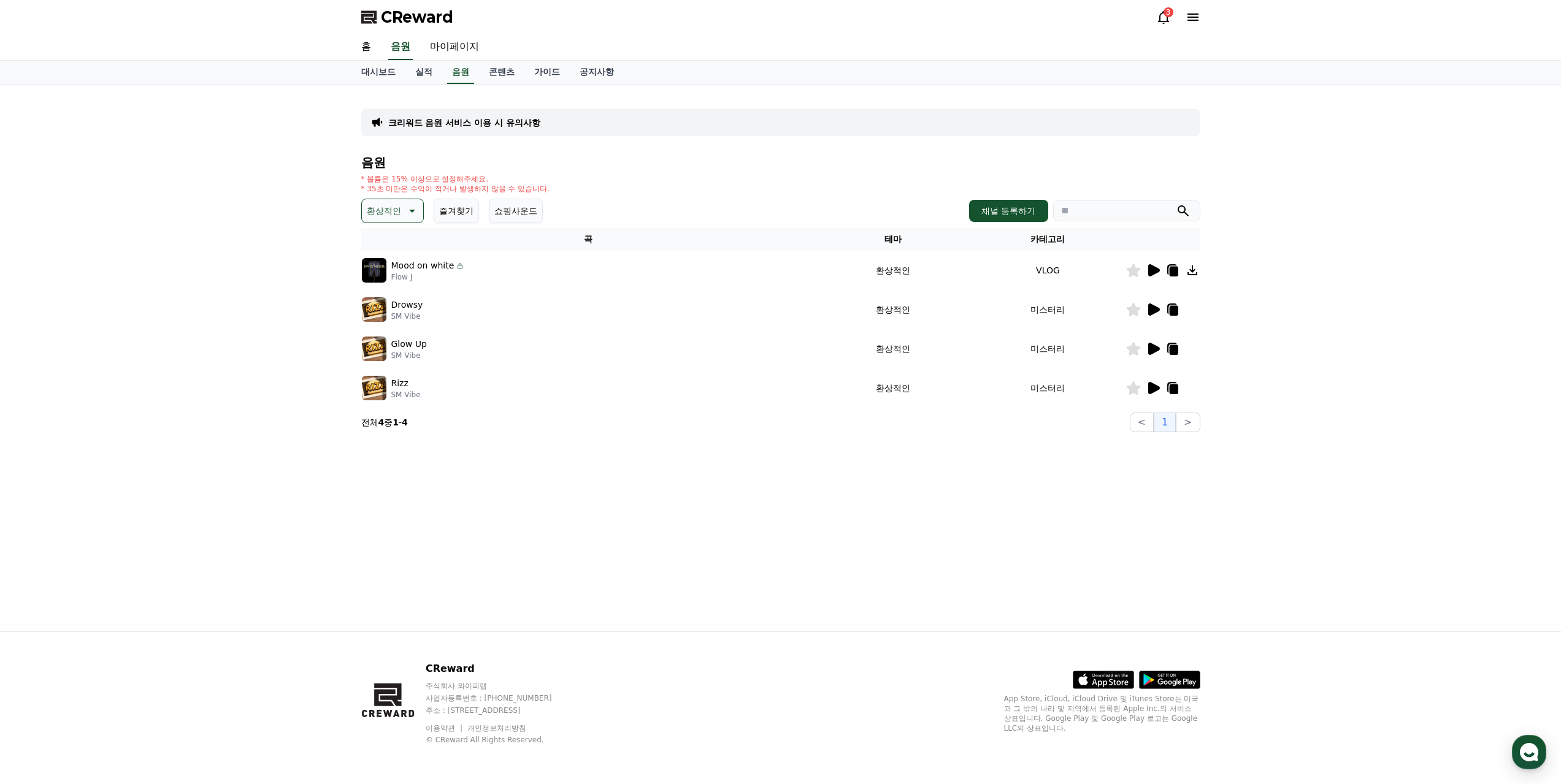
click at [1152, 382] on icon at bounding box center [1152, 388] width 15 height 15
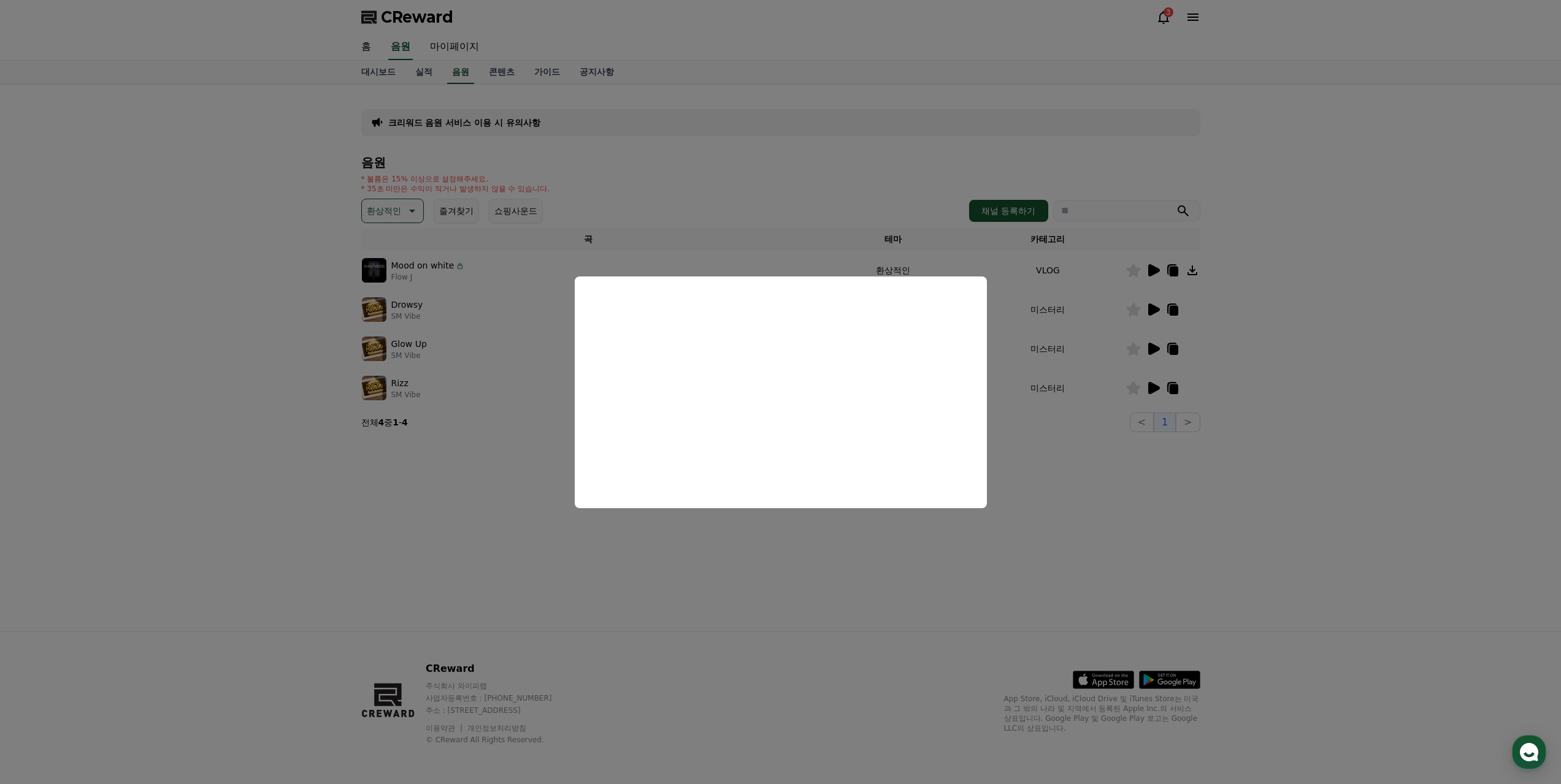
click at [407, 207] on button "close modal" at bounding box center [780, 392] width 1561 height 784
click at [404, 213] on icon at bounding box center [410, 210] width 15 height 15
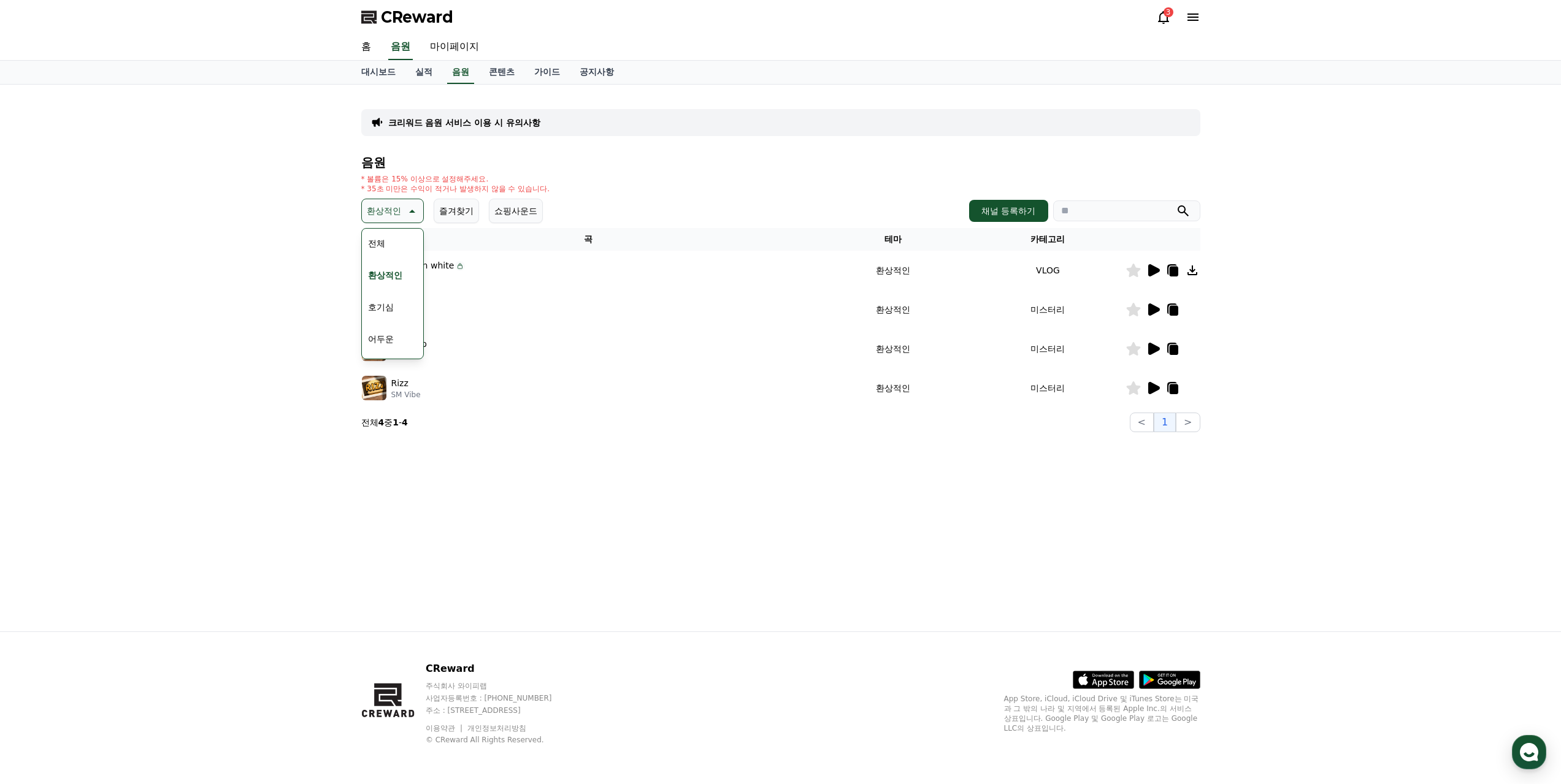
click at [395, 305] on button "호기심" at bounding box center [381, 307] width 36 height 27
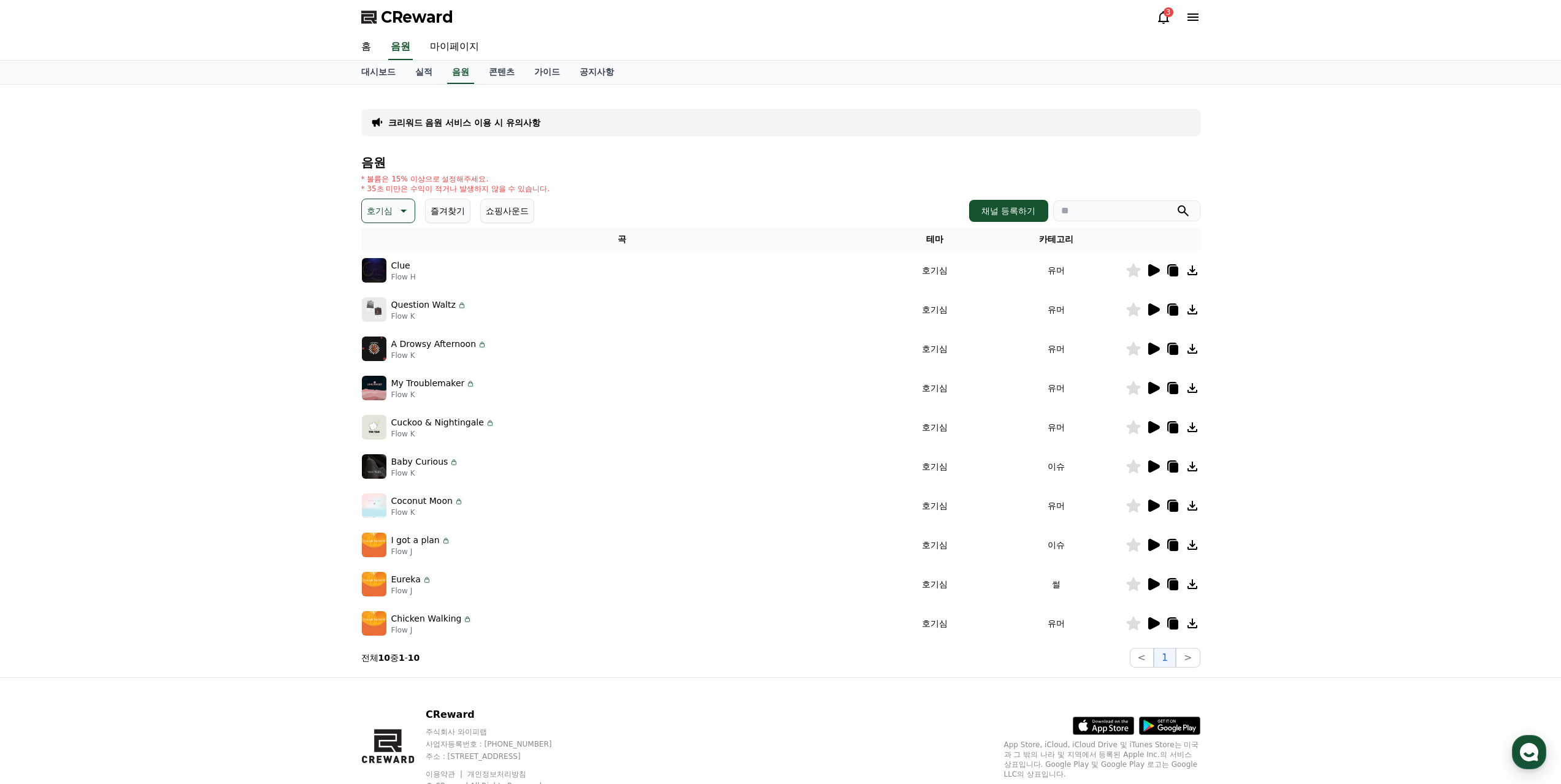
click at [1150, 269] on icon at bounding box center [1153, 270] width 11 height 12
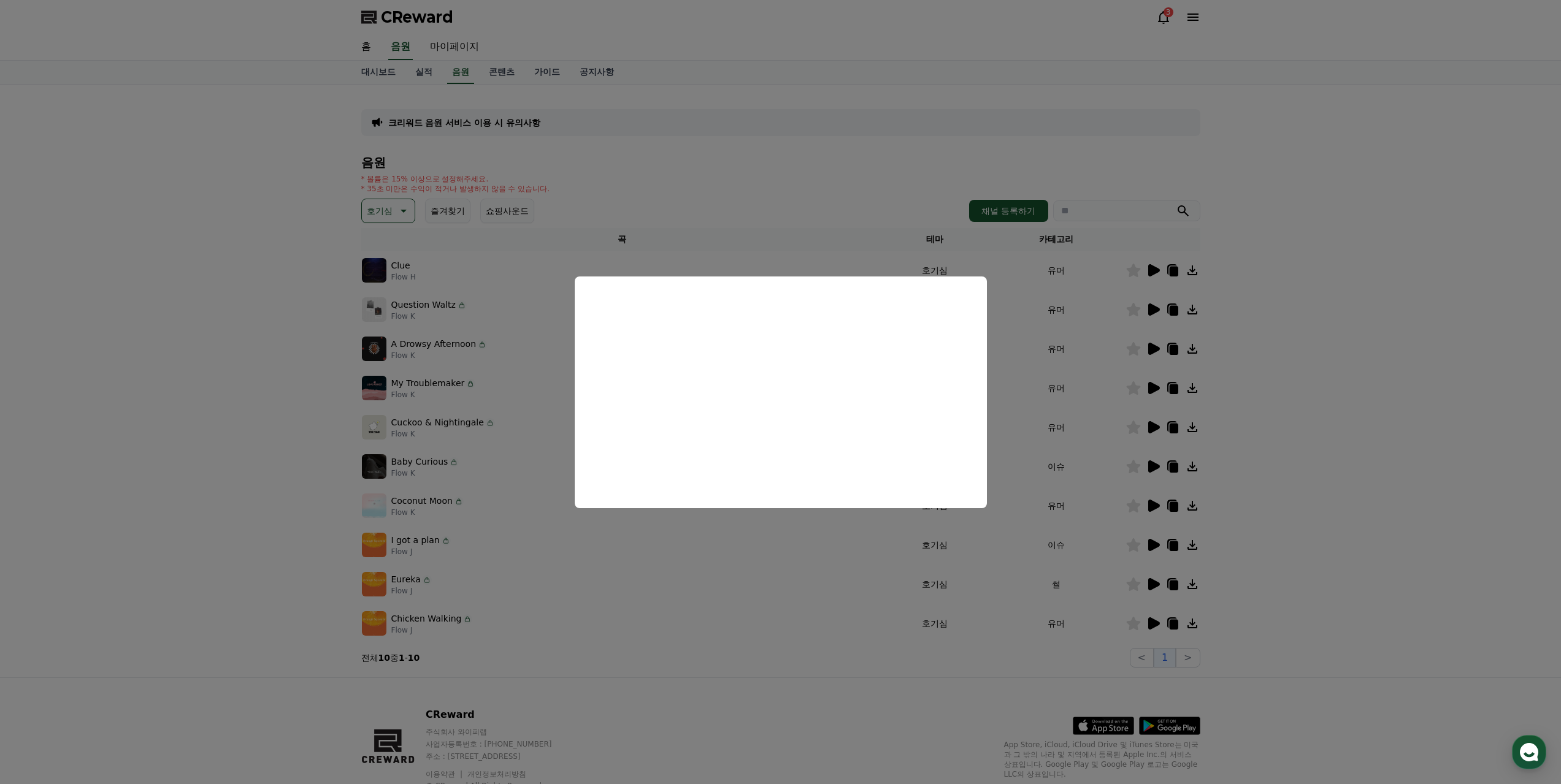
click at [1351, 471] on button "close modal" at bounding box center [780, 392] width 1561 height 784
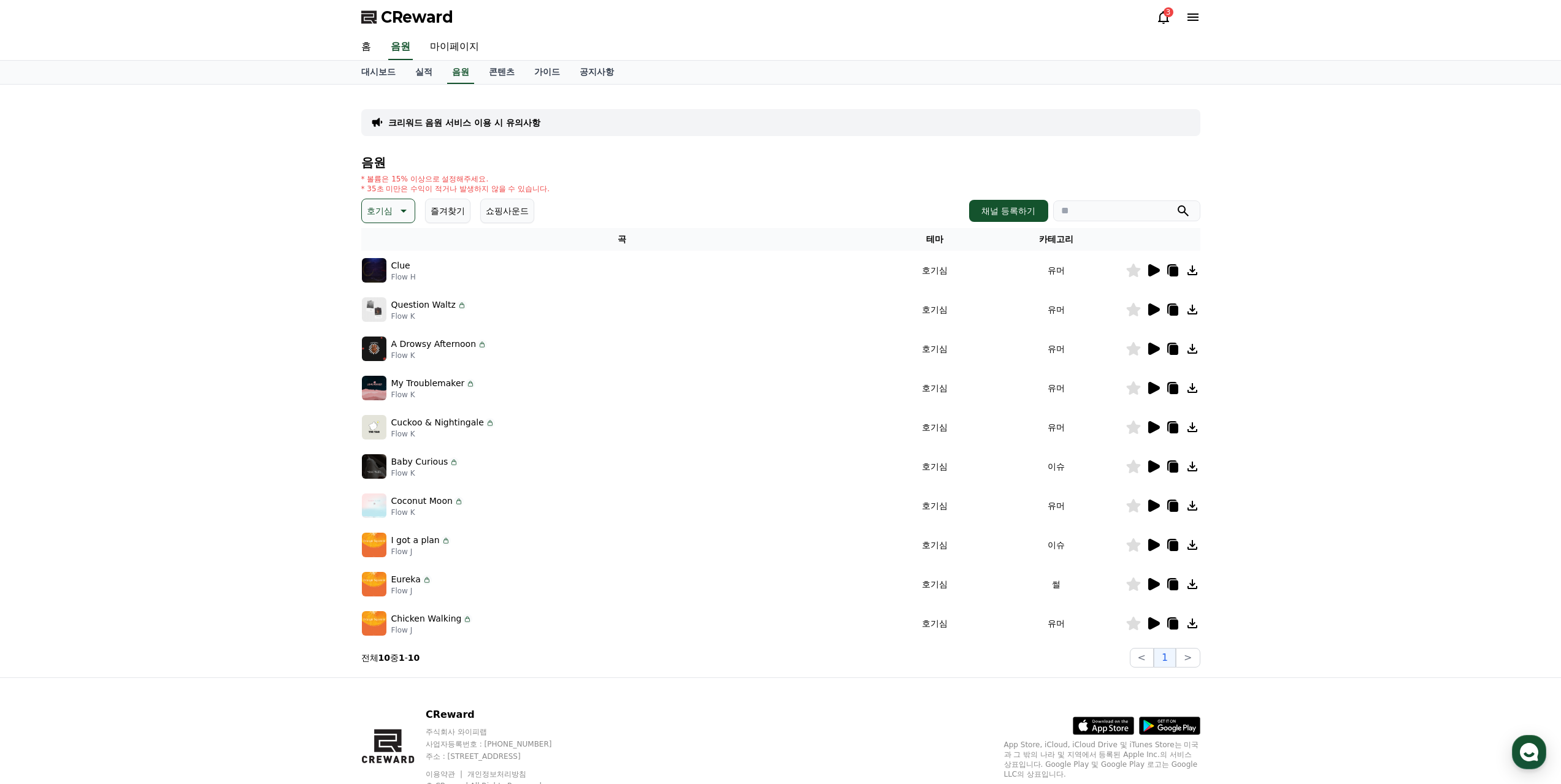
click at [1151, 305] on icon at bounding box center [1153, 309] width 11 height 12
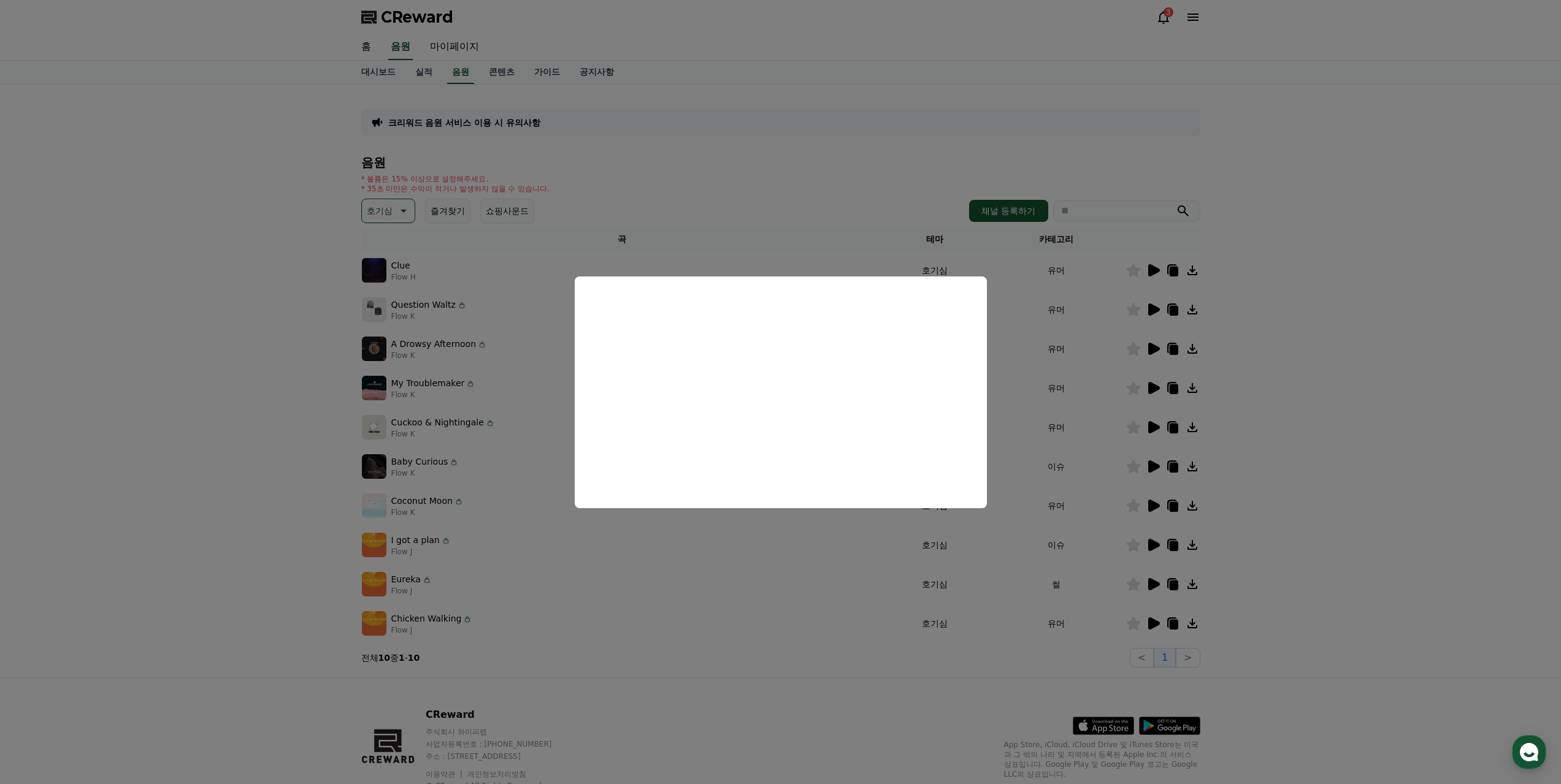
click at [1317, 381] on button "close modal" at bounding box center [780, 392] width 1561 height 784
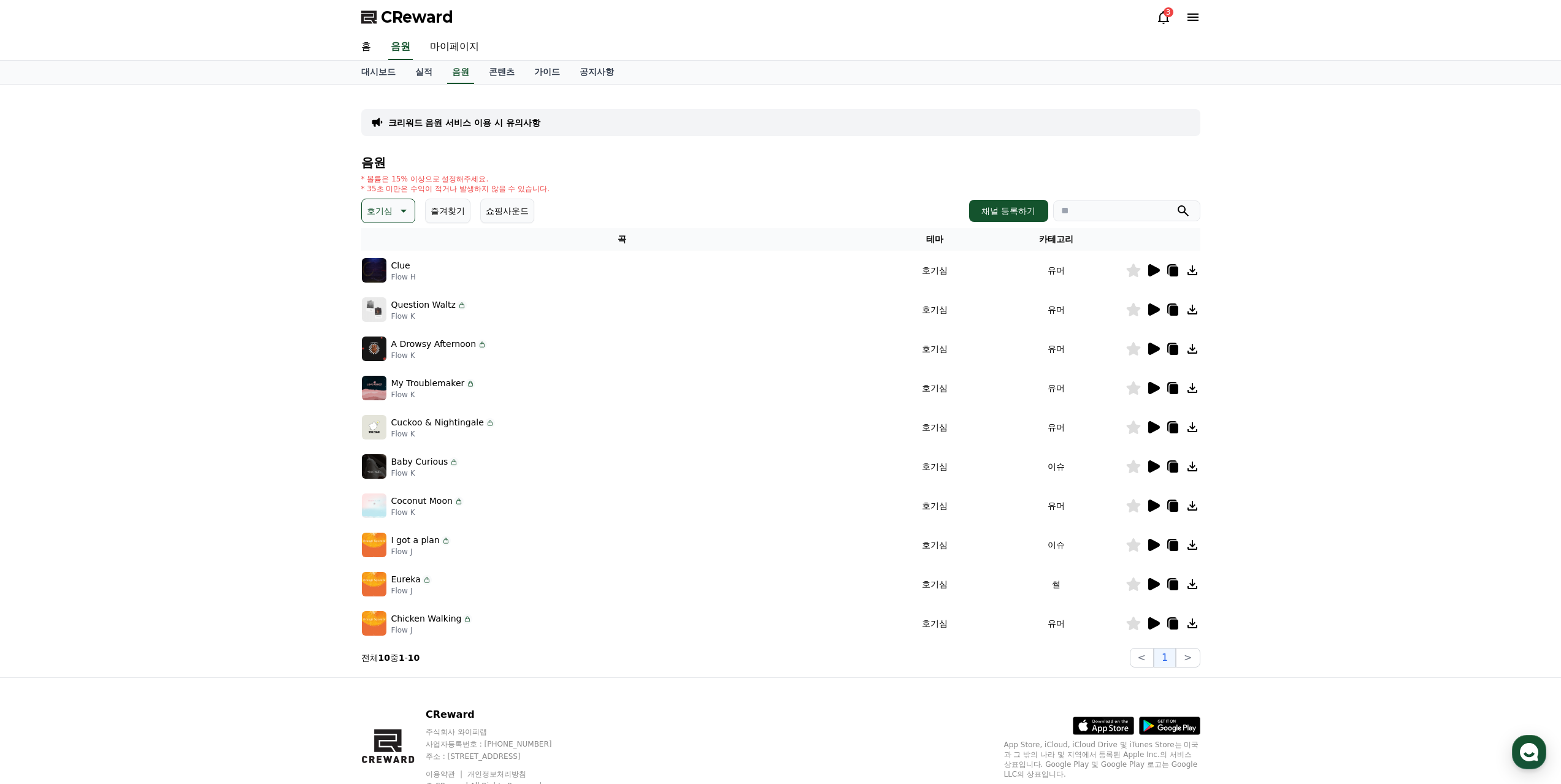
click at [1172, 309] on icon at bounding box center [1173, 310] width 9 height 10
